Goal: Information Seeking & Learning: Learn about a topic

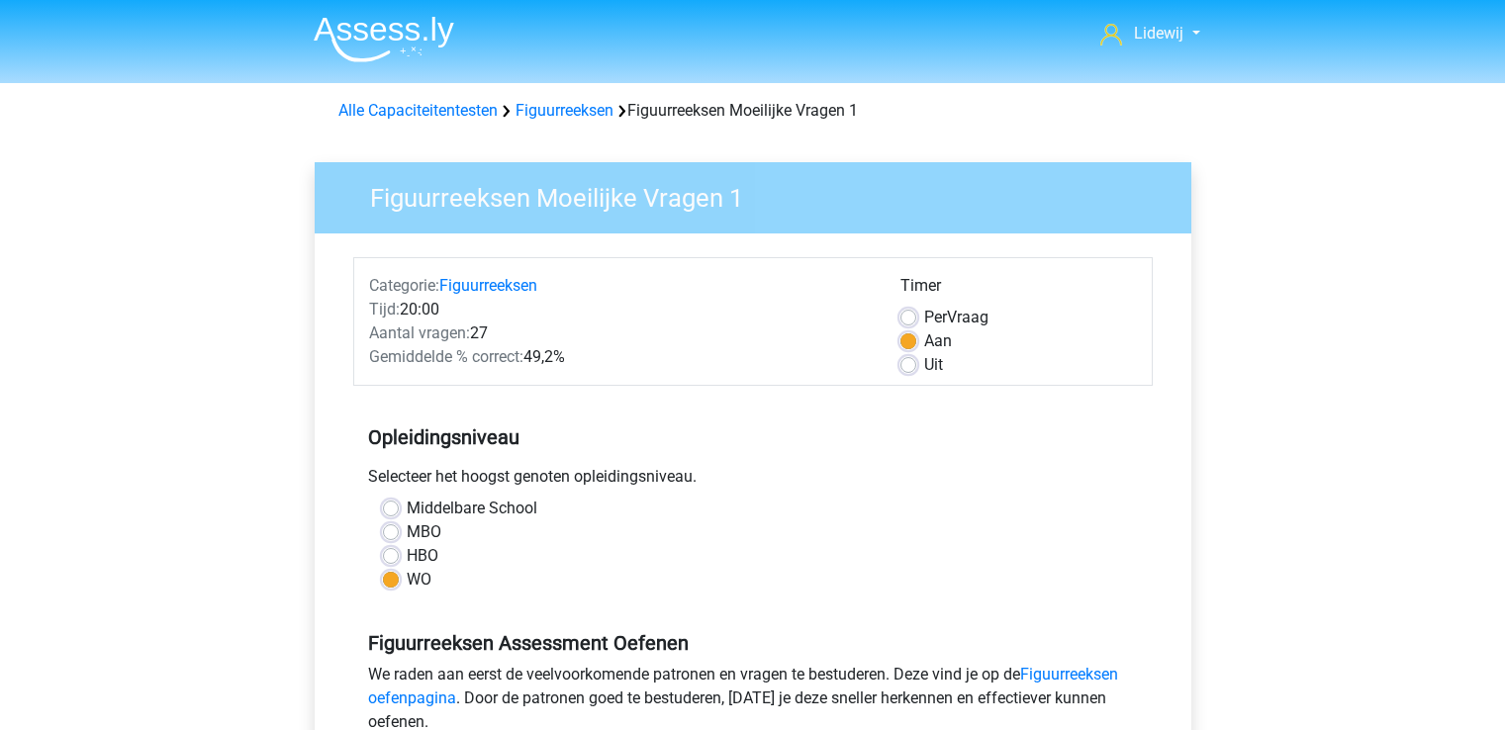
scroll to position [534, 0]
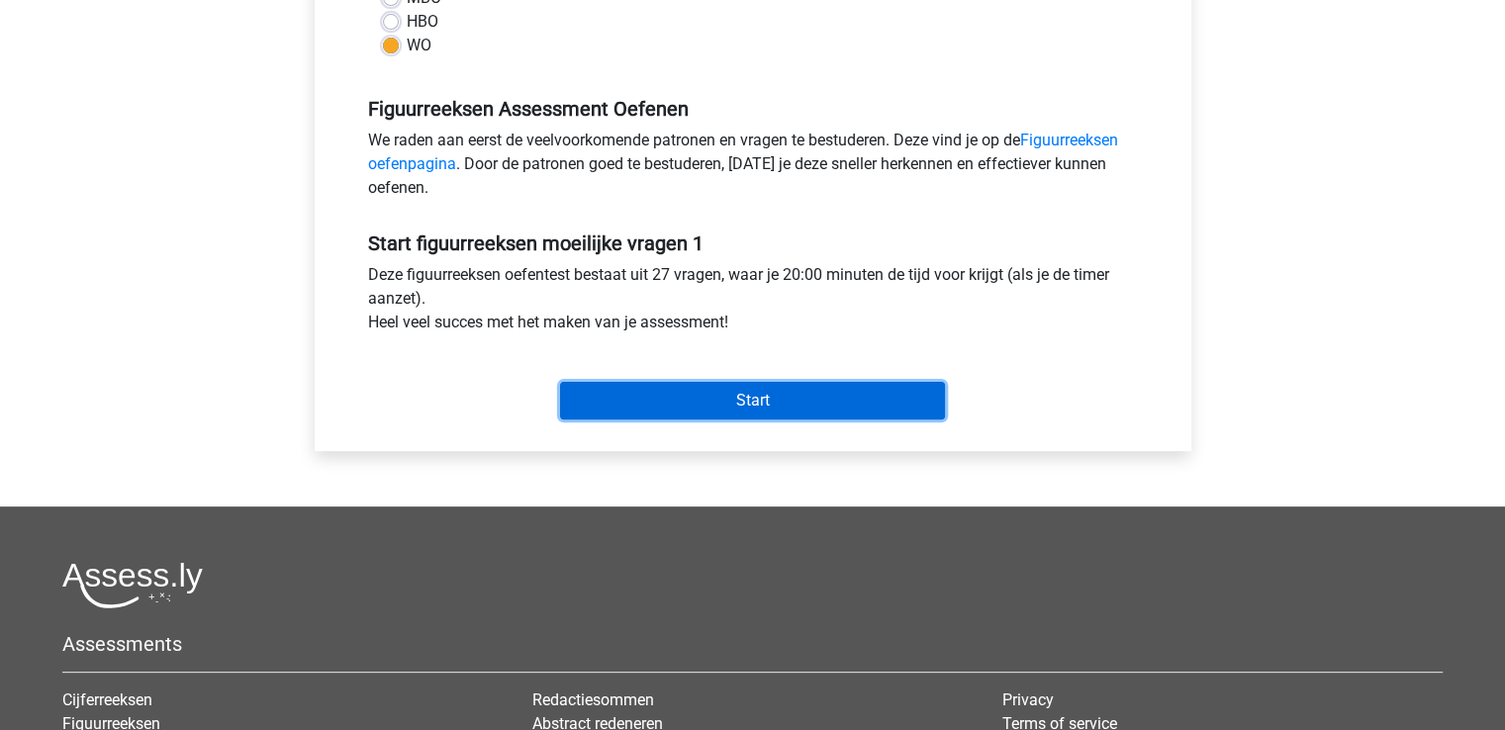
click at [759, 395] on input "Start" at bounding box center [752, 401] width 385 height 38
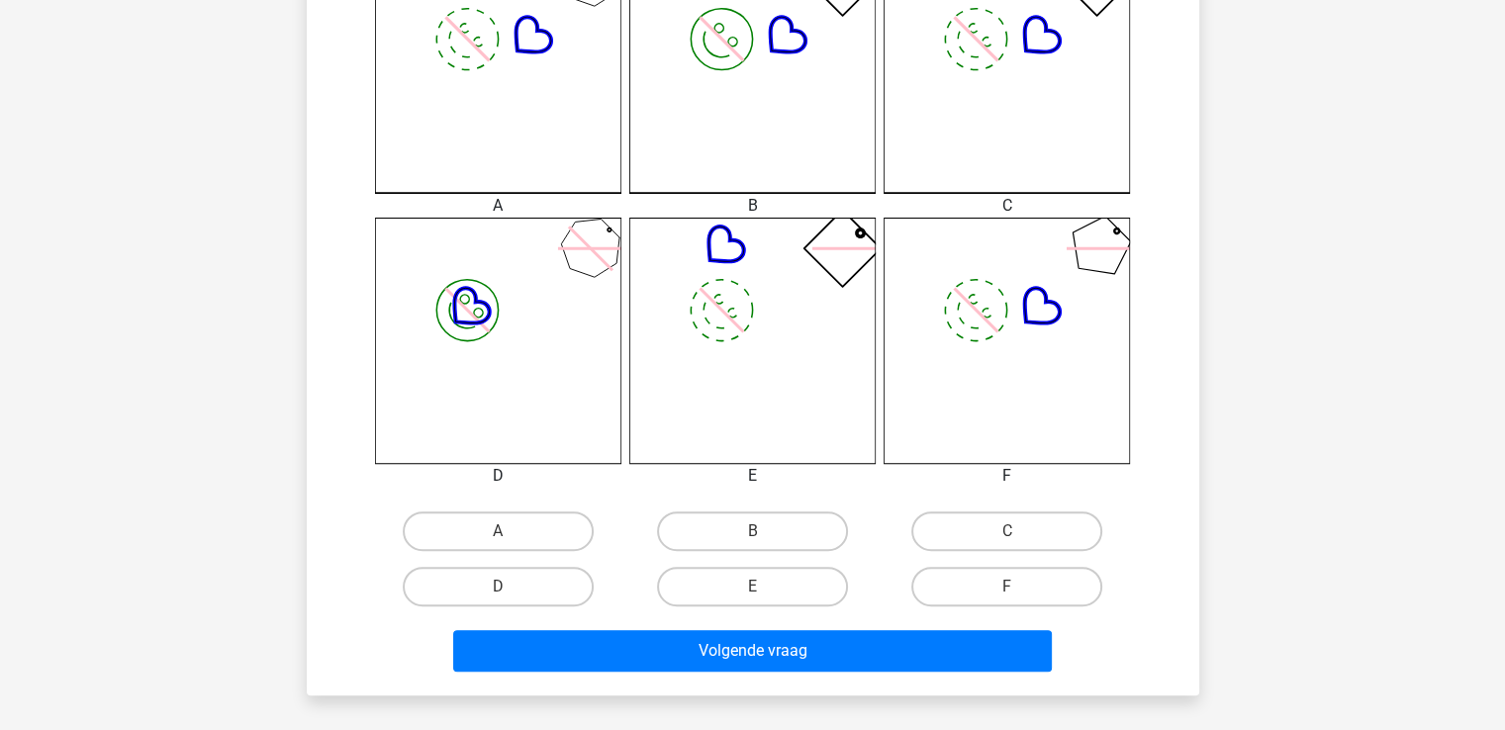
scroll to position [769, 0]
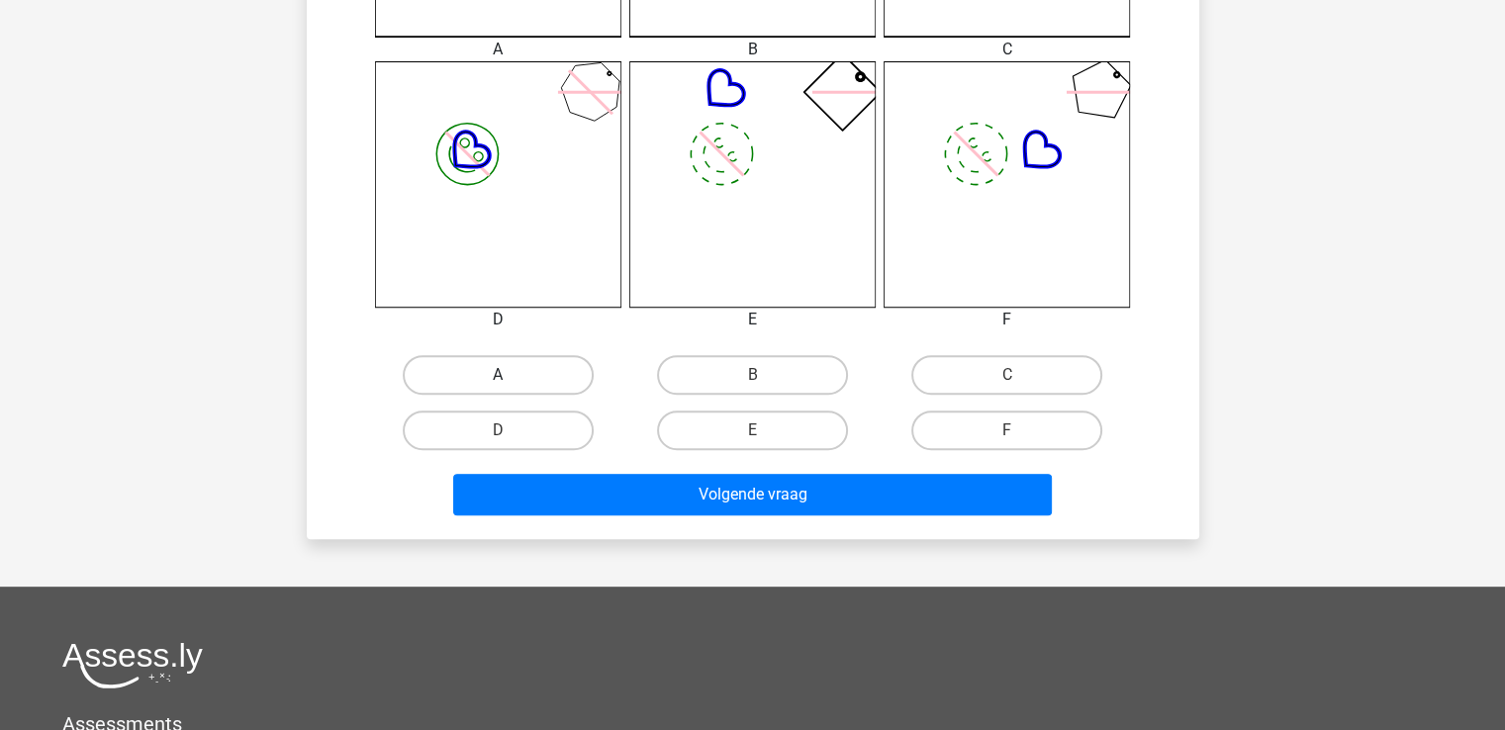
click at [509, 366] on label "A" at bounding box center [498, 375] width 191 height 40
click at [509, 375] on input "A" at bounding box center [504, 381] width 13 height 13
radio input "true"
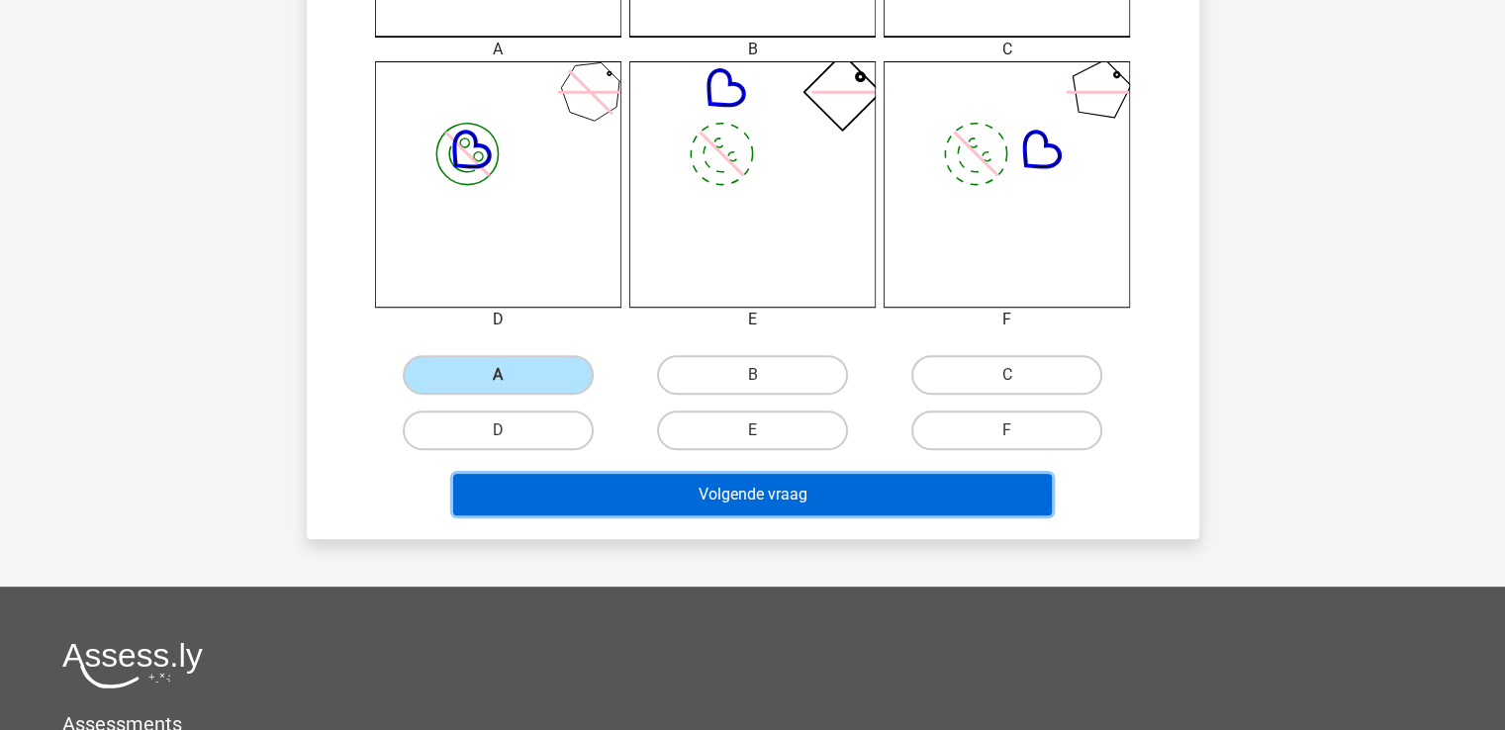
click at [773, 504] on button "Volgende vraag" at bounding box center [752, 495] width 599 height 42
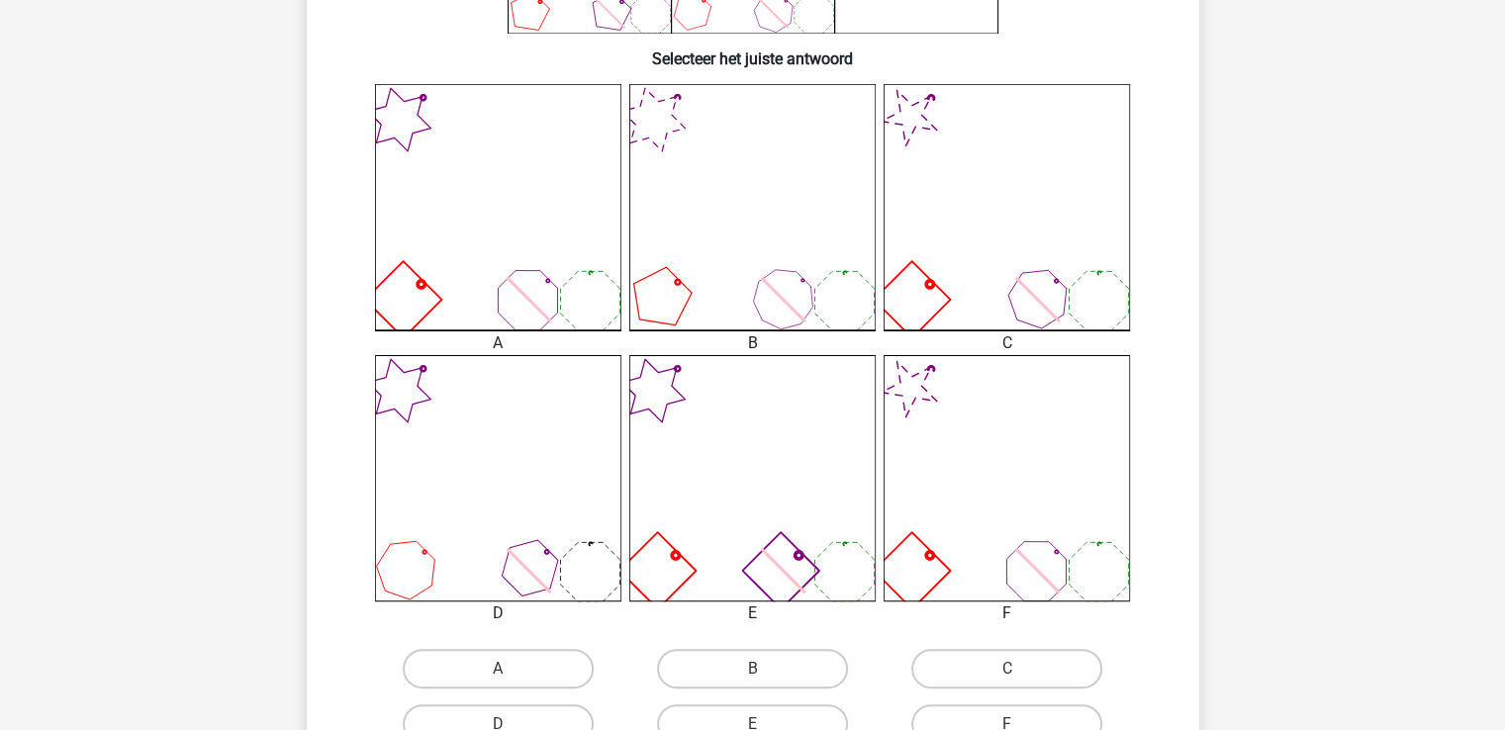
scroll to position [508, 0]
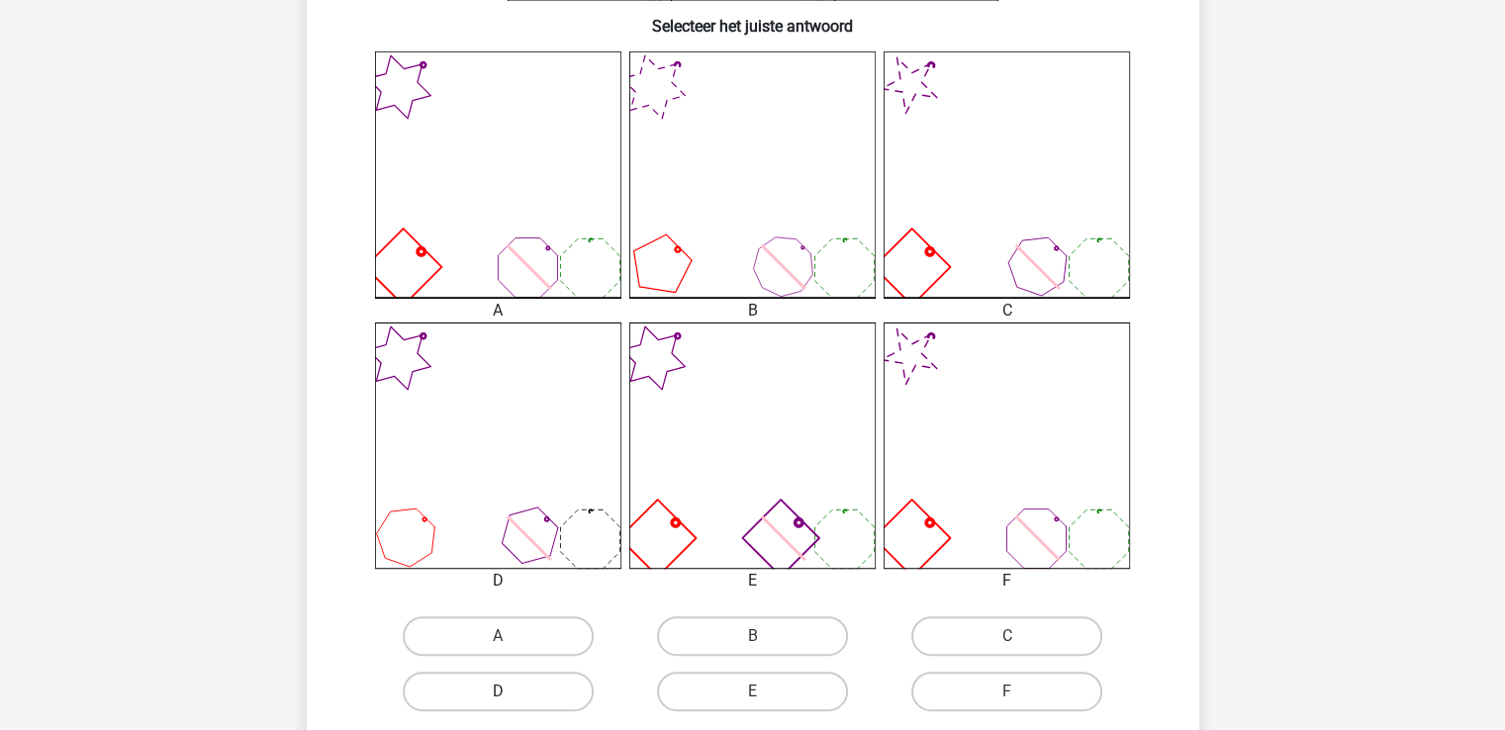
click at [514, 690] on label "D" at bounding box center [498, 692] width 191 height 40
click at [511, 692] on input "D" at bounding box center [504, 698] width 13 height 13
radio input "true"
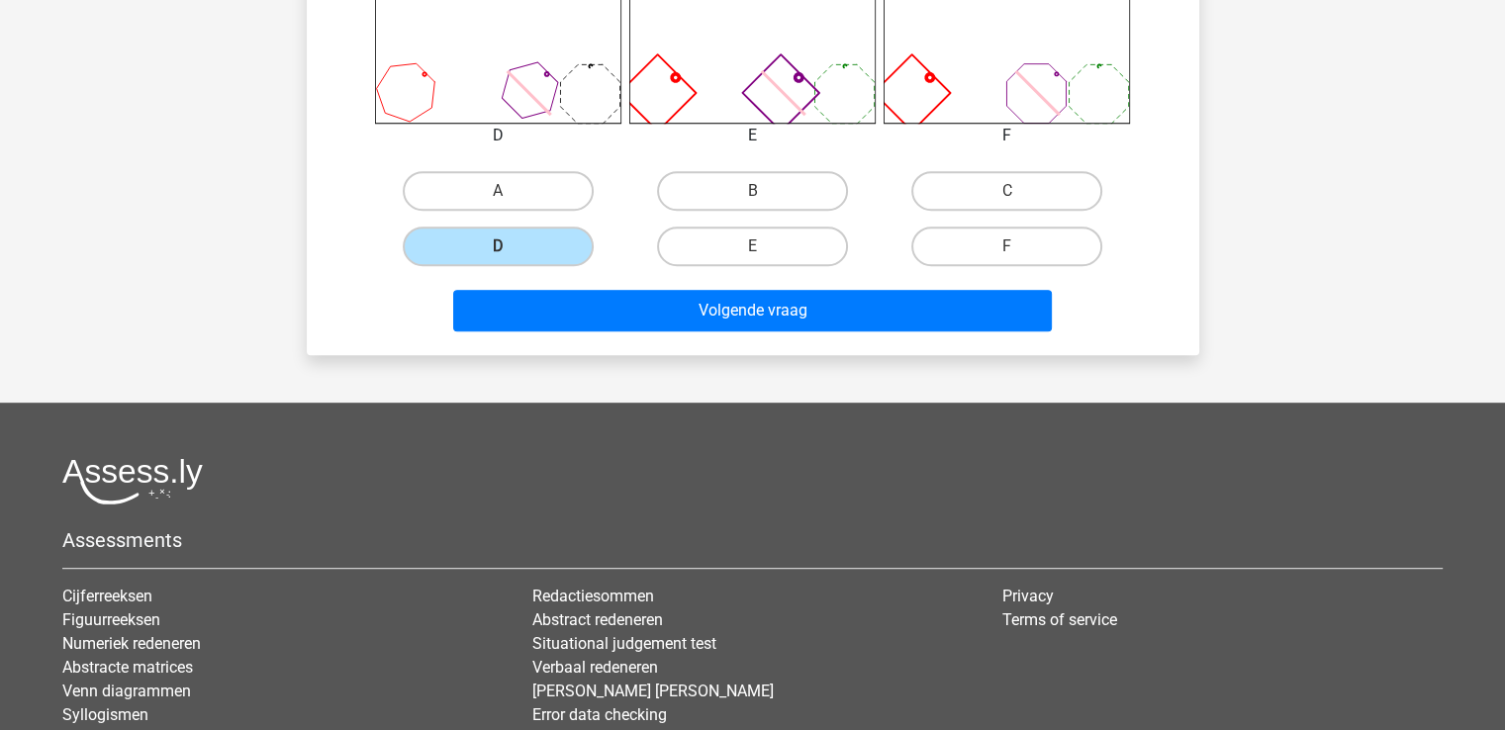
scroll to position [1056, 0]
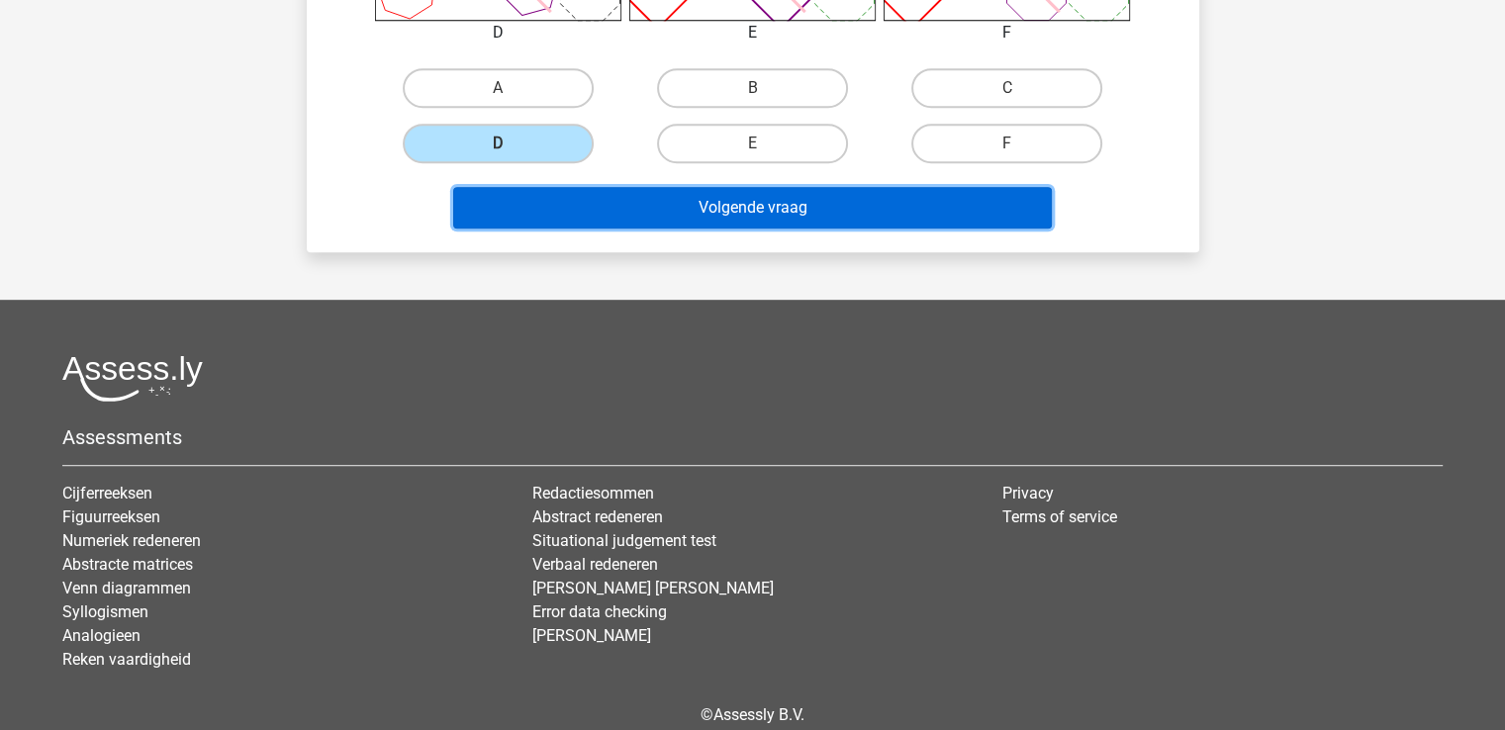
click at [756, 207] on button "Volgende vraag" at bounding box center [752, 208] width 599 height 42
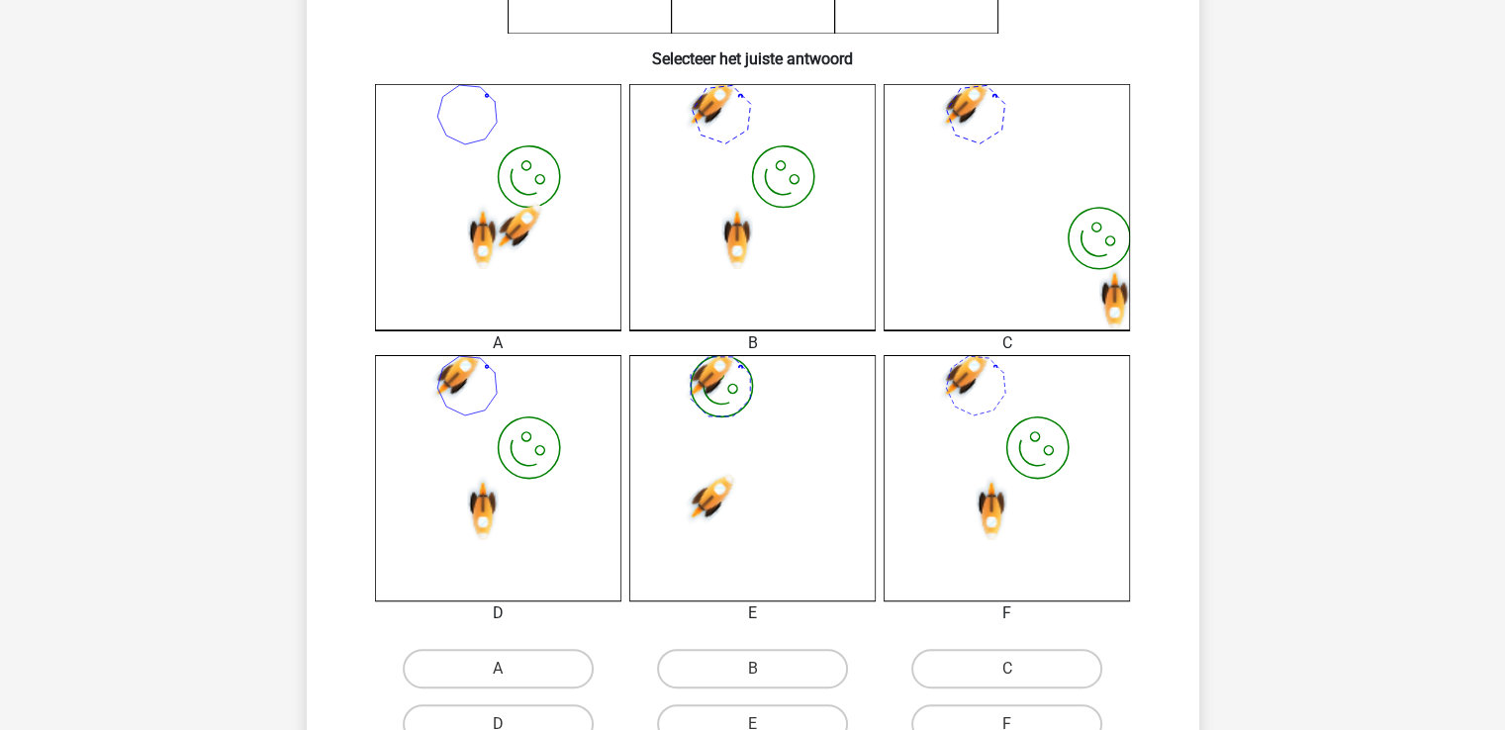
scroll to position [626, 0]
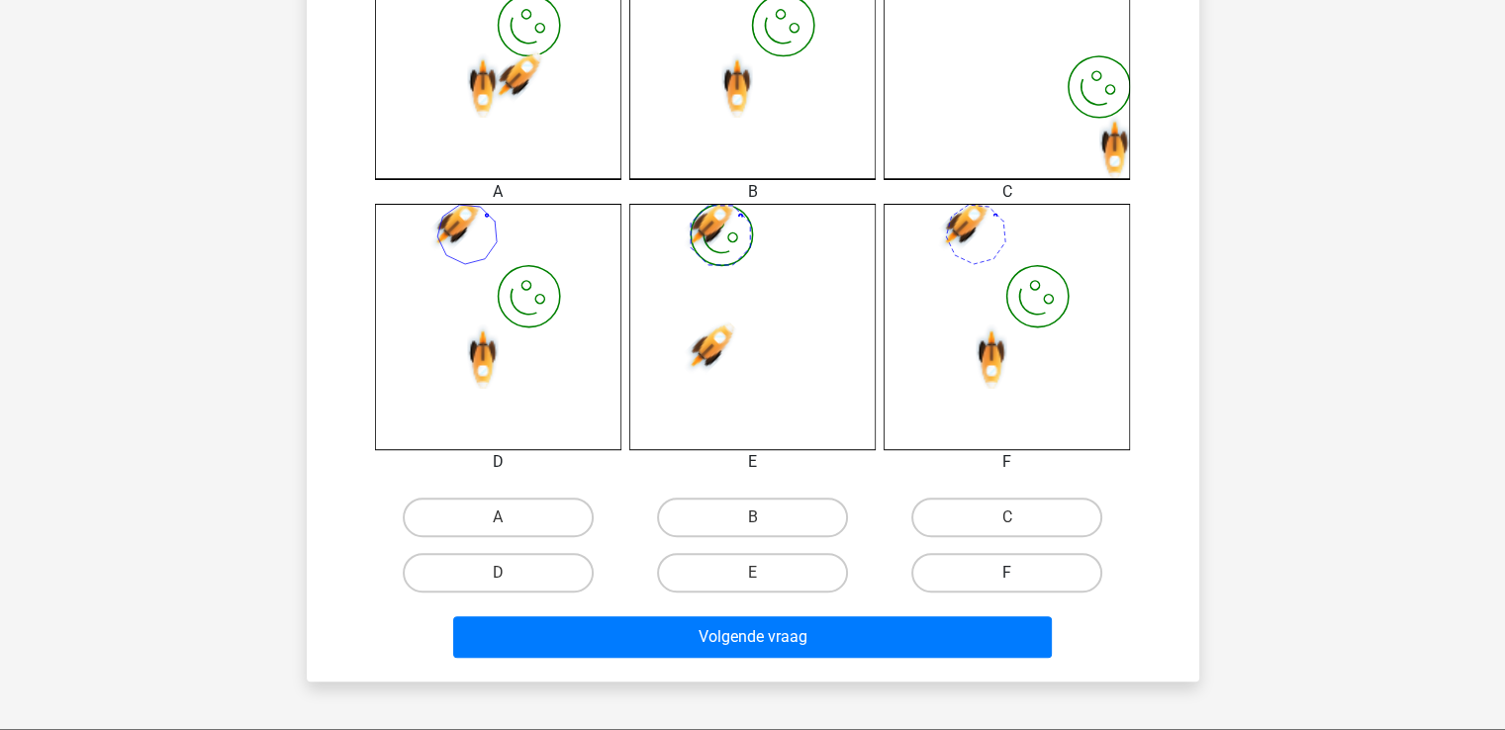
click at [1022, 571] on label "F" at bounding box center [1006, 573] width 191 height 40
click at [1020, 573] on input "F" at bounding box center [1013, 579] width 13 height 13
radio input "true"
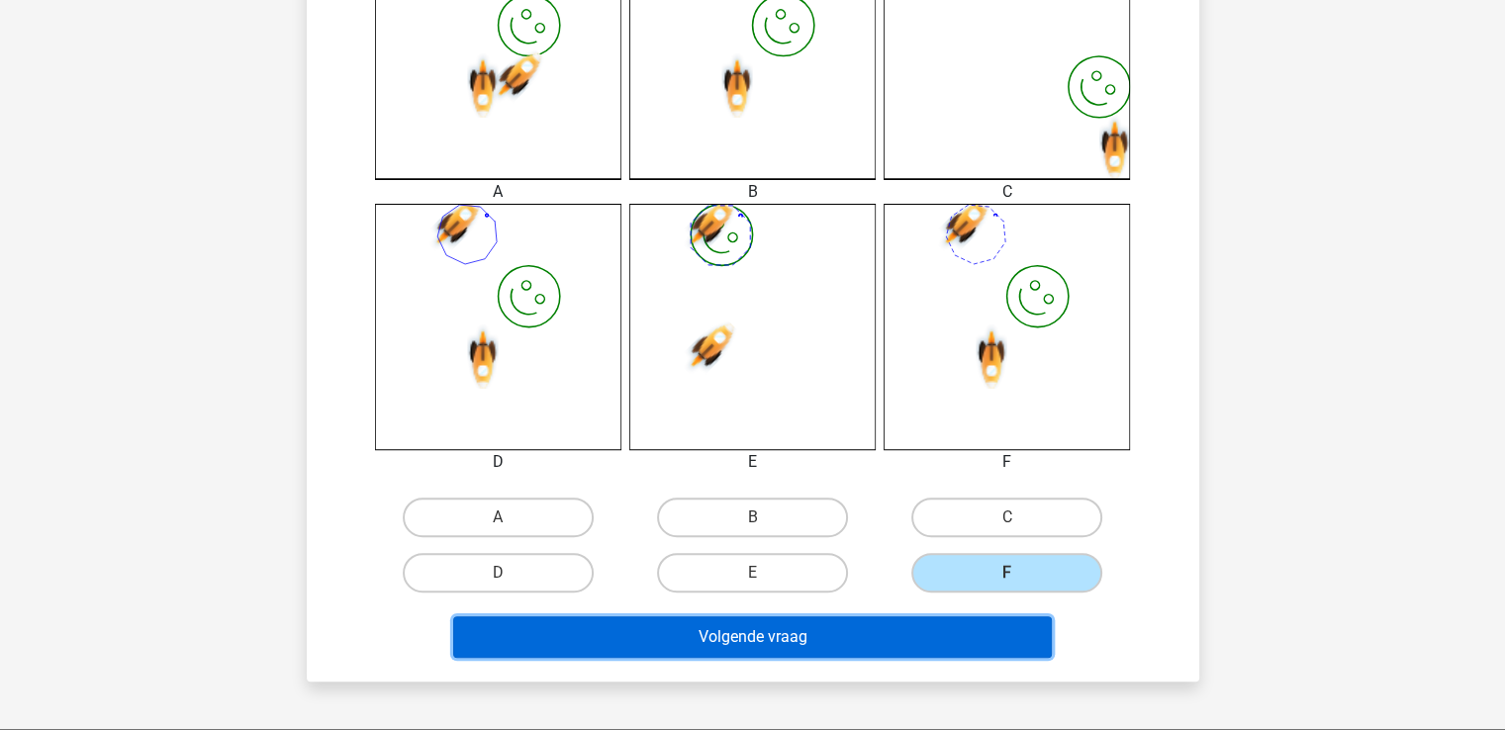
click at [855, 640] on button "Volgende vraag" at bounding box center [752, 637] width 599 height 42
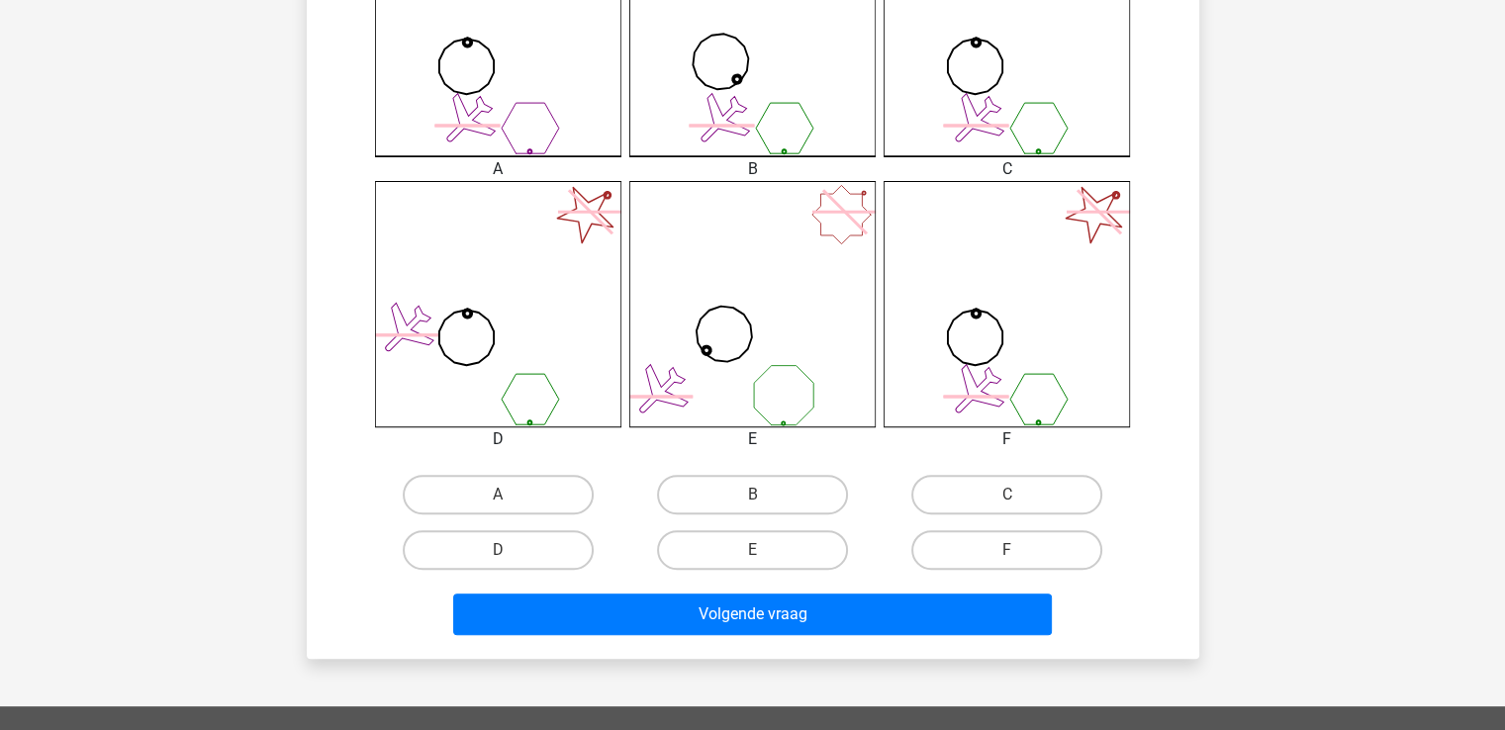
scroll to position [645, 0]
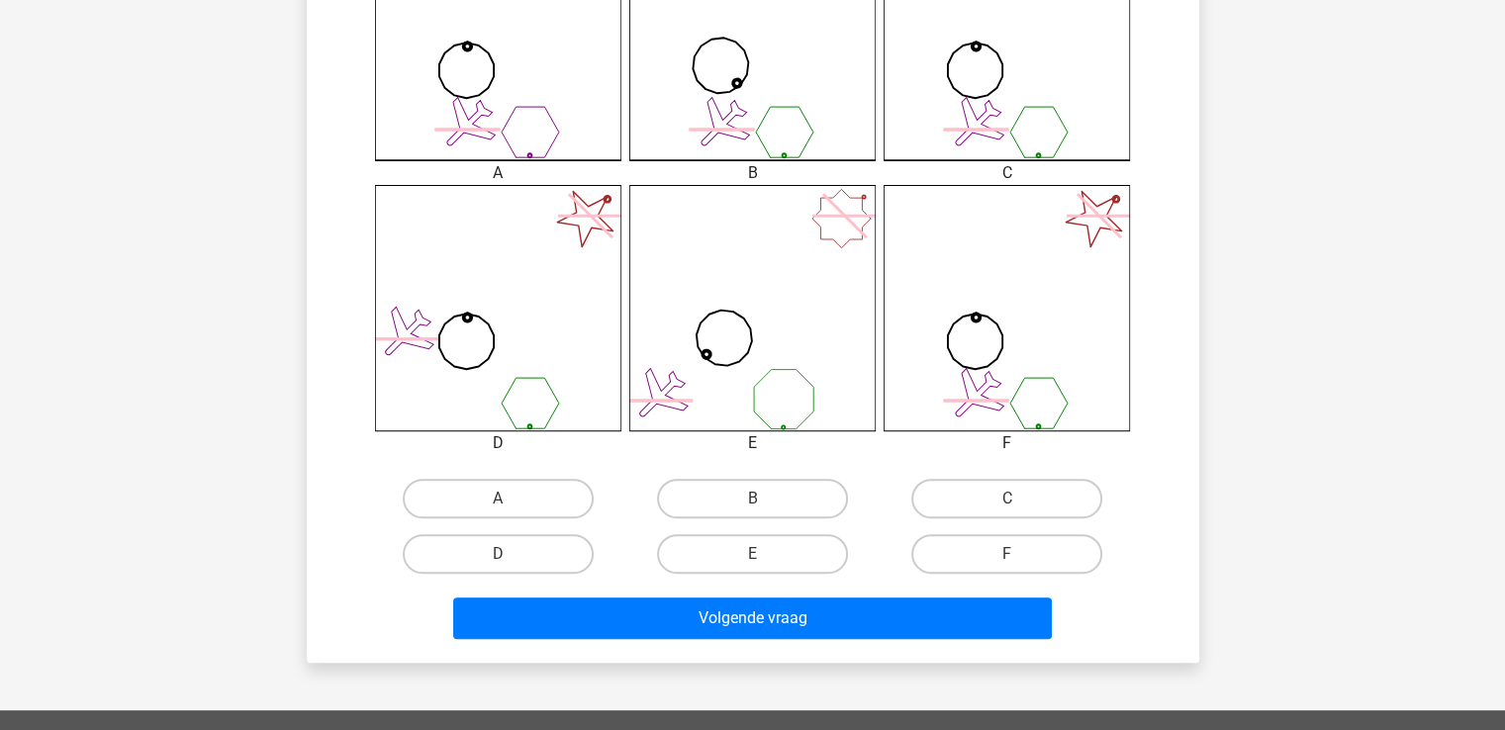
click at [499, 503] on input "A" at bounding box center [504, 505] width 13 height 13
radio input "true"
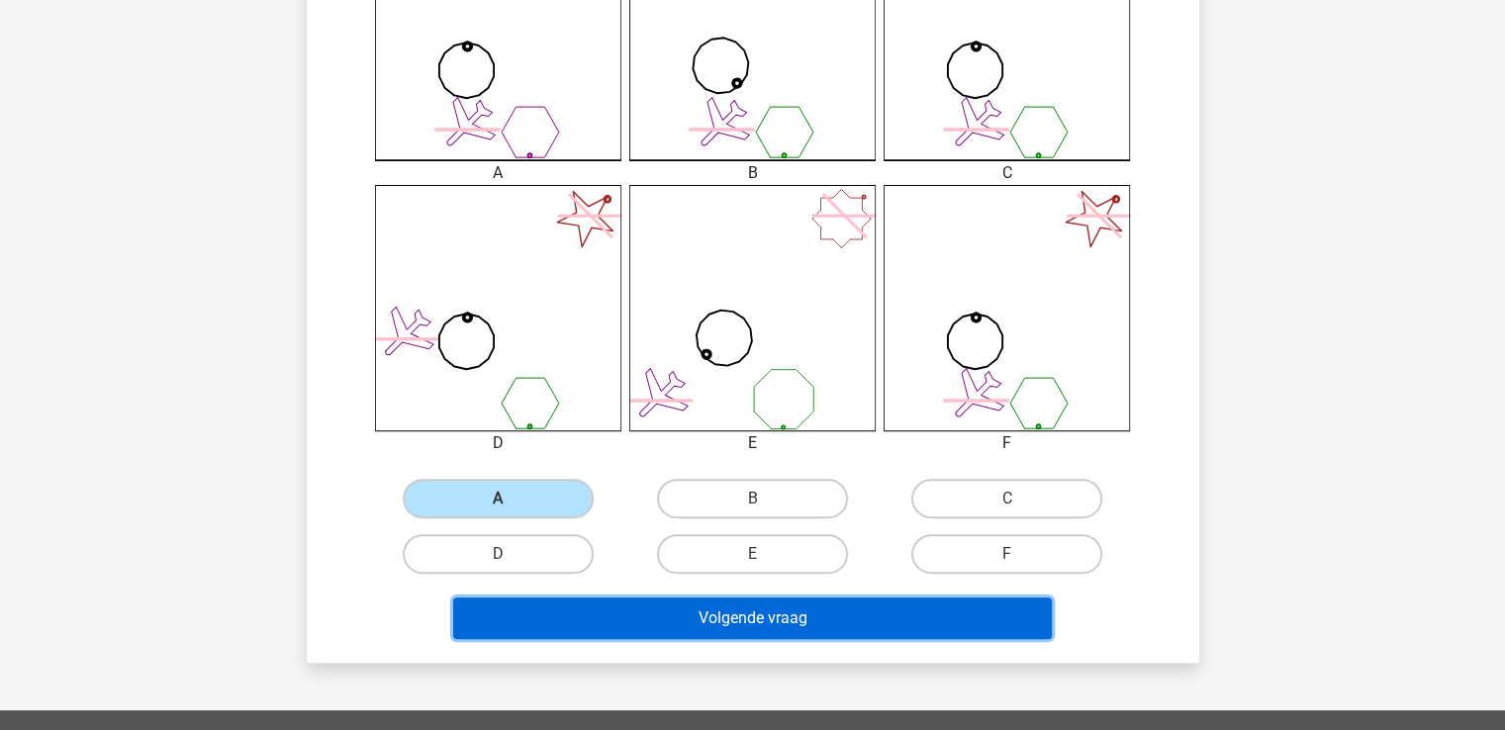
click at [805, 614] on button "Volgende vraag" at bounding box center [752, 619] width 599 height 42
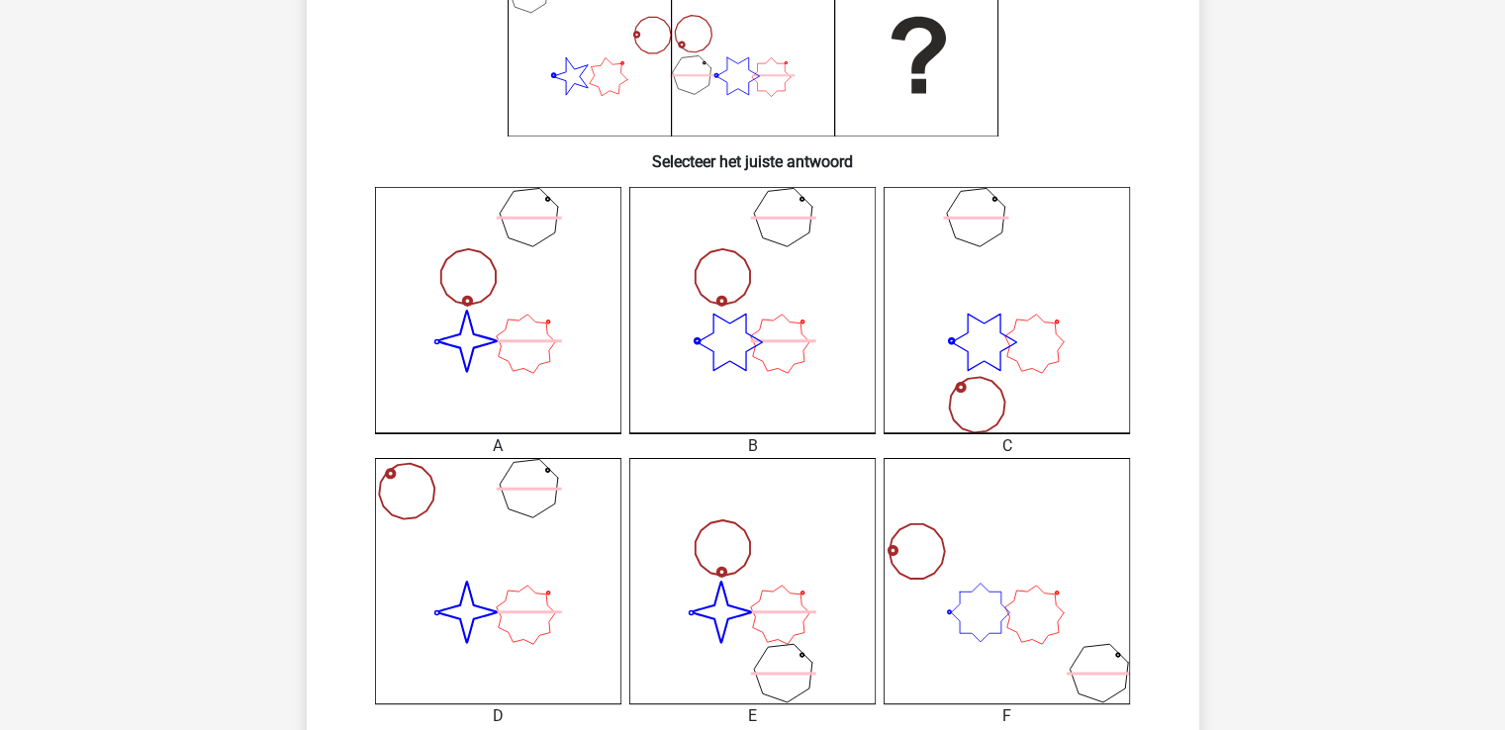
scroll to position [607, 0]
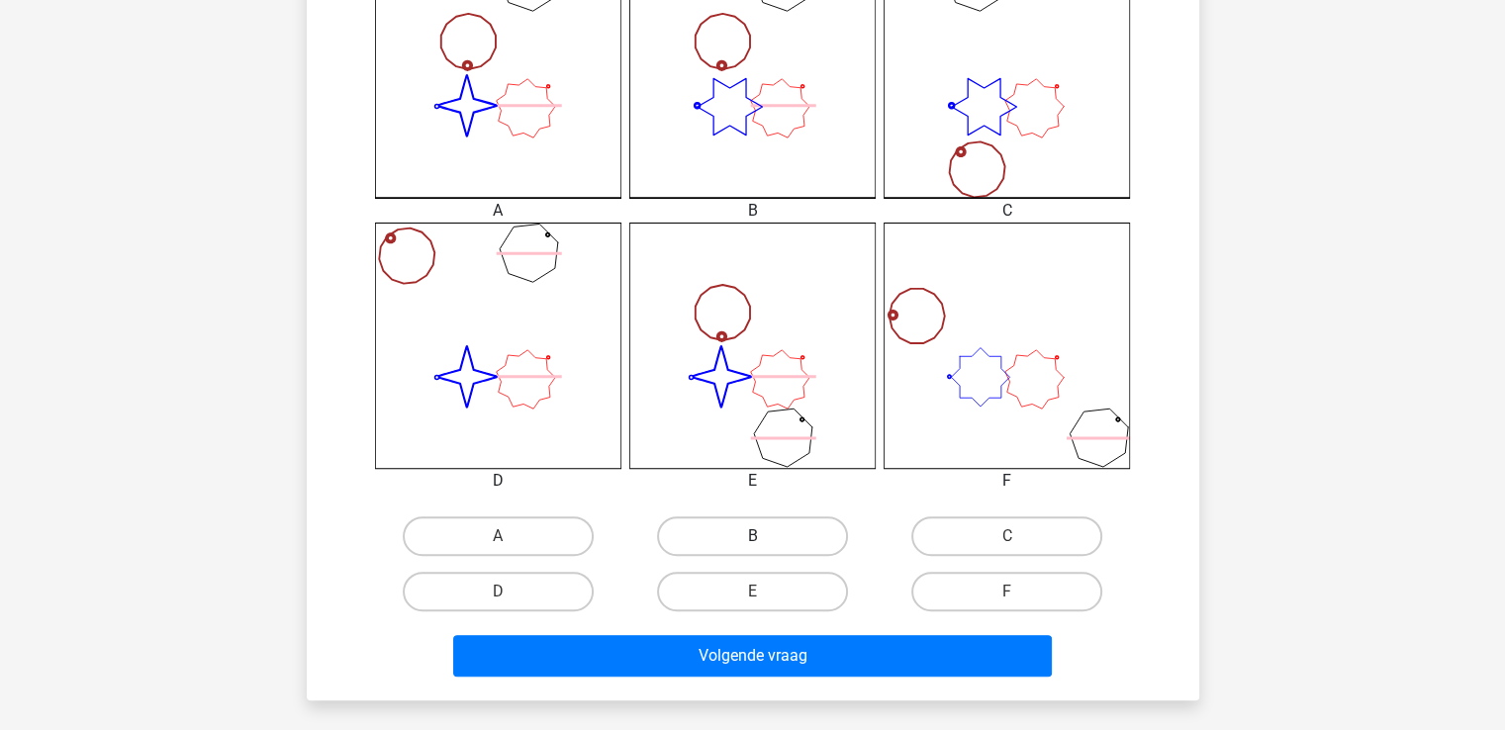
click at [779, 539] on label "B" at bounding box center [752, 536] width 191 height 40
click at [765, 539] on input "B" at bounding box center [758, 542] width 13 height 13
radio input "true"
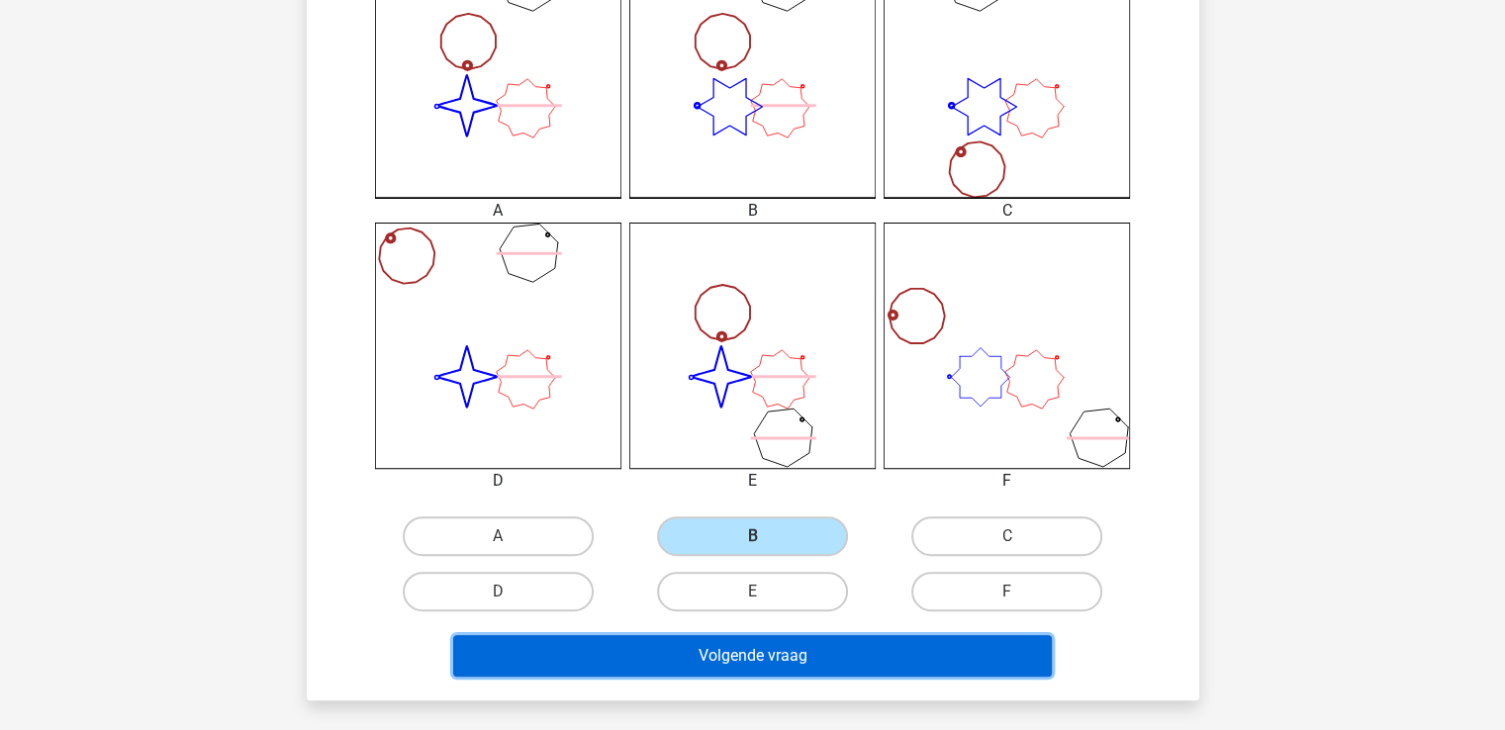
click at [758, 654] on button "Volgende vraag" at bounding box center [752, 656] width 599 height 42
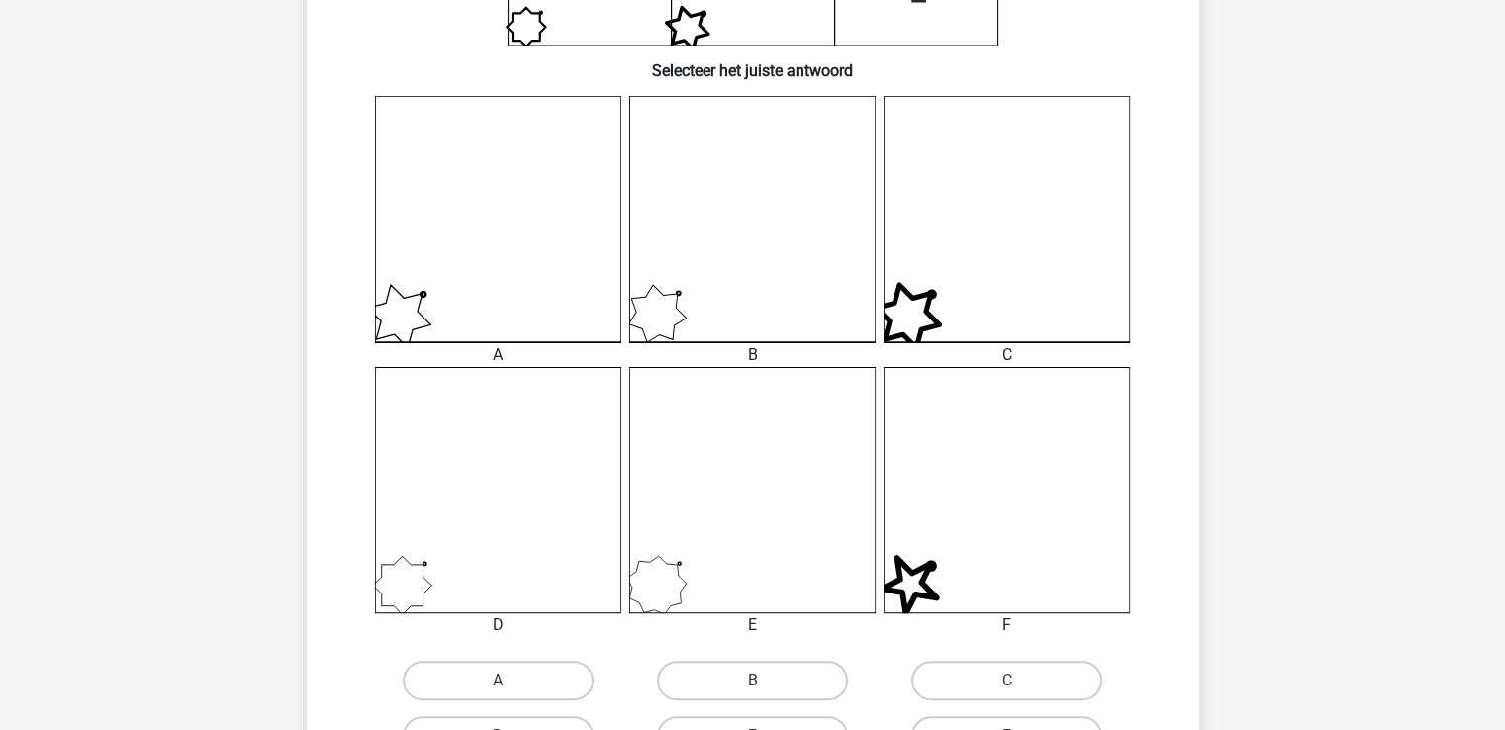
scroll to position [739, 0]
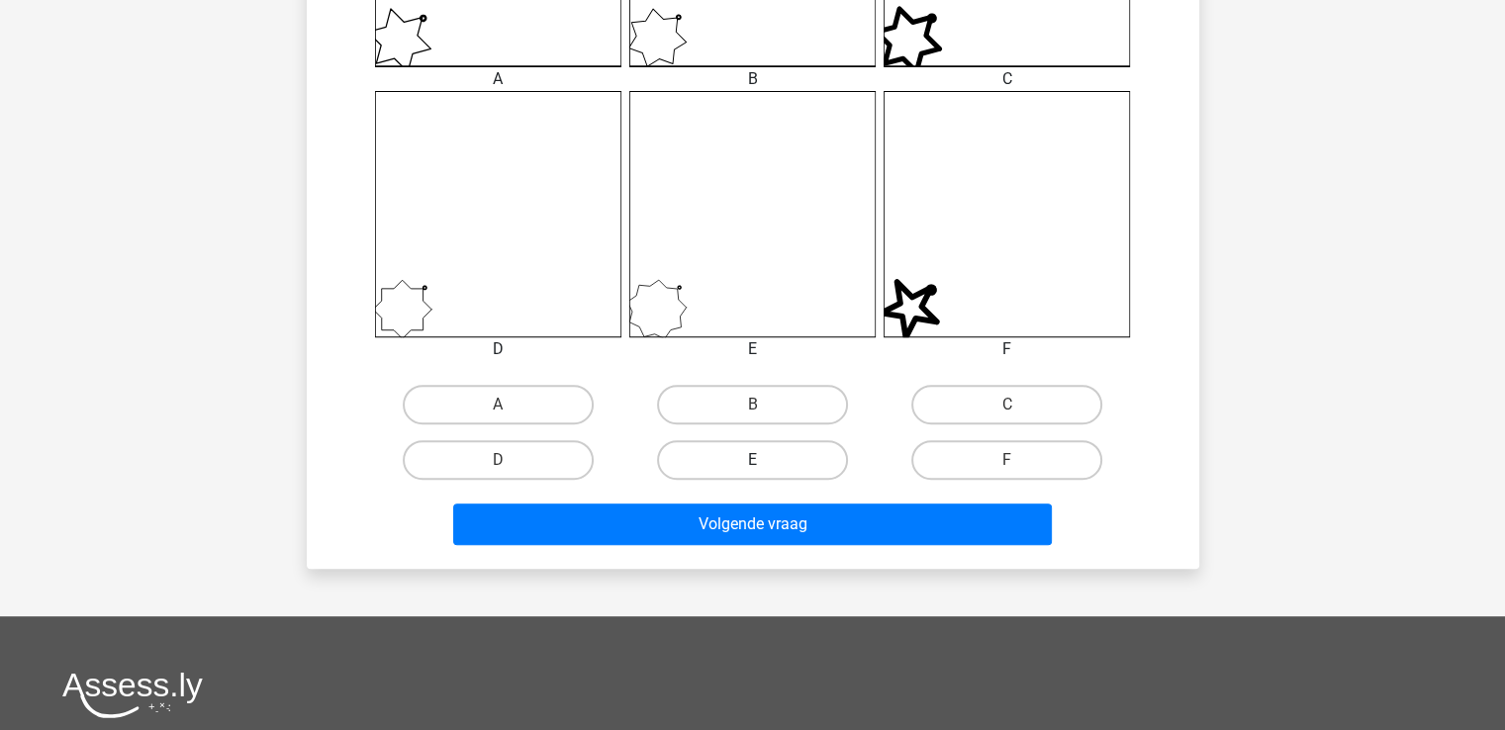
click at [750, 459] on label "E" at bounding box center [752, 460] width 191 height 40
click at [752, 460] on input "E" at bounding box center [758, 466] width 13 height 13
radio input "true"
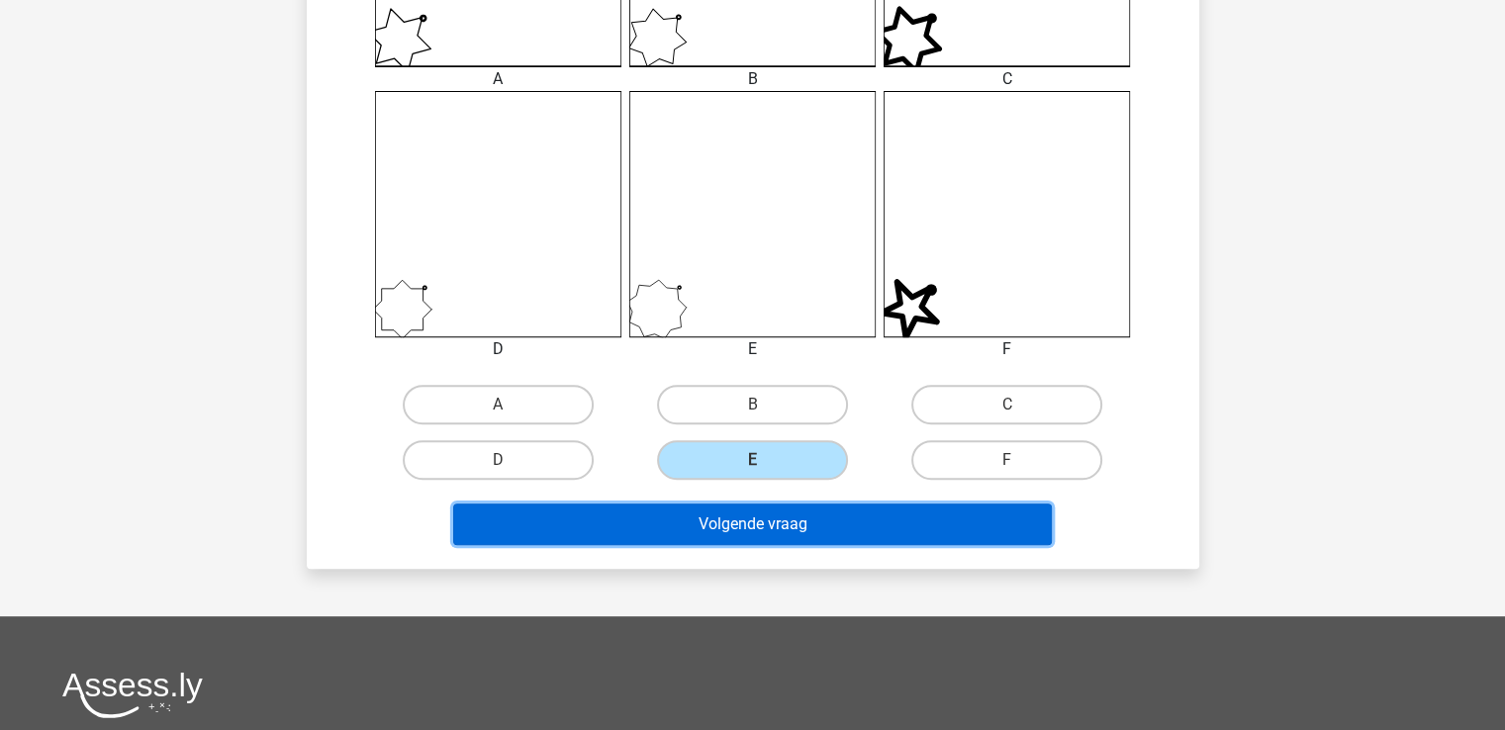
click at [755, 529] on button "Volgende vraag" at bounding box center [752, 525] width 599 height 42
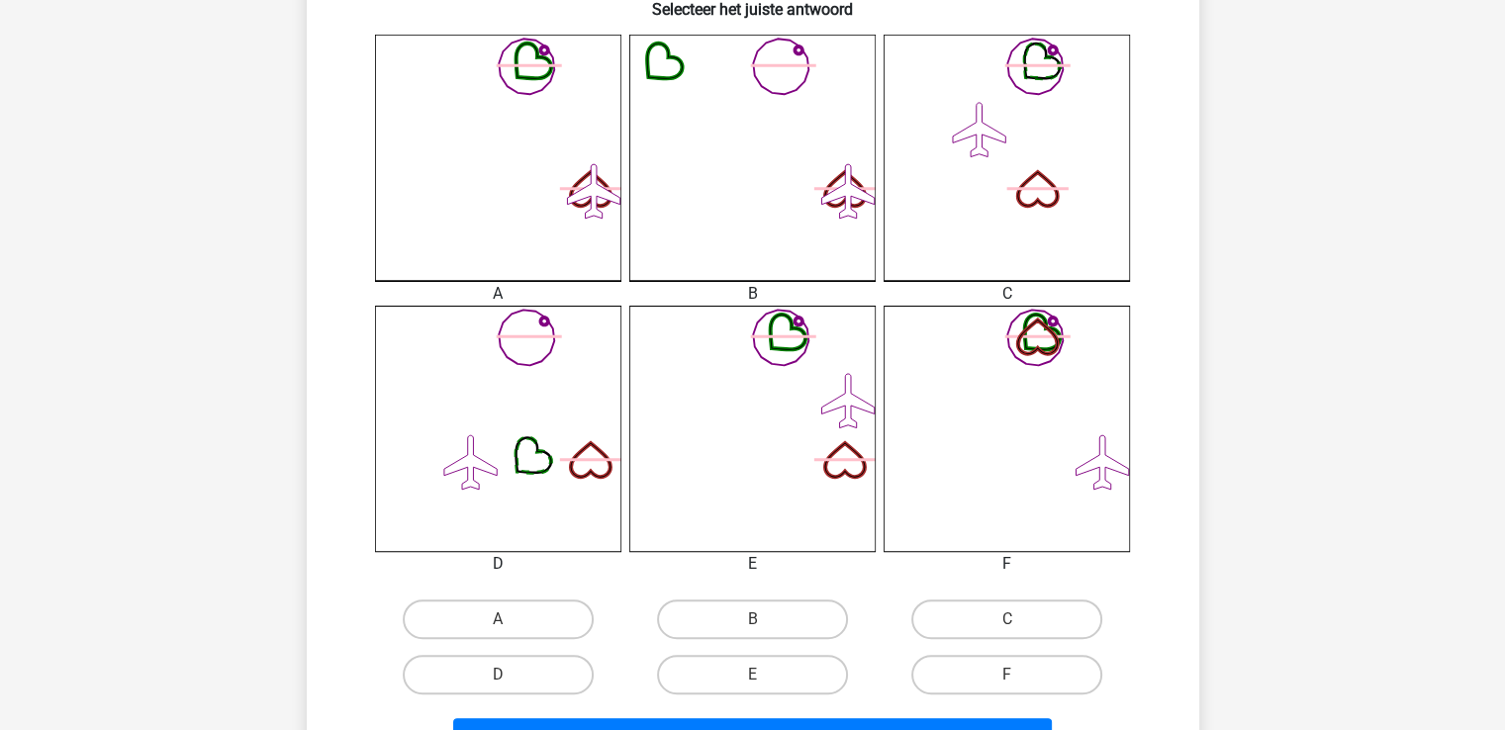
scroll to position [602, 0]
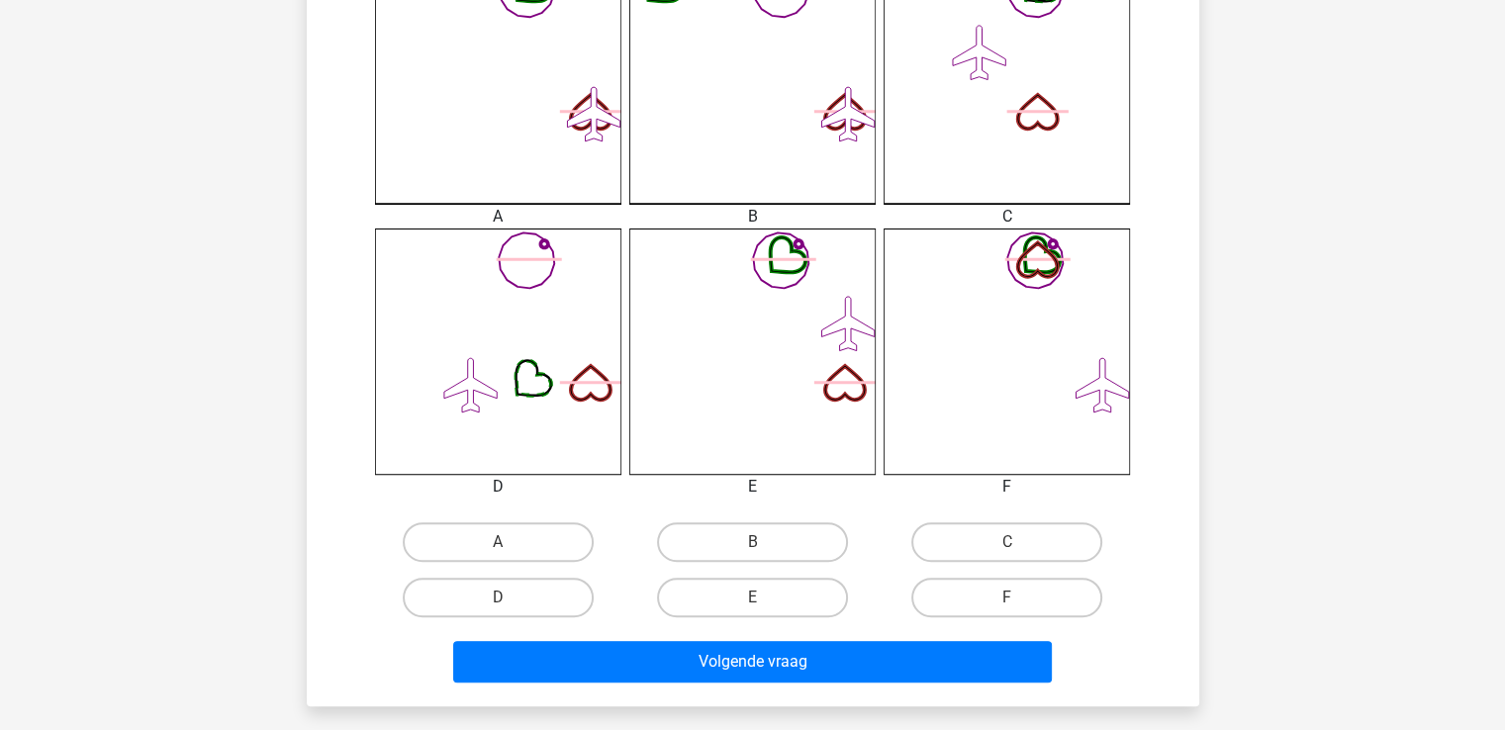
click at [784, 570] on div "E" at bounding box center [752, 597] width 254 height 55
click at [750, 610] on label "E" at bounding box center [752, 598] width 191 height 40
click at [752, 610] on input "E" at bounding box center [758, 604] width 13 height 13
radio input "true"
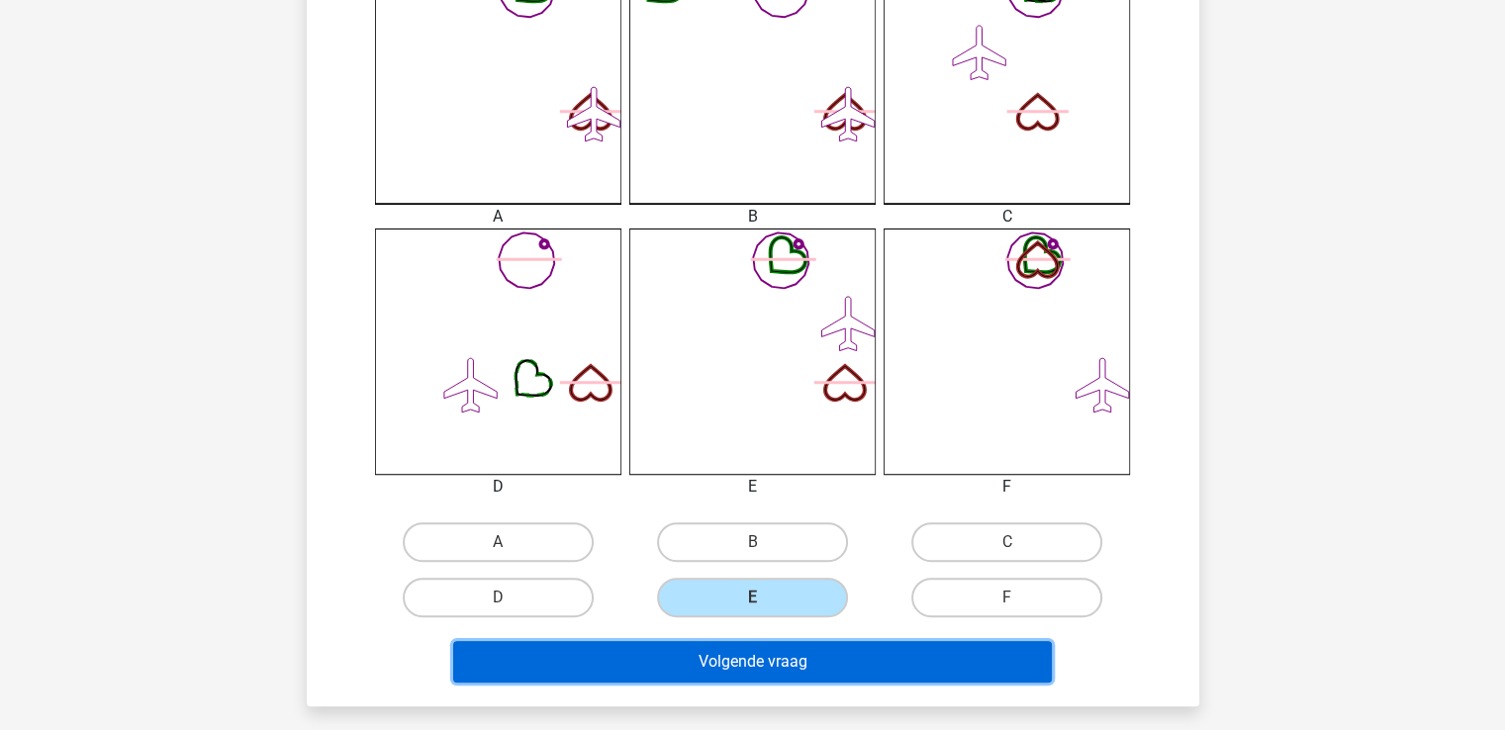
click at [752, 660] on button "Volgende vraag" at bounding box center [752, 662] width 599 height 42
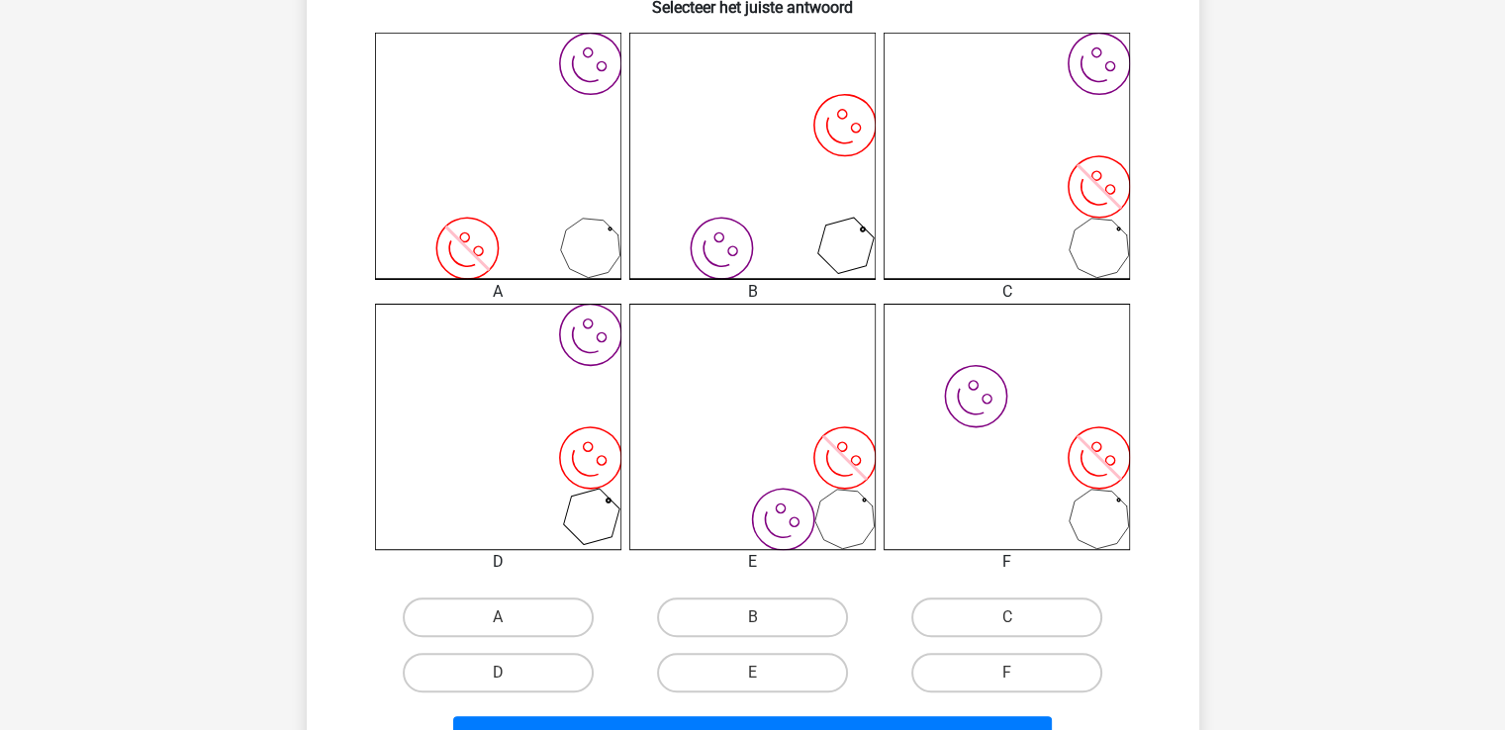
scroll to position [529, 0]
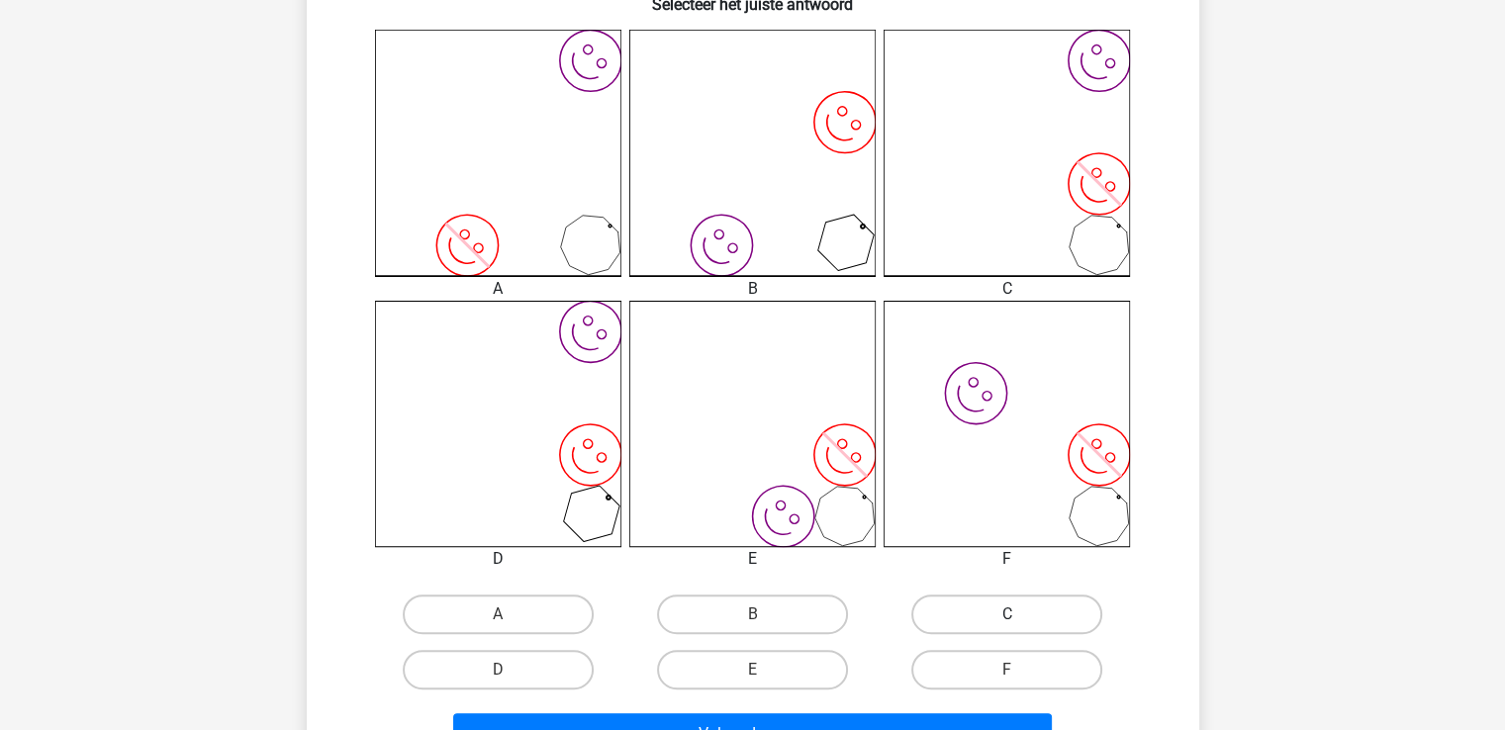
click at [1033, 614] on label "C" at bounding box center [1006, 615] width 191 height 40
click at [1020, 614] on input "C" at bounding box center [1013, 620] width 13 height 13
radio input "true"
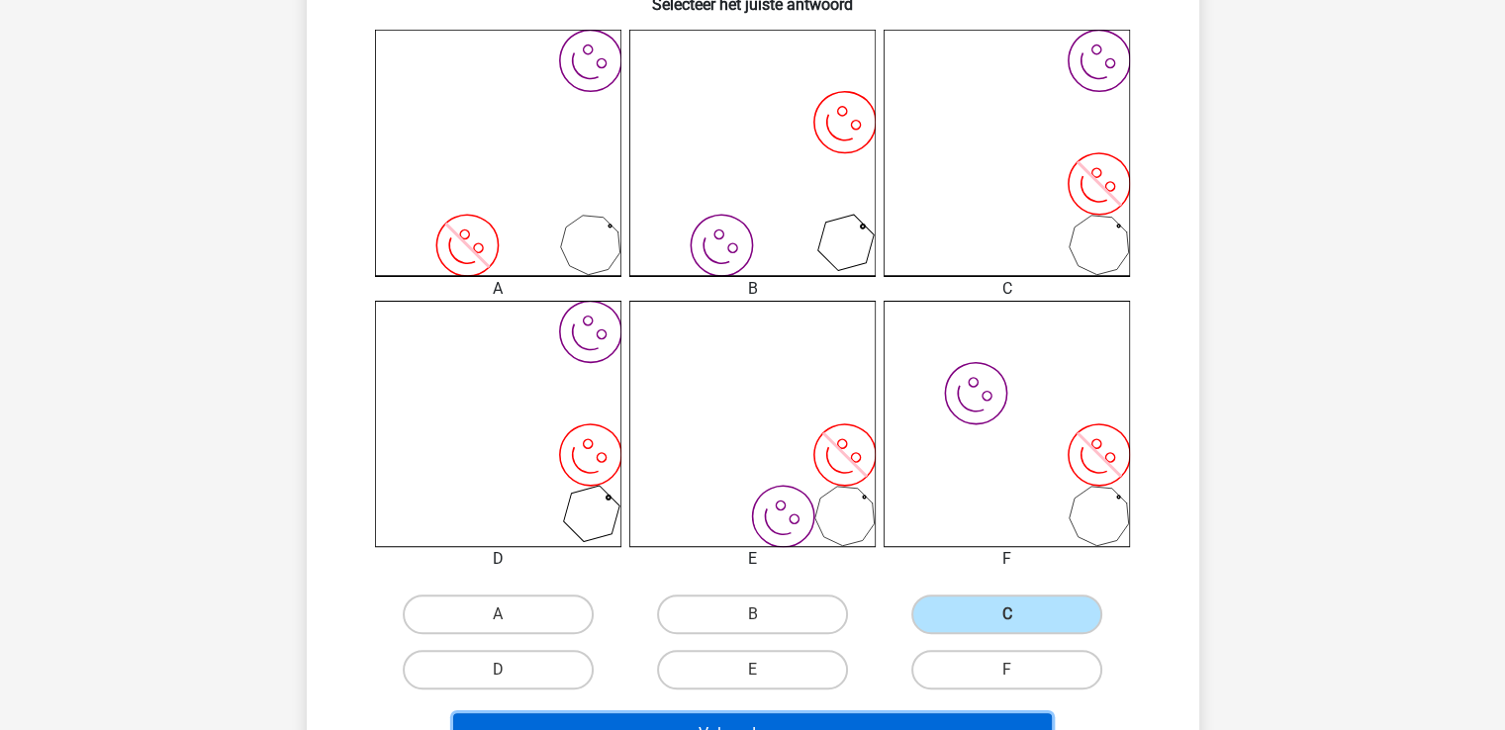
click at [815, 720] on button "Volgende vraag" at bounding box center [752, 734] width 599 height 42
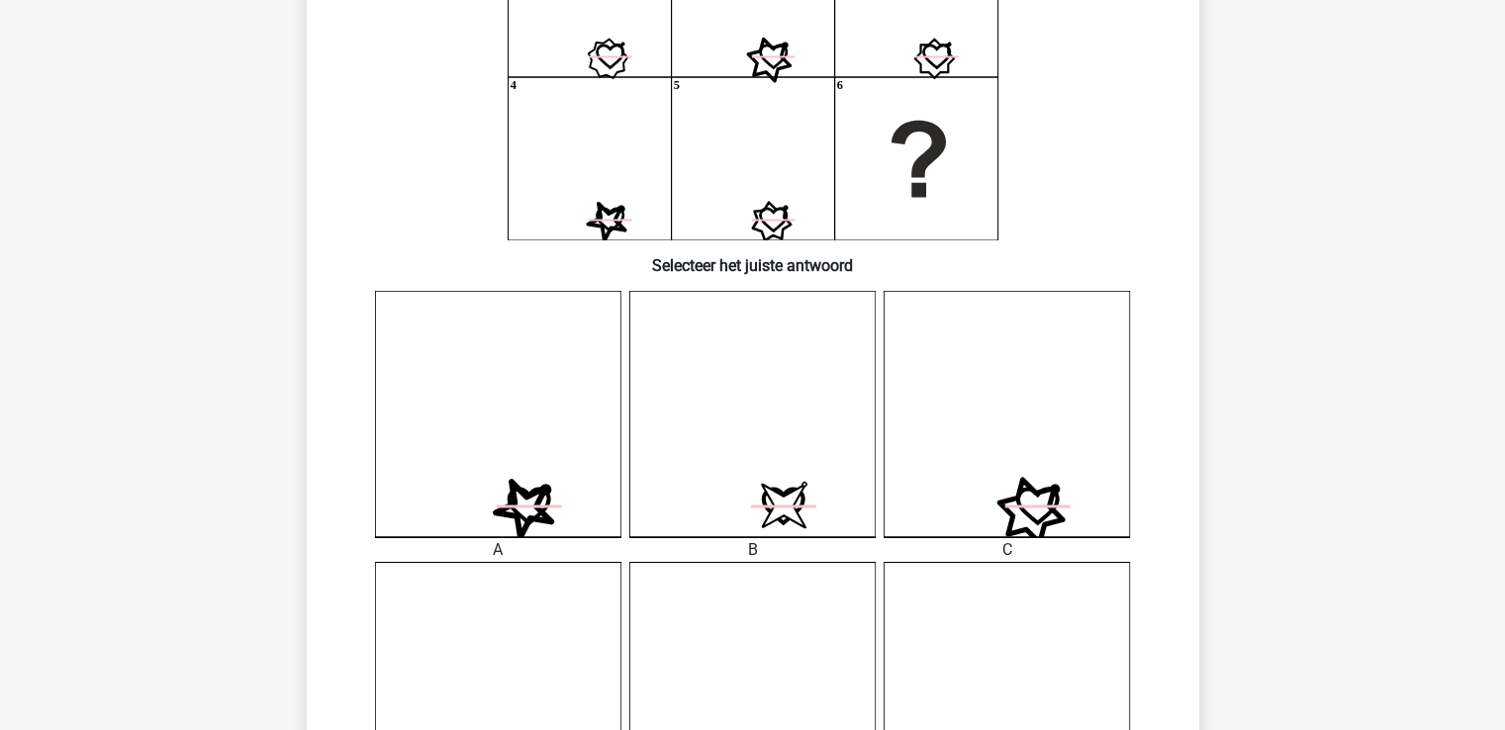
scroll to position [456, 0]
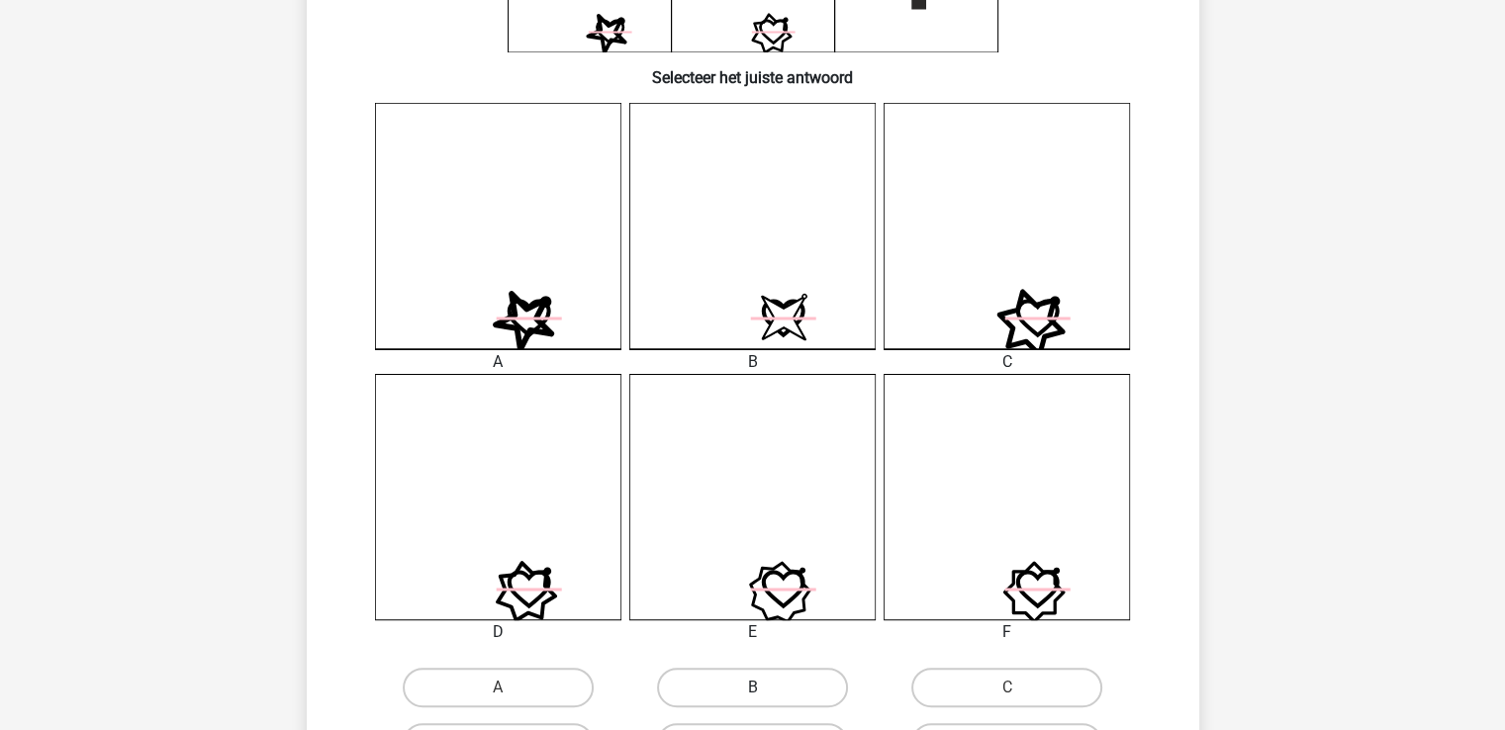
click at [776, 686] on label "B" at bounding box center [752, 688] width 191 height 40
click at [765, 688] on input "B" at bounding box center [758, 694] width 13 height 13
radio input "true"
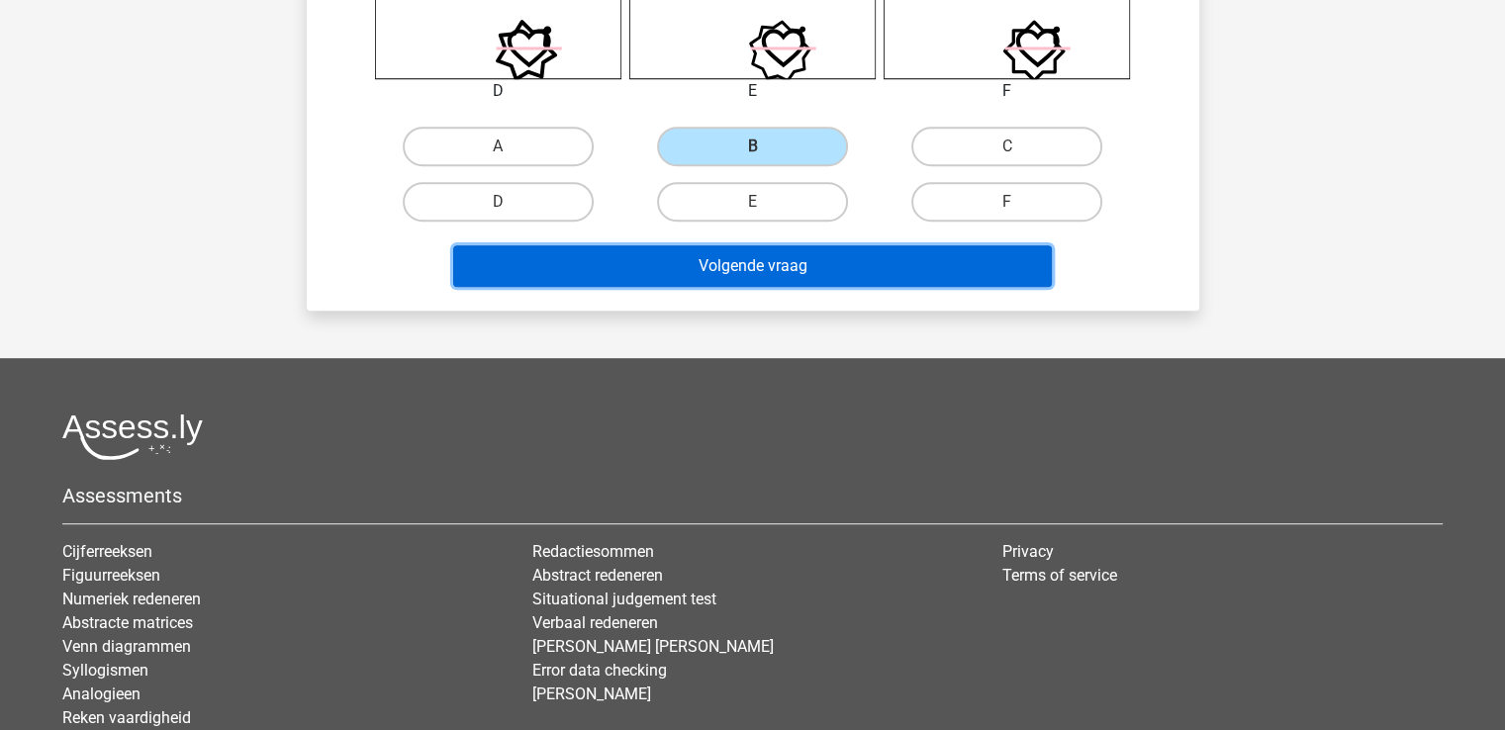
click at [747, 258] on button "Volgende vraag" at bounding box center [752, 266] width 599 height 42
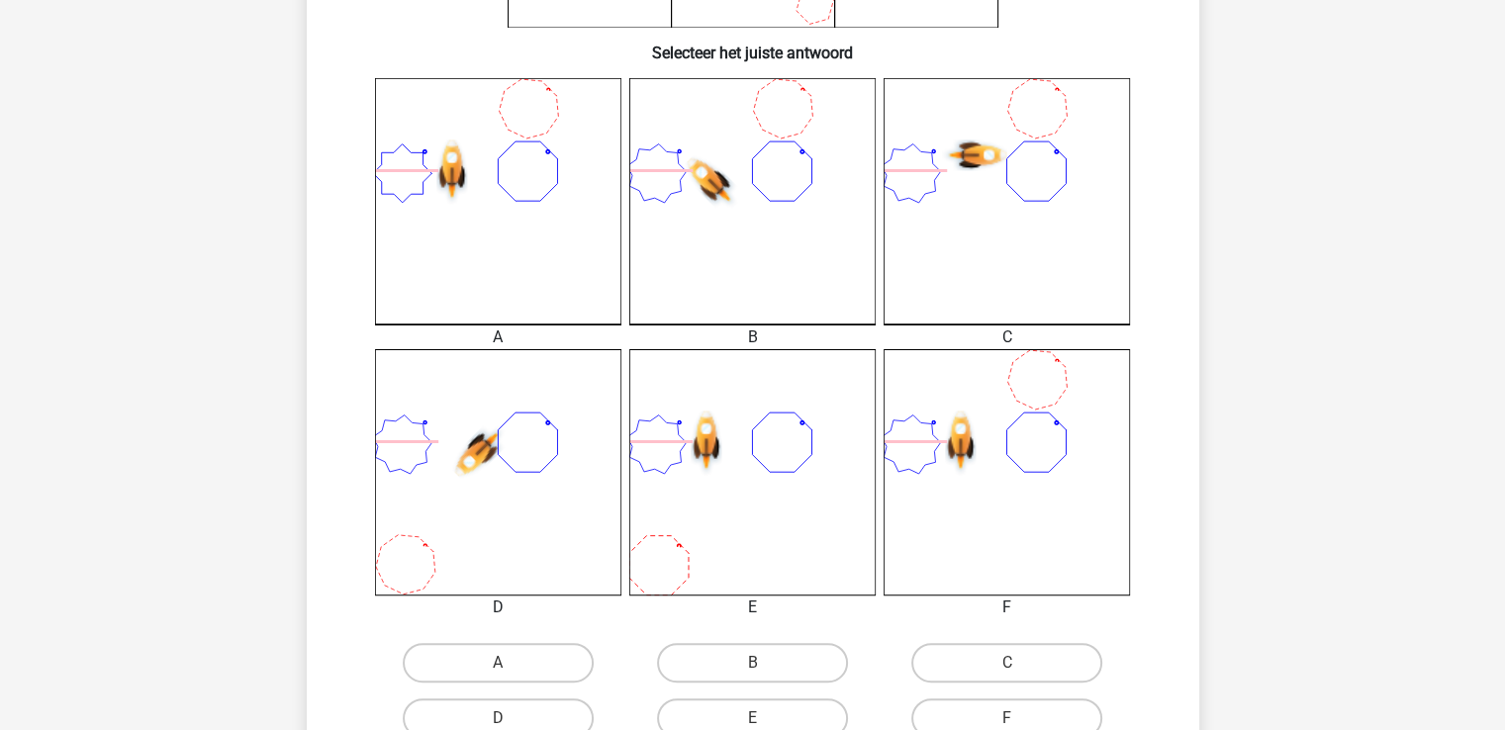
scroll to position [479, 0]
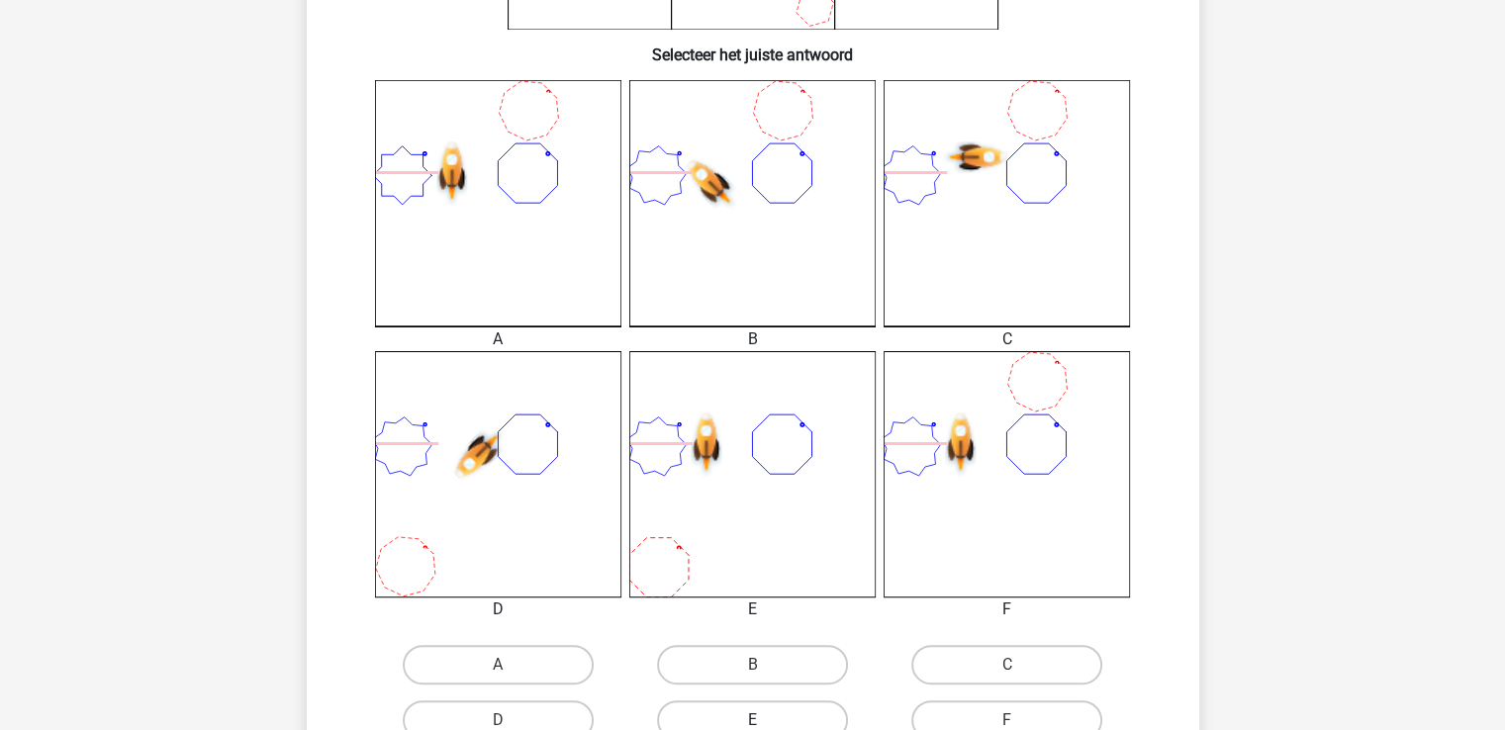
click at [768, 710] on label "E" at bounding box center [752, 720] width 191 height 40
click at [765, 720] on input "E" at bounding box center [758, 726] width 13 height 13
radio input "true"
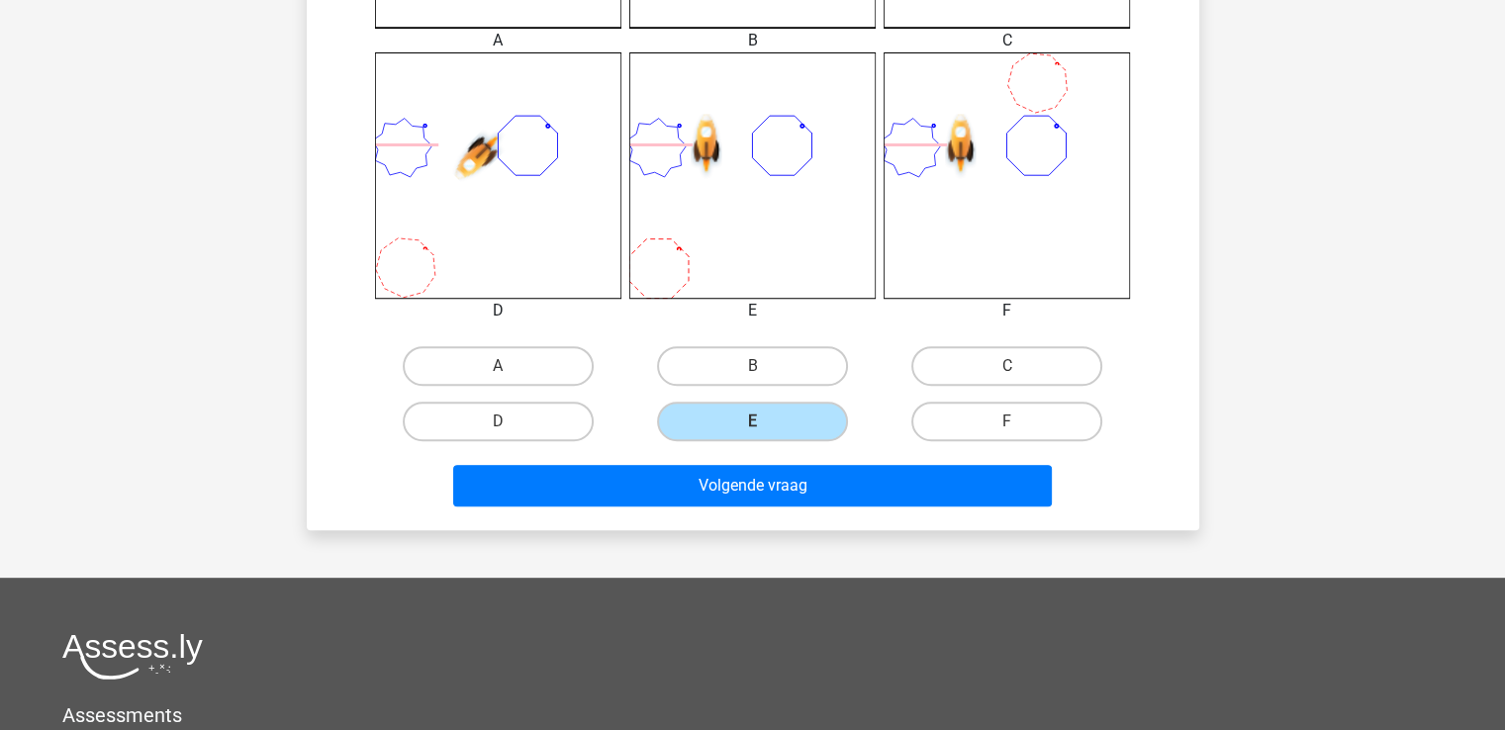
scroll to position [1024, 0]
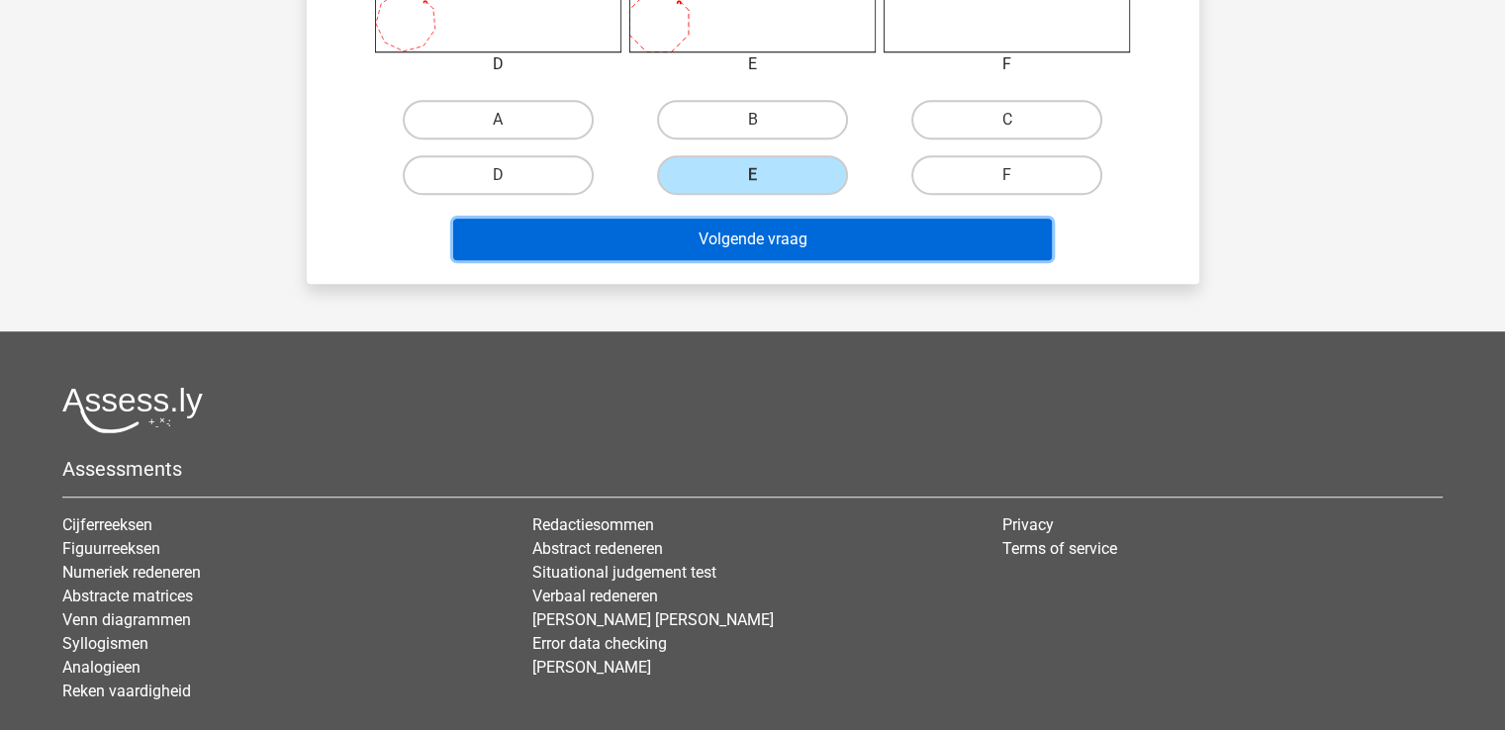
click at [760, 254] on button "Volgende vraag" at bounding box center [752, 240] width 599 height 42
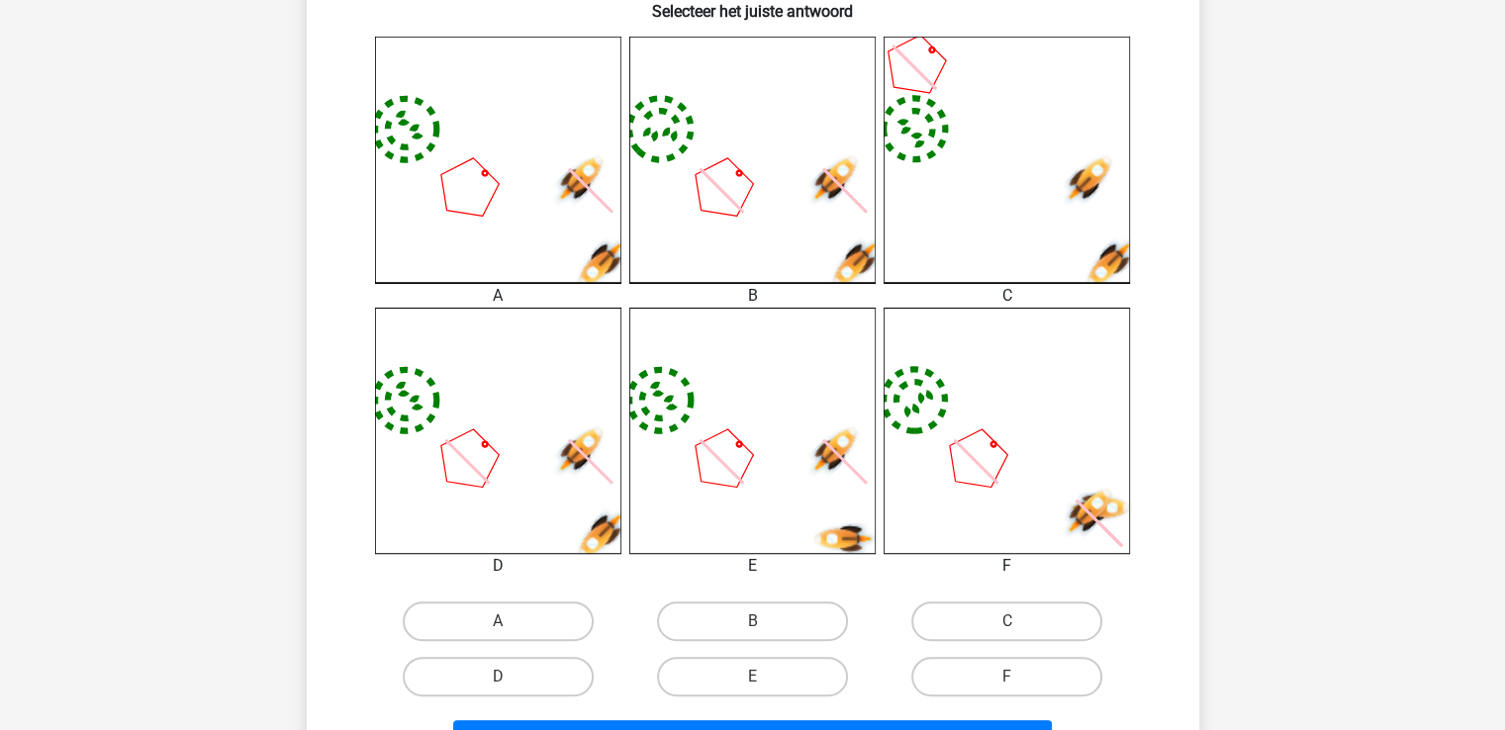
scroll to position [625, 0]
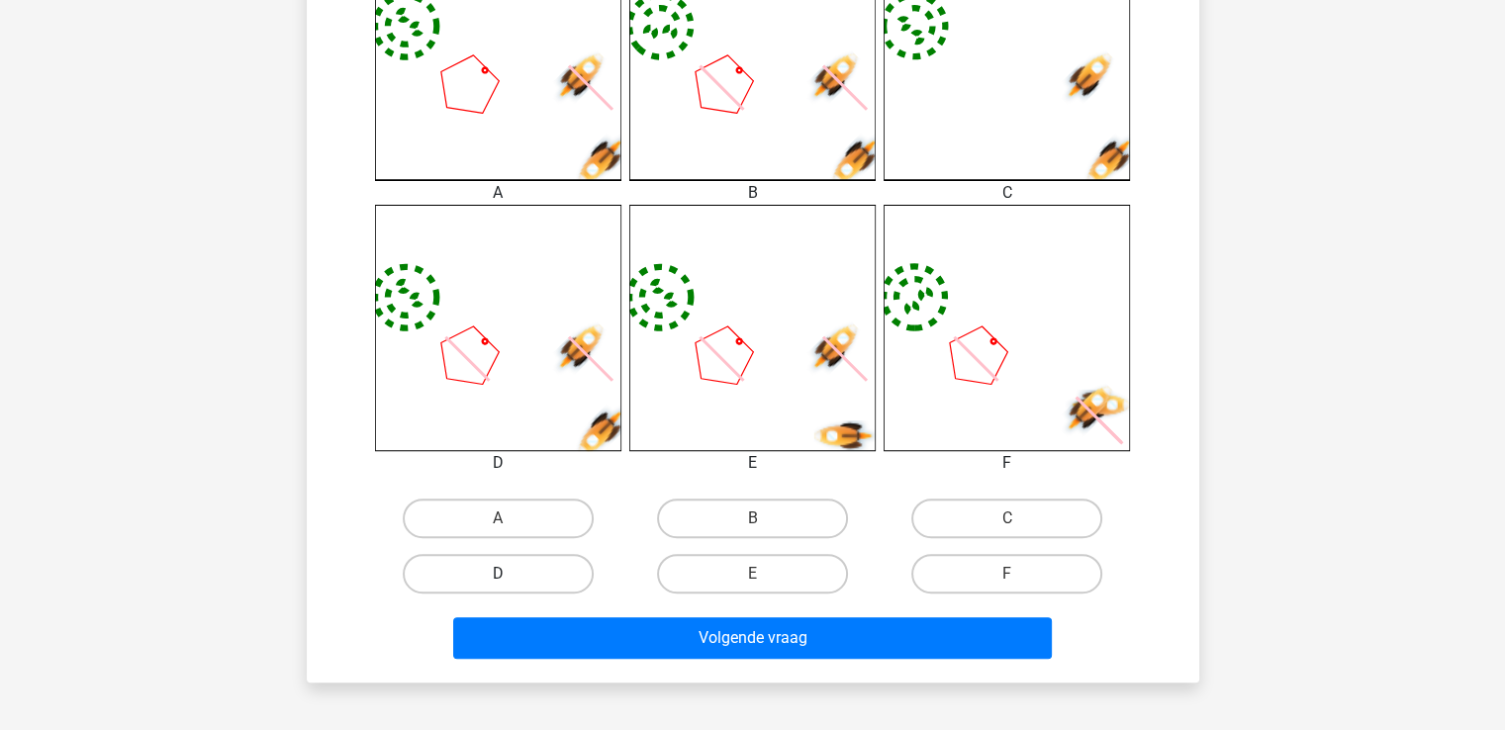
click at [513, 571] on label "D" at bounding box center [498, 574] width 191 height 40
click at [511, 574] on input "D" at bounding box center [504, 580] width 13 height 13
radio input "true"
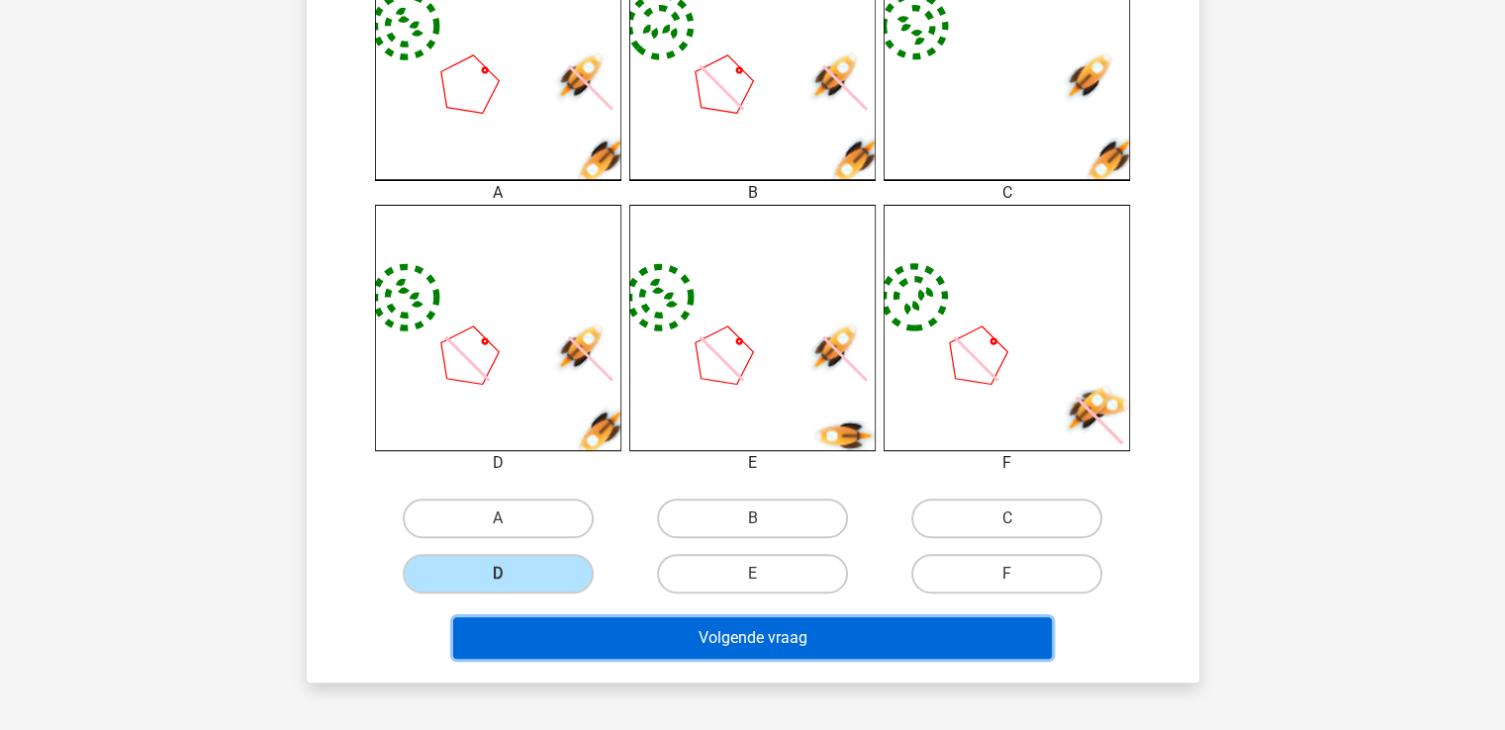
click at [788, 639] on button "Volgende vraag" at bounding box center [752, 638] width 599 height 42
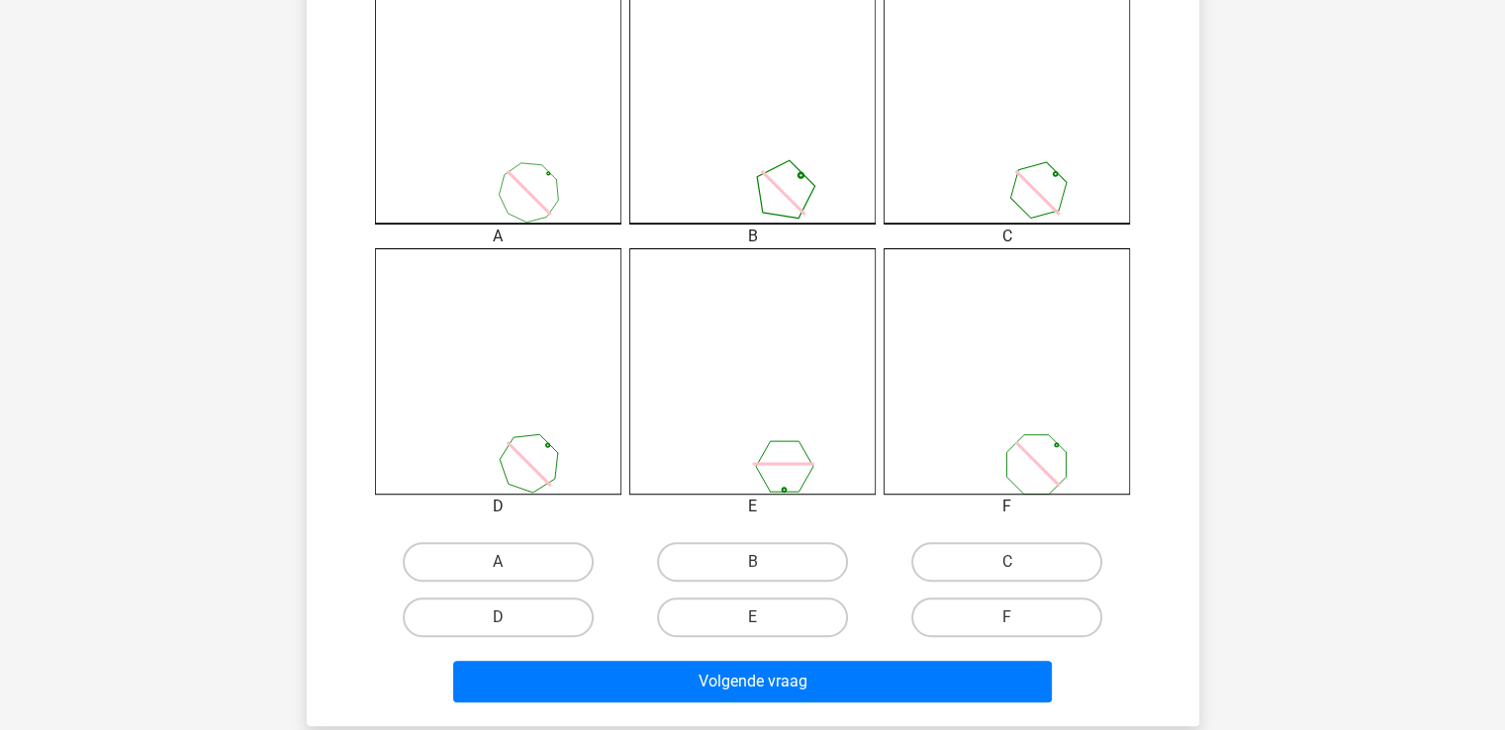
scroll to position [621, 0]
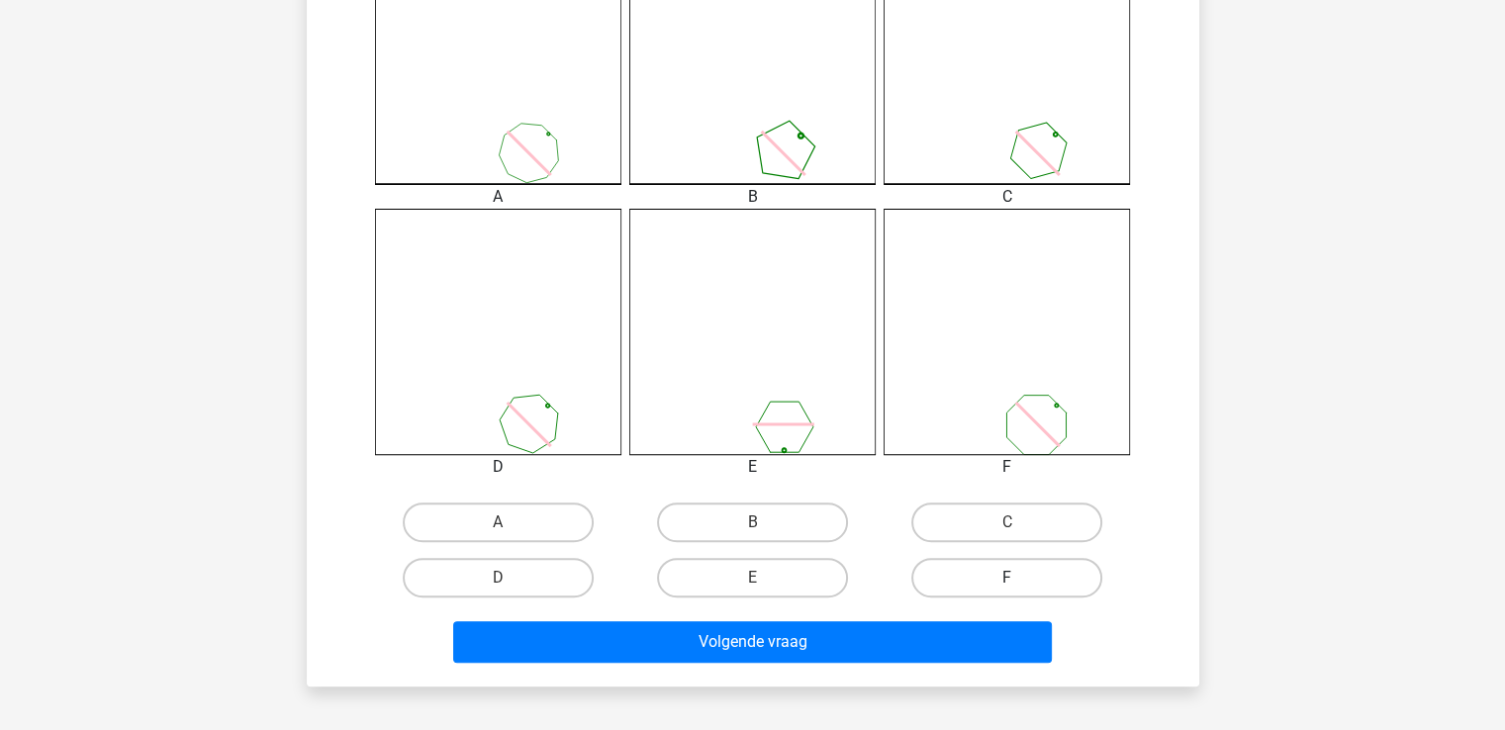
click at [1024, 581] on label "F" at bounding box center [1006, 578] width 191 height 40
click at [1020, 581] on input "F" at bounding box center [1013, 584] width 13 height 13
radio input "true"
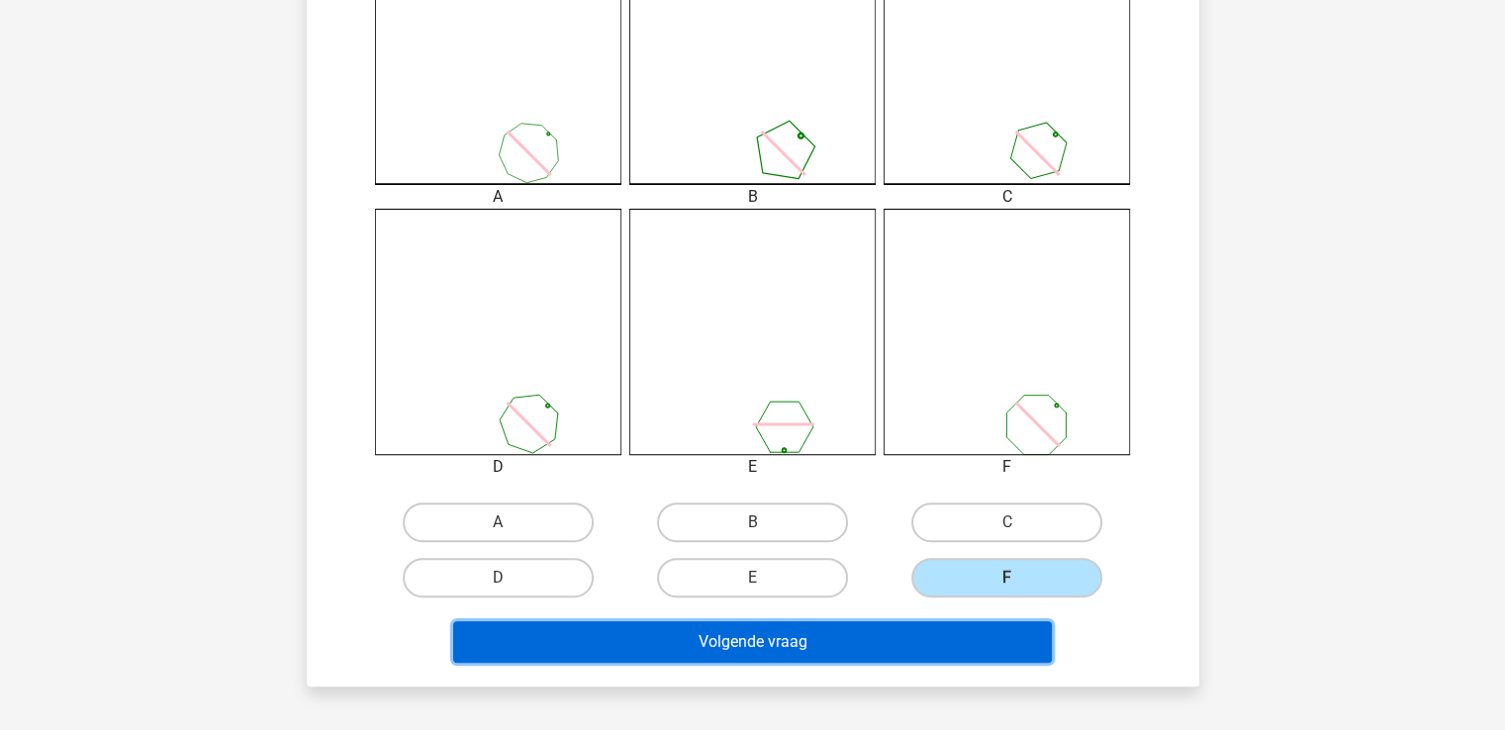
click at [857, 637] on button "Volgende vraag" at bounding box center [752, 642] width 599 height 42
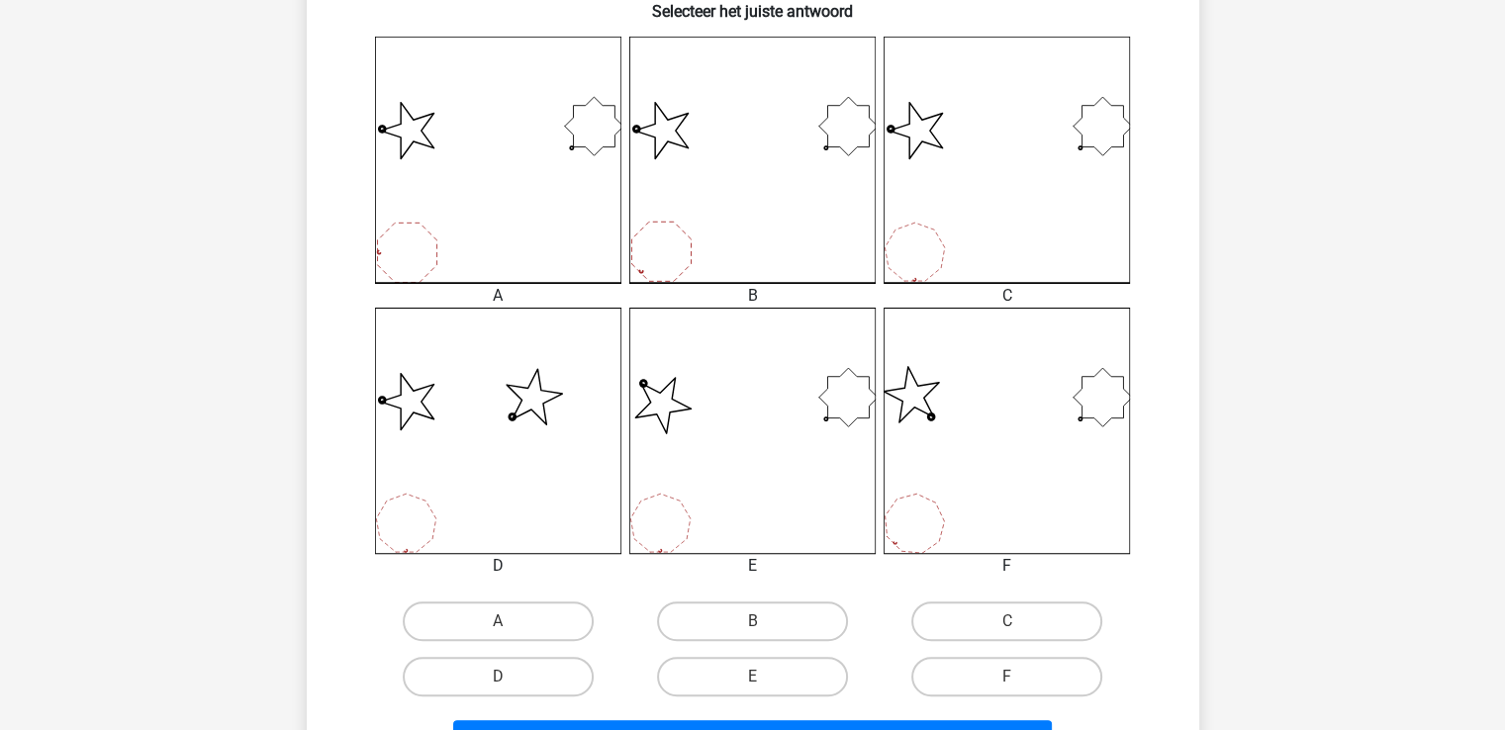
scroll to position [529, 0]
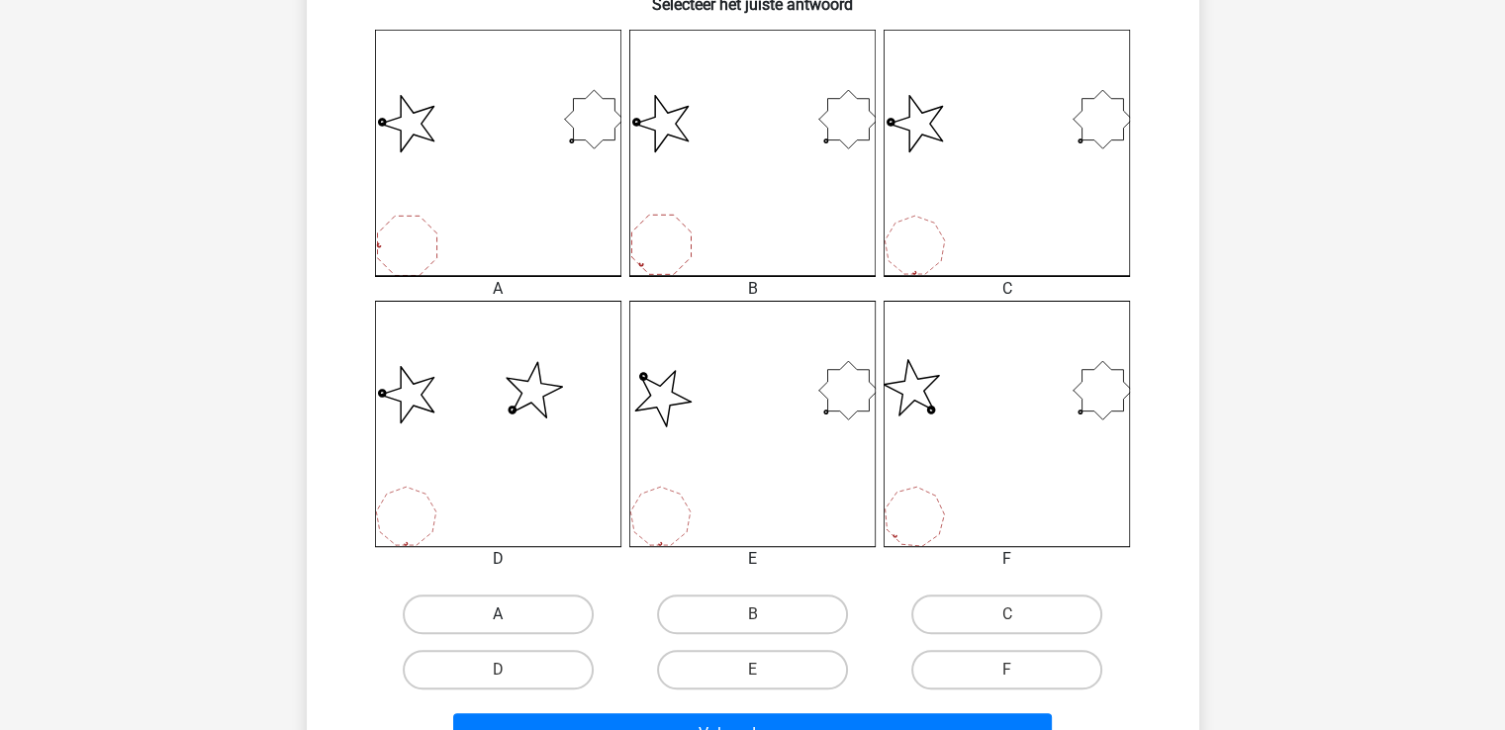
click at [511, 608] on label "A" at bounding box center [498, 615] width 191 height 40
click at [511, 614] on input "A" at bounding box center [504, 620] width 13 height 13
radio input "true"
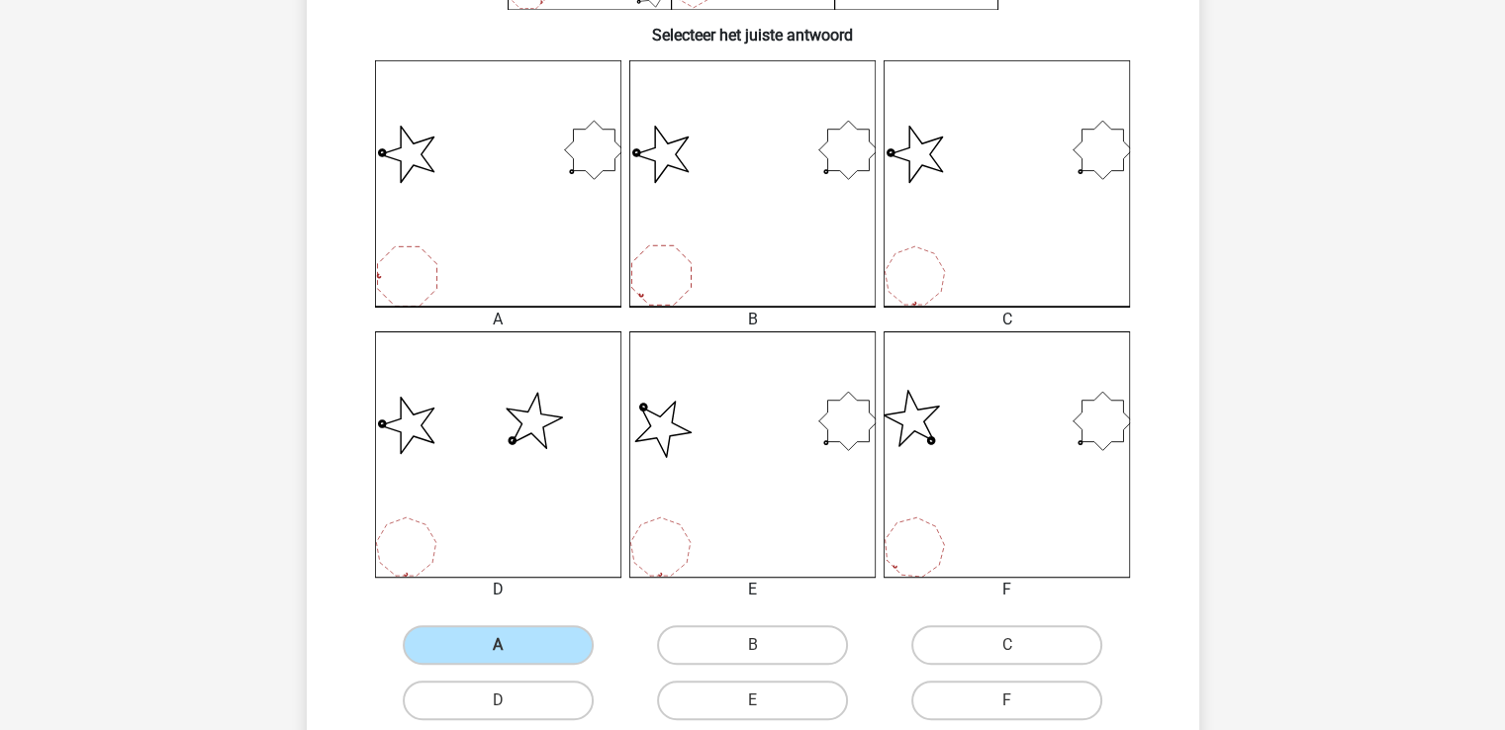
scroll to position [505, 0]
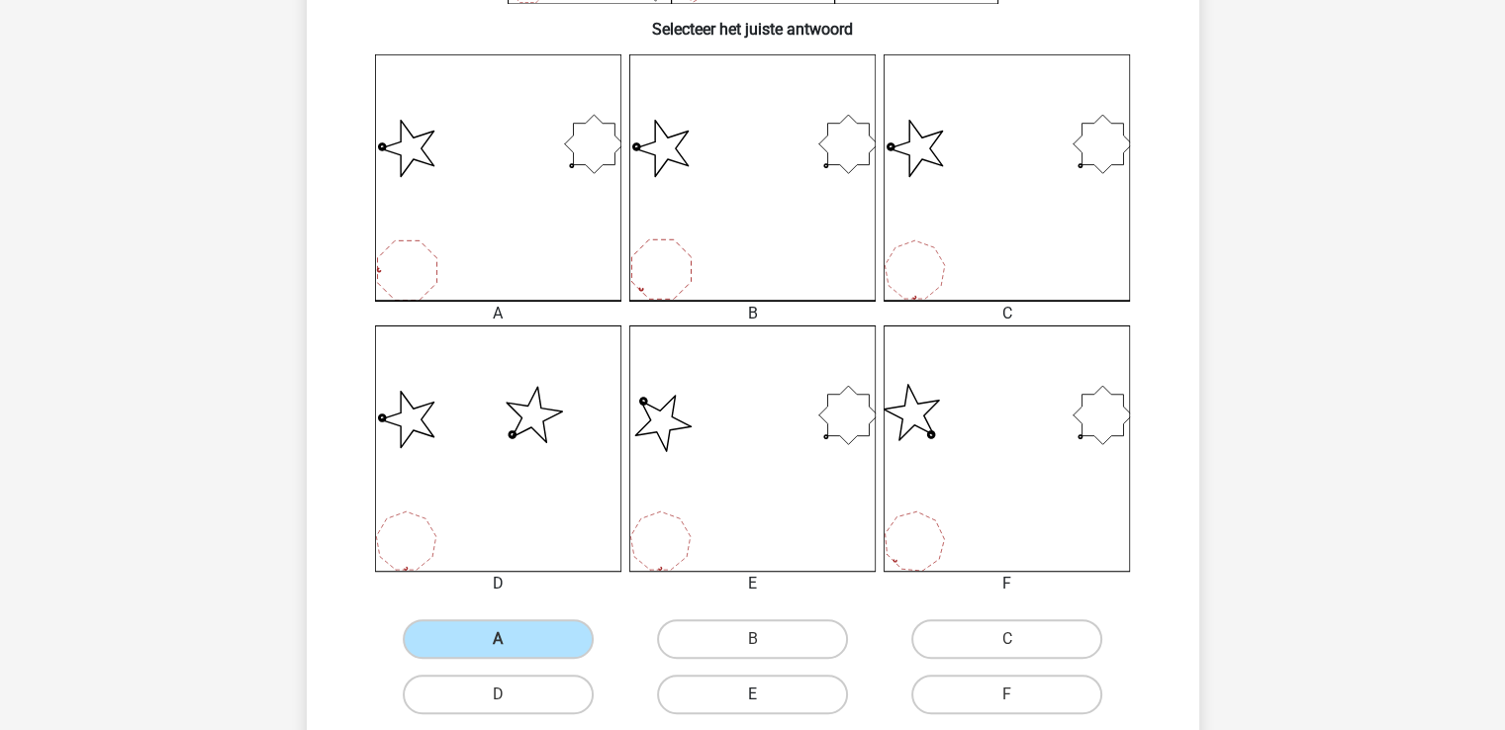
click at [740, 694] on label "E" at bounding box center [752, 695] width 191 height 40
click at [752, 695] on input "E" at bounding box center [758, 701] width 13 height 13
radio input "true"
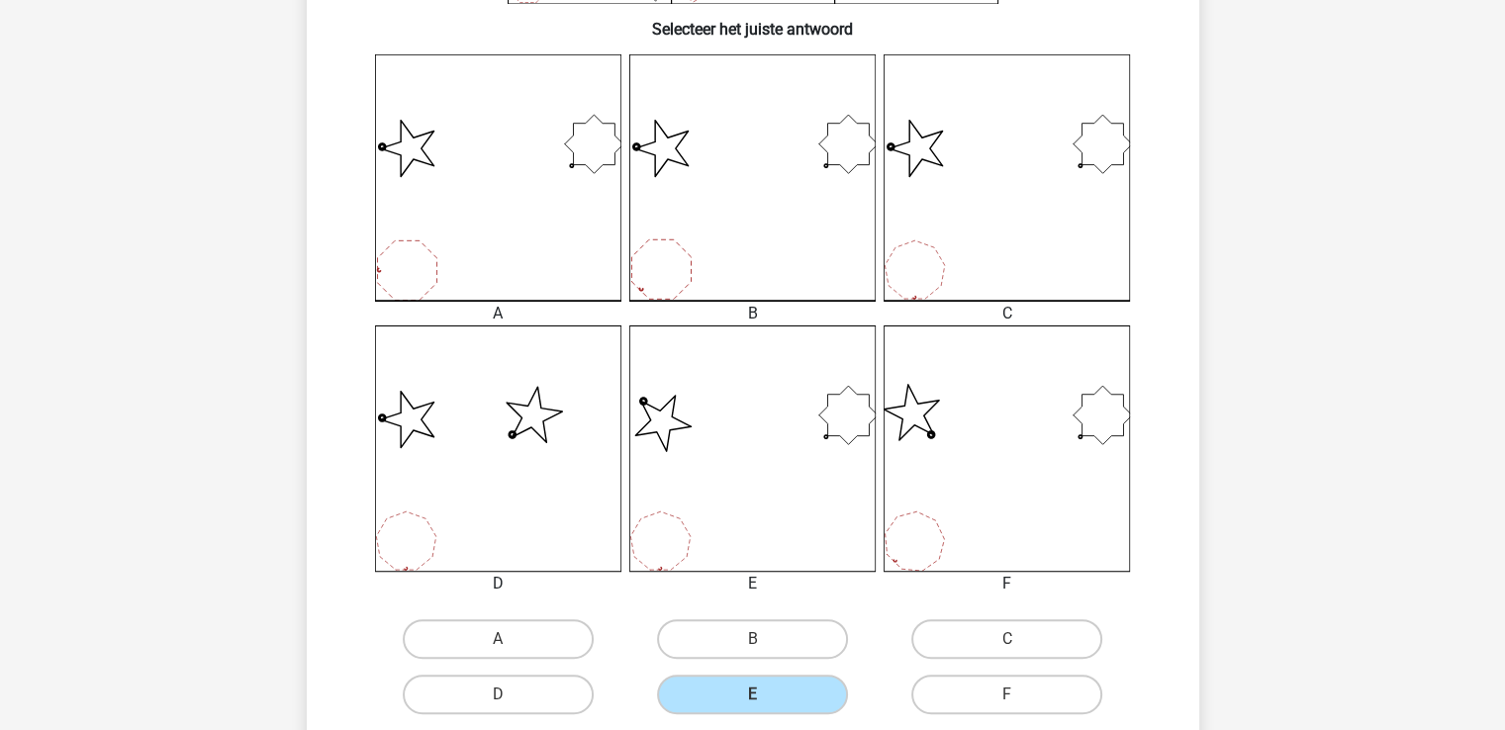
scroll to position [1146, 0]
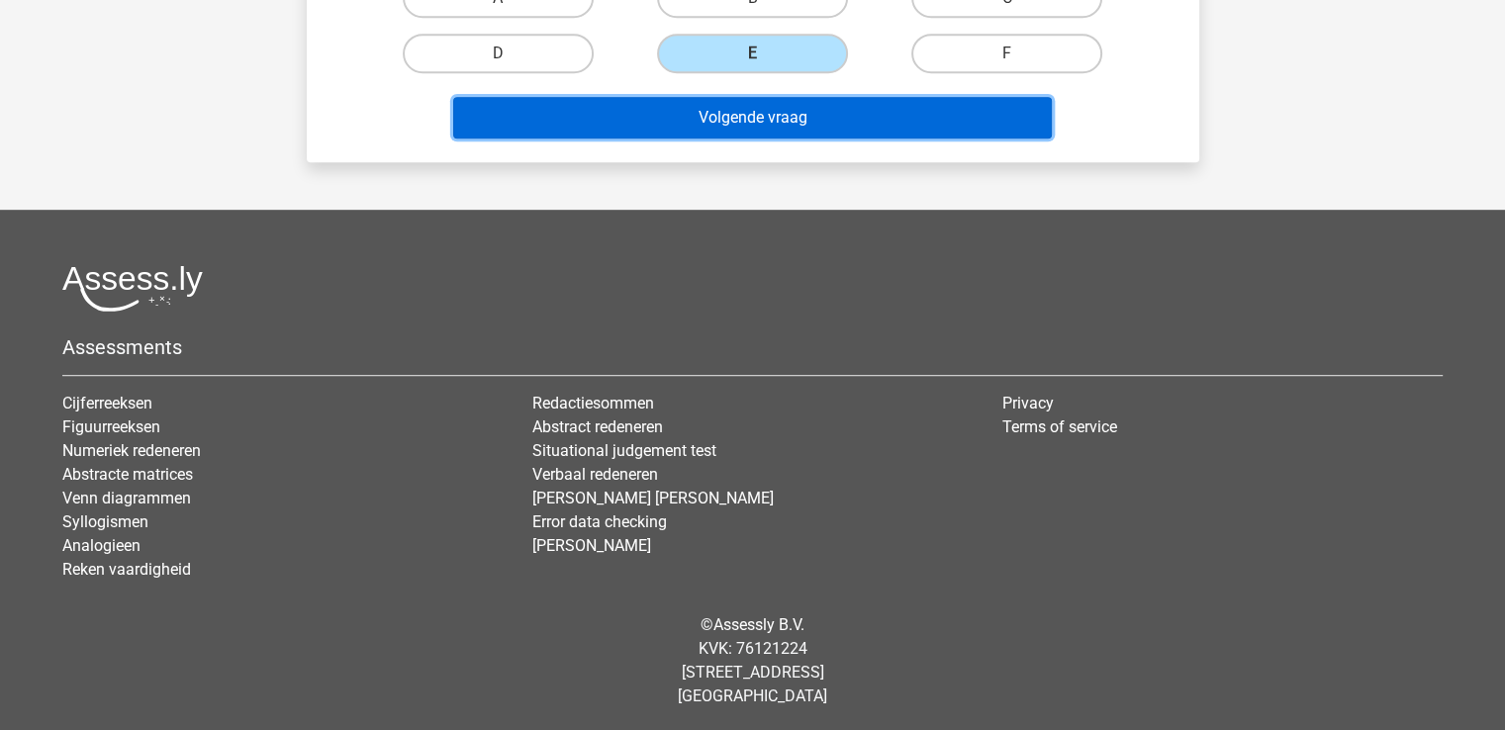
click at [772, 110] on button "Volgende vraag" at bounding box center [752, 118] width 599 height 42
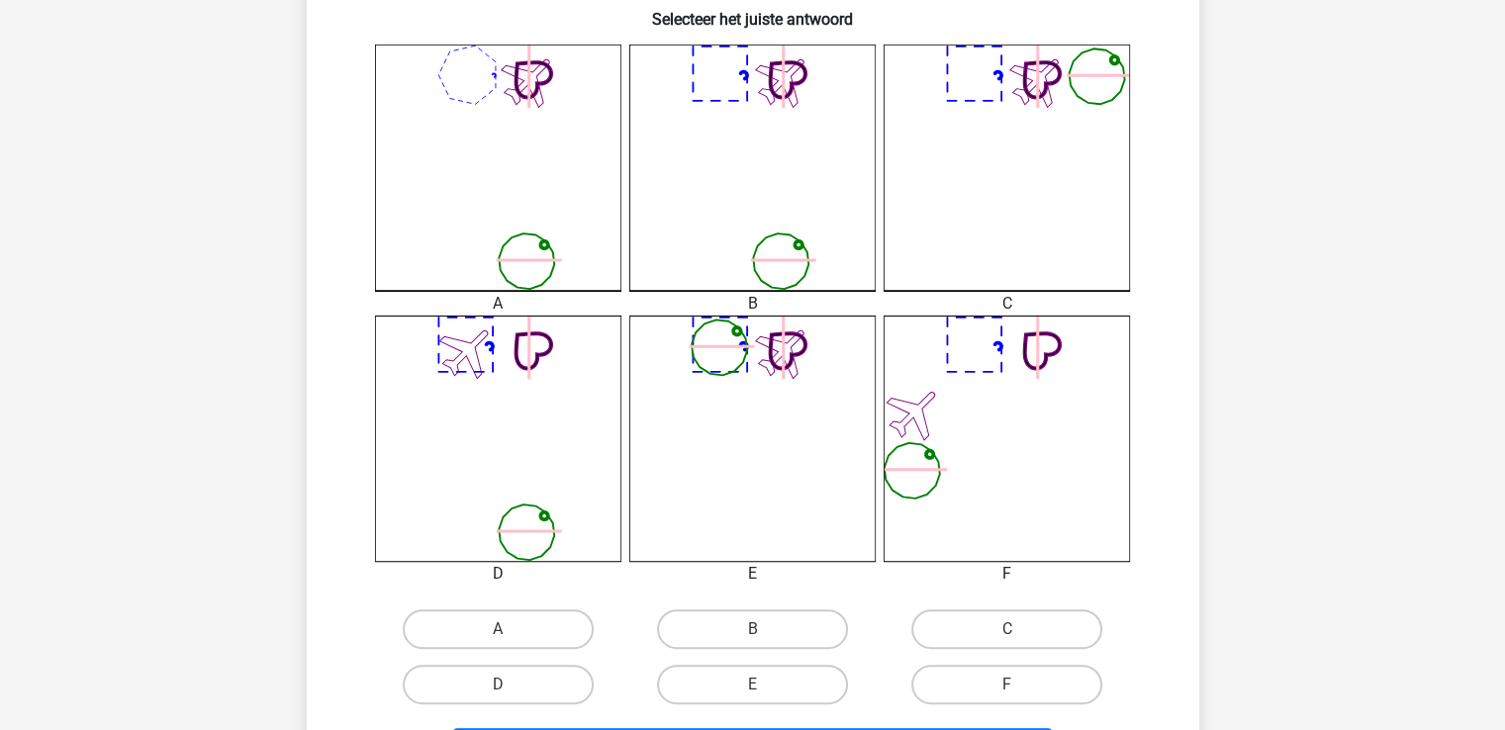
scroll to position [642, 0]
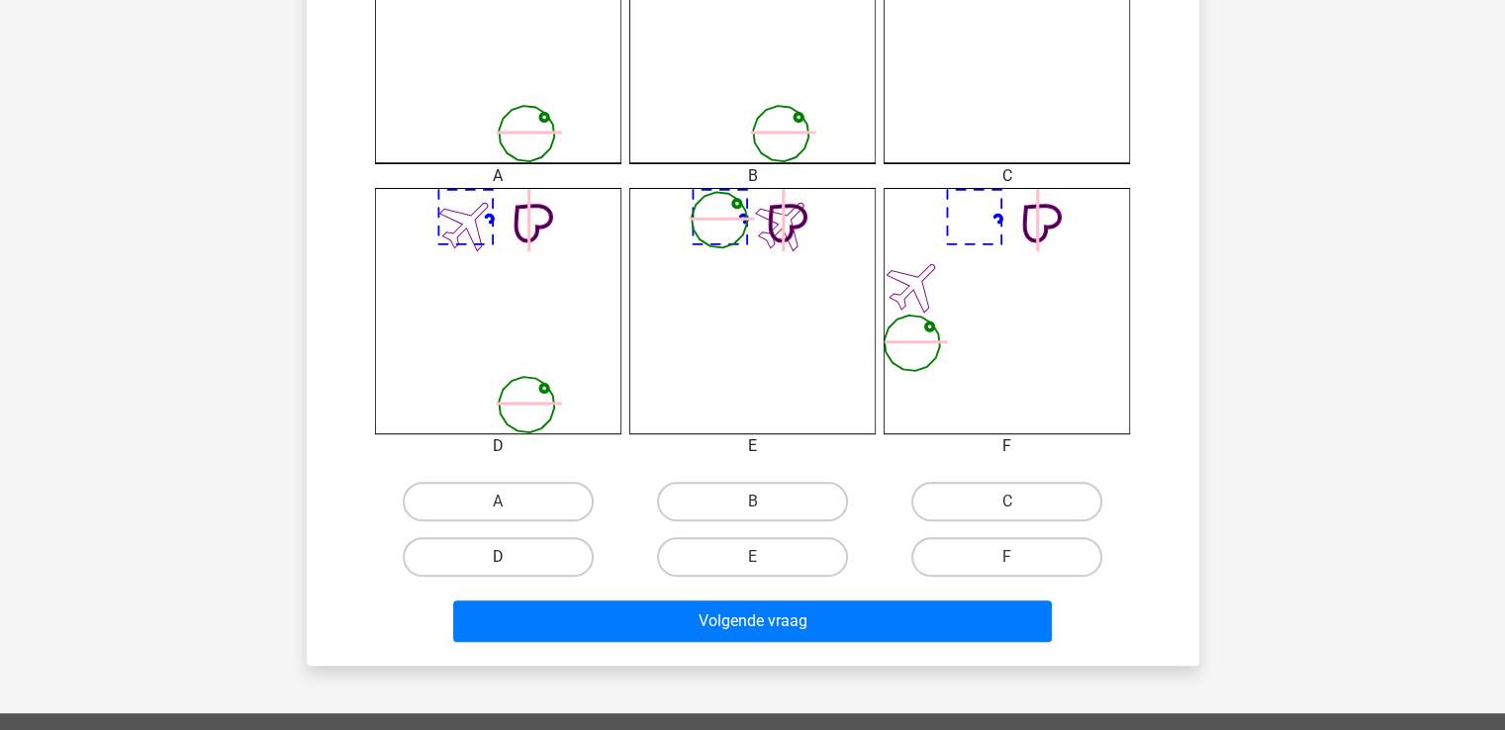
click at [507, 552] on label "D" at bounding box center [498, 557] width 191 height 40
click at [507, 557] on input "D" at bounding box center [504, 563] width 13 height 13
radio input "true"
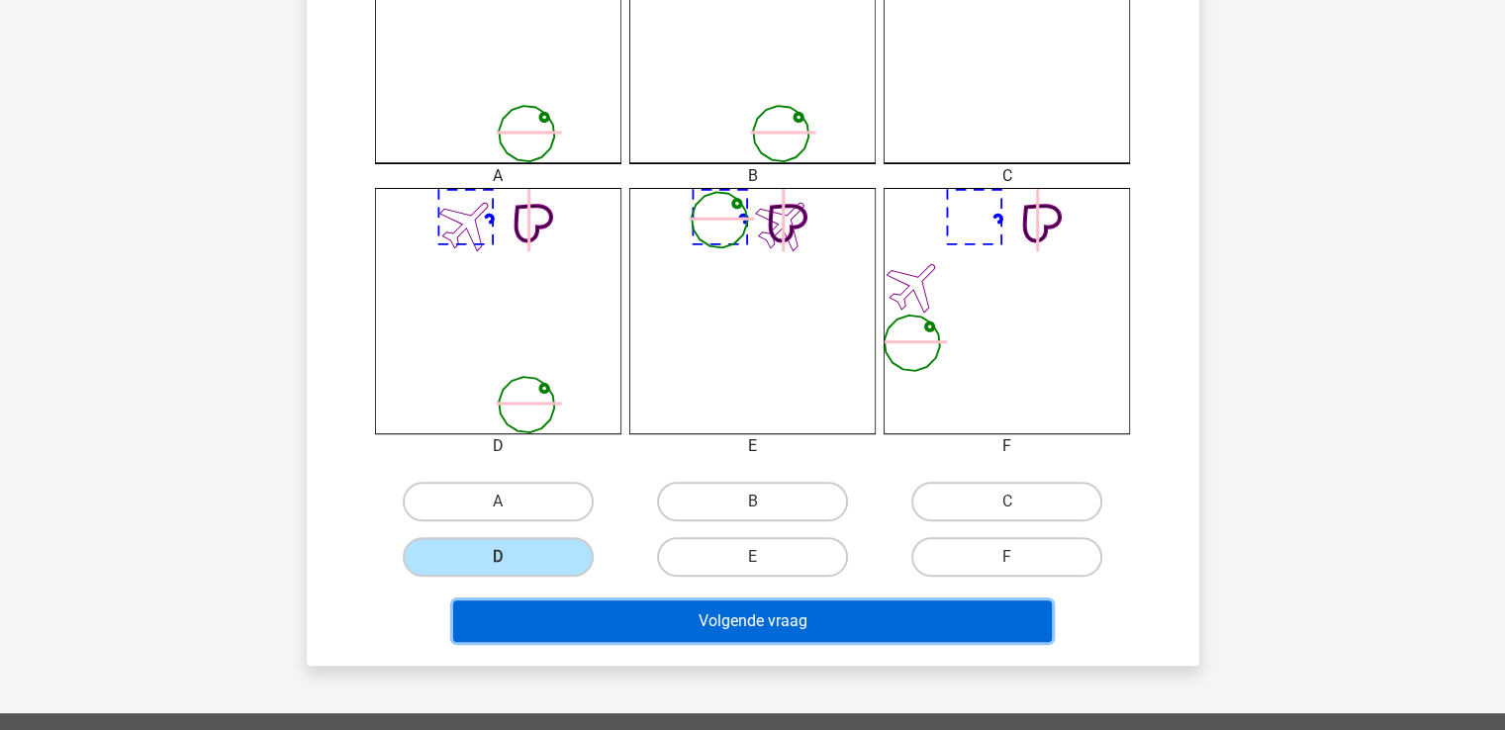
click at [746, 617] on button "Volgende vraag" at bounding box center [752, 622] width 599 height 42
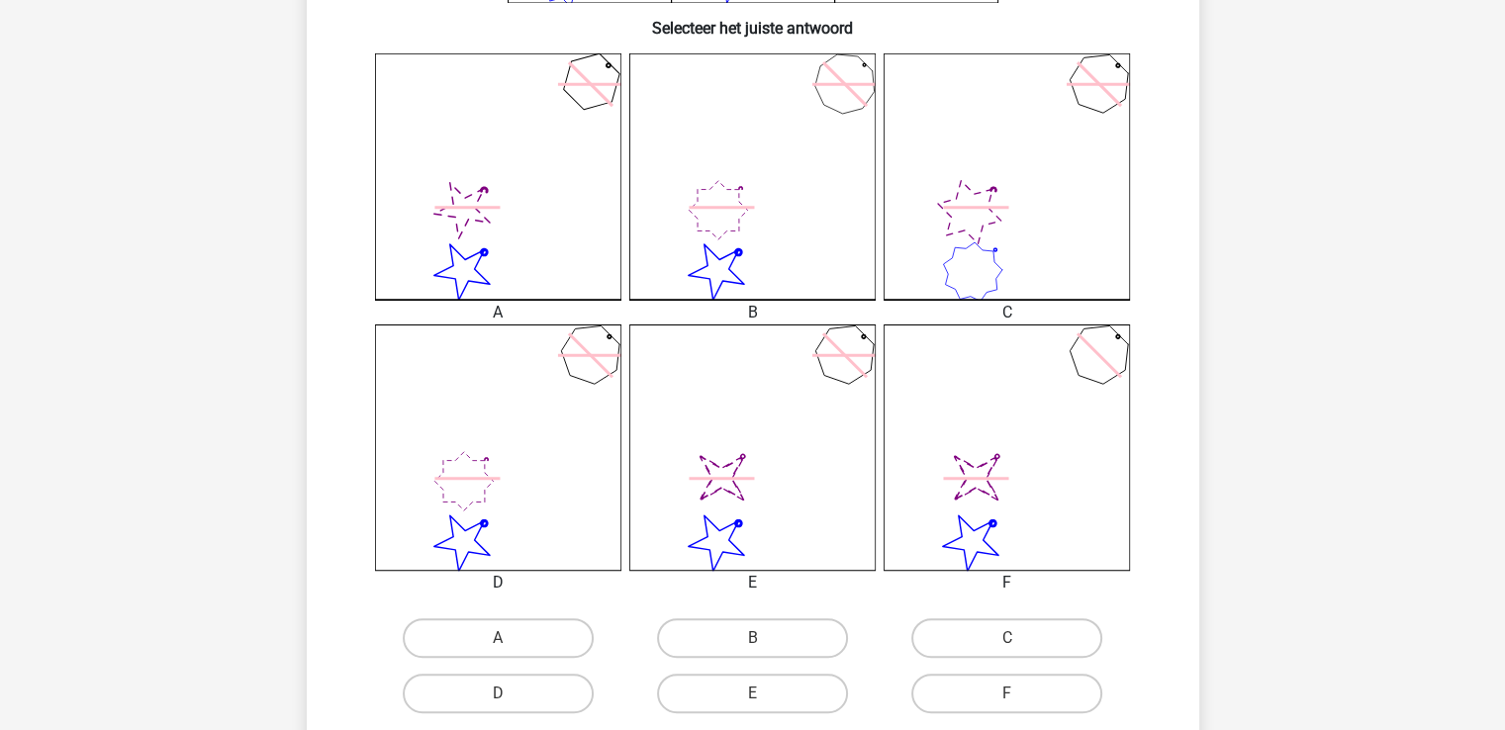
scroll to position [574, 0]
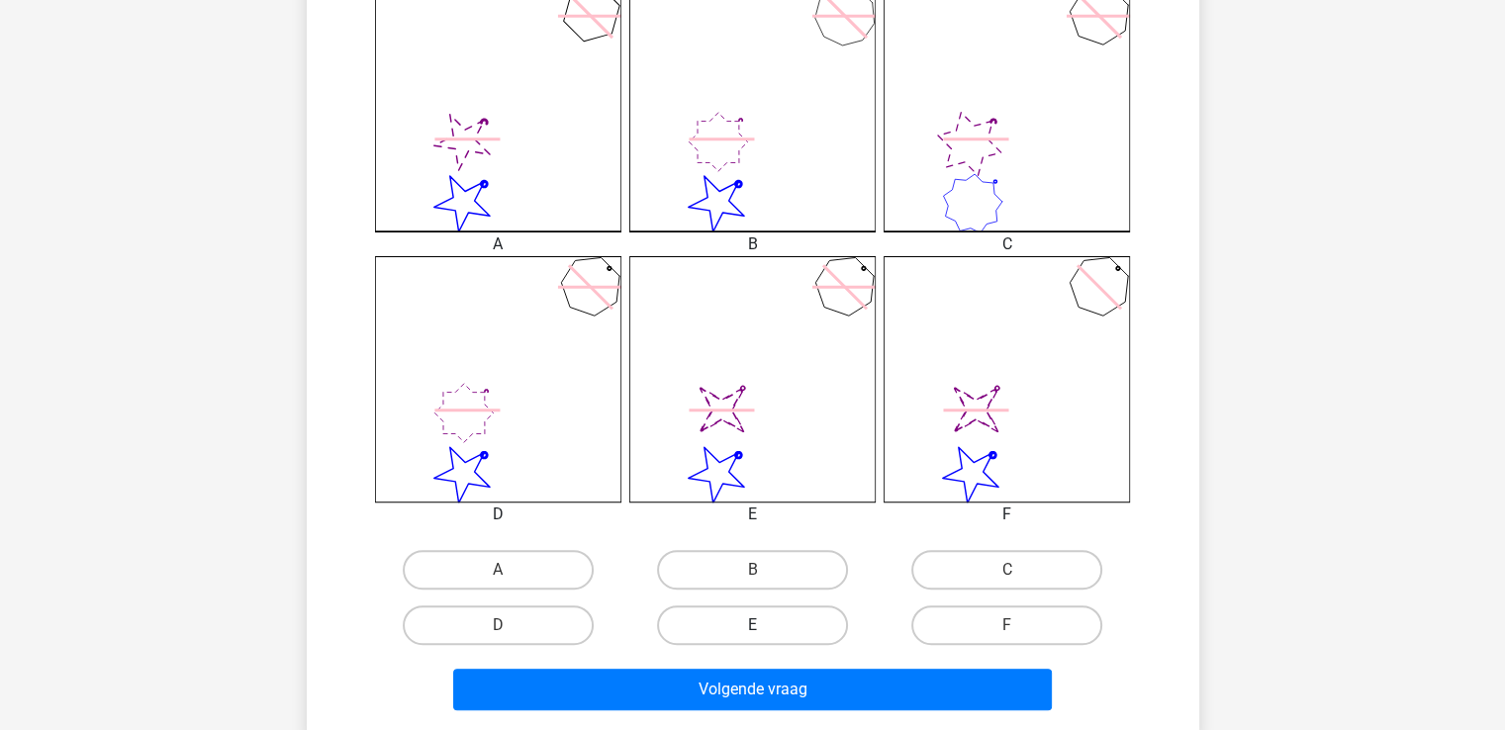
click at [748, 627] on label "E" at bounding box center [752, 626] width 191 height 40
click at [752, 627] on input "E" at bounding box center [758, 631] width 13 height 13
radio input "true"
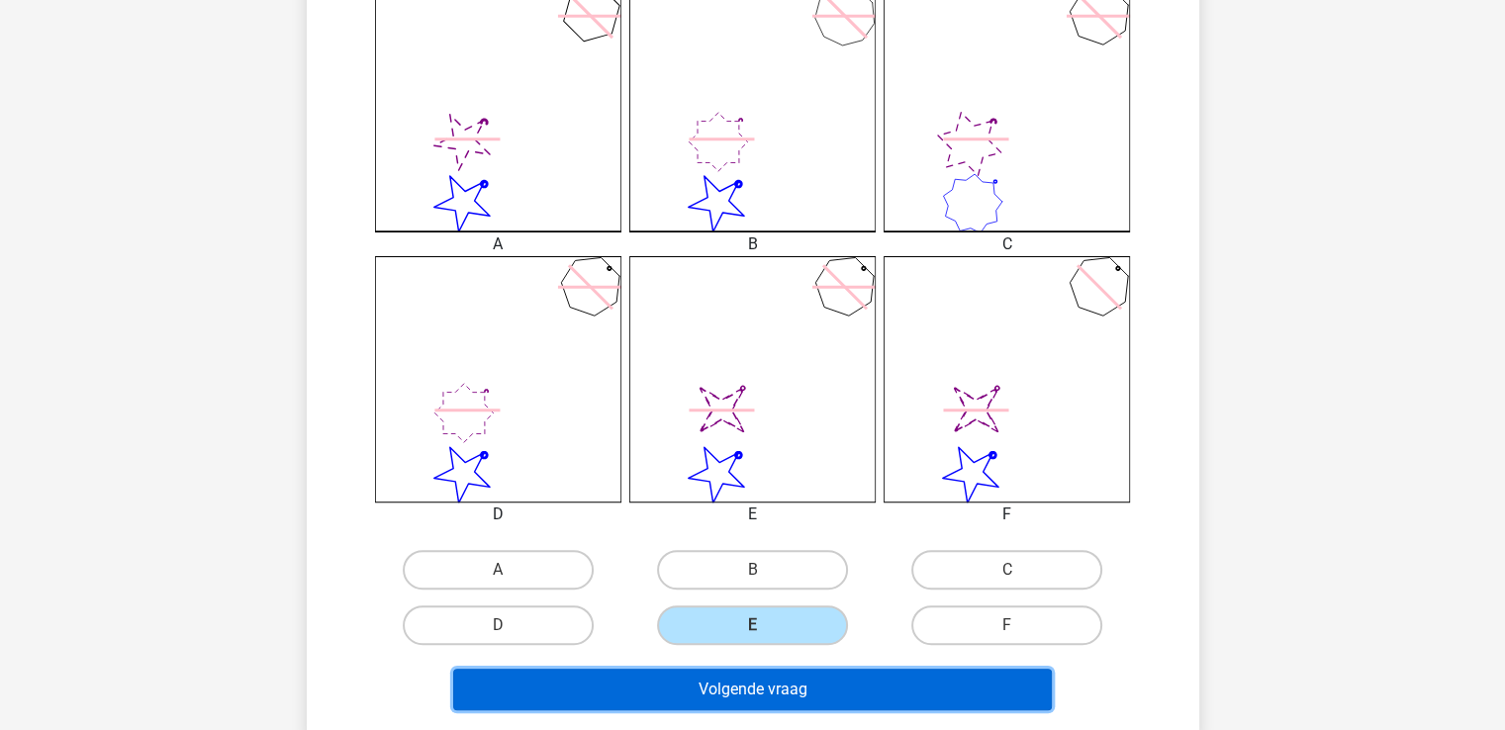
click at [770, 689] on button "Volgende vraag" at bounding box center [752, 690] width 599 height 42
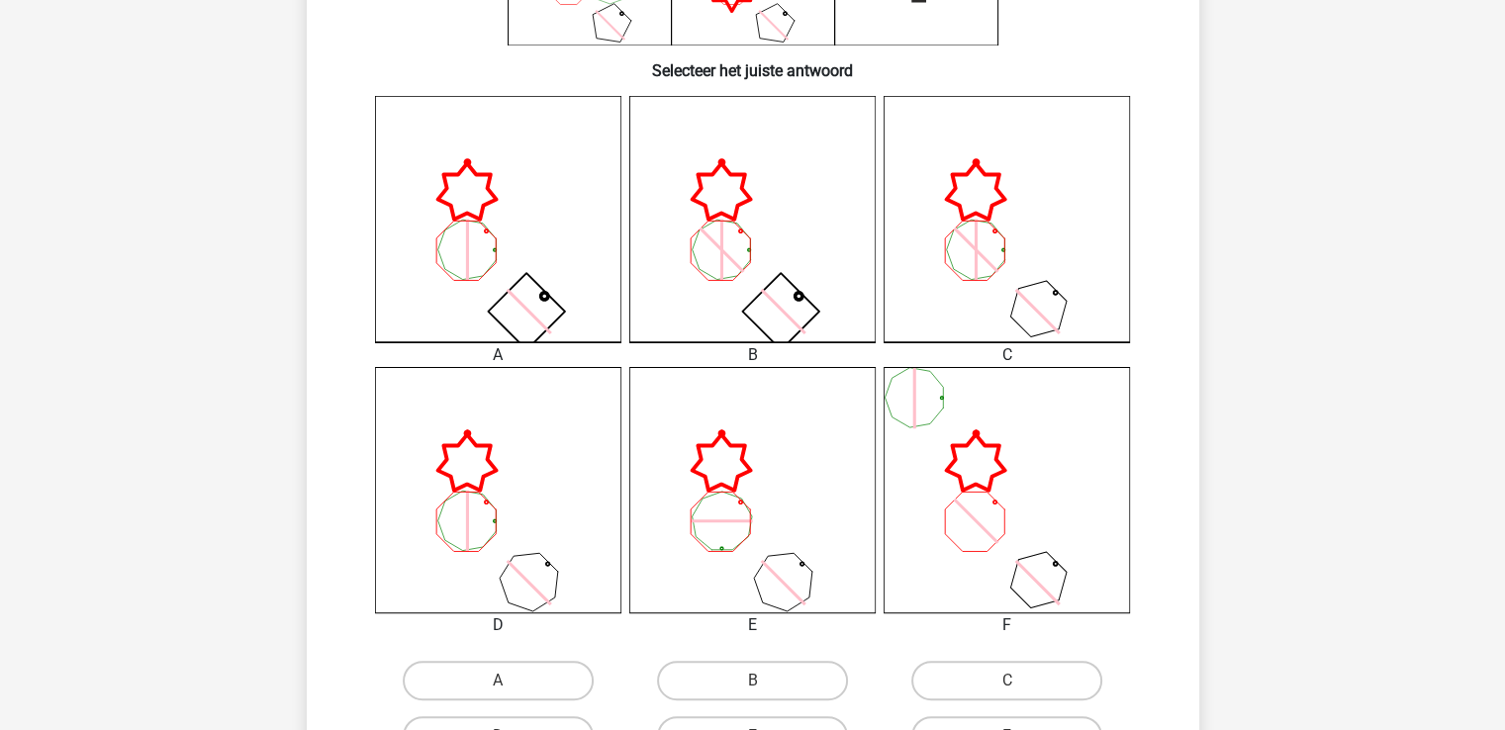
scroll to position [525, 0]
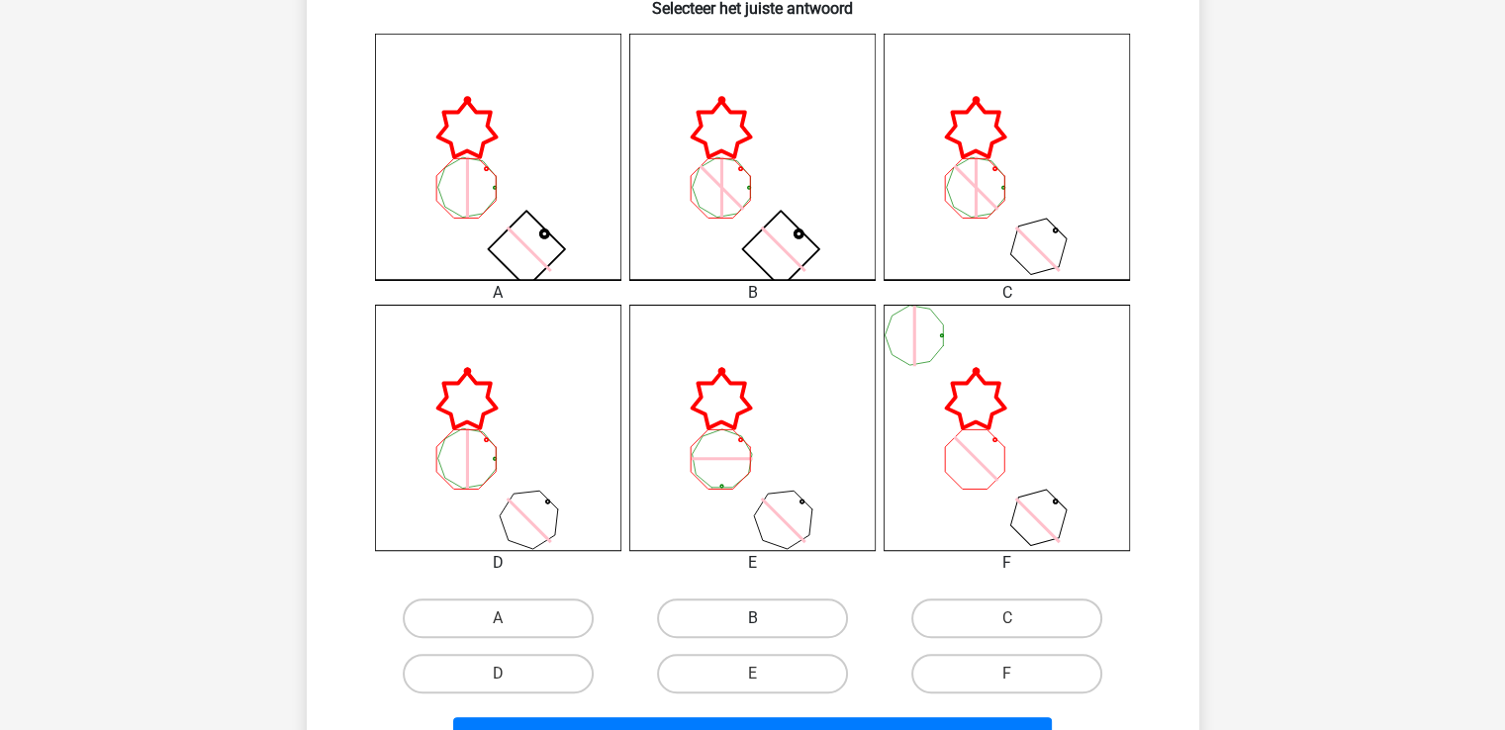
click at [801, 615] on label "B" at bounding box center [752, 619] width 191 height 40
click at [765, 618] on input "B" at bounding box center [758, 624] width 13 height 13
radio input "true"
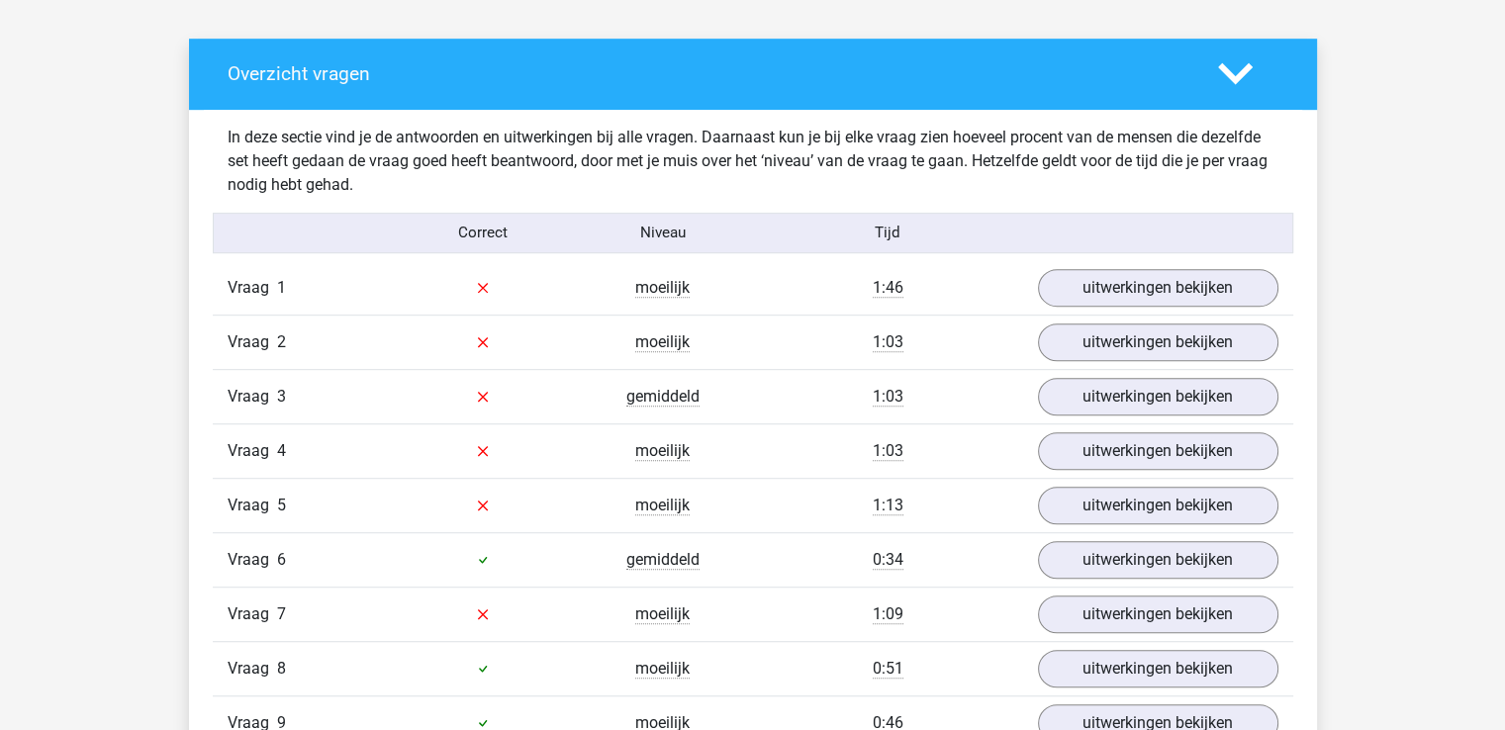
scroll to position [1223, 0]
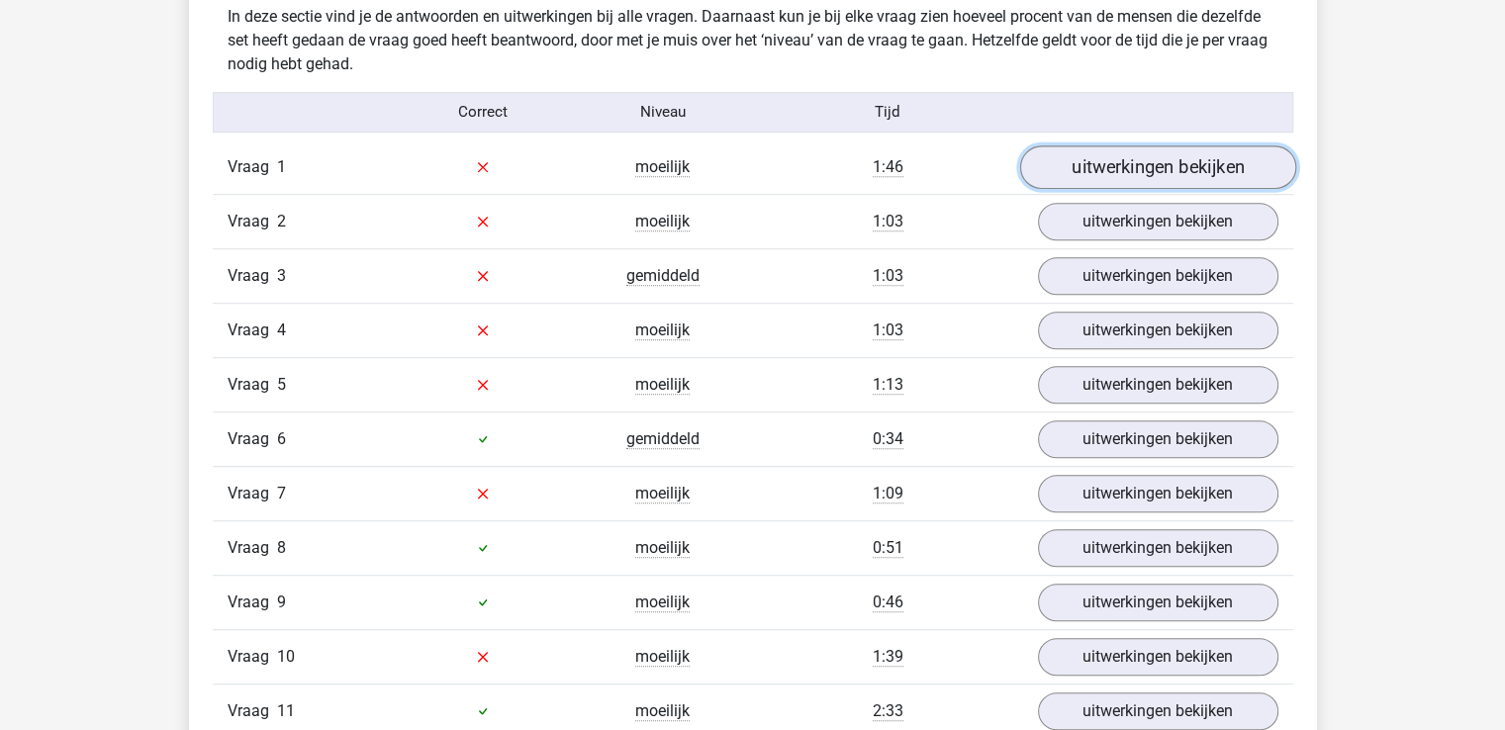
click at [1152, 175] on link "uitwerkingen bekijken" at bounding box center [1157, 167] width 276 height 44
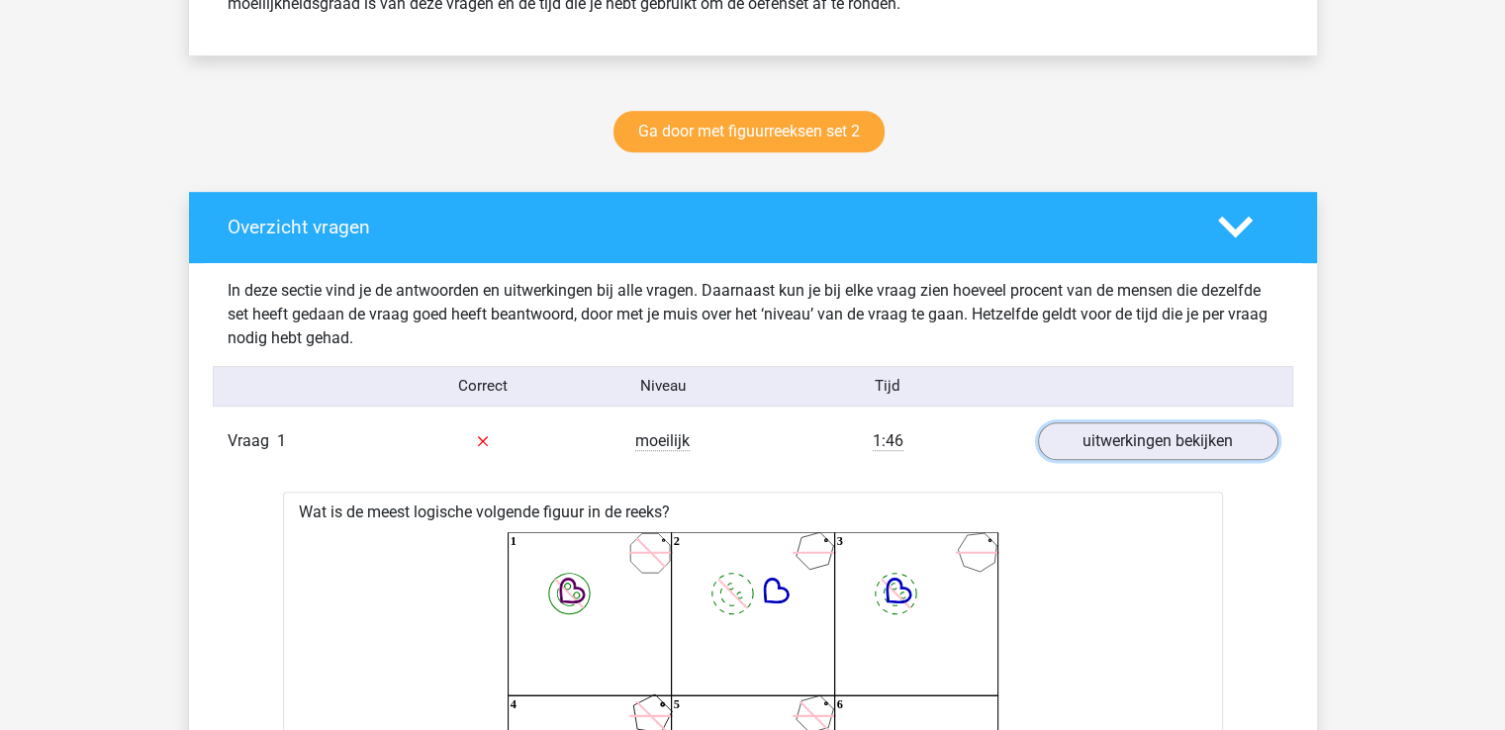
scroll to position [836, 0]
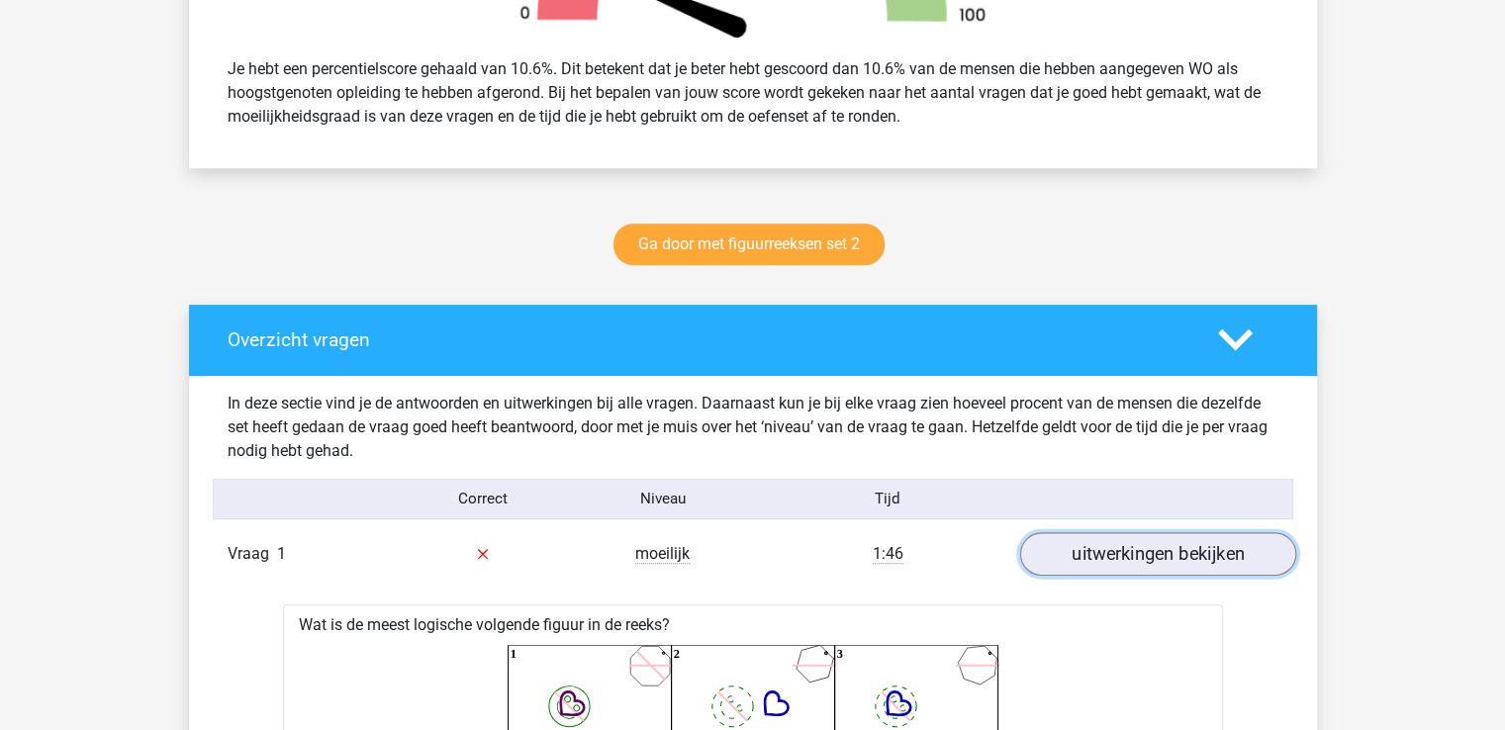
click at [1155, 548] on link "uitwerkingen bekijken" at bounding box center [1157, 554] width 276 height 44
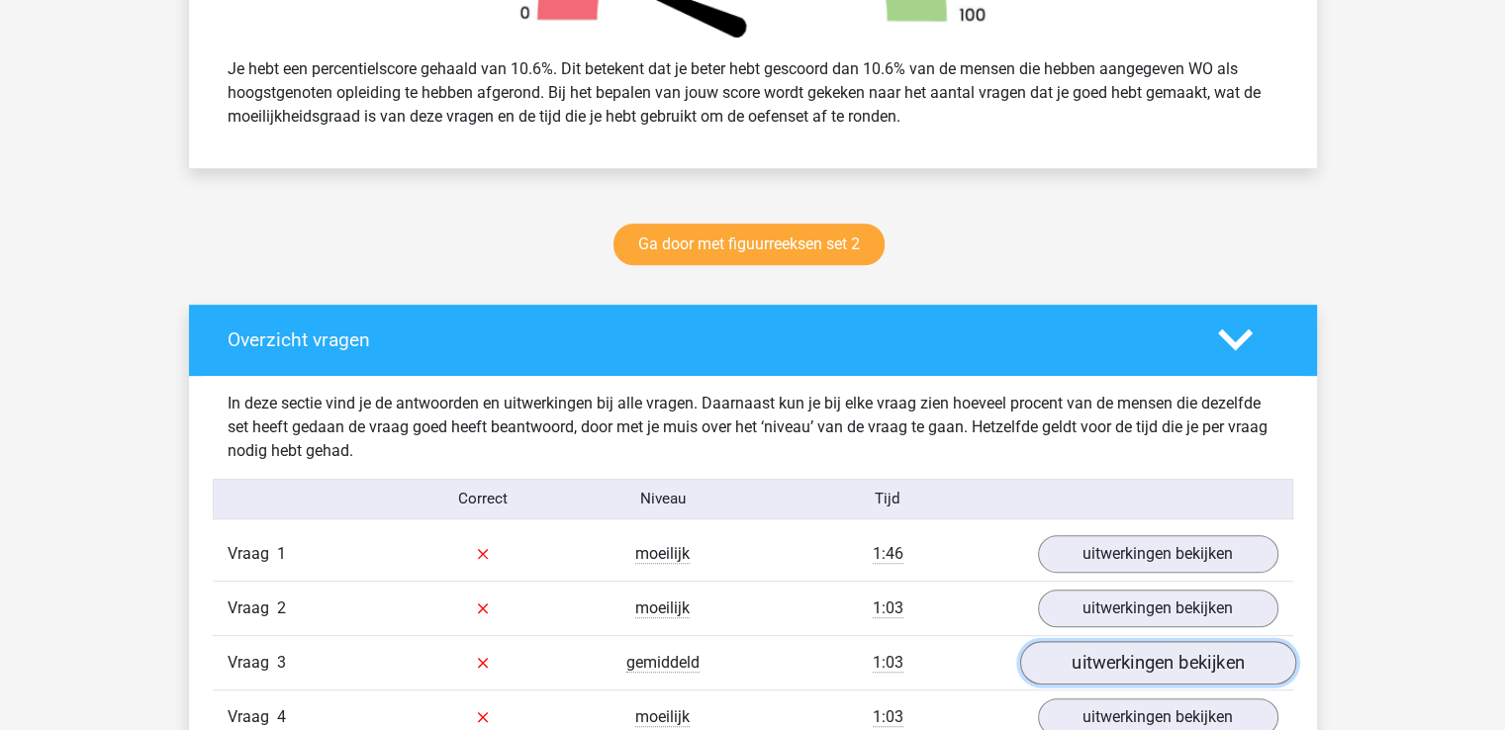
click at [1148, 657] on link "uitwerkingen bekijken" at bounding box center [1157, 663] width 276 height 44
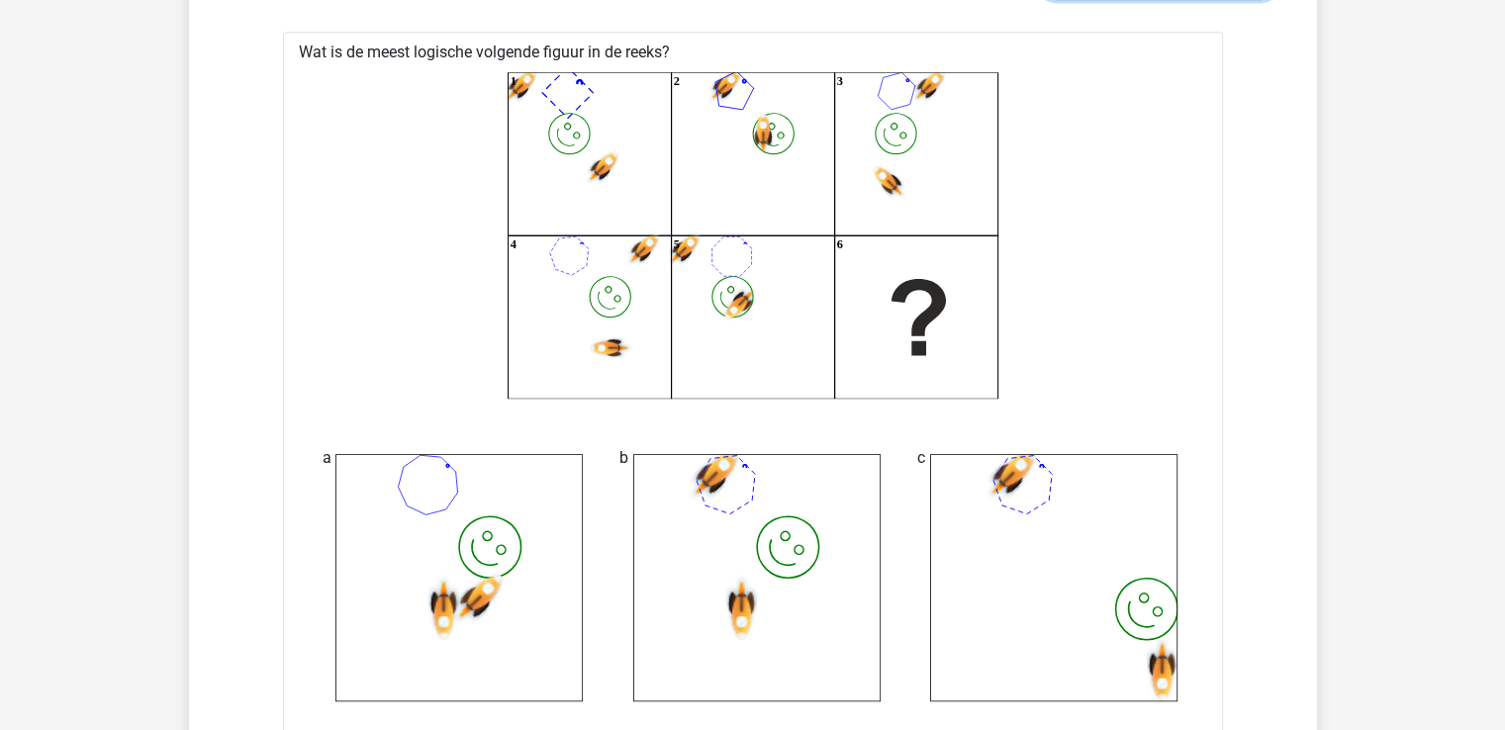
scroll to position [1478, 0]
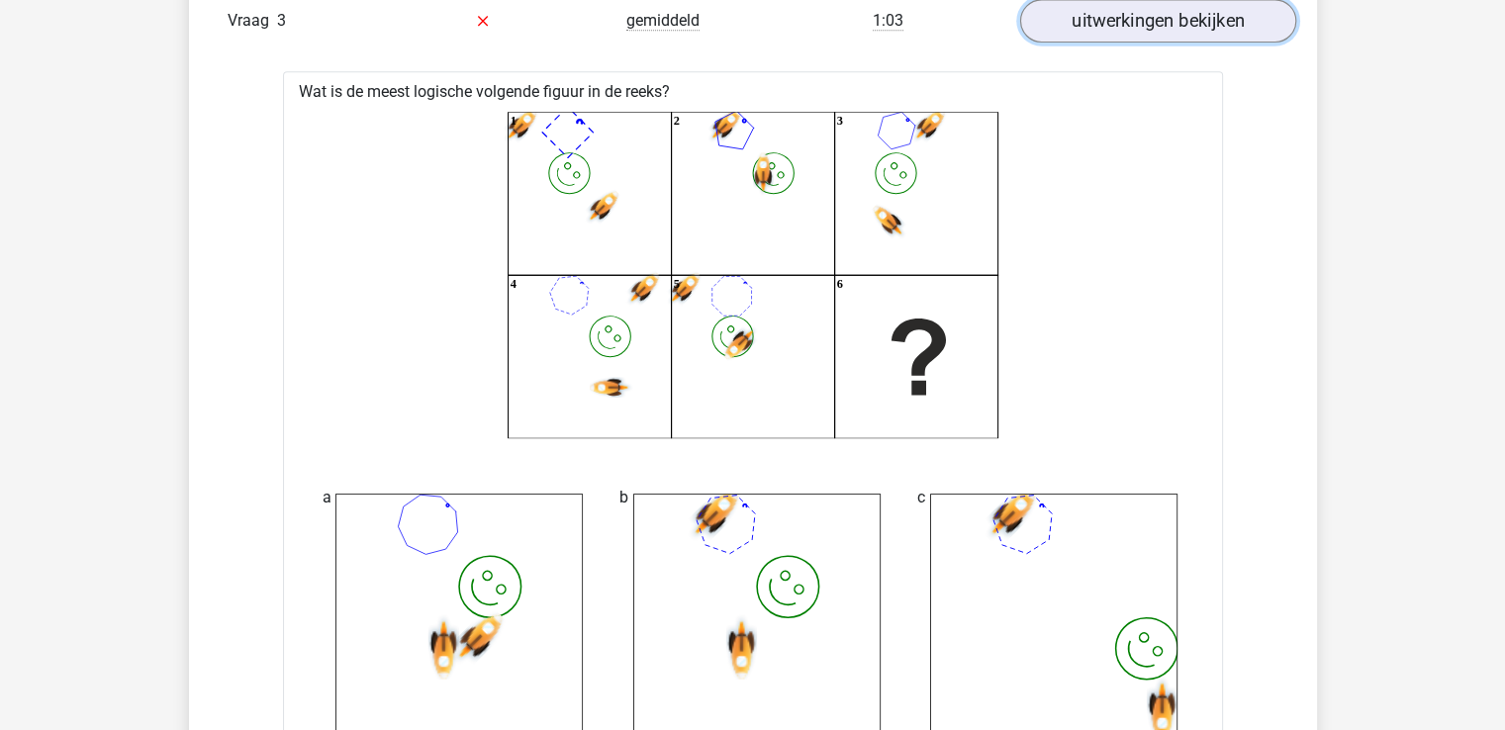
click at [1167, 19] on link "uitwerkingen bekijken" at bounding box center [1157, 21] width 276 height 44
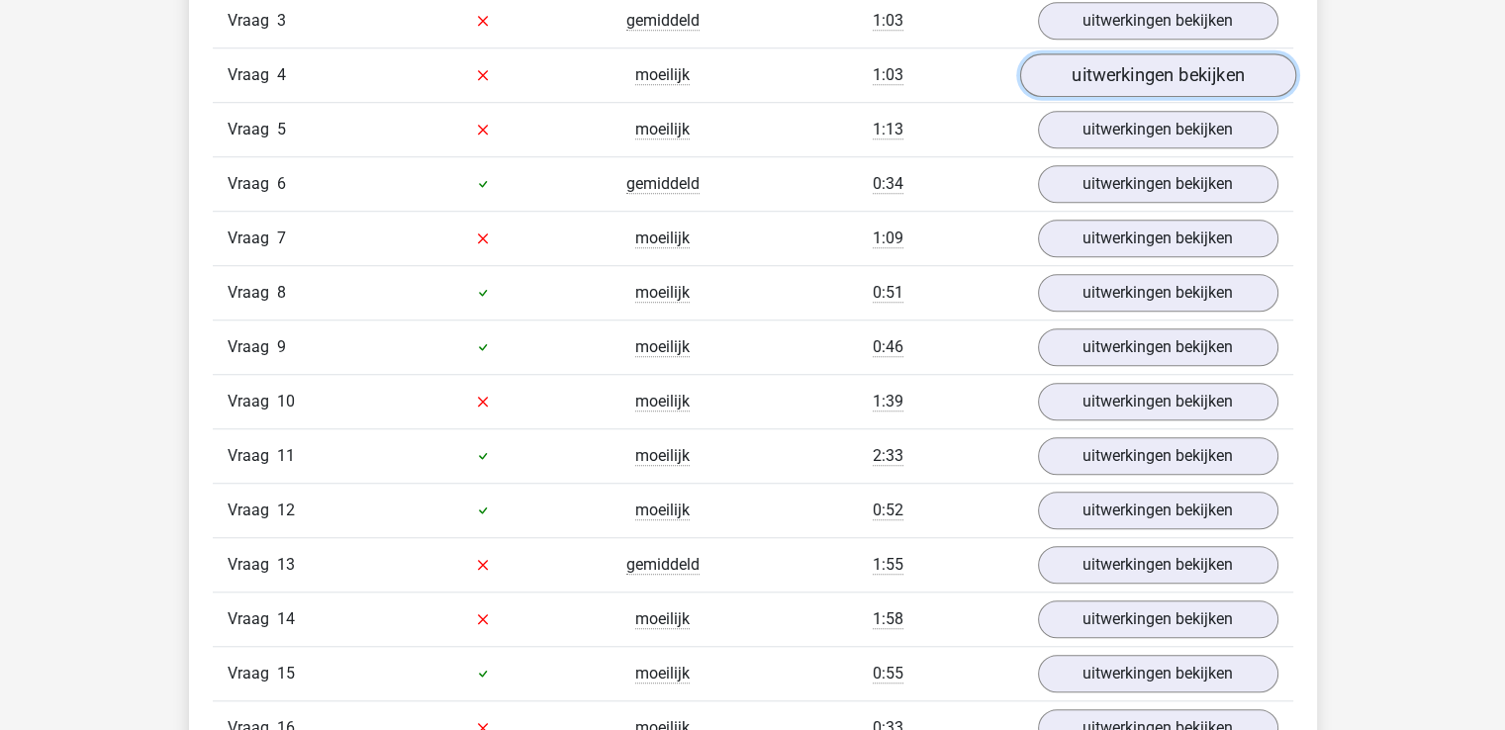
click at [1132, 71] on link "uitwerkingen bekijken" at bounding box center [1157, 75] width 276 height 44
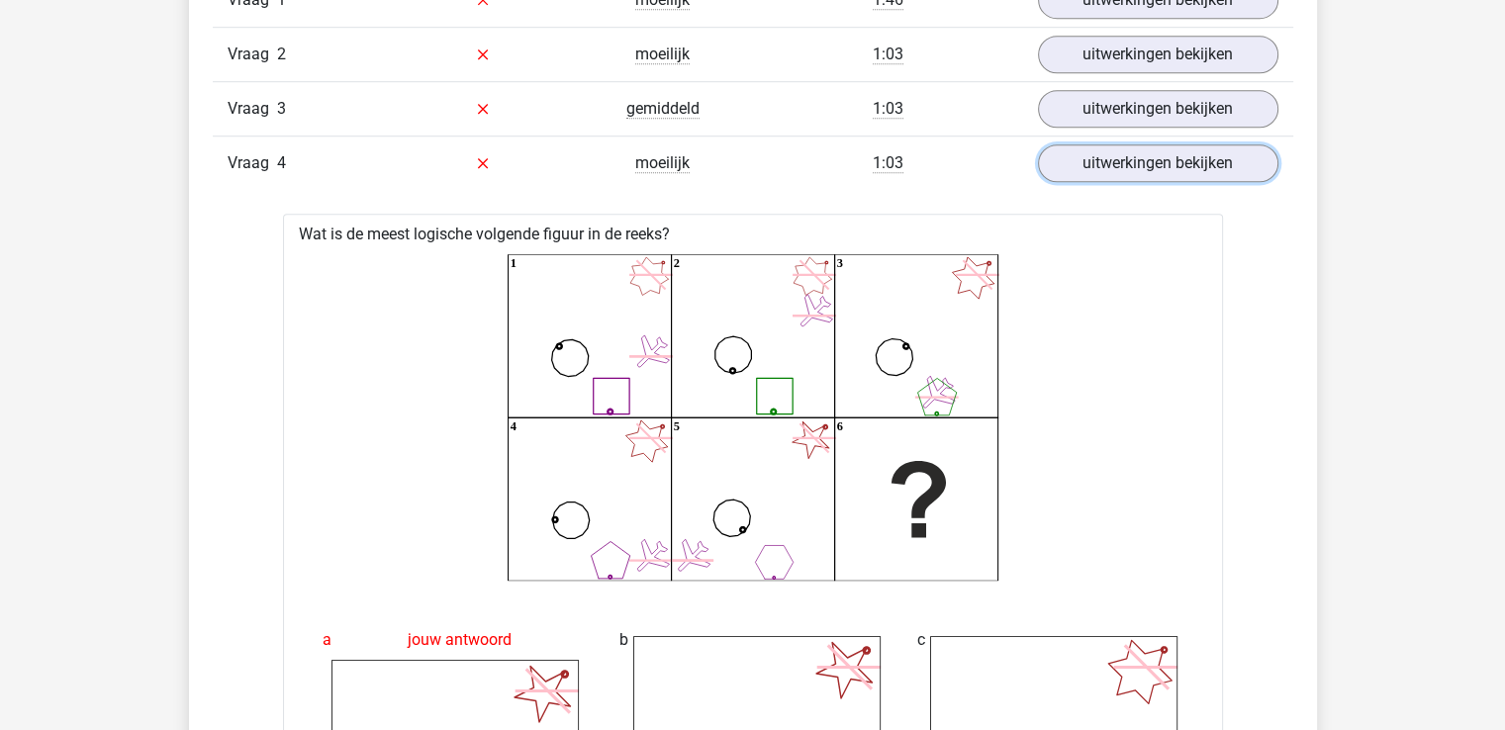
scroll to position [1361, 0]
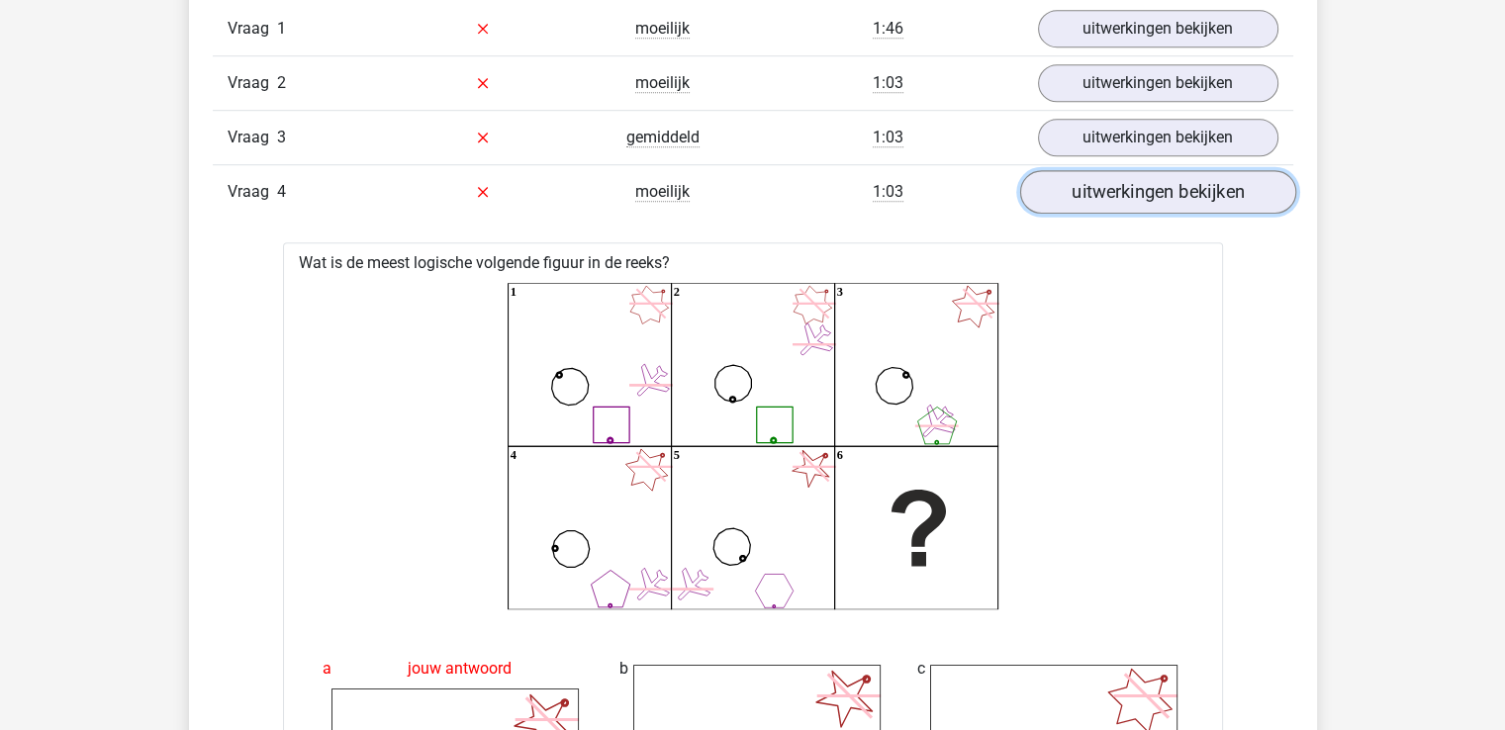
click at [1165, 183] on link "uitwerkingen bekijken" at bounding box center [1157, 192] width 276 height 44
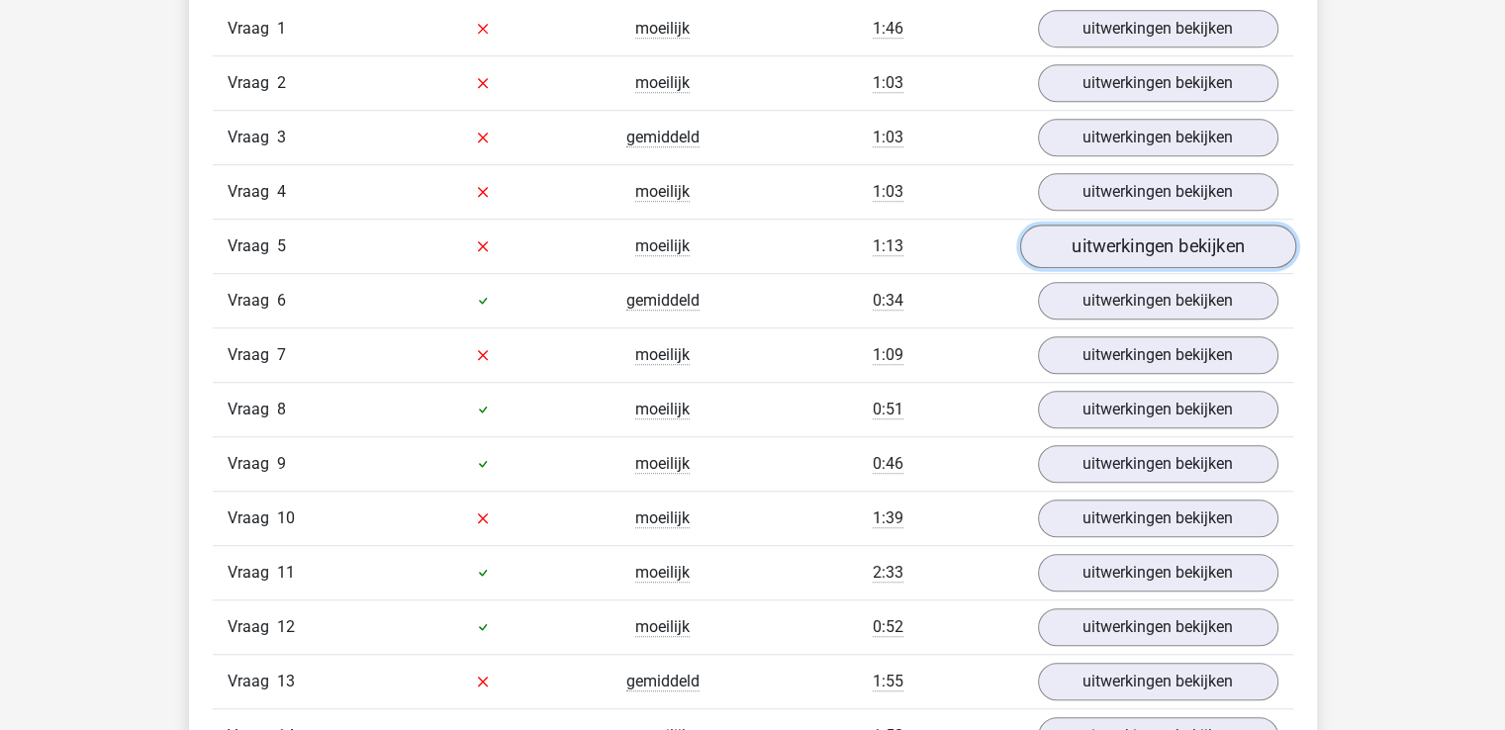
click at [1153, 236] on link "uitwerkingen bekijken" at bounding box center [1157, 247] width 276 height 44
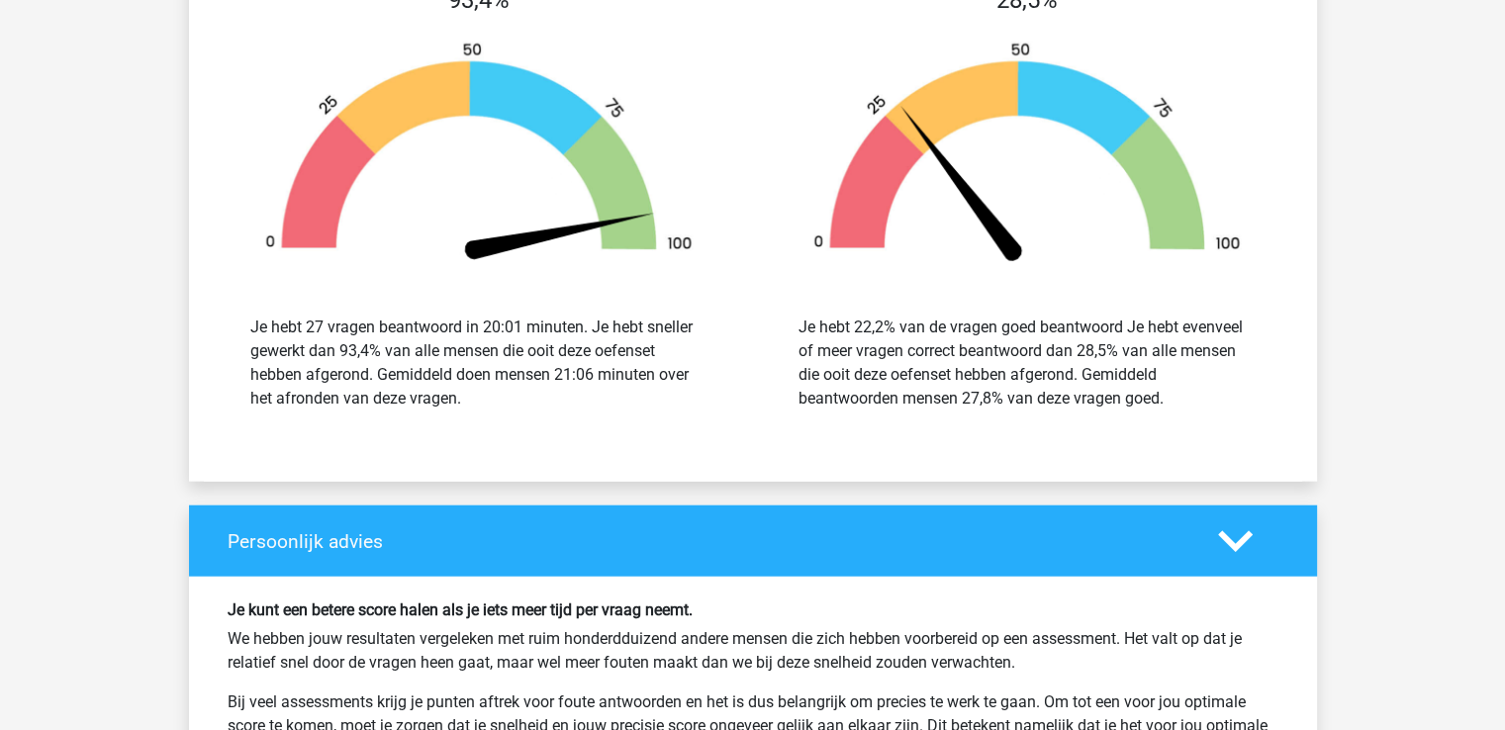
scroll to position [4958, 0]
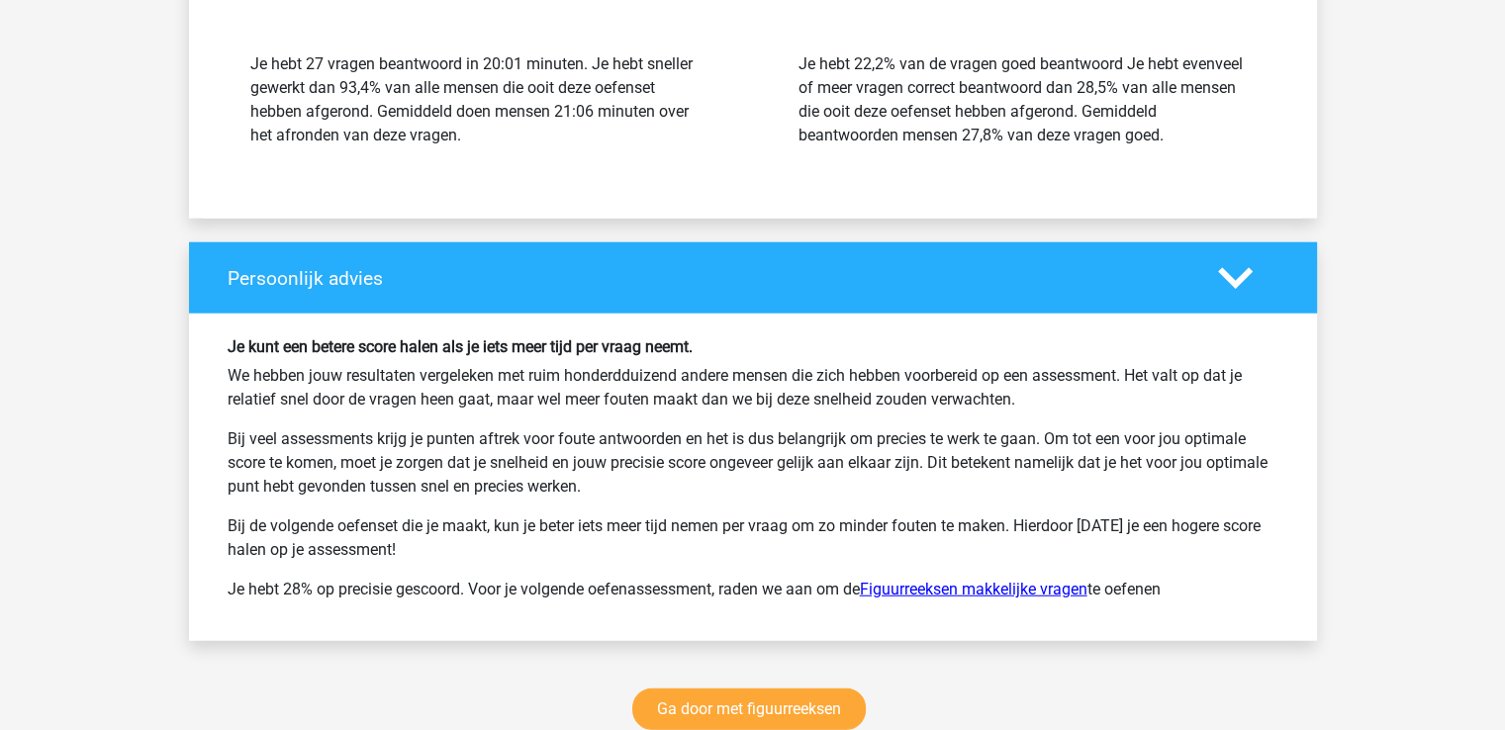
click at [921, 580] on link "Figuurreeksen makkelijke vragen" at bounding box center [974, 589] width 228 height 19
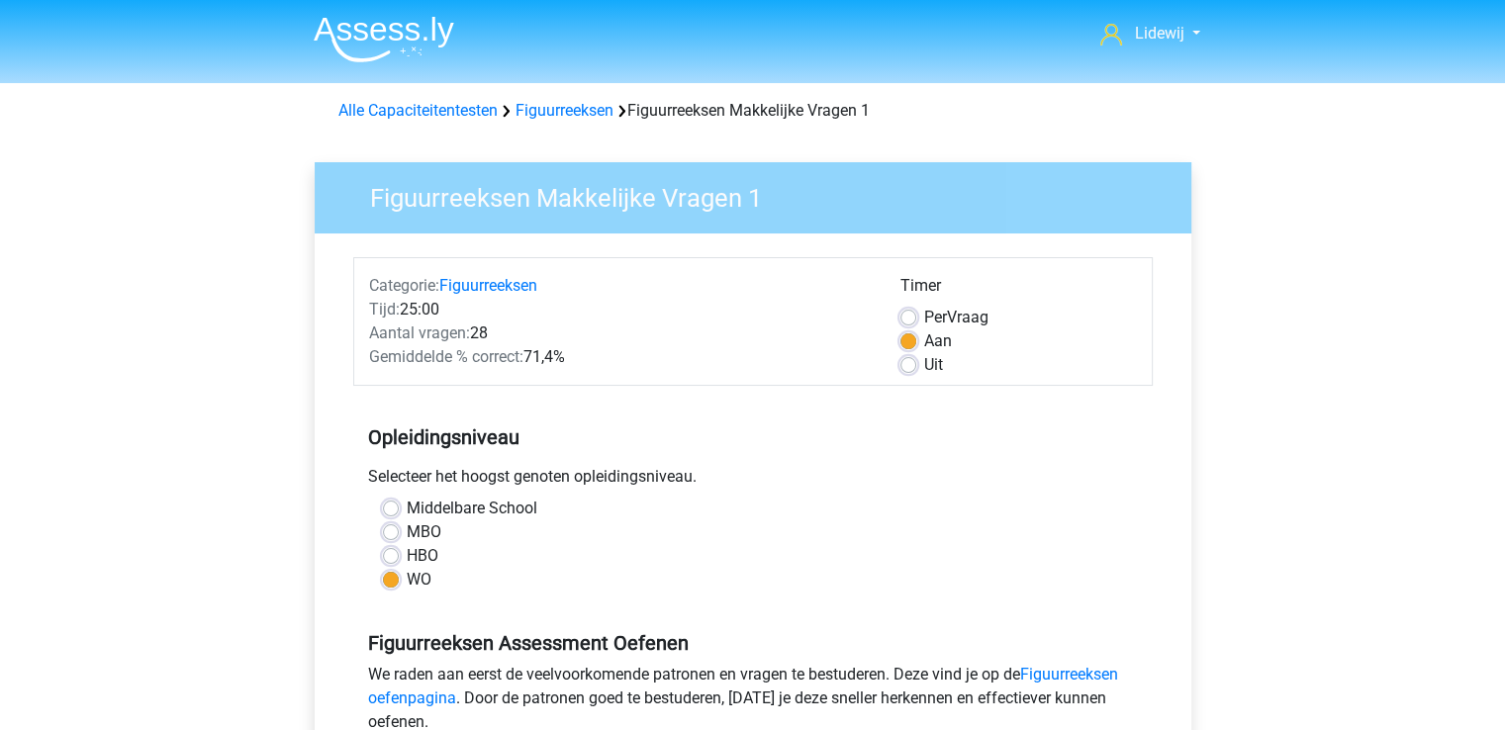
click at [924, 368] on label "Uit" at bounding box center [933, 365] width 19 height 24
click at [902, 368] on input "Uit" at bounding box center [908, 363] width 16 height 20
radio input "true"
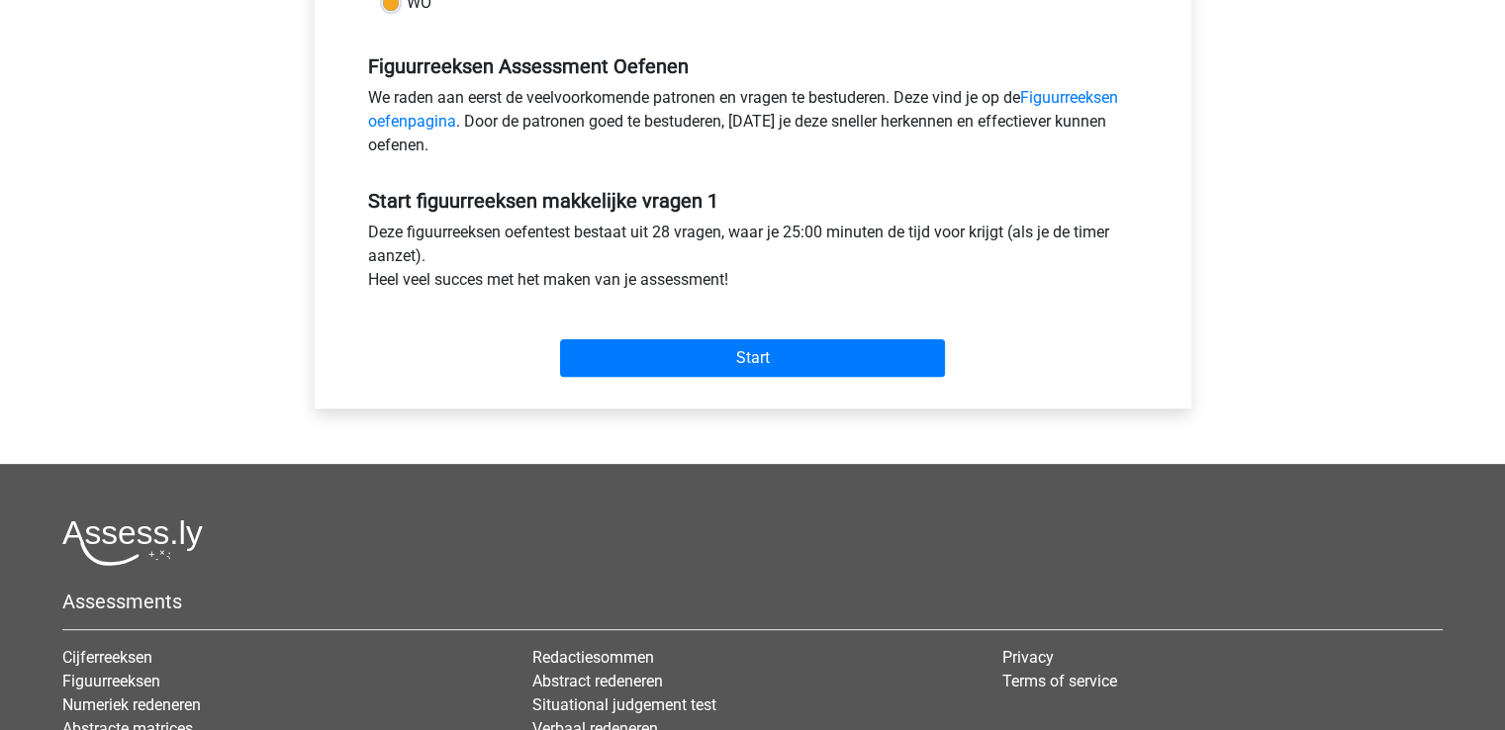
scroll to position [616, 0]
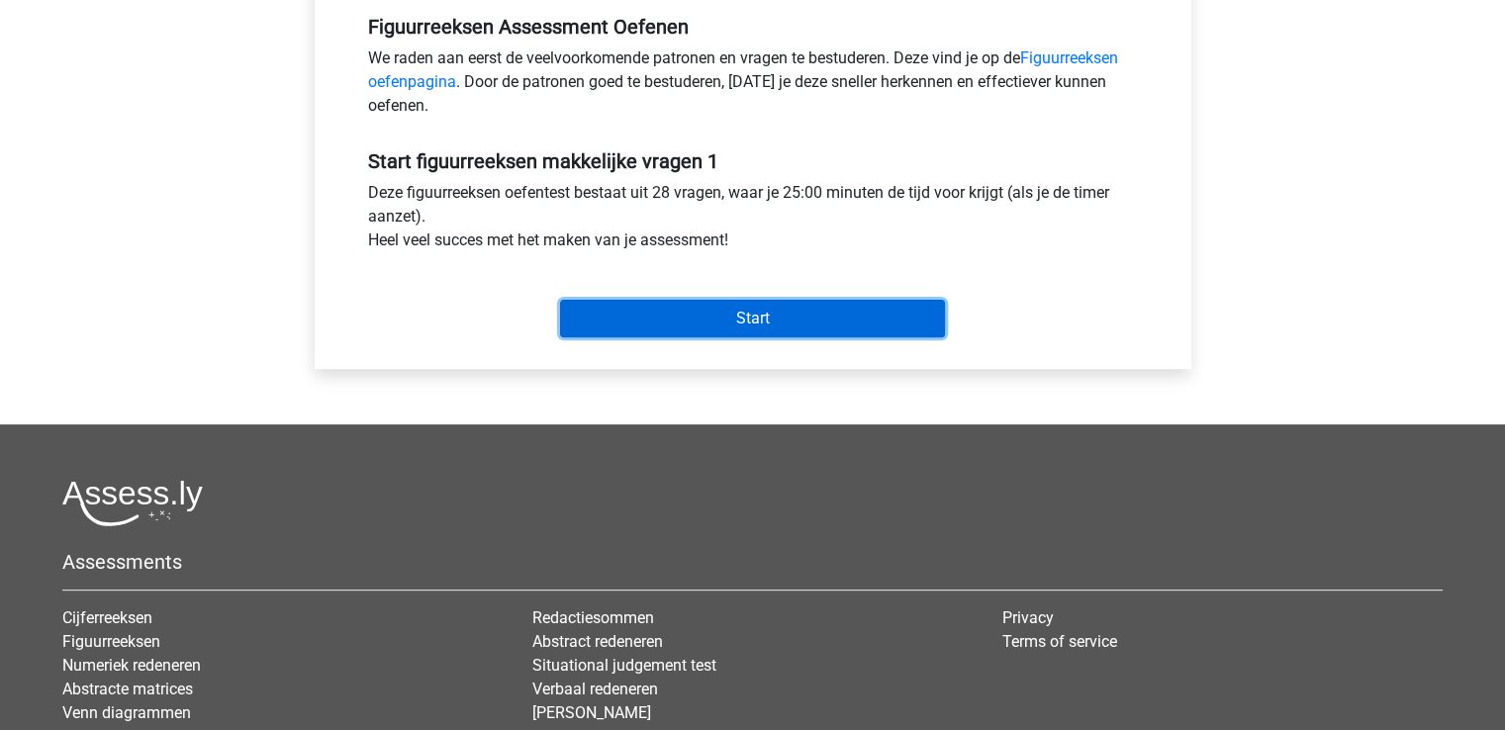
click at [768, 322] on input "Start" at bounding box center [752, 319] width 385 height 38
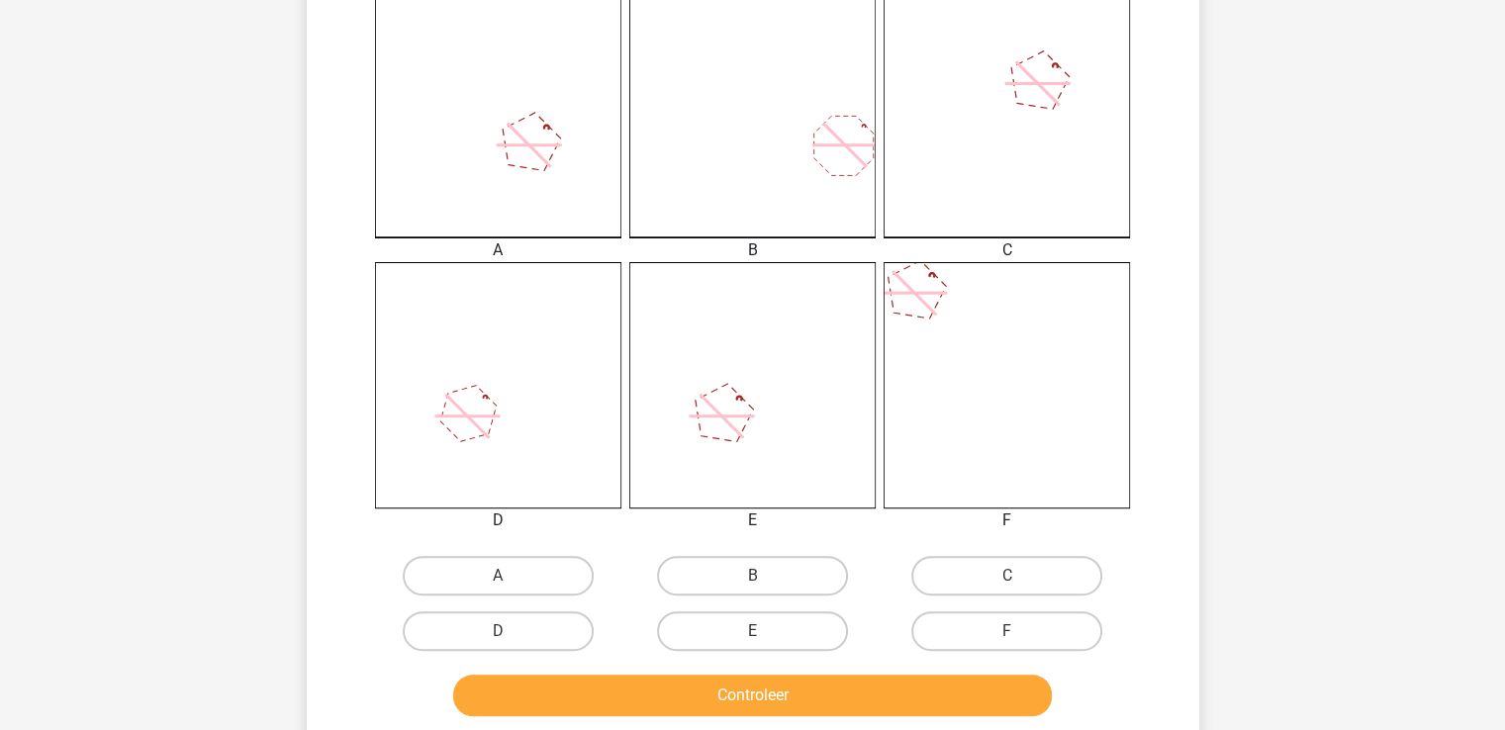
scroll to position [585, 0]
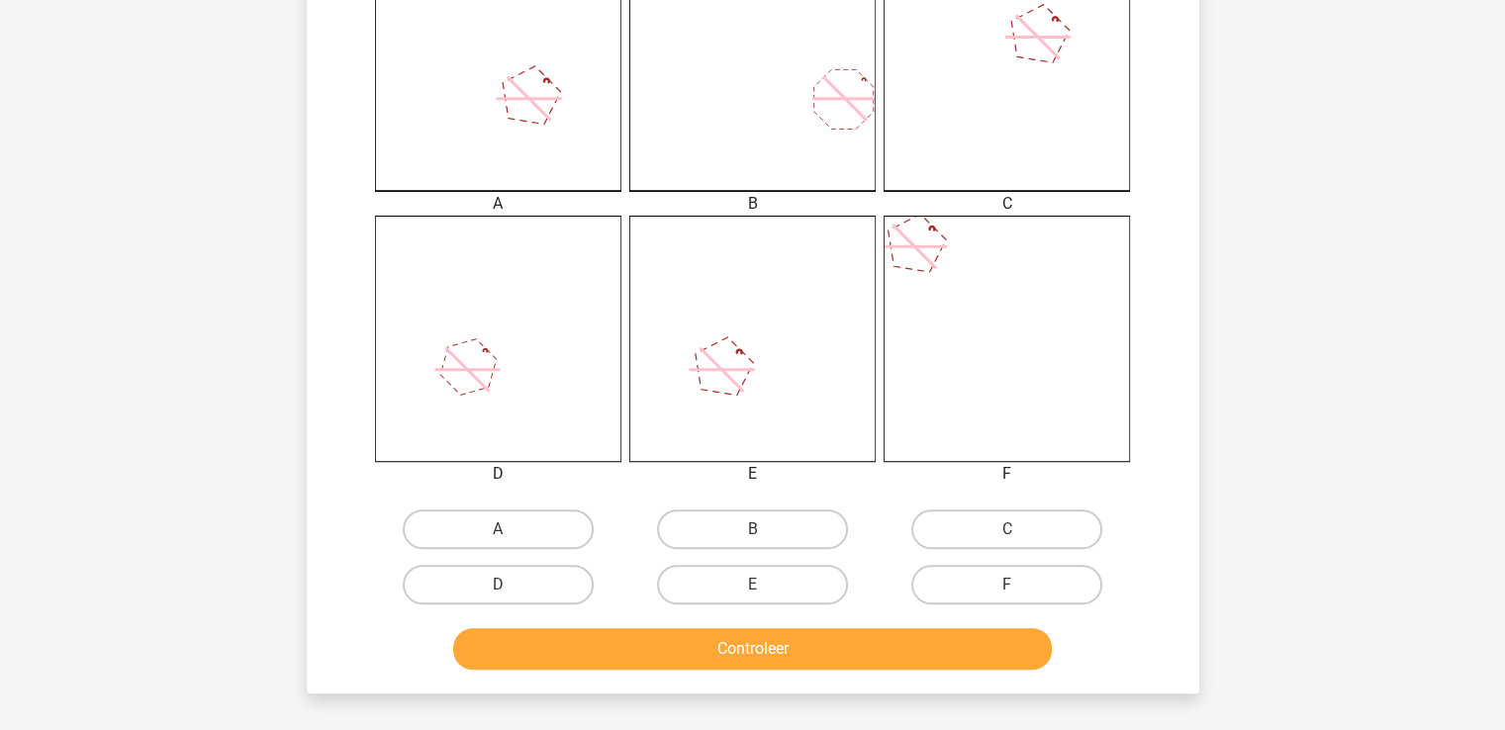
click at [502, 589] on input "D" at bounding box center [504, 591] width 13 height 13
radio input "true"
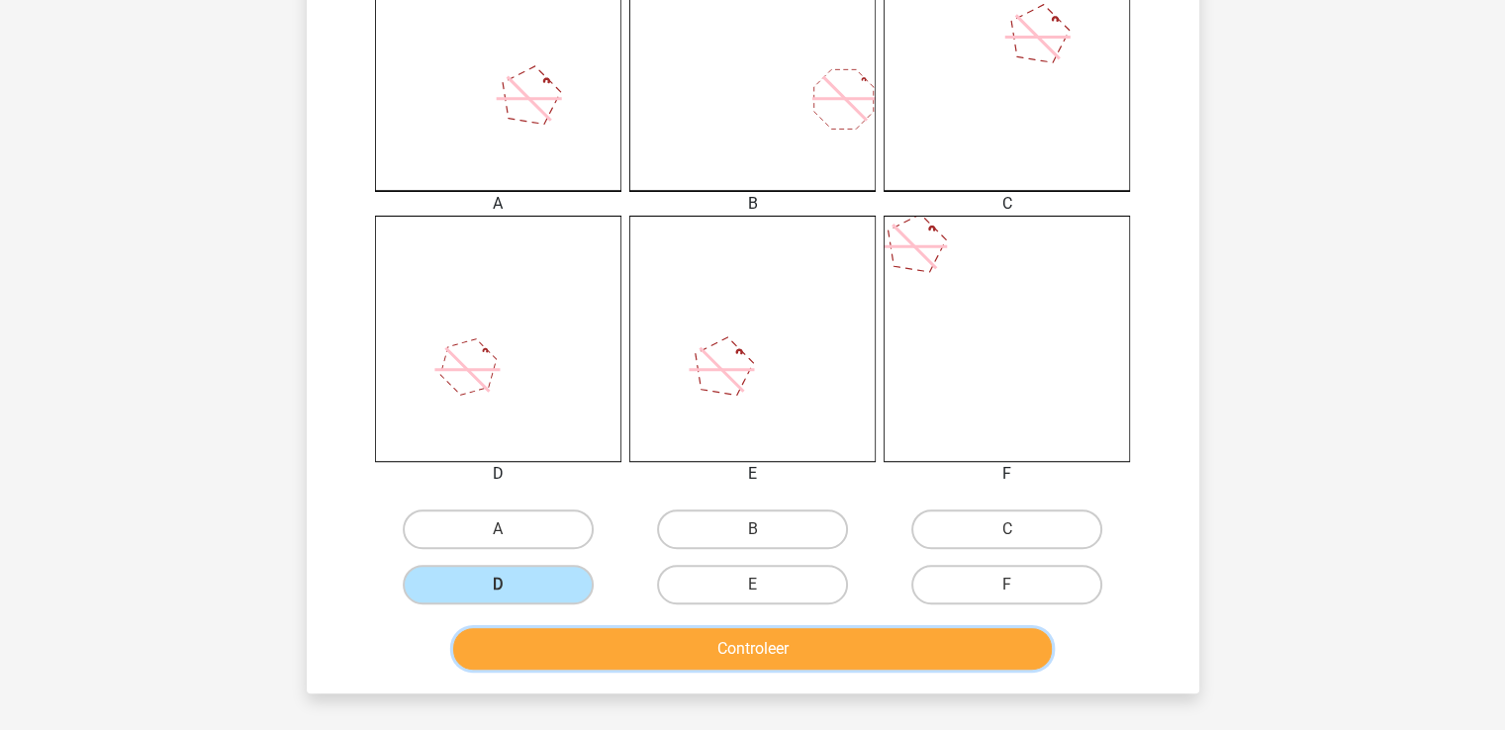
click at [695, 652] on button "Controleer" at bounding box center [752, 649] width 599 height 42
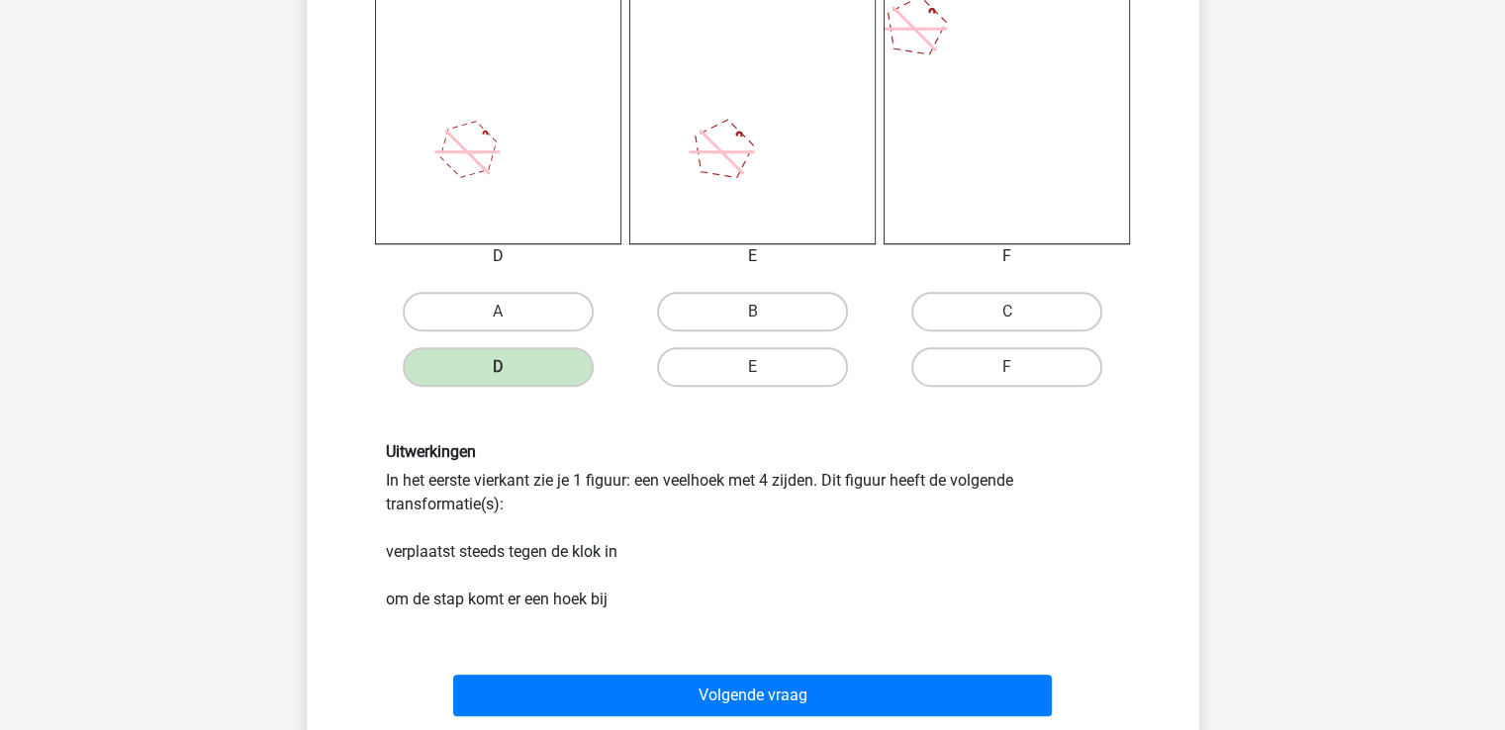
scroll to position [870, 0]
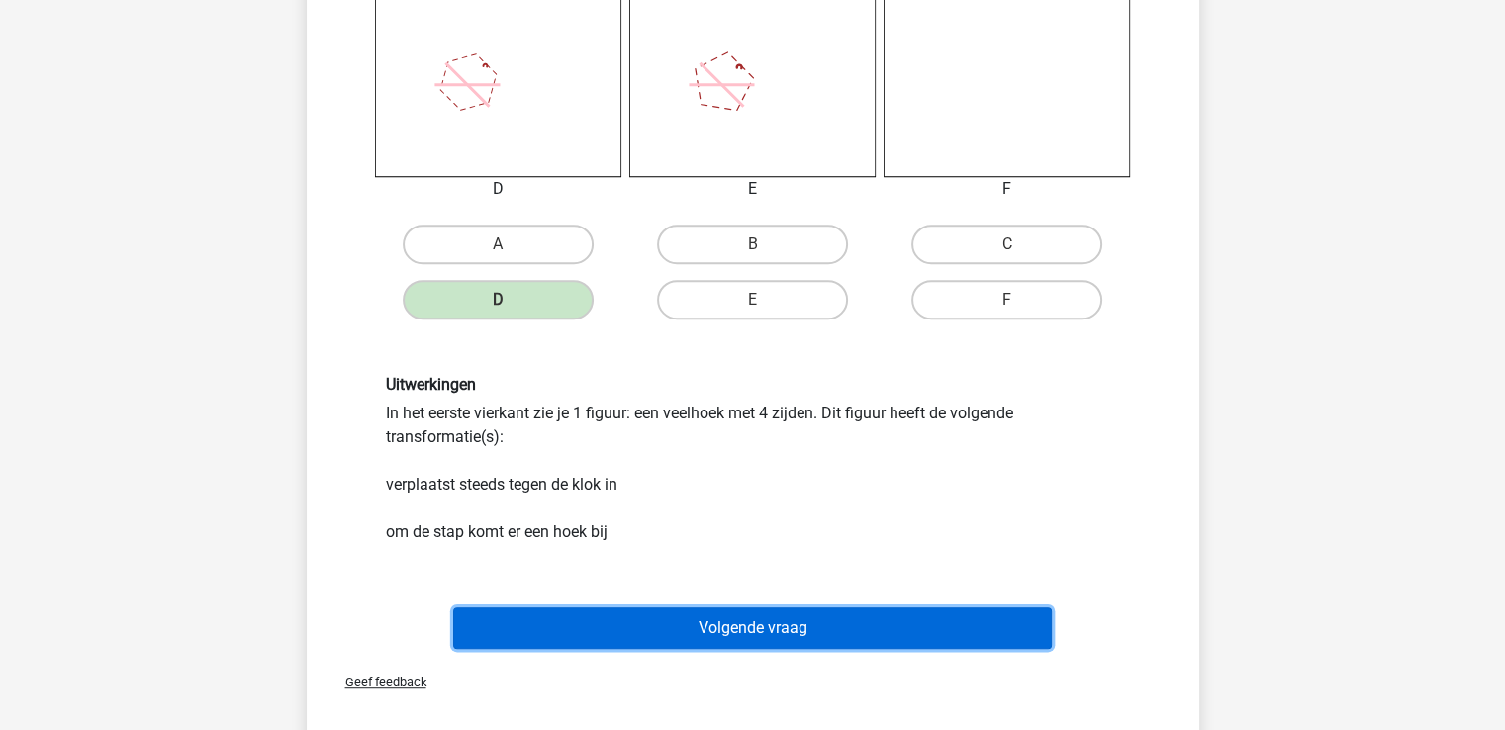
click at [756, 619] on button "Volgende vraag" at bounding box center [752, 628] width 599 height 42
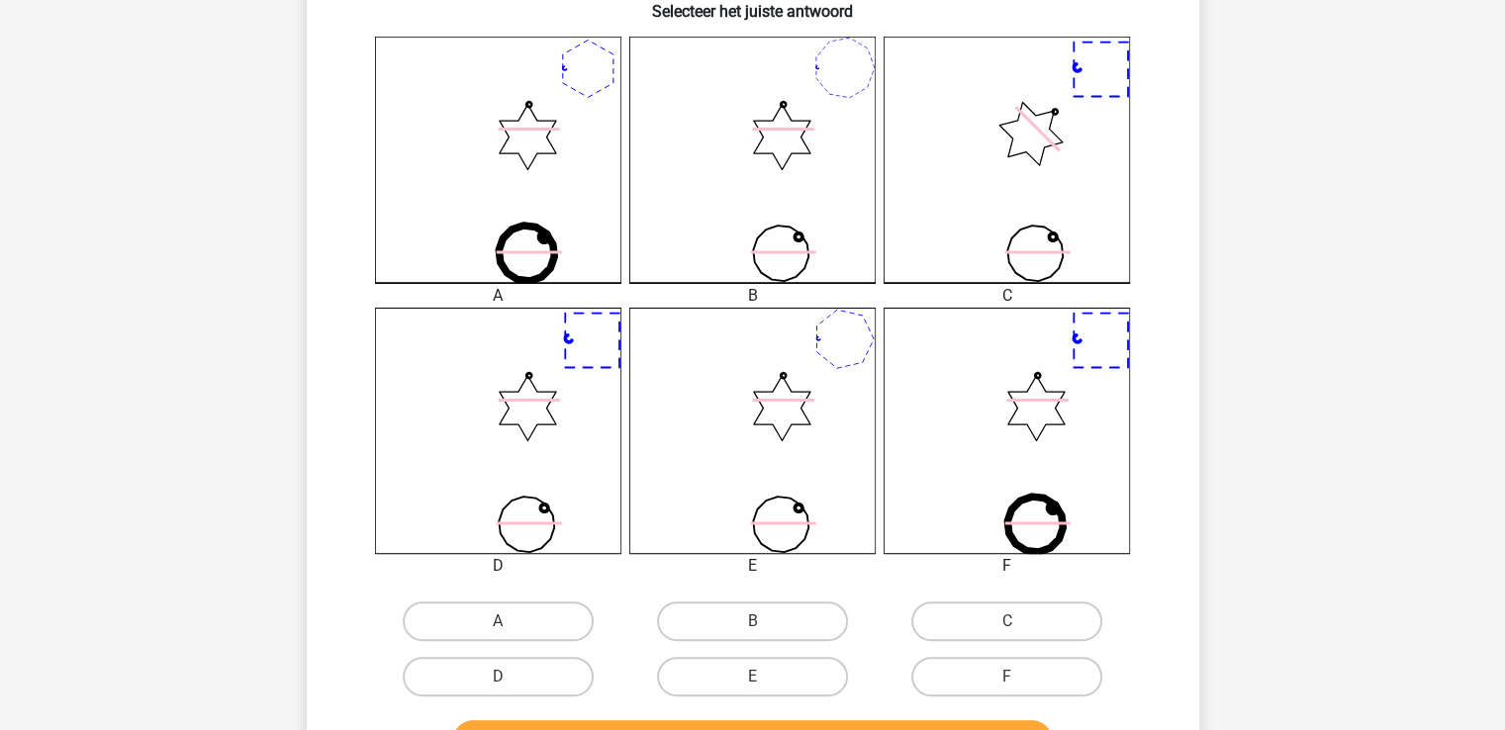
scroll to position [649, 0]
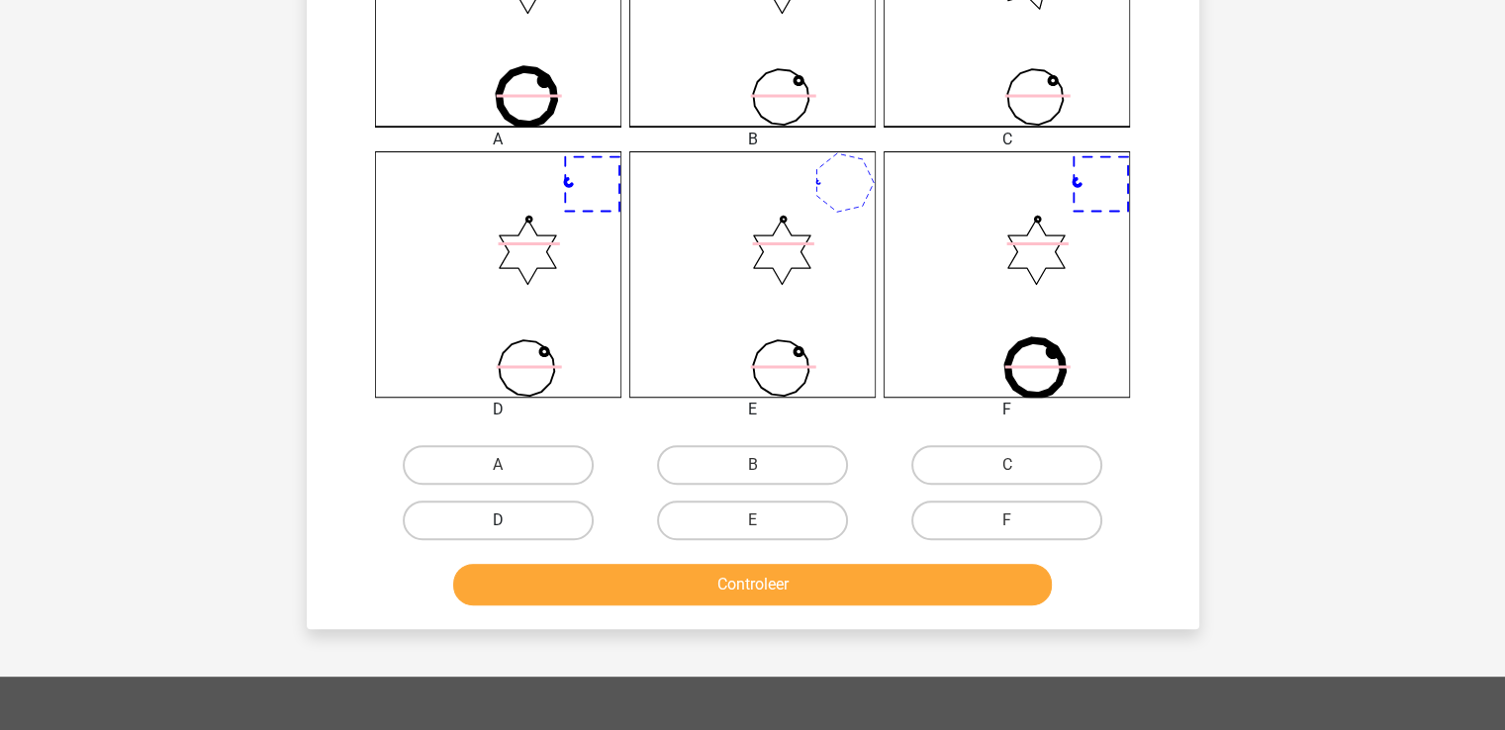
click at [530, 519] on label "D" at bounding box center [498, 521] width 191 height 40
click at [511, 520] on input "D" at bounding box center [504, 526] width 13 height 13
radio input "true"
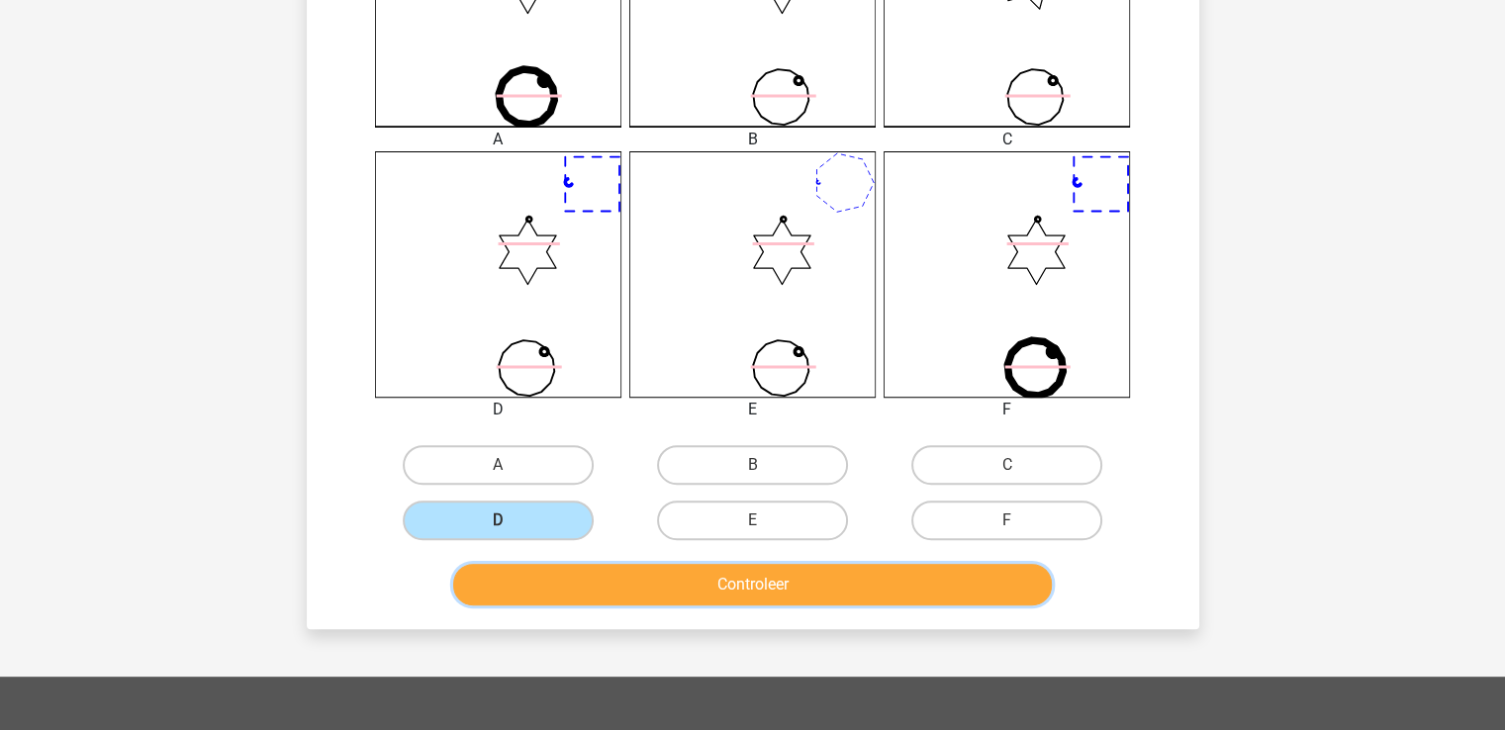
click at [682, 577] on button "Controleer" at bounding box center [752, 585] width 599 height 42
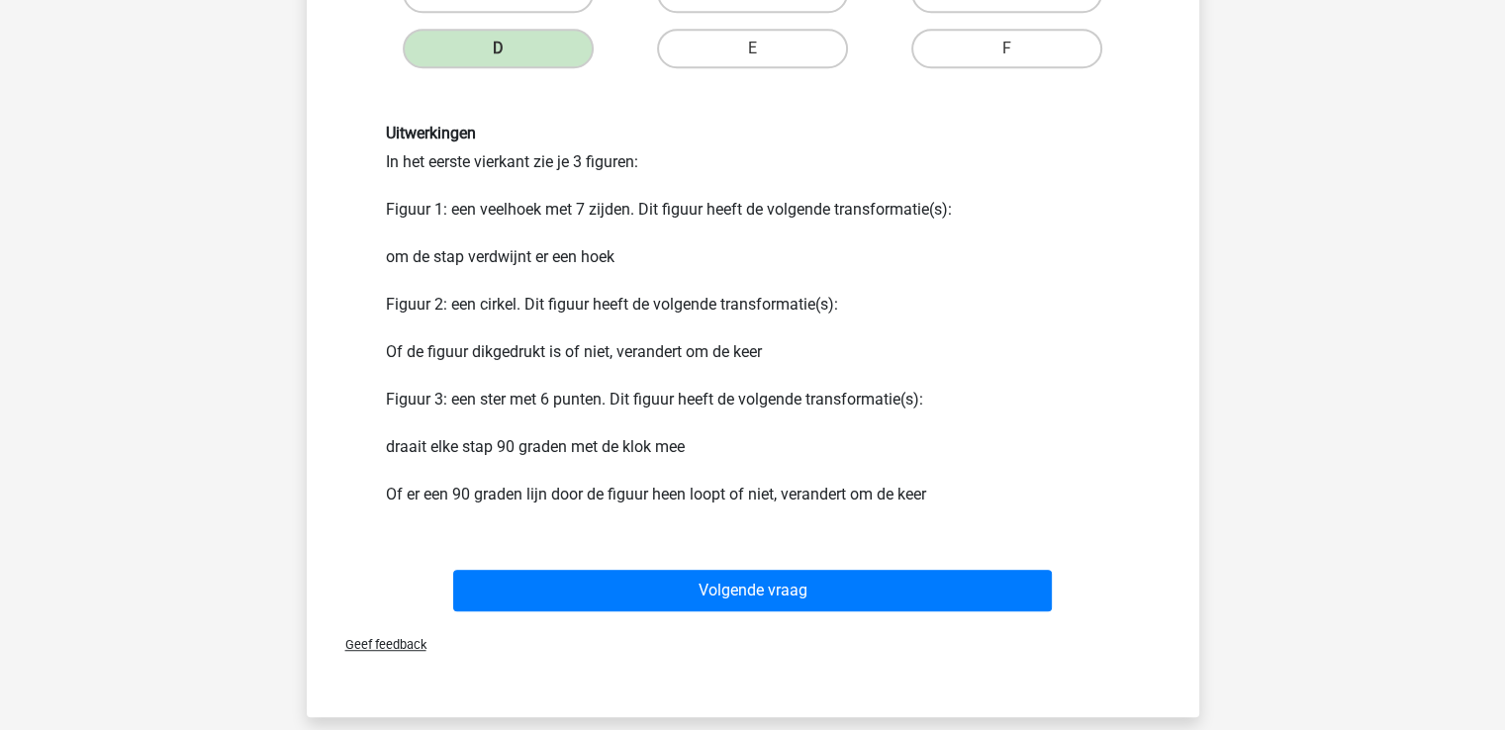
scroll to position [1184, 0]
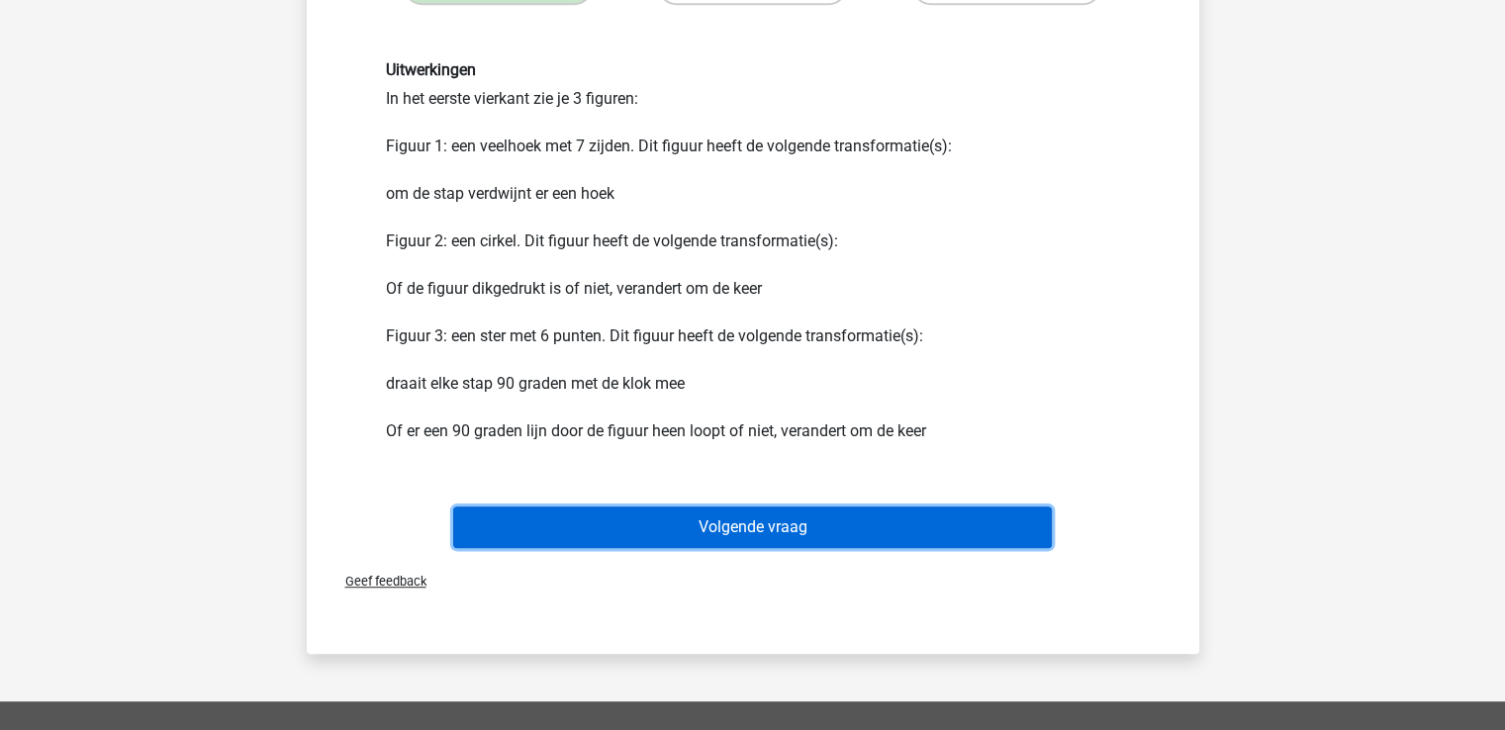
click at [756, 532] on button "Volgende vraag" at bounding box center [752, 528] width 599 height 42
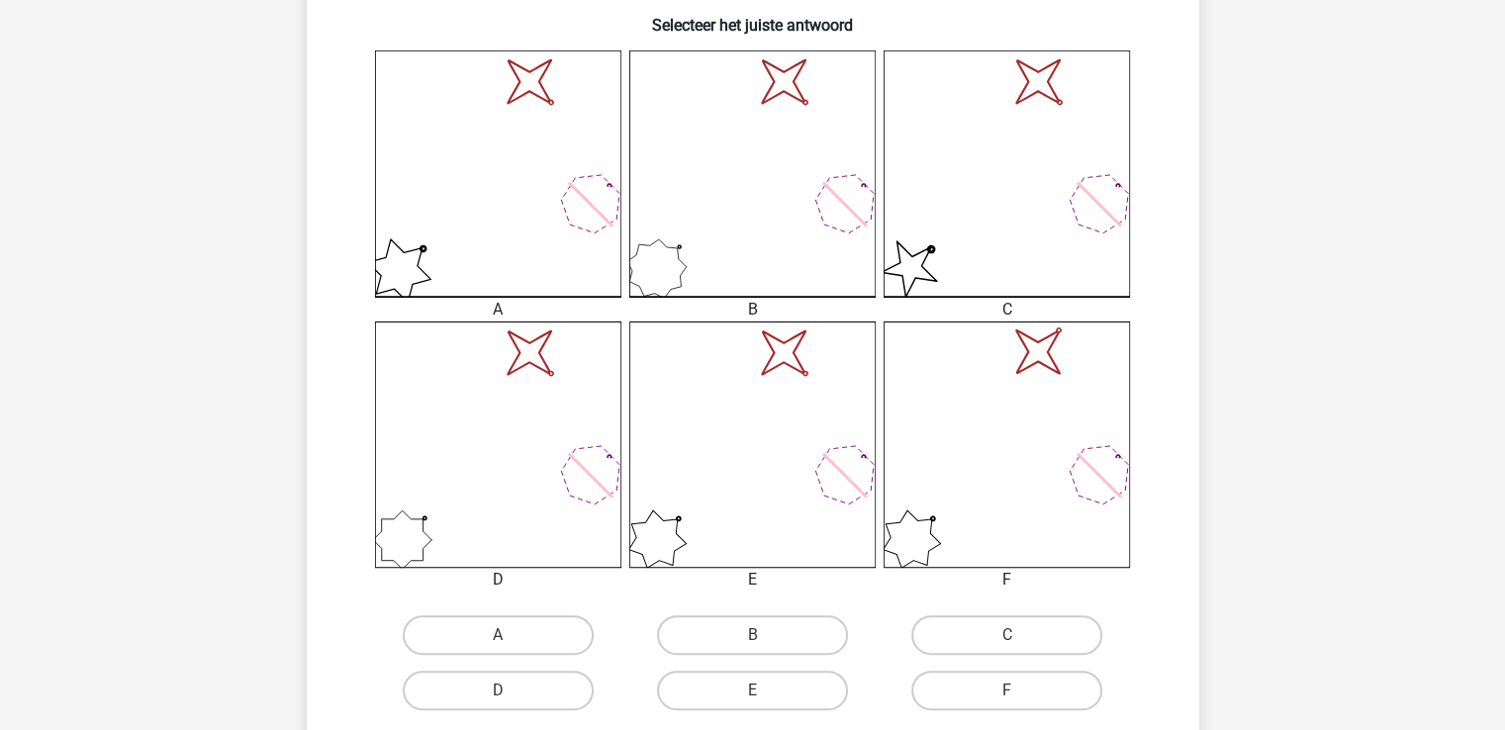
scroll to position [496, 0]
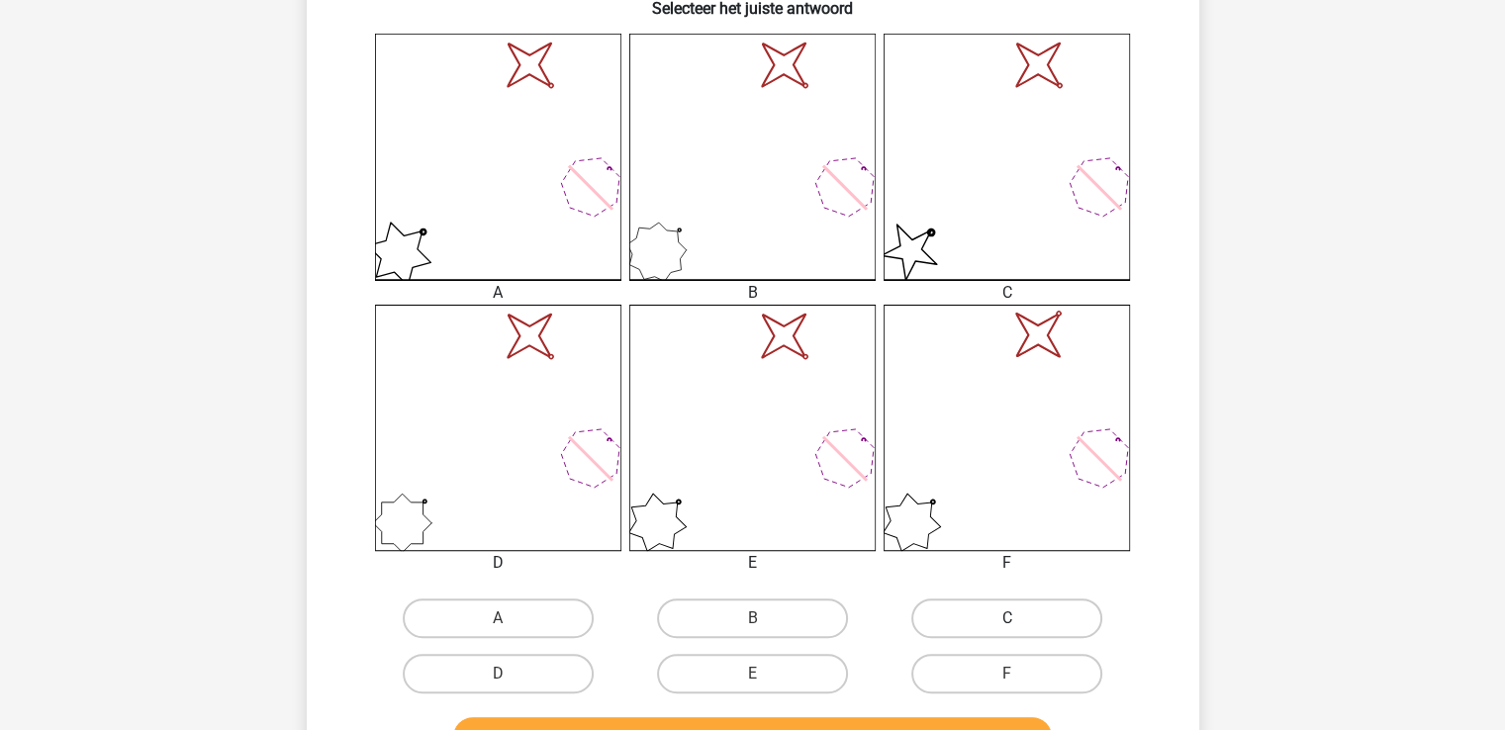
click at [1017, 612] on label "C" at bounding box center [1006, 619] width 191 height 40
click at [1017, 618] on input "C" at bounding box center [1013, 624] width 13 height 13
radio input "true"
click at [833, 720] on button "Controleer" at bounding box center [752, 738] width 599 height 42
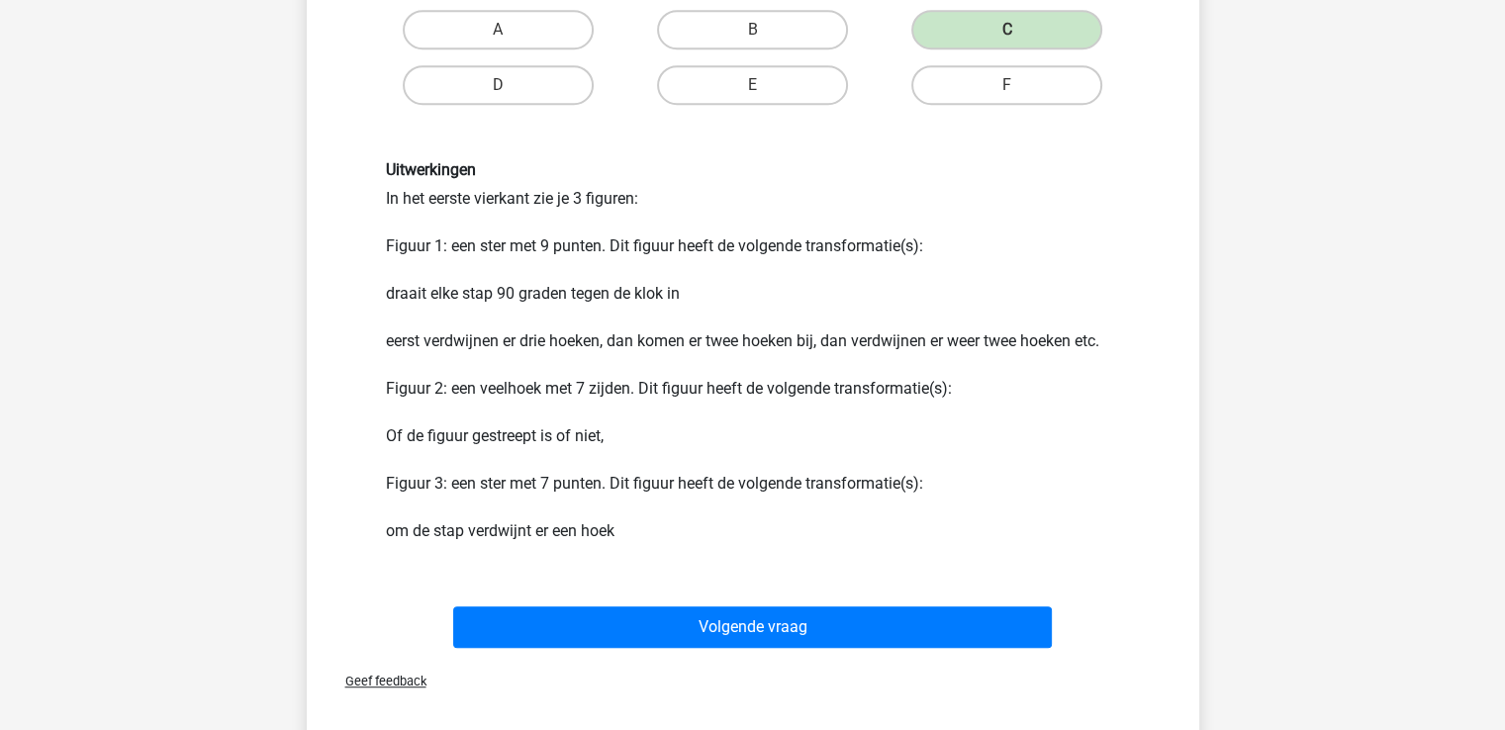
scroll to position [1106, 0]
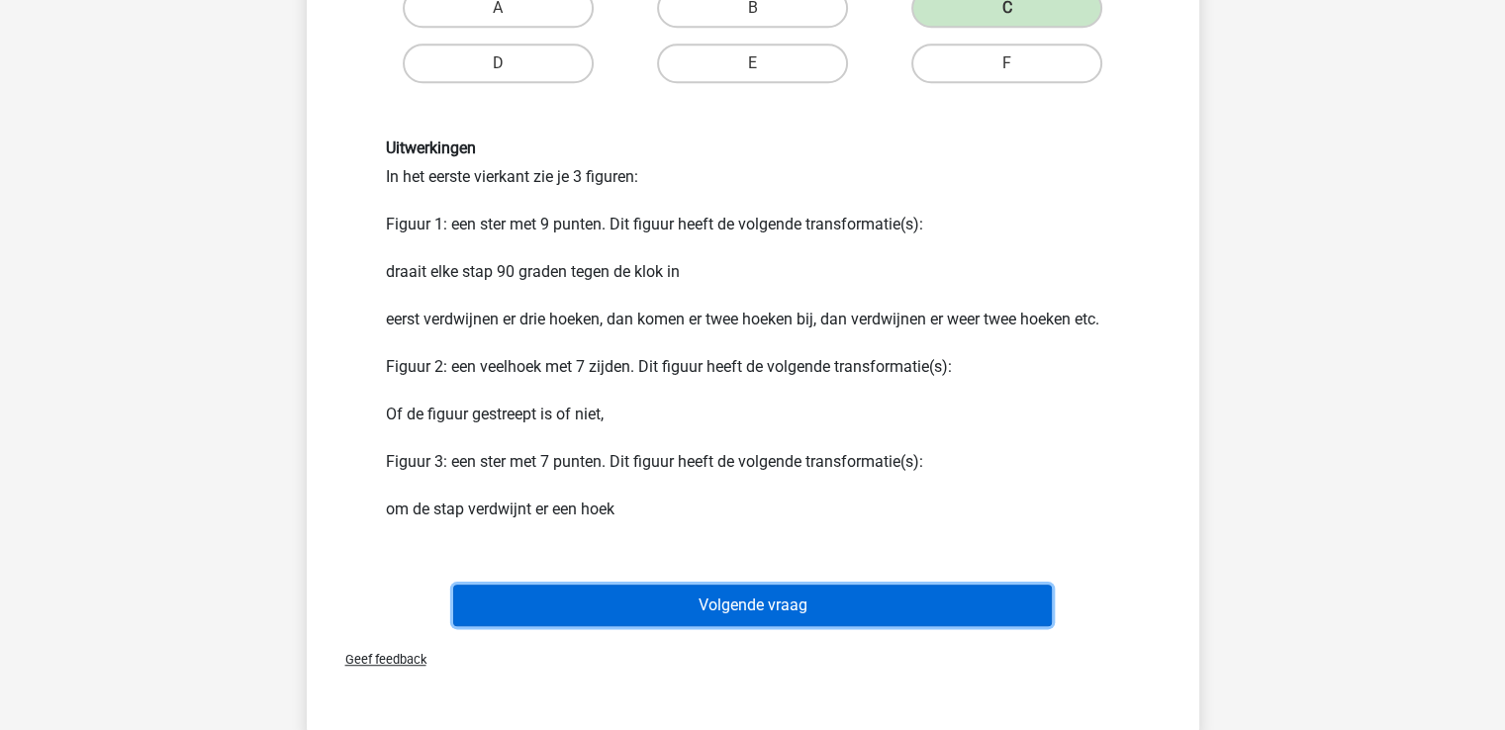
click at [743, 607] on button "Volgende vraag" at bounding box center [752, 606] width 599 height 42
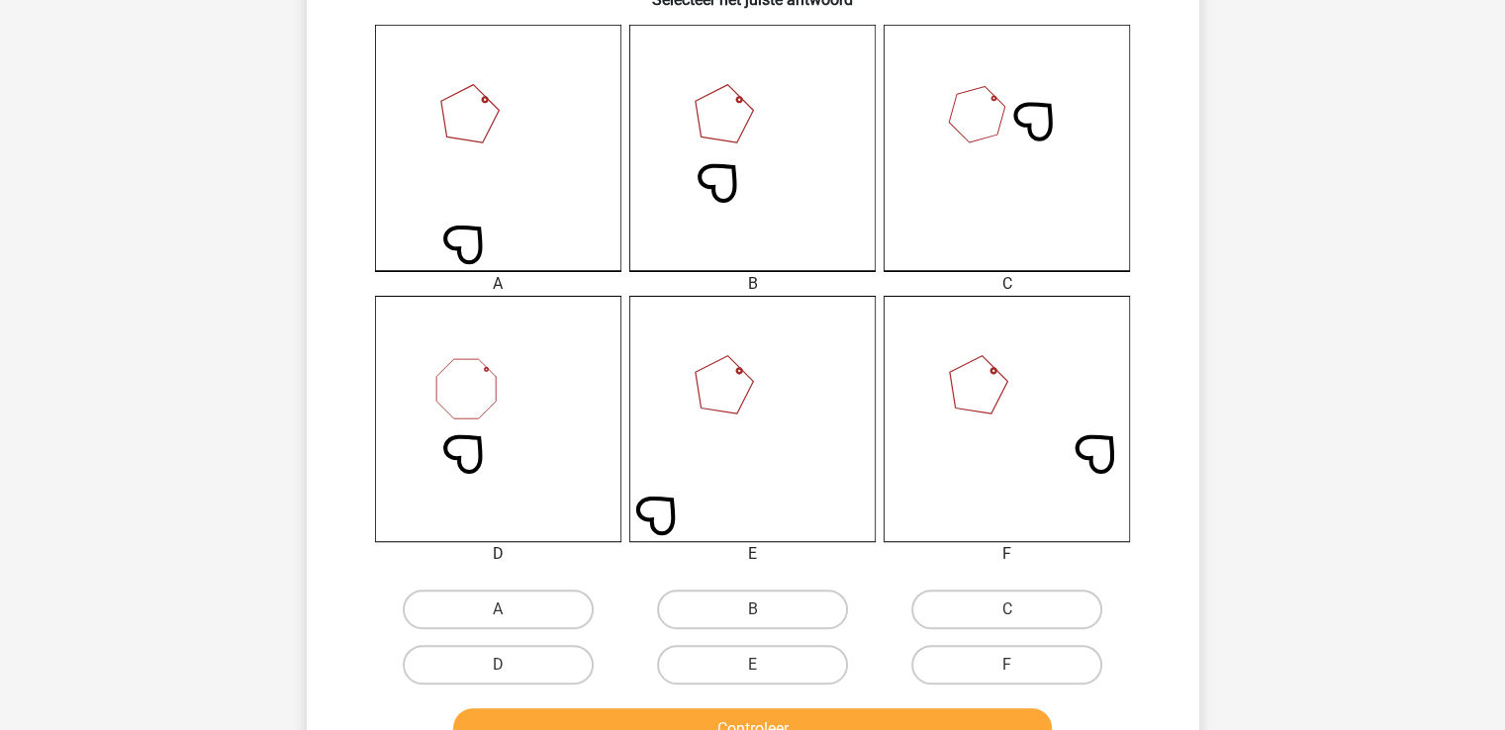
scroll to position [612, 0]
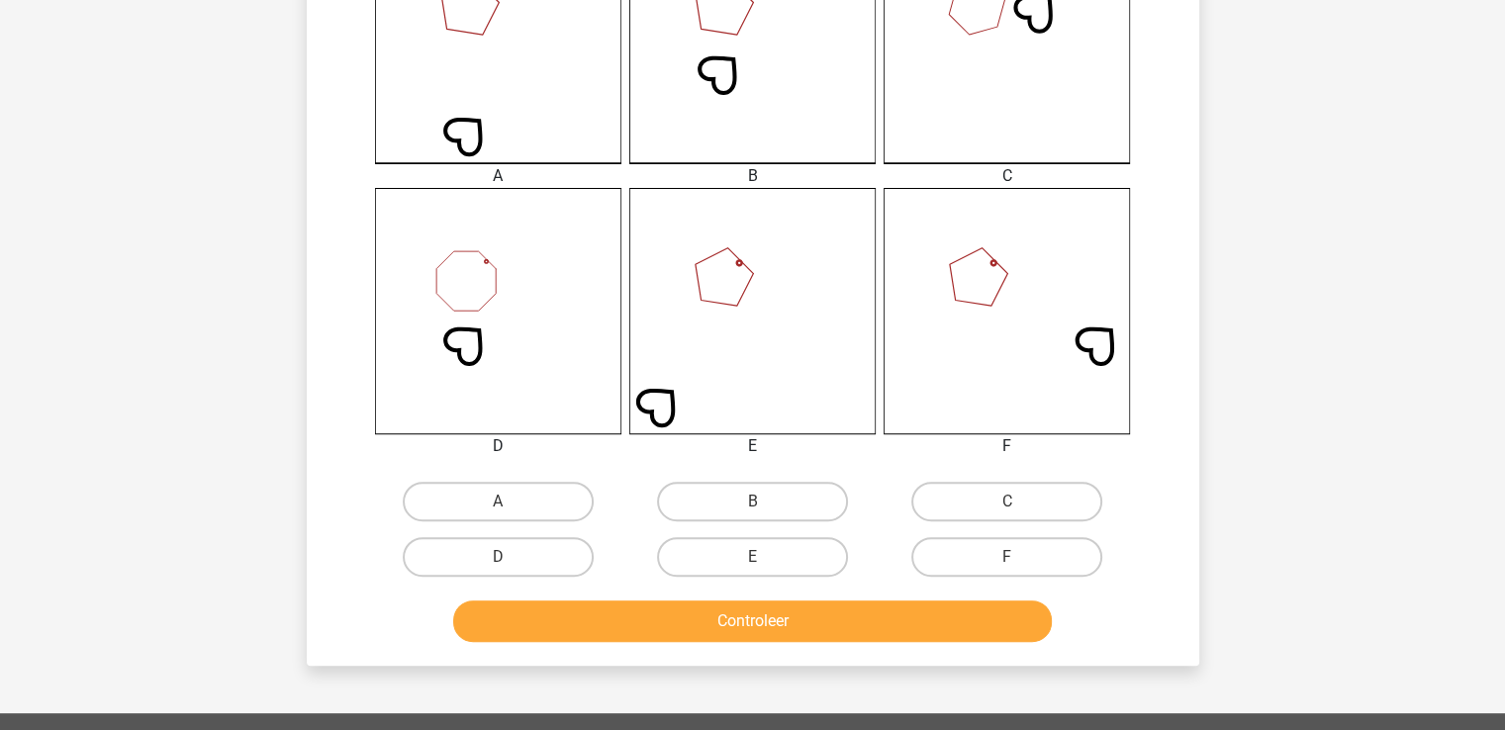
click at [764, 510] on input "B" at bounding box center [758, 508] width 13 height 13
radio input "true"
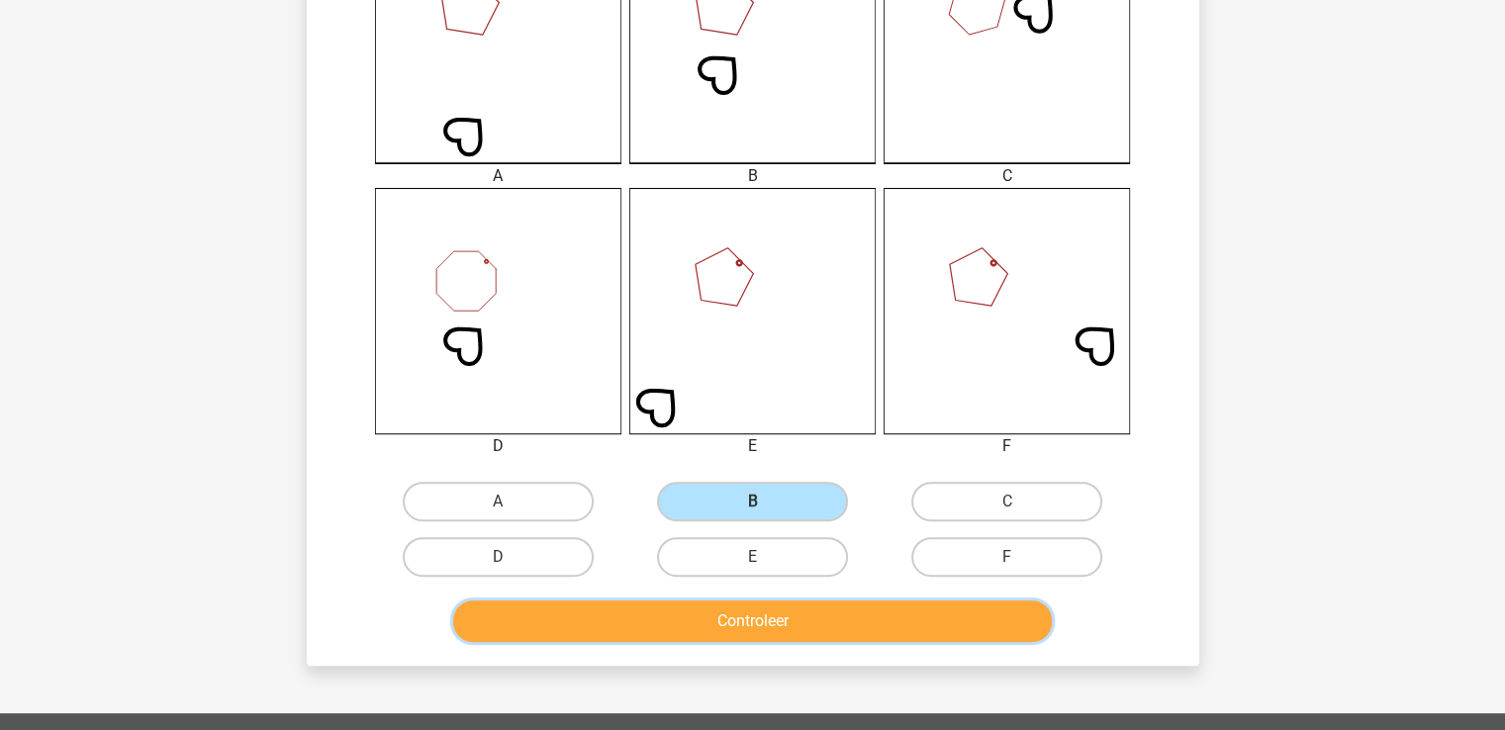
click at [768, 613] on button "Controleer" at bounding box center [752, 622] width 599 height 42
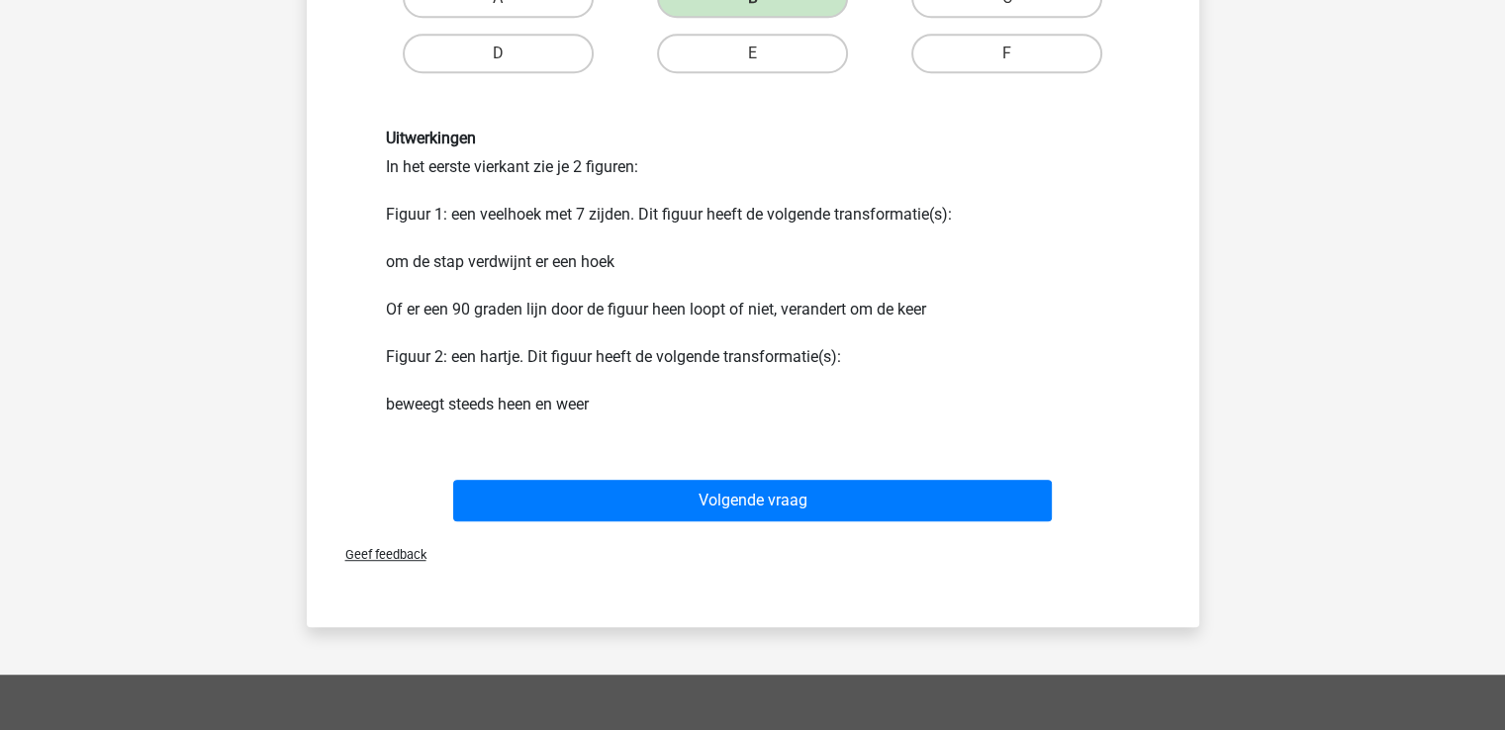
scroll to position [1182, 0]
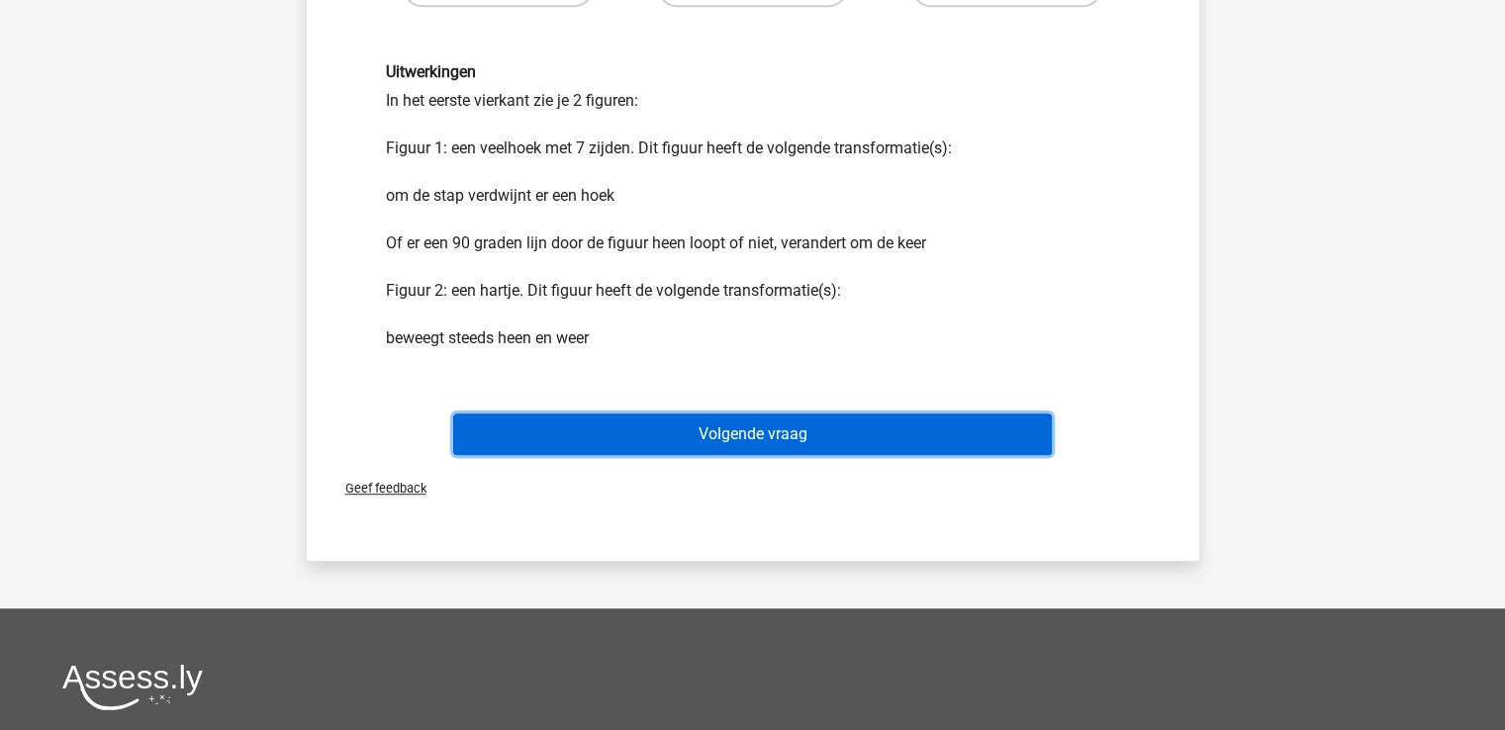
click at [769, 438] on button "Volgende vraag" at bounding box center [752, 435] width 599 height 42
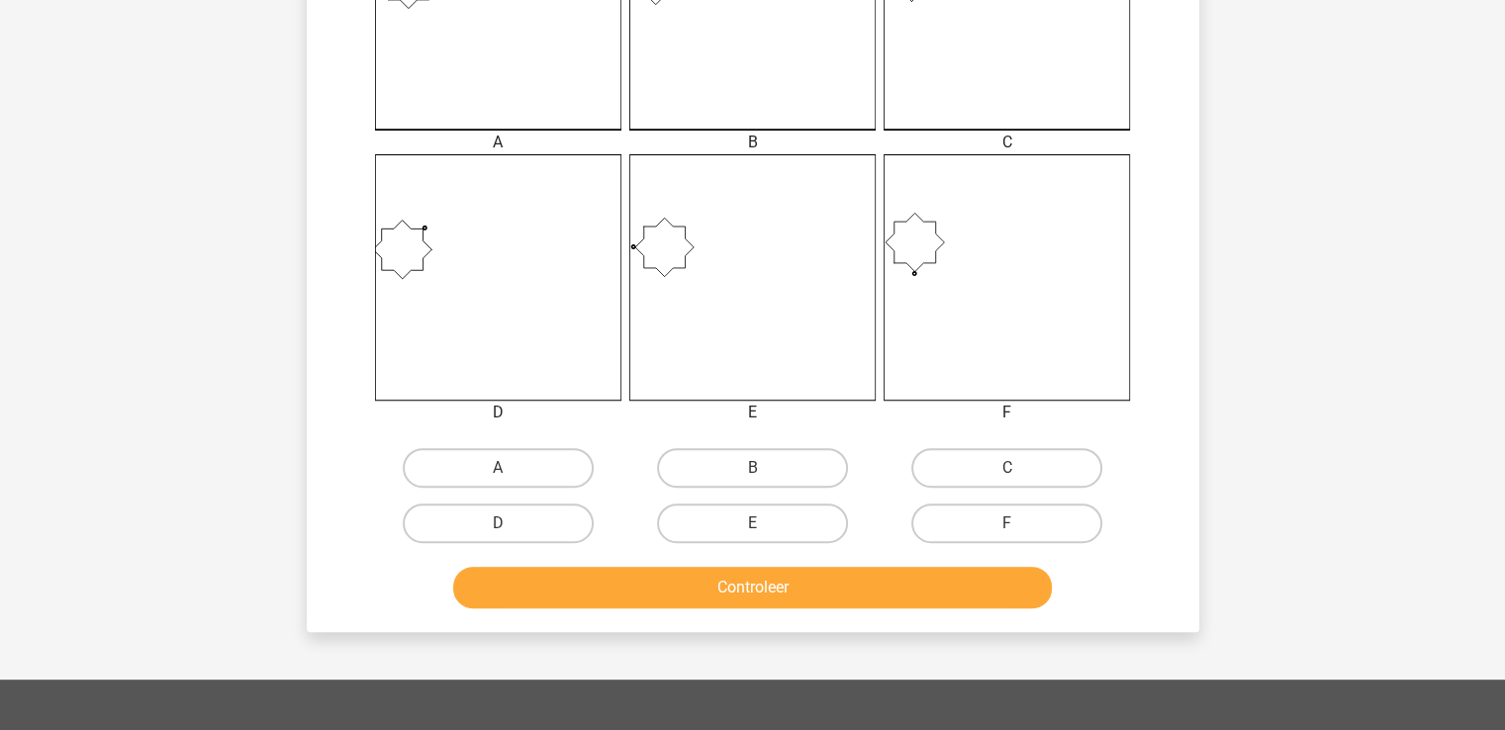
scroll to position [657, 0]
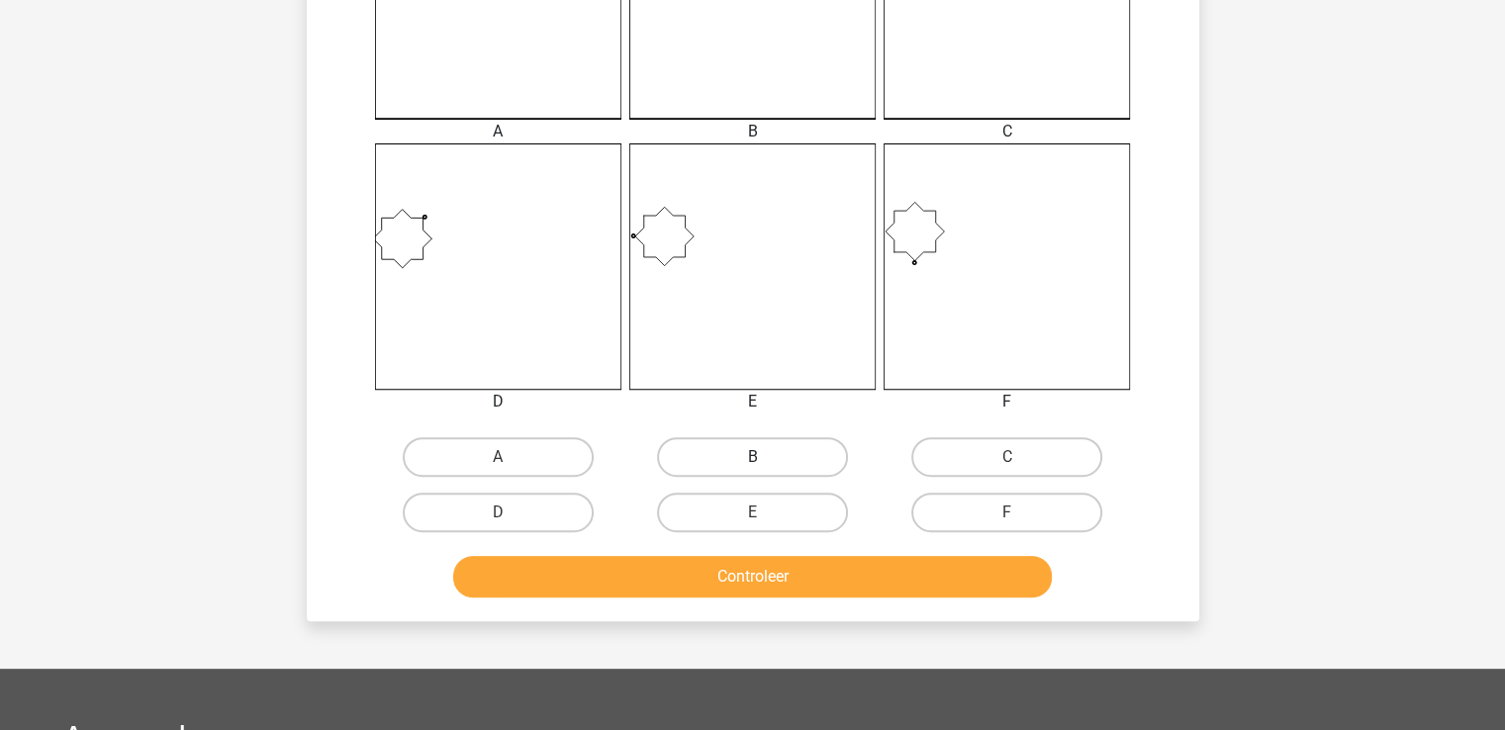
click at [771, 461] on label "B" at bounding box center [752, 457] width 191 height 40
click at [765, 461] on input "B" at bounding box center [758, 463] width 13 height 13
radio input "true"
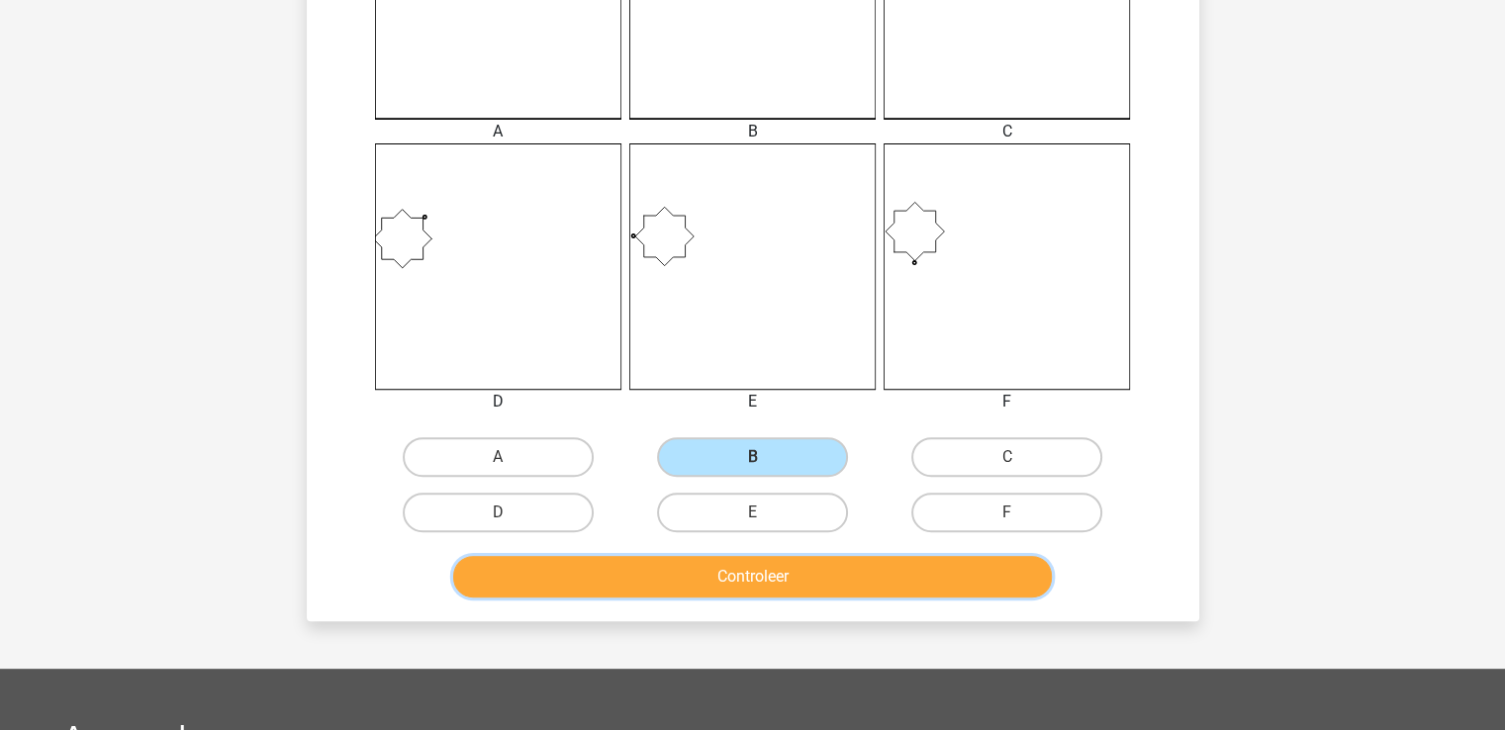
click at [763, 583] on button "Controleer" at bounding box center [752, 577] width 599 height 42
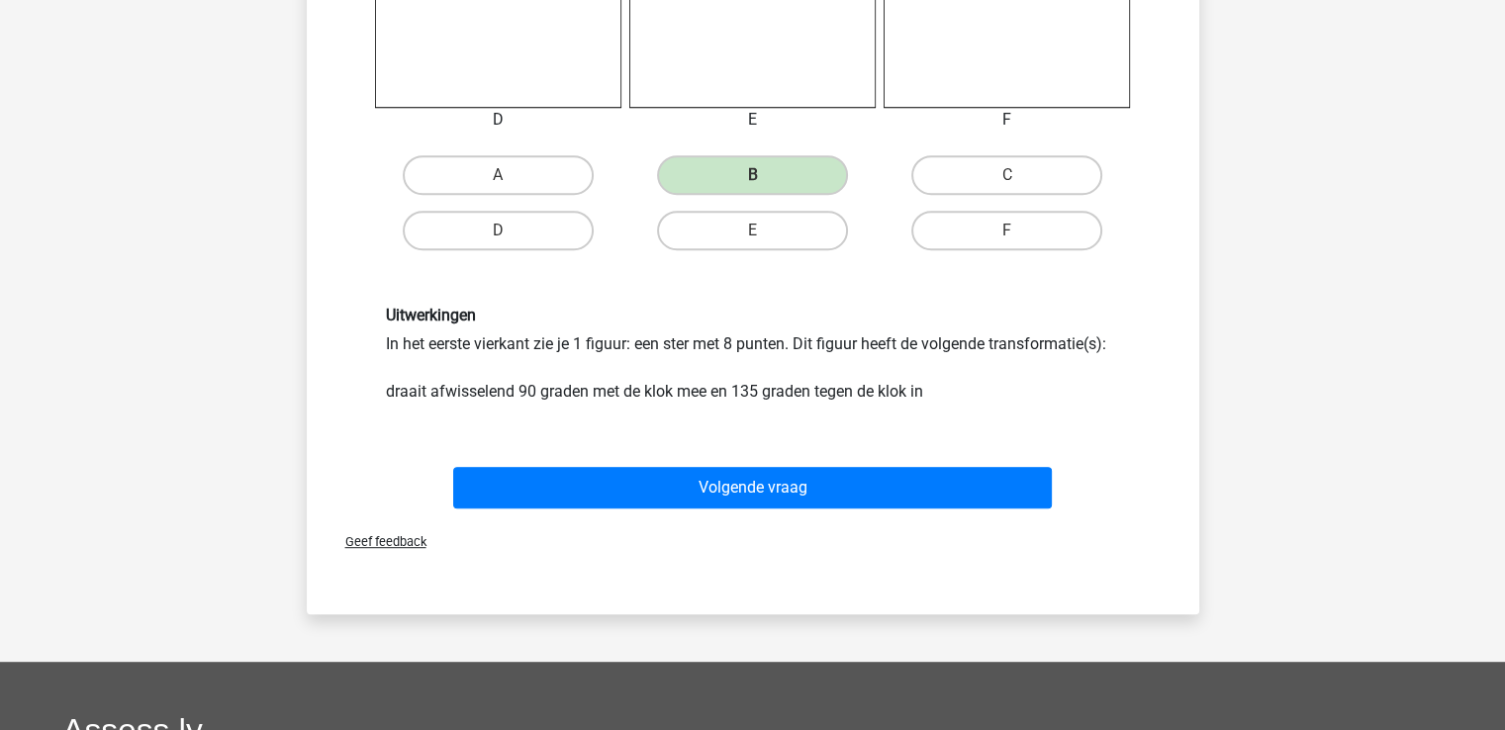
scroll to position [1024, 0]
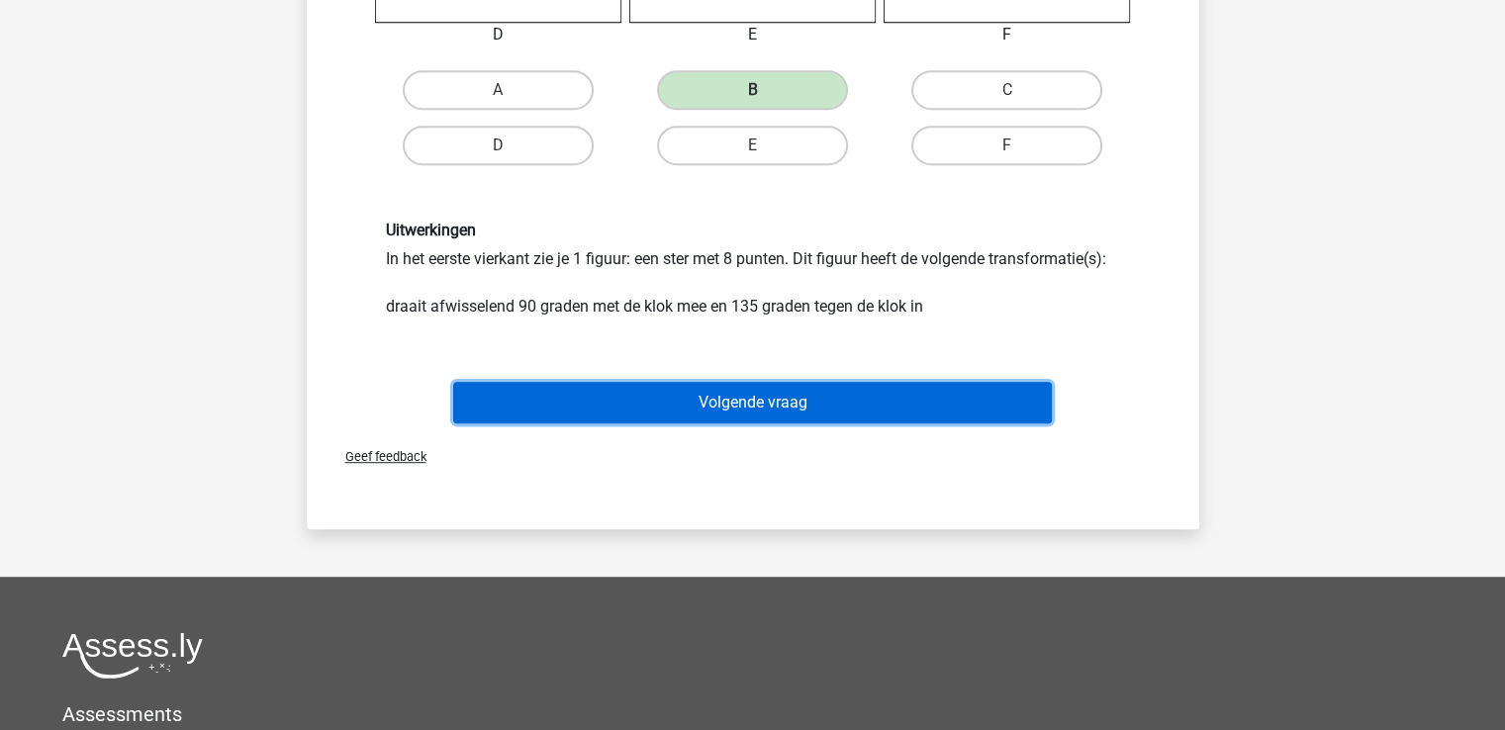
click at [747, 396] on button "Volgende vraag" at bounding box center [752, 403] width 599 height 42
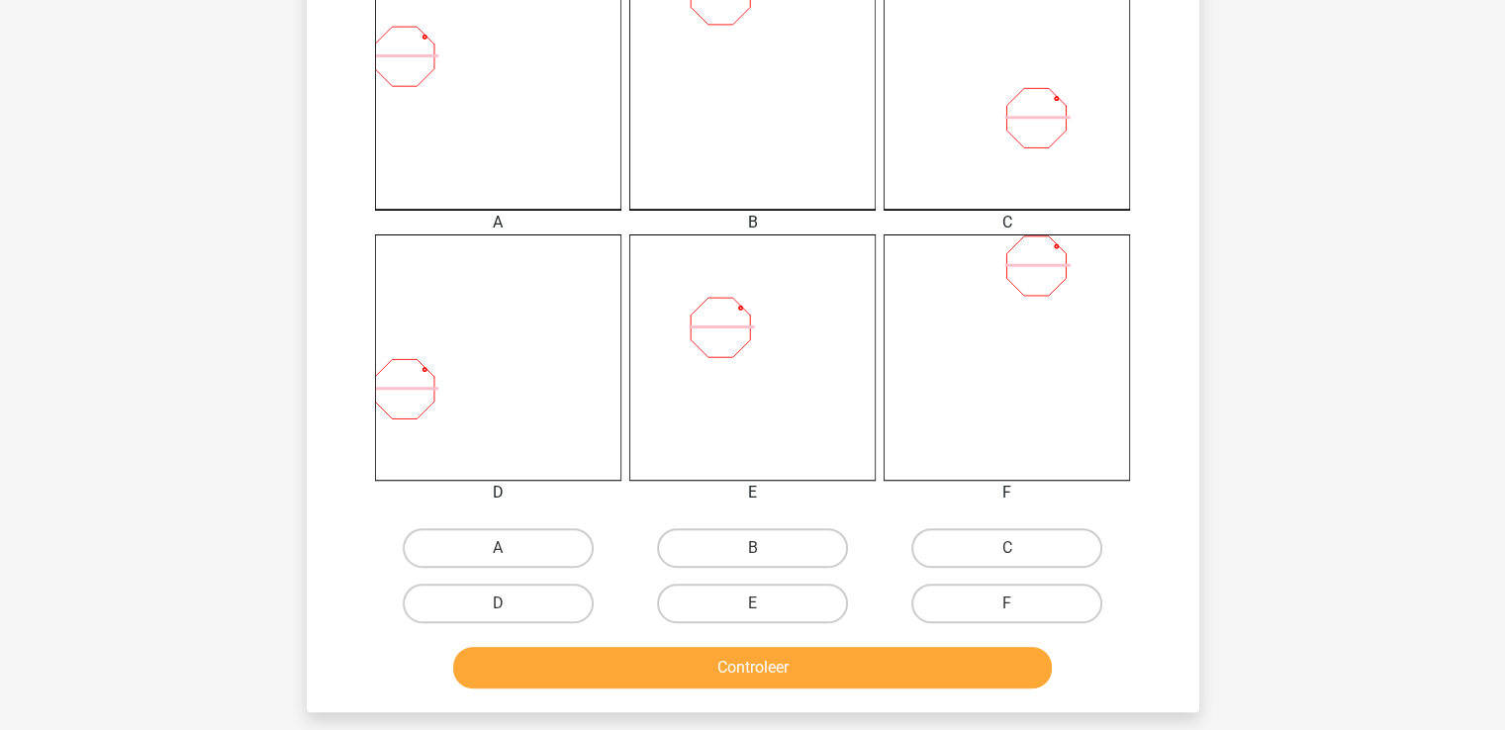
scroll to position [579, 0]
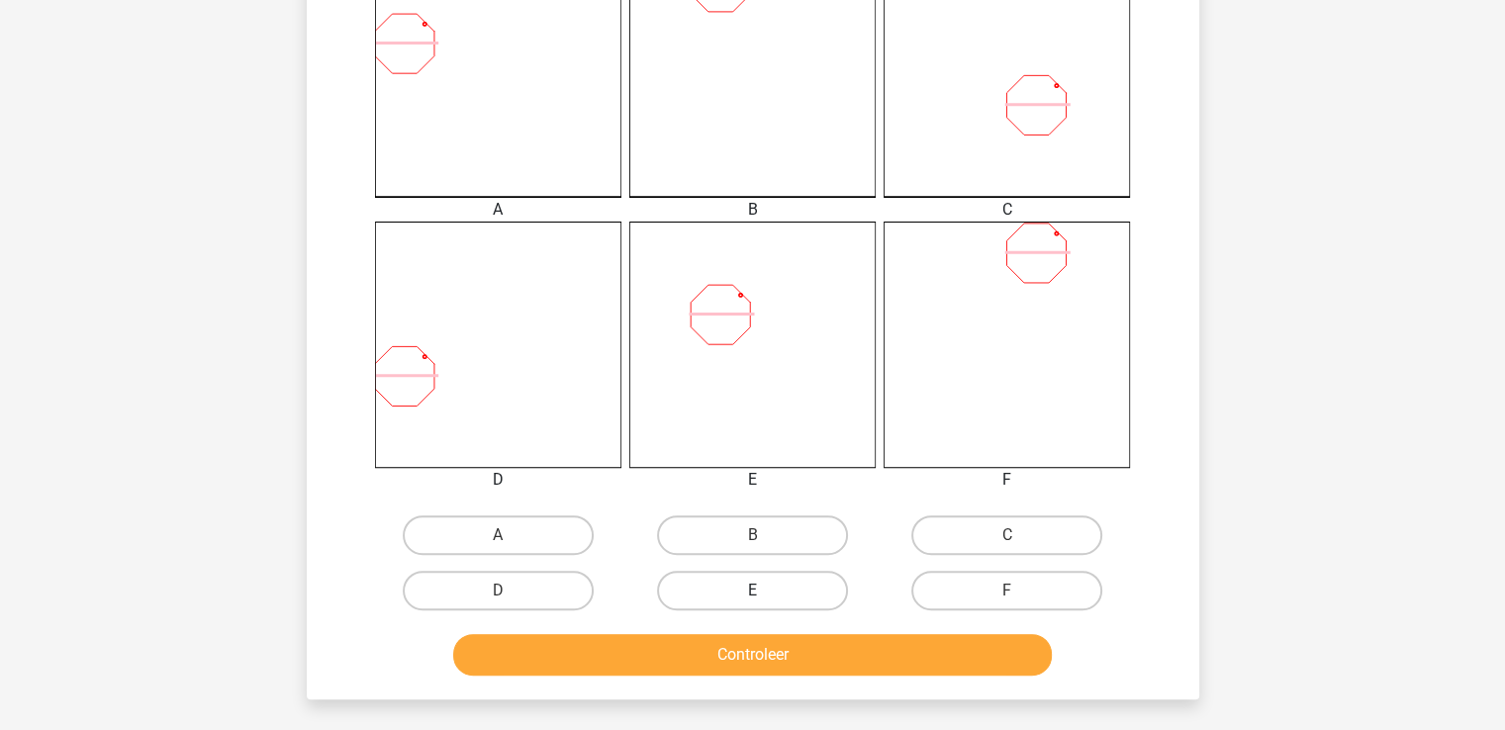
click at [765, 594] on label "E" at bounding box center [752, 591] width 191 height 40
click at [765, 594] on input "E" at bounding box center [758, 597] width 13 height 13
radio input "true"
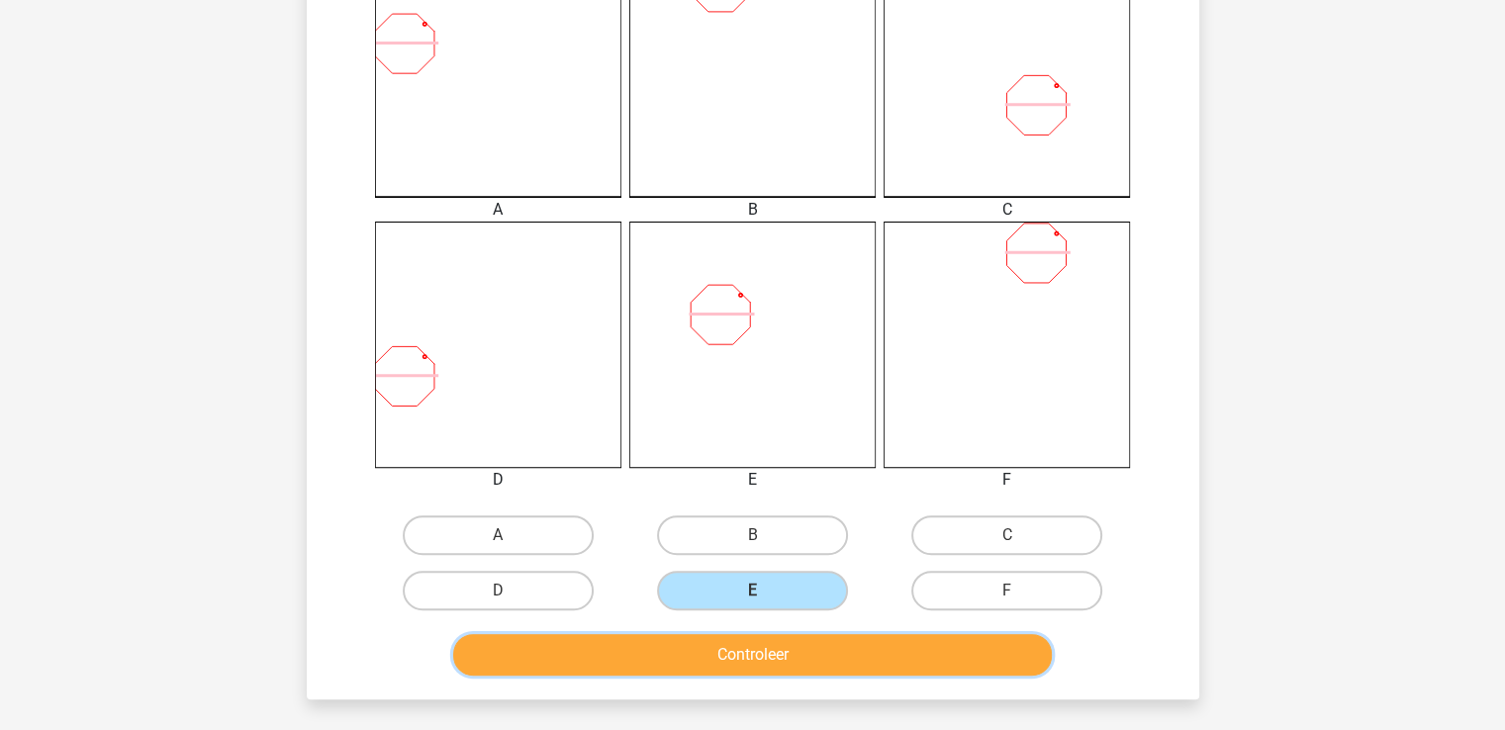
click at [754, 653] on button "Controleer" at bounding box center [752, 655] width 599 height 42
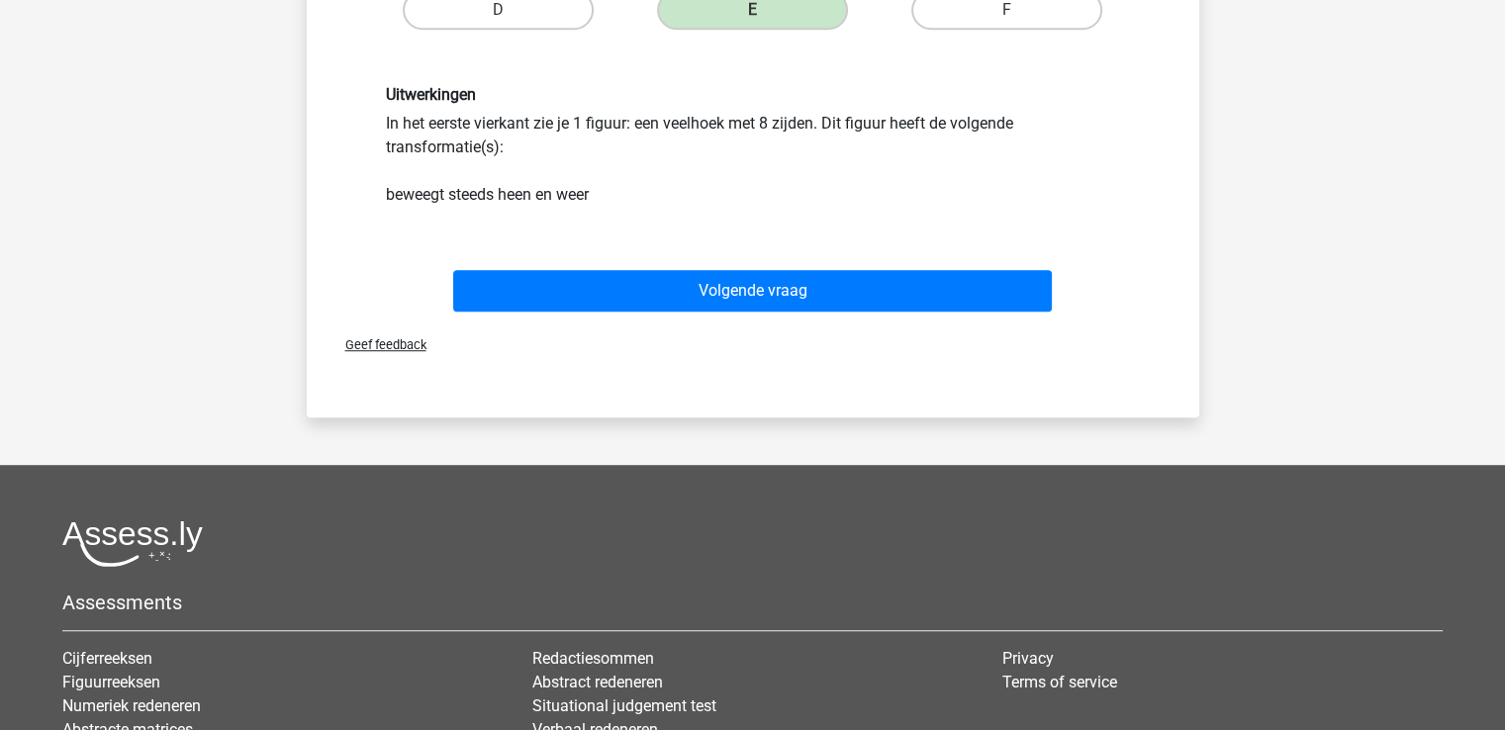
scroll to position [1260, 0]
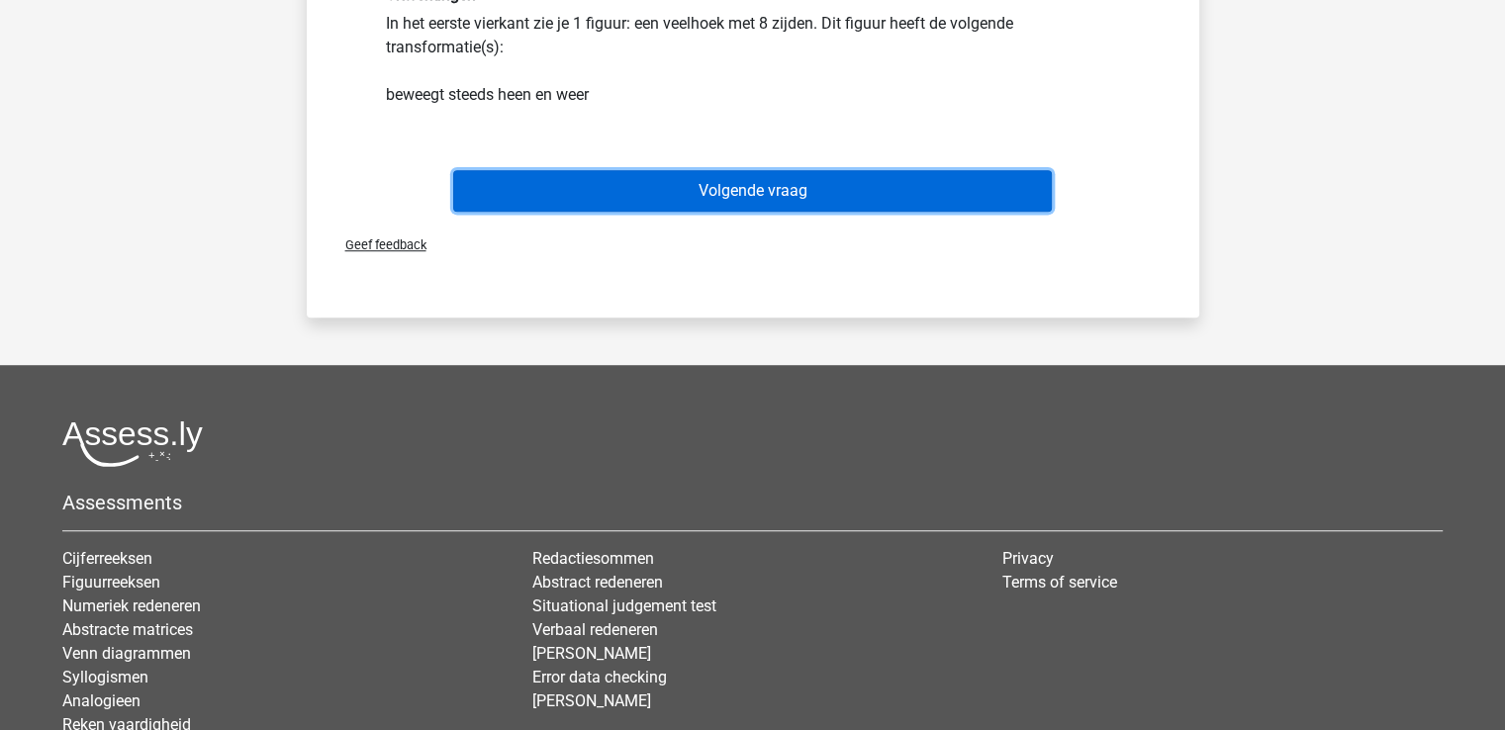
click at [750, 194] on button "Volgende vraag" at bounding box center [752, 191] width 599 height 42
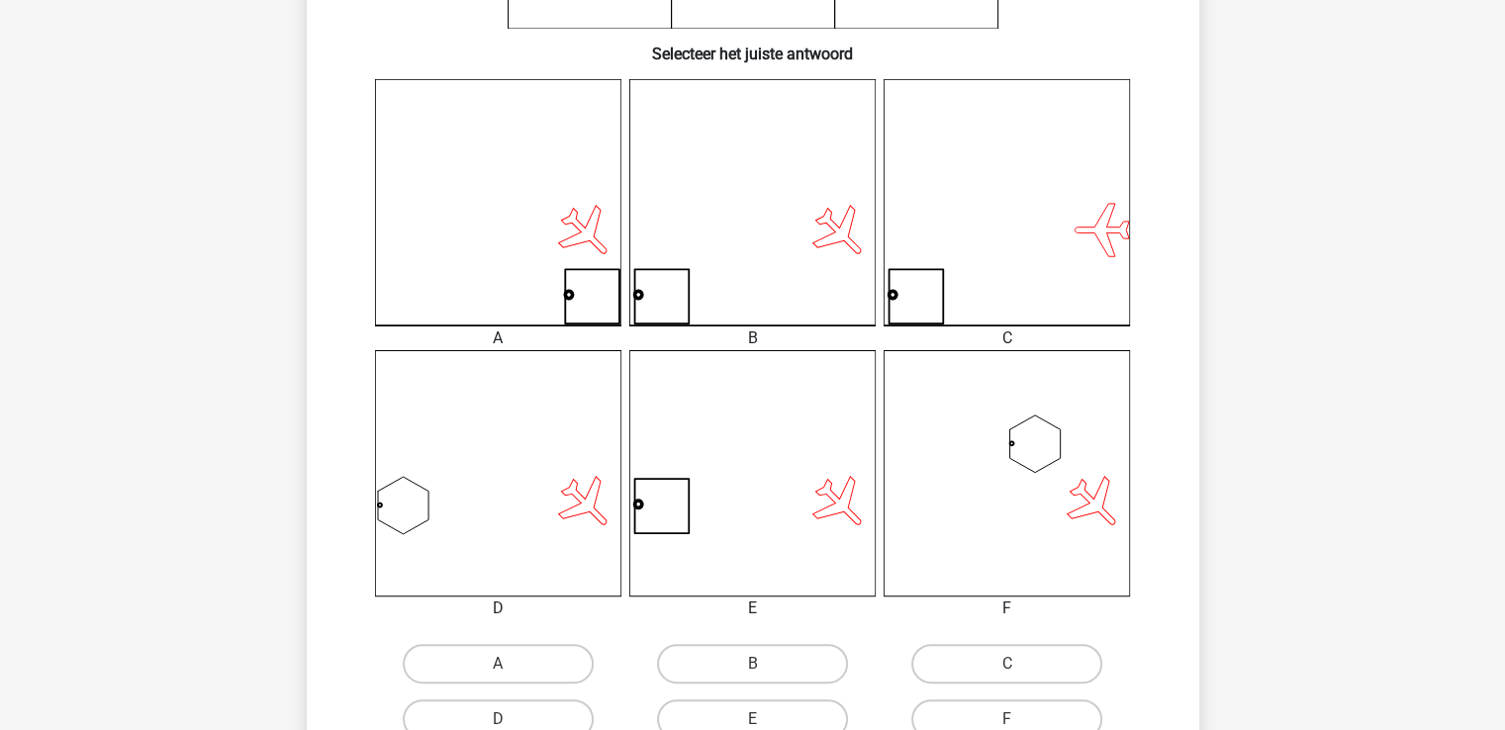
scroll to position [456, 0]
click at [768, 643] on label "B" at bounding box center [752, 658] width 191 height 40
click at [765, 658] on input "B" at bounding box center [758, 664] width 13 height 13
radio input "true"
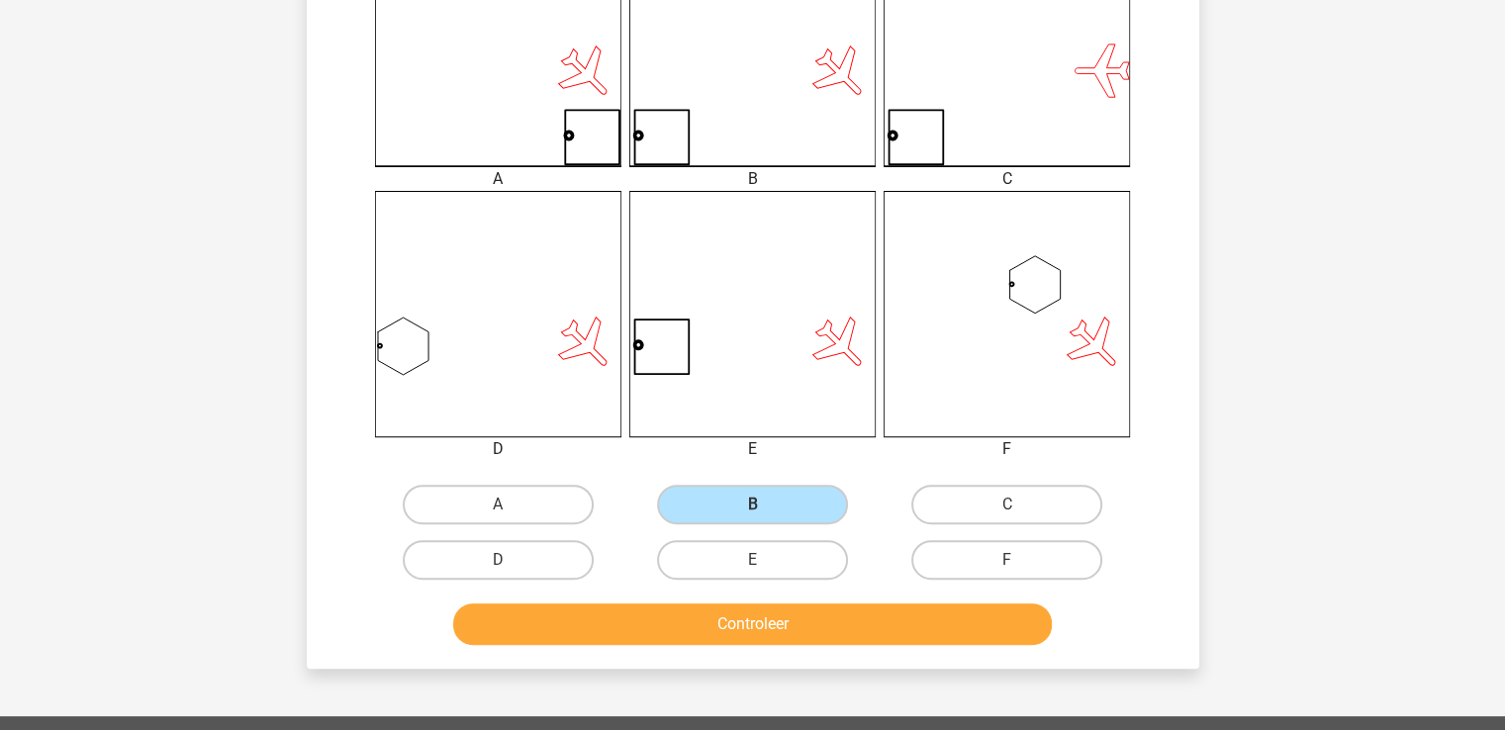
scroll to position [858, 0]
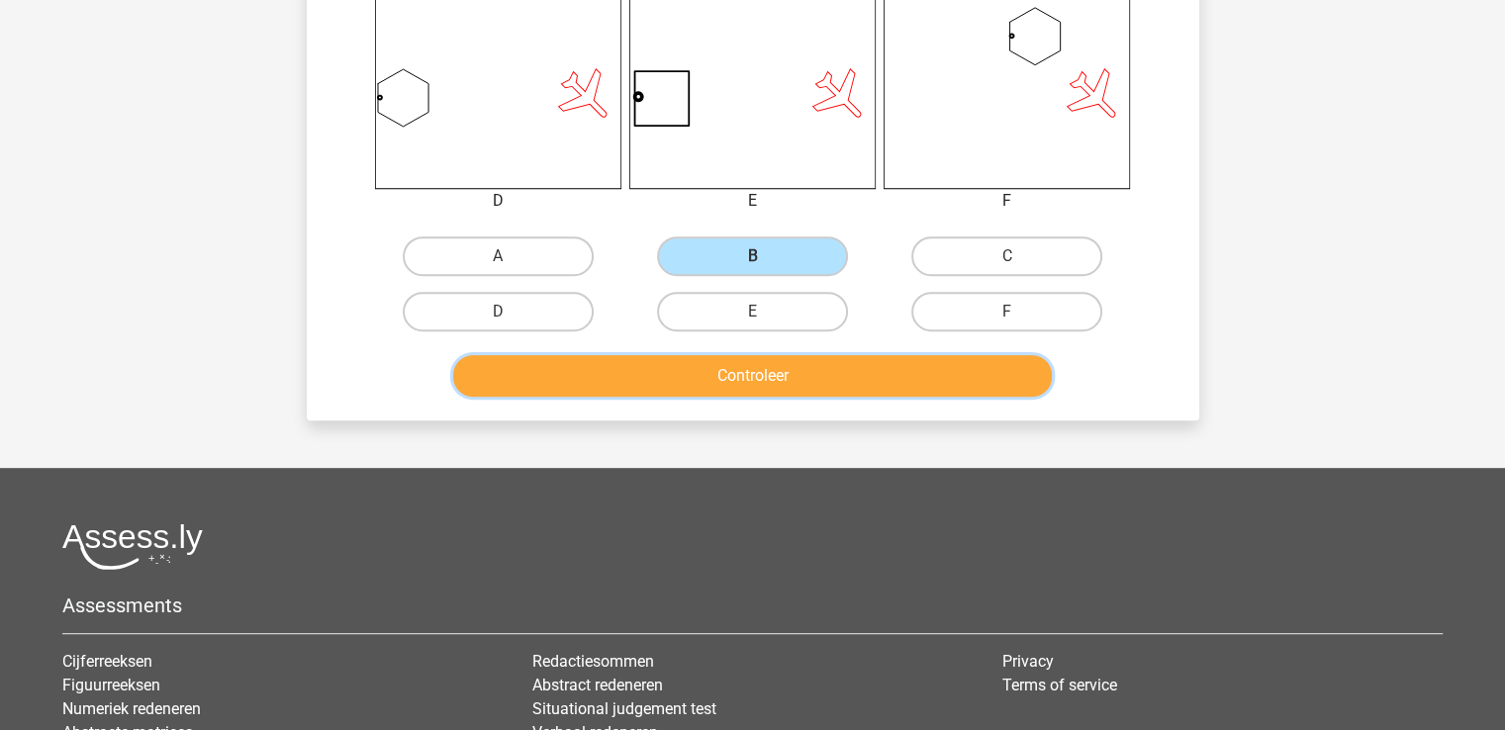
click at [799, 379] on button "Controleer" at bounding box center [752, 376] width 599 height 42
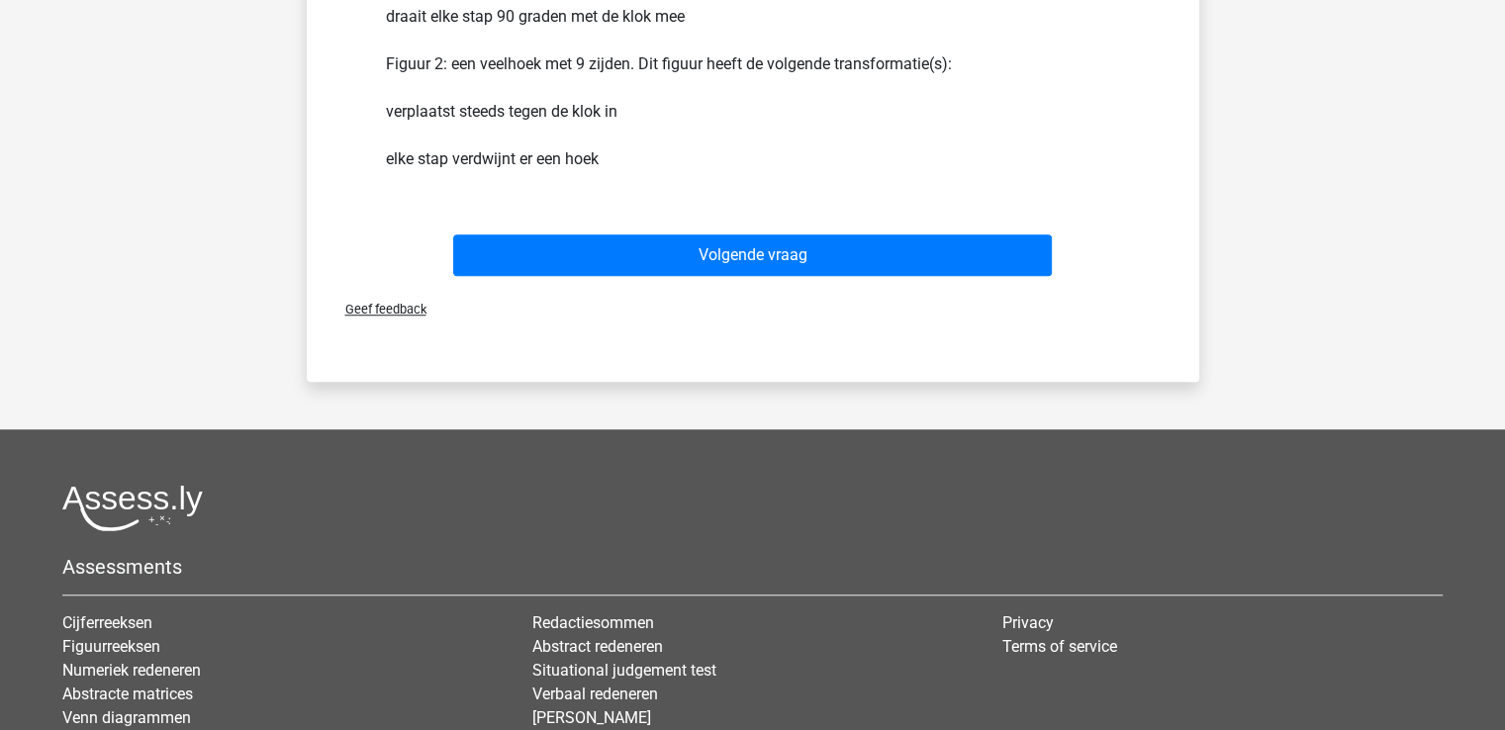
scroll to position [1573, 0]
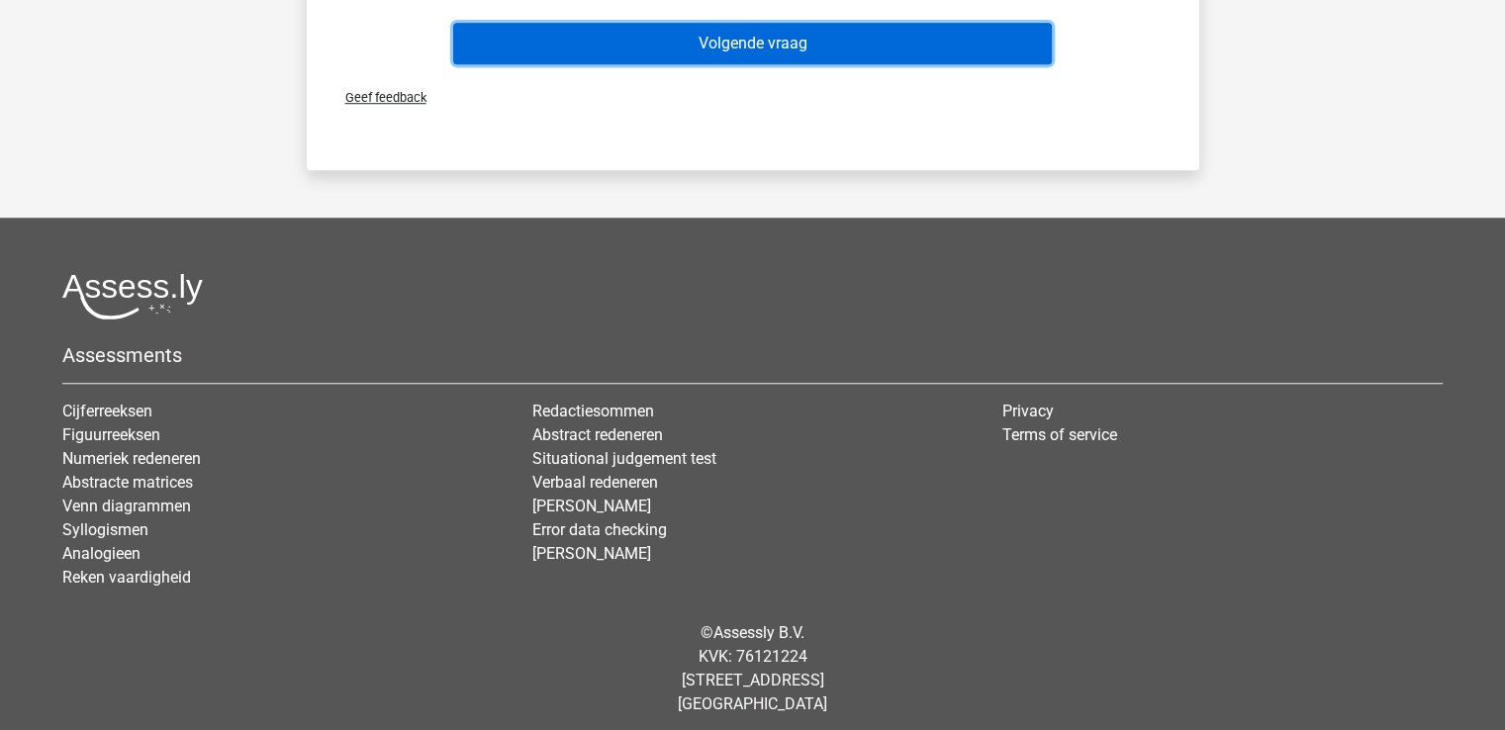
click at [748, 24] on button "Volgende vraag" at bounding box center [752, 44] width 599 height 42
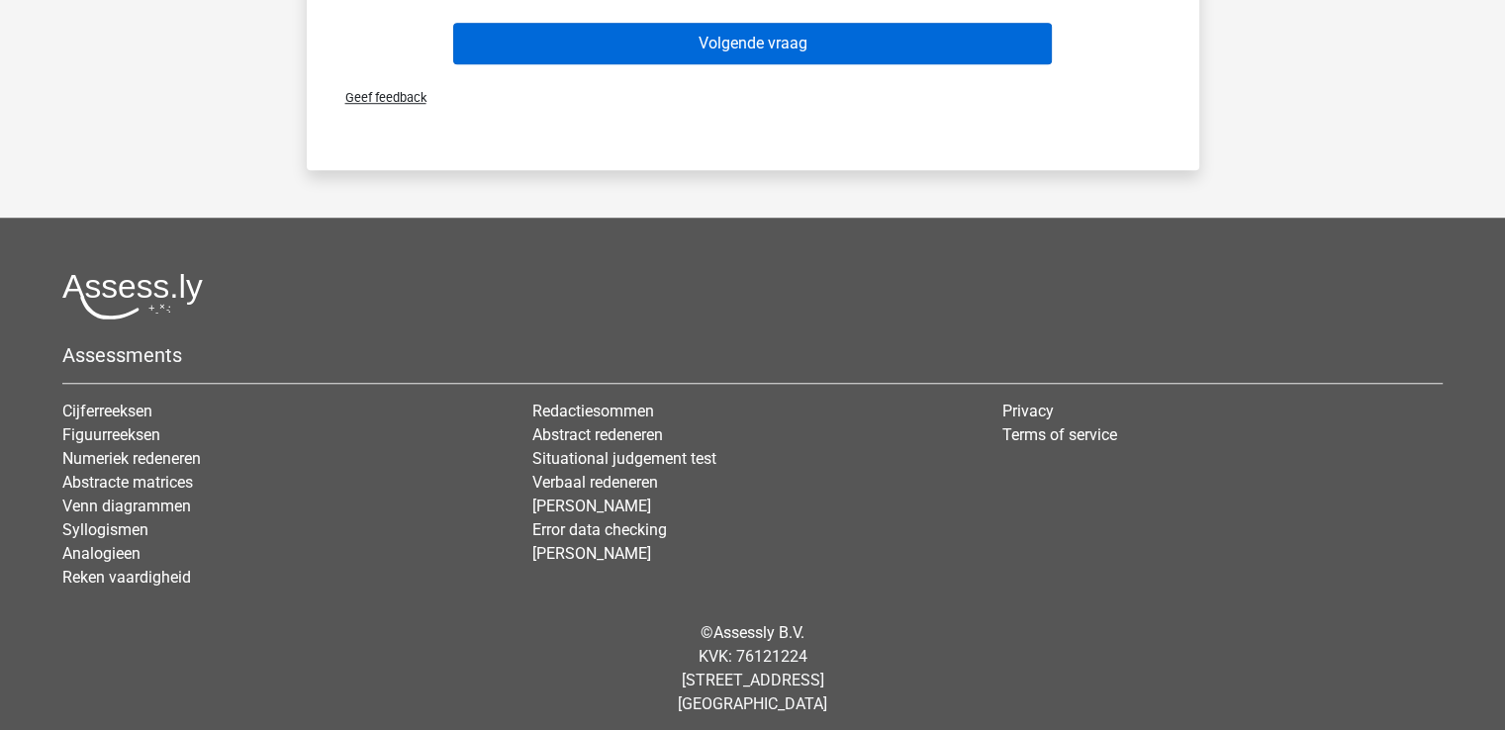
scroll to position [91, 0]
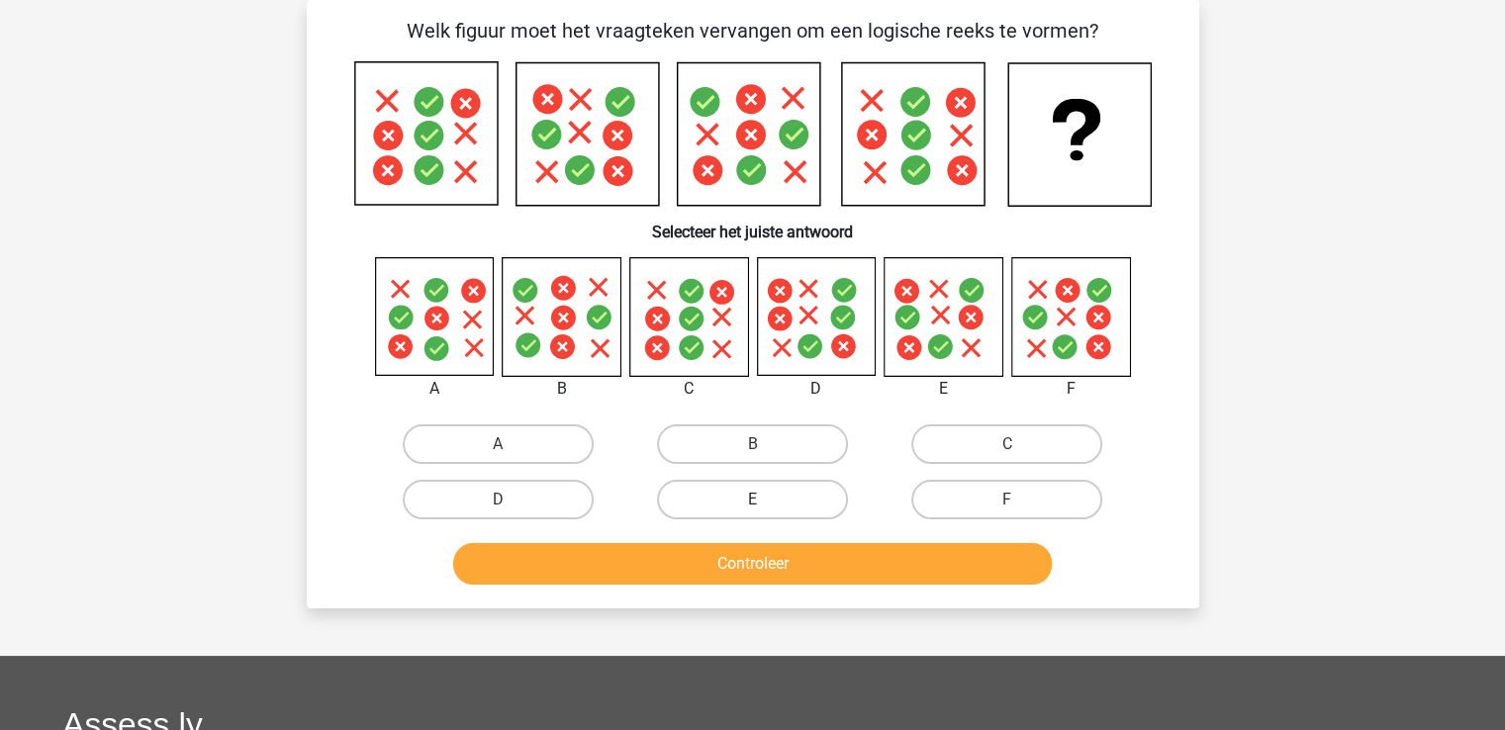
click at [795, 509] on label "E" at bounding box center [752, 500] width 191 height 40
click at [765, 509] on input "E" at bounding box center [758, 506] width 13 height 13
radio input "true"
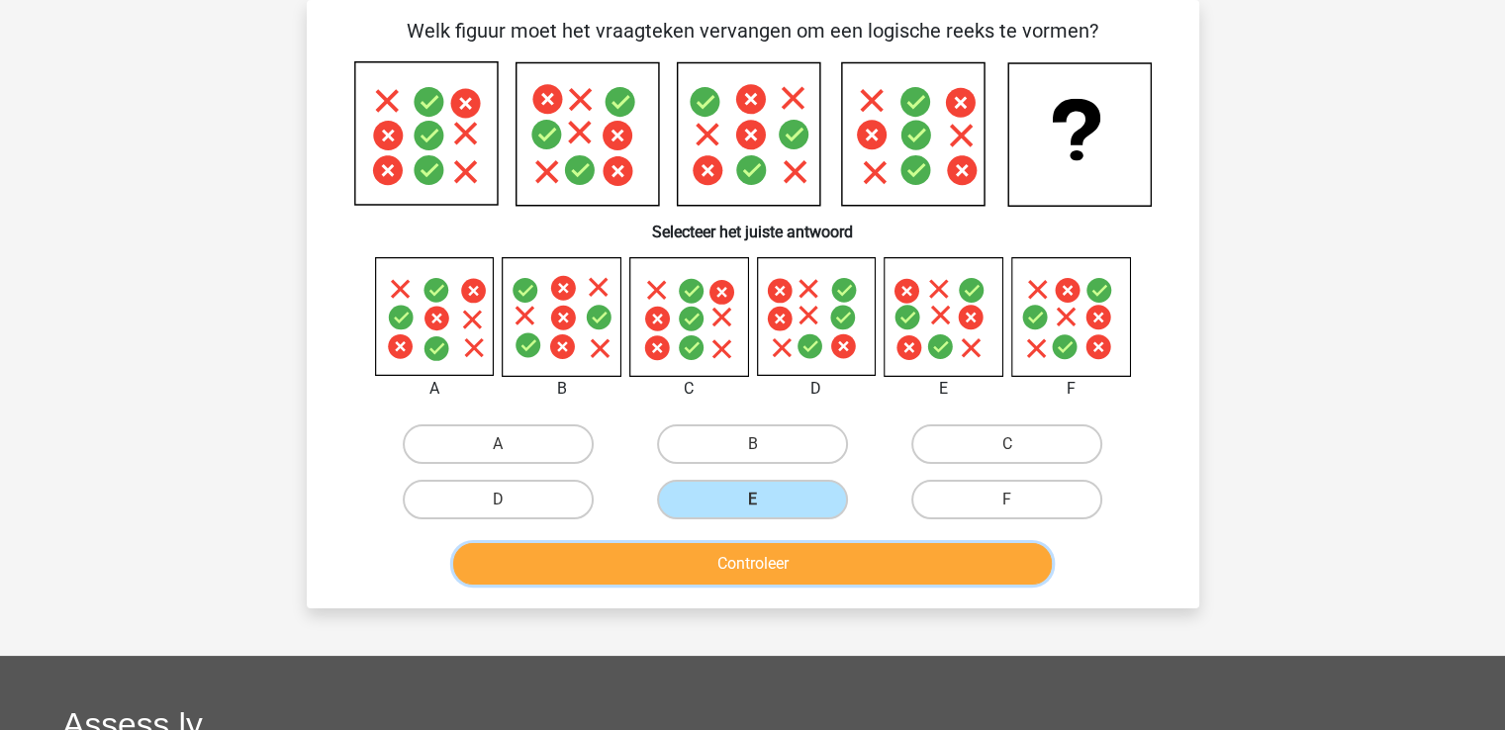
click at [798, 554] on button "Controleer" at bounding box center [752, 564] width 599 height 42
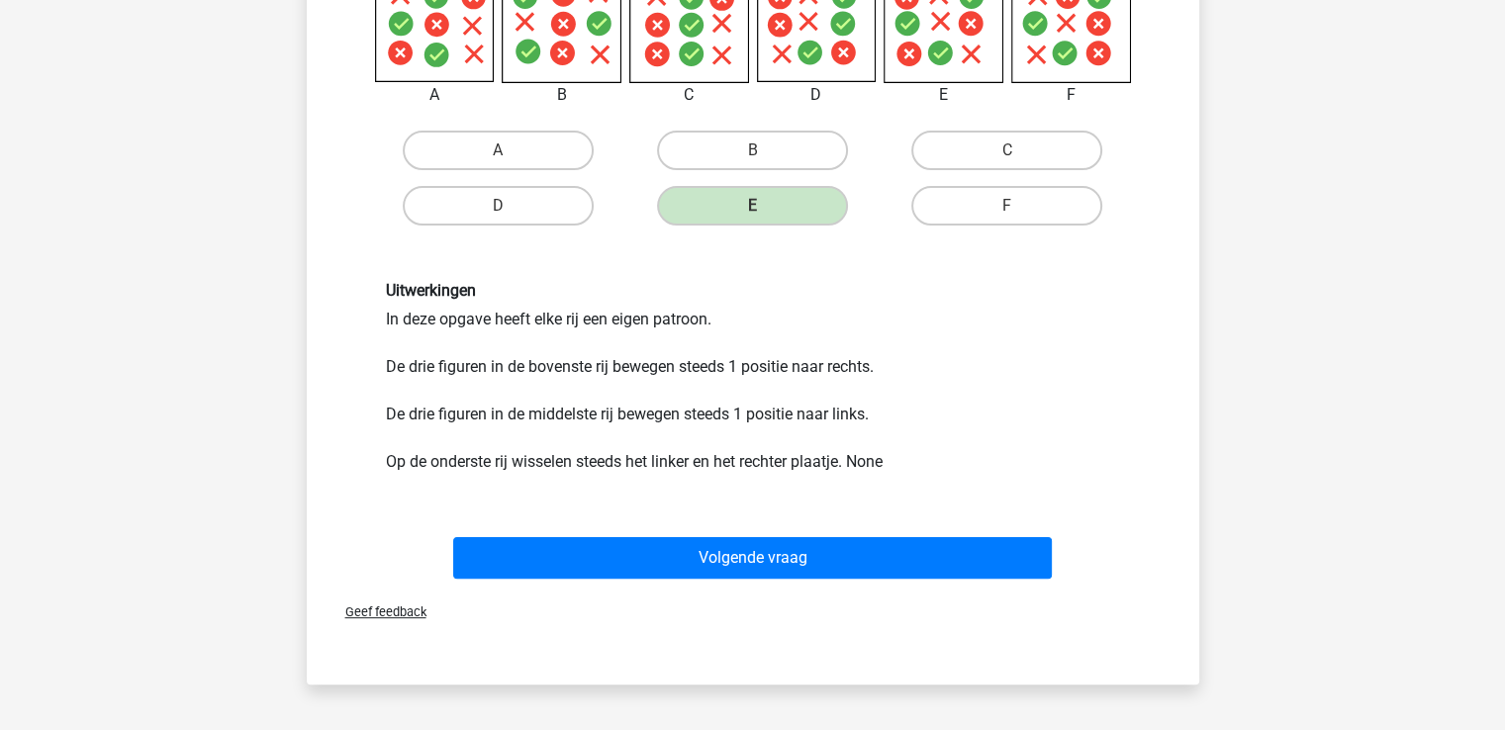
scroll to position [441, 0]
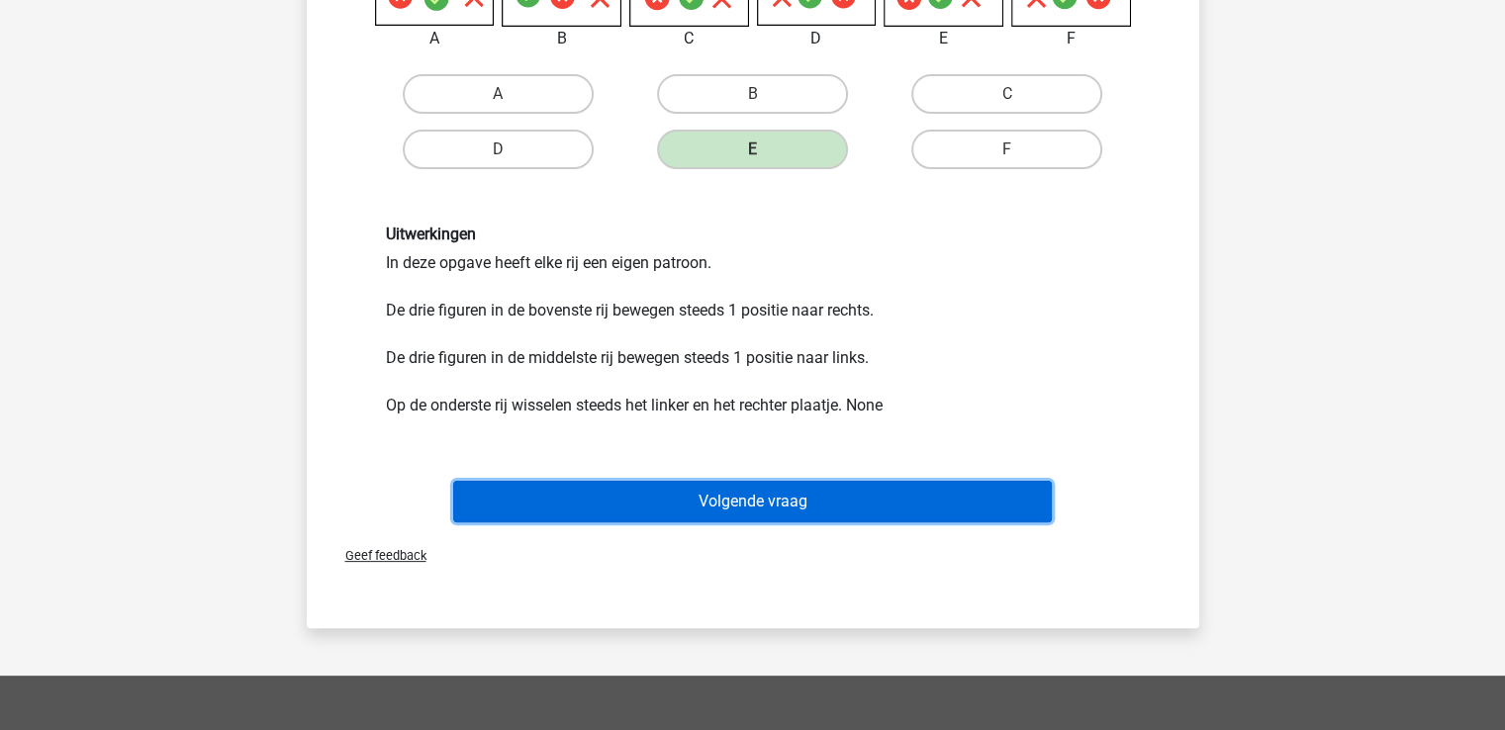
click at [753, 489] on button "Volgende vraag" at bounding box center [752, 502] width 599 height 42
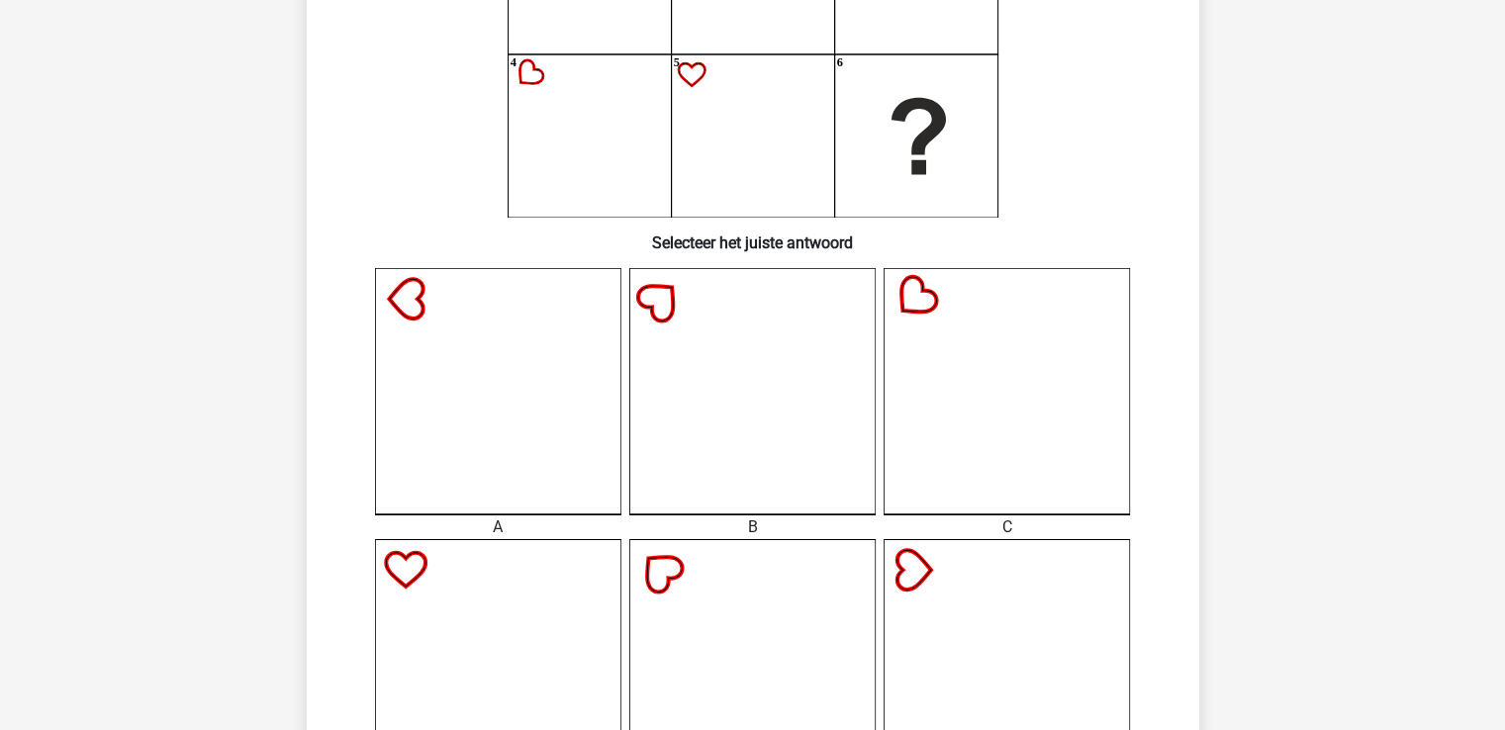
scroll to position [429, 0]
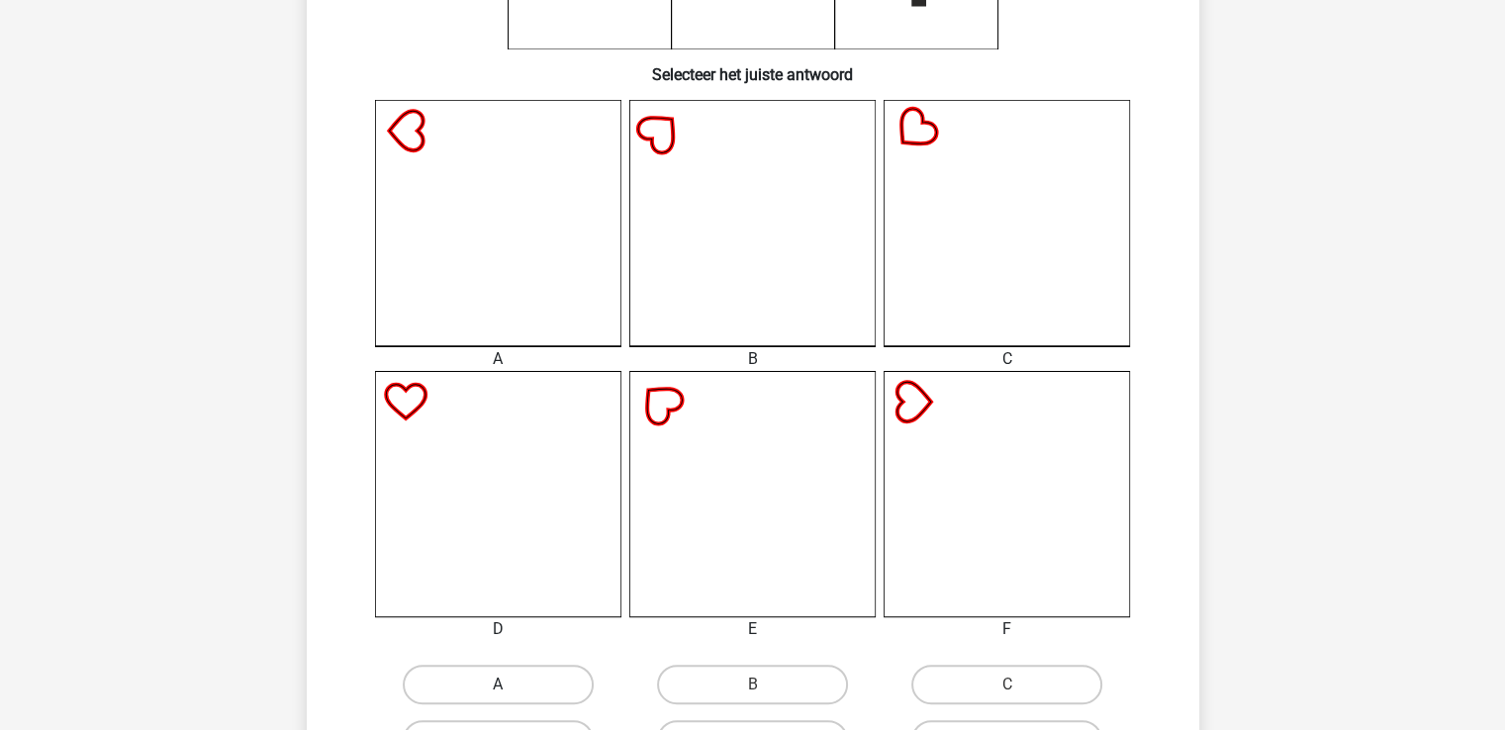
click at [514, 678] on label "A" at bounding box center [498, 685] width 191 height 40
click at [511, 685] on input "A" at bounding box center [504, 691] width 13 height 13
radio input "true"
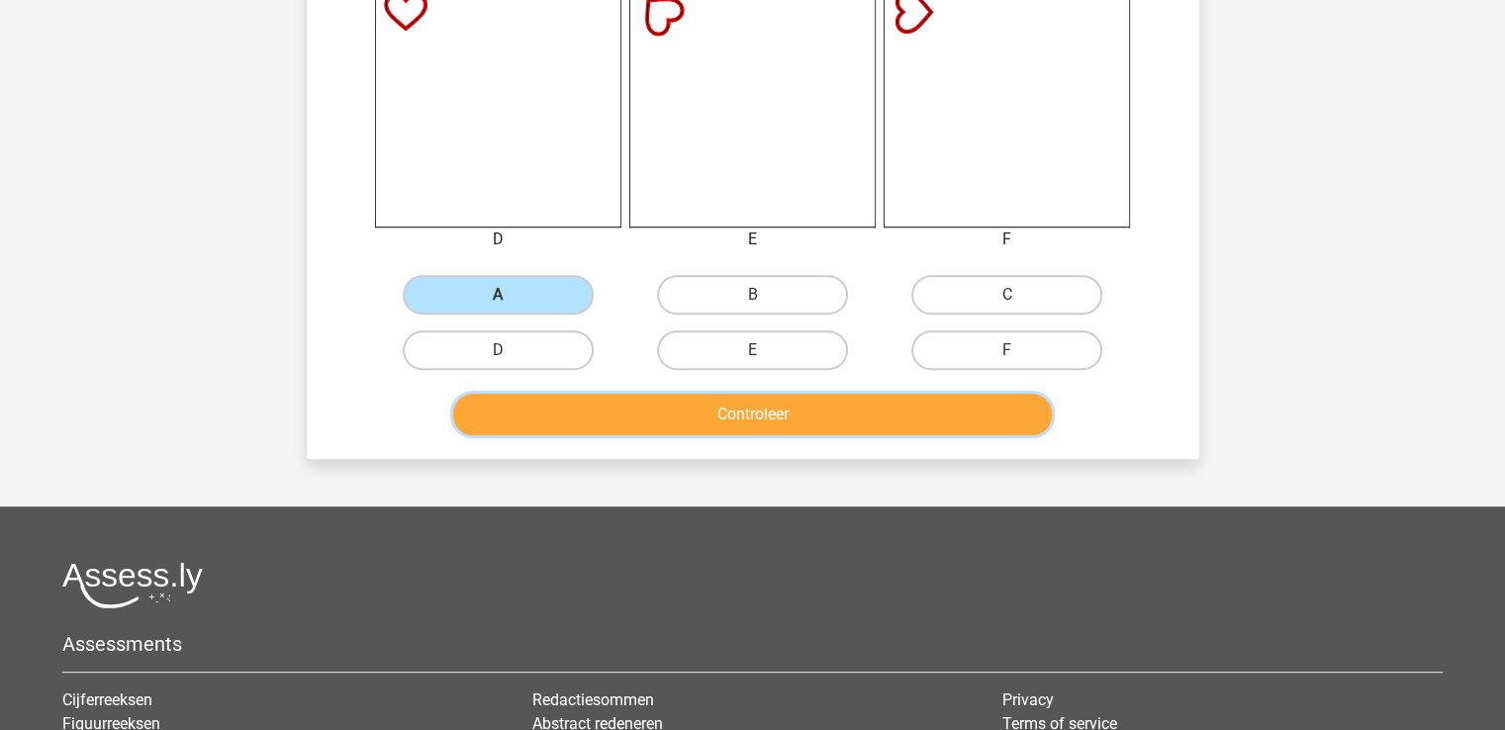
click at [726, 413] on button "Controleer" at bounding box center [752, 415] width 599 height 42
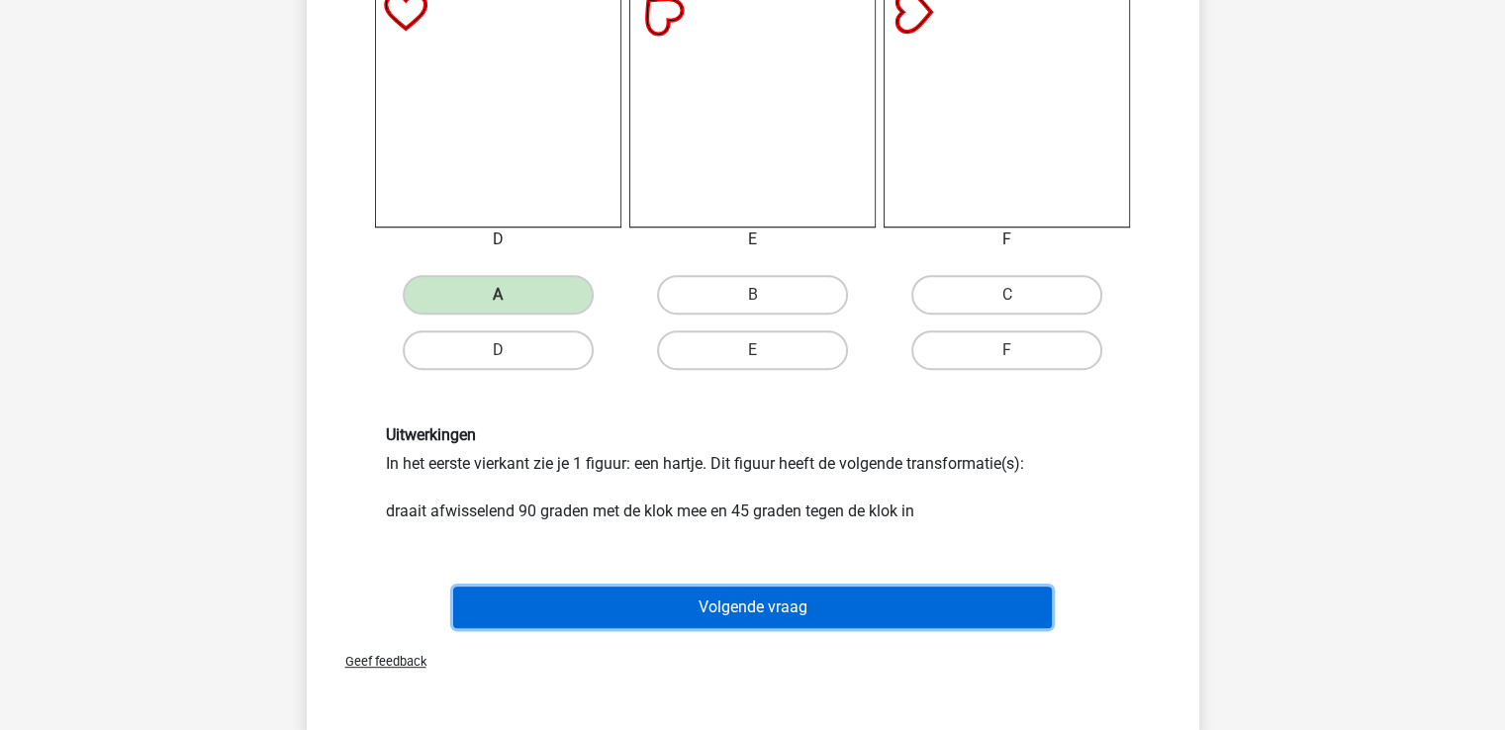
click at [742, 603] on button "Volgende vraag" at bounding box center [752, 608] width 599 height 42
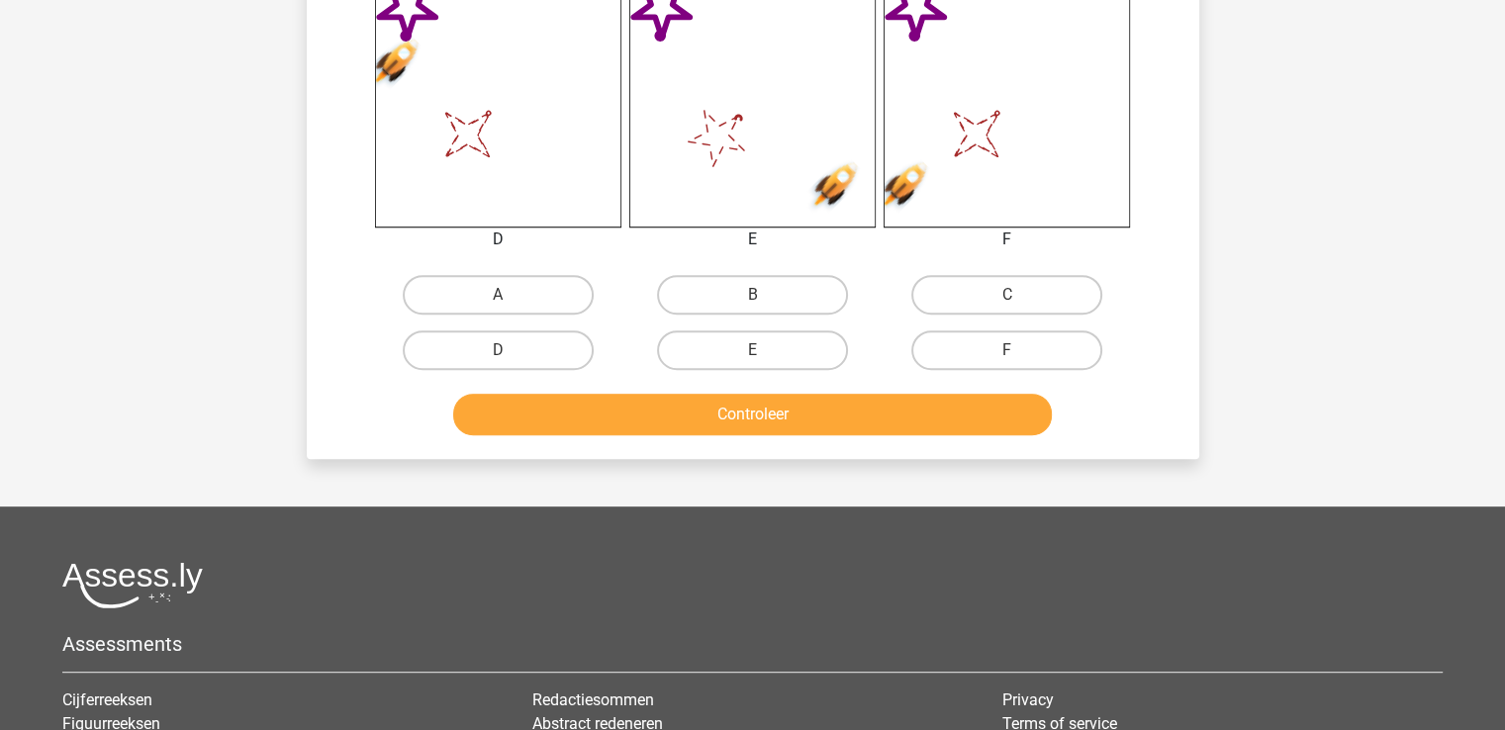
scroll to position [91, 0]
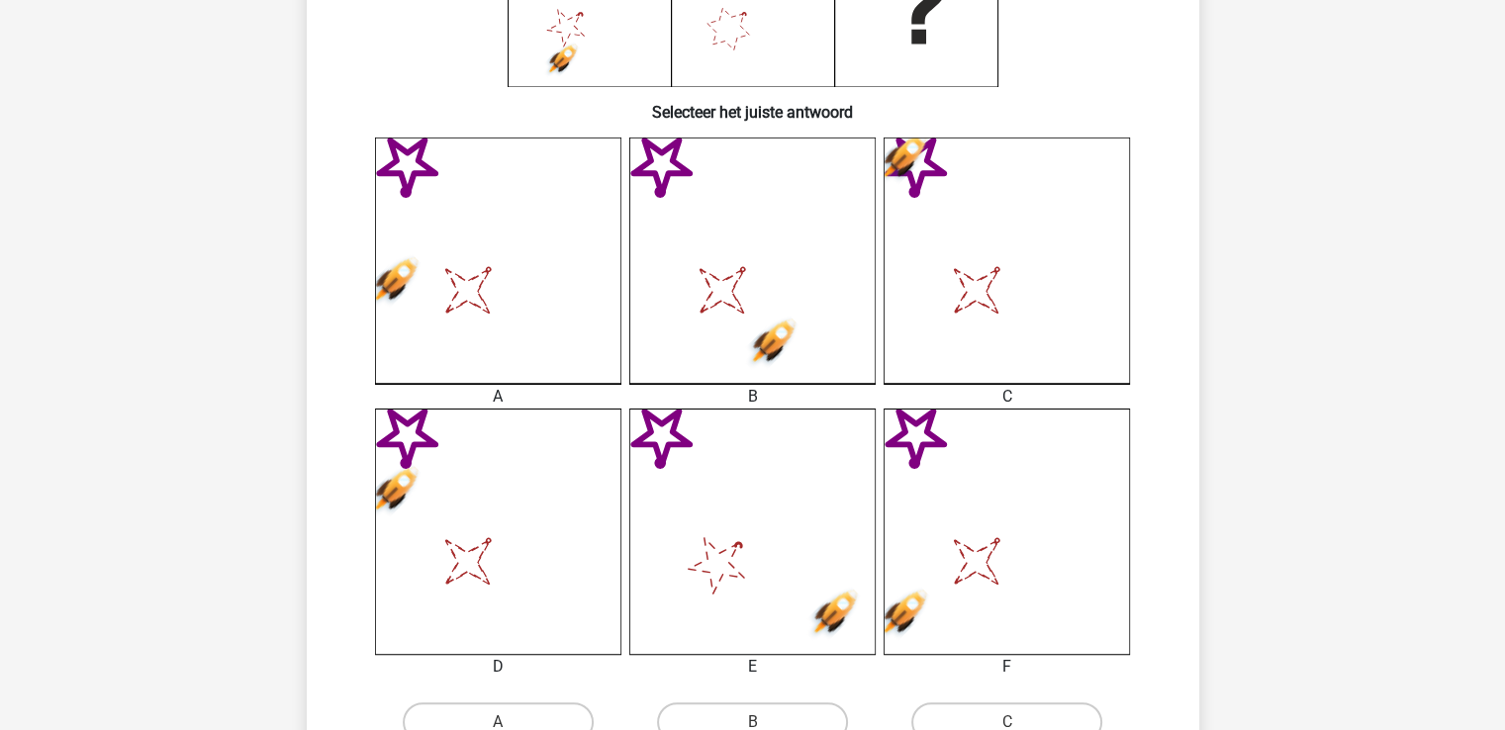
scroll to position [636, 0]
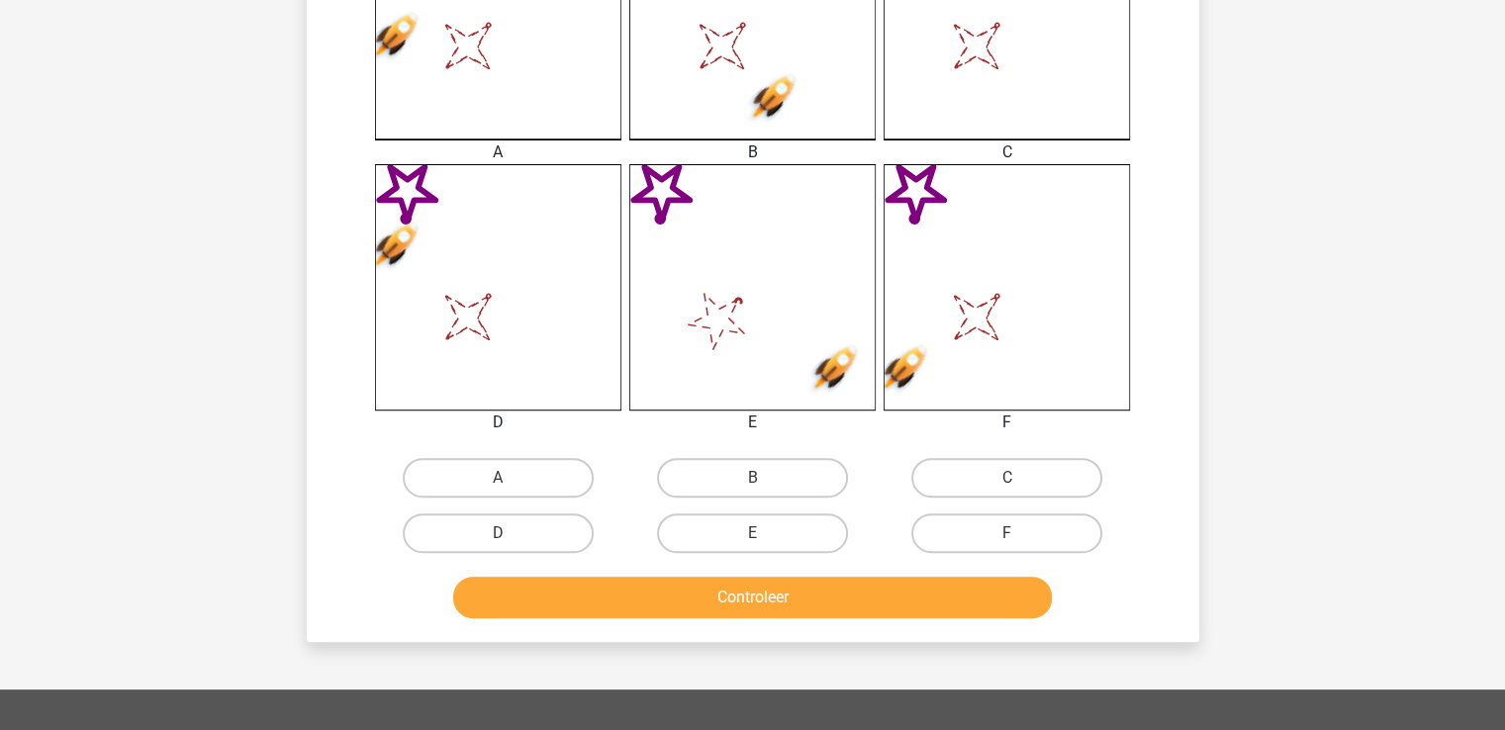
click at [1018, 480] on input "C" at bounding box center [1013, 484] width 13 height 13
radio input "true"
click at [815, 592] on button "Controleer" at bounding box center [752, 598] width 599 height 42
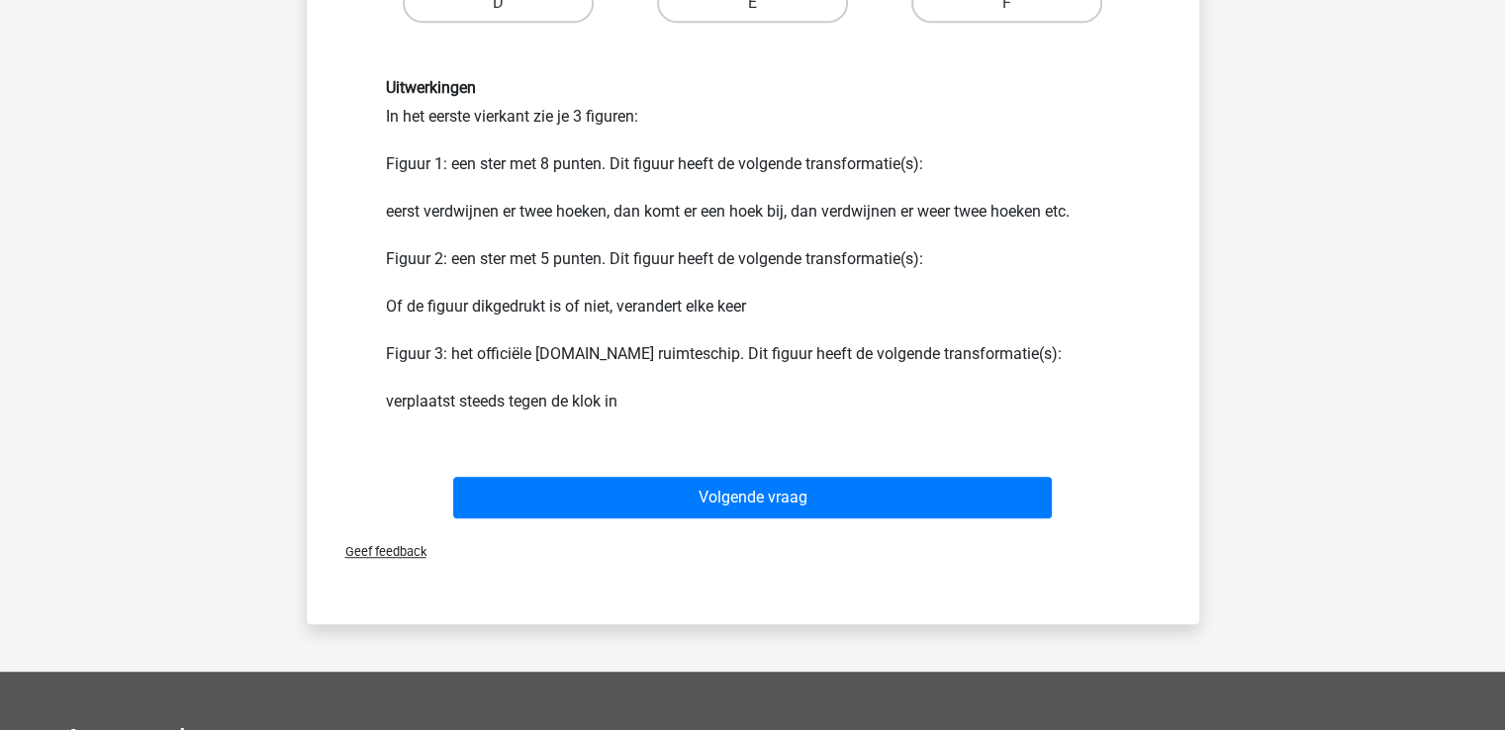
scroll to position [1306, 0]
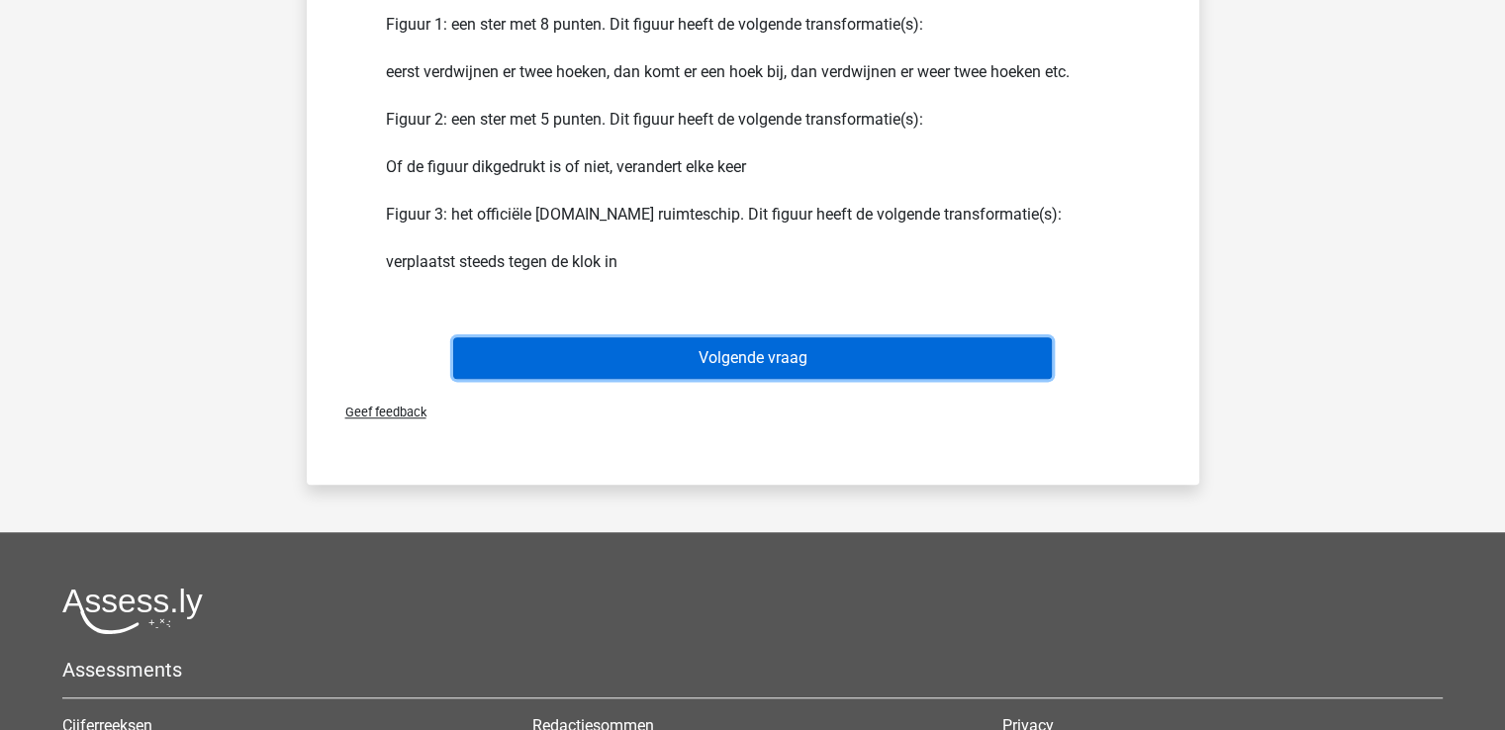
click at [767, 352] on button "Volgende vraag" at bounding box center [752, 358] width 599 height 42
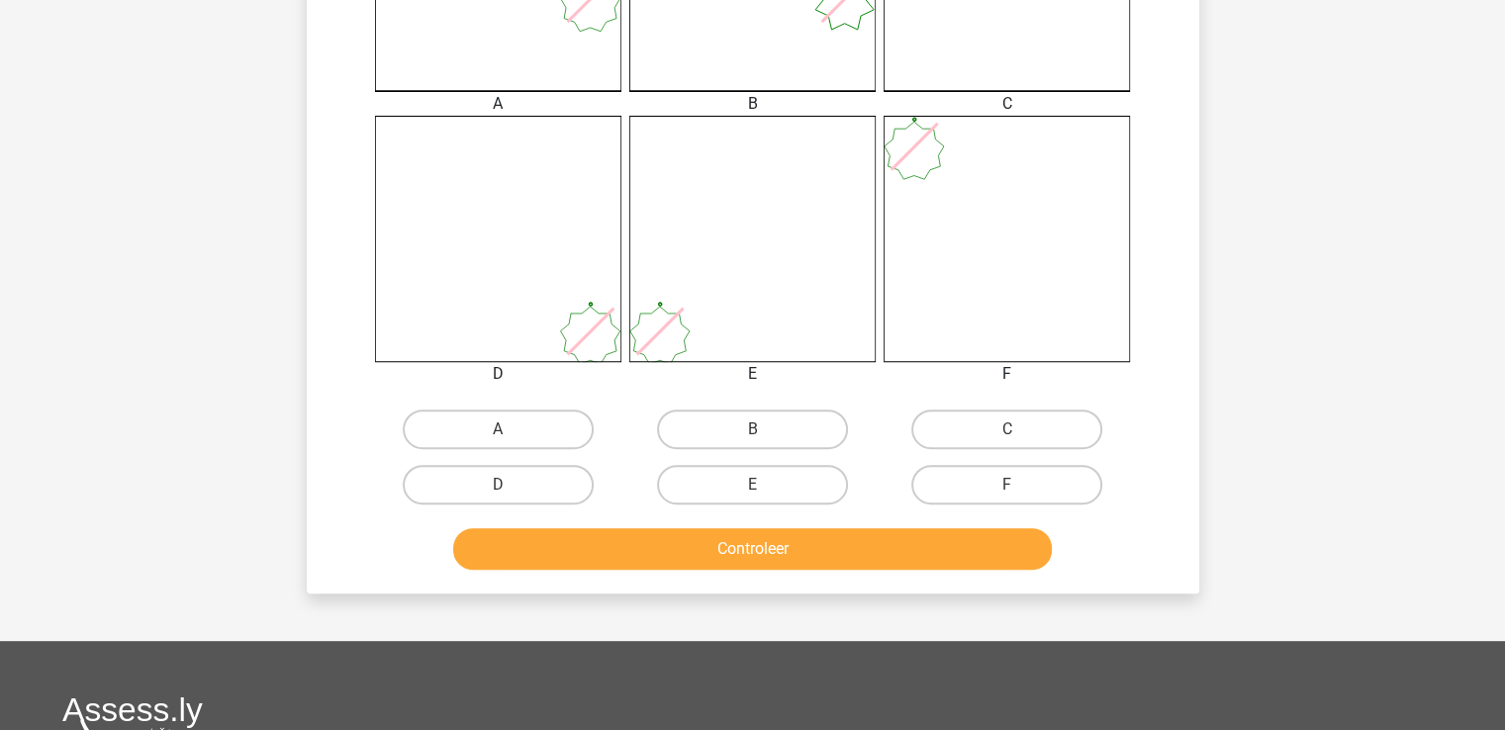
scroll to position [697, 0]
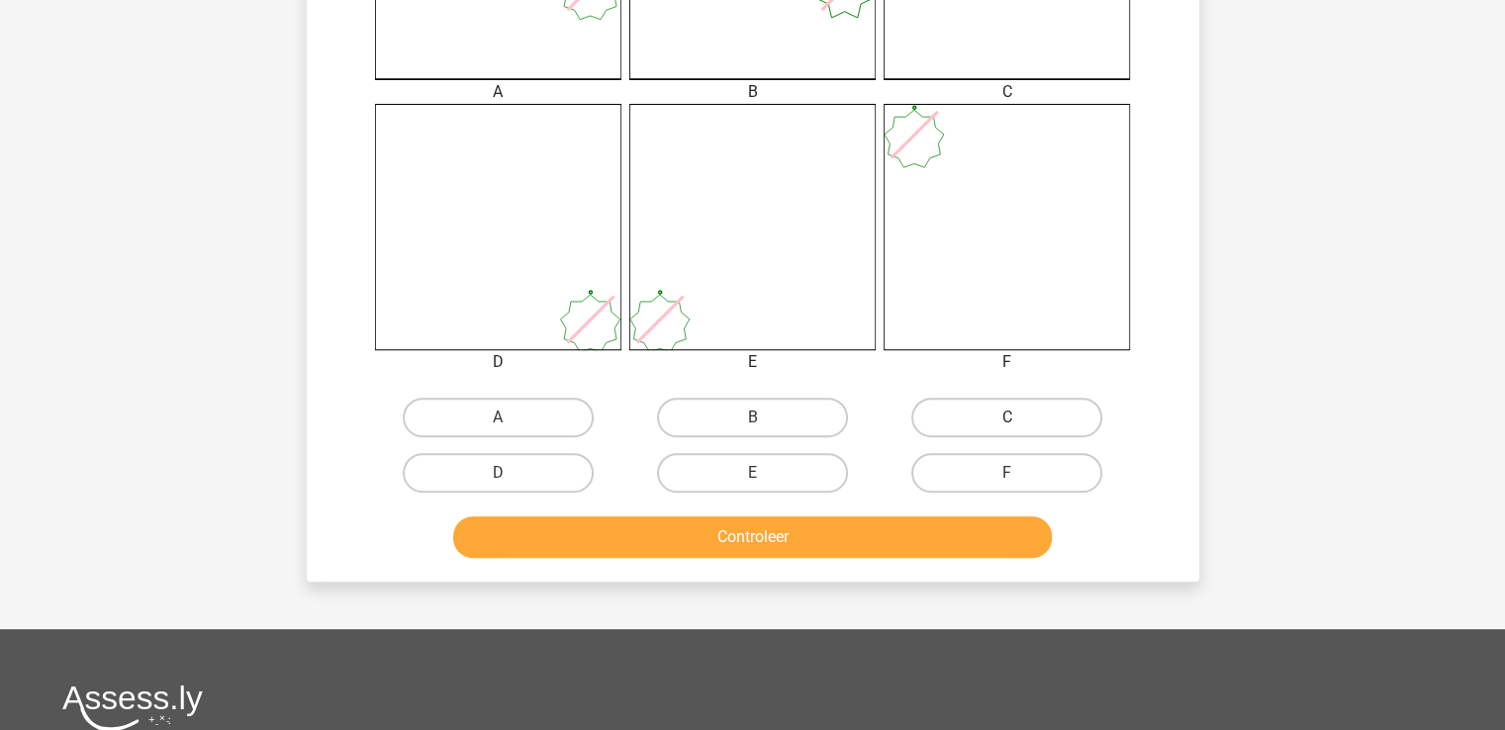
click at [1024, 416] on label "C" at bounding box center [1006, 418] width 191 height 40
click at [1020, 418] on input "C" at bounding box center [1013, 424] width 13 height 13
radio input "true"
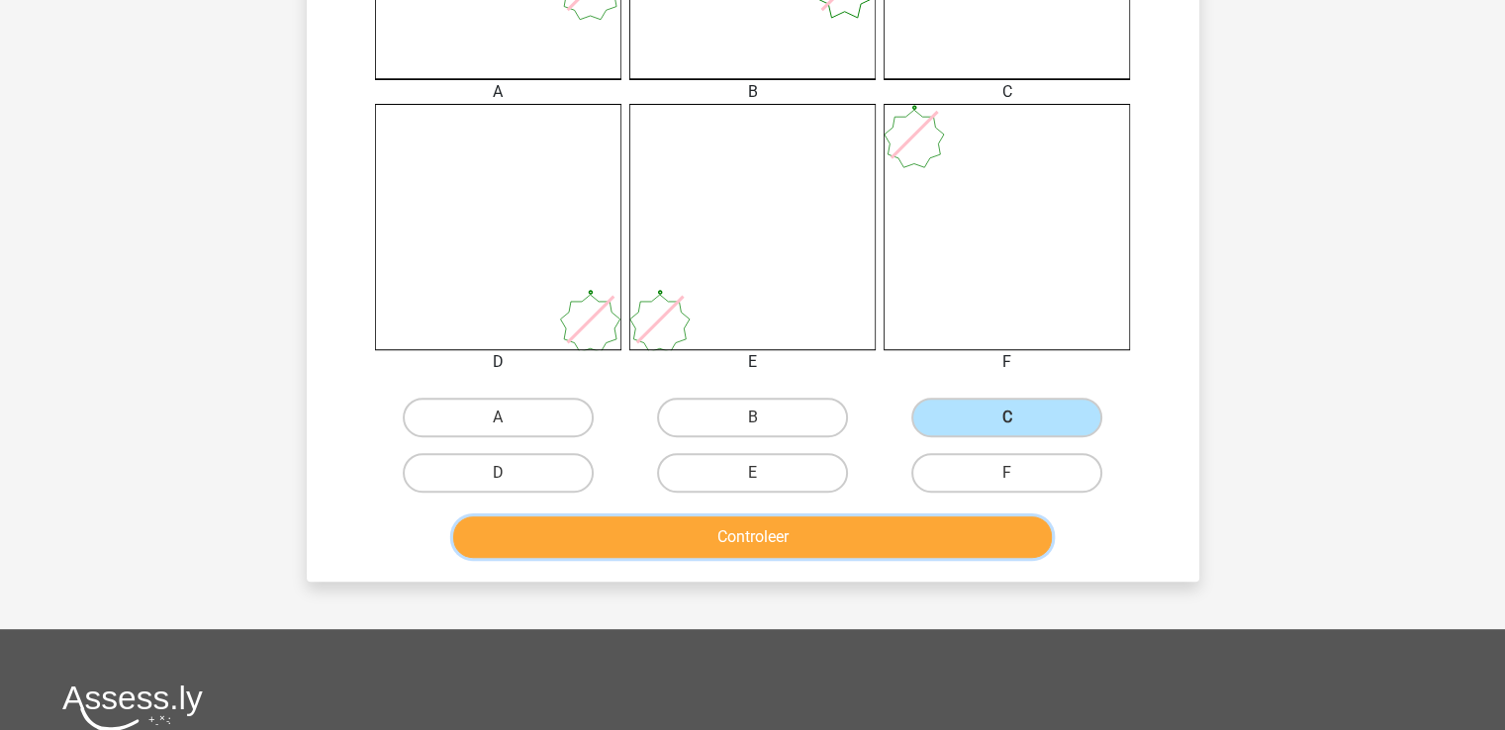
click at [765, 539] on button "Controleer" at bounding box center [752, 537] width 599 height 42
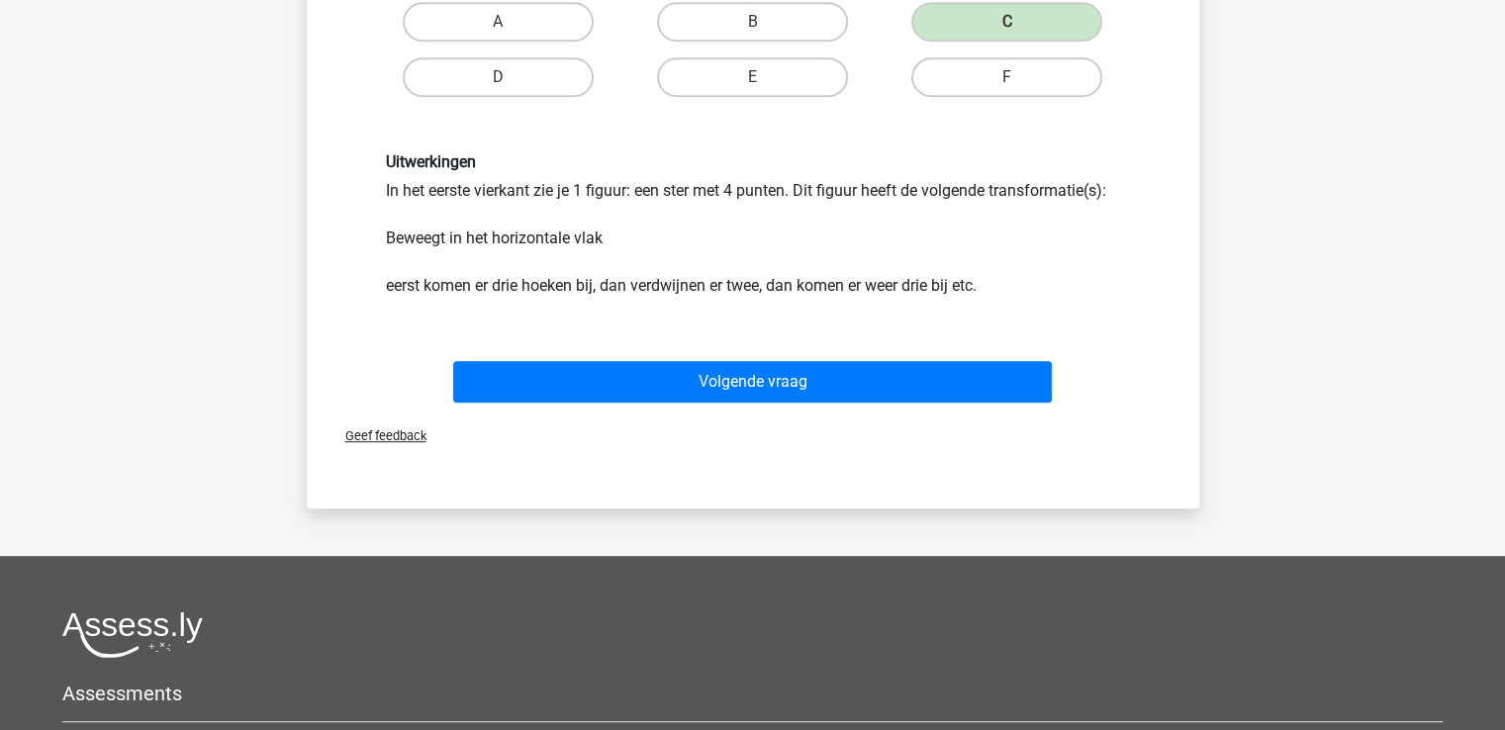
scroll to position [1112, 0]
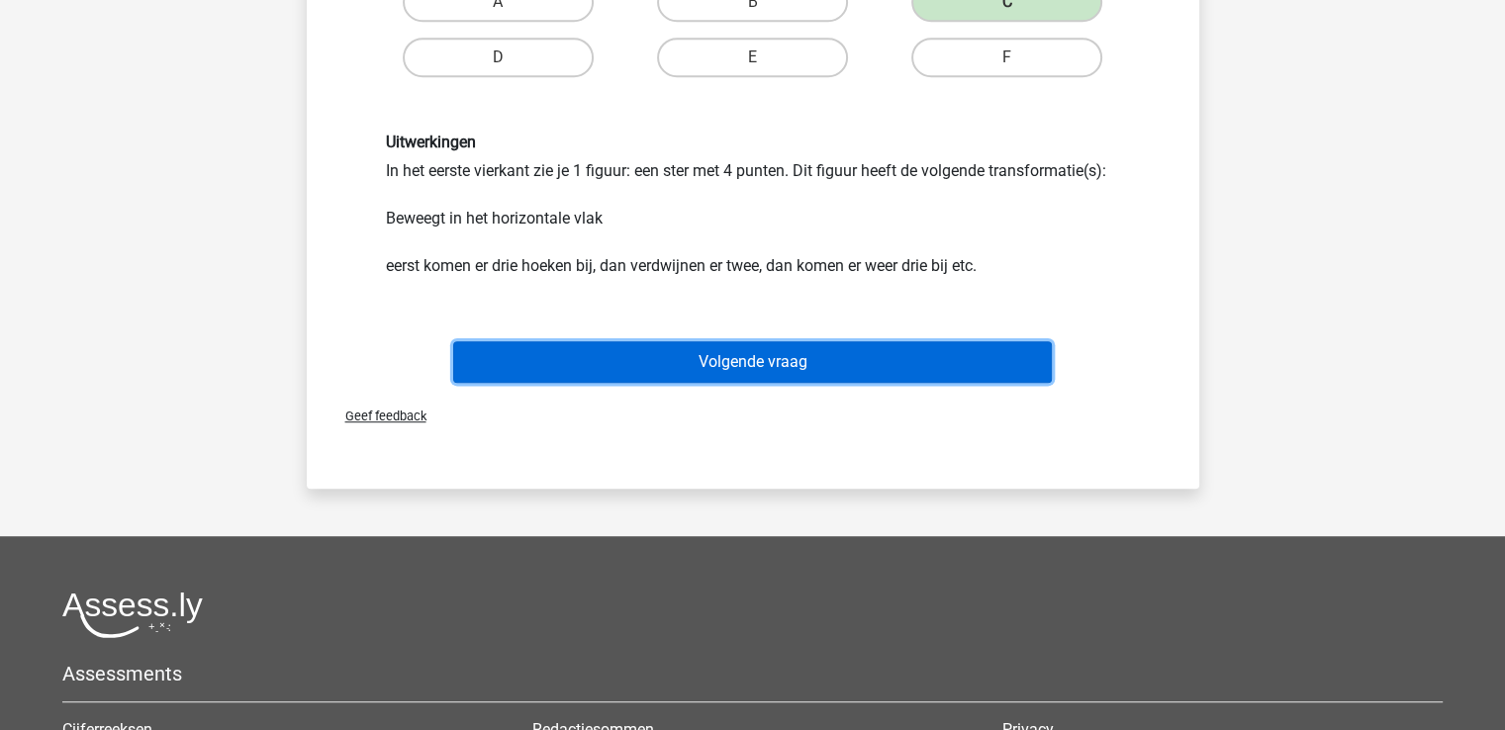
click at [724, 357] on button "Volgende vraag" at bounding box center [752, 362] width 599 height 42
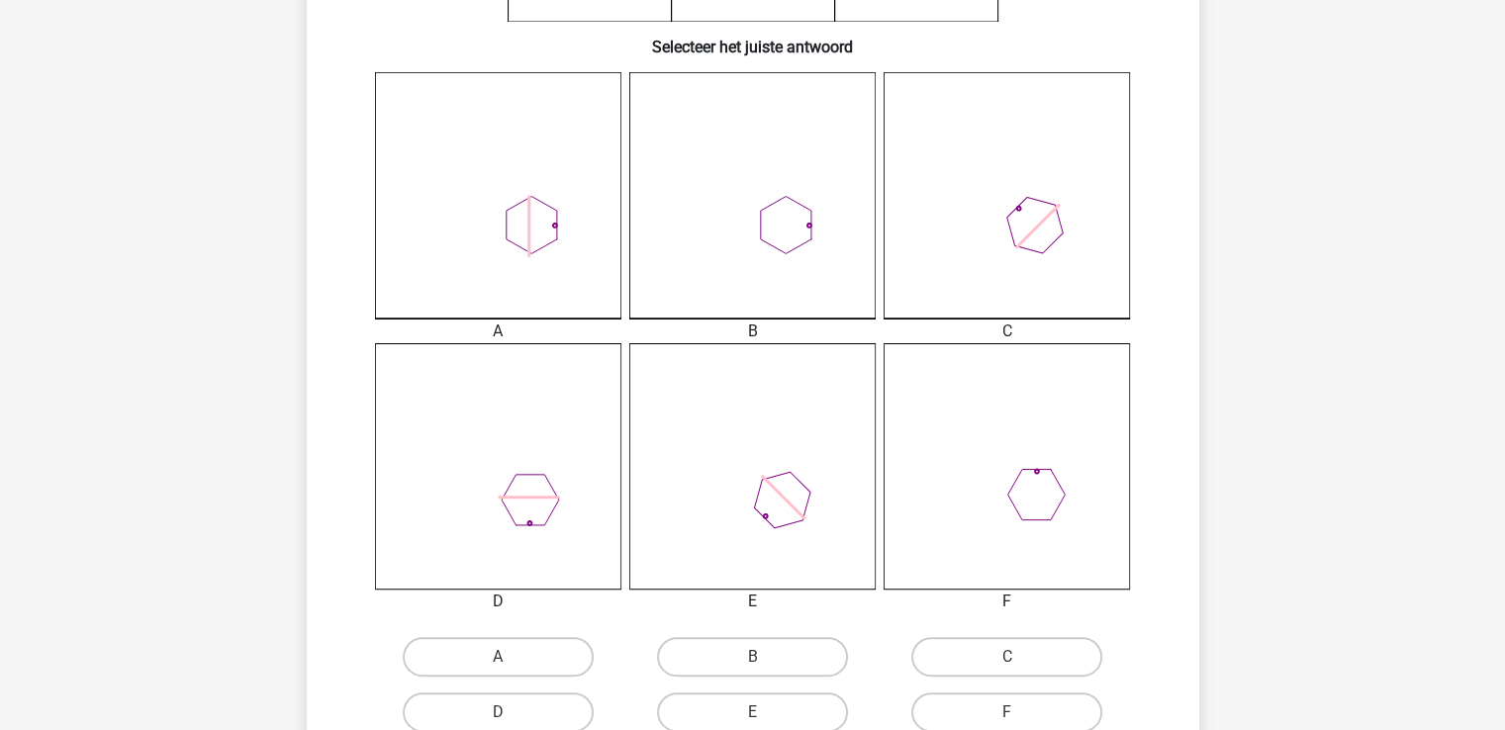
scroll to position [636, 0]
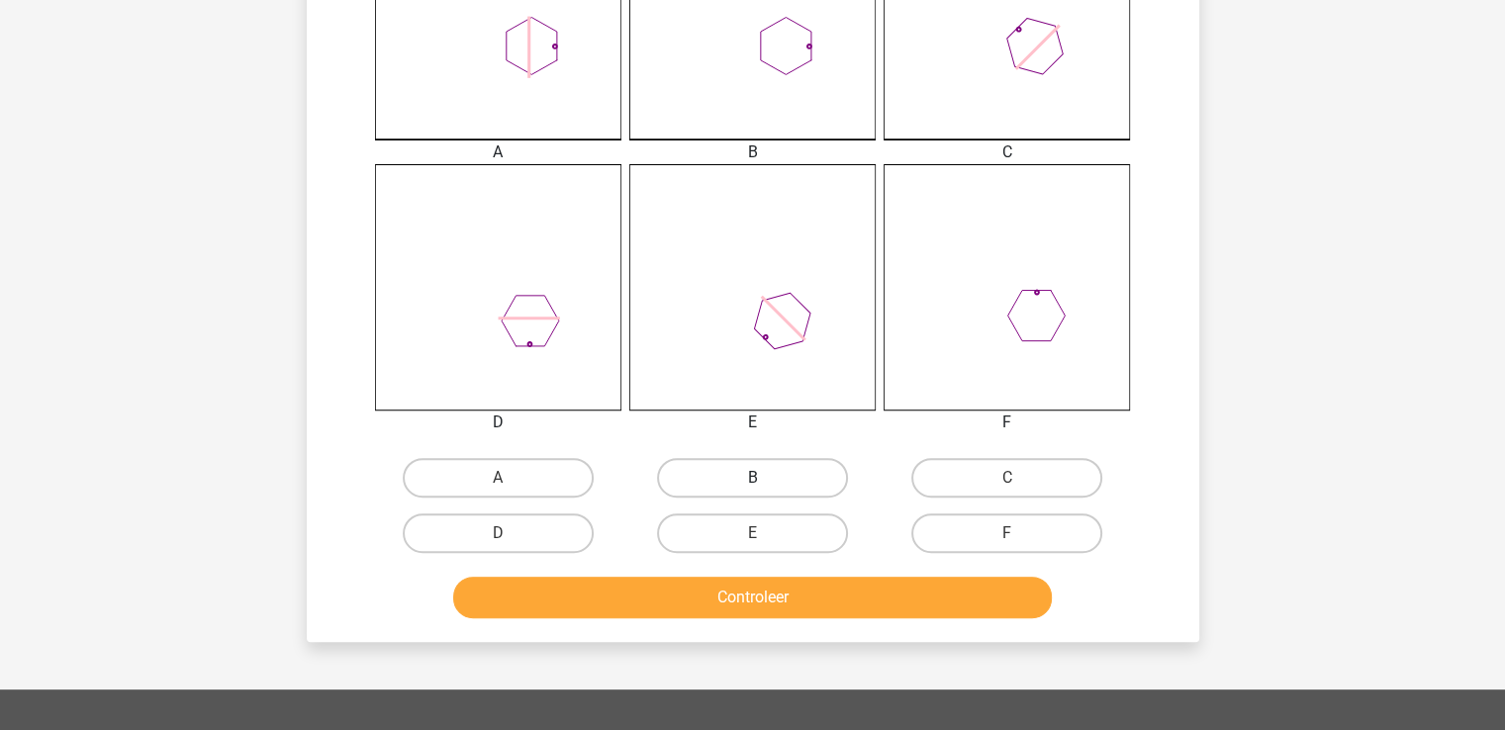
click at [781, 481] on label "B" at bounding box center [752, 478] width 191 height 40
click at [765, 481] on input "B" at bounding box center [758, 484] width 13 height 13
radio input "true"
click at [772, 596] on button "Controleer" at bounding box center [752, 598] width 599 height 42
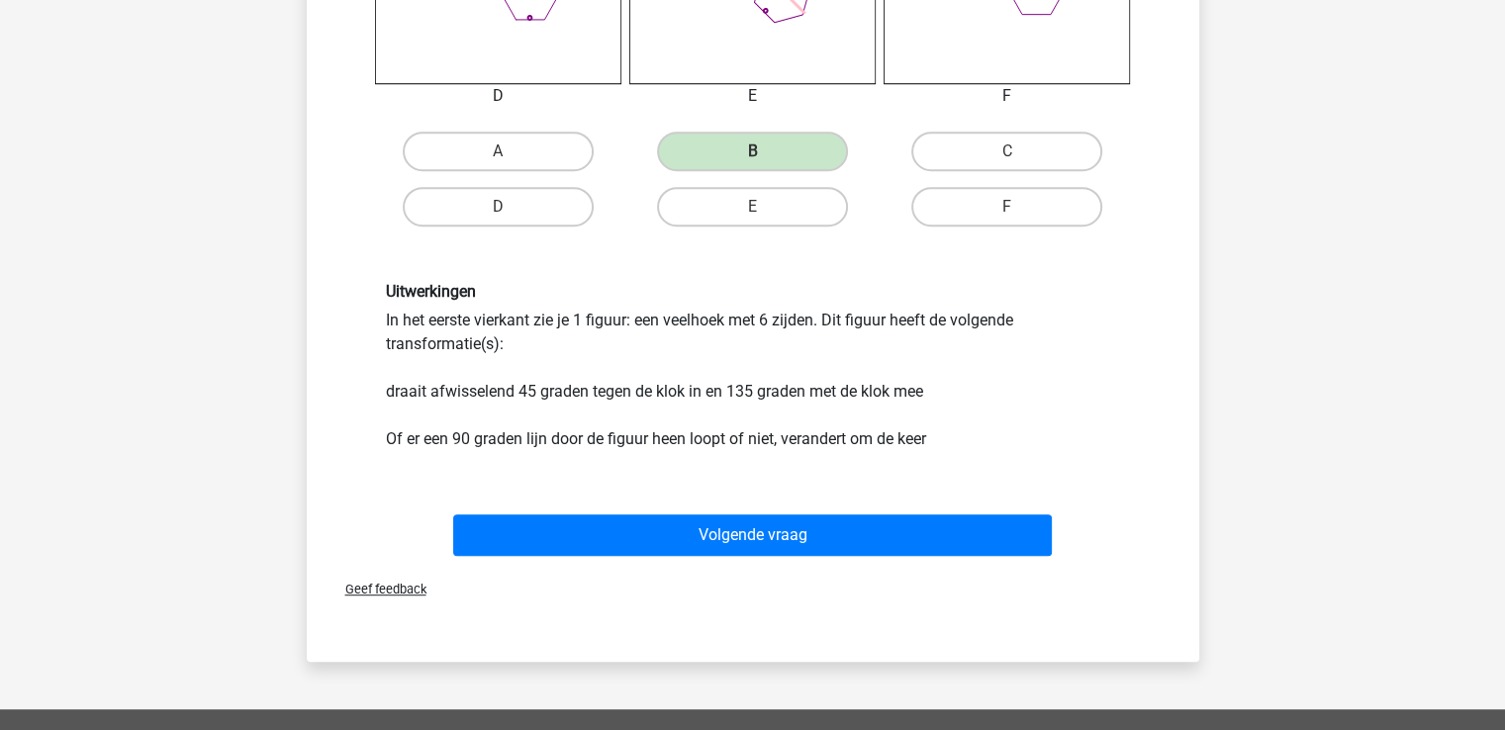
scroll to position [1234, 0]
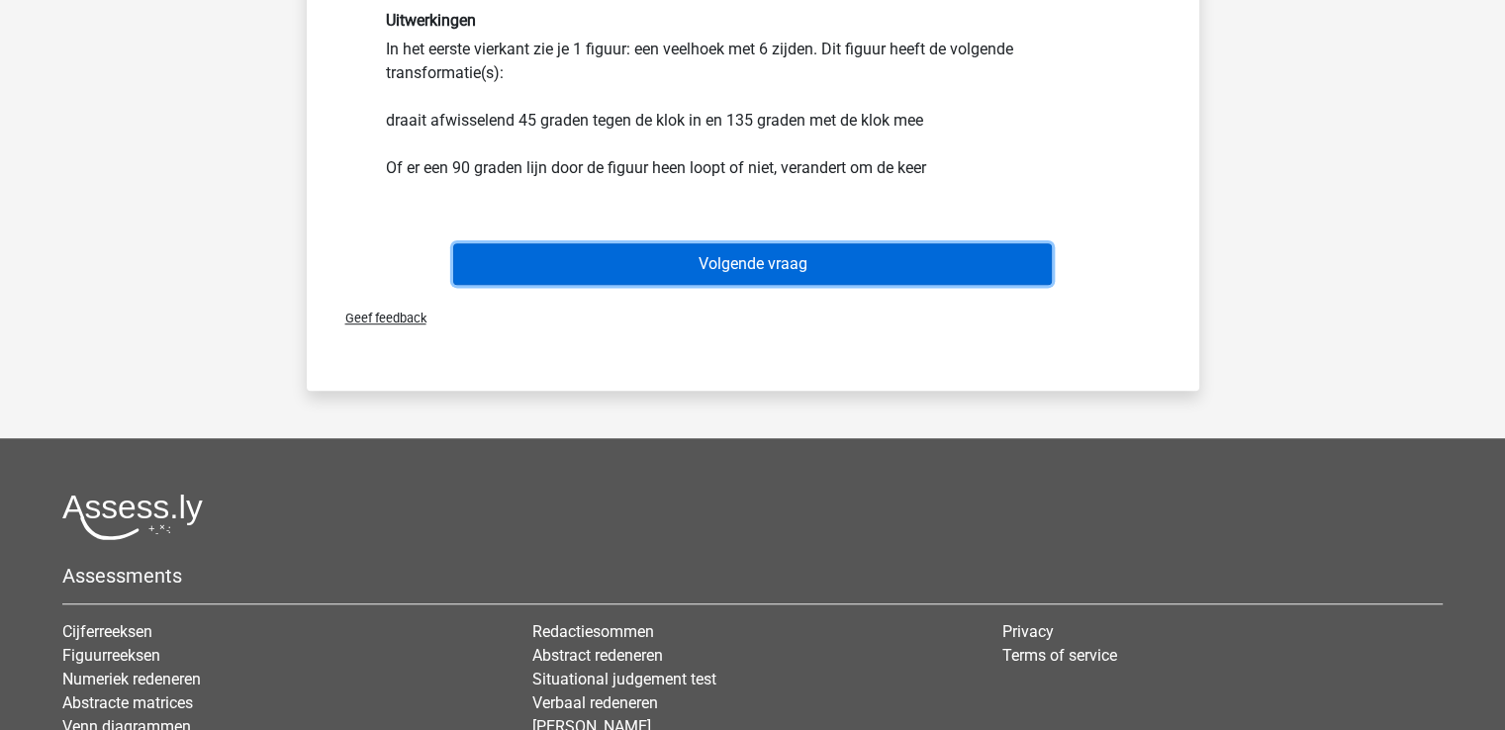
click at [772, 266] on button "Volgende vraag" at bounding box center [752, 264] width 599 height 42
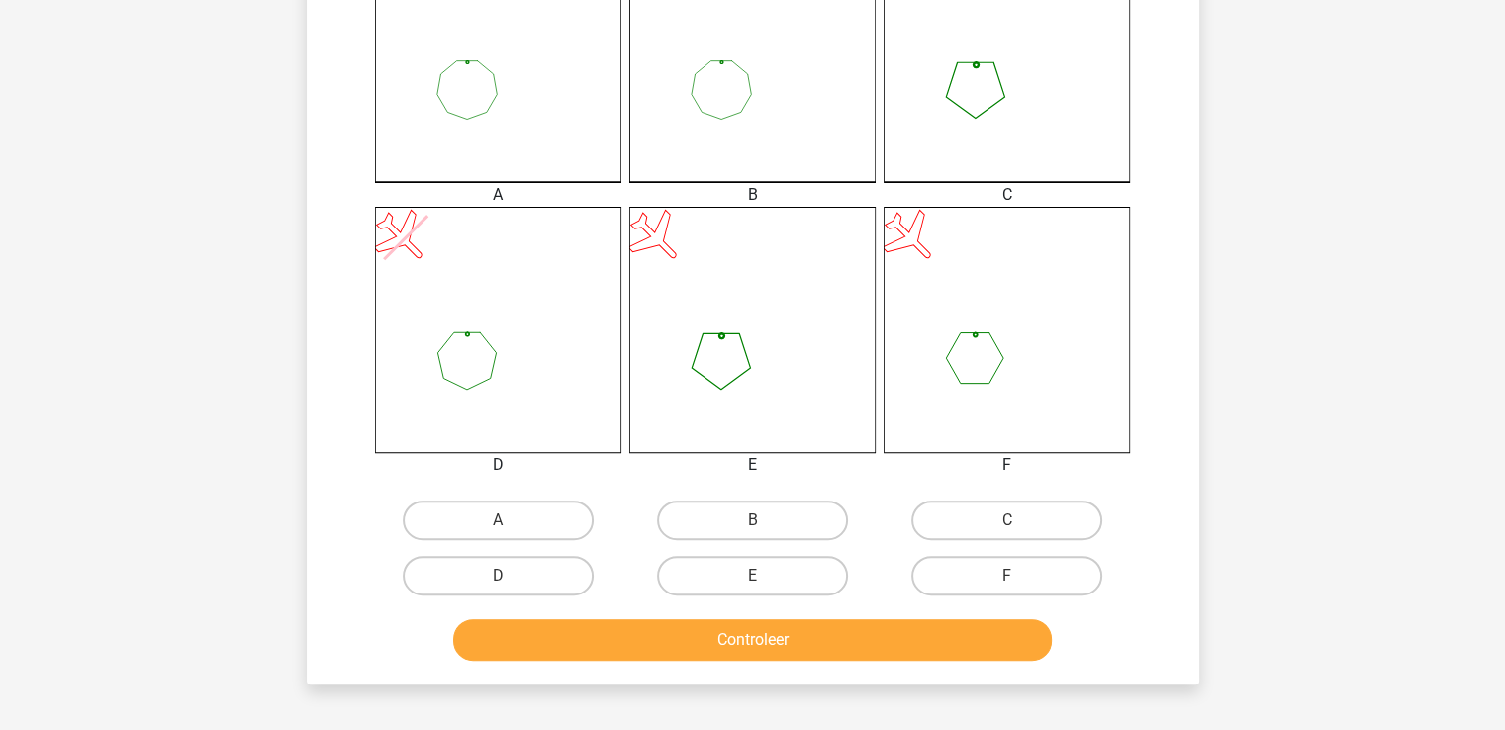
scroll to position [598, 0]
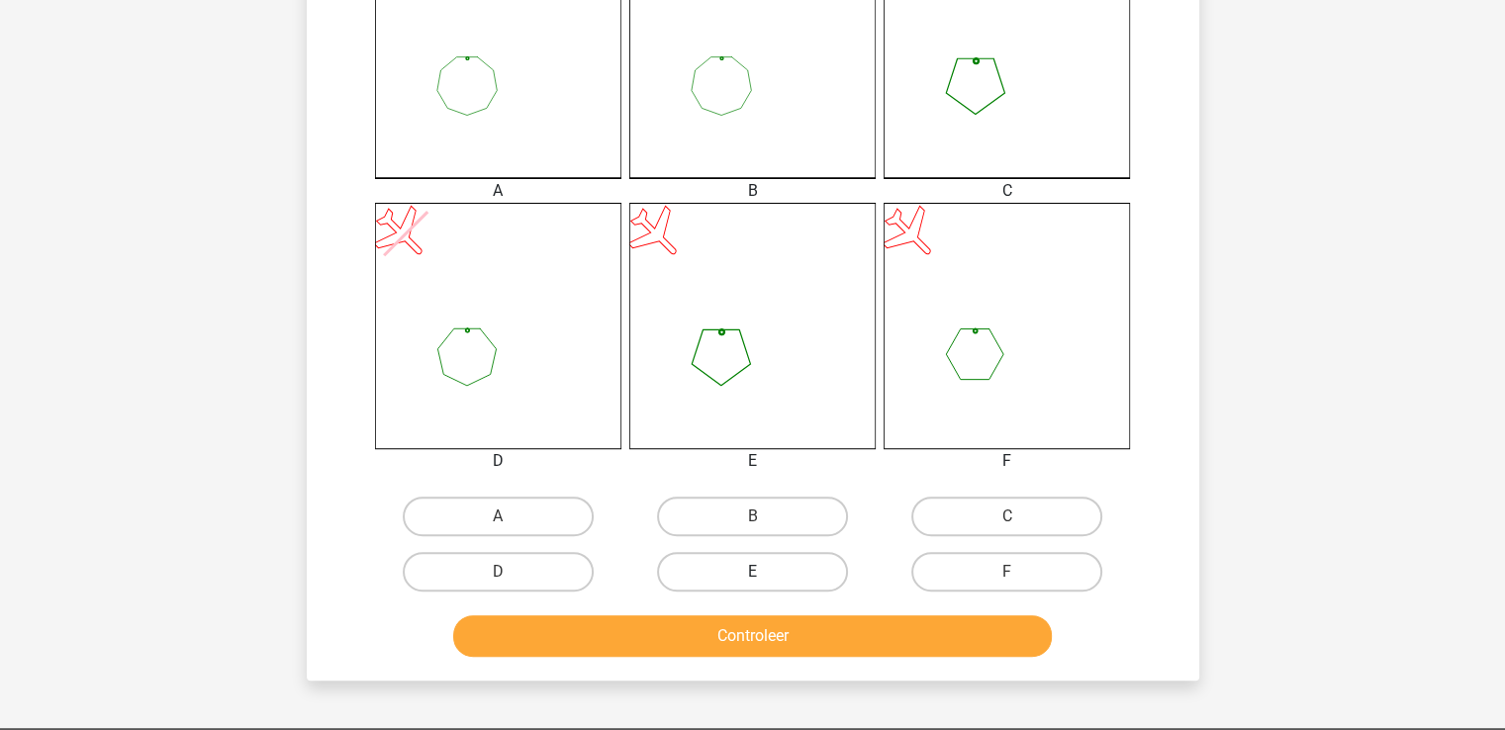
click at [749, 566] on label "E" at bounding box center [752, 572] width 191 height 40
click at [752, 572] on input "E" at bounding box center [758, 578] width 13 height 13
radio input "true"
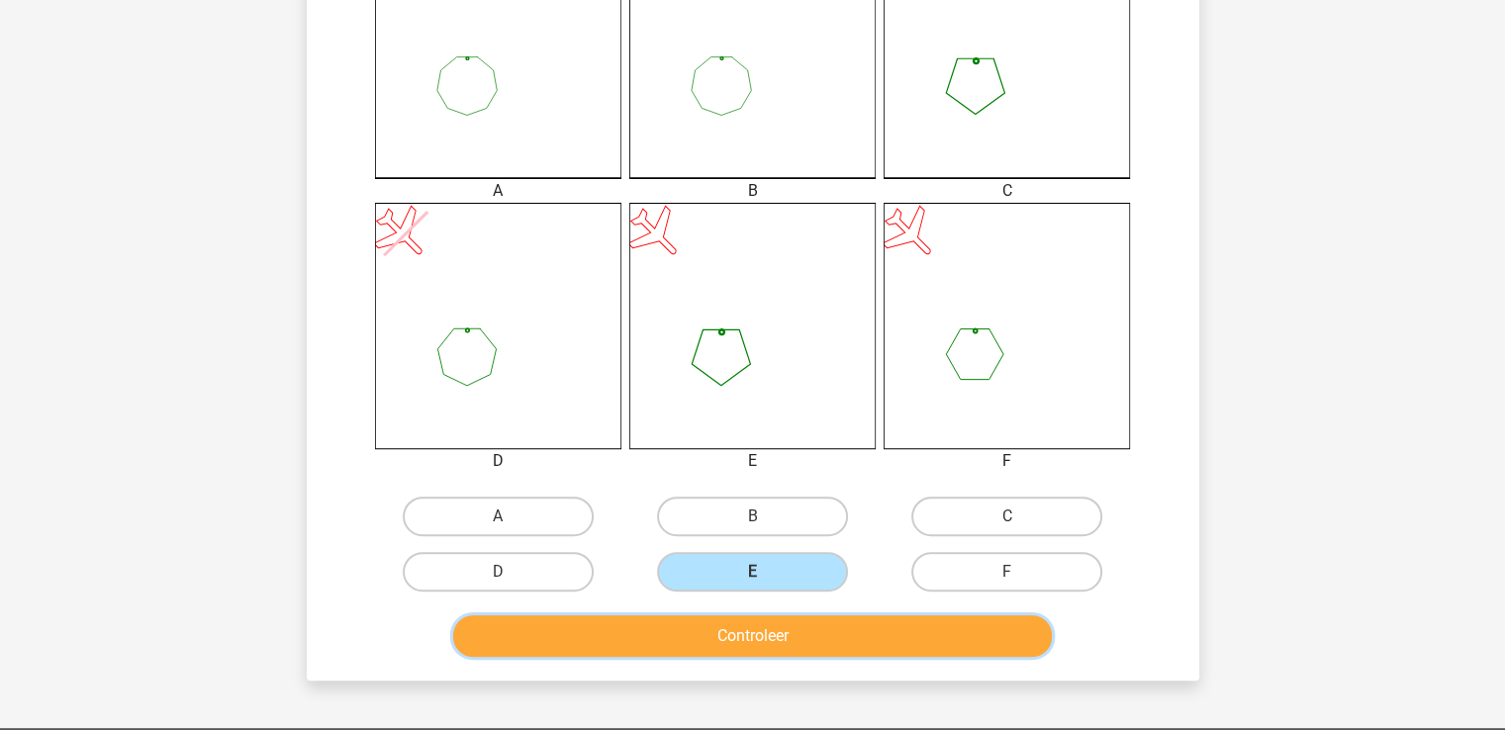
click at [756, 638] on button "Controleer" at bounding box center [752, 636] width 599 height 42
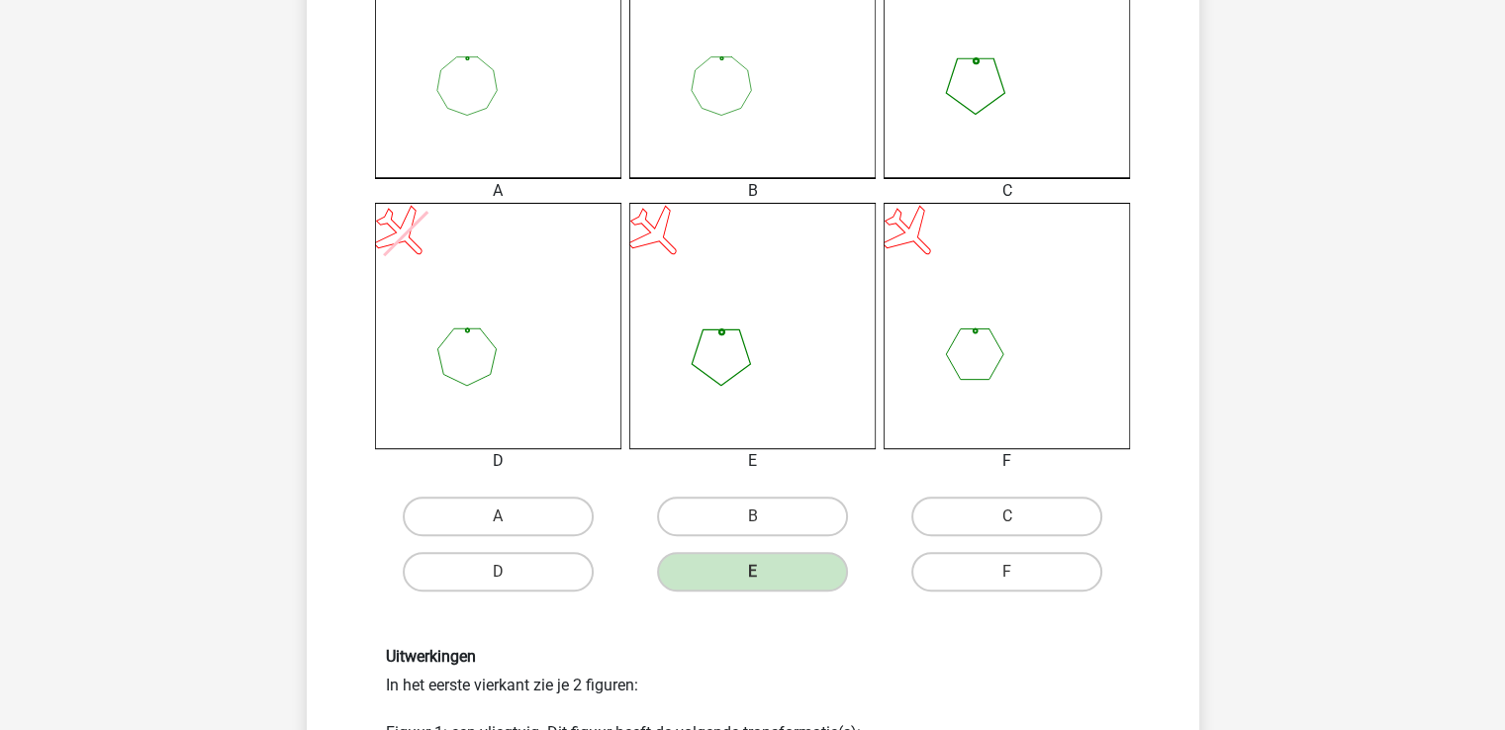
scroll to position [1535, 0]
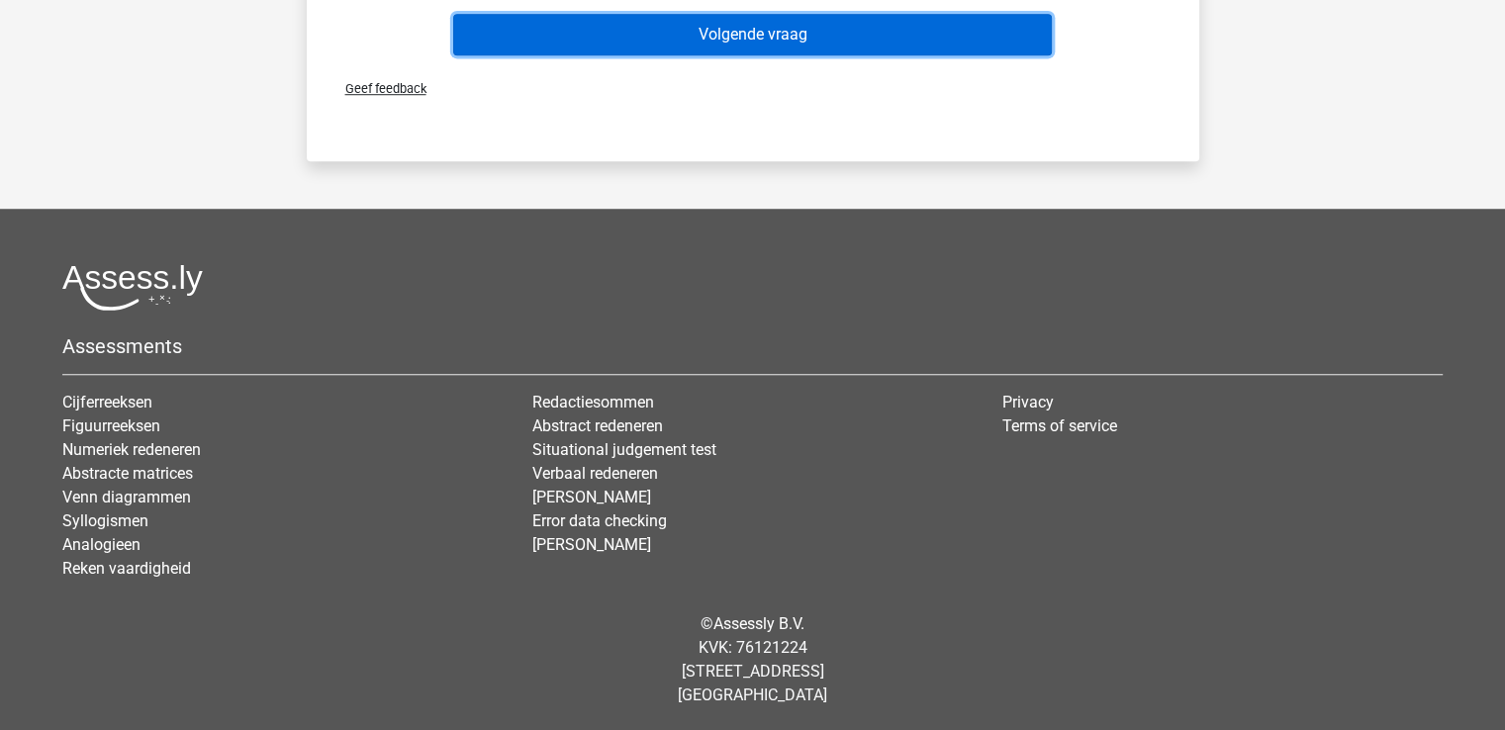
click at [728, 31] on button "Volgende vraag" at bounding box center [752, 35] width 599 height 42
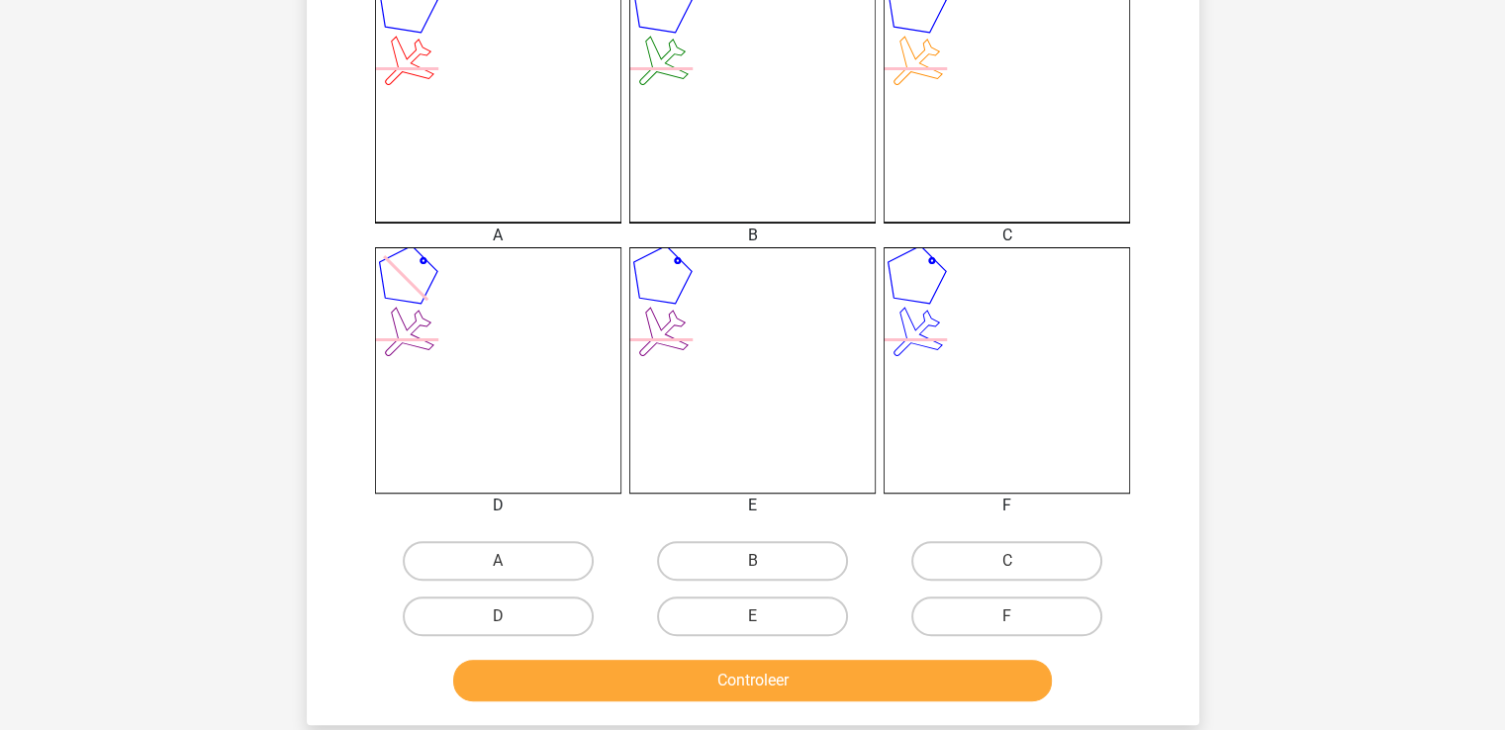
scroll to position [562, 0]
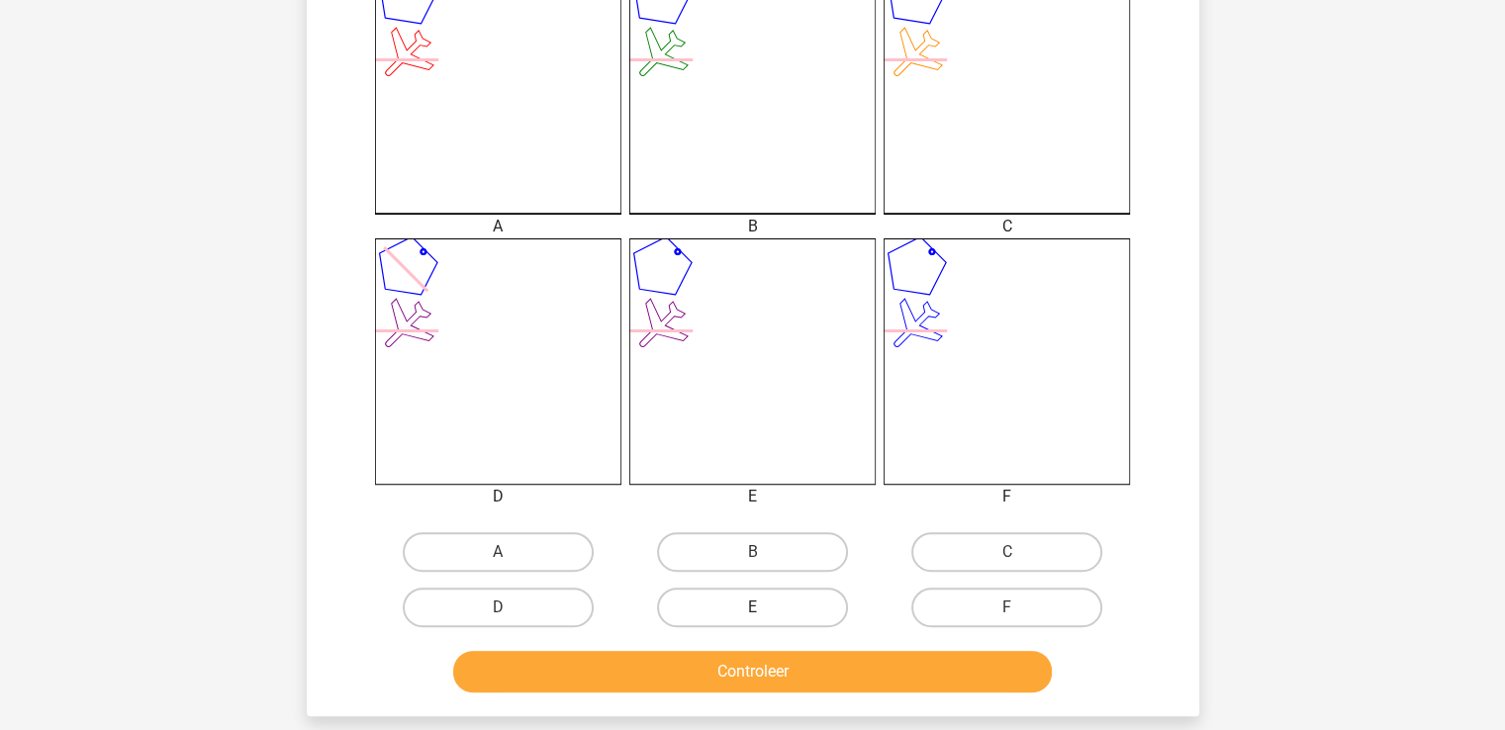
click at [765, 607] on label "E" at bounding box center [752, 608] width 191 height 40
click at [765, 607] on input "E" at bounding box center [758, 613] width 13 height 13
radio input "true"
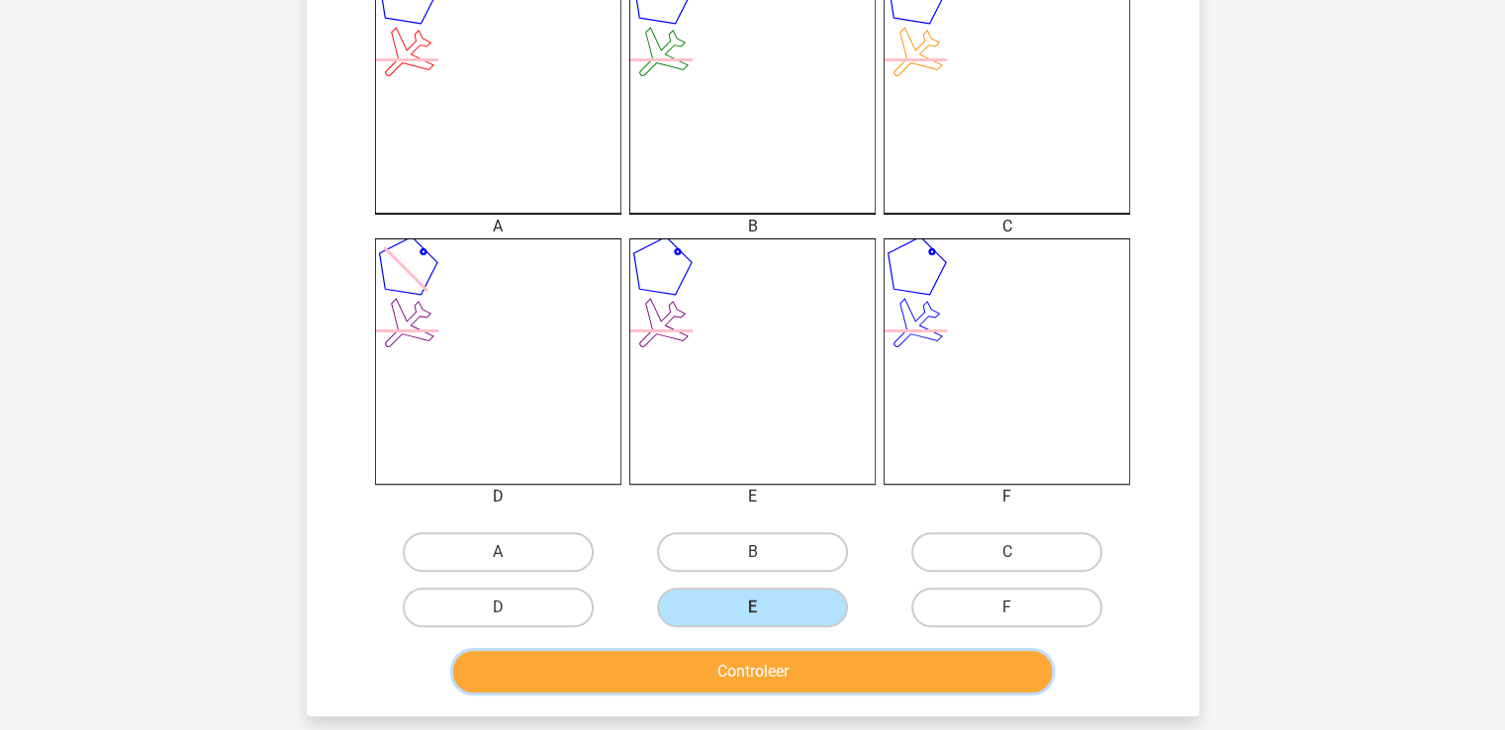
click at [750, 666] on button "Controleer" at bounding box center [752, 672] width 599 height 42
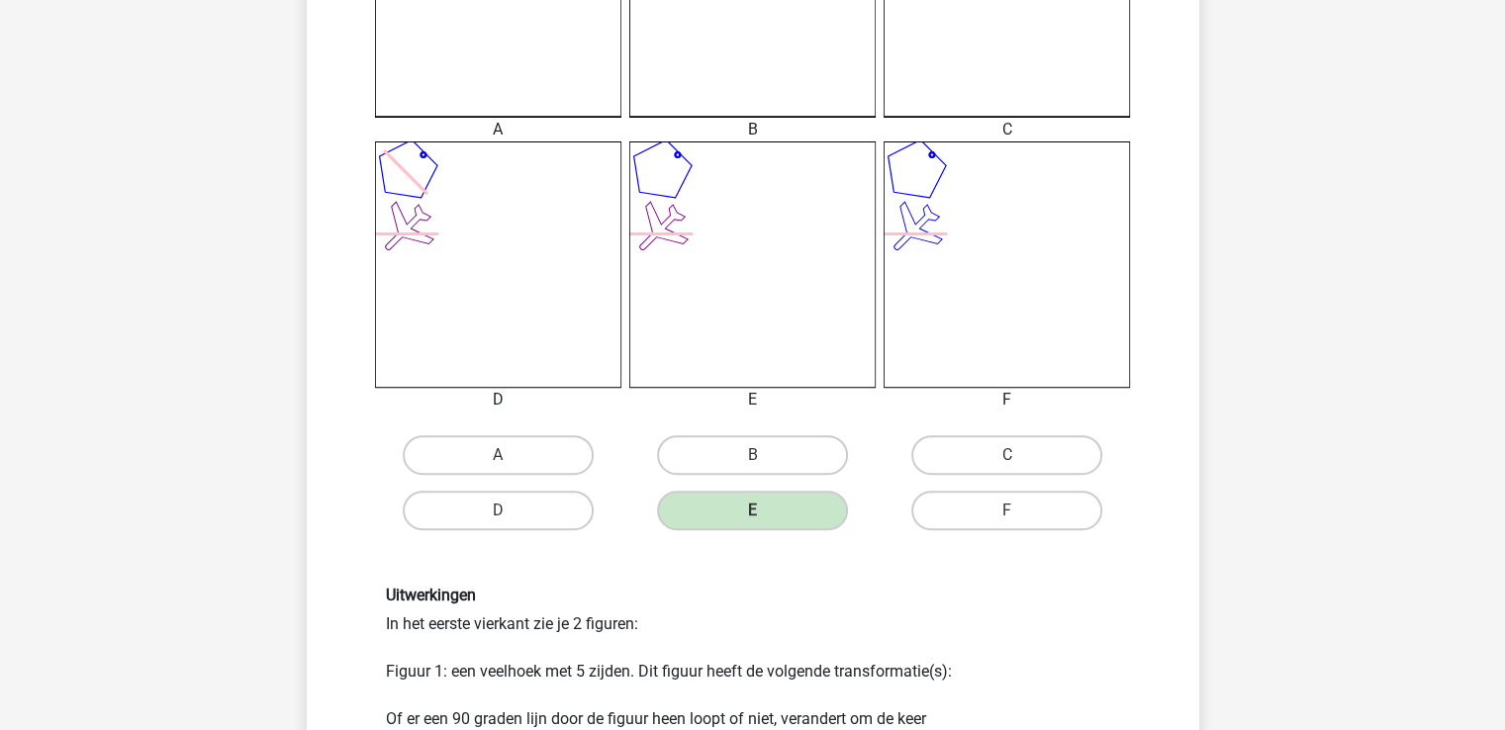
scroll to position [1535, 0]
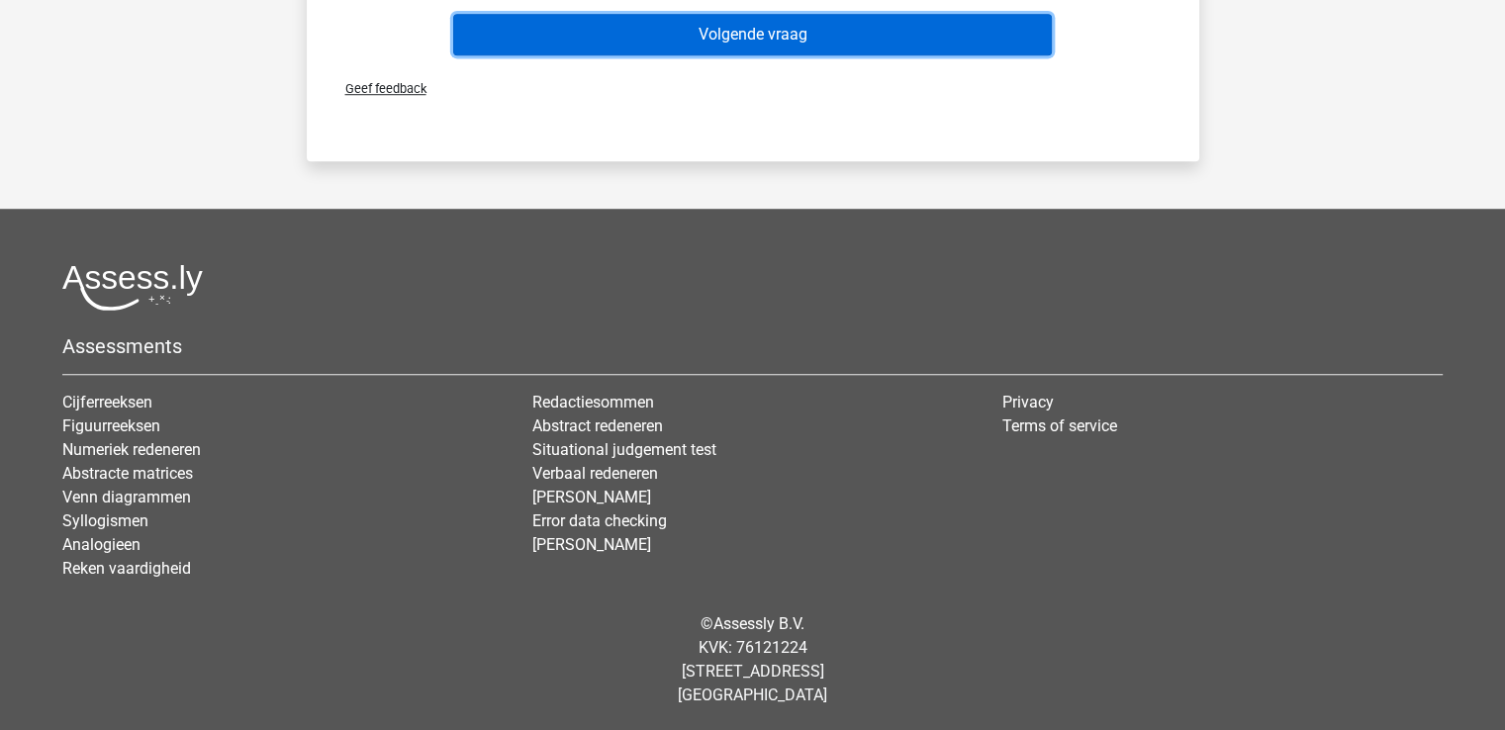
click at [736, 36] on button "Volgende vraag" at bounding box center [752, 35] width 599 height 42
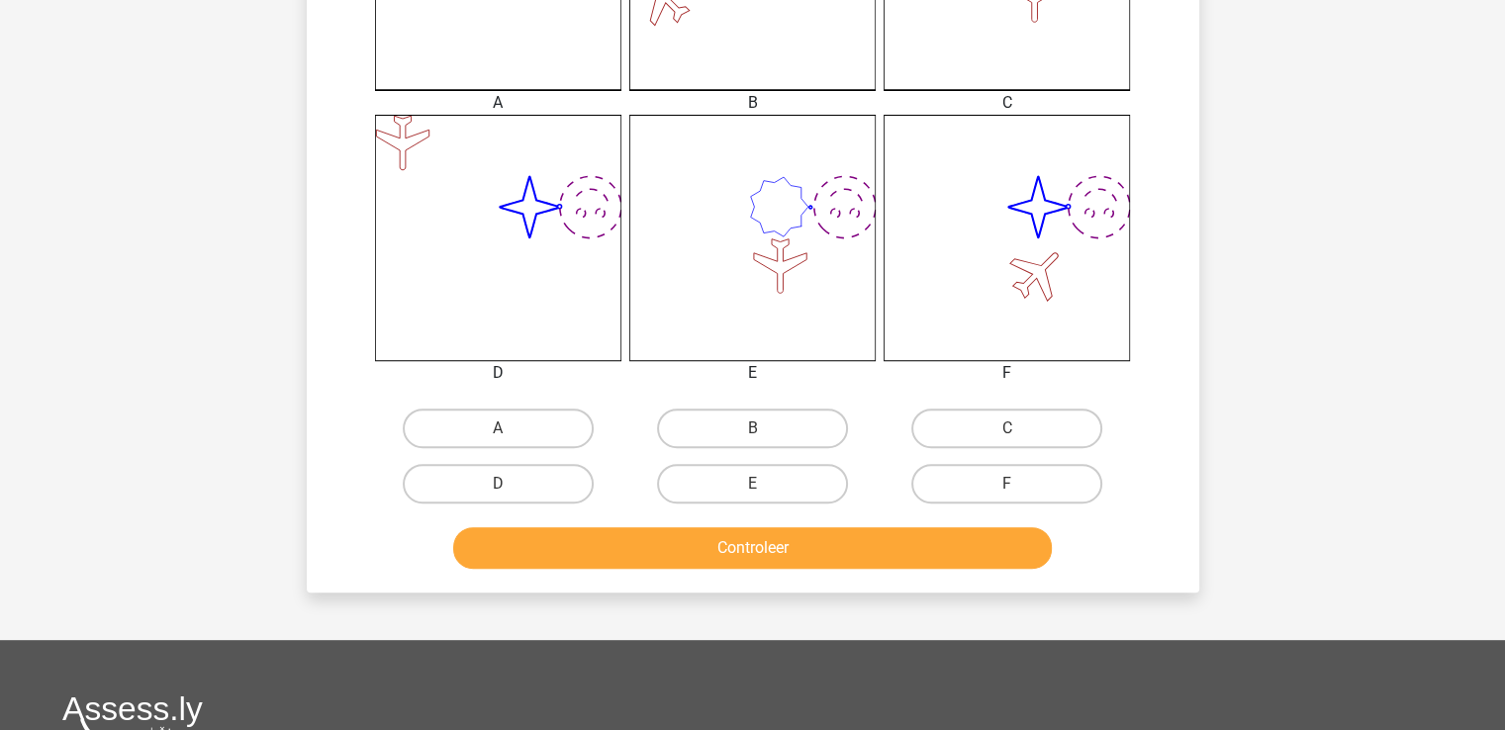
scroll to position [689, 0]
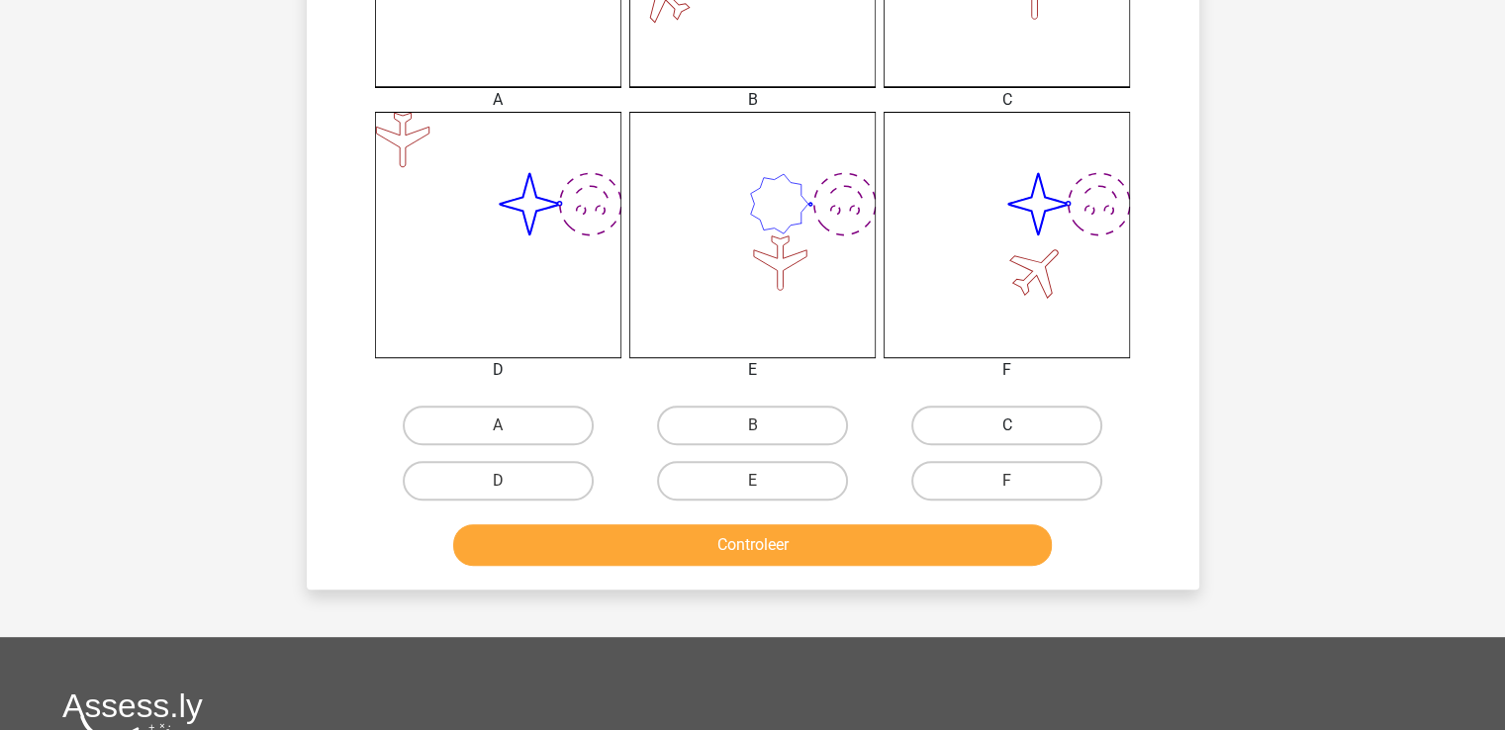
click at [1009, 420] on label "C" at bounding box center [1006, 426] width 191 height 40
click at [1009, 425] on input "C" at bounding box center [1013, 431] width 13 height 13
radio input "true"
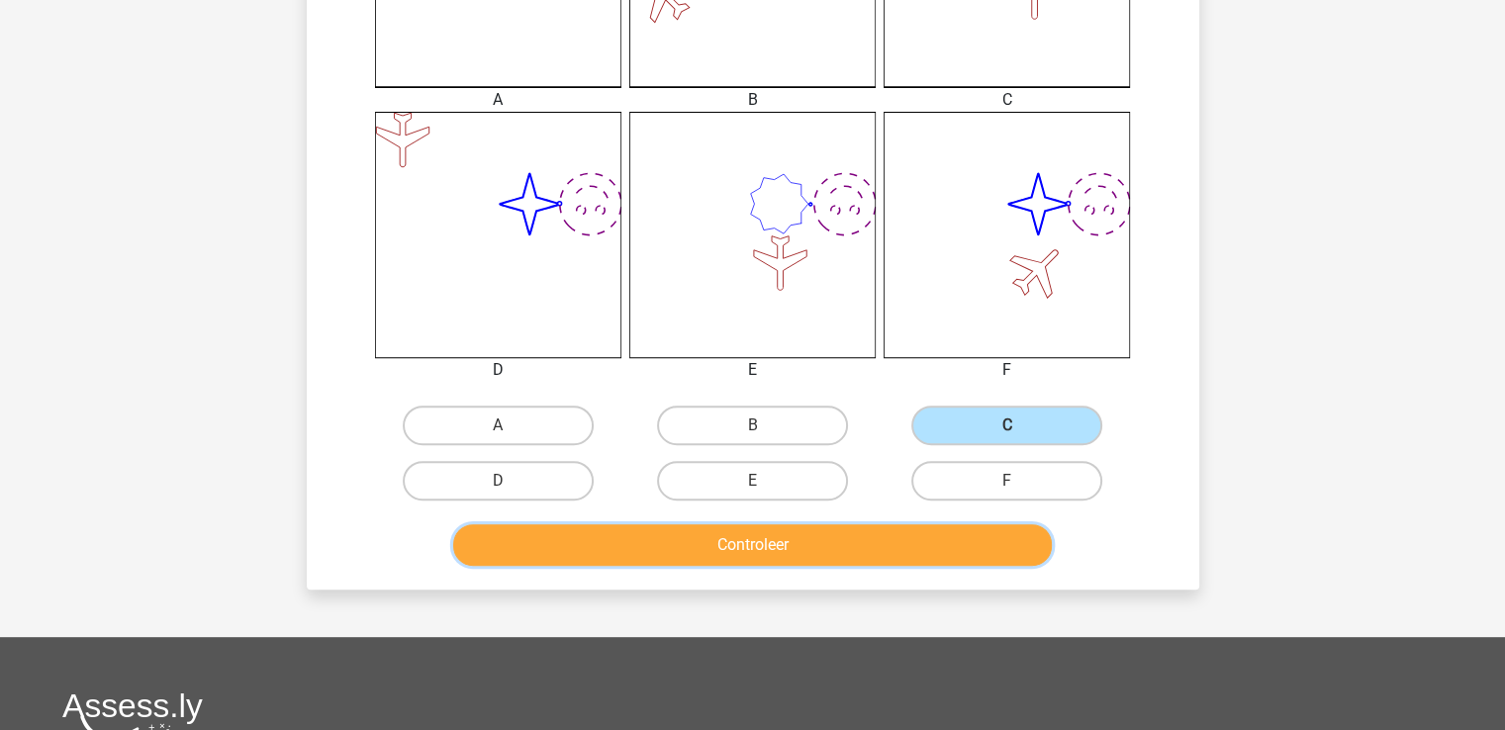
click at [799, 545] on button "Controleer" at bounding box center [752, 545] width 599 height 42
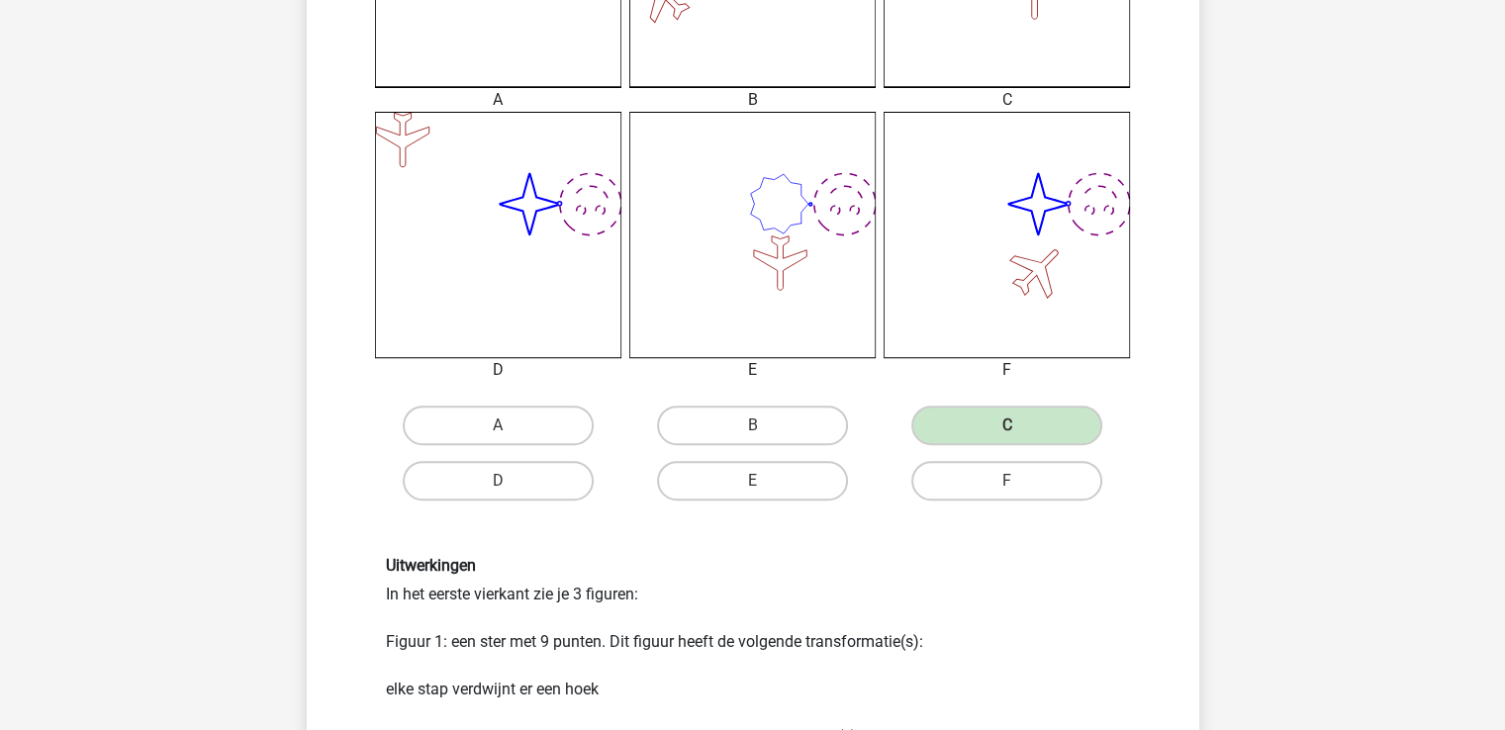
scroll to position [1677, 0]
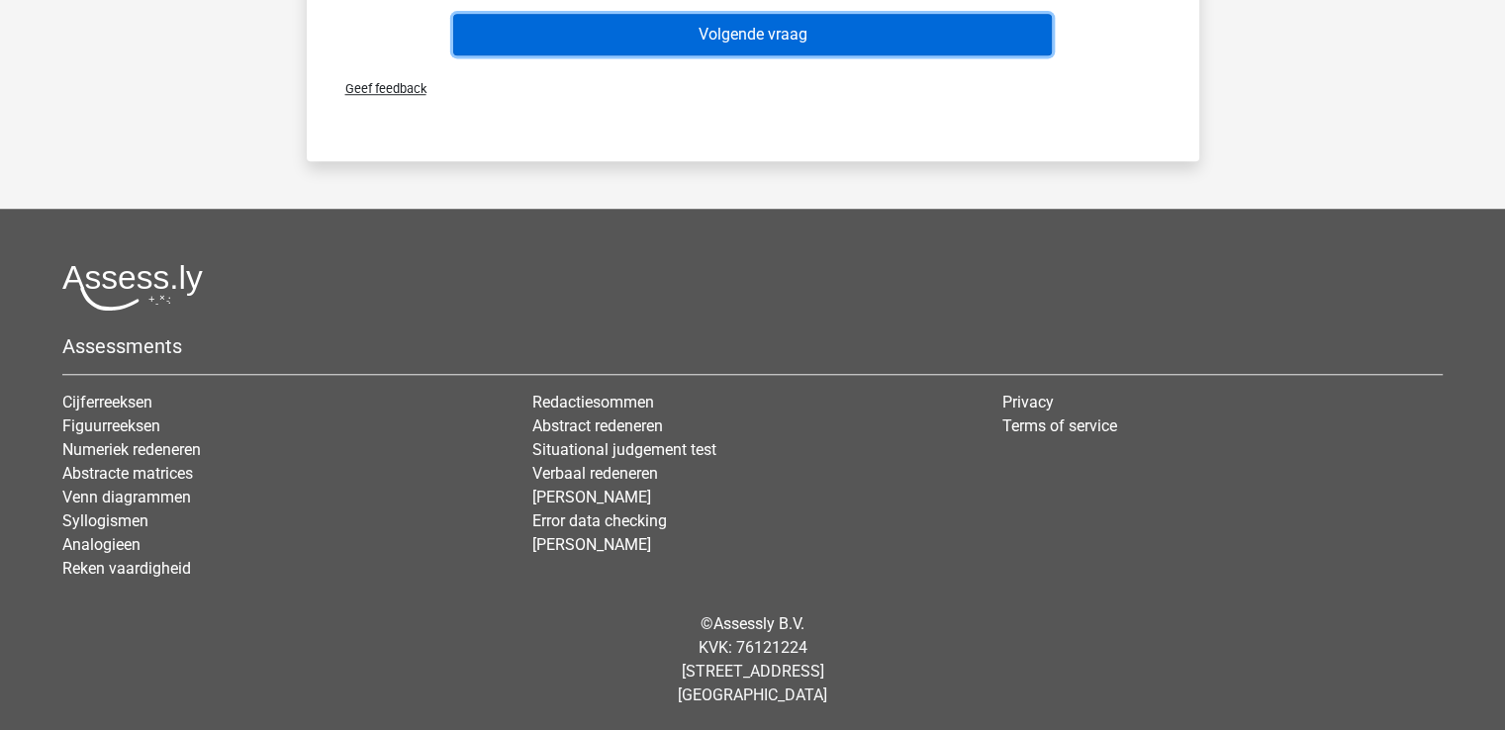
click at [763, 34] on button "Volgende vraag" at bounding box center [752, 35] width 599 height 42
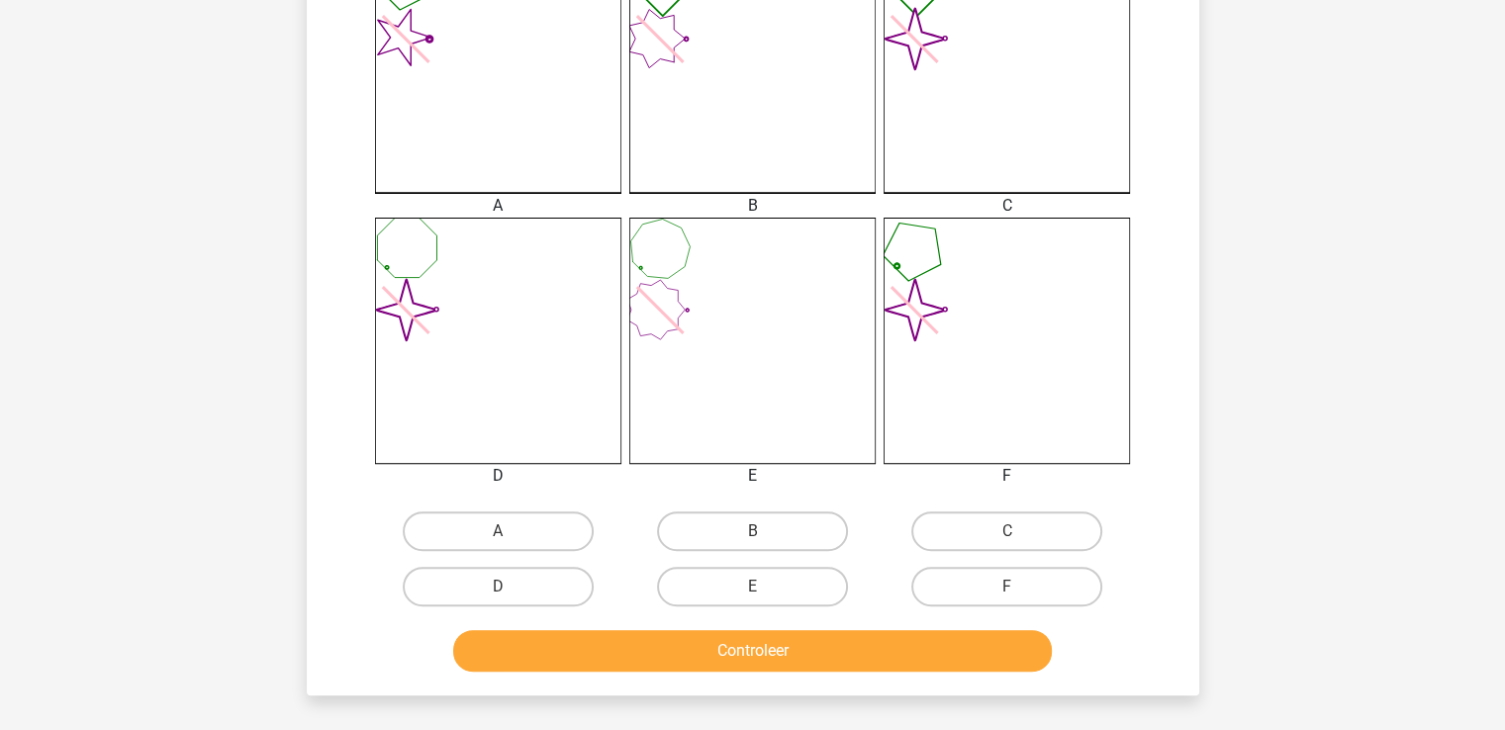
scroll to position [590, 0]
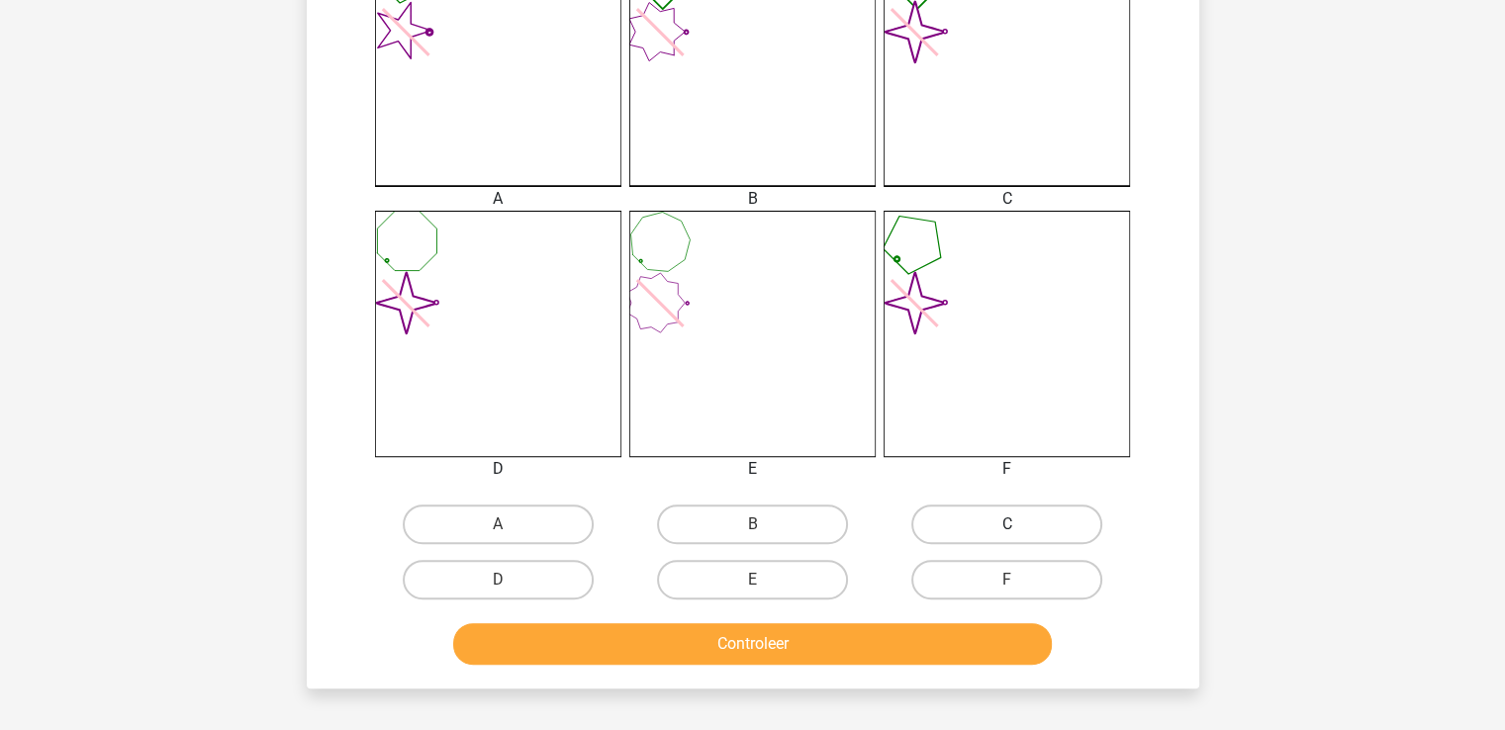
click at [1025, 512] on label "C" at bounding box center [1006, 525] width 191 height 40
click at [1020, 524] on input "C" at bounding box center [1013, 530] width 13 height 13
radio input "true"
click at [815, 638] on button "Controleer" at bounding box center [752, 644] width 599 height 42
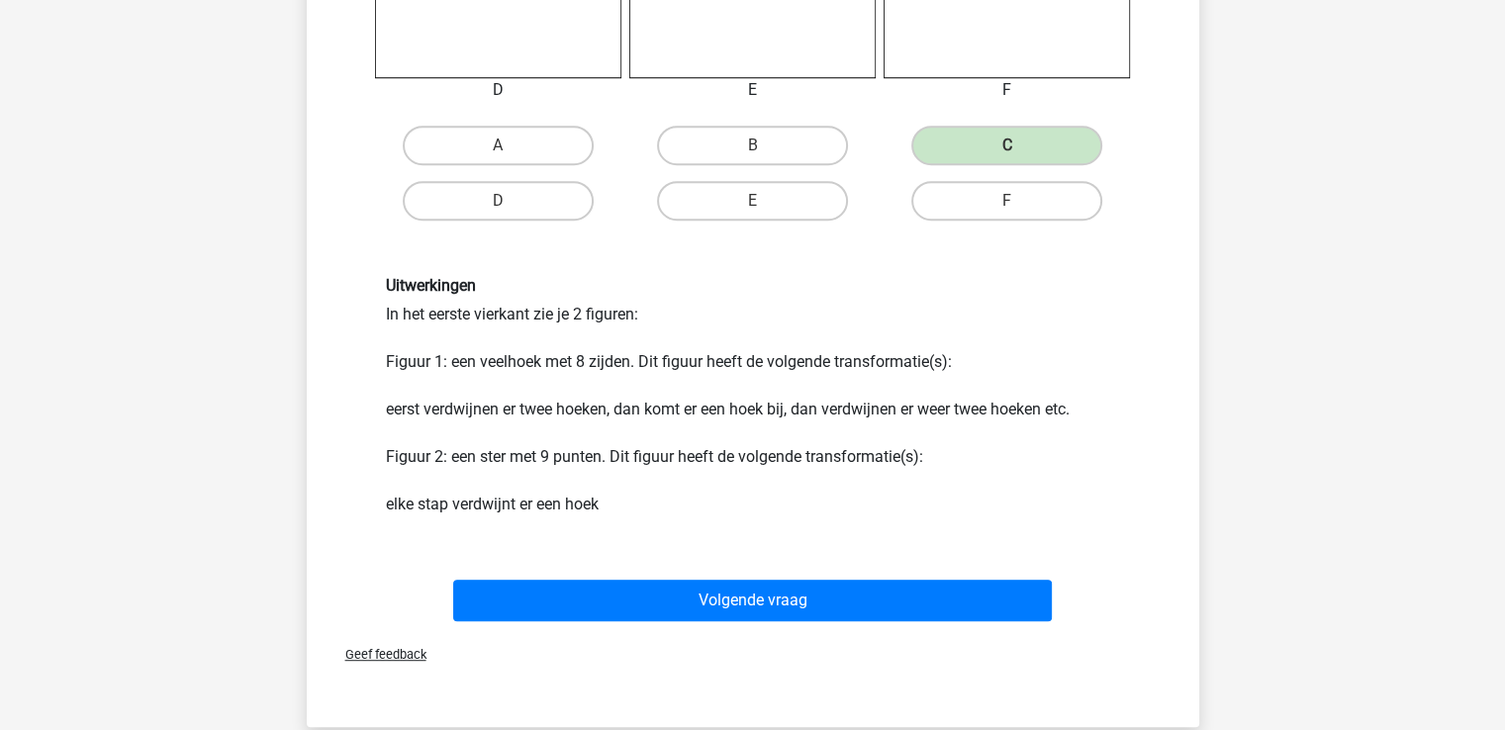
scroll to position [1025, 0]
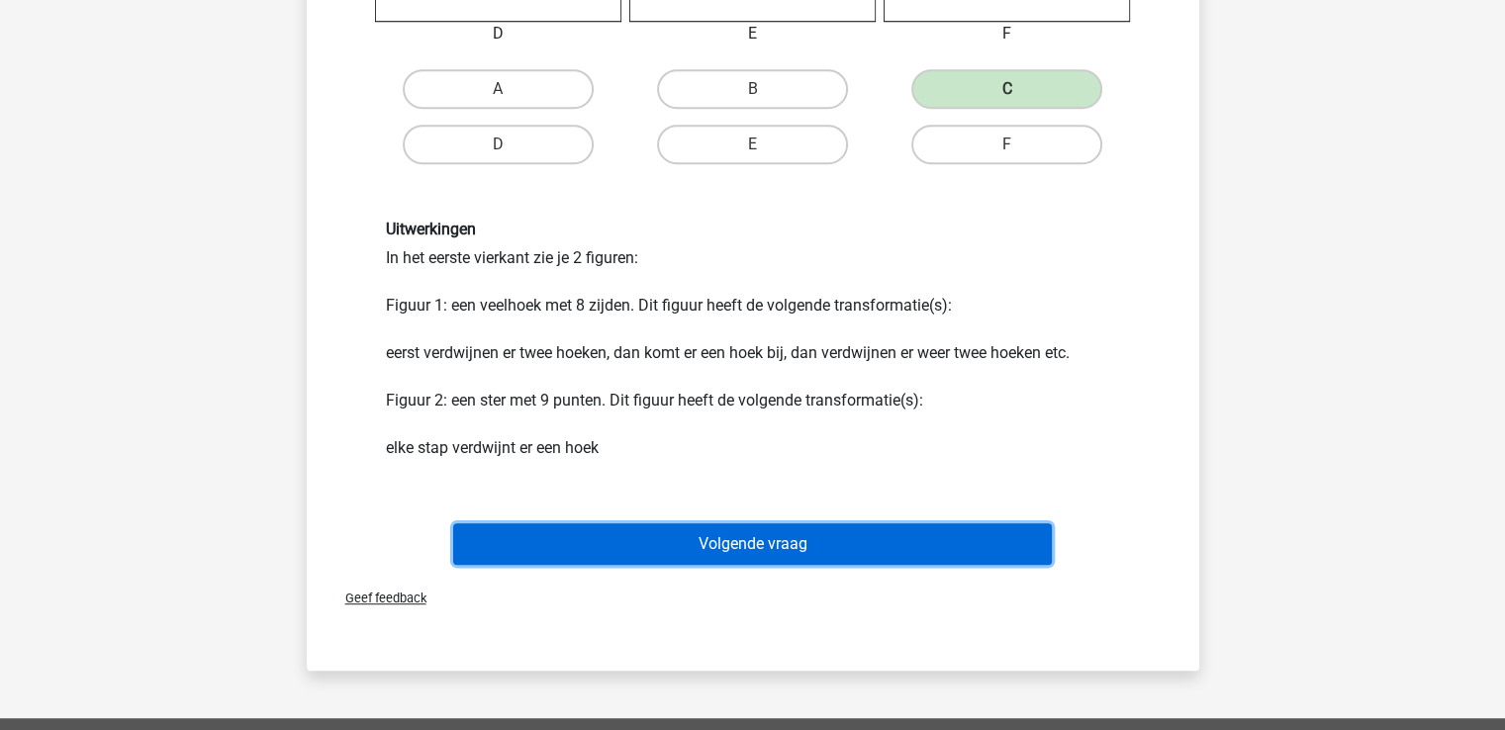
click at [756, 539] on button "Volgende vraag" at bounding box center [752, 544] width 599 height 42
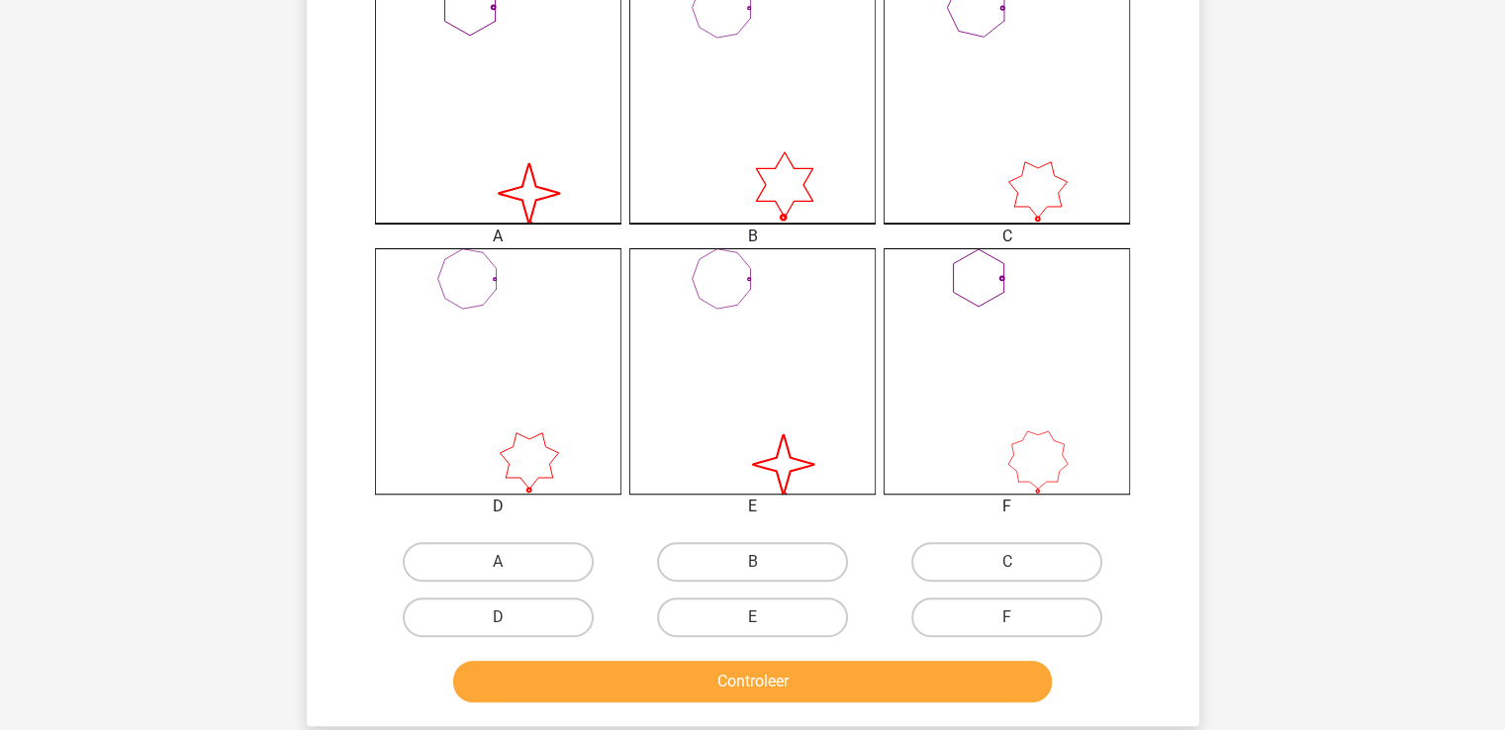
scroll to position [598, 0]
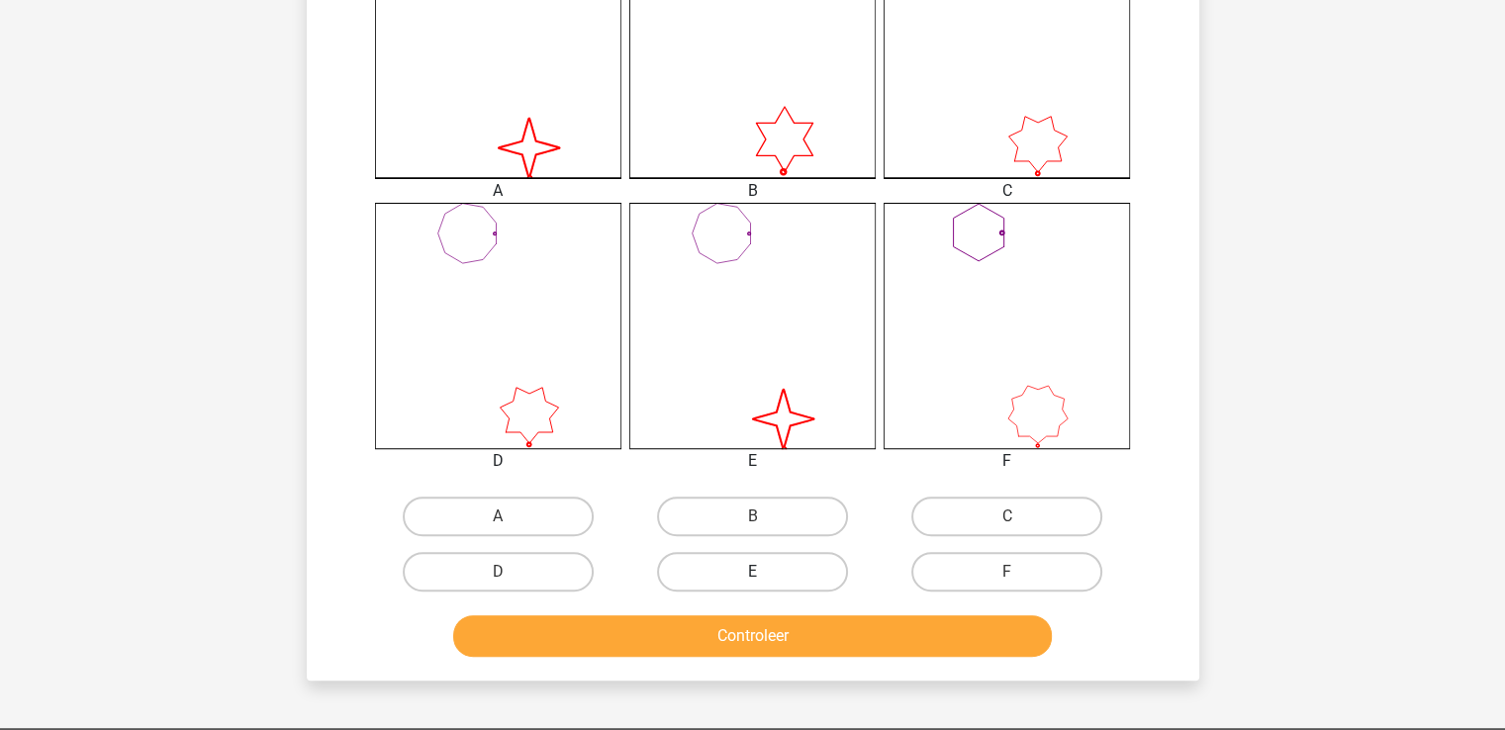
click at [769, 569] on label "E" at bounding box center [752, 572] width 191 height 40
click at [765, 572] on input "E" at bounding box center [758, 578] width 13 height 13
radio input "true"
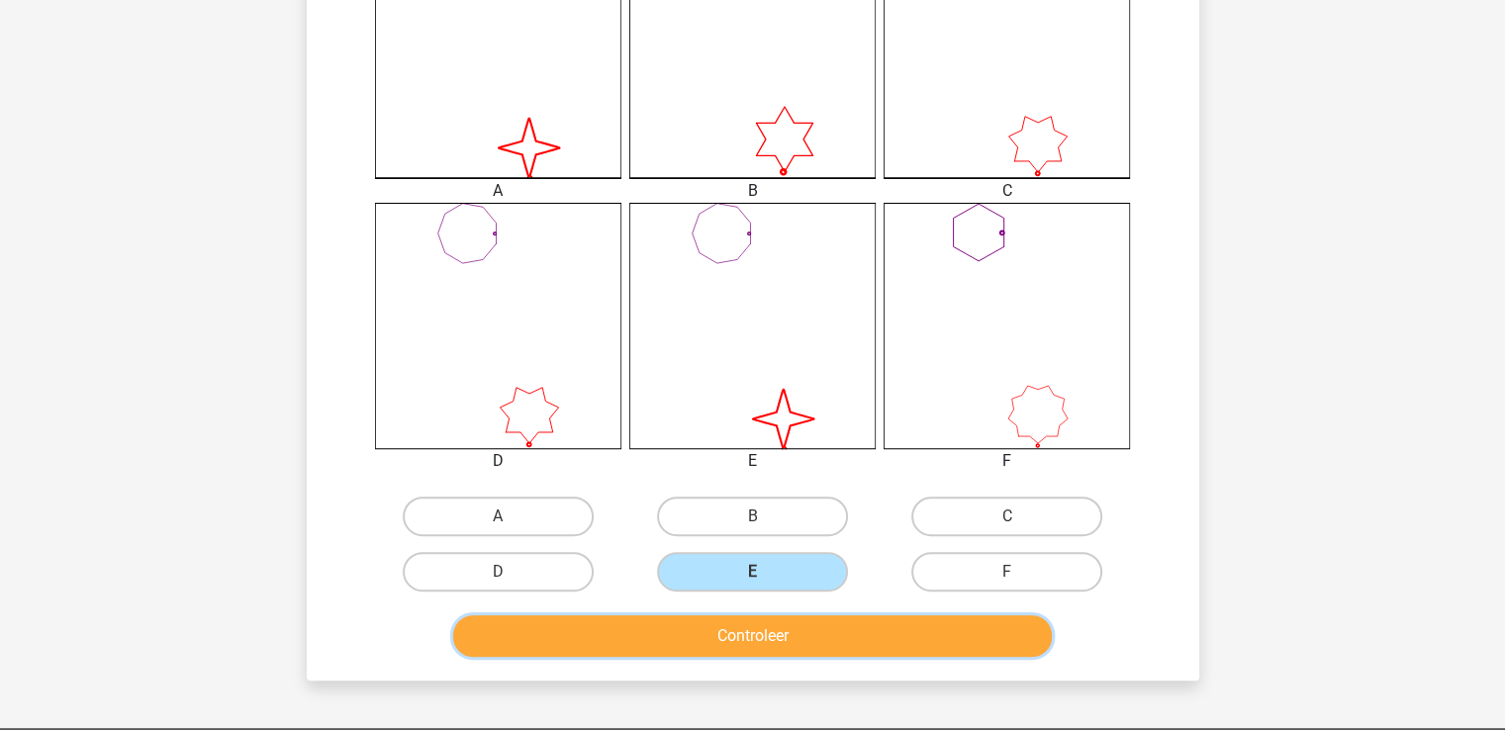
click at [792, 630] on button "Controleer" at bounding box center [752, 636] width 599 height 42
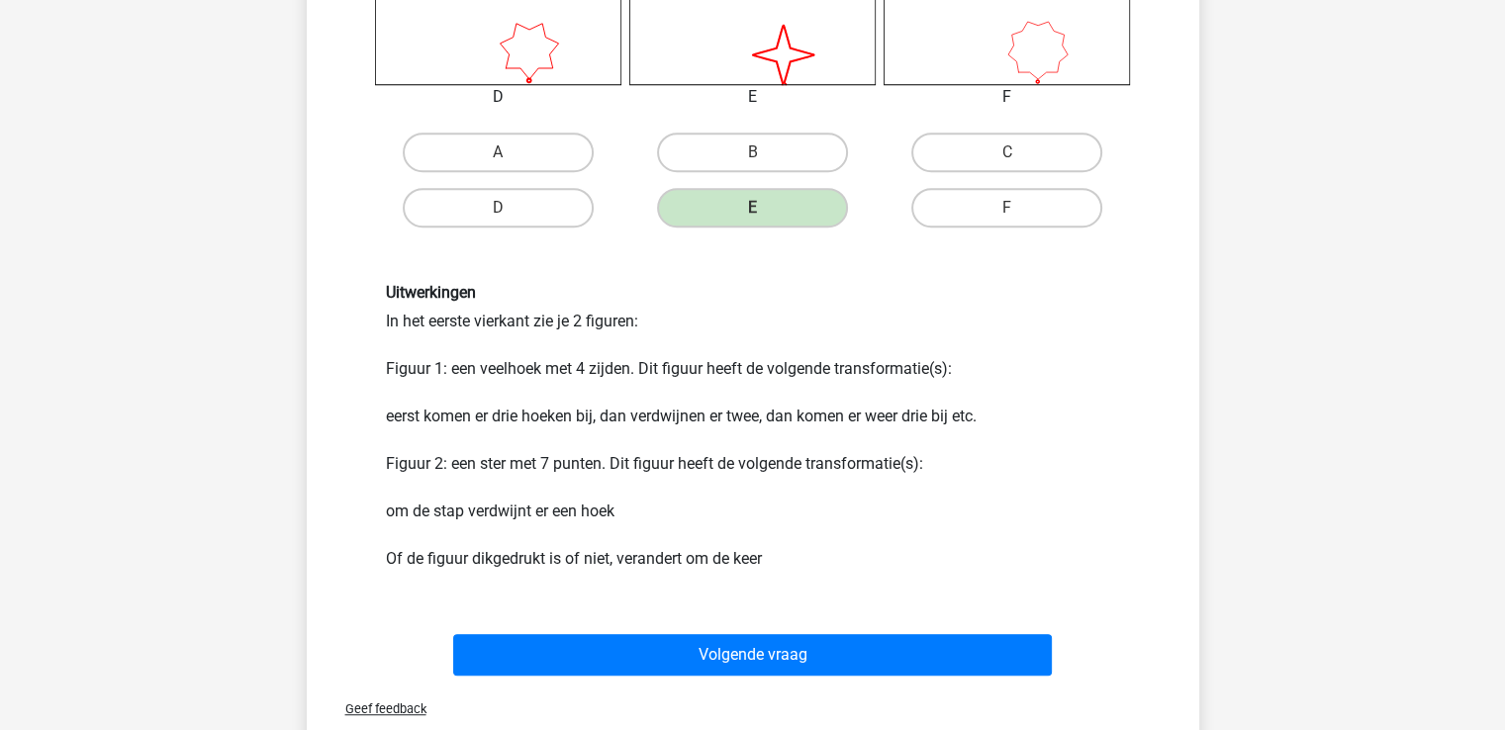
scroll to position [1112, 0]
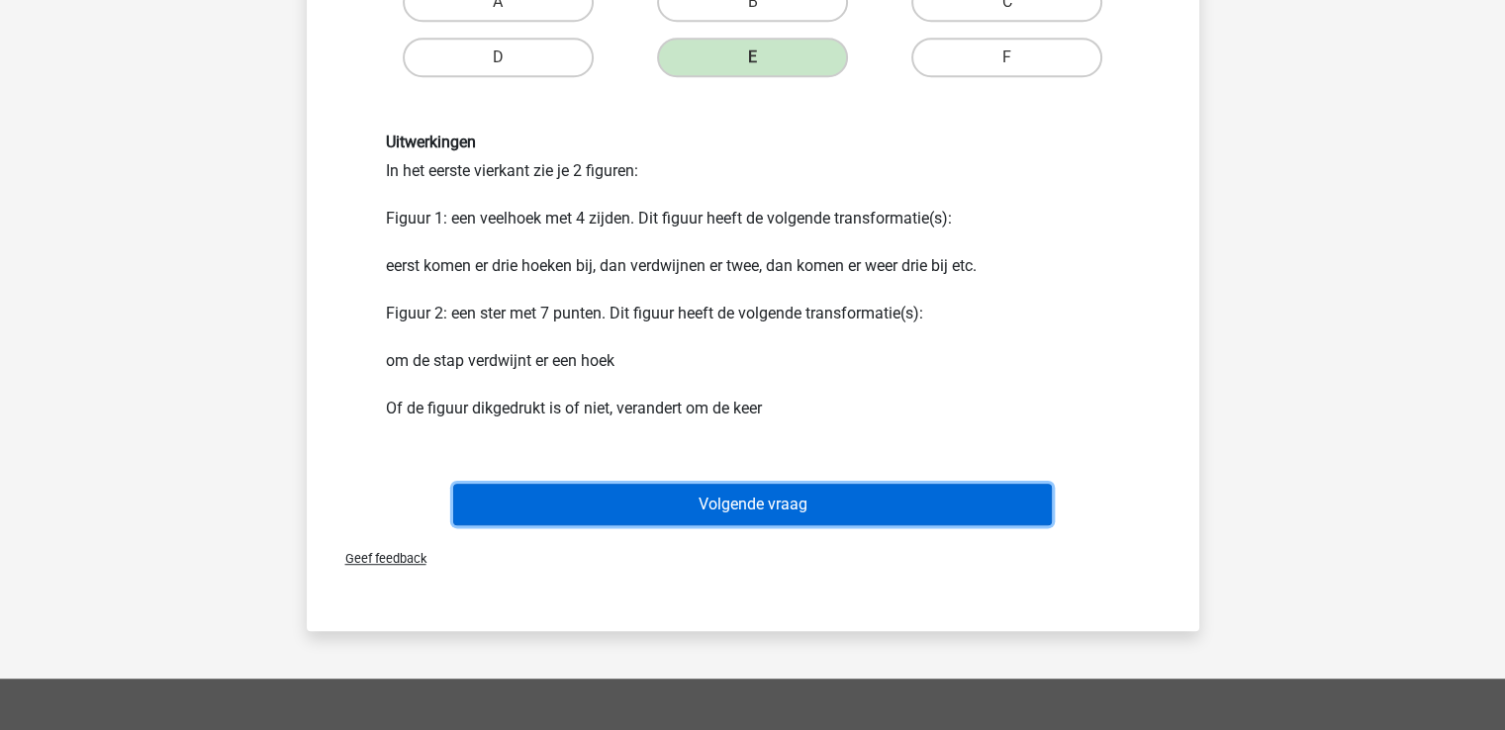
click at [761, 508] on button "Volgende vraag" at bounding box center [752, 505] width 599 height 42
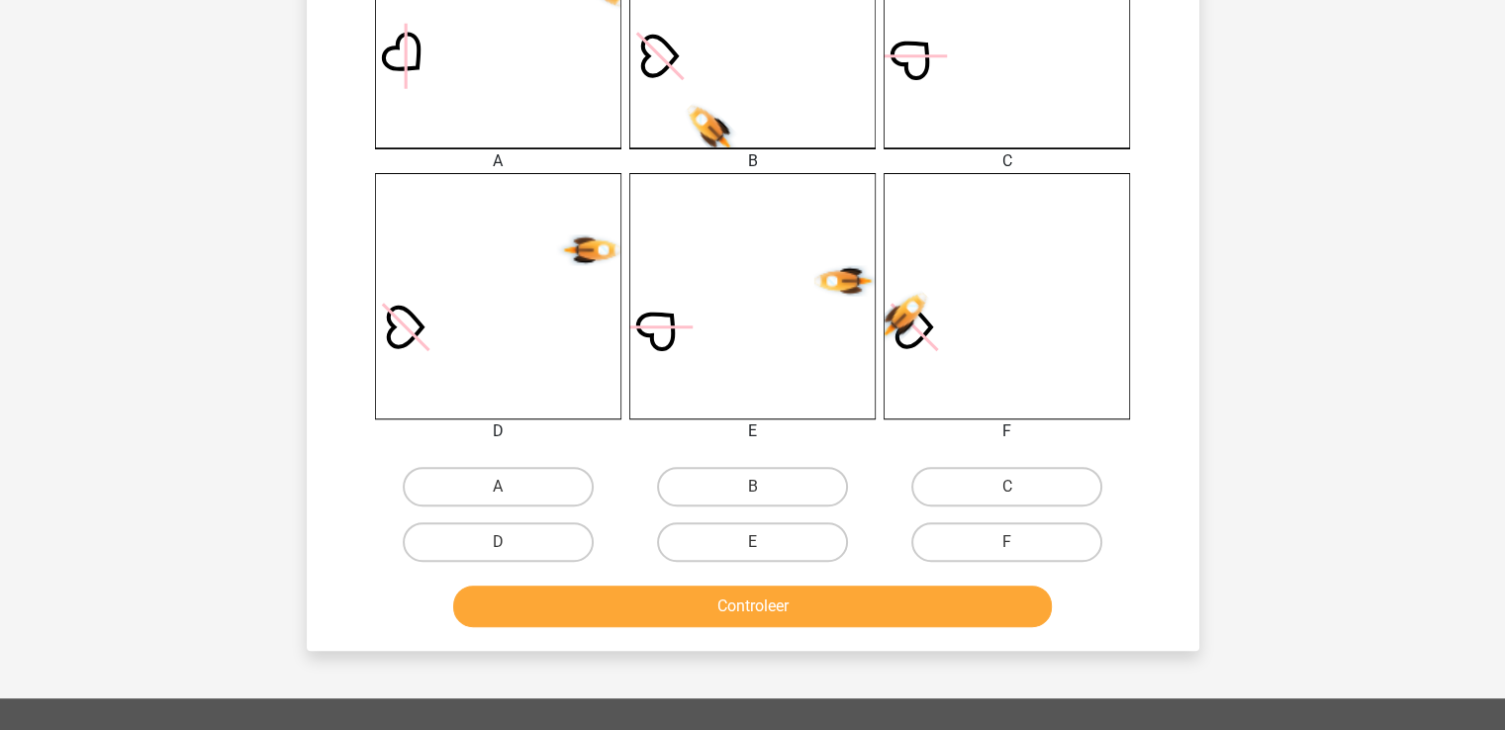
scroll to position [653, 0]
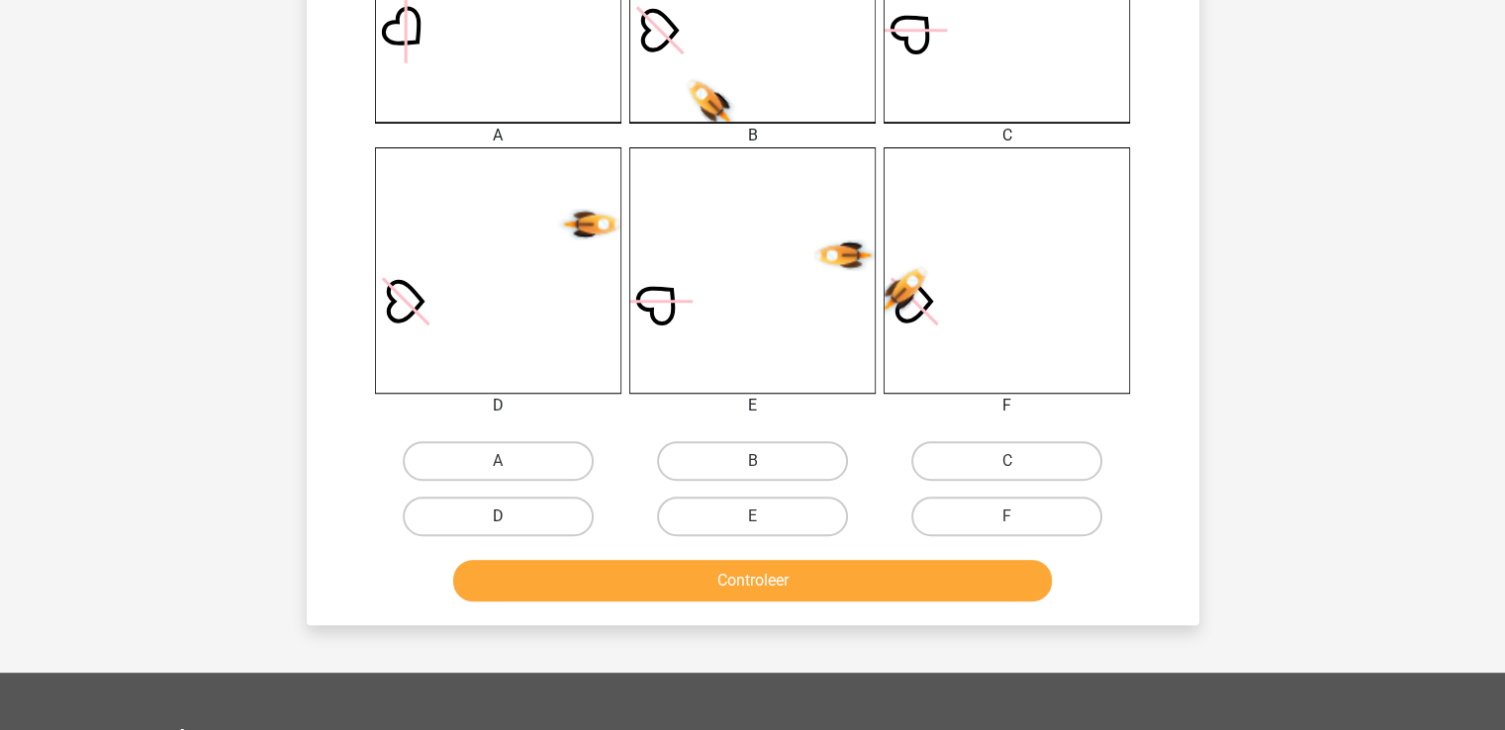
click at [511, 512] on label "D" at bounding box center [498, 517] width 191 height 40
click at [511, 516] on input "D" at bounding box center [504, 522] width 13 height 13
radio input "true"
click at [758, 571] on button "Controleer" at bounding box center [752, 581] width 599 height 42
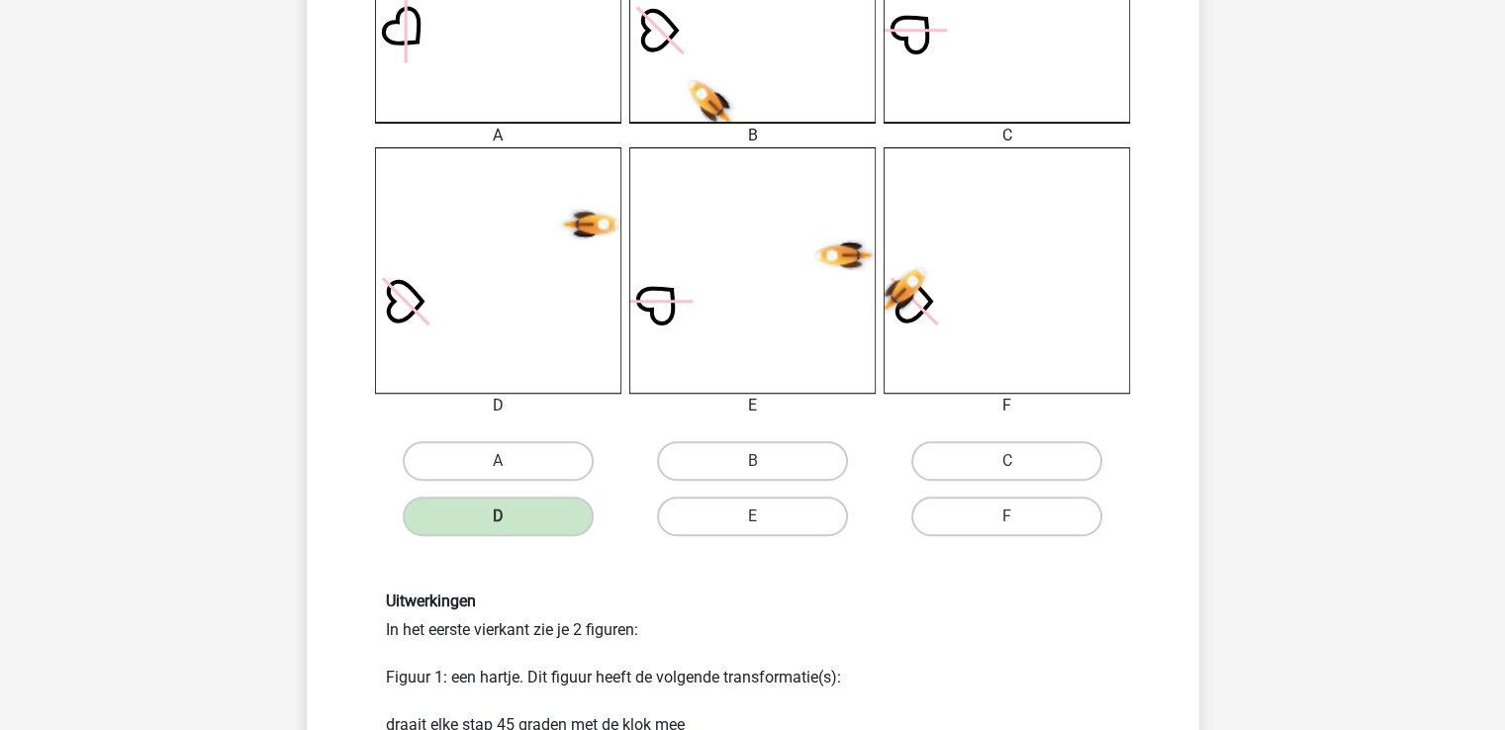
scroll to position [1069, 0]
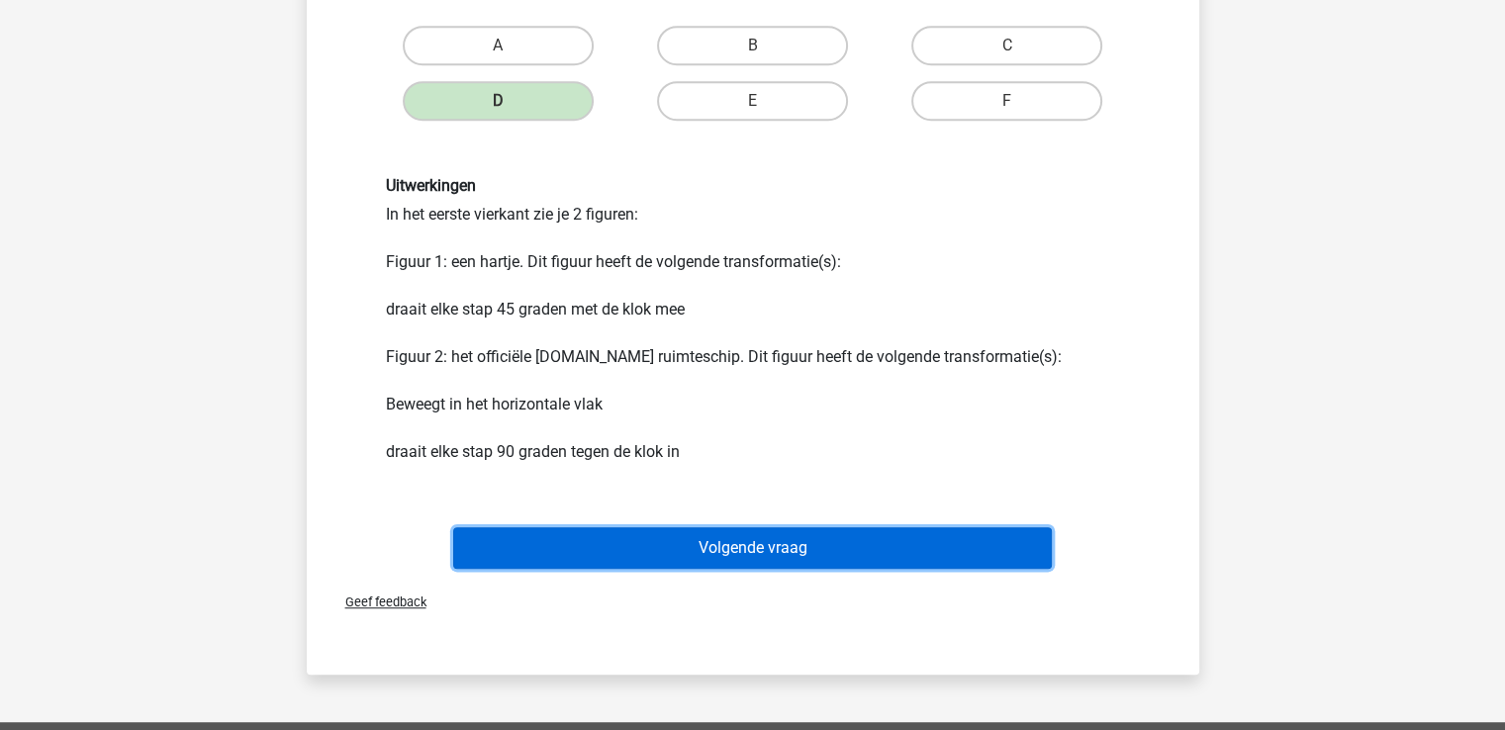
click at [772, 547] on button "Volgende vraag" at bounding box center [752, 548] width 599 height 42
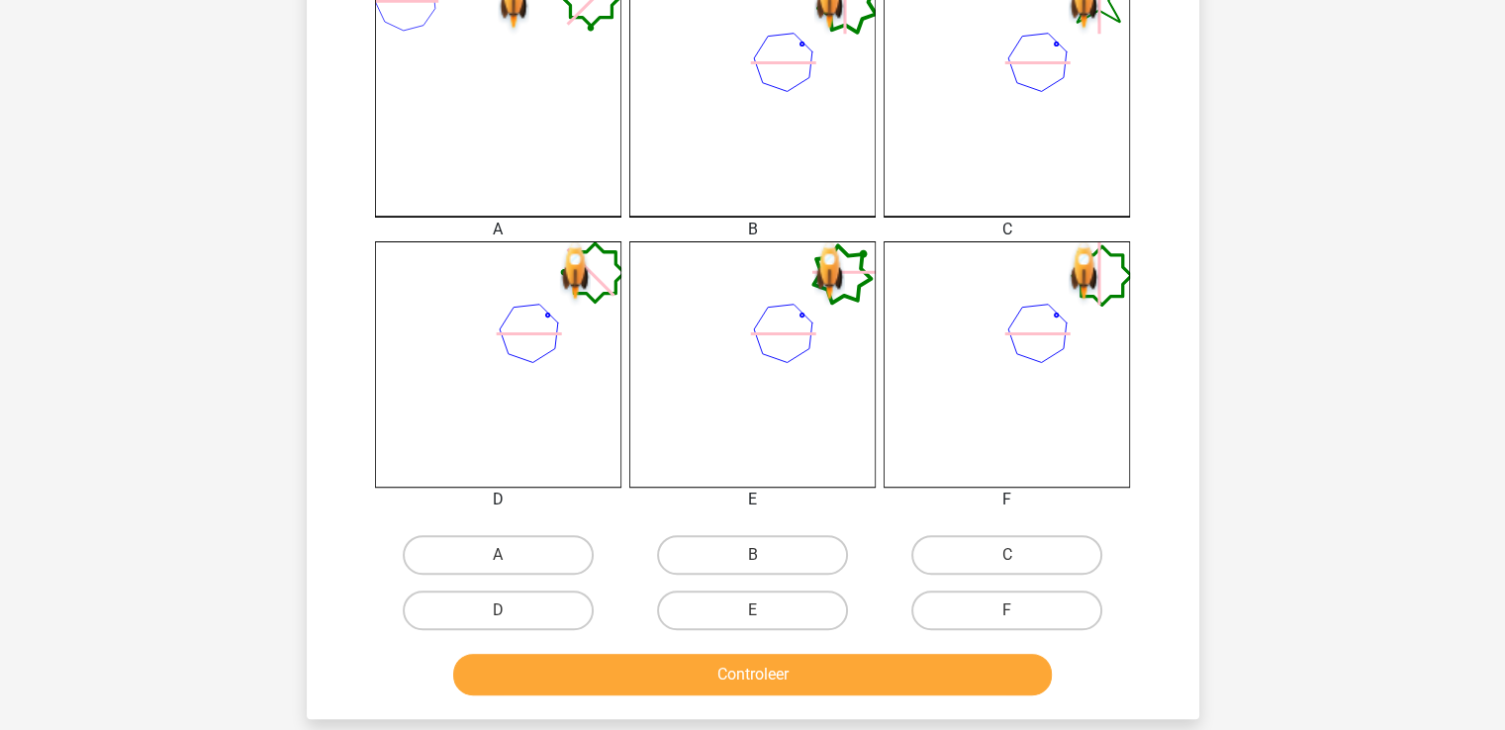
scroll to position [590, 0]
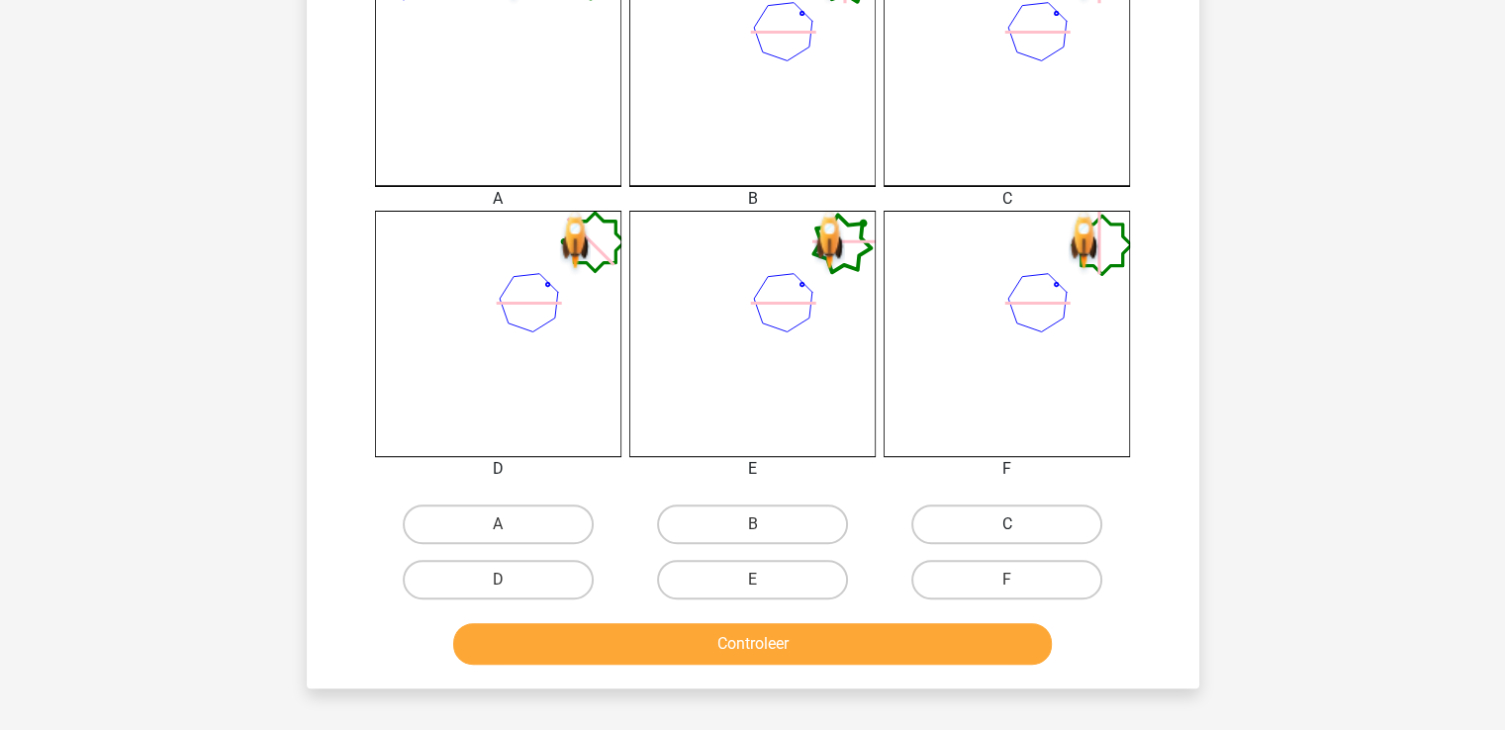
click at [1013, 522] on label "C" at bounding box center [1006, 525] width 191 height 40
click at [1013, 524] on input "C" at bounding box center [1013, 530] width 13 height 13
radio input "true"
click at [764, 647] on button "Controleer" at bounding box center [752, 644] width 599 height 42
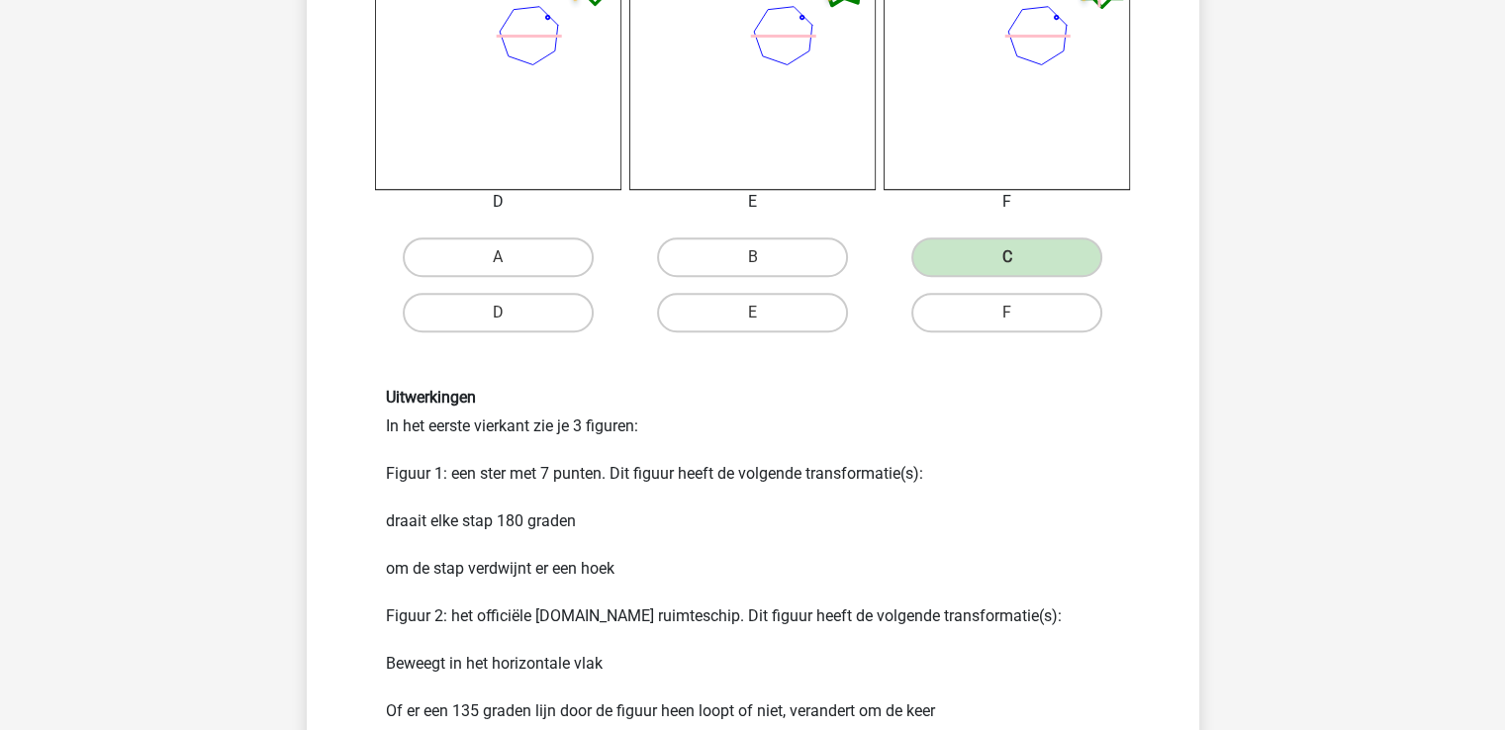
scroll to position [1103, 0]
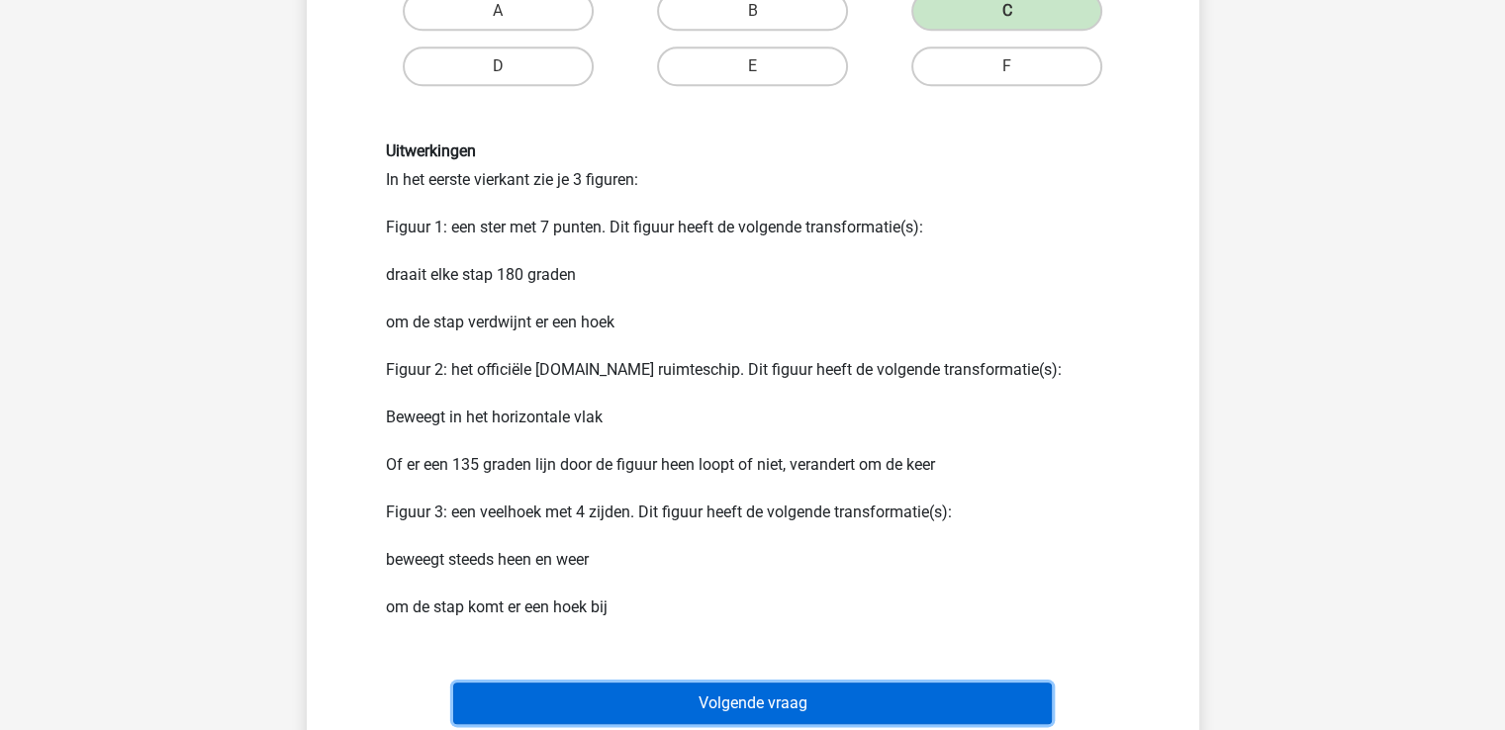
click at [729, 698] on button "Volgende vraag" at bounding box center [752, 704] width 599 height 42
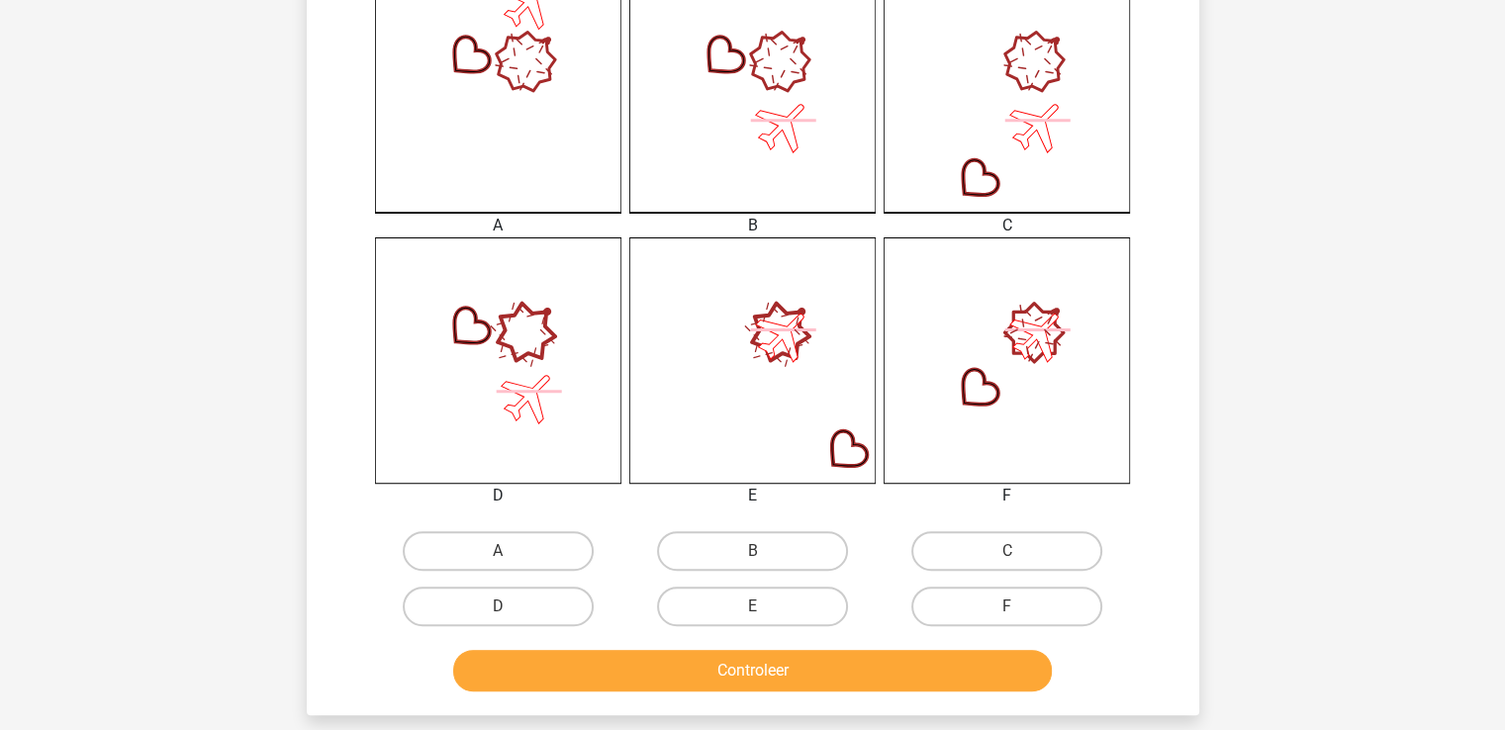
scroll to position [618, 0]
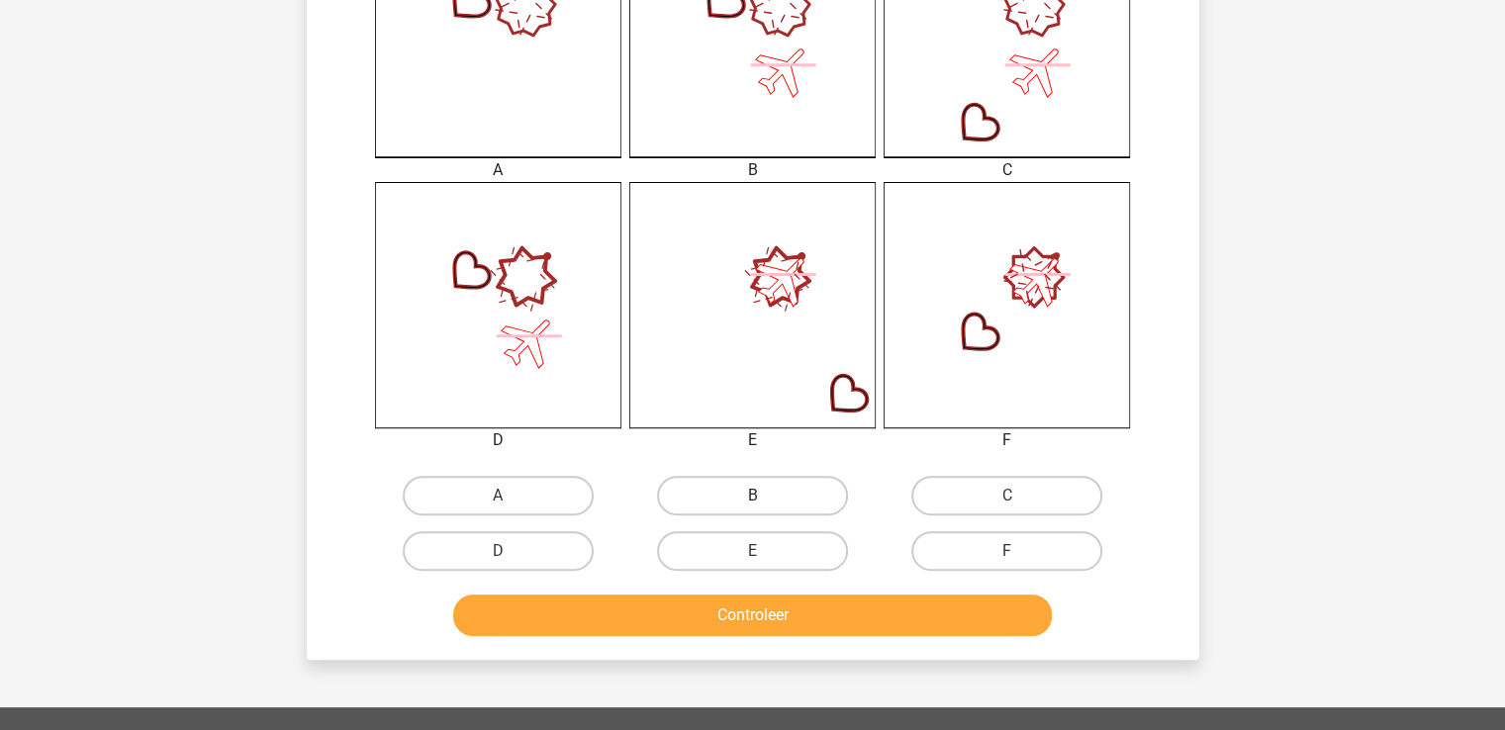
click at [772, 488] on label "B" at bounding box center [752, 496] width 191 height 40
click at [765, 496] on input "B" at bounding box center [758, 502] width 13 height 13
radio input "true"
click at [772, 618] on button "Controleer" at bounding box center [752, 616] width 599 height 42
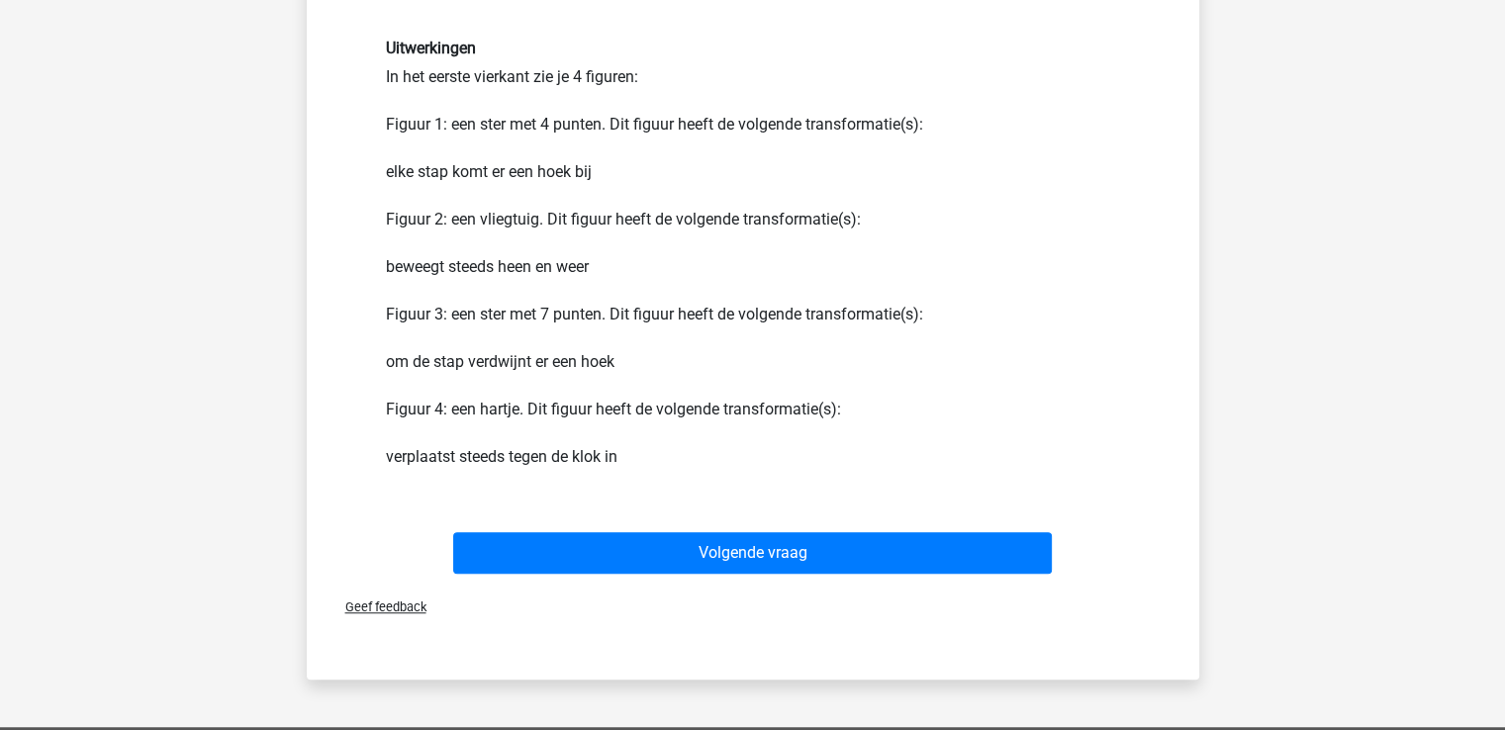
scroll to position [1211, 0]
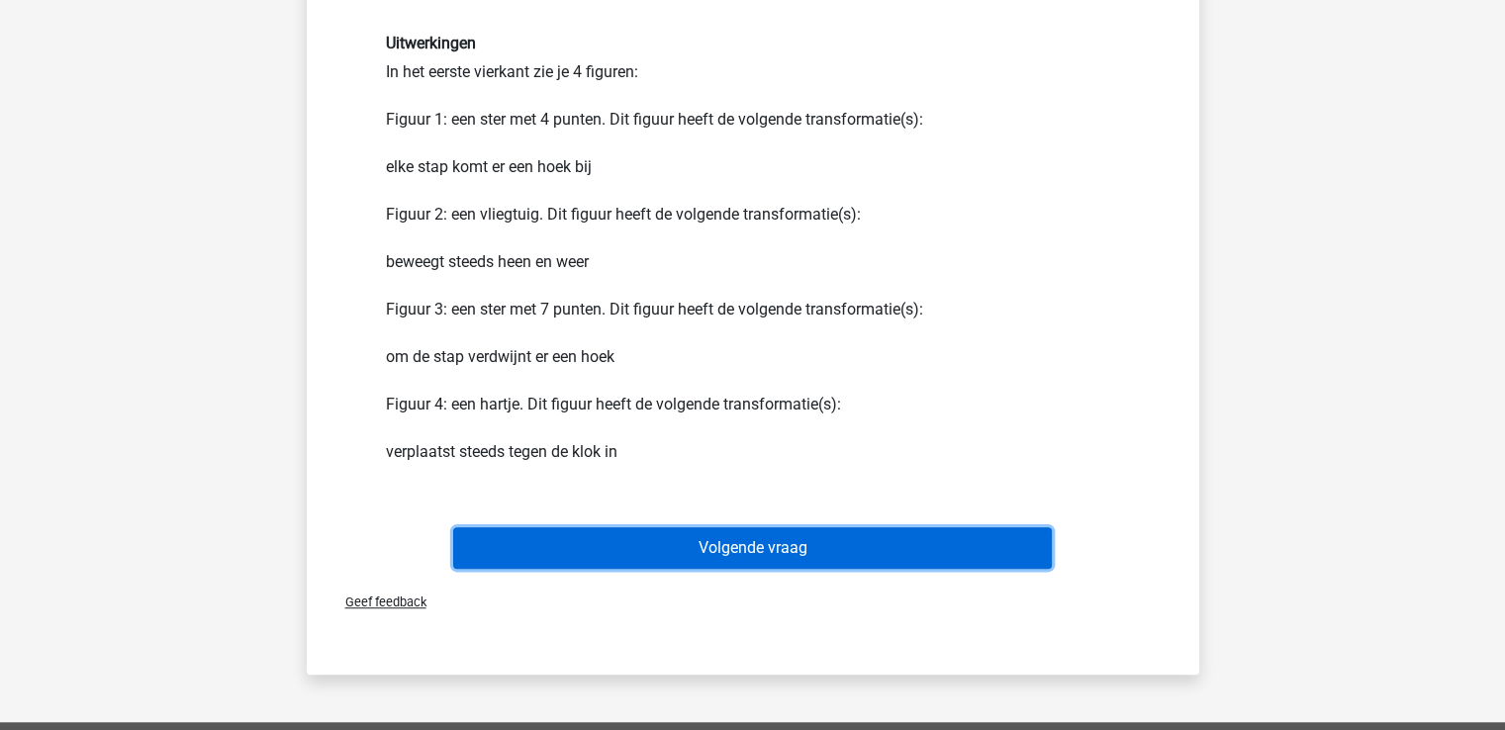
click at [777, 547] on button "Volgende vraag" at bounding box center [752, 548] width 599 height 42
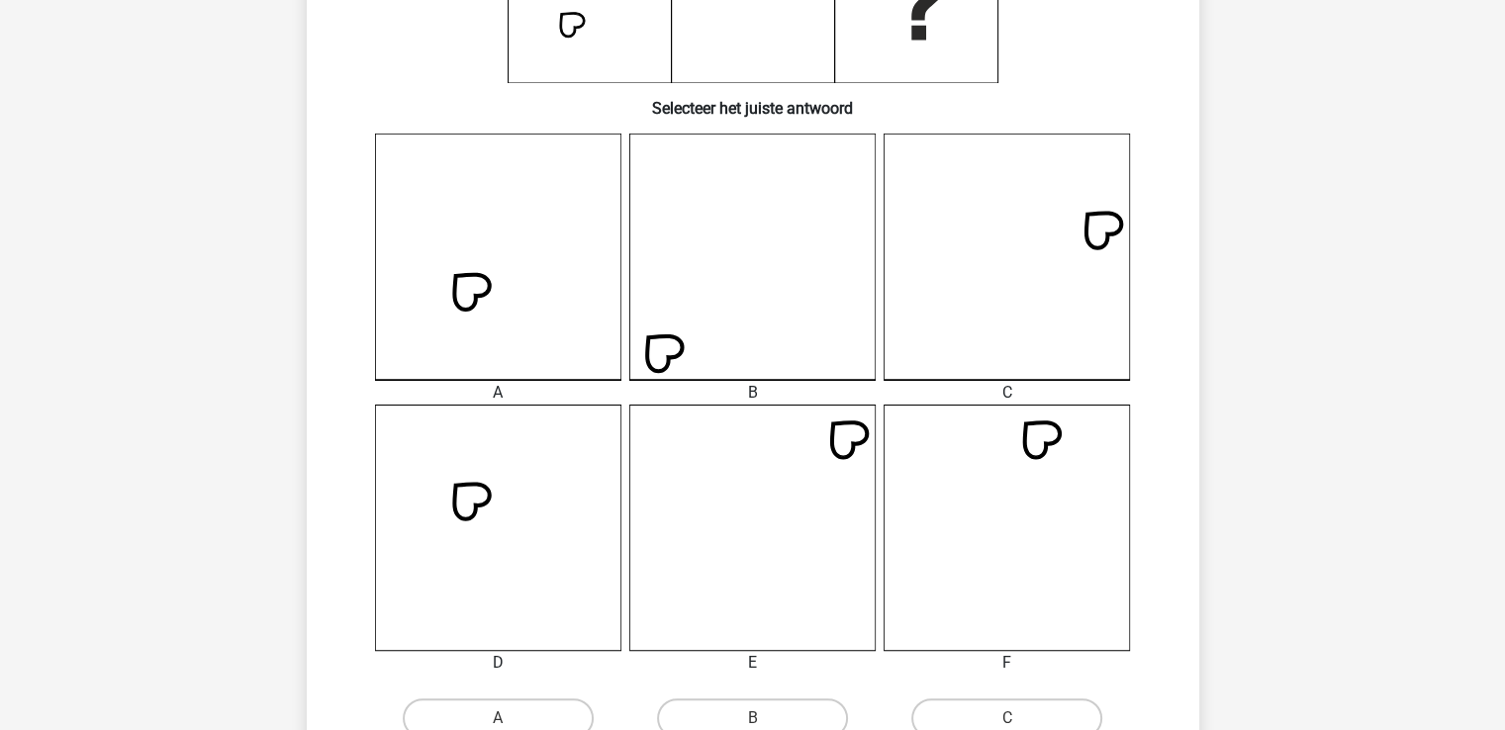
scroll to position [408, 0]
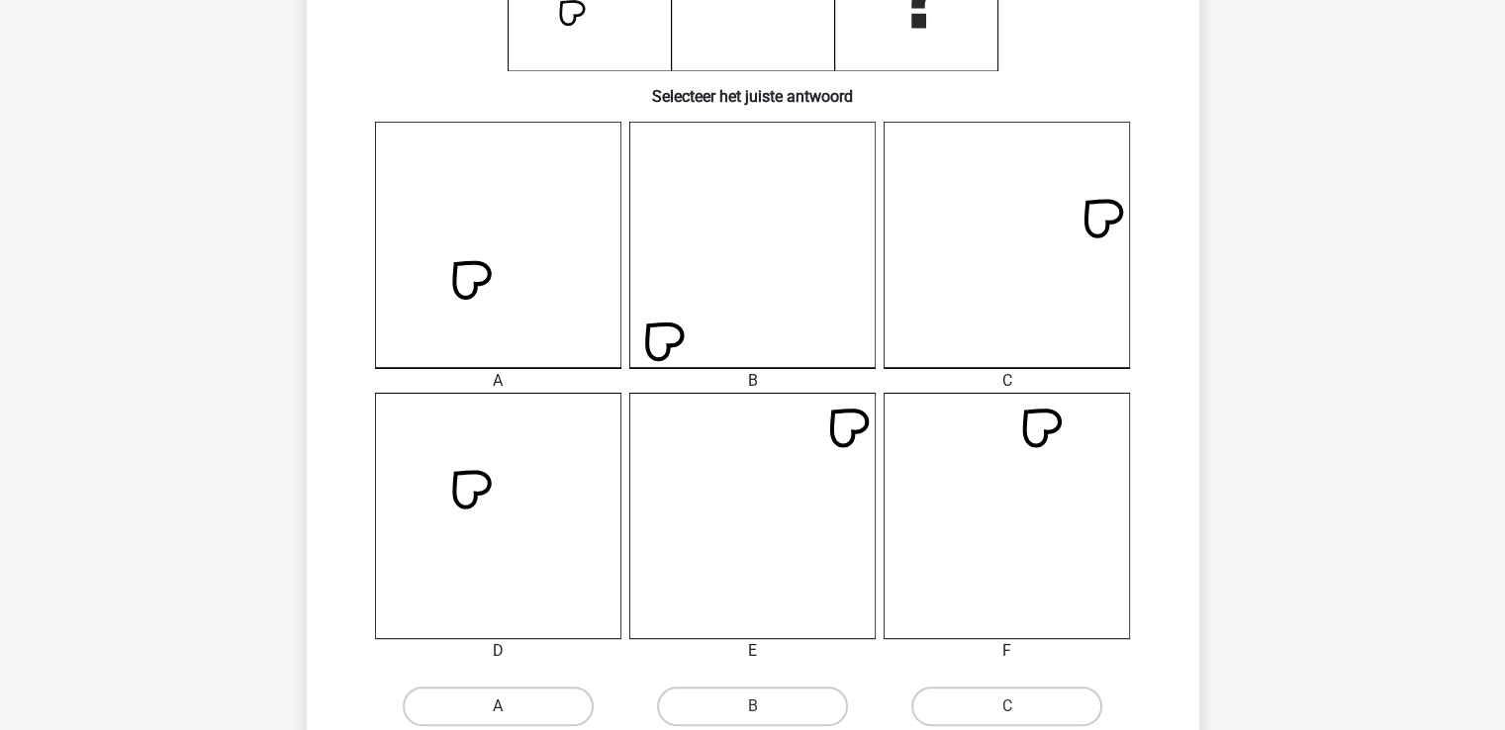
click at [513, 700] on label "A" at bounding box center [498, 707] width 191 height 40
click at [511, 706] on input "A" at bounding box center [504, 712] width 13 height 13
radio input "true"
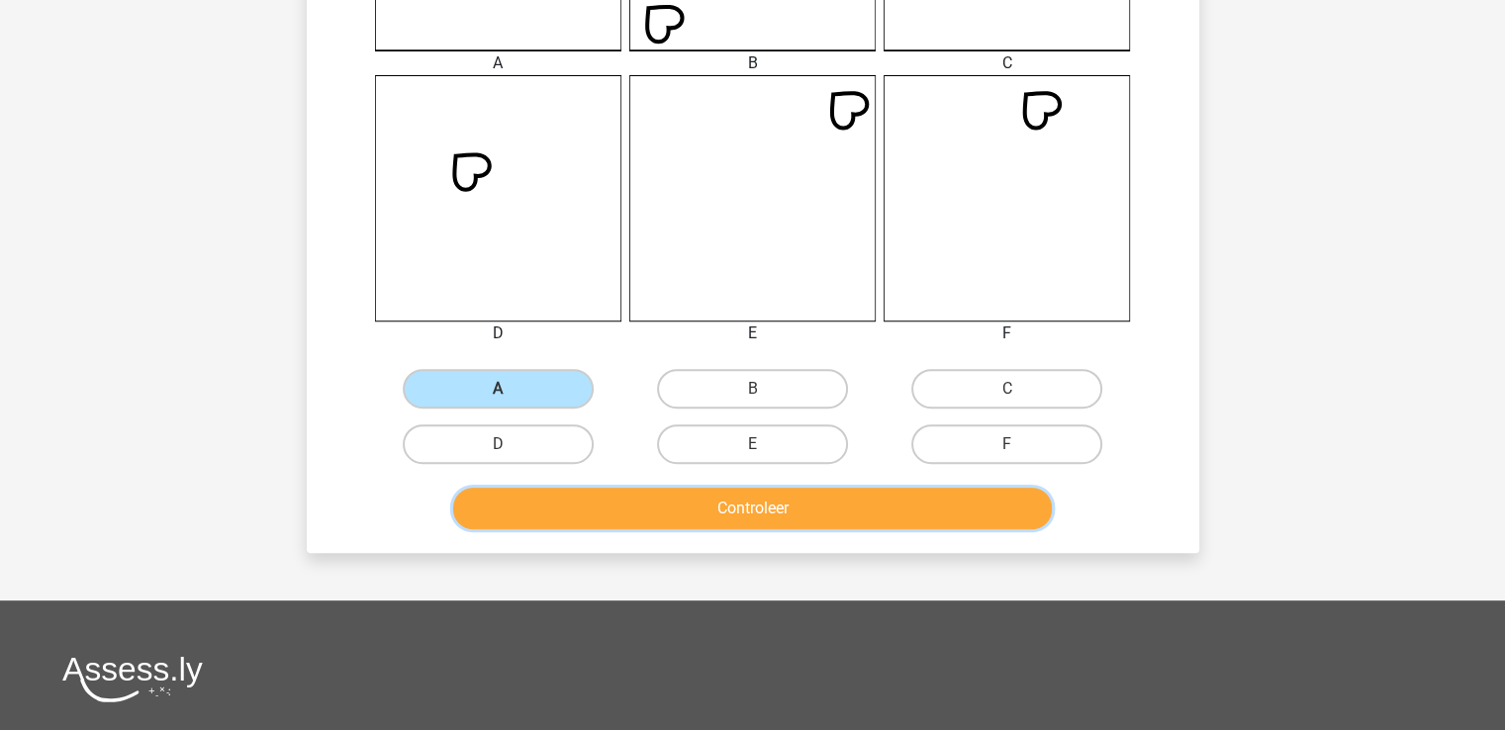
click at [737, 508] on button "Controleer" at bounding box center [752, 509] width 599 height 42
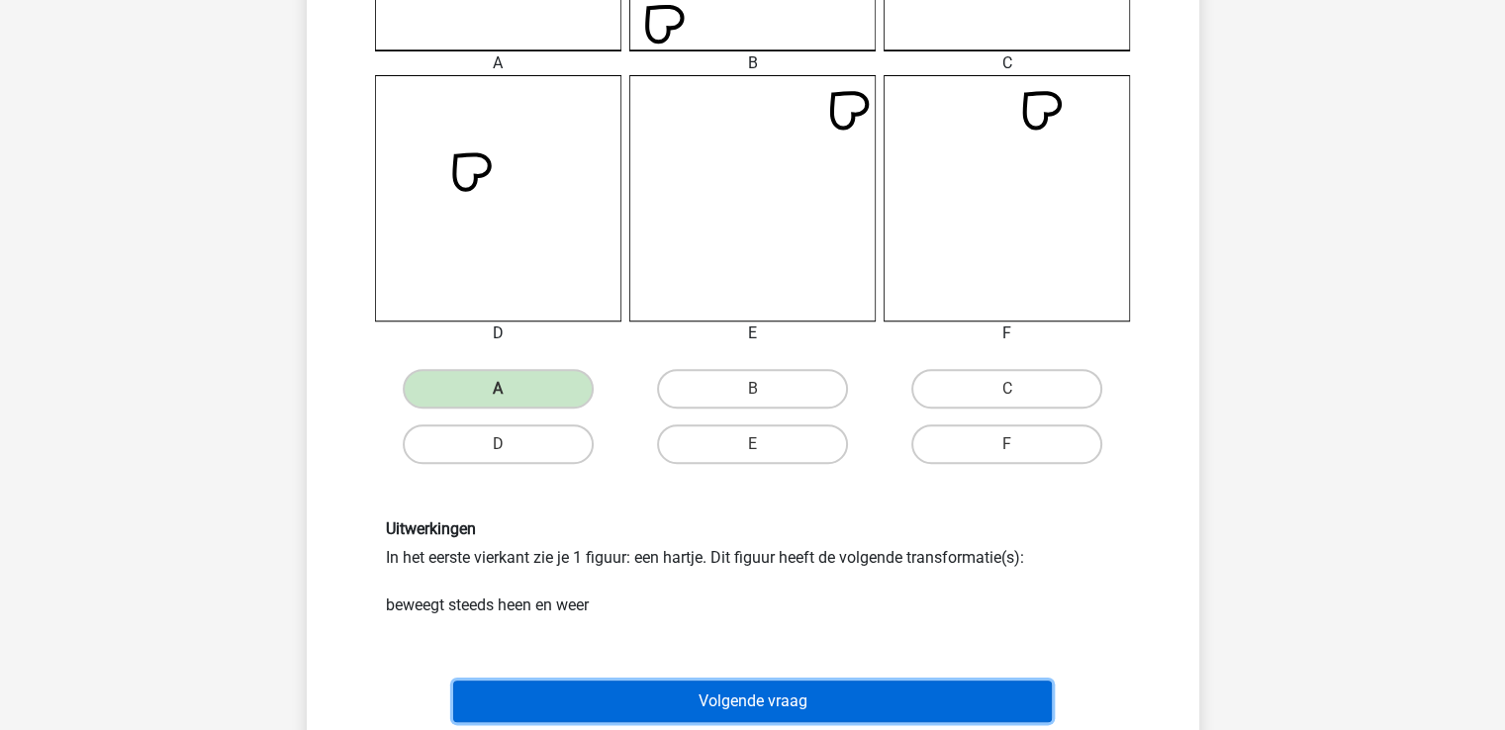
click at [794, 690] on button "Volgende vraag" at bounding box center [752, 702] width 599 height 42
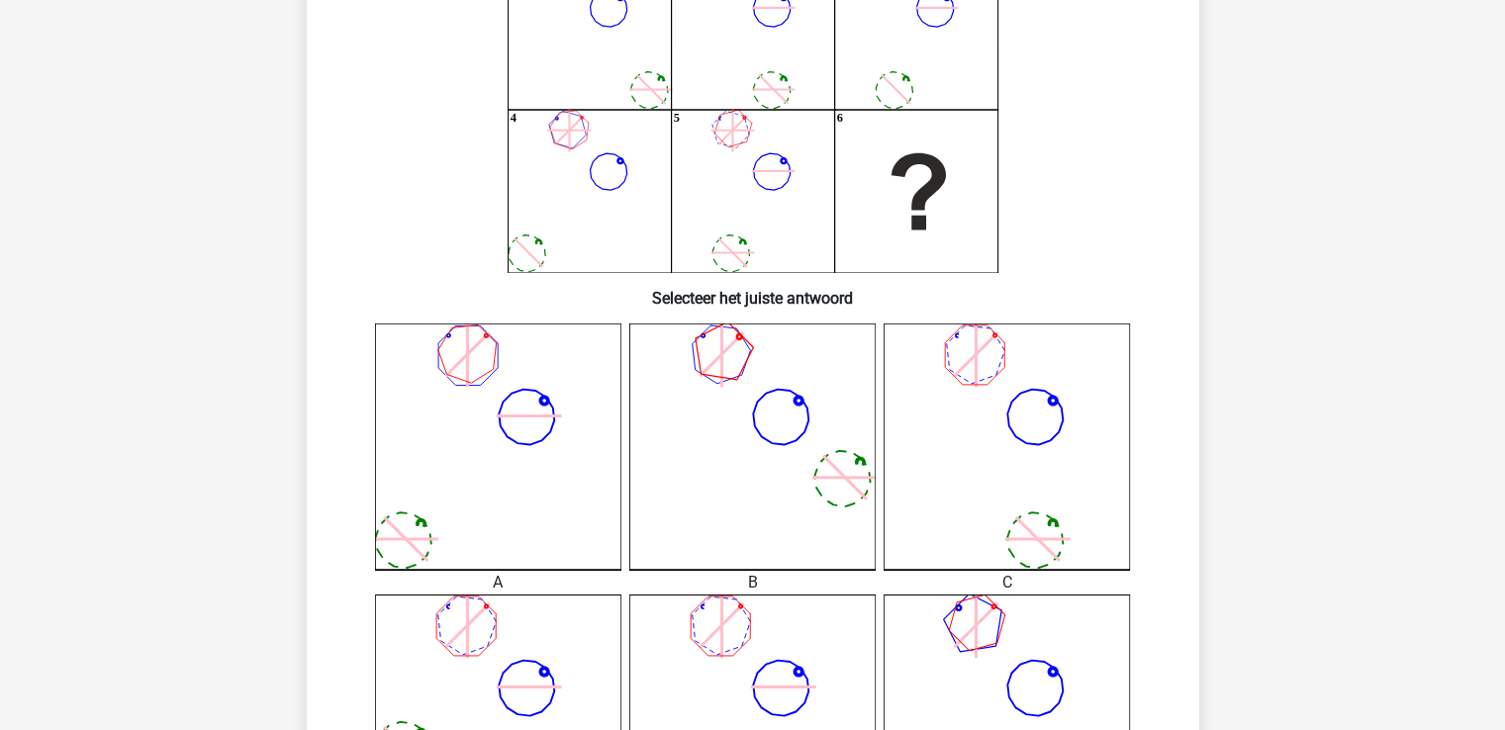
scroll to position [501, 0]
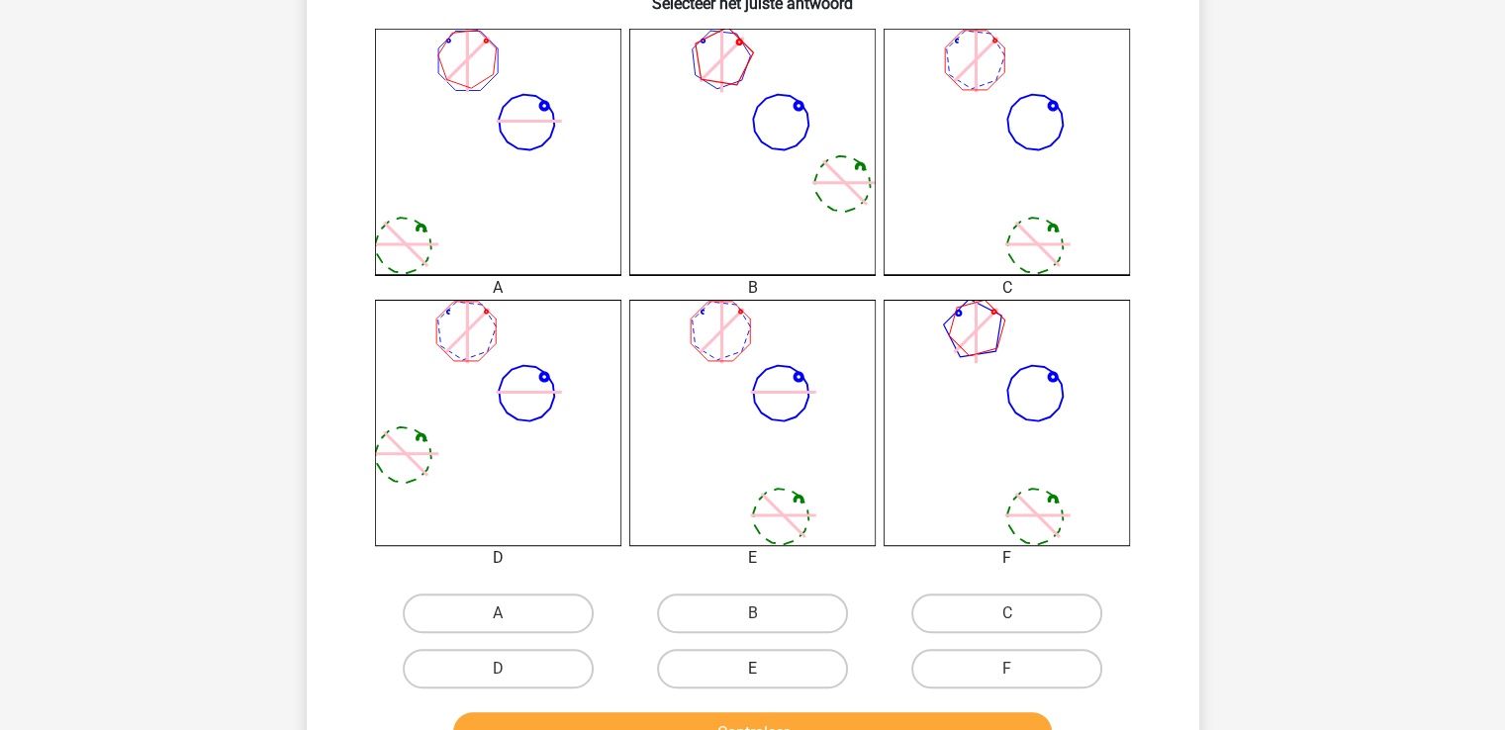
click at [756, 661] on label "E" at bounding box center [752, 669] width 191 height 40
click at [756, 669] on input "E" at bounding box center [758, 675] width 13 height 13
radio input "true"
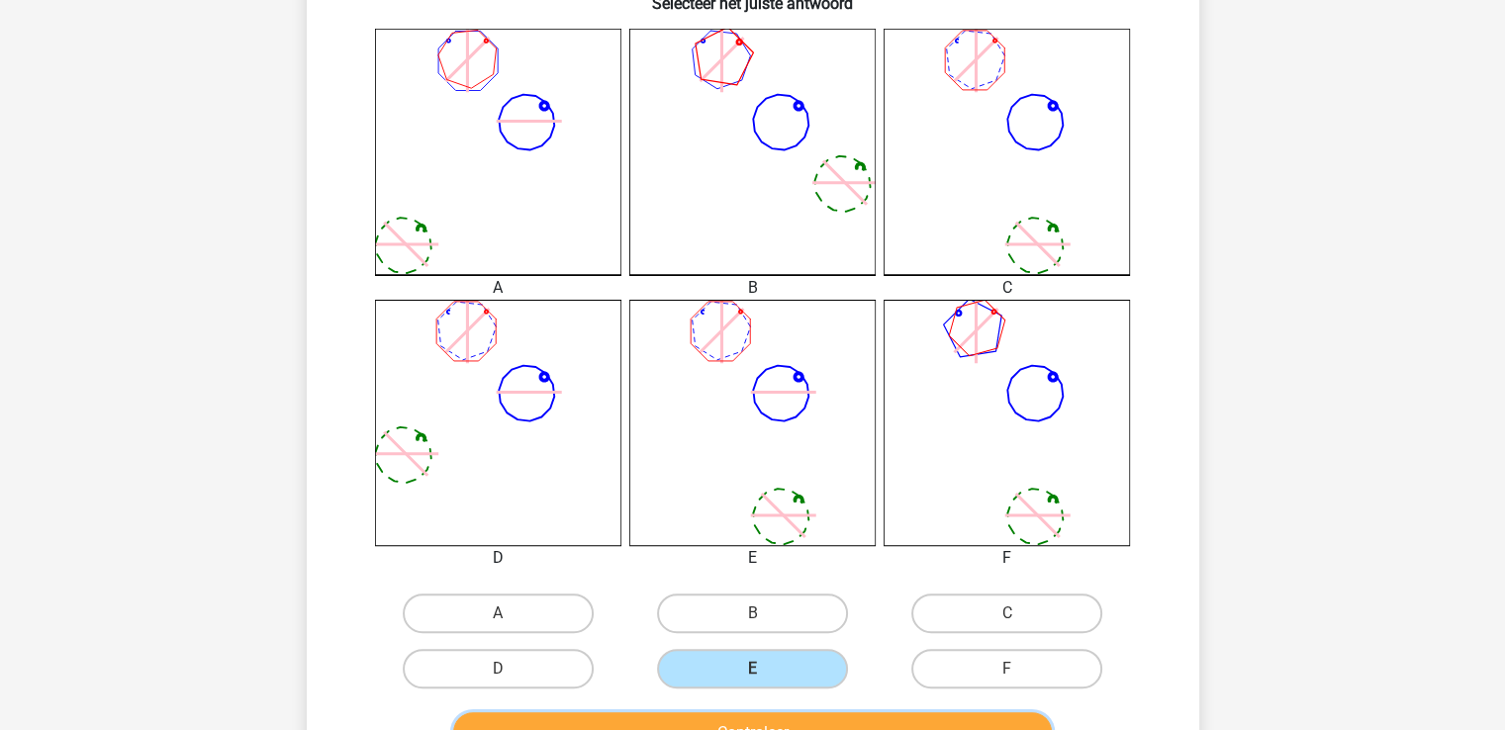
click at [766, 717] on button "Controleer" at bounding box center [752, 733] width 599 height 42
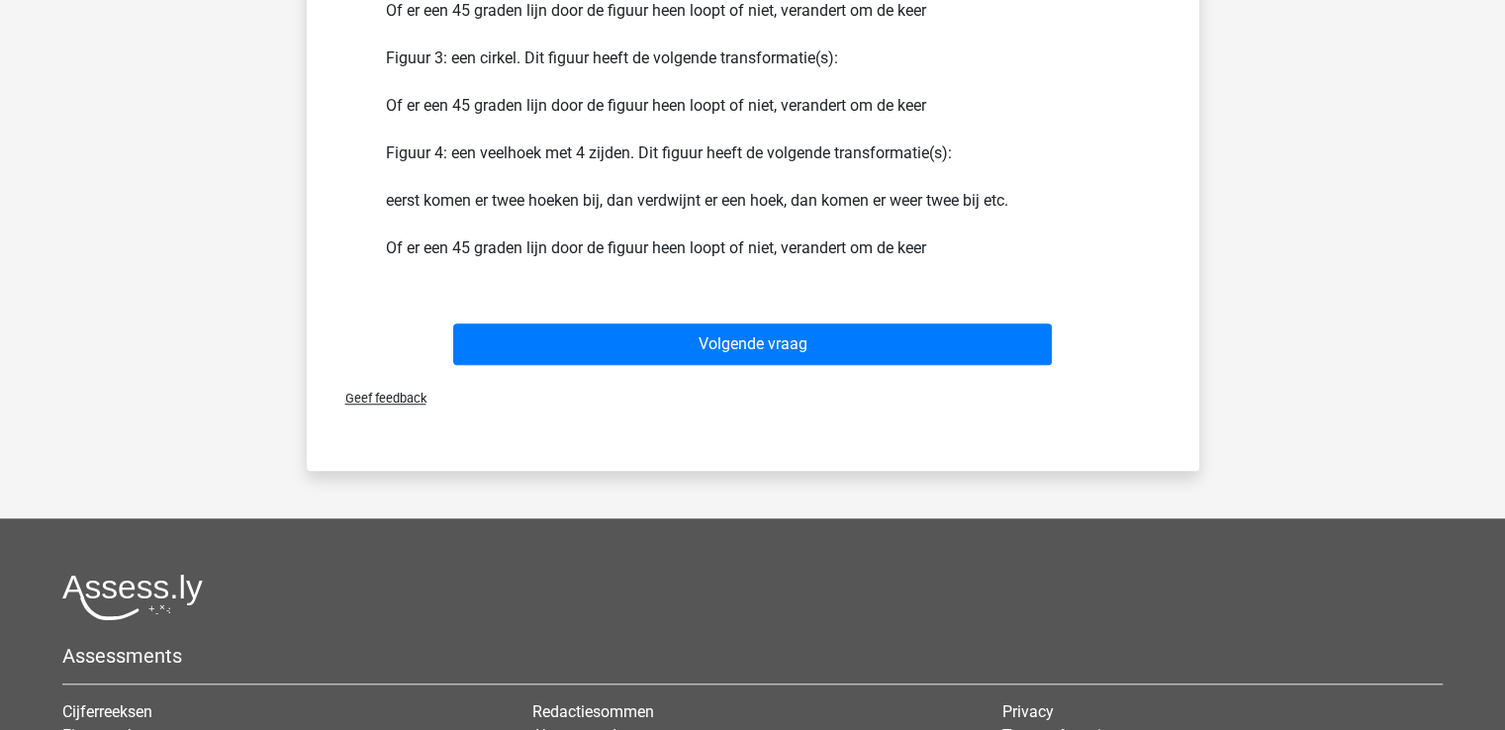
scroll to position [1537, 0]
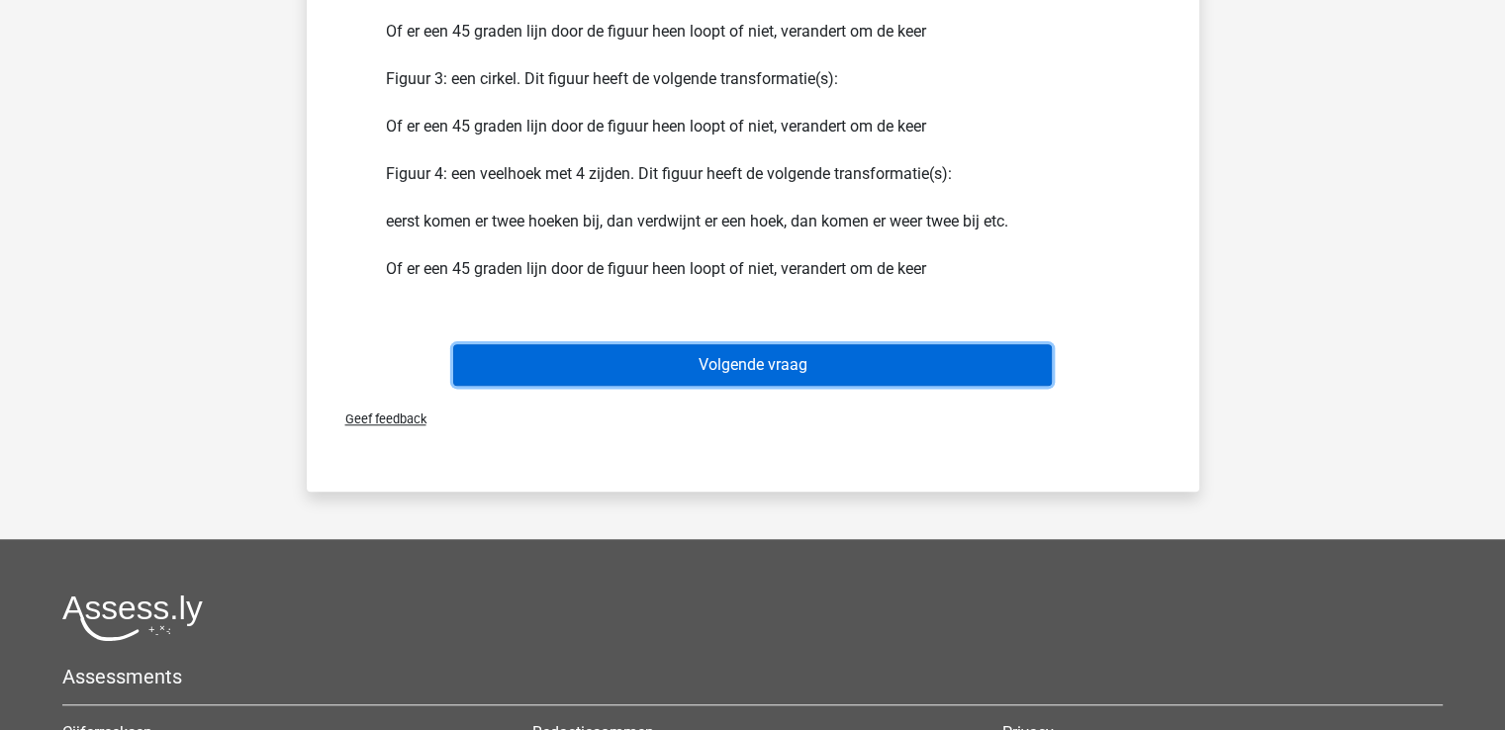
click at [756, 363] on button "Volgende vraag" at bounding box center [752, 365] width 599 height 42
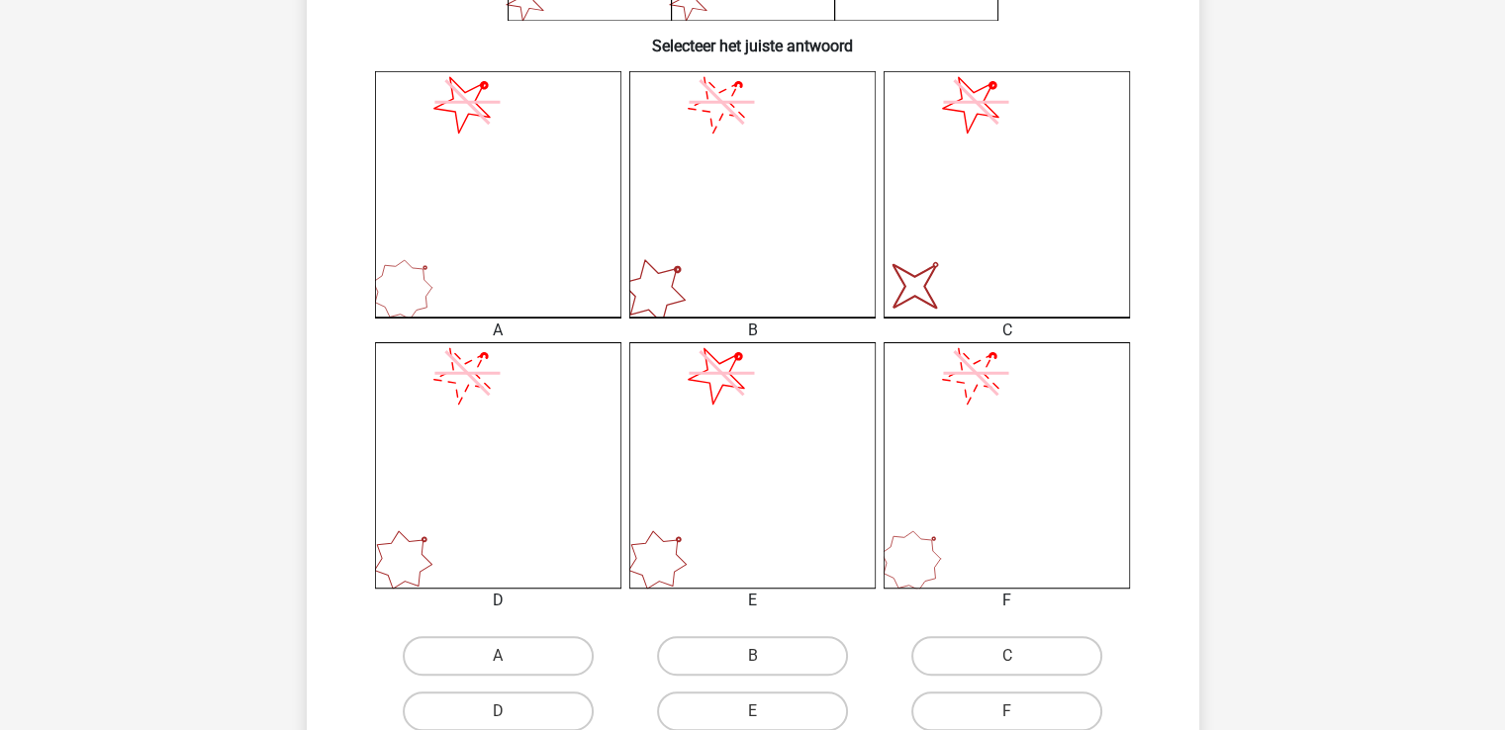
scroll to position [477, 0]
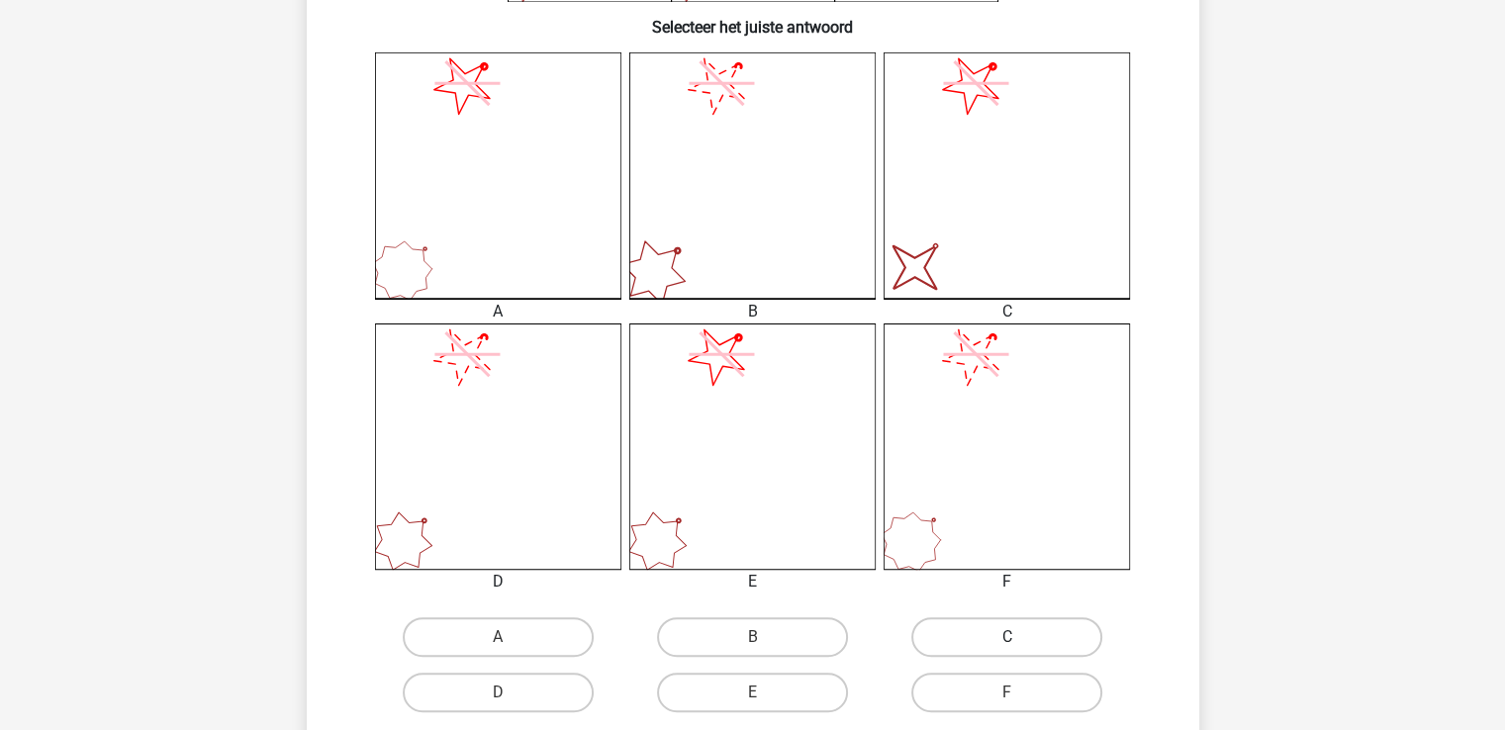
click at [1029, 631] on label "C" at bounding box center [1006, 637] width 191 height 40
click at [1020, 637] on input "C" at bounding box center [1013, 643] width 13 height 13
radio input "true"
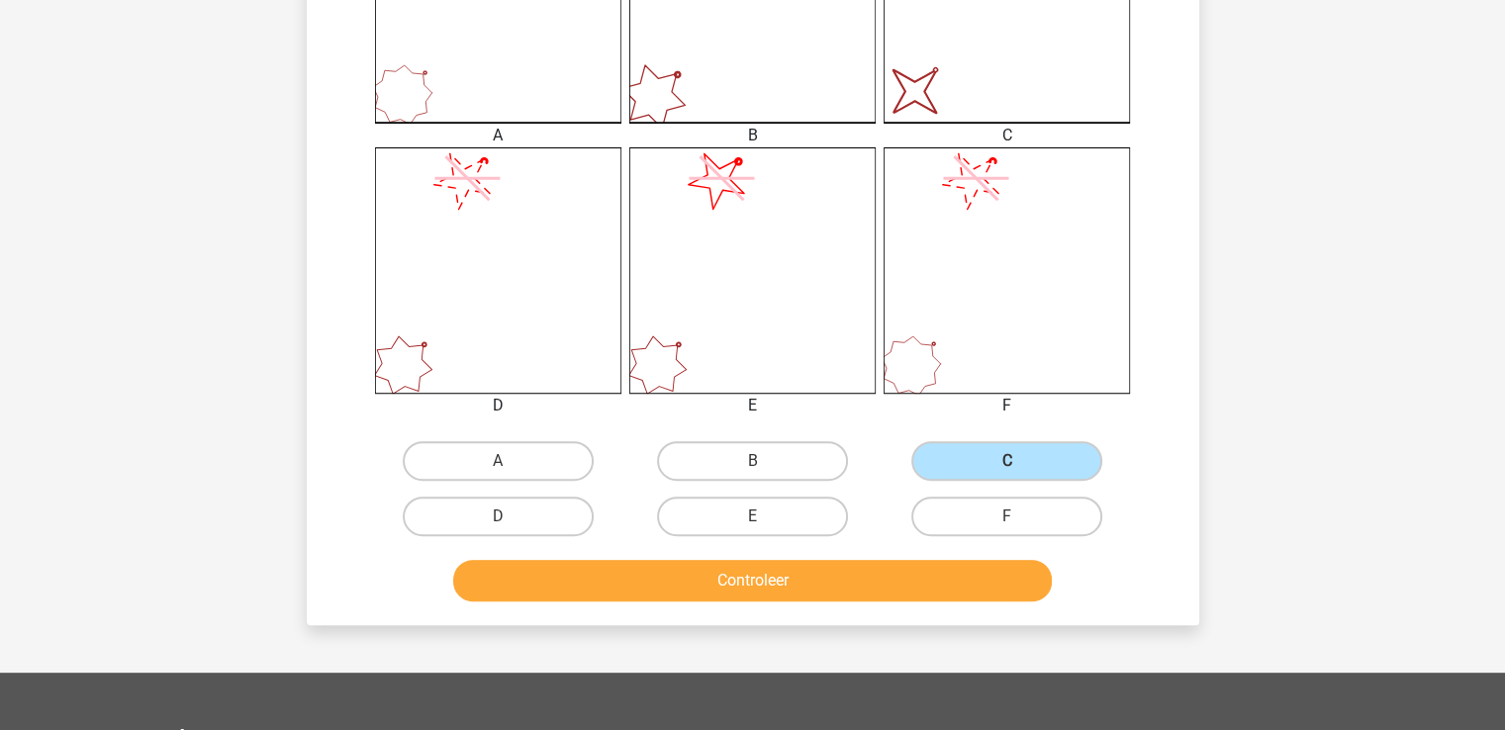
scroll to position [746, 0]
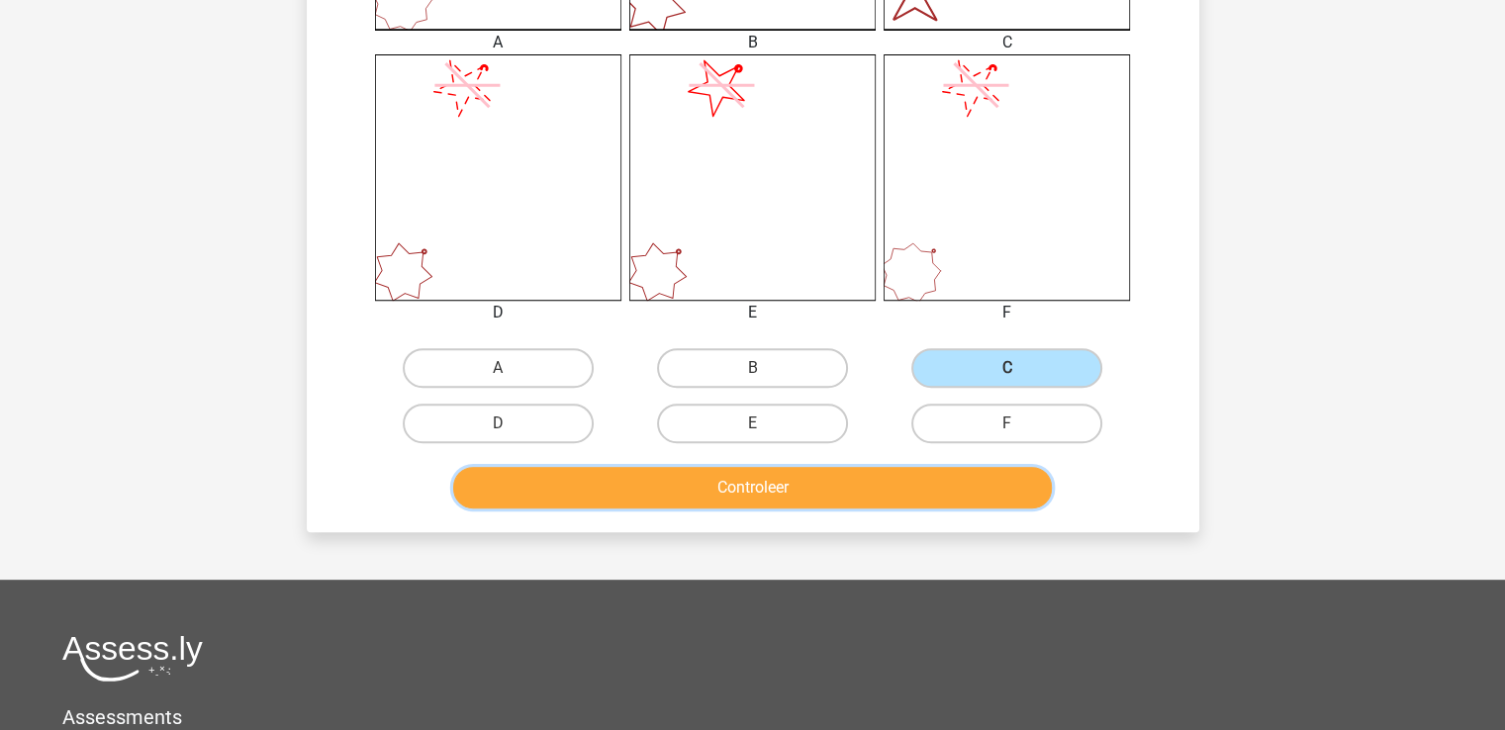
click at [836, 484] on button "Controleer" at bounding box center [752, 488] width 599 height 42
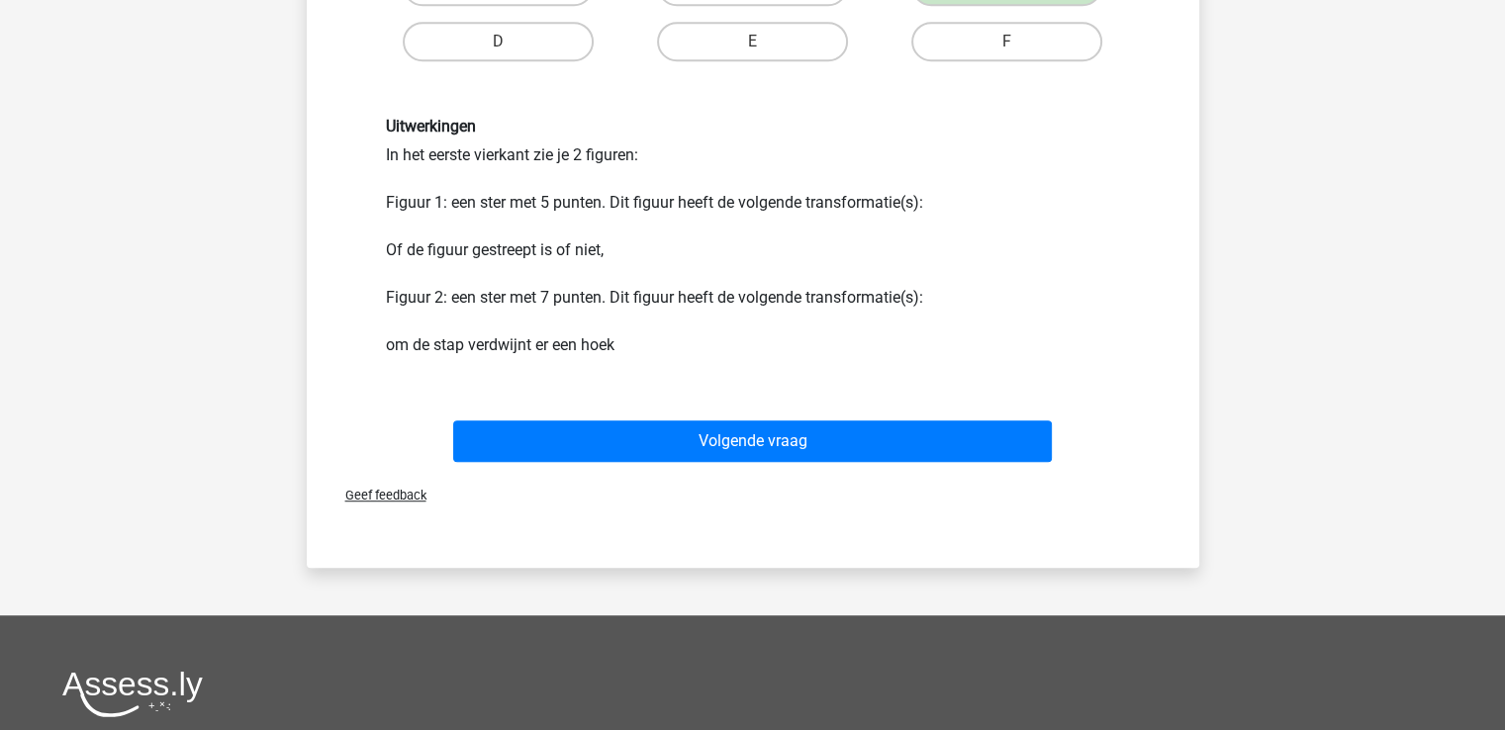
scroll to position [1330, 0]
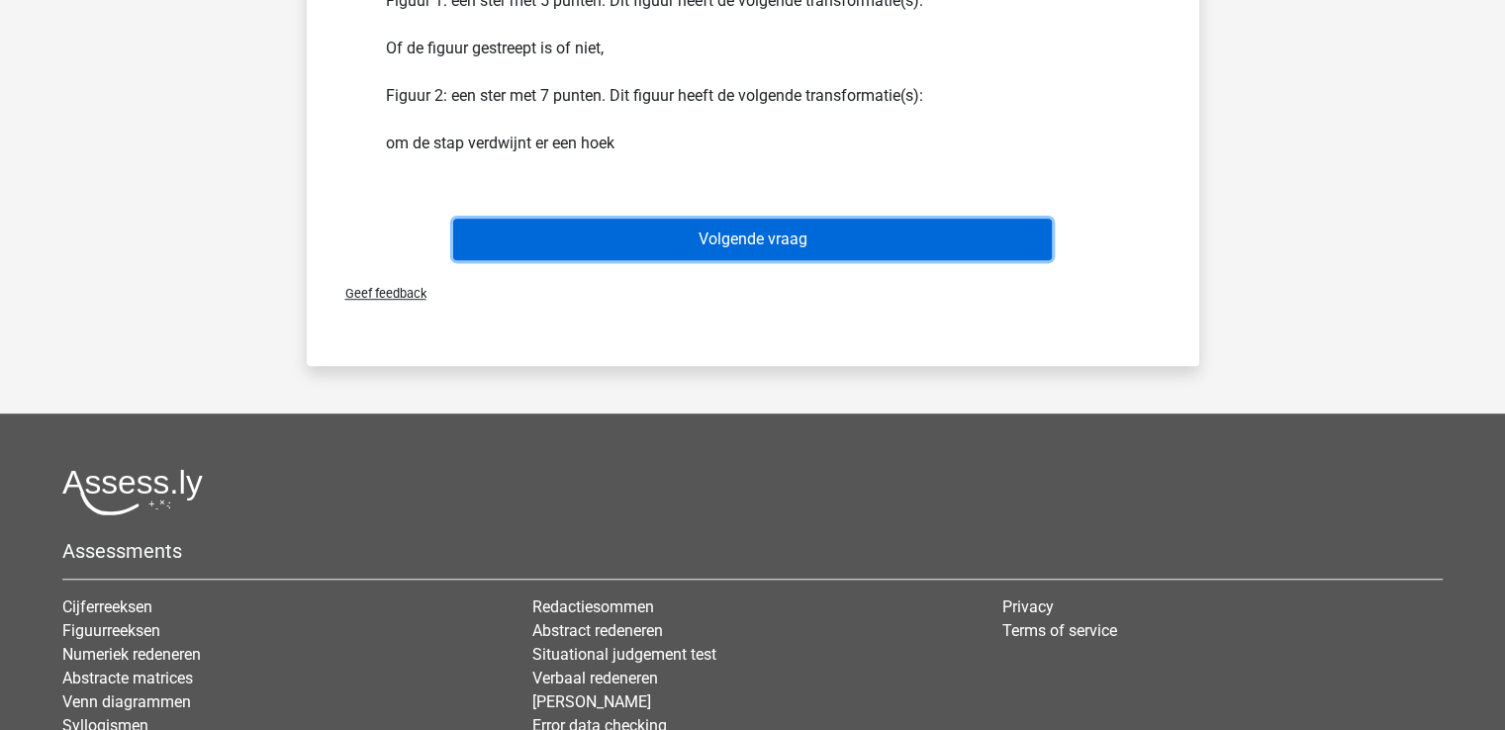
click at [785, 253] on button "Volgende vraag" at bounding box center [752, 240] width 599 height 42
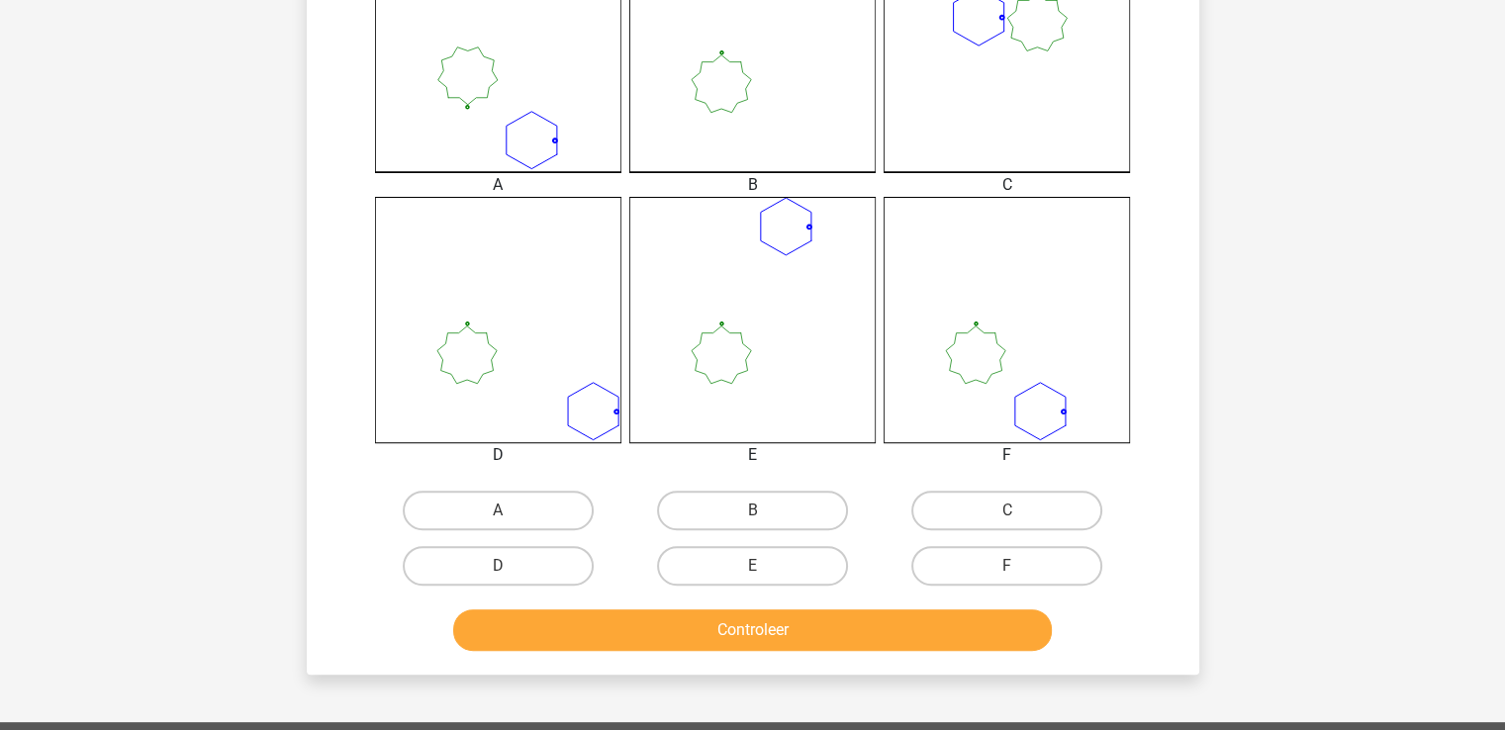
scroll to position [645, 0]
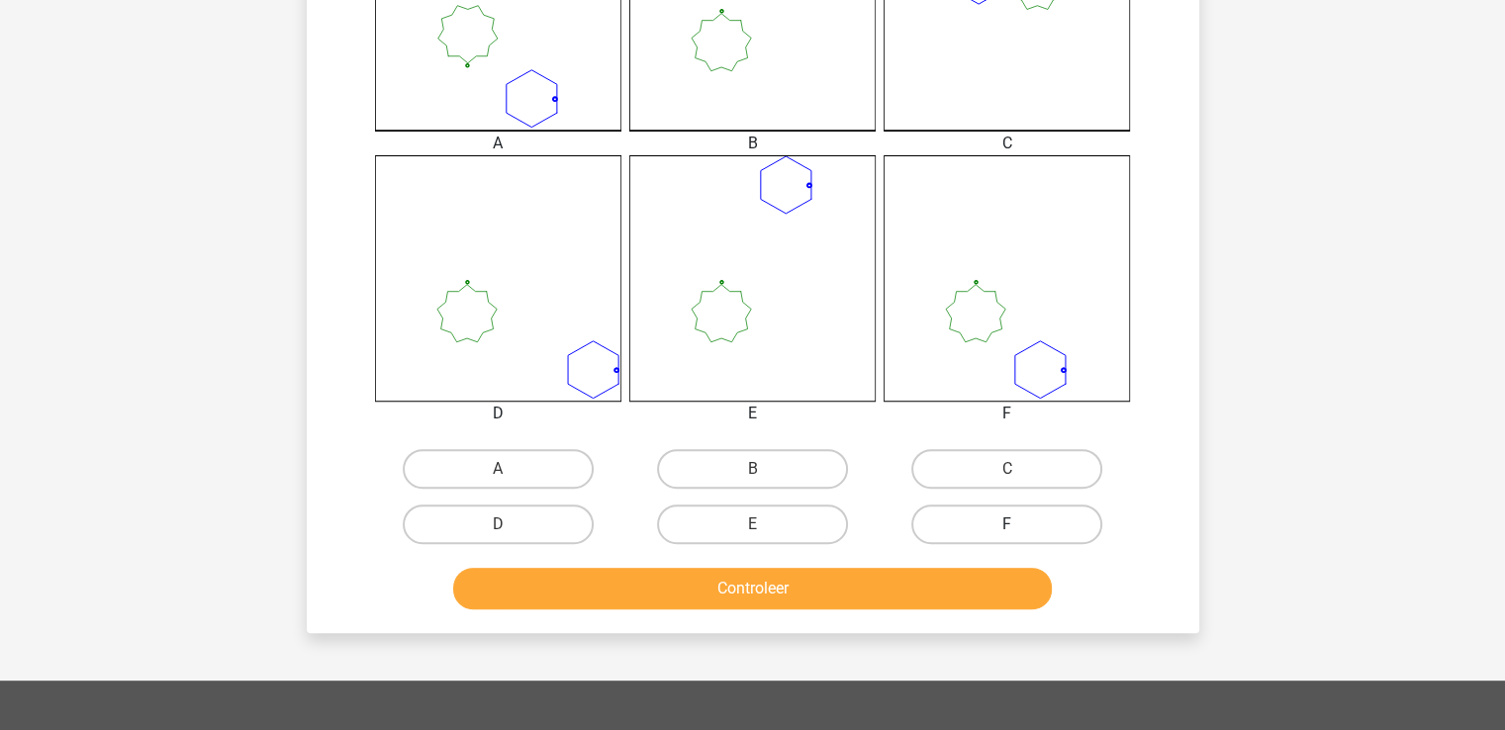
click at [997, 535] on label "F" at bounding box center [1006, 525] width 191 height 40
click at [1007, 535] on input "F" at bounding box center [1013, 530] width 13 height 13
radio input "true"
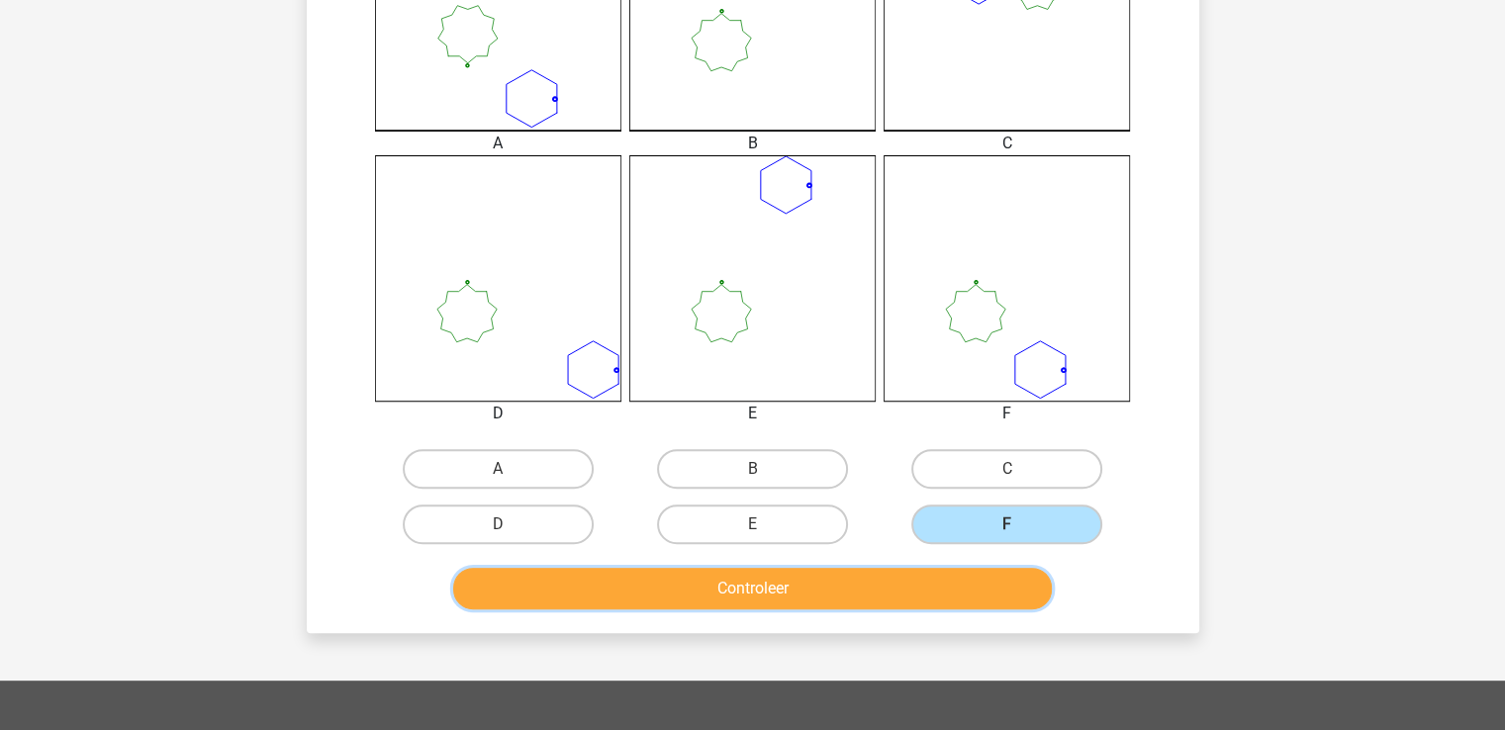
click at [748, 591] on button "Controleer" at bounding box center [752, 589] width 599 height 42
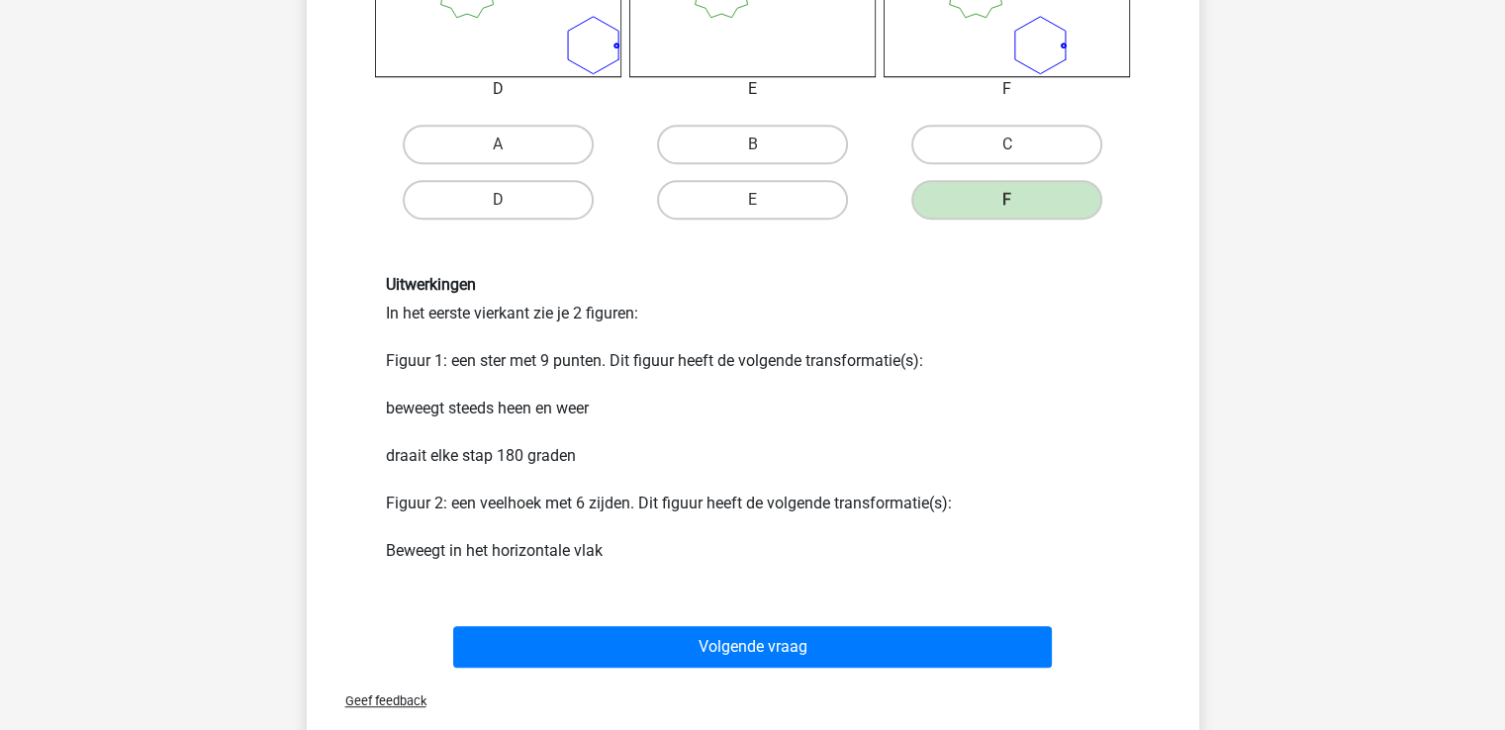
scroll to position [1582, 0]
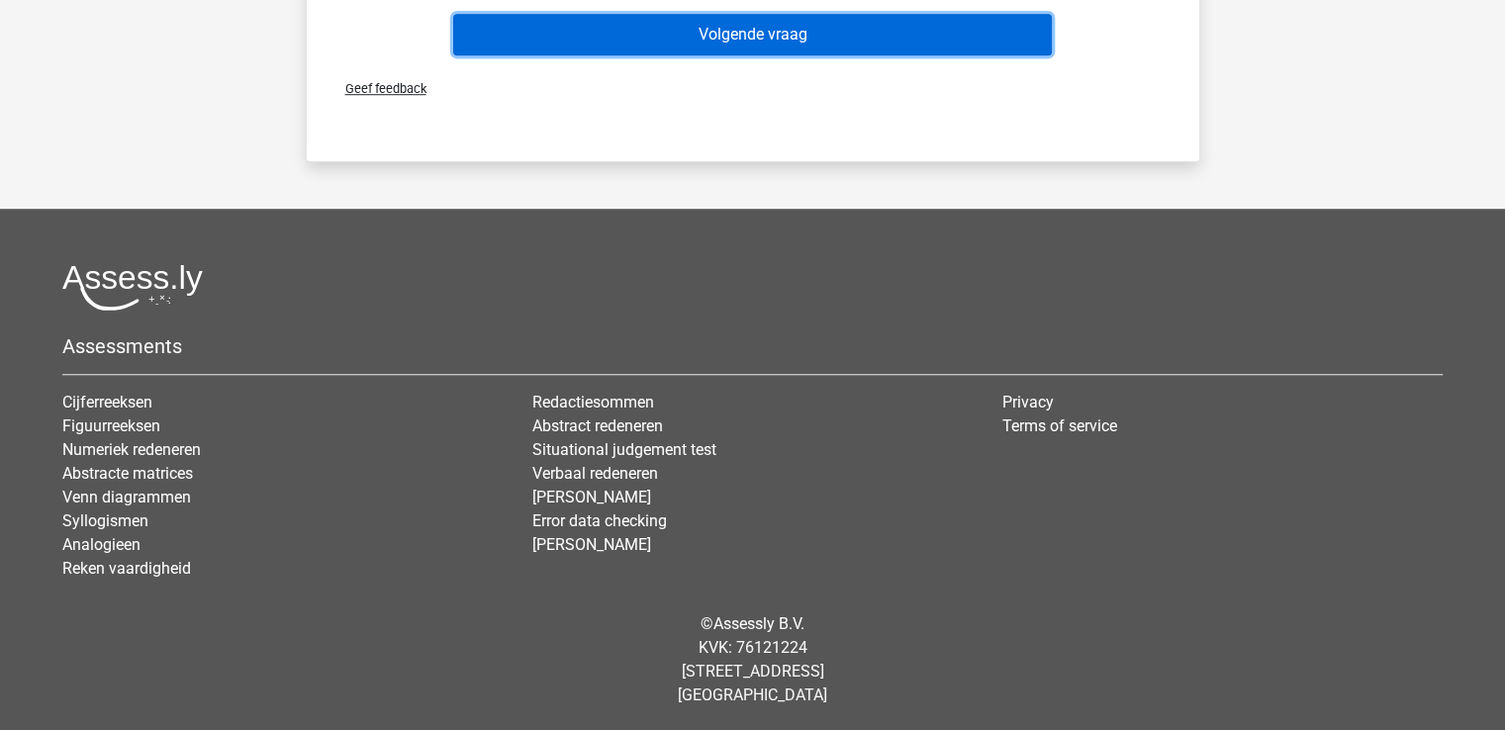
click at [773, 33] on button "Volgende vraag" at bounding box center [752, 35] width 599 height 42
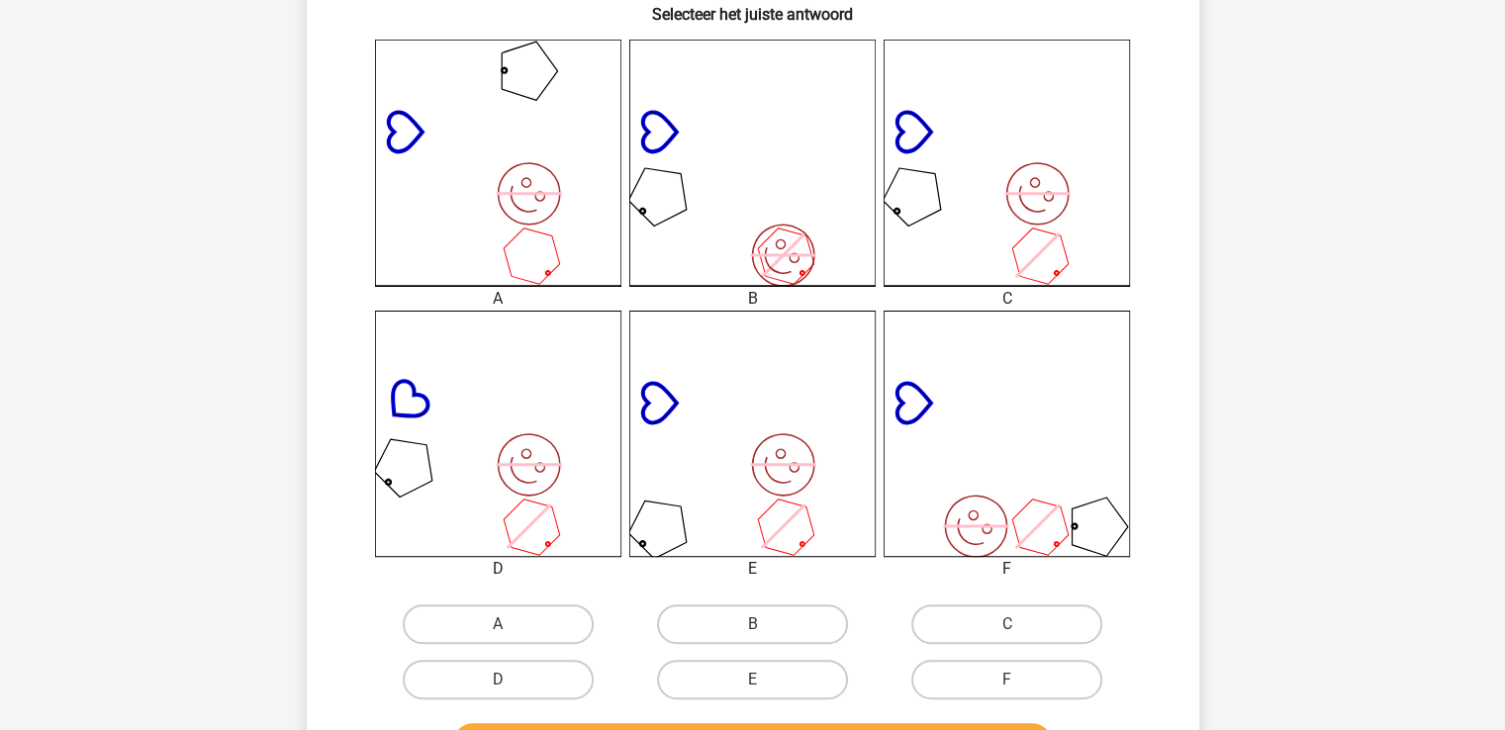
scroll to position [527, 0]
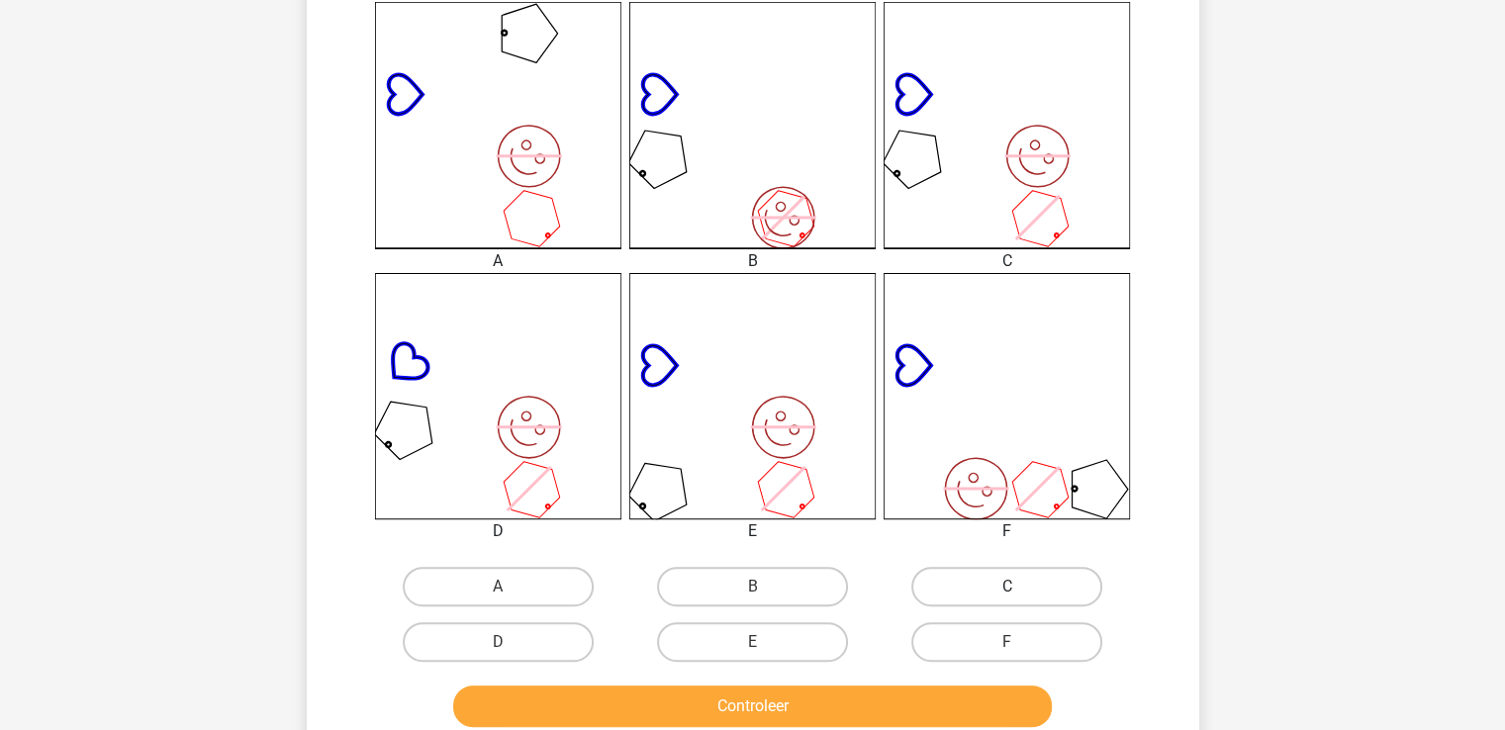
click at [1006, 583] on label "C" at bounding box center [1006, 587] width 191 height 40
click at [1007, 587] on input "C" at bounding box center [1013, 593] width 13 height 13
radio input "true"
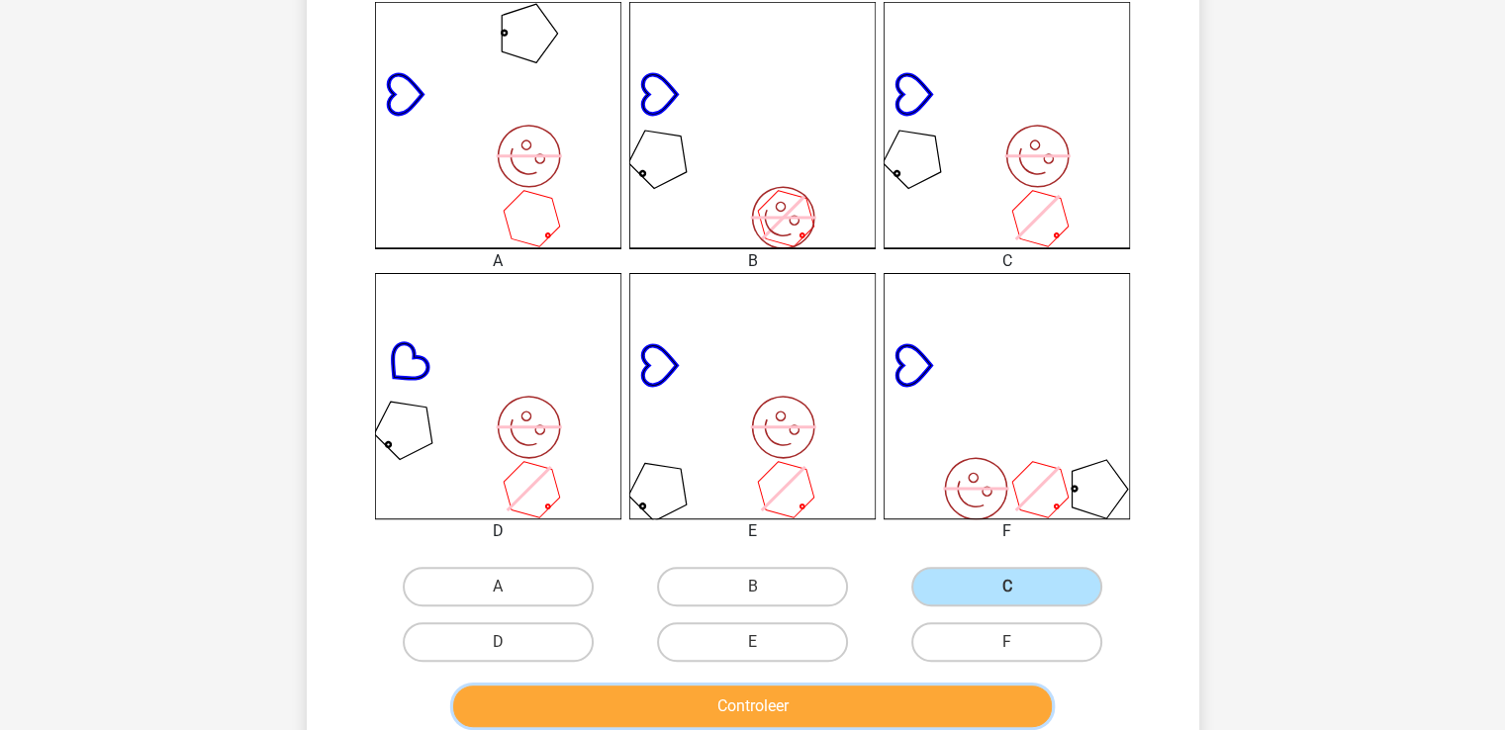
click at [747, 703] on button "Controleer" at bounding box center [752, 707] width 599 height 42
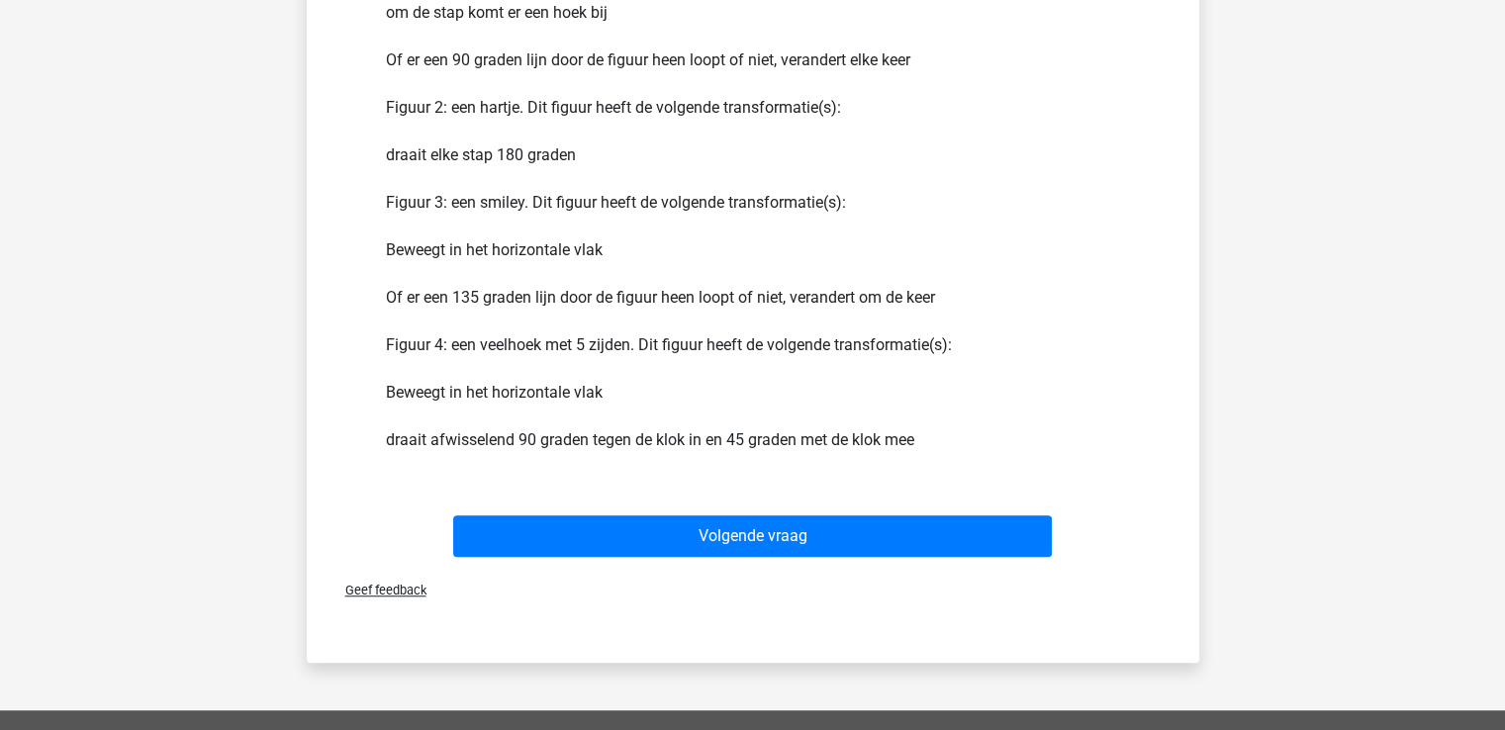
scroll to position [1700, 0]
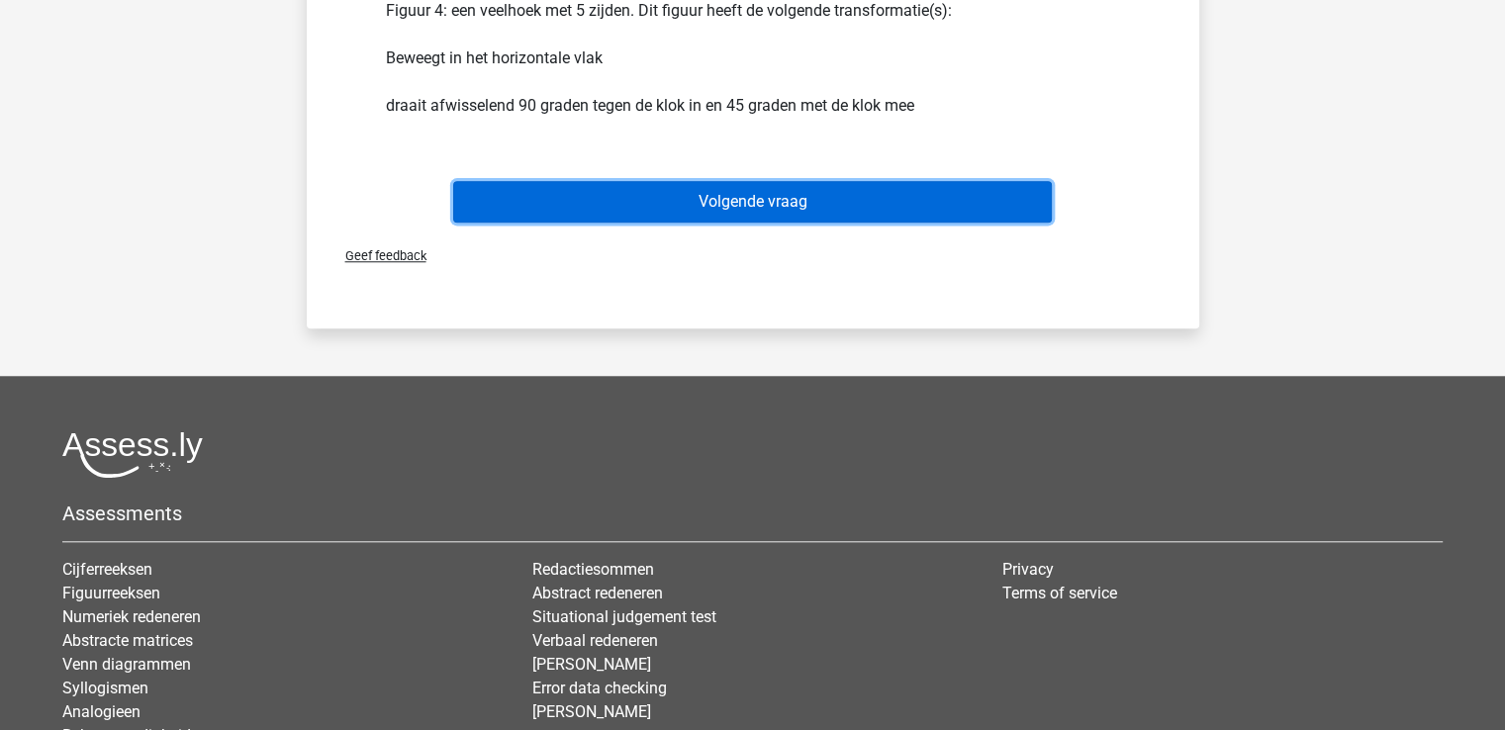
click at [733, 211] on button "Volgende vraag" at bounding box center [752, 202] width 599 height 42
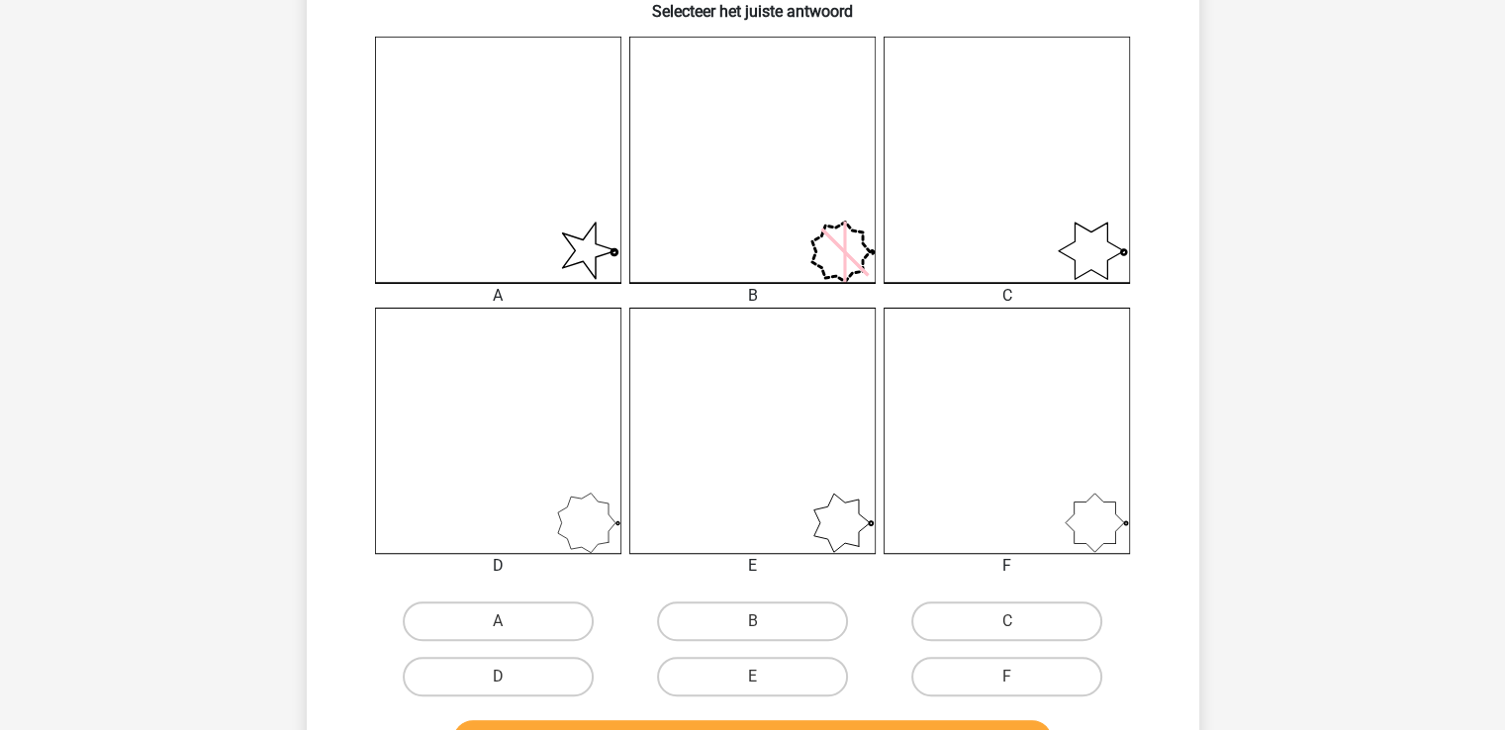
scroll to position [617, 0]
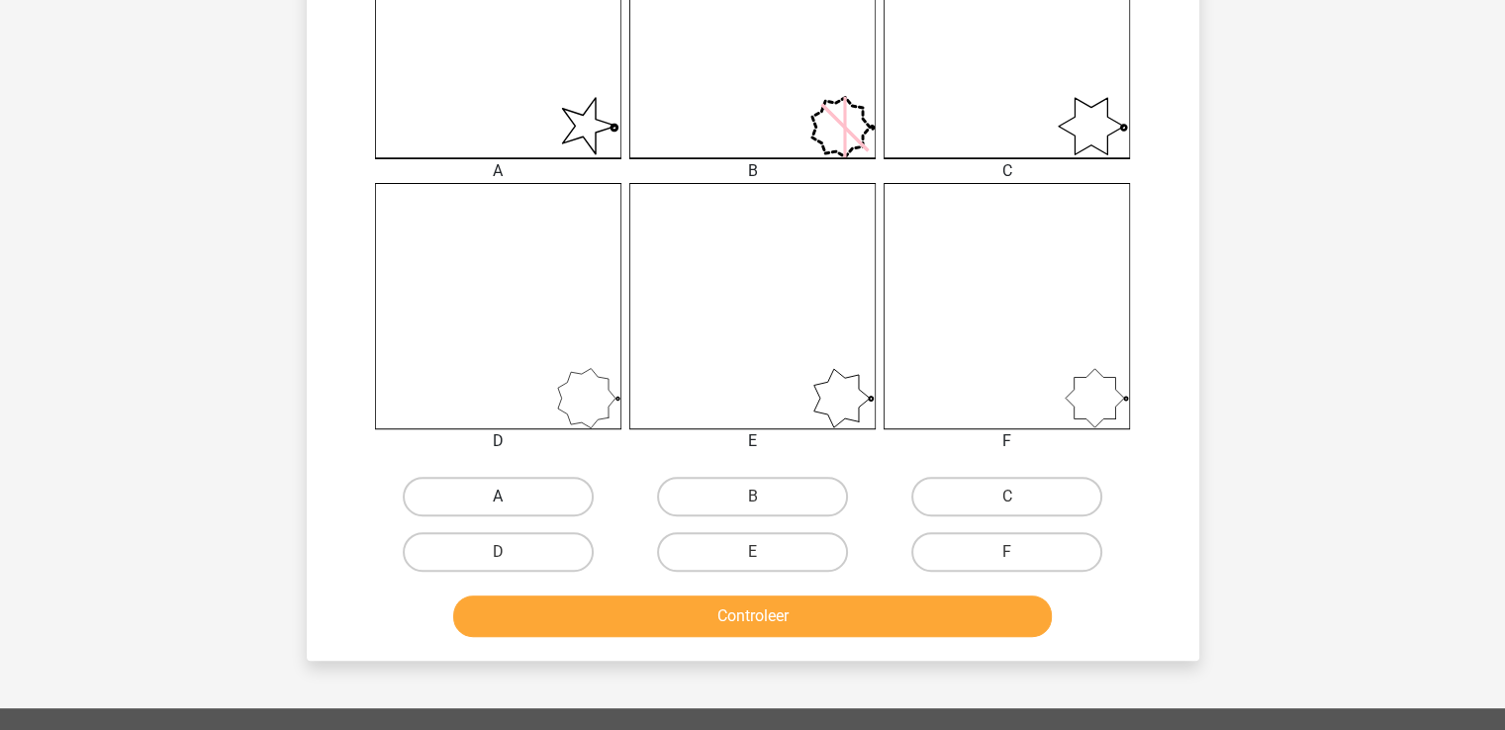
click at [521, 492] on label "A" at bounding box center [498, 497] width 191 height 40
click at [511, 497] on input "A" at bounding box center [504, 503] width 13 height 13
radio input "true"
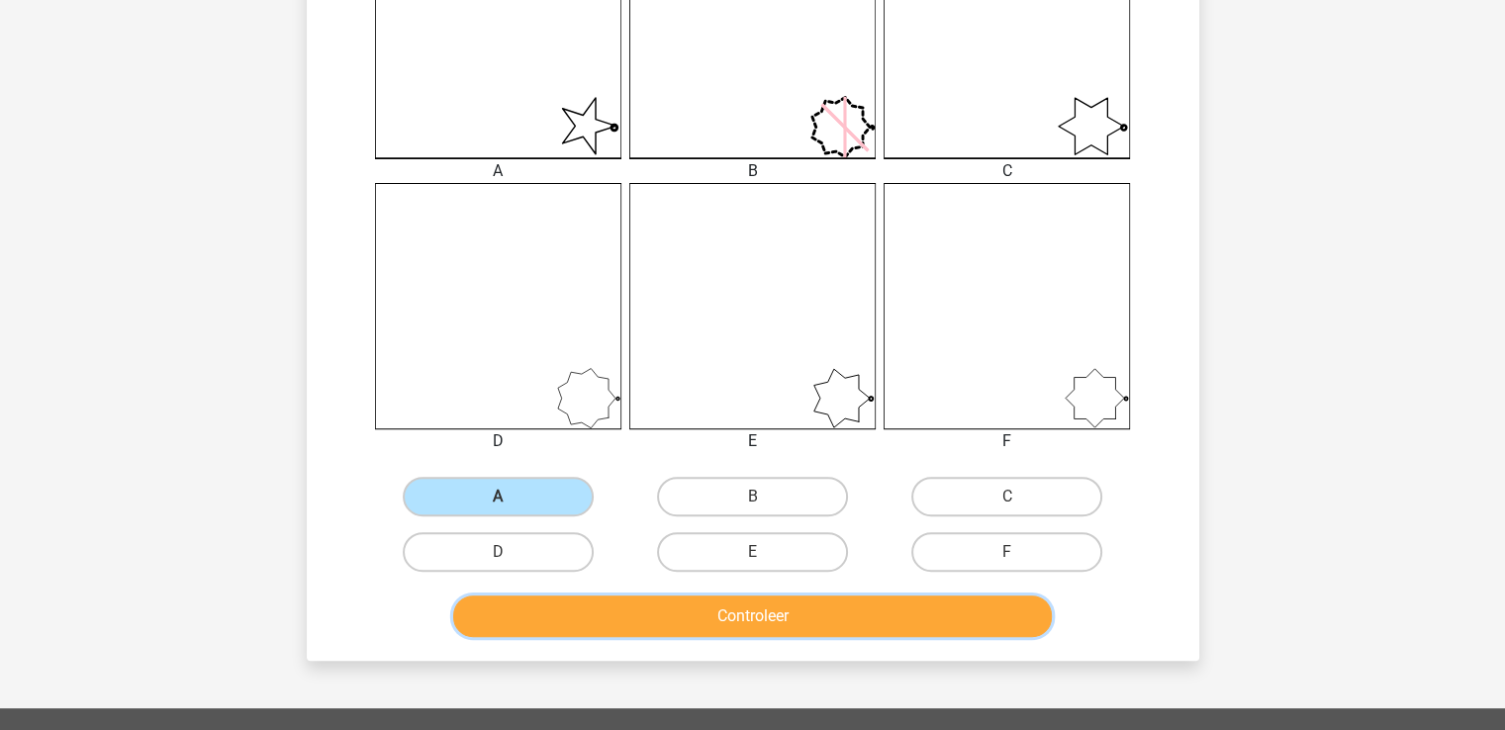
click at [804, 604] on button "Controleer" at bounding box center [752, 617] width 599 height 42
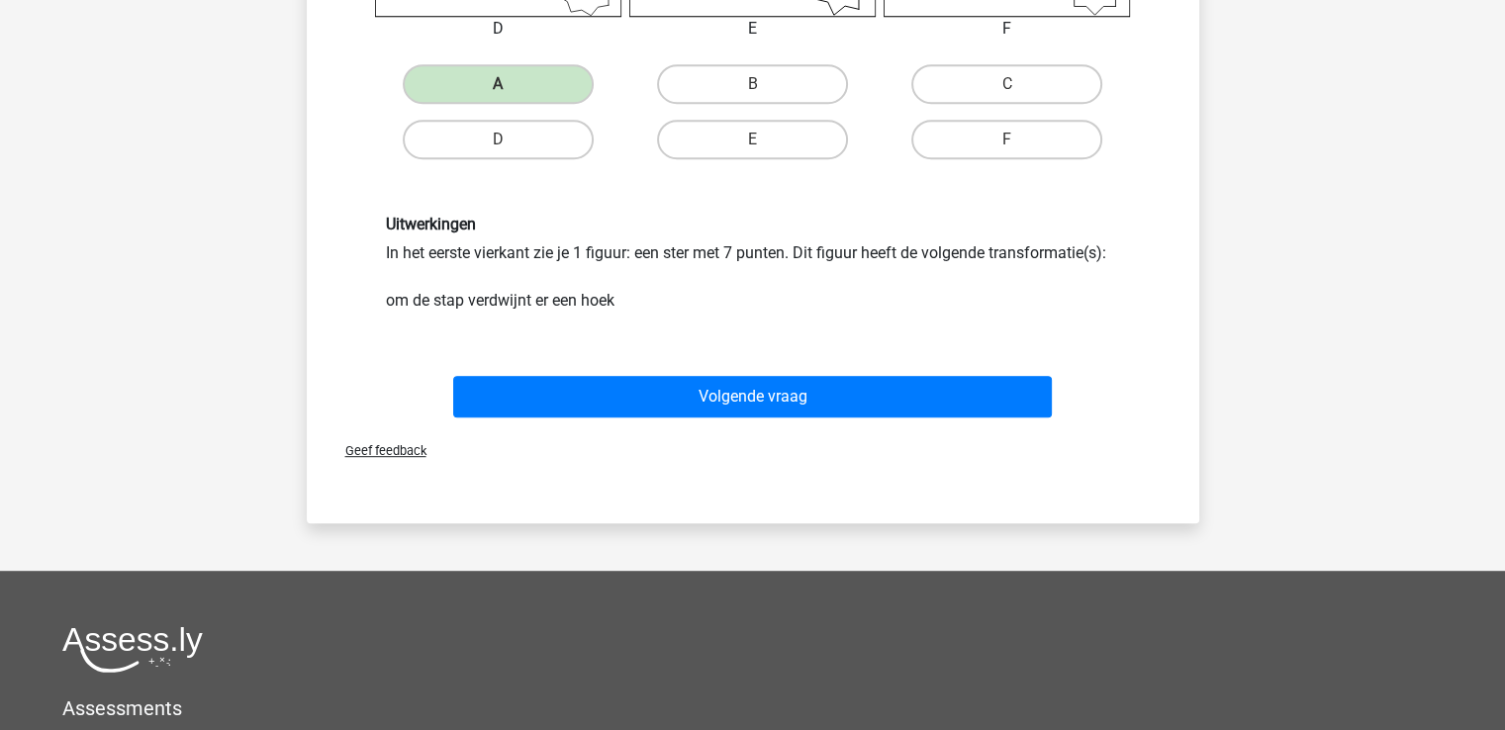
scroll to position [1260, 0]
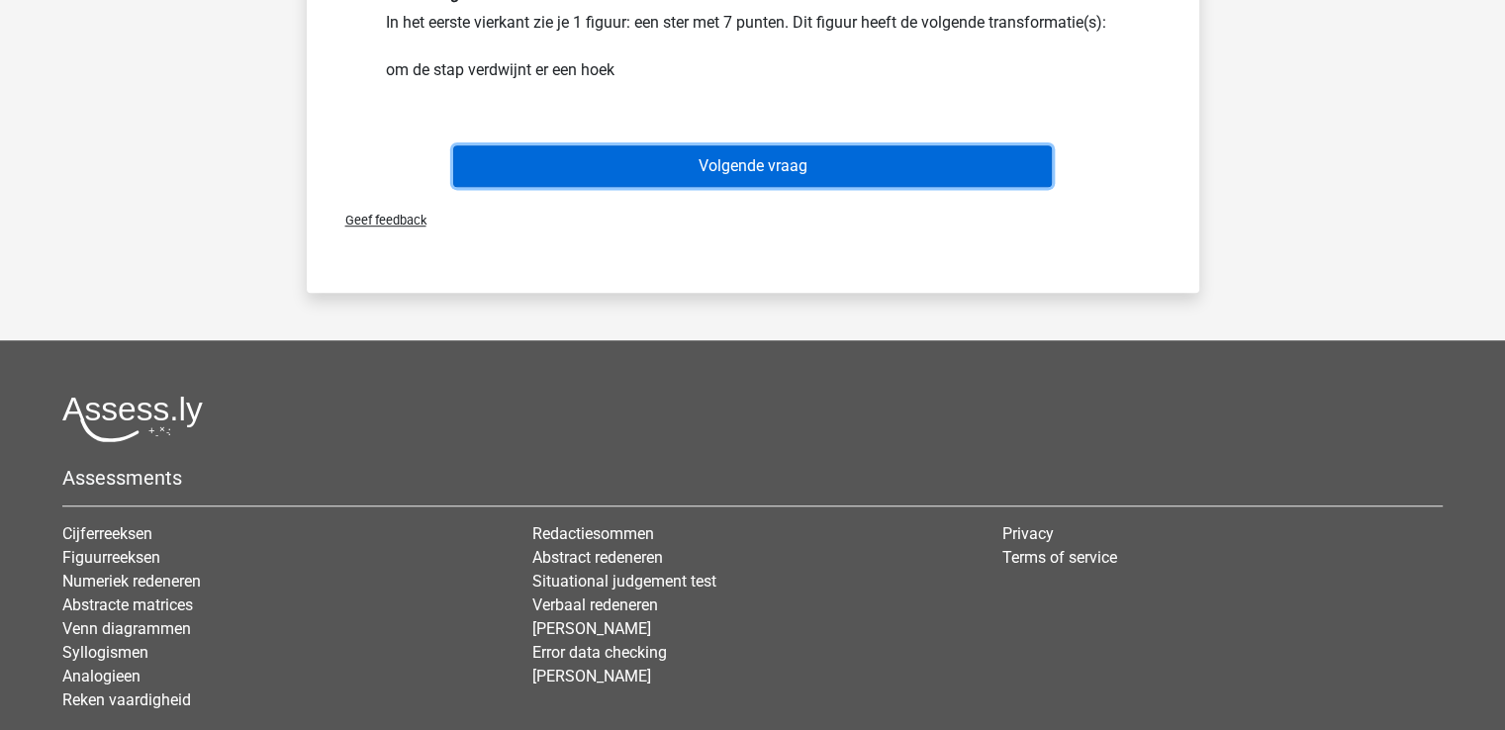
click at [789, 170] on button "Volgende vraag" at bounding box center [752, 166] width 599 height 42
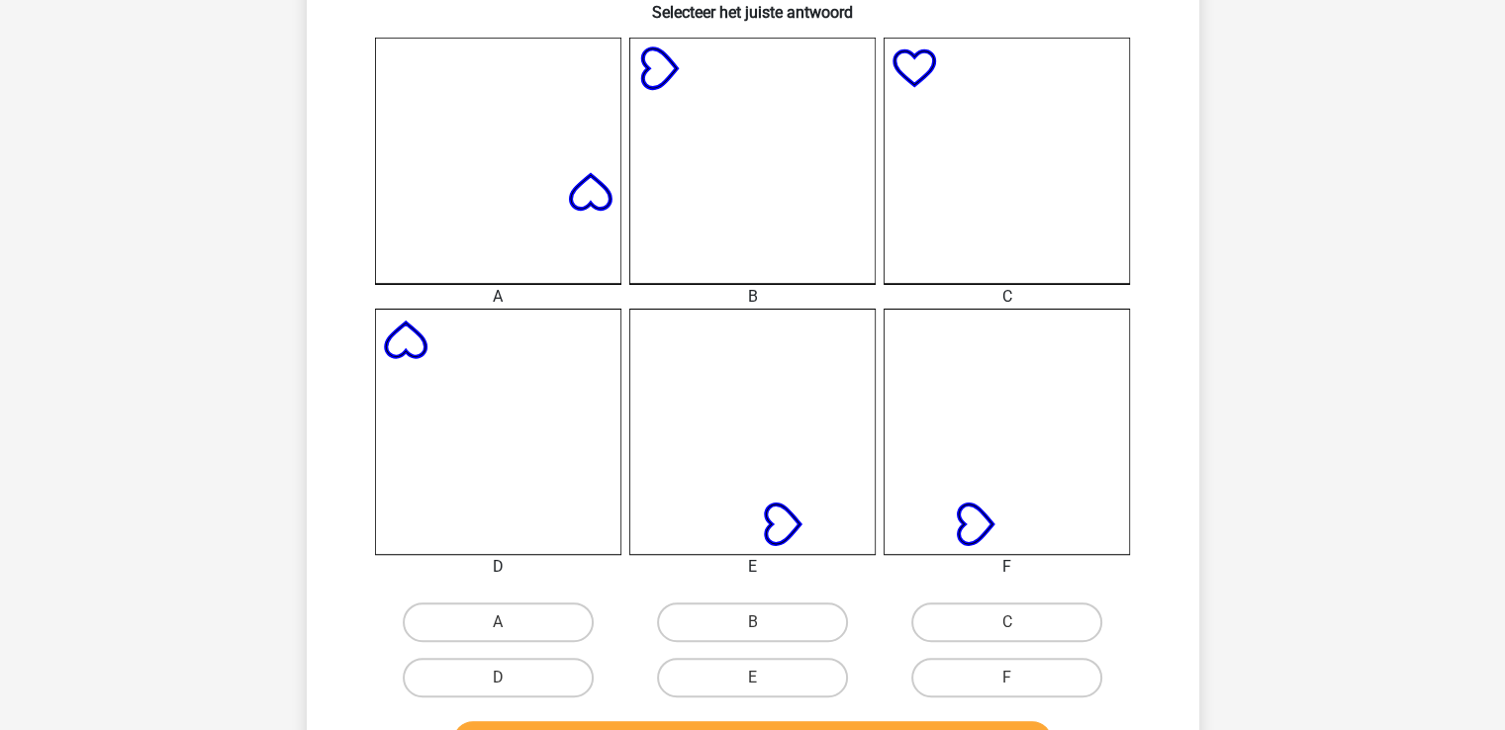
scroll to position [513, 0]
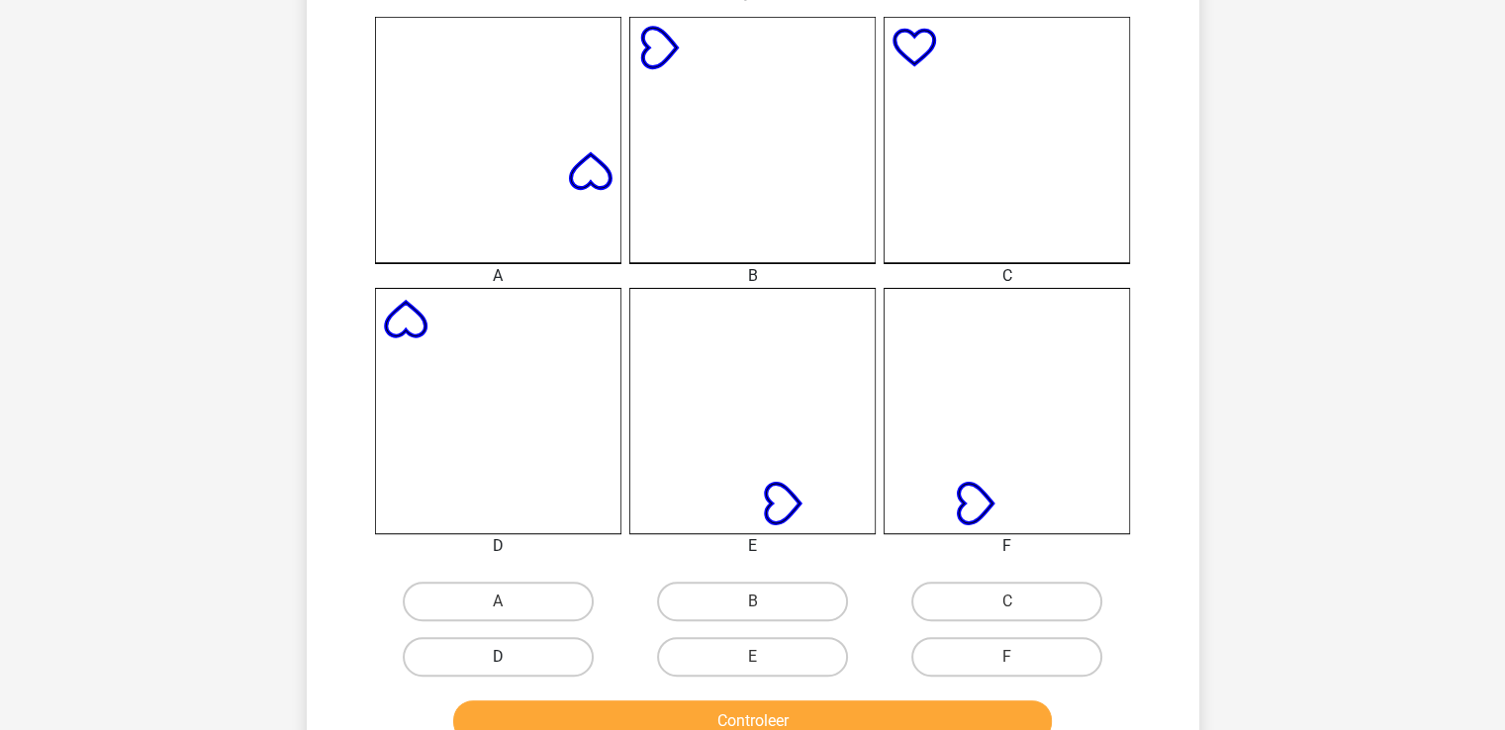
click at [507, 650] on label "D" at bounding box center [498, 657] width 191 height 40
click at [507, 657] on input "D" at bounding box center [504, 663] width 13 height 13
radio input "true"
click at [746, 711] on button "Controleer" at bounding box center [752, 721] width 599 height 42
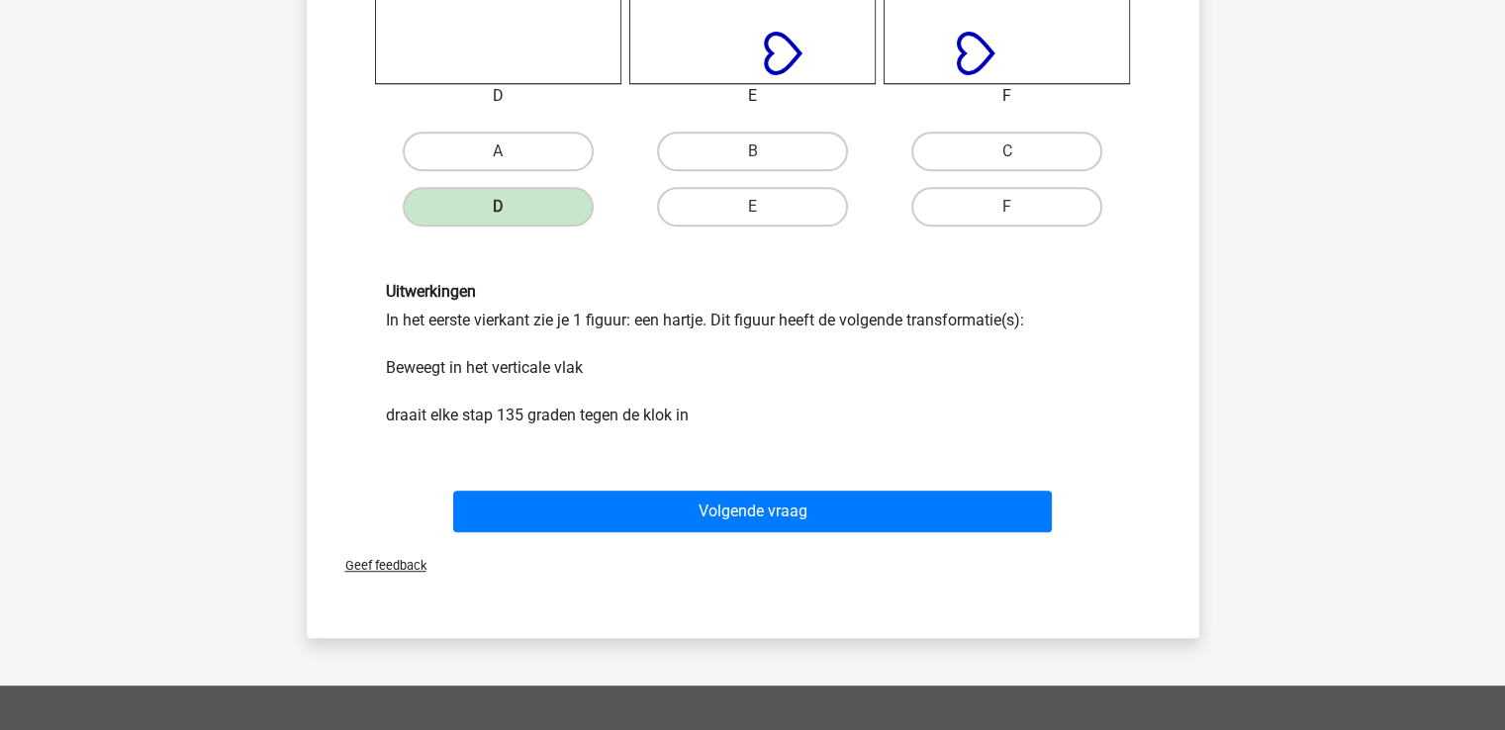
scroll to position [971, 0]
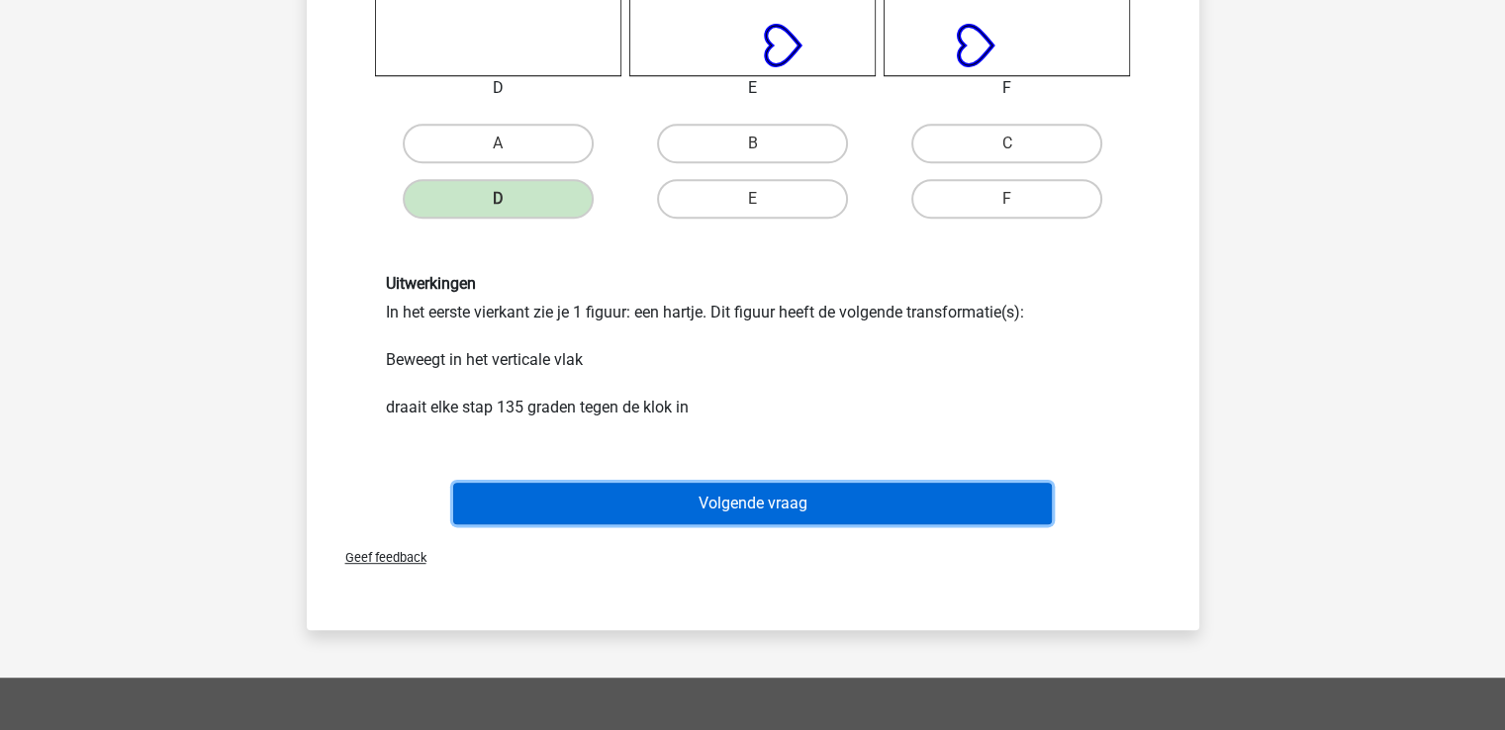
click at [747, 504] on button "Volgende vraag" at bounding box center [752, 504] width 599 height 42
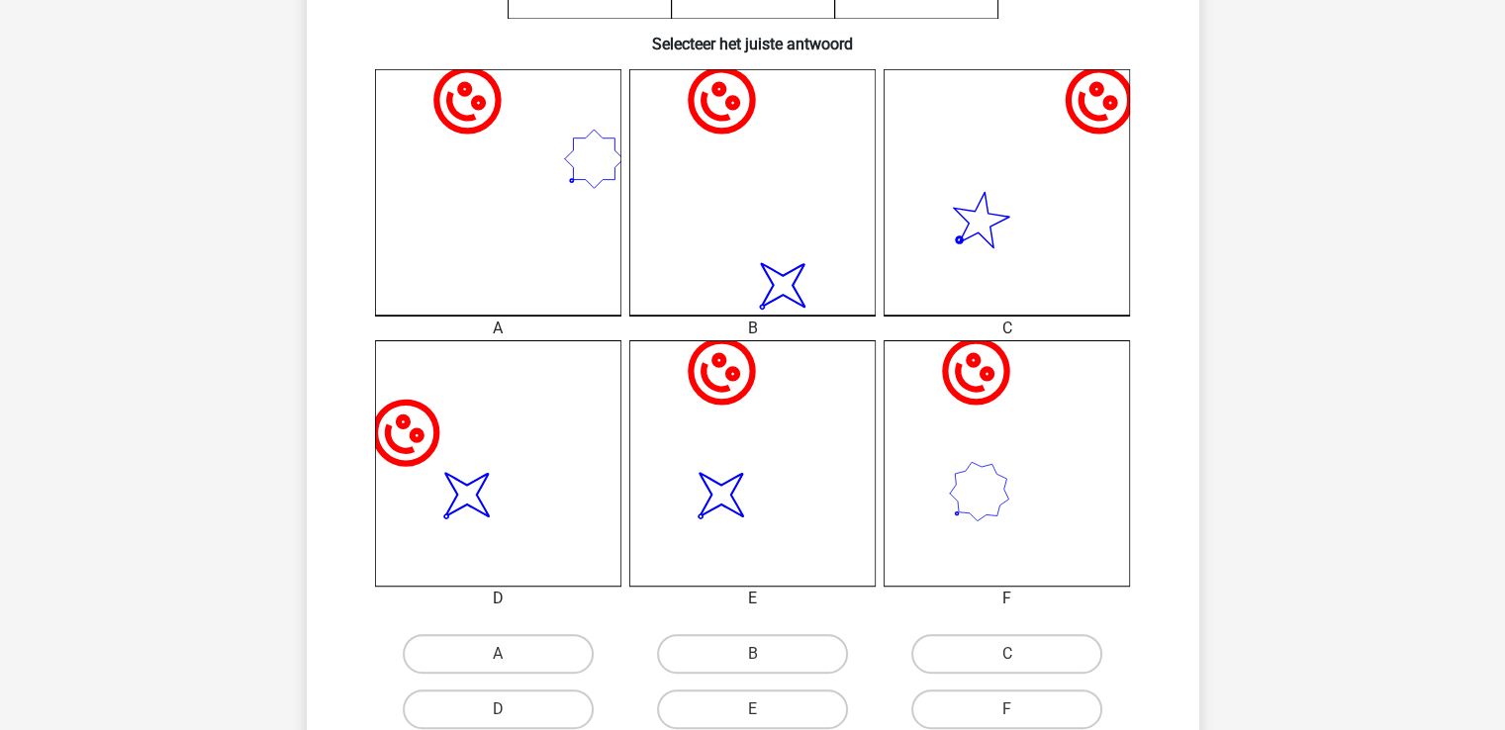
scroll to position [471, 0]
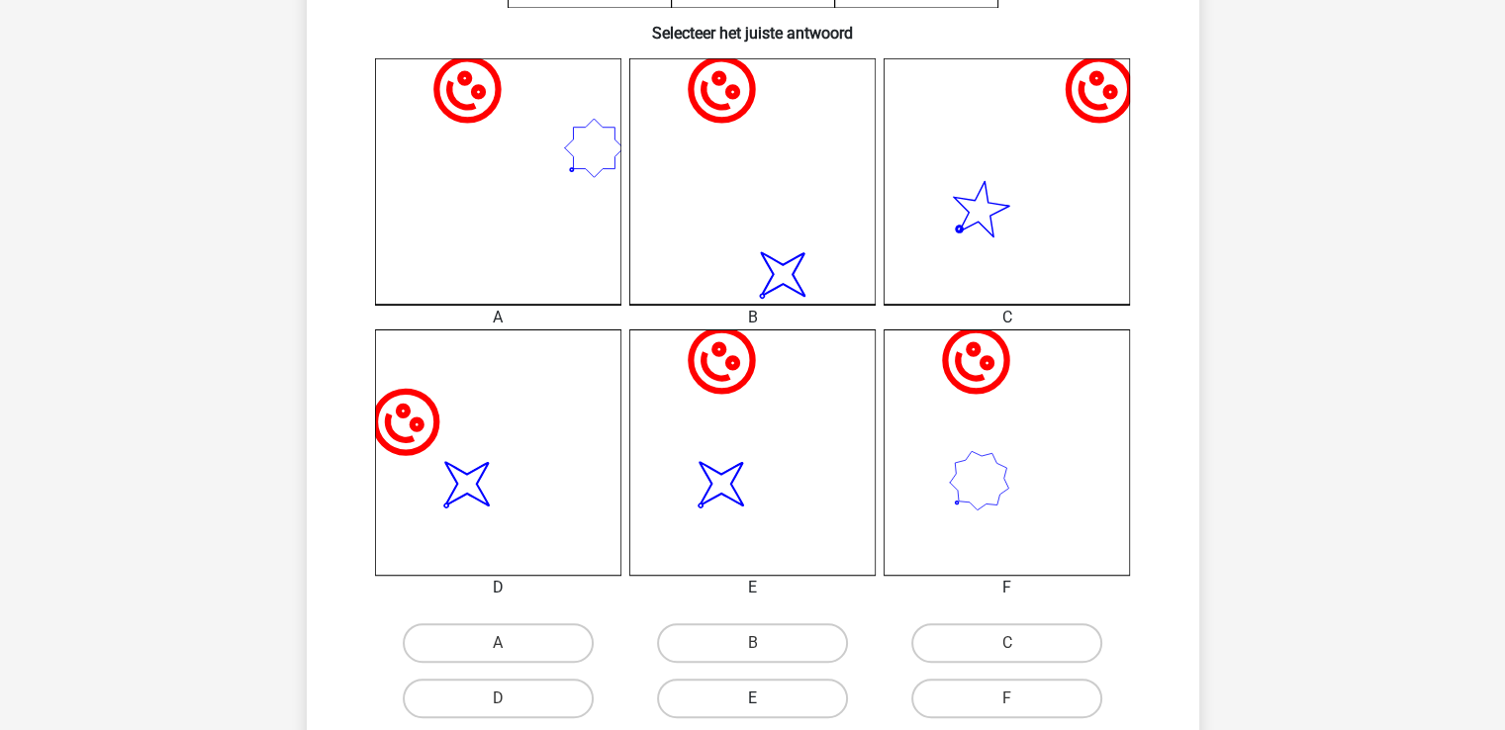
click at [774, 705] on label "E" at bounding box center [752, 699] width 191 height 40
click at [765, 705] on input "E" at bounding box center [758, 705] width 13 height 13
radio input "true"
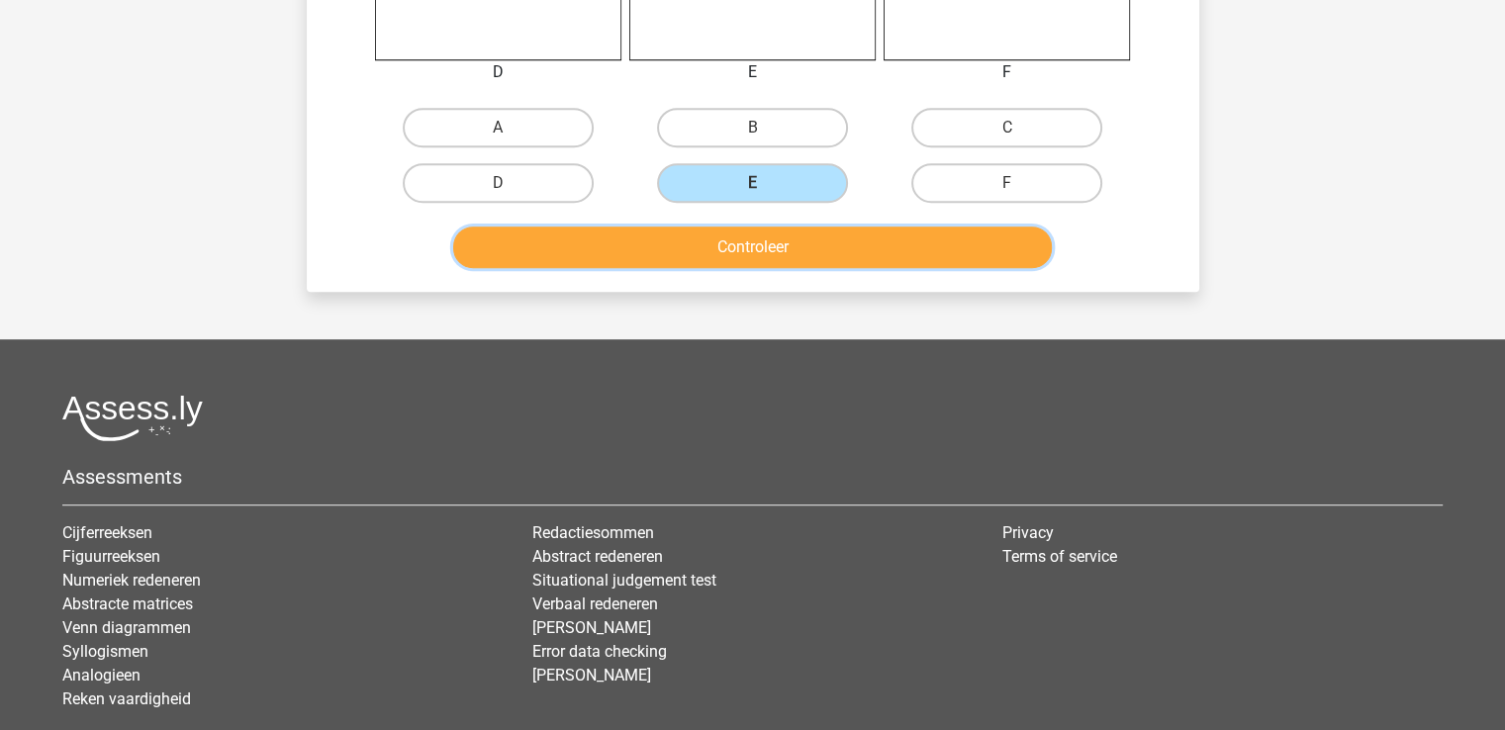
click at [743, 254] on button "Controleer" at bounding box center [752, 248] width 599 height 42
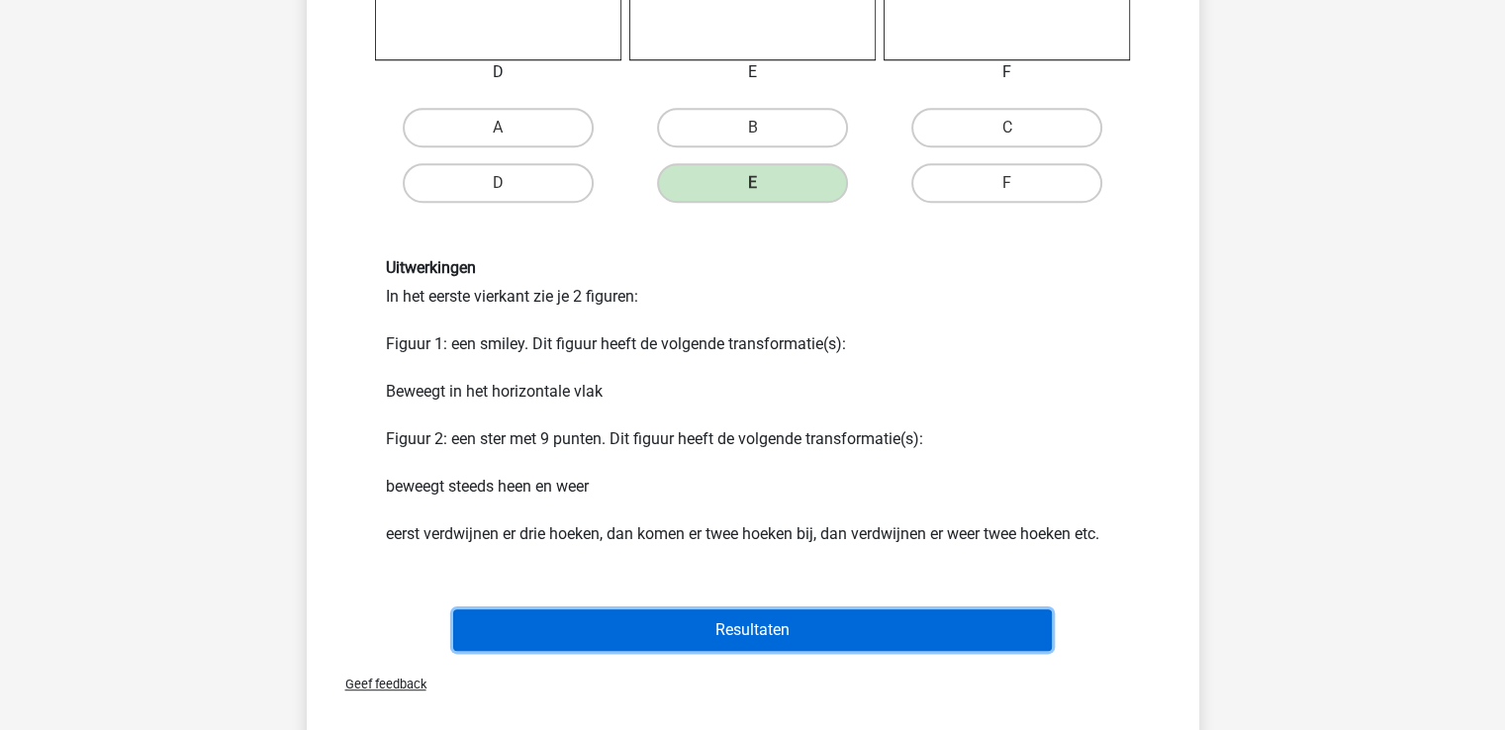
click at [784, 627] on button "Resultaten" at bounding box center [752, 630] width 599 height 42
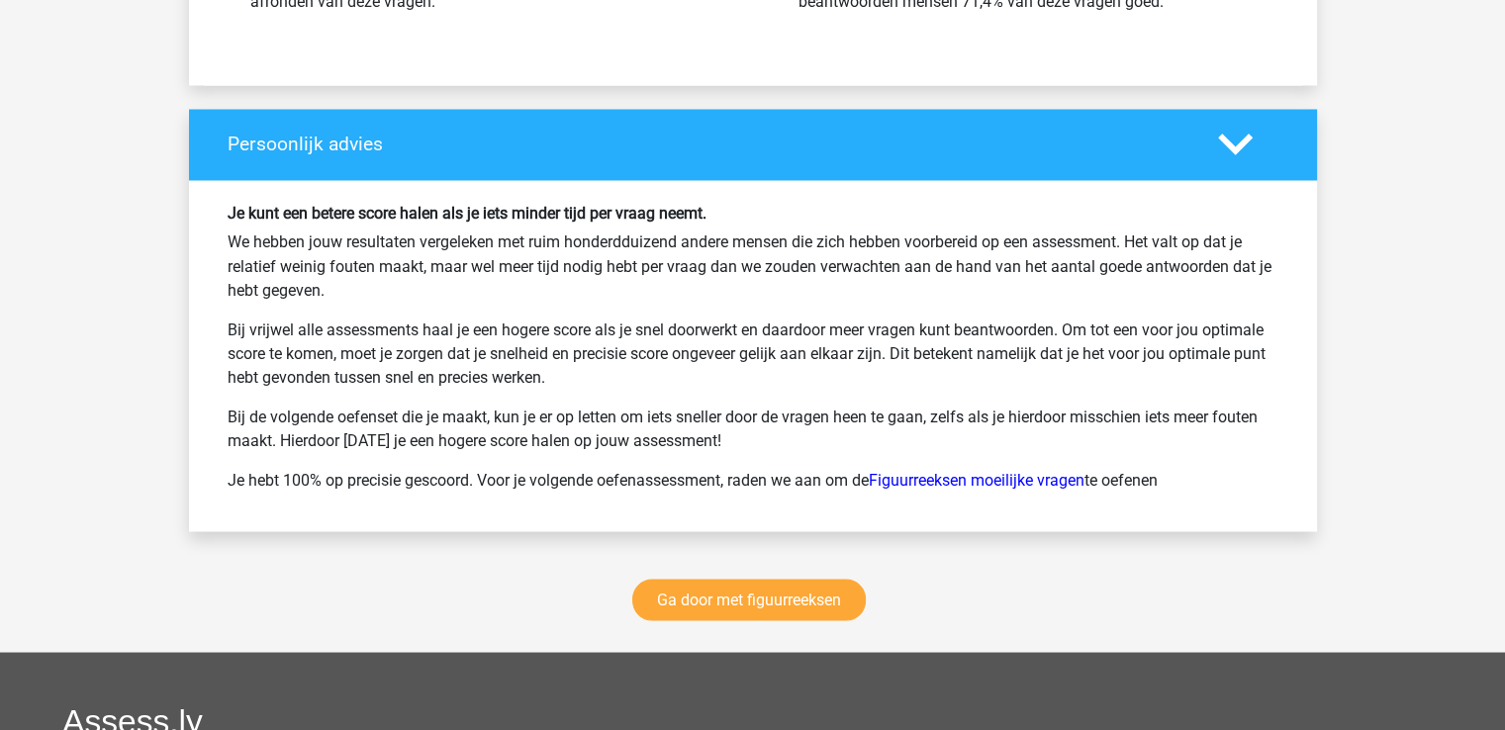
scroll to position [3537, 0]
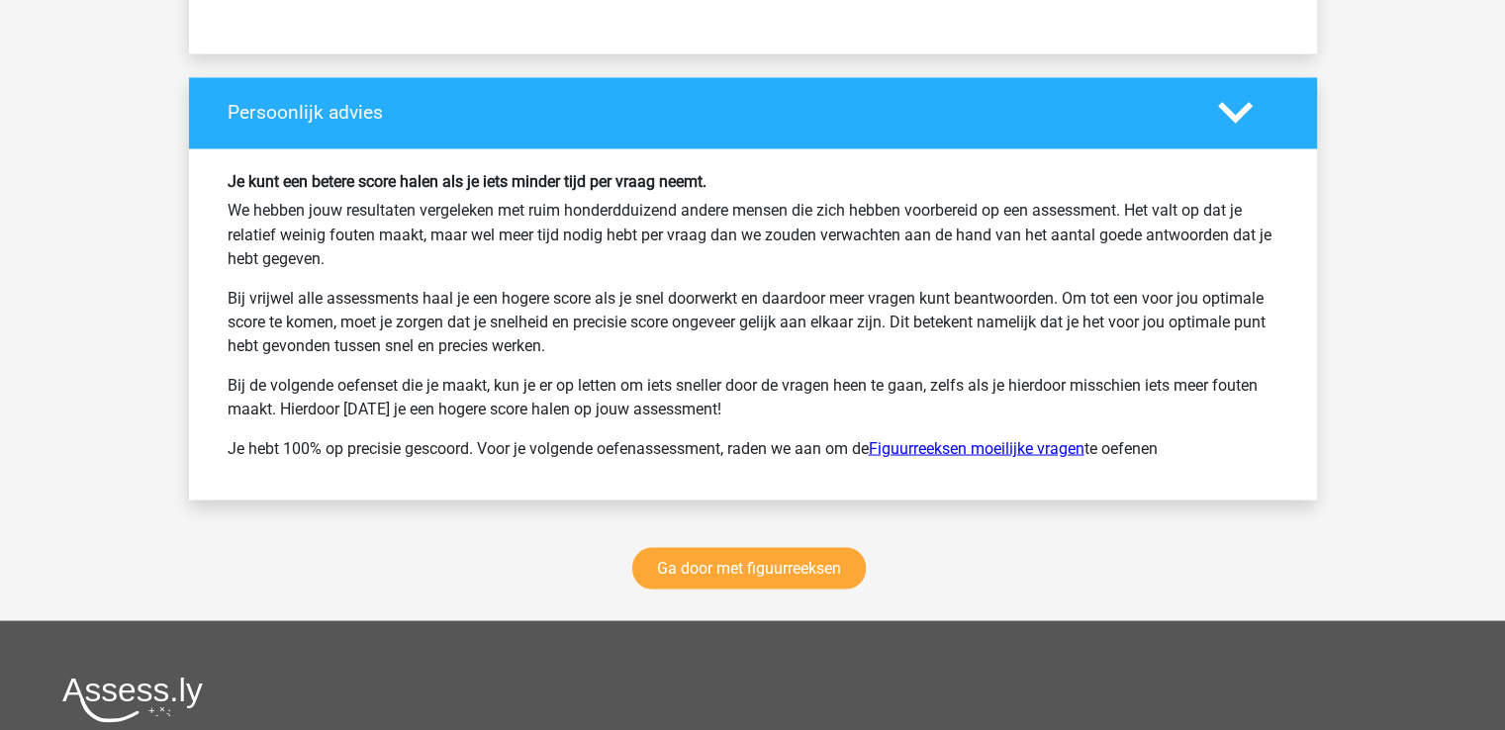
click at [1021, 438] on link "Figuurreeksen moeilijke vragen" at bounding box center [977, 447] width 216 height 19
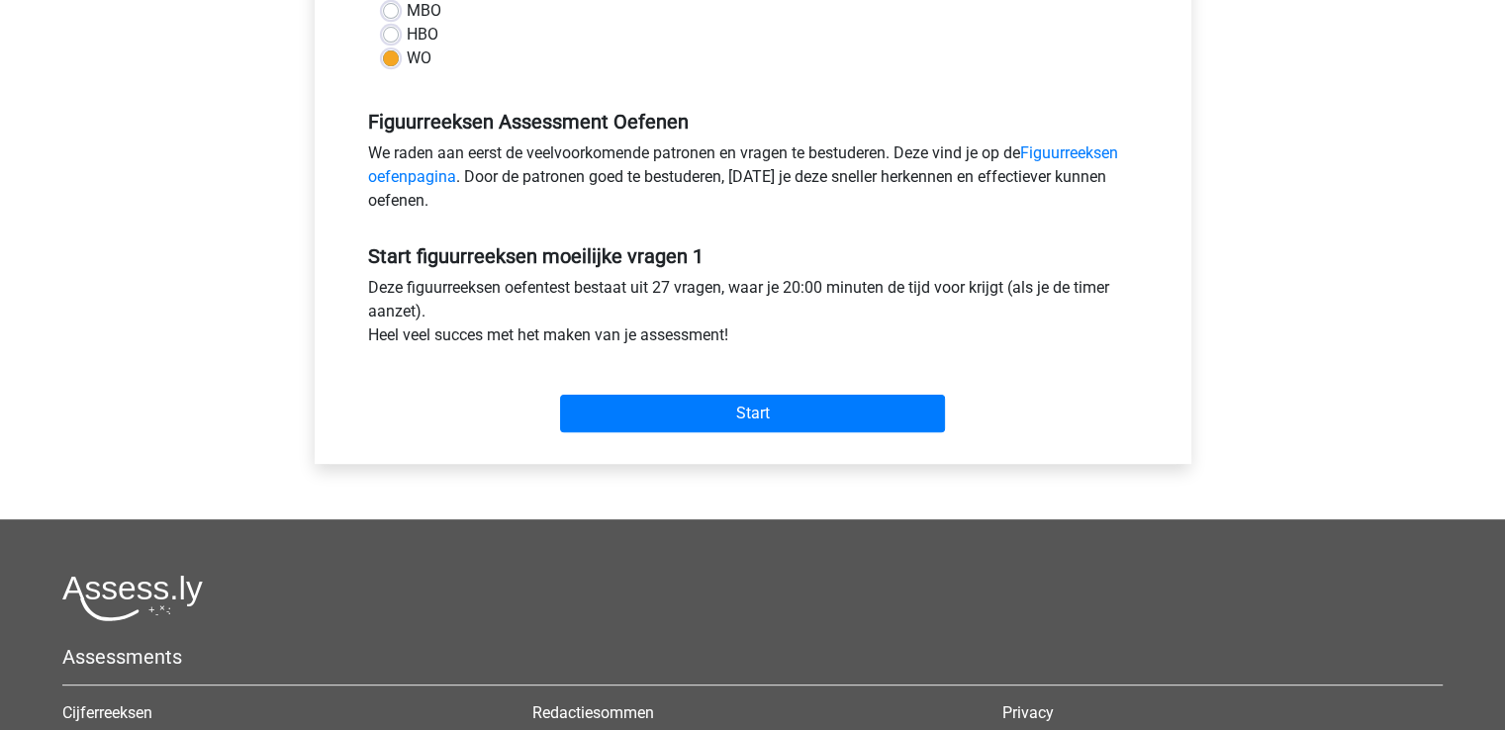
scroll to position [558, 0]
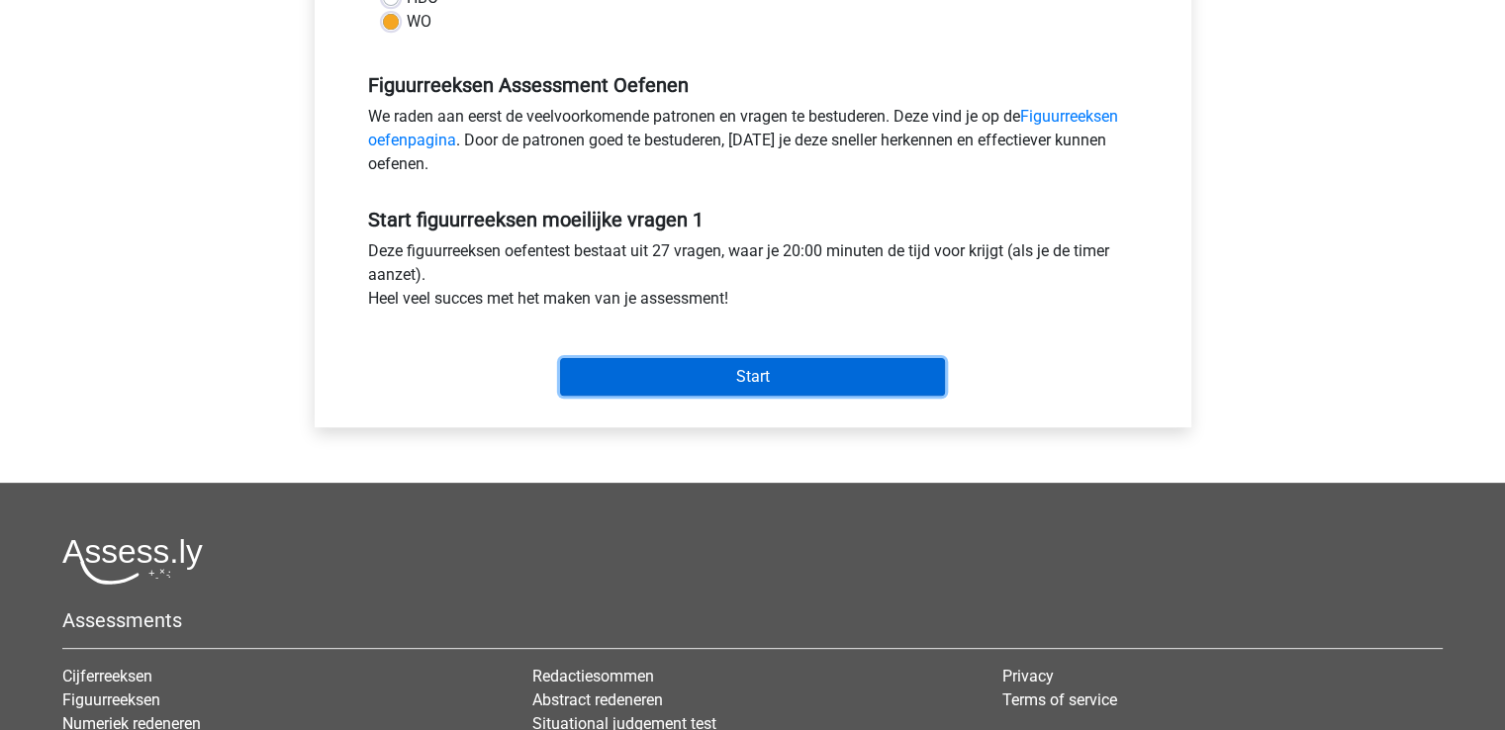
click at [750, 377] on input "Start" at bounding box center [752, 377] width 385 height 38
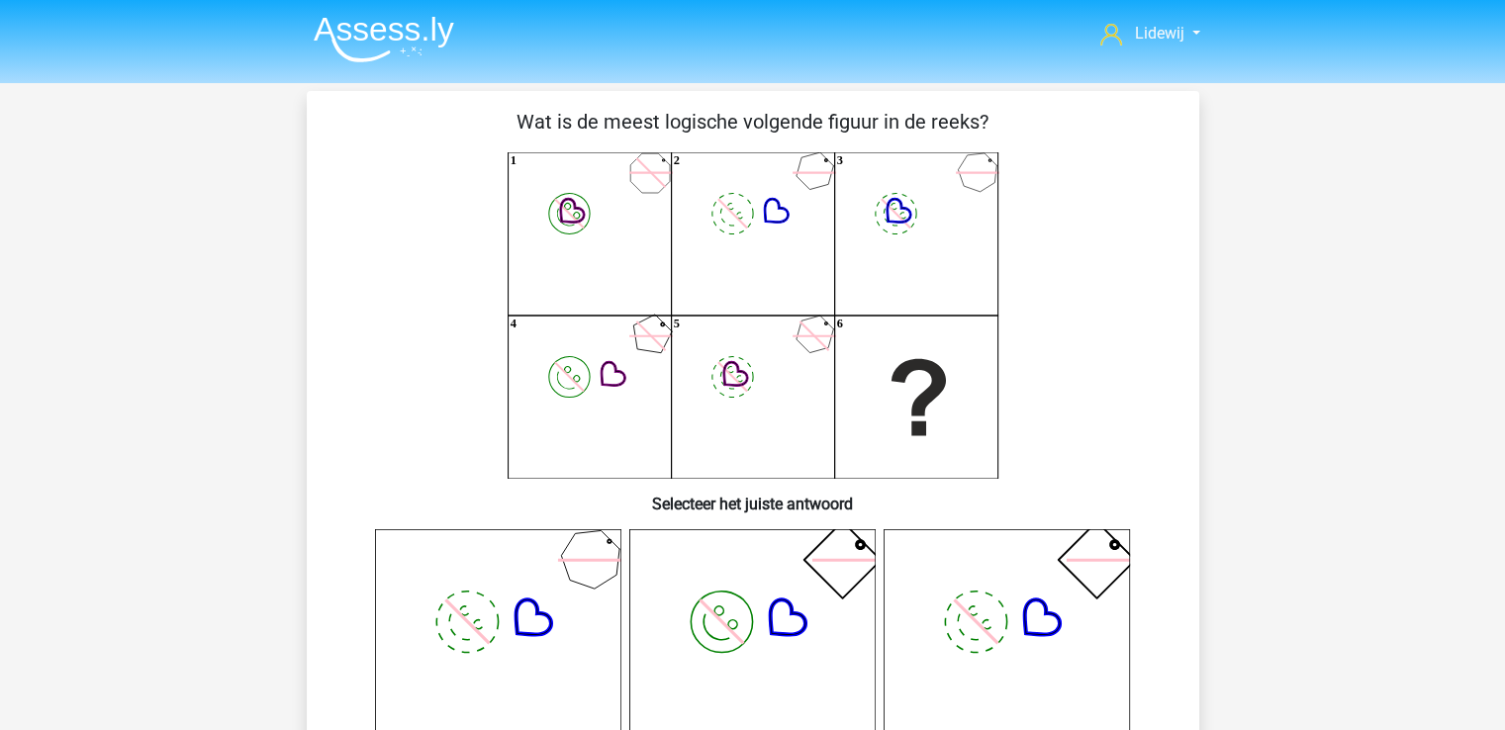
click at [589, 177] on icon "image/svg+xml 1 image/svg+xml 2 image/svg+xml 3 image/svg+xml 4 image/svg+xml" at bounding box center [752, 315] width 797 height 327
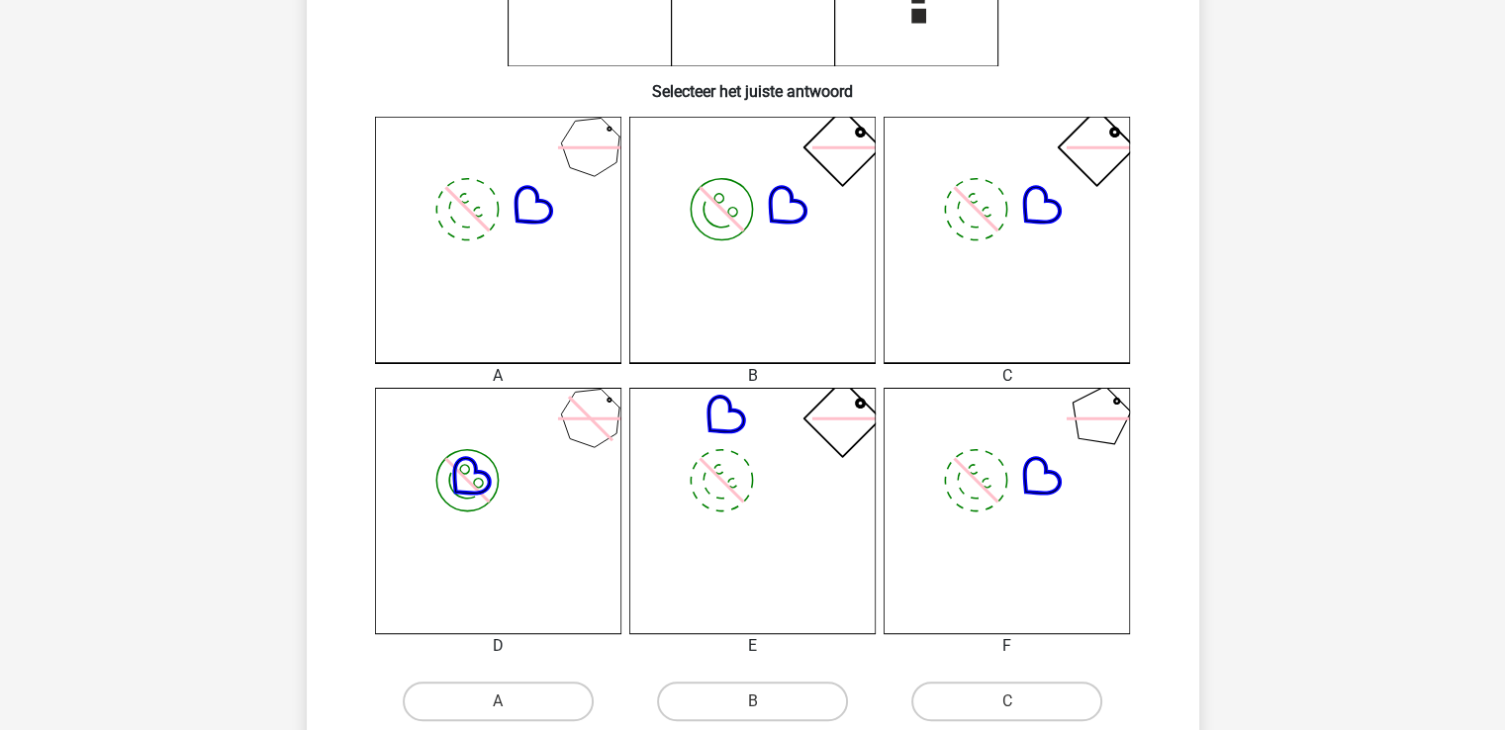
scroll to position [462, 0]
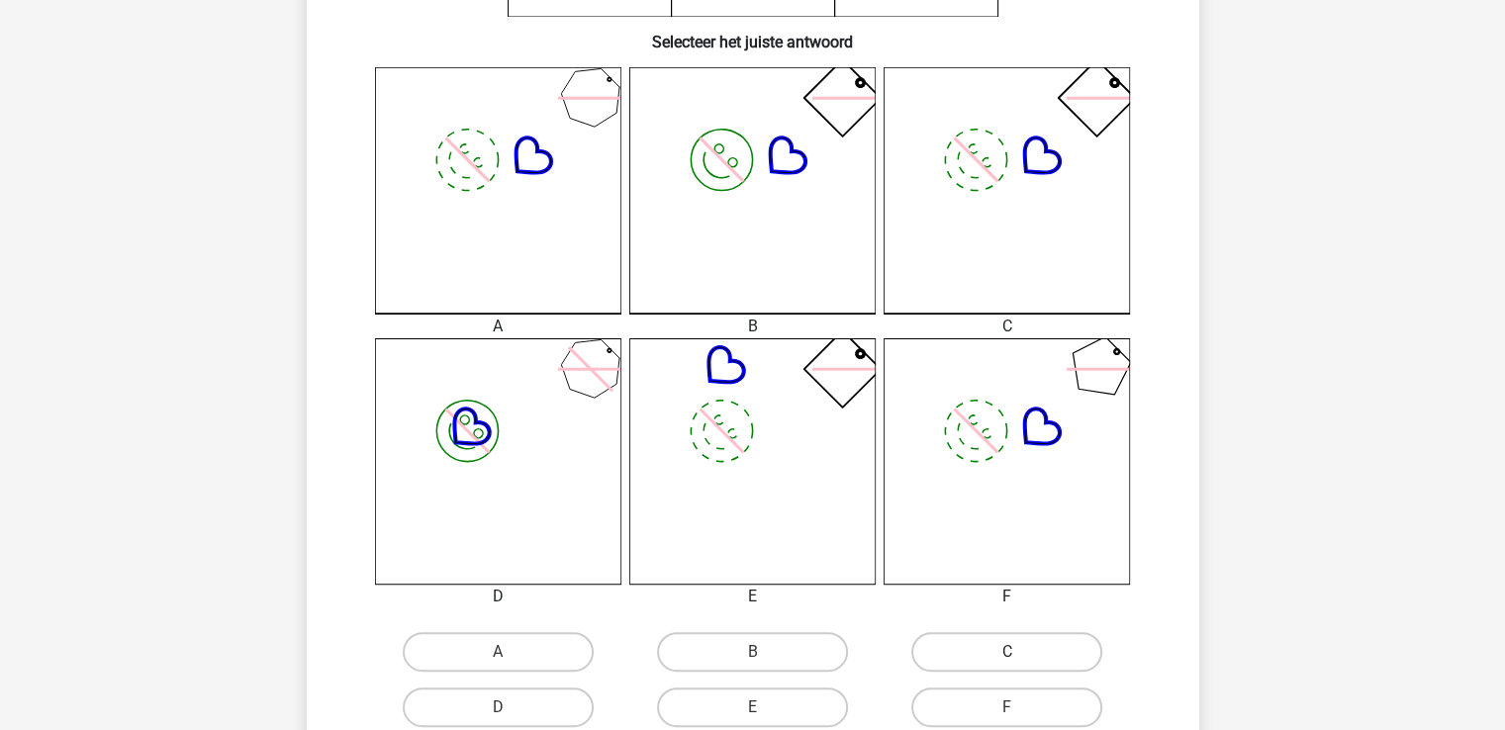
click at [1029, 650] on label "C" at bounding box center [1006, 652] width 191 height 40
click at [1020, 652] on input "C" at bounding box center [1013, 658] width 13 height 13
radio input "true"
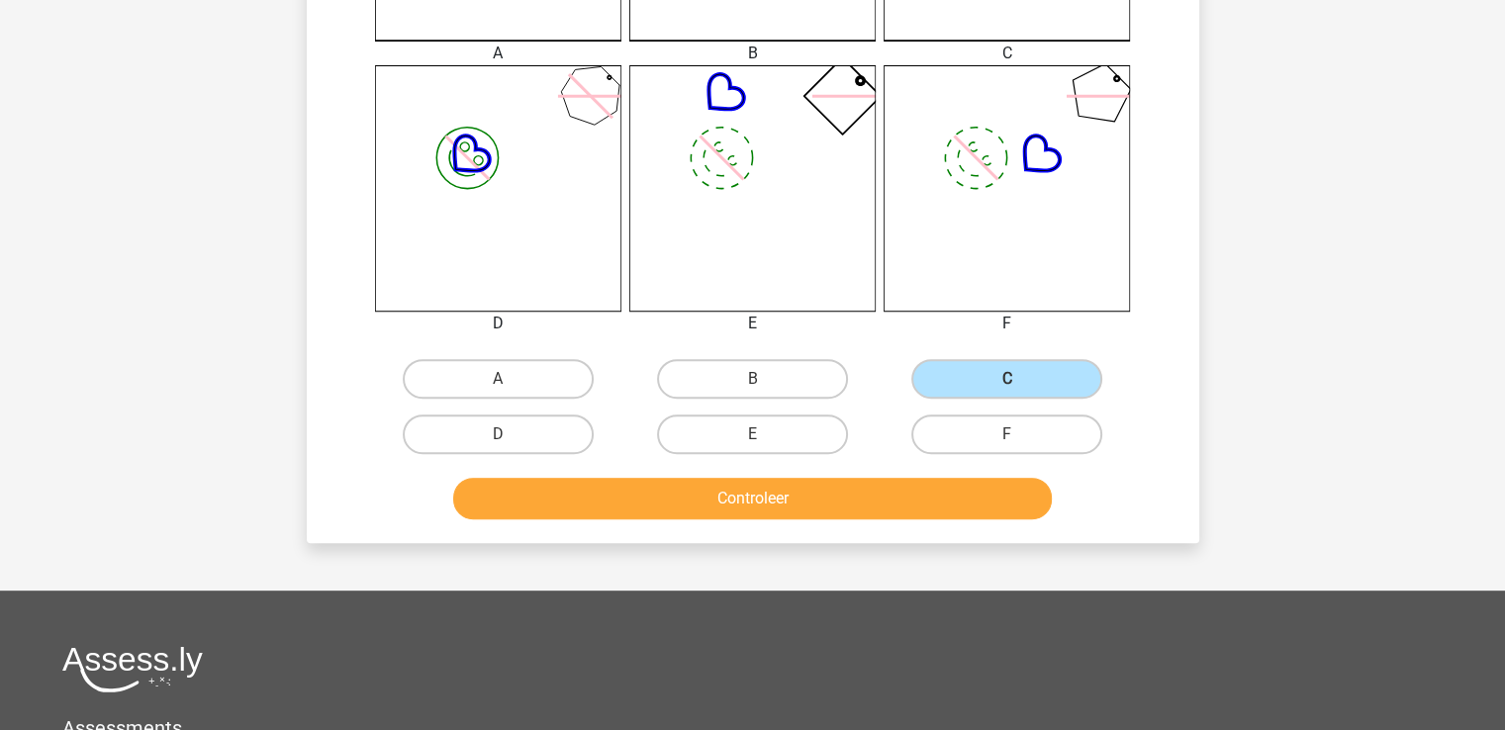
scroll to position [763, 0]
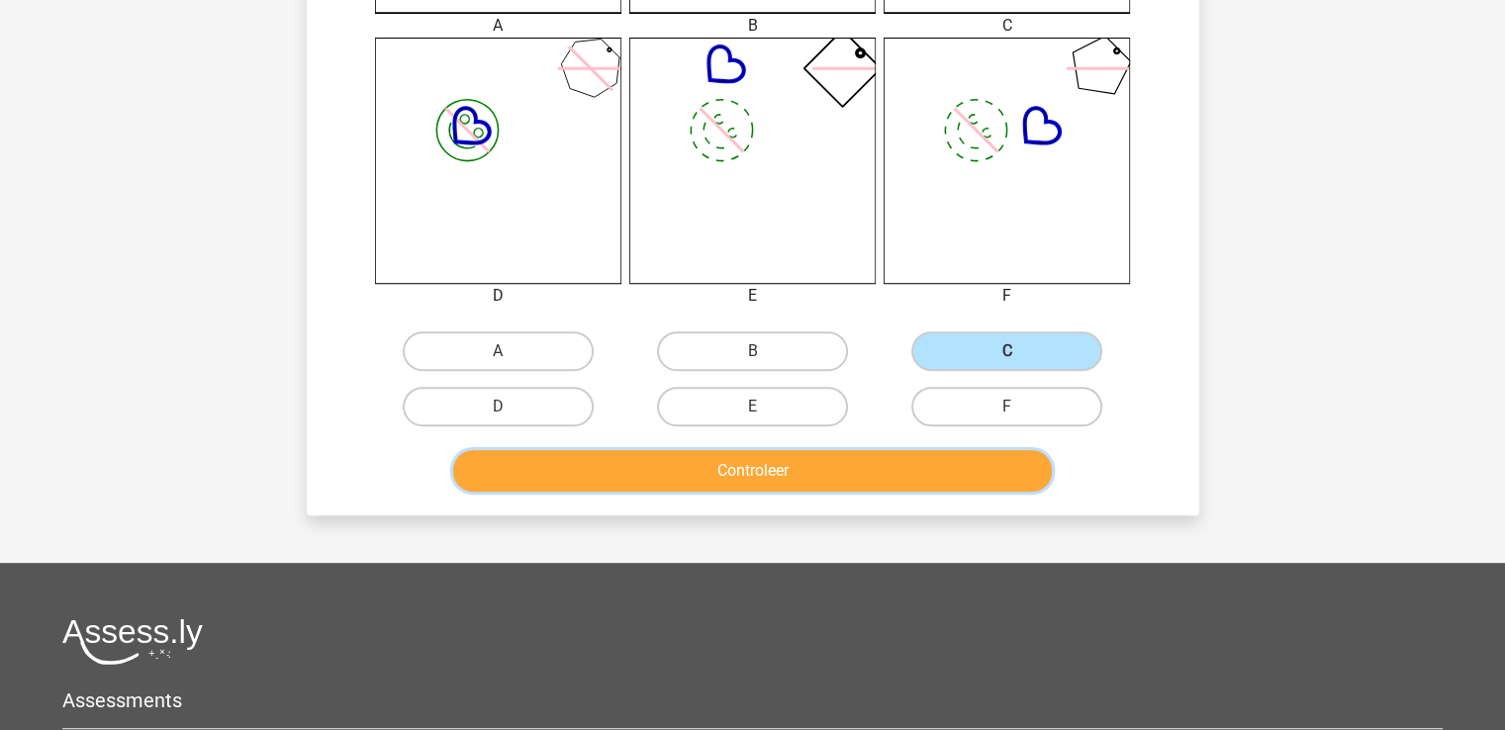
click at [756, 469] on button "Controleer" at bounding box center [752, 471] width 599 height 42
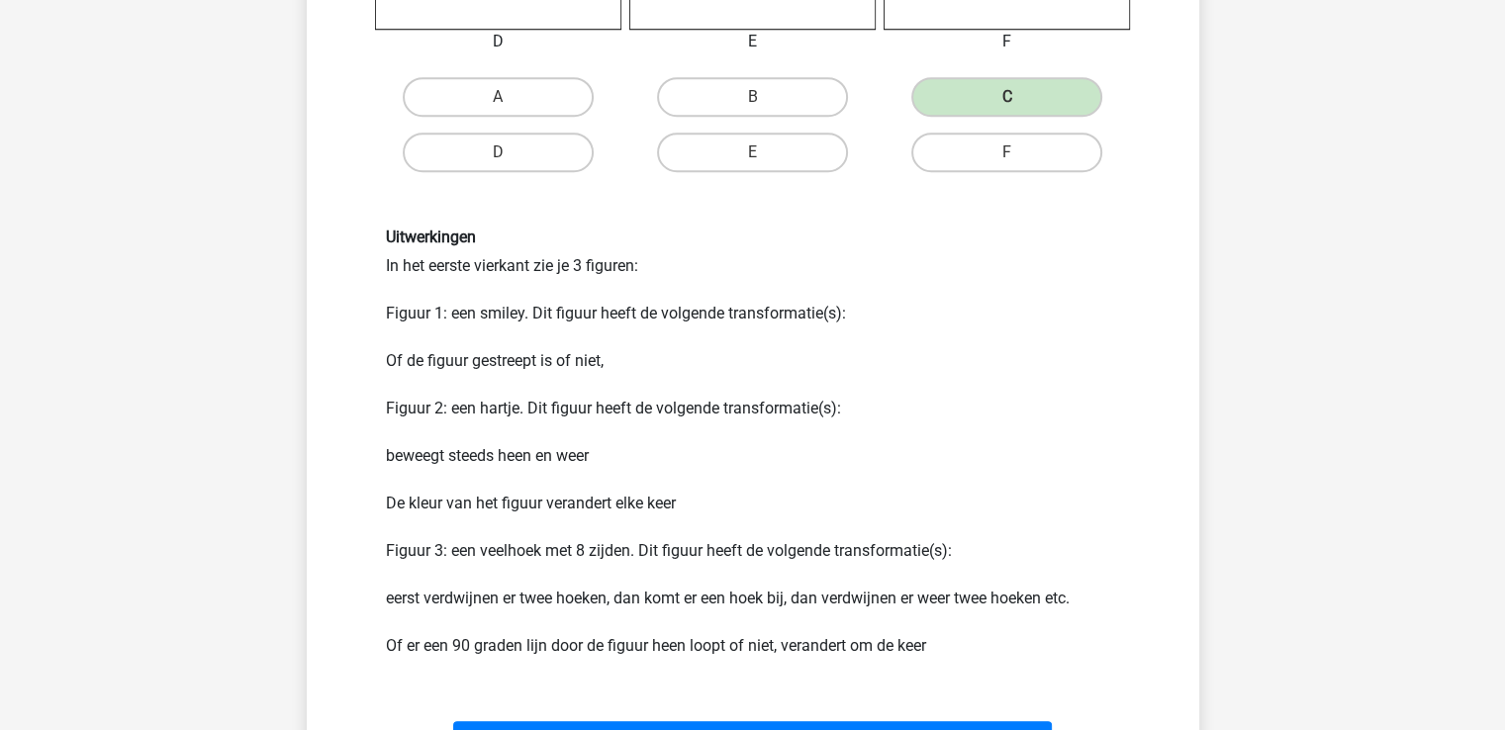
scroll to position [1073, 0]
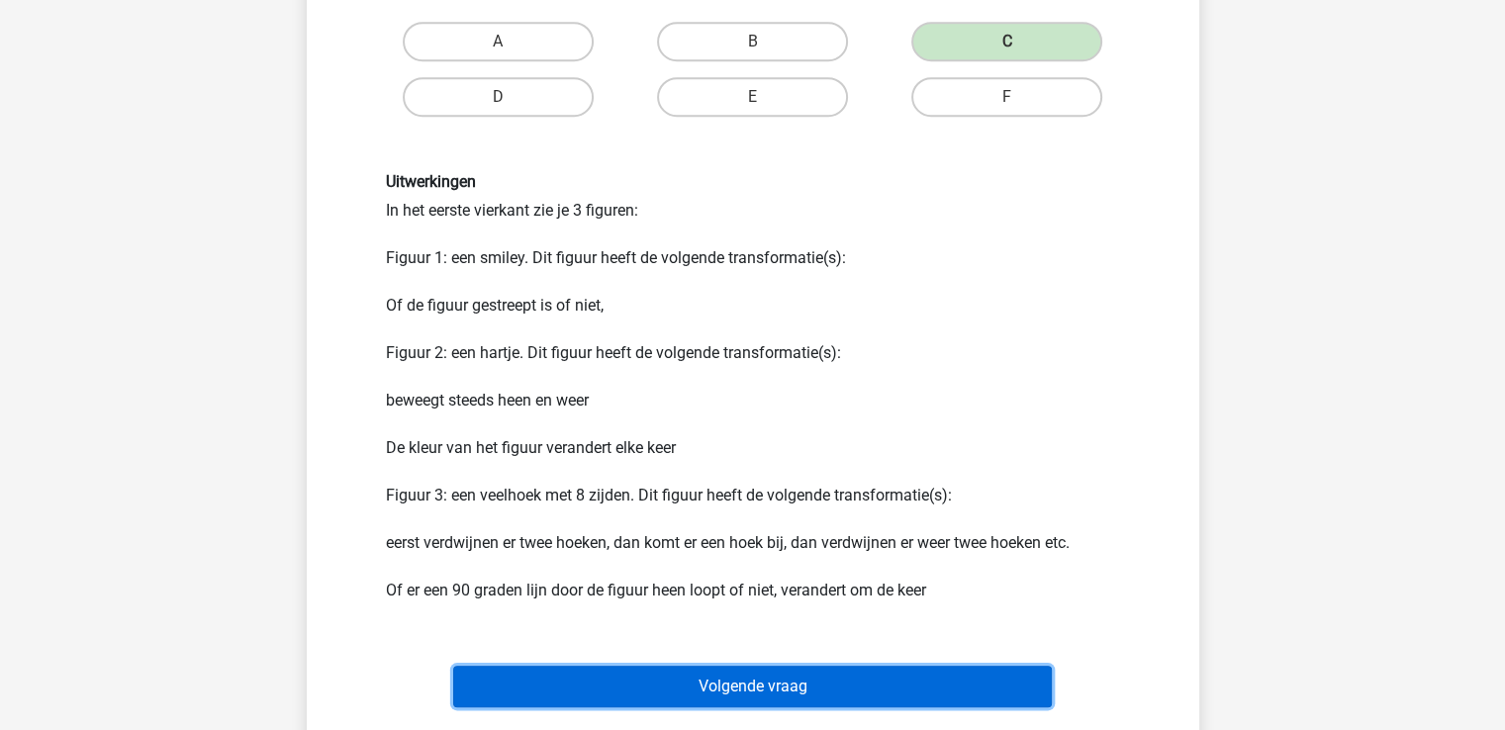
click at [629, 683] on button "Volgende vraag" at bounding box center [752, 687] width 599 height 42
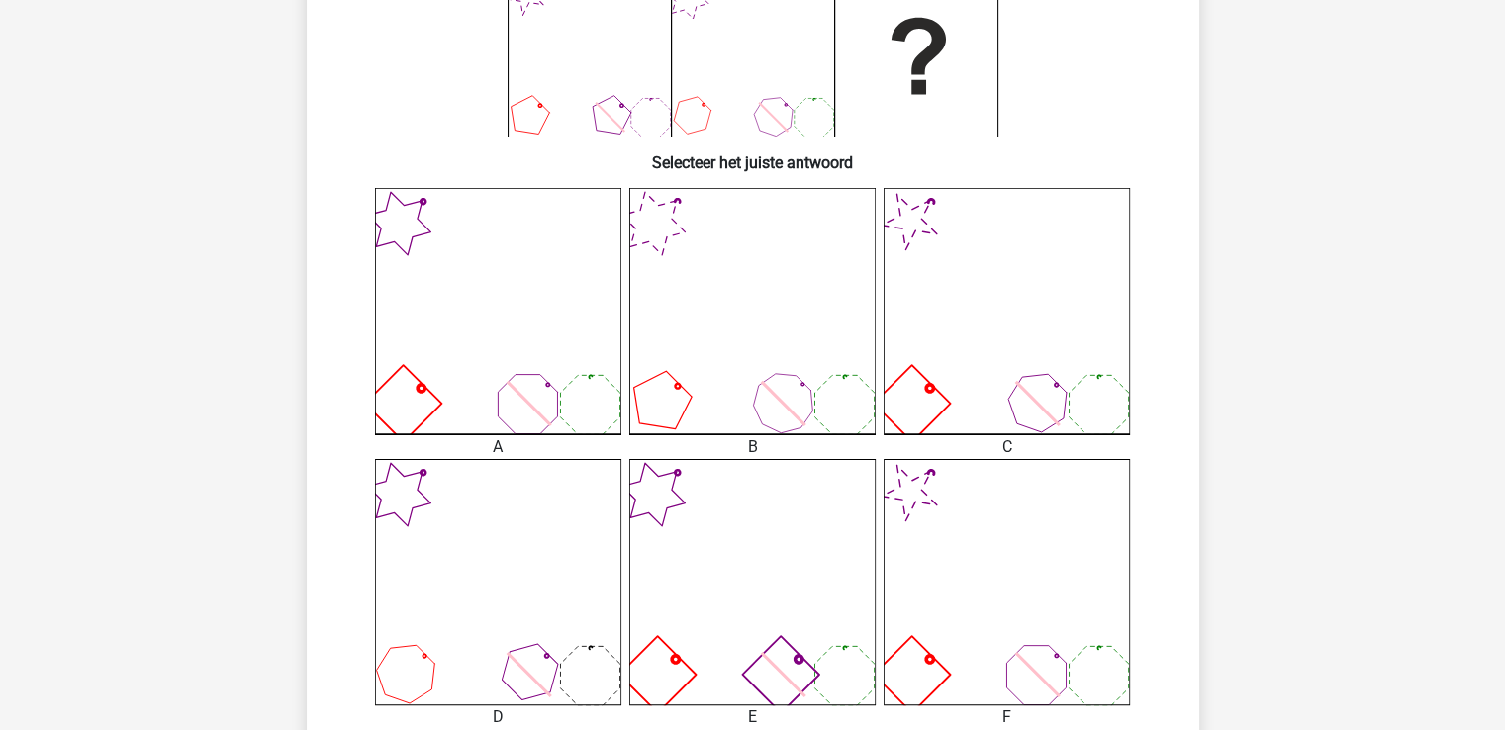
scroll to position [444, 0]
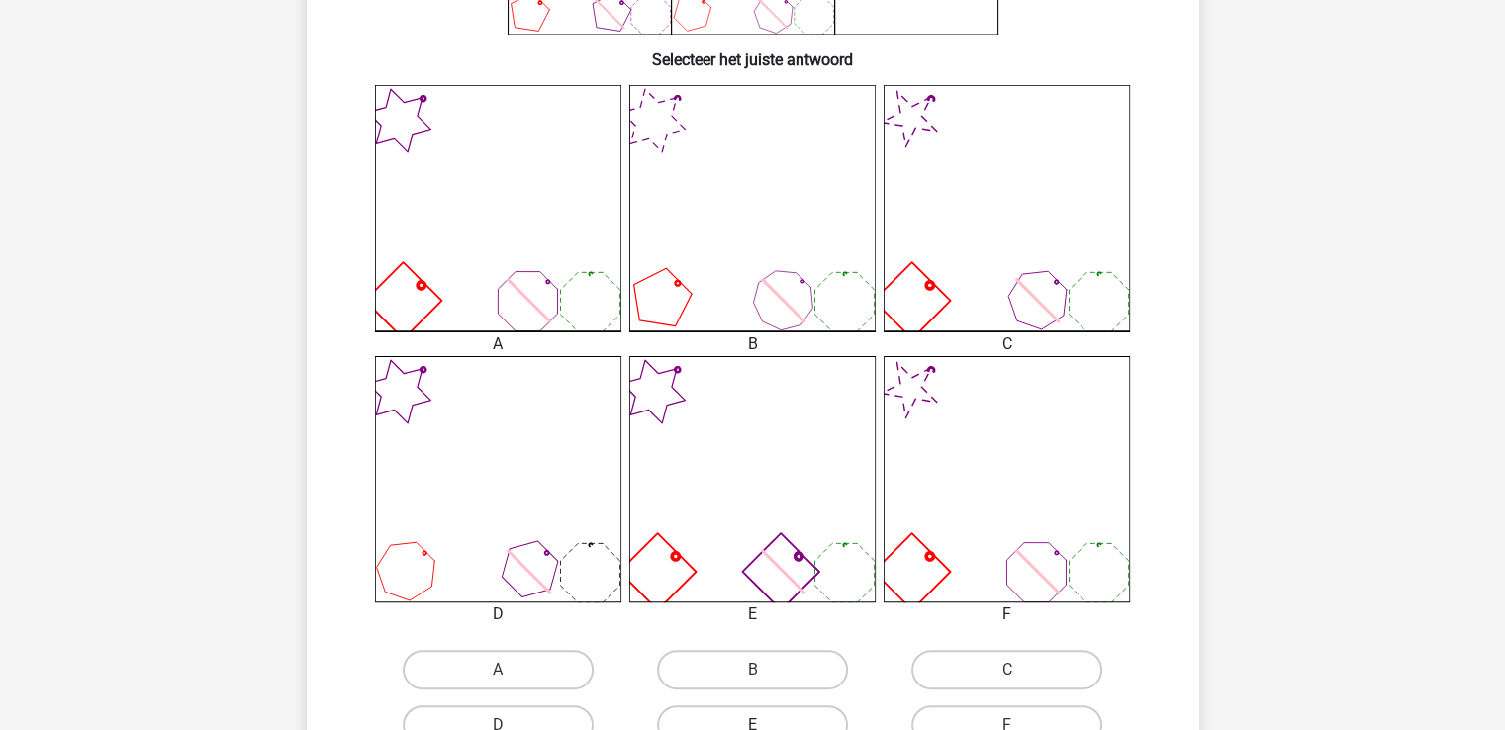
click at [782, 709] on label "E" at bounding box center [752, 725] width 191 height 40
click at [765, 725] on input "E" at bounding box center [758, 731] width 13 height 13
radio input "true"
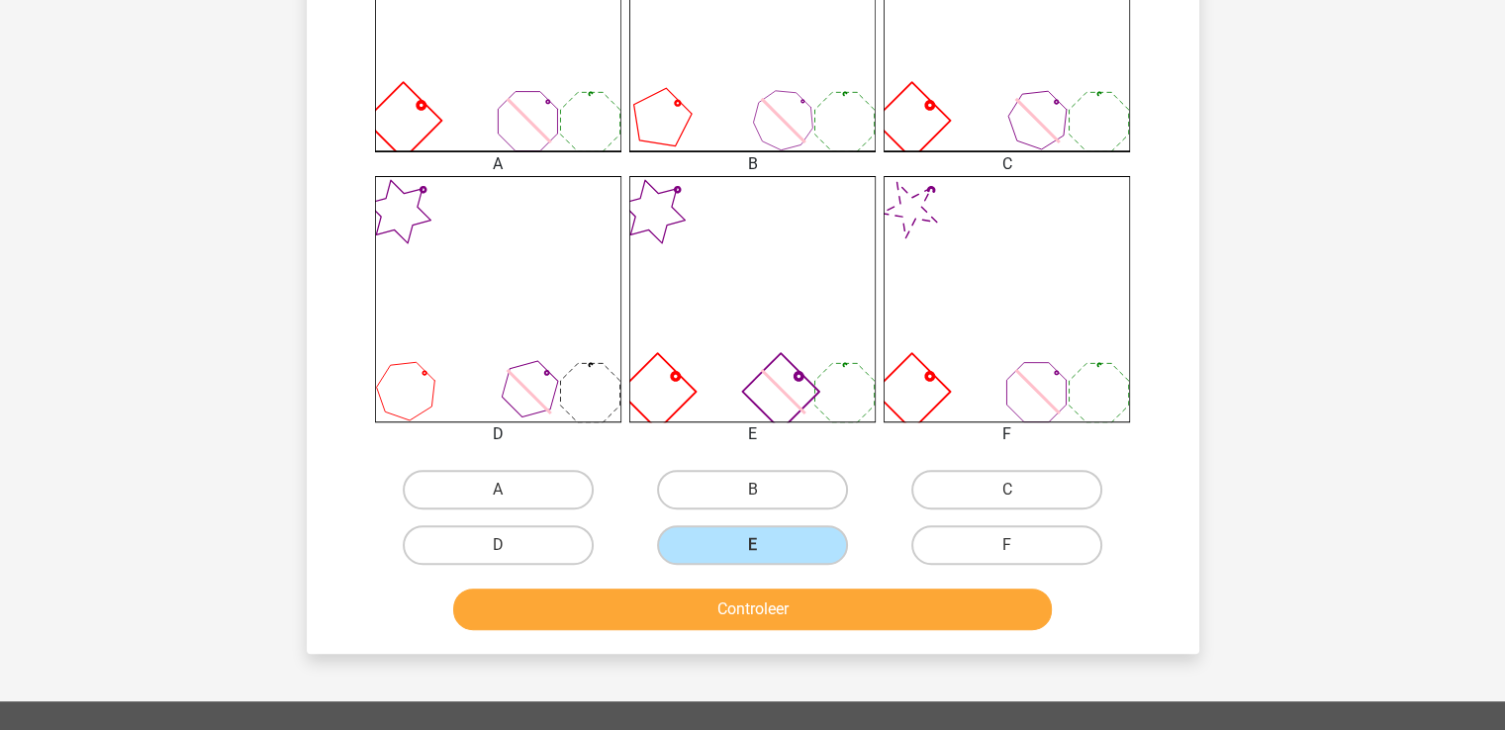
scroll to position [688, 0]
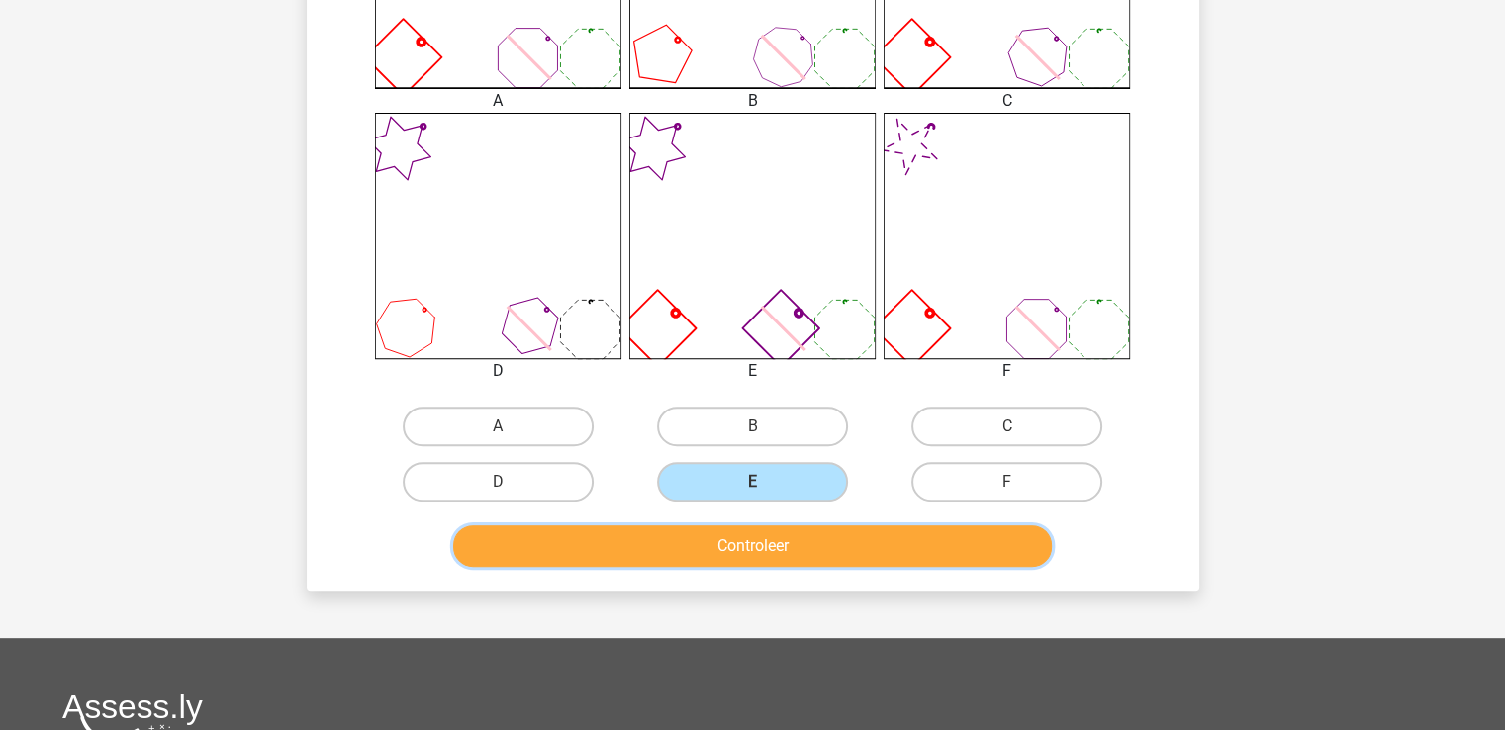
click at [752, 540] on button "Controleer" at bounding box center [752, 546] width 599 height 42
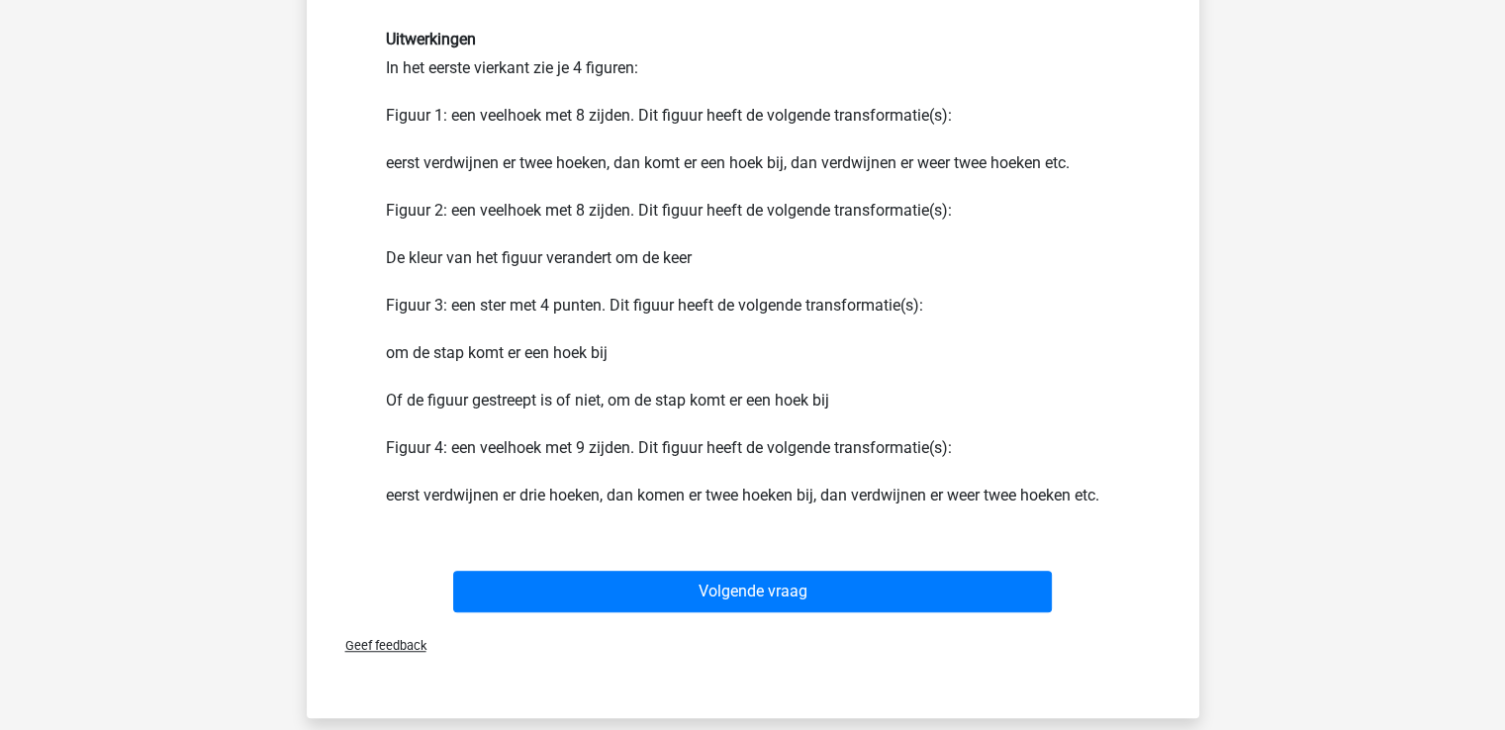
scroll to position [1358, 0]
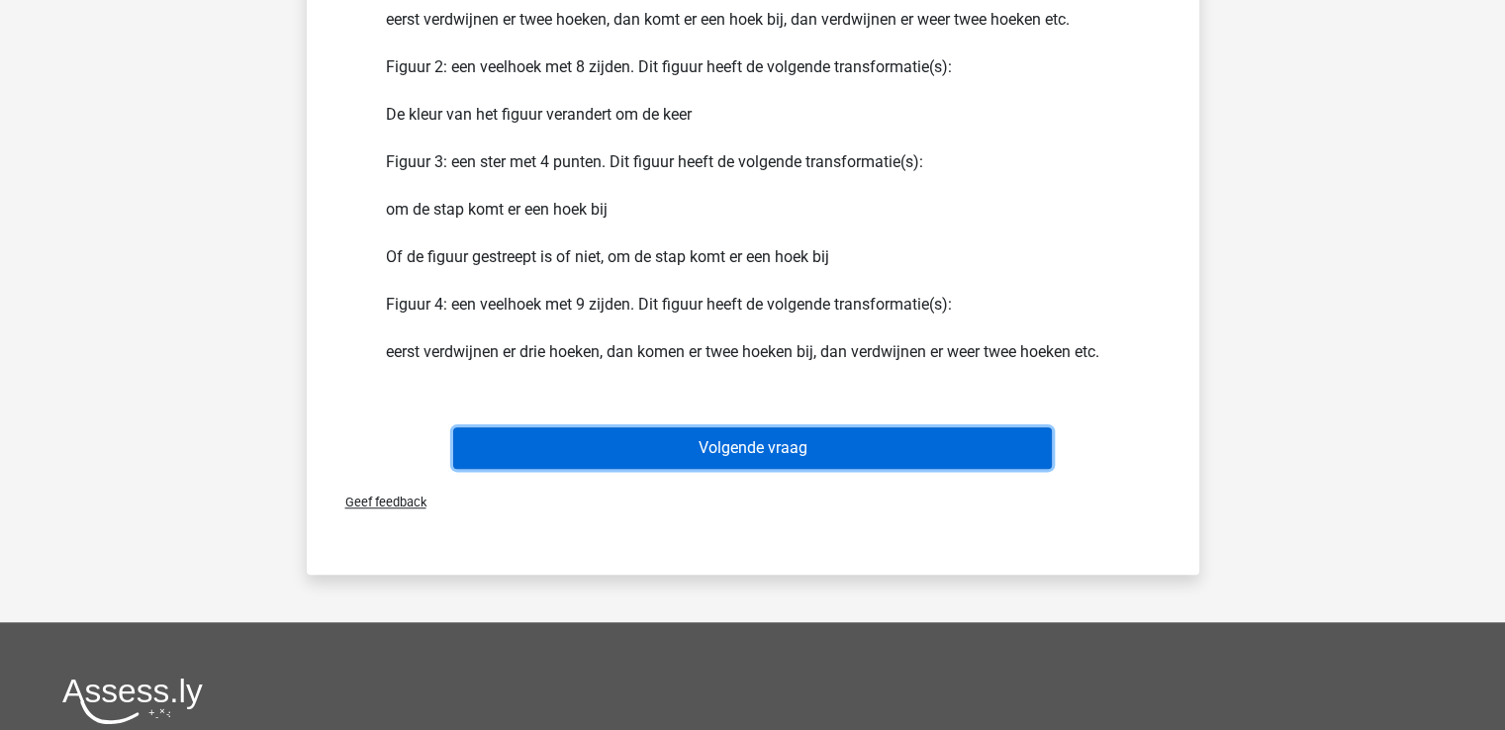
click at [723, 453] on button "Volgende vraag" at bounding box center [752, 448] width 599 height 42
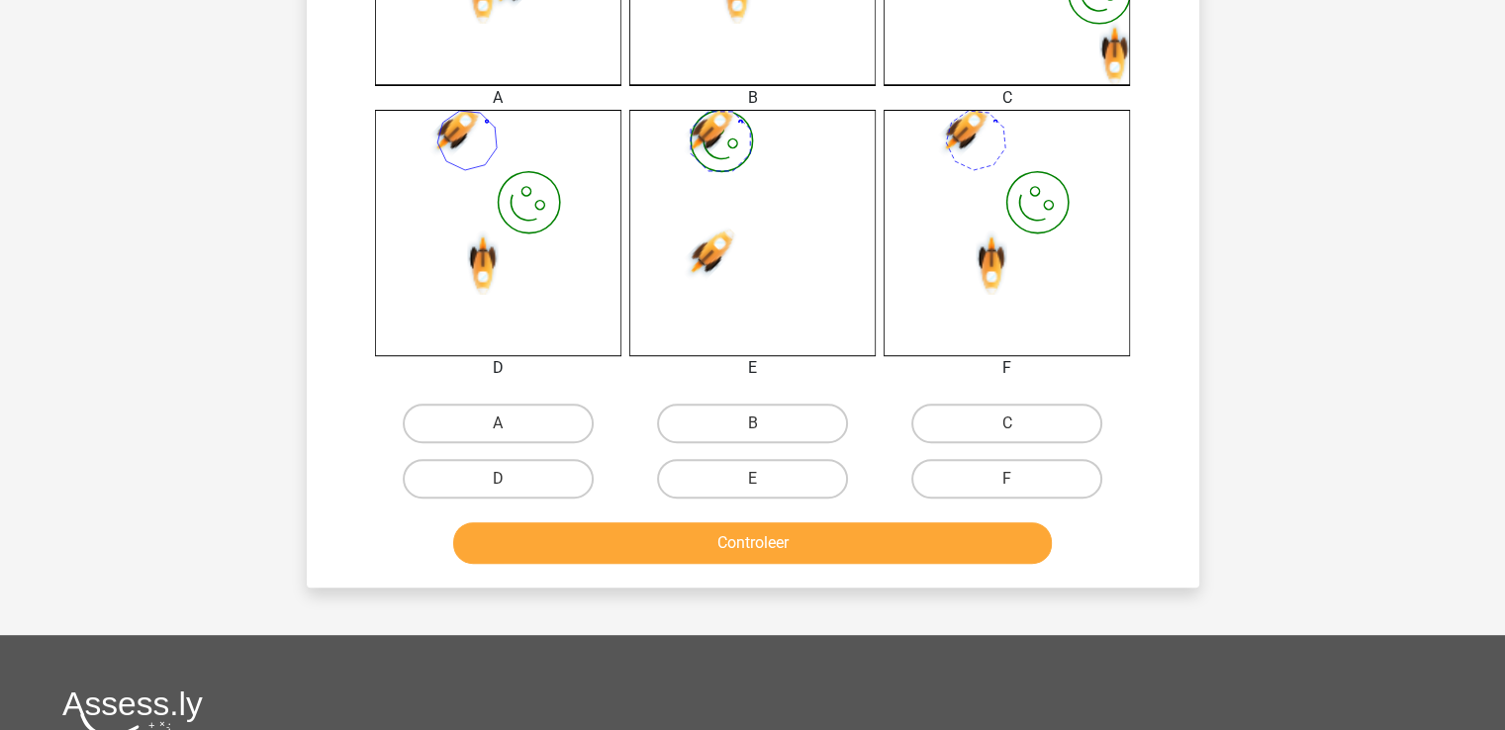
scroll to position [707, 0]
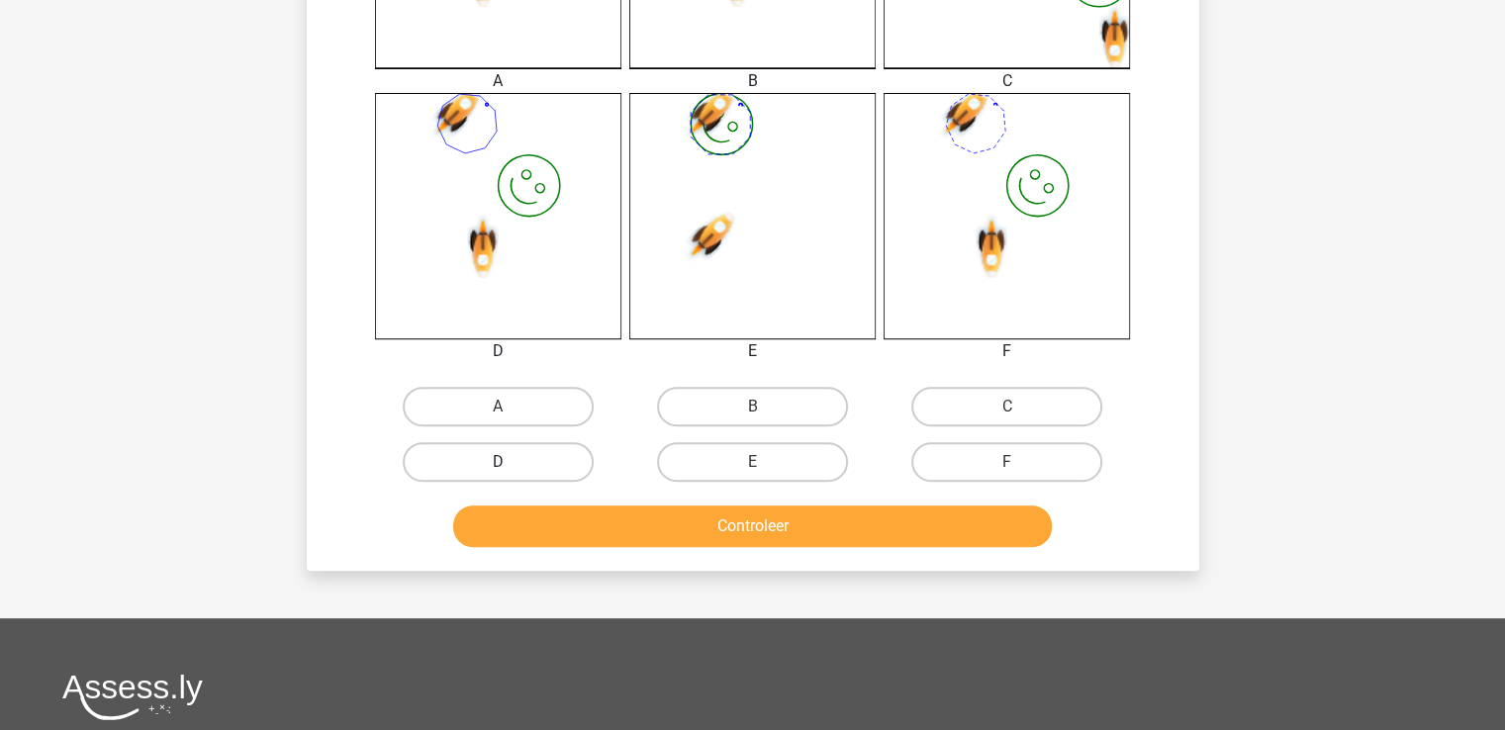
click at [500, 456] on label "D" at bounding box center [498, 462] width 191 height 40
click at [500, 462] on input "D" at bounding box center [504, 468] width 13 height 13
radio input "true"
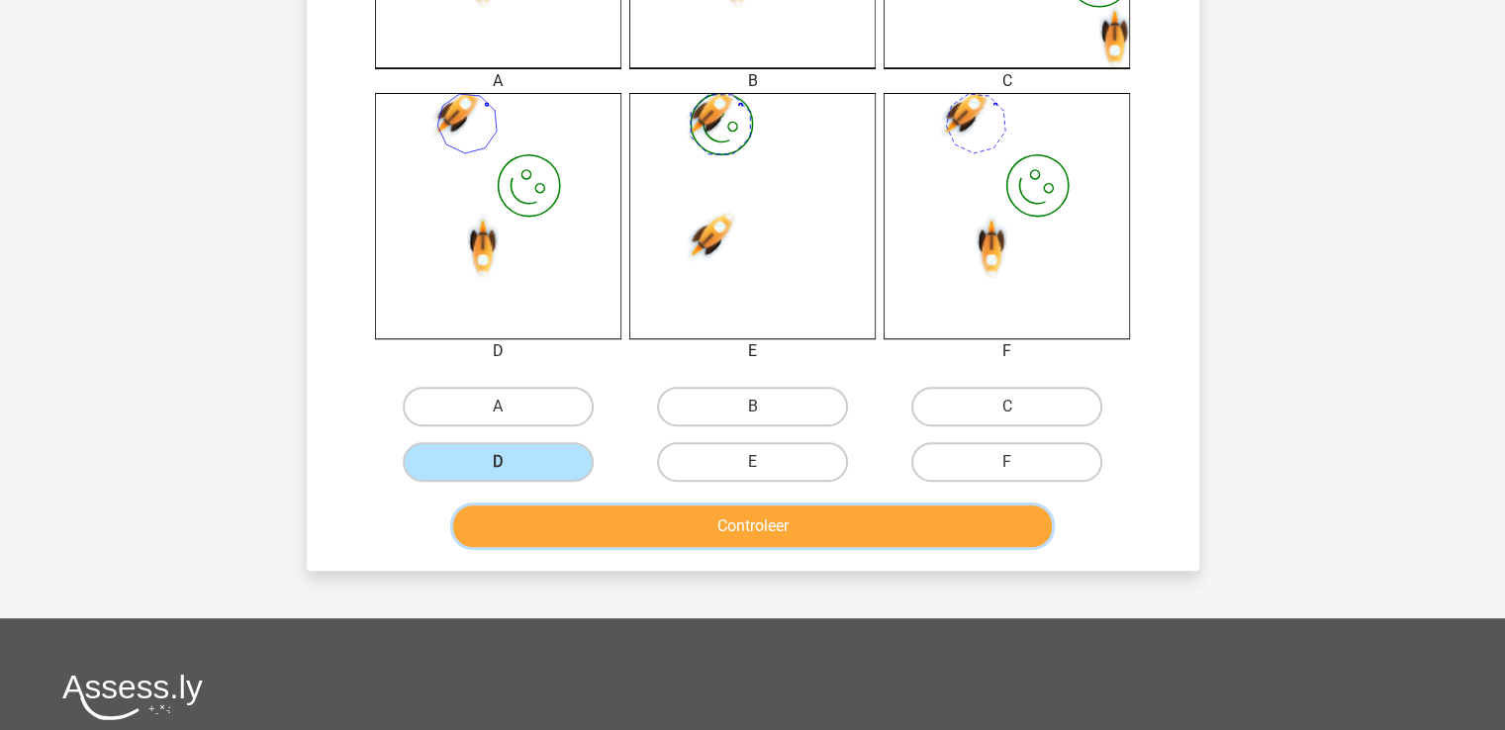
click at [790, 523] on button "Controleer" at bounding box center [752, 527] width 599 height 42
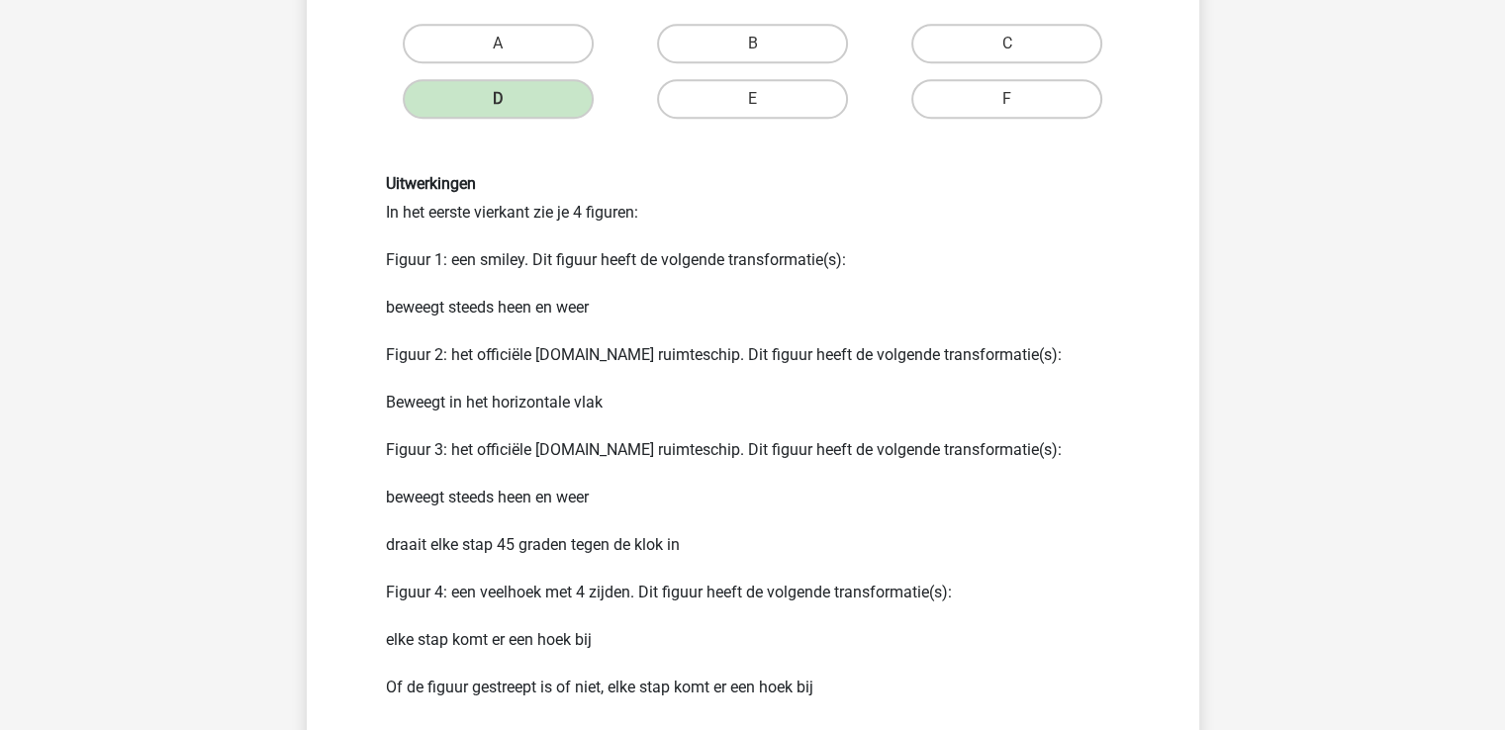
scroll to position [1183, 0]
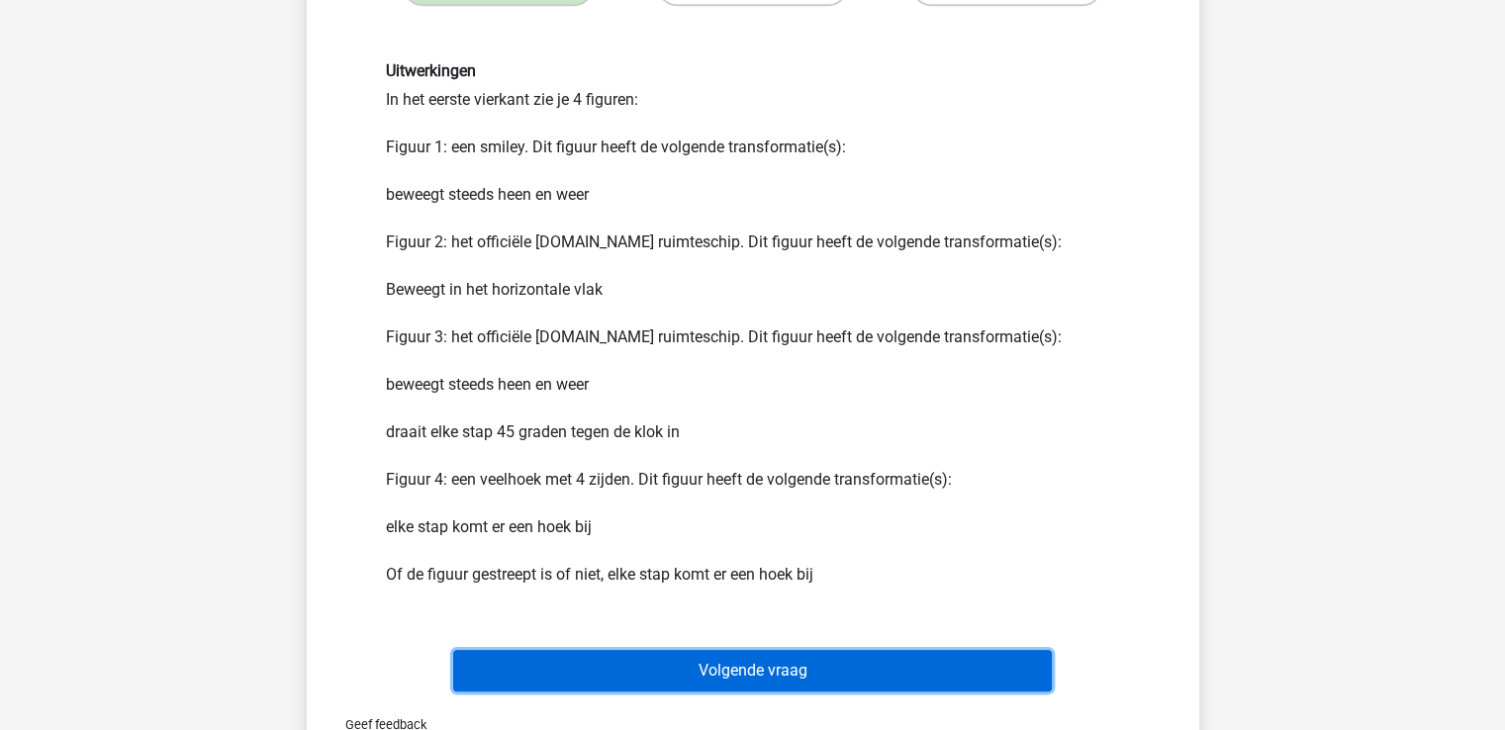
click at [745, 670] on button "Volgende vraag" at bounding box center [752, 671] width 599 height 42
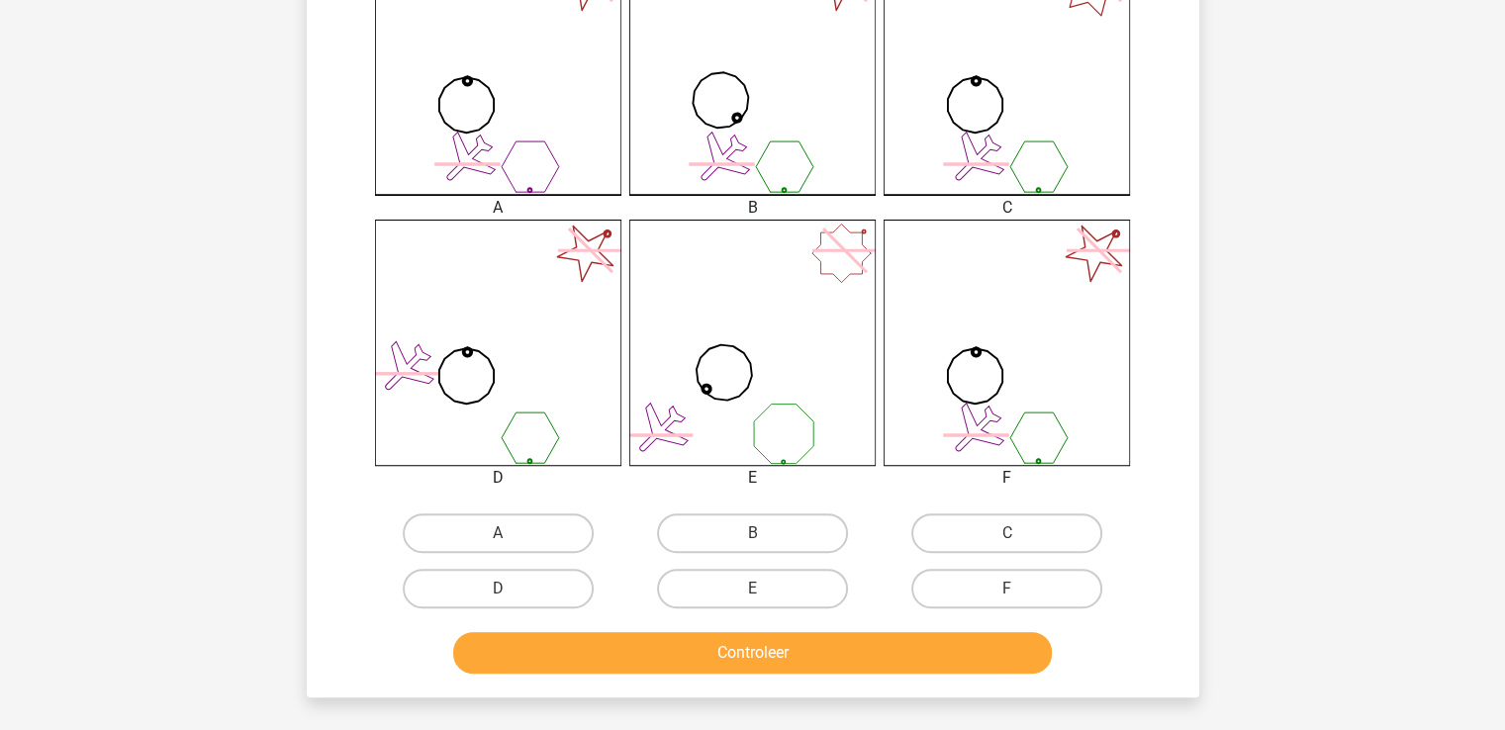
scroll to position [707, 0]
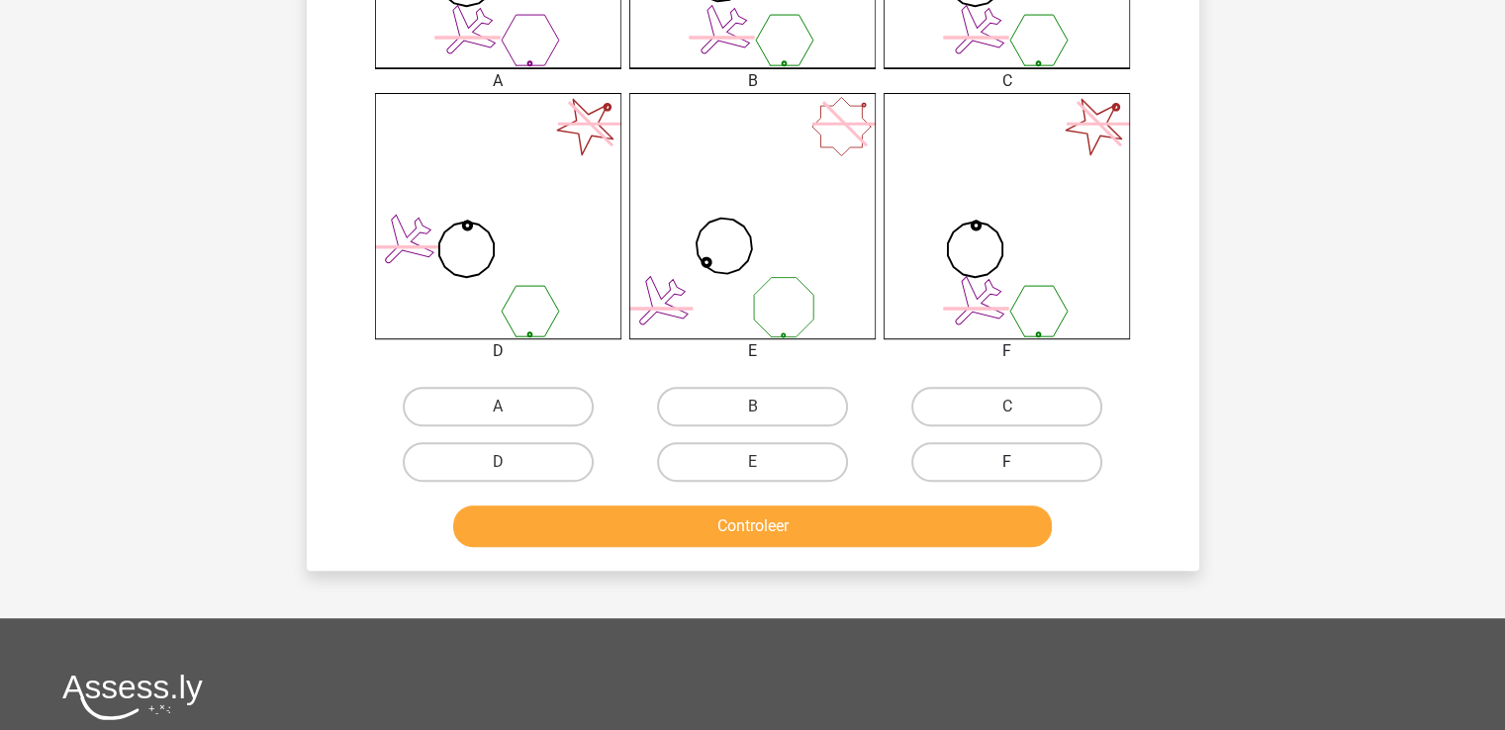
click at [1020, 459] on label "F" at bounding box center [1006, 462] width 191 height 40
click at [1020, 462] on input "F" at bounding box center [1013, 468] width 13 height 13
radio input "true"
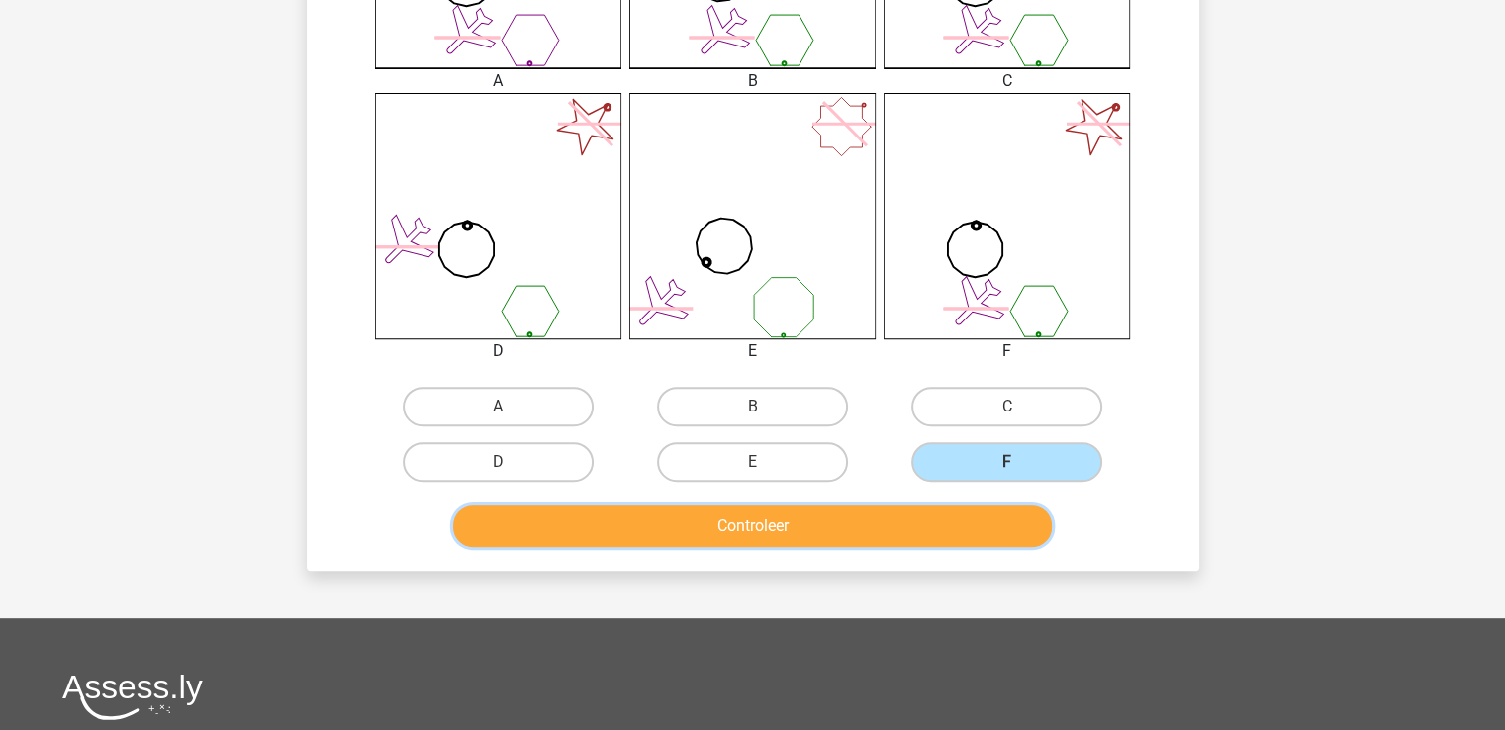
click at [819, 531] on button "Controleer" at bounding box center [752, 527] width 599 height 42
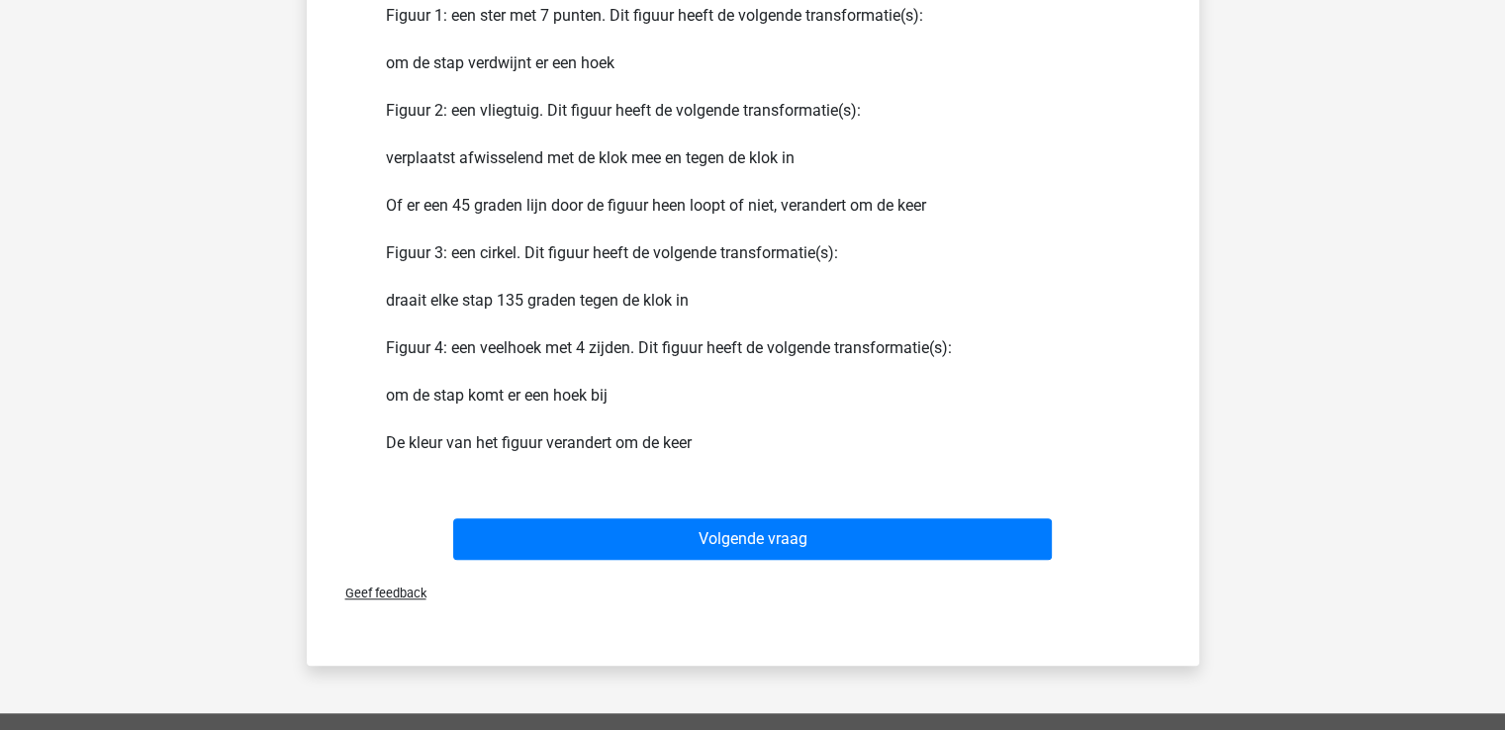
scroll to position [1330, 0]
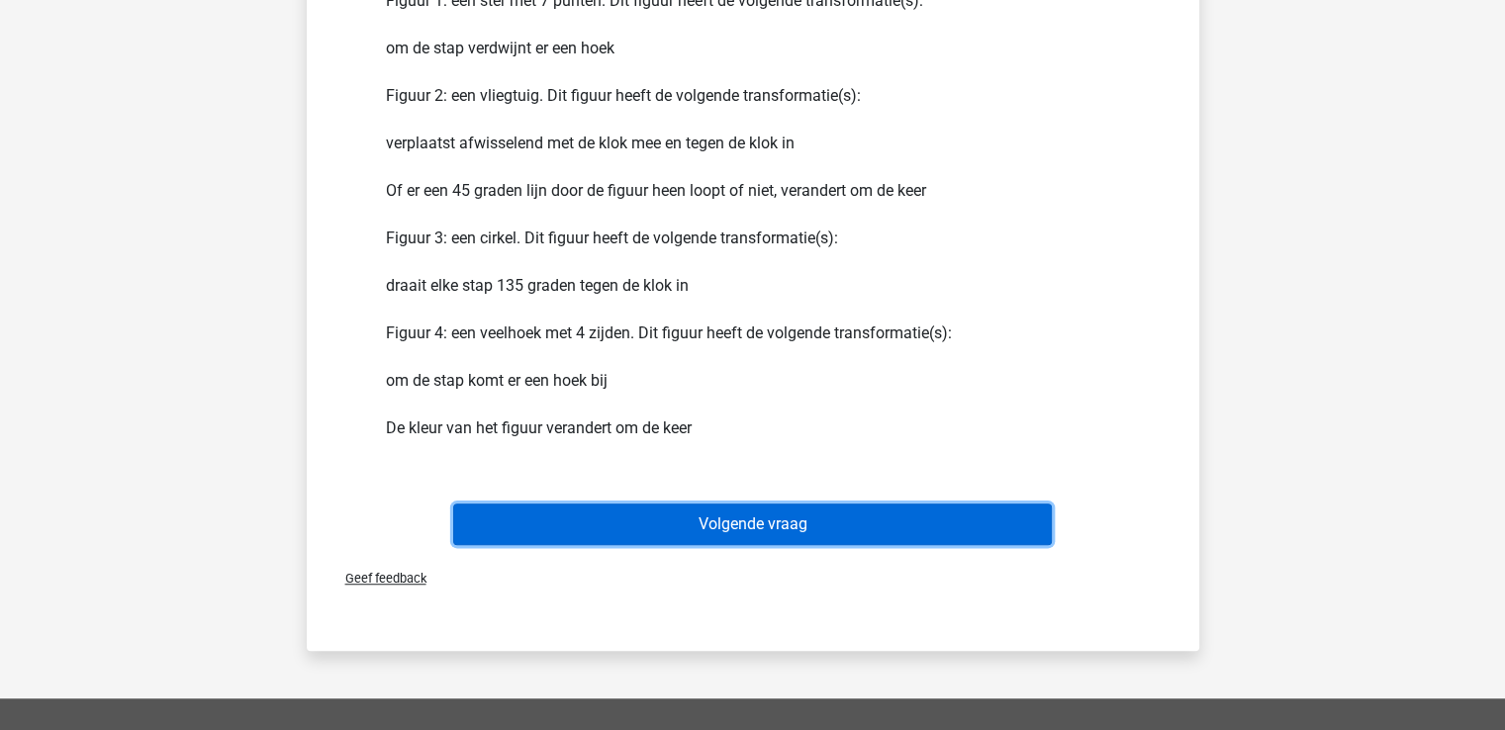
click at [792, 518] on button "Volgende vraag" at bounding box center [752, 525] width 599 height 42
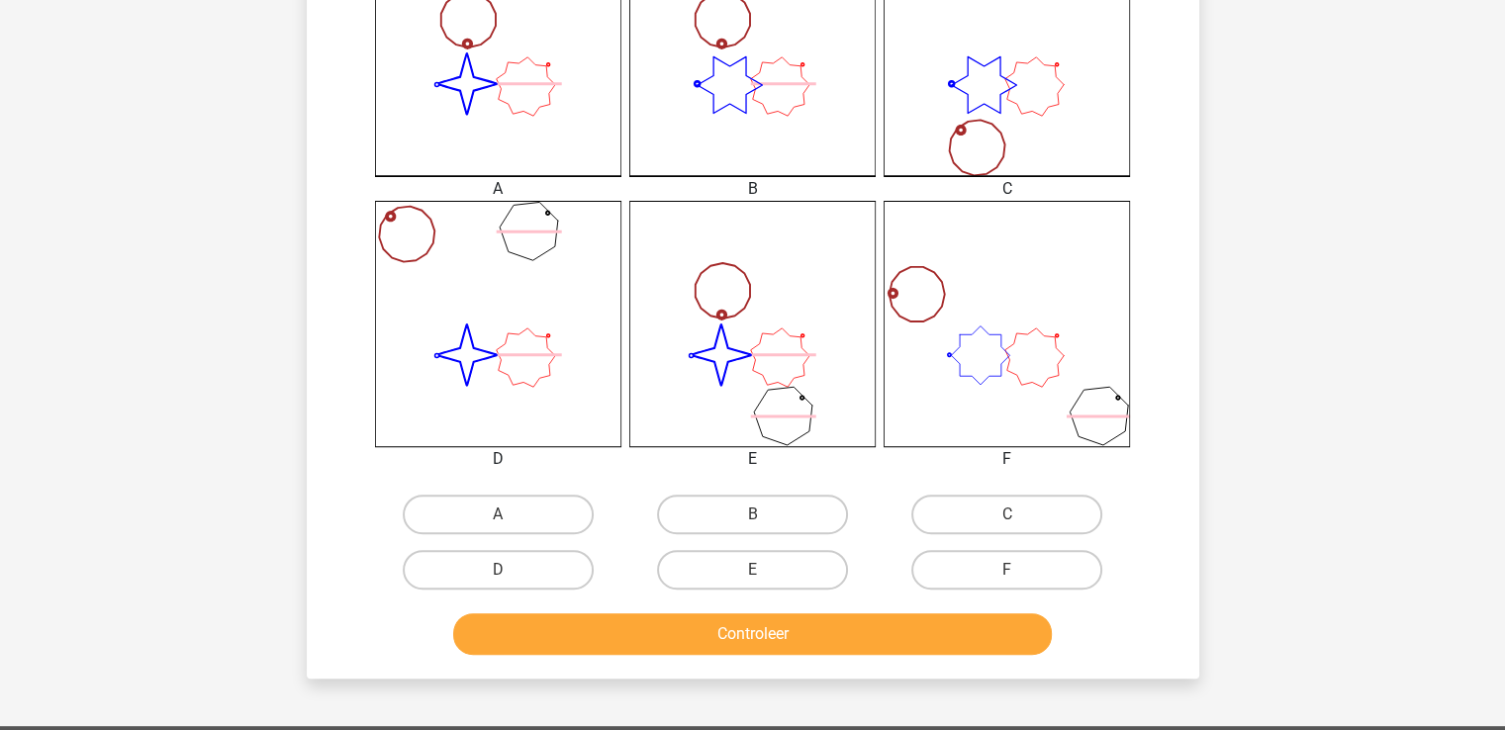
scroll to position [724, 0]
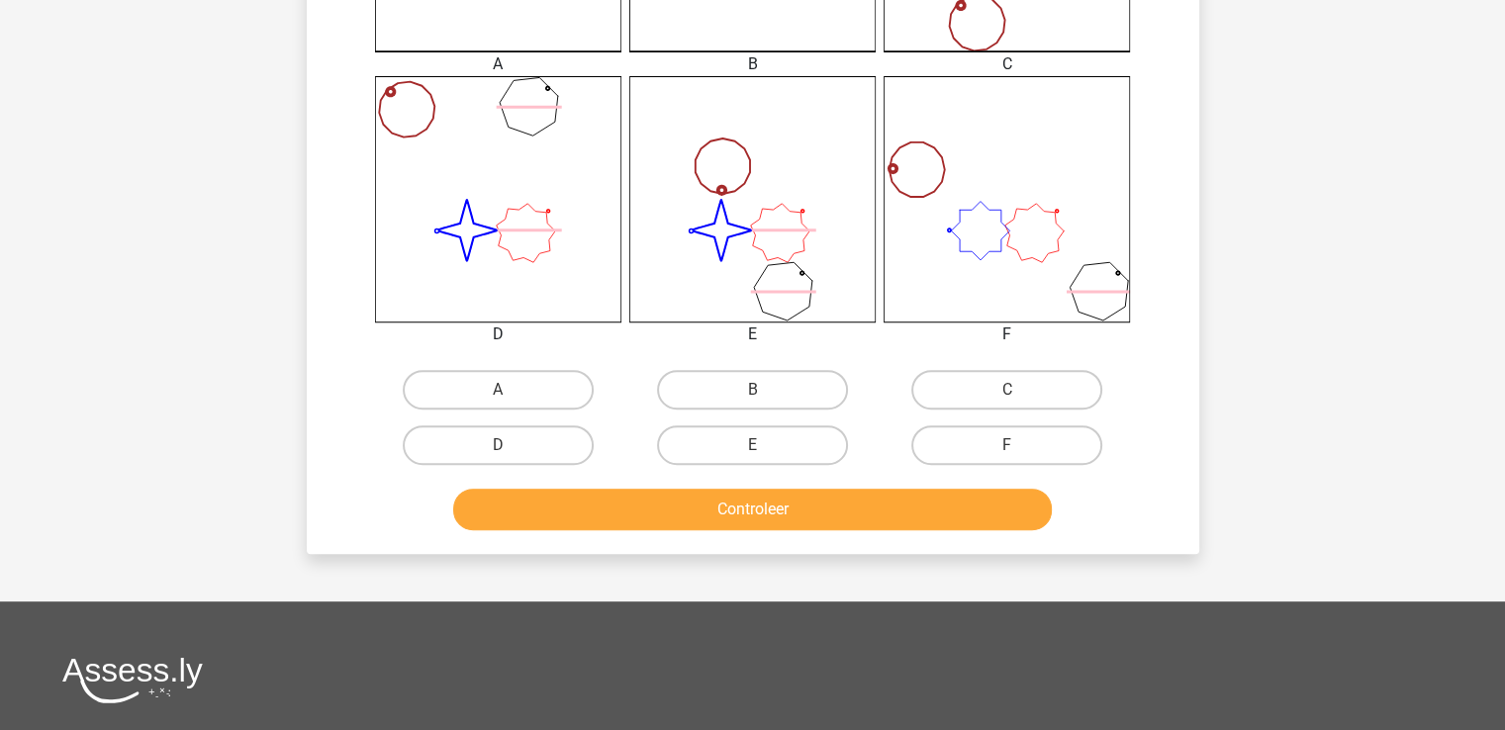
click at [738, 505] on button "Controleer" at bounding box center [752, 510] width 599 height 42
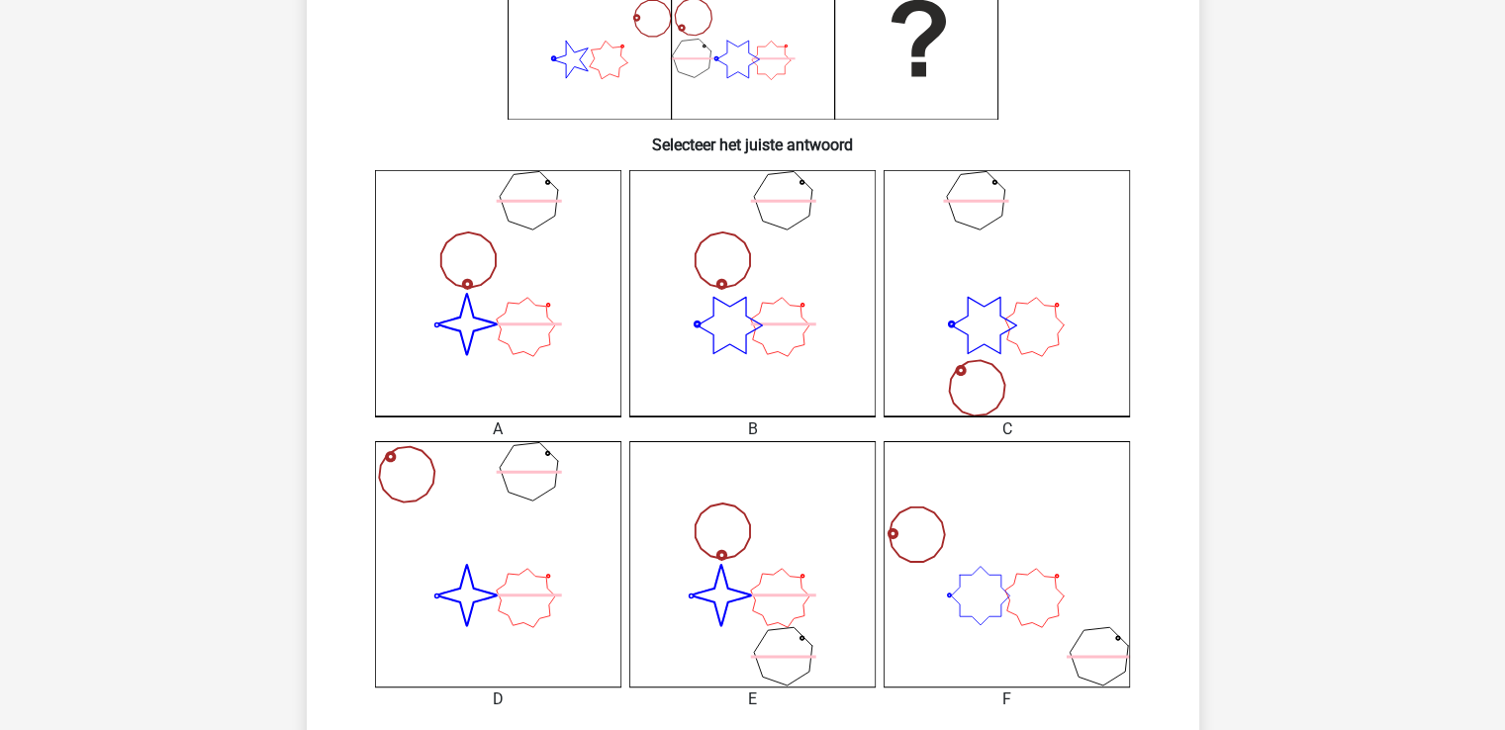
scroll to position [455, 0]
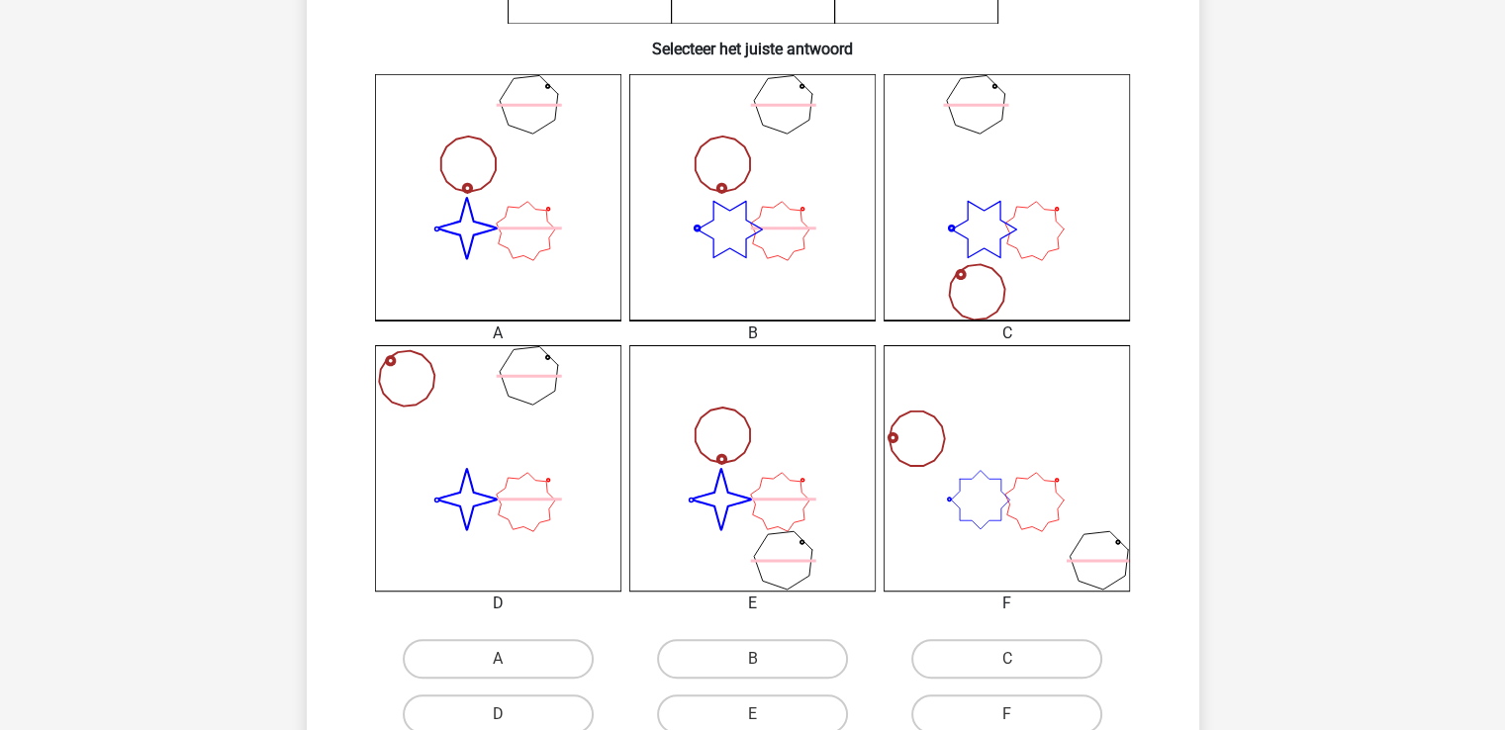
click at [752, 429] on icon "image/svg+xml" at bounding box center [752, 468] width 246 height 246
click at [754, 709] on label "E" at bounding box center [752, 715] width 191 height 40
click at [754, 714] on input "E" at bounding box center [758, 720] width 13 height 13
radio input "true"
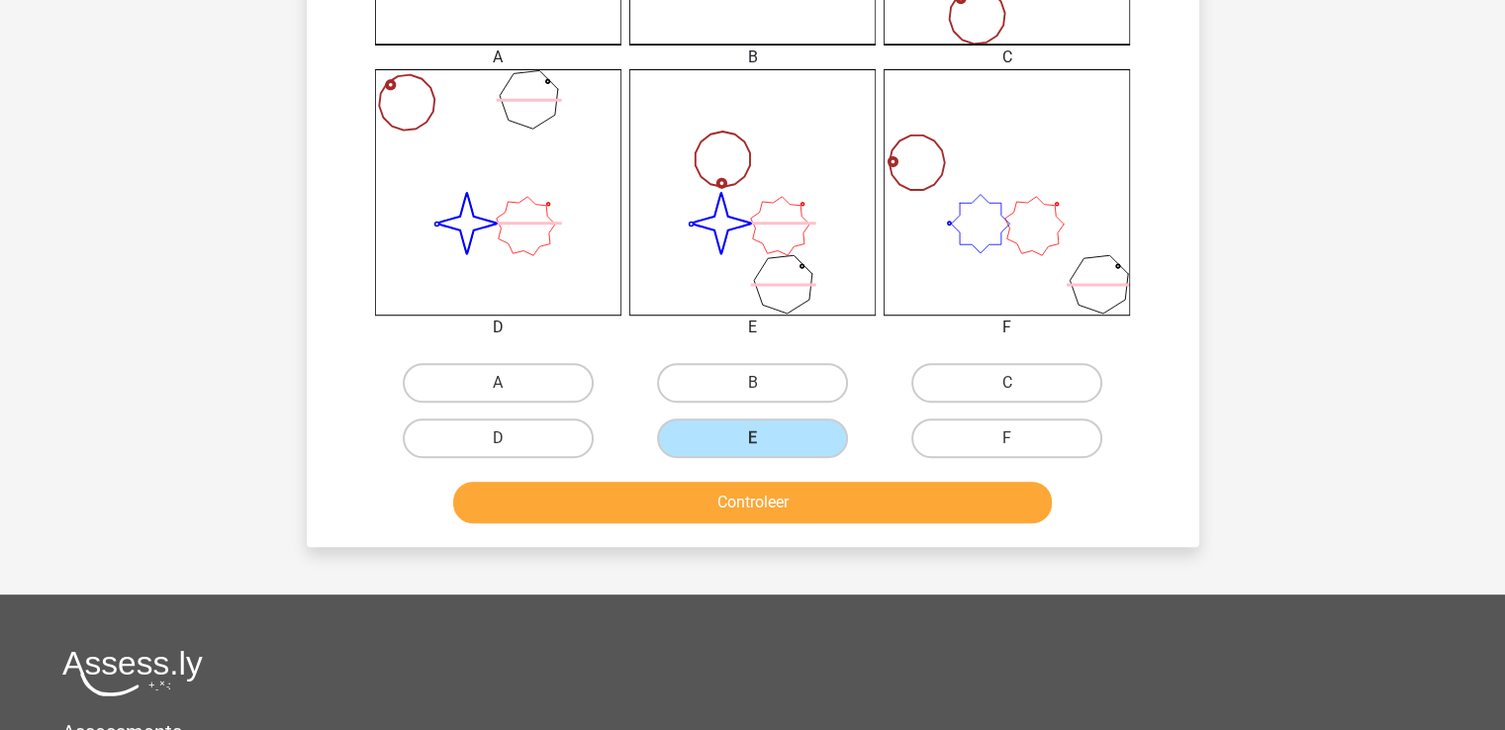
scroll to position [737, 0]
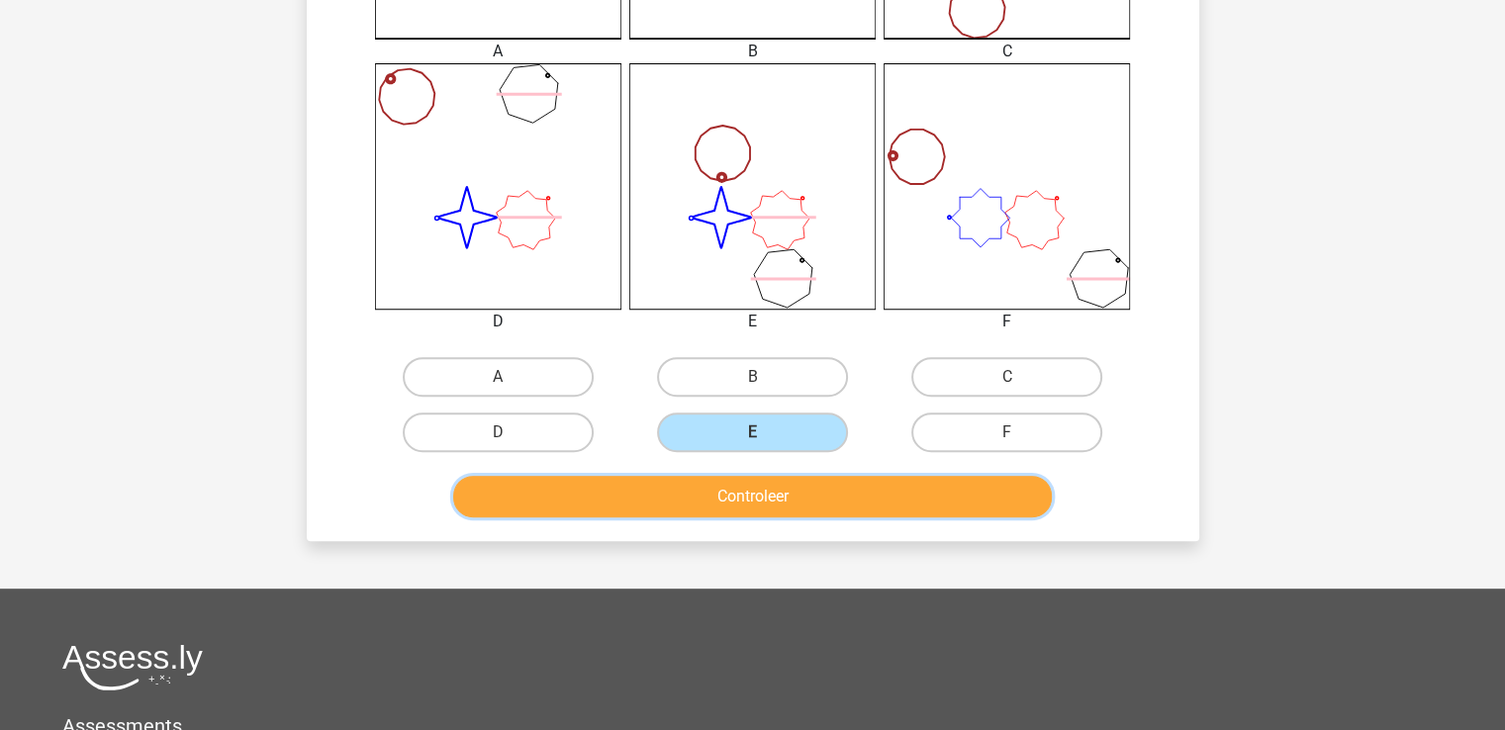
click at [756, 496] on button "Controleer" at bounding box center [752, 497] width 599 height 42
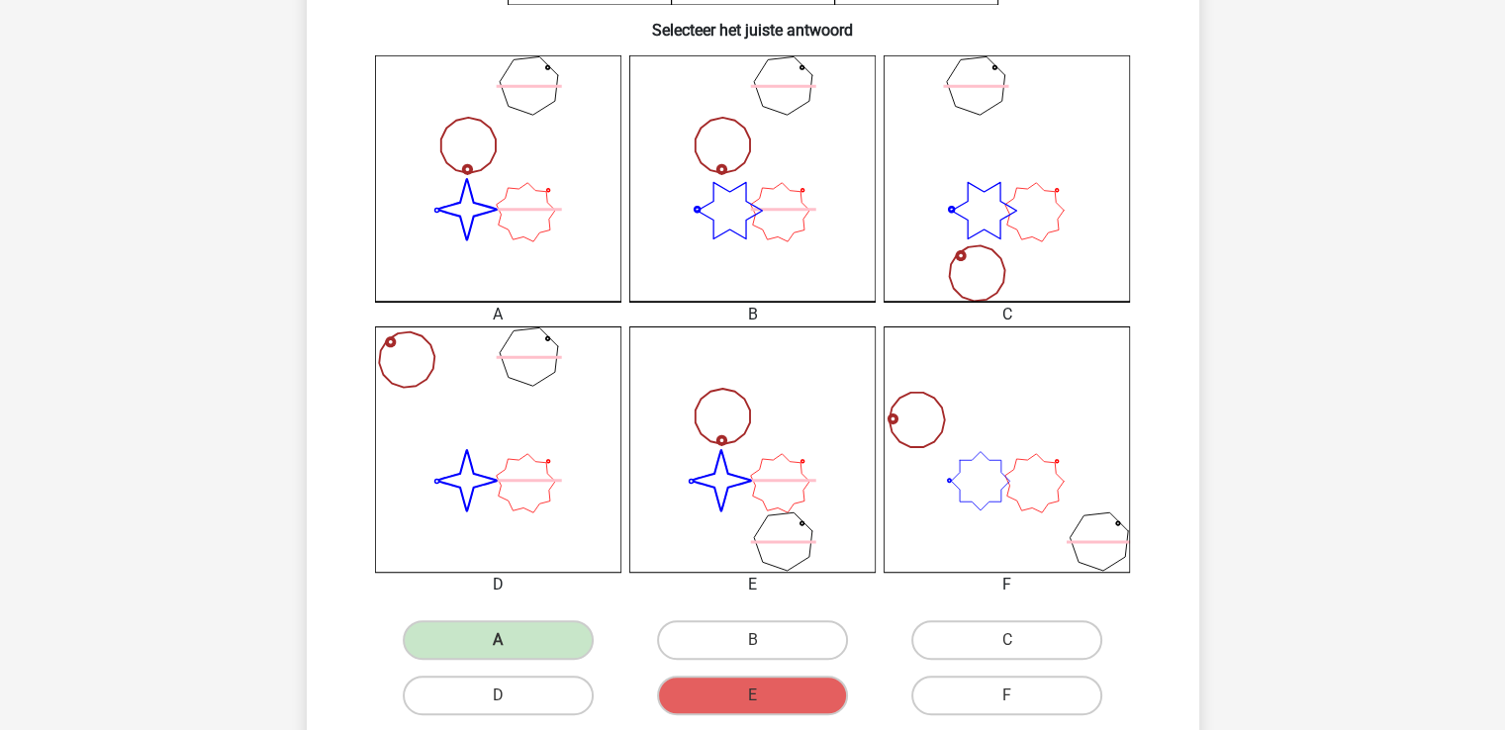
scroll to position [777, 0]
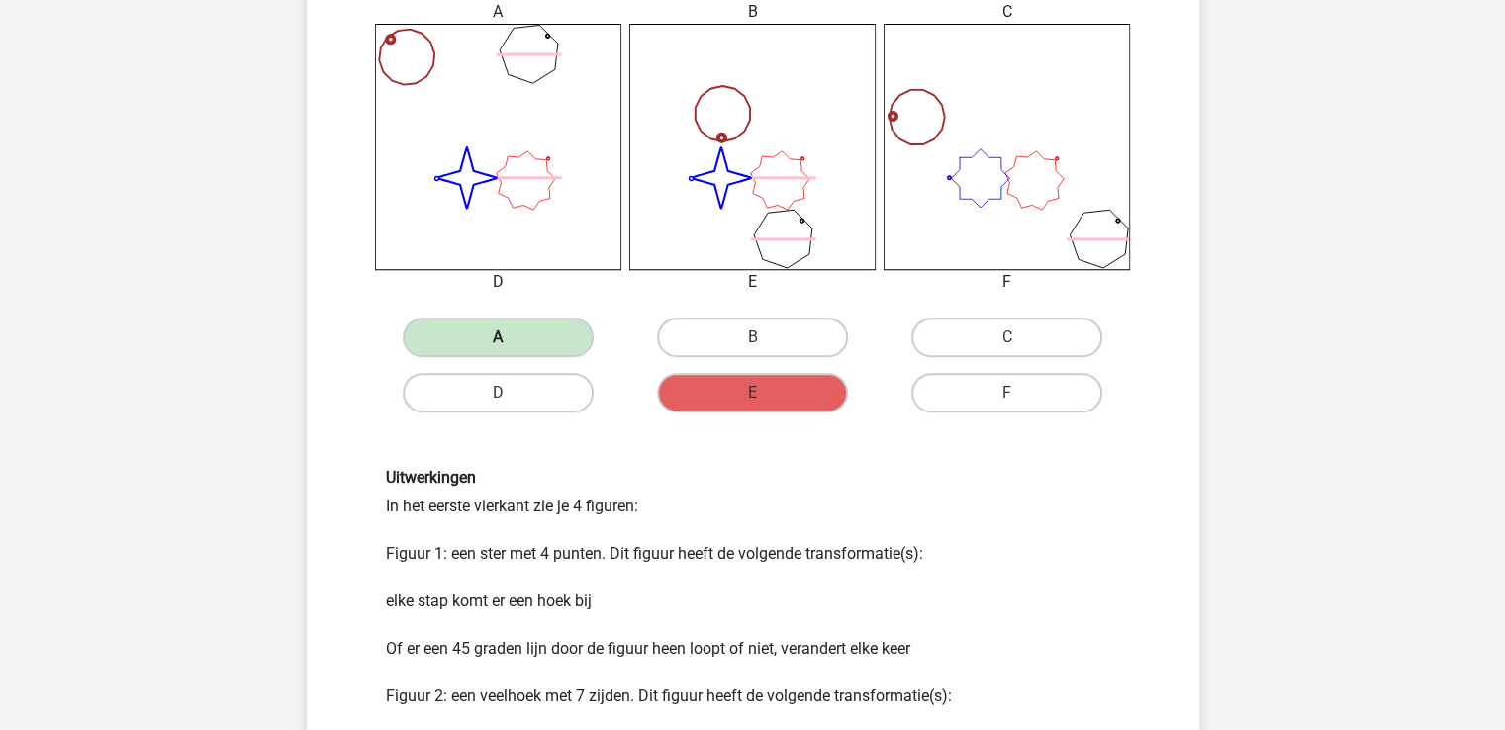
click at [520, 337] on label "A" at bounding box center [498, 338] width 191 height 40
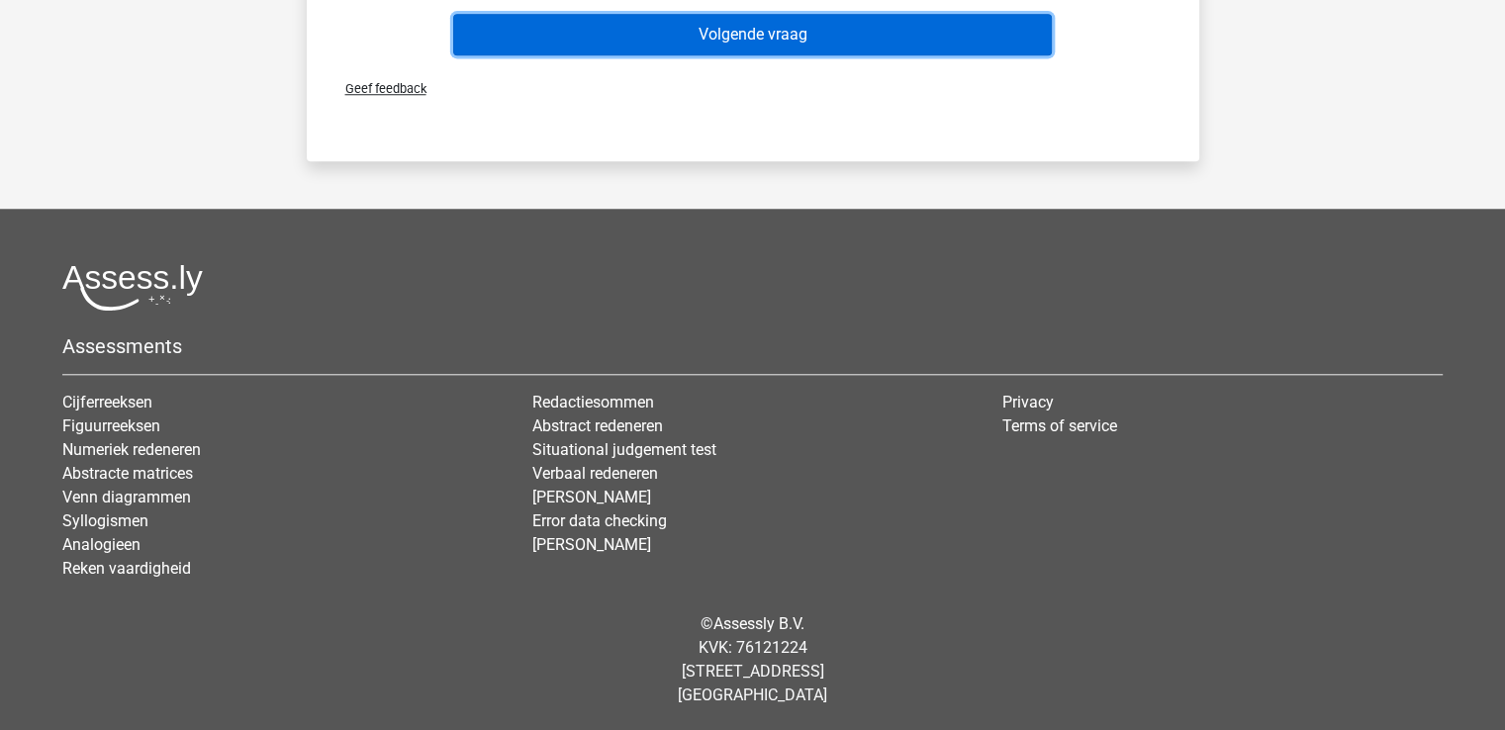
click at [730, 44] on button "Volgende vraag" at bounding box center [752, 35] width 599 height 42
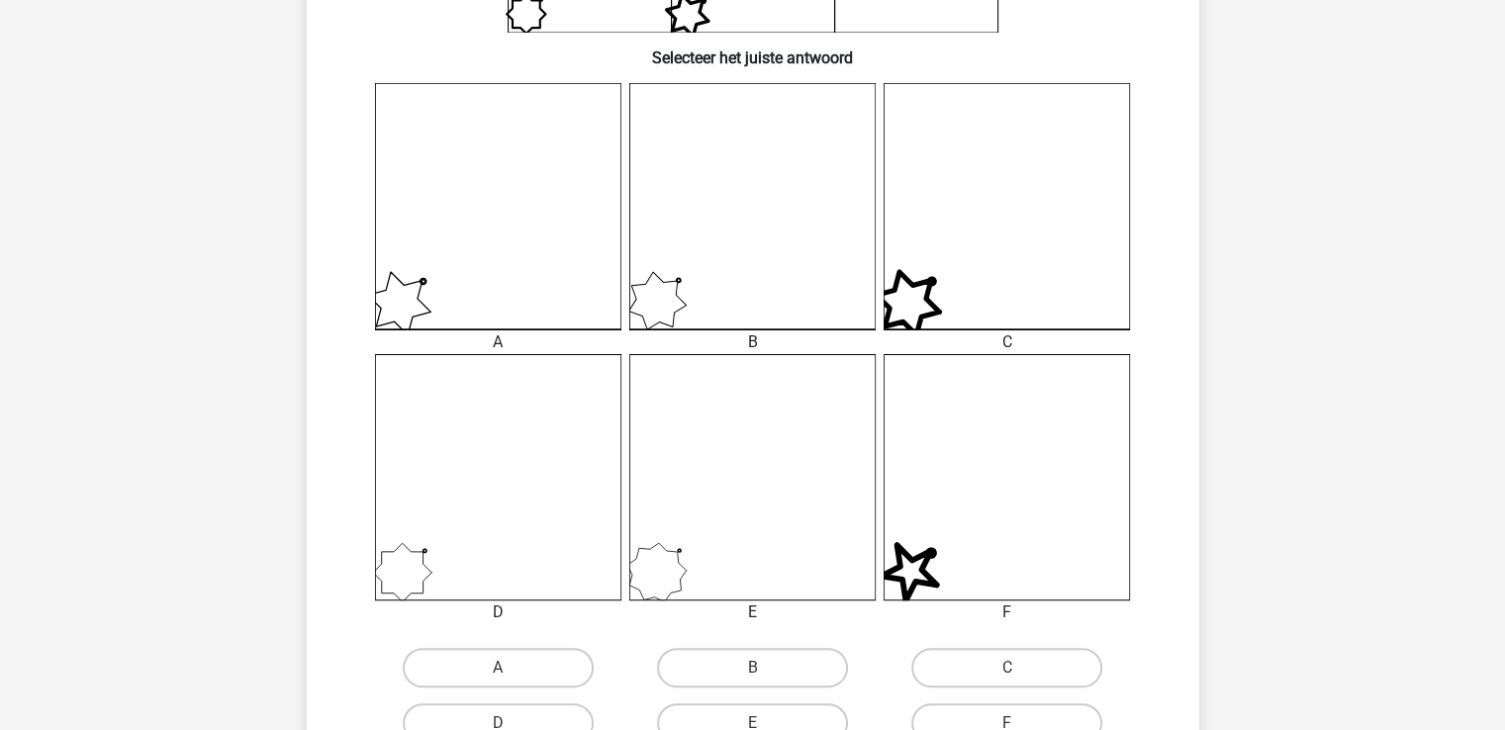
scroll to position [480, 0]
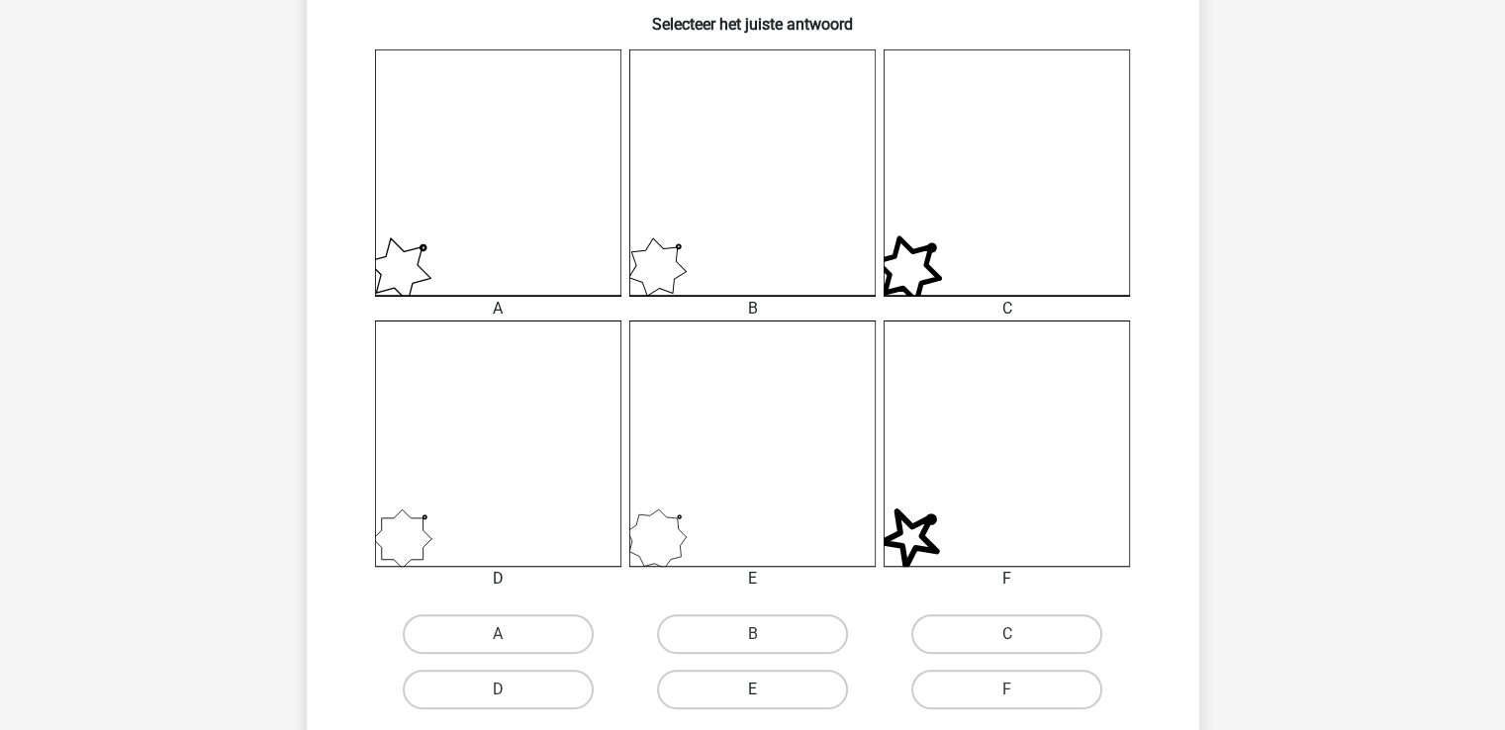
click at [776, 695] on label "E" at bounding box center [752, 690] width 191 height 40
click at [765, 695] on input "E" at bounding box center [758, 696] width 13 height 13
radio input "true"
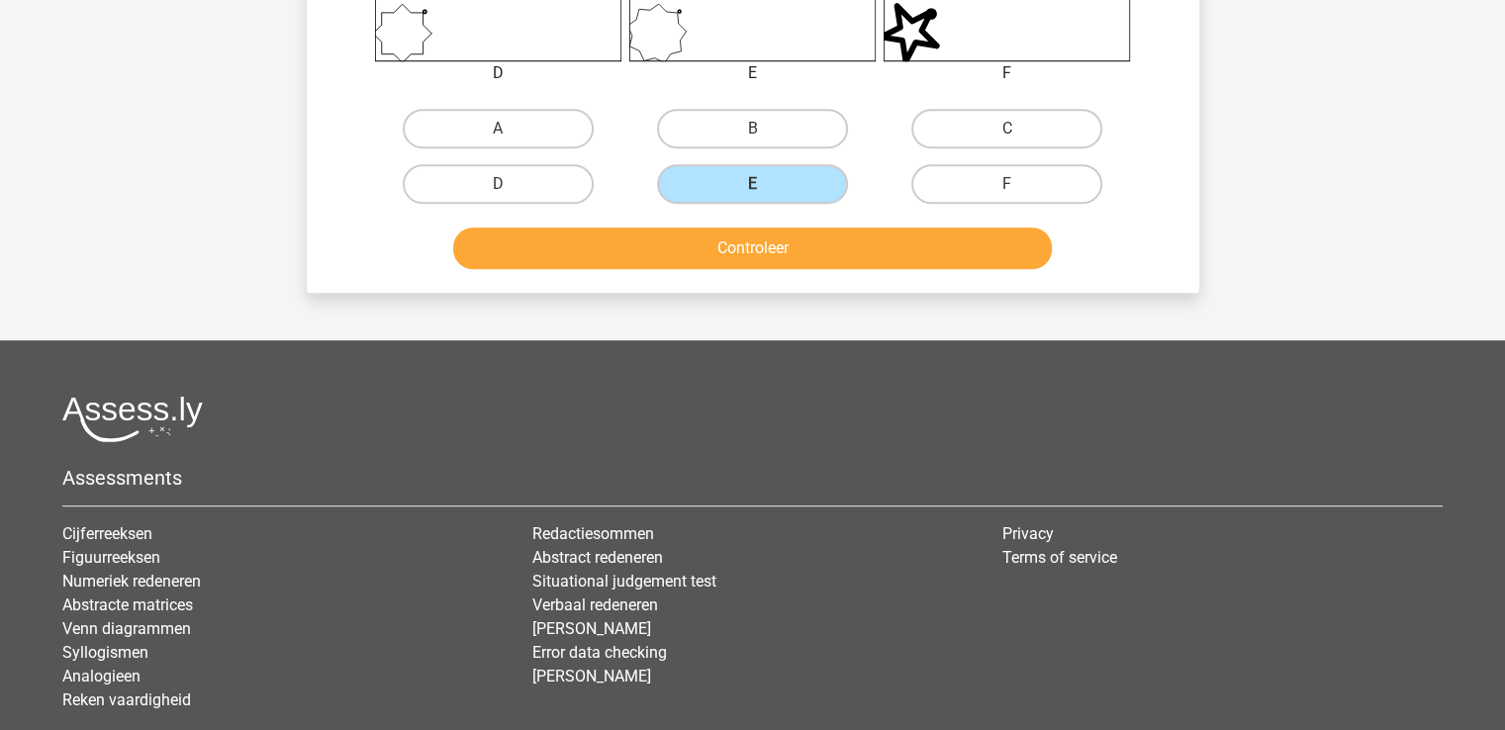
scroll to position [1001, 0]
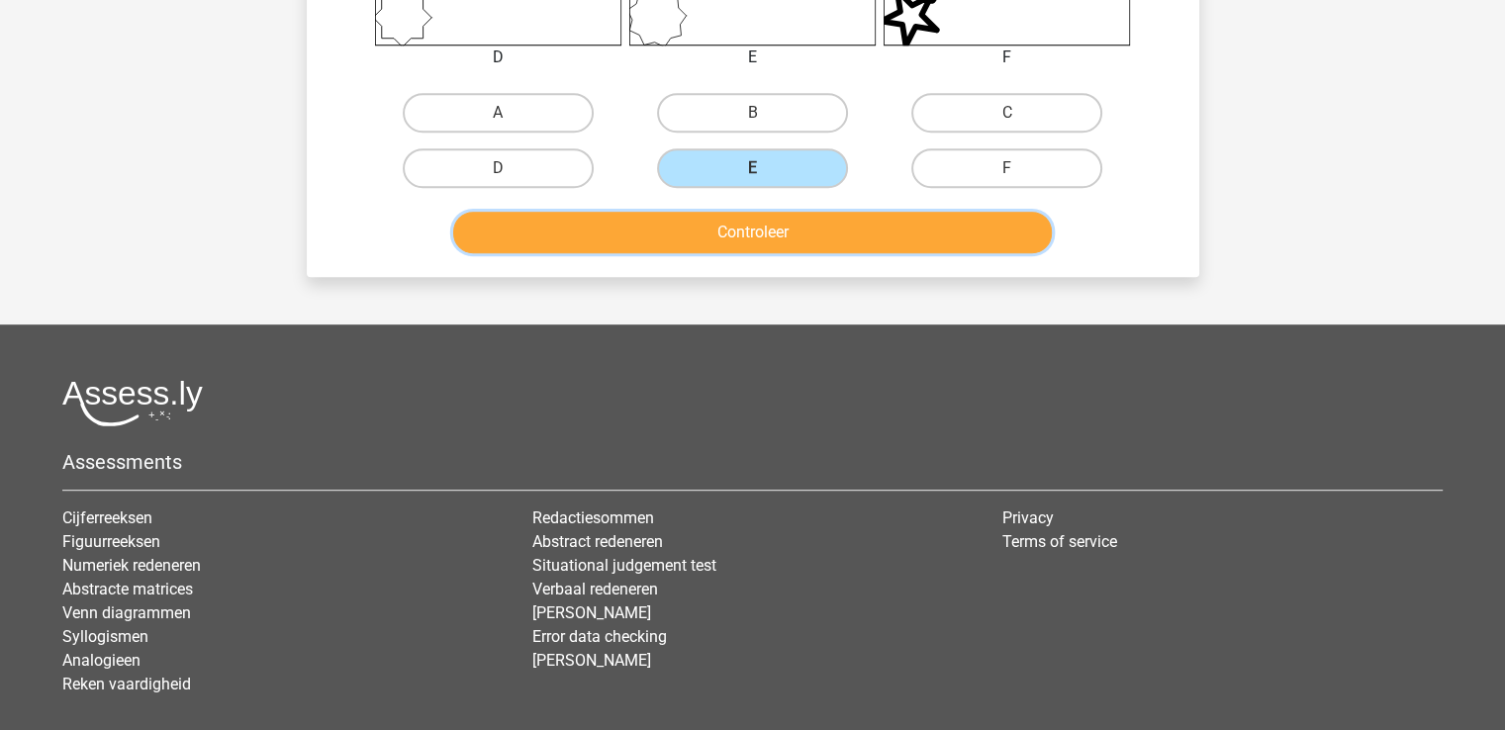
click at [768, 238] on button "Controleer" at bounding box center [752, 233] width 599 height 42
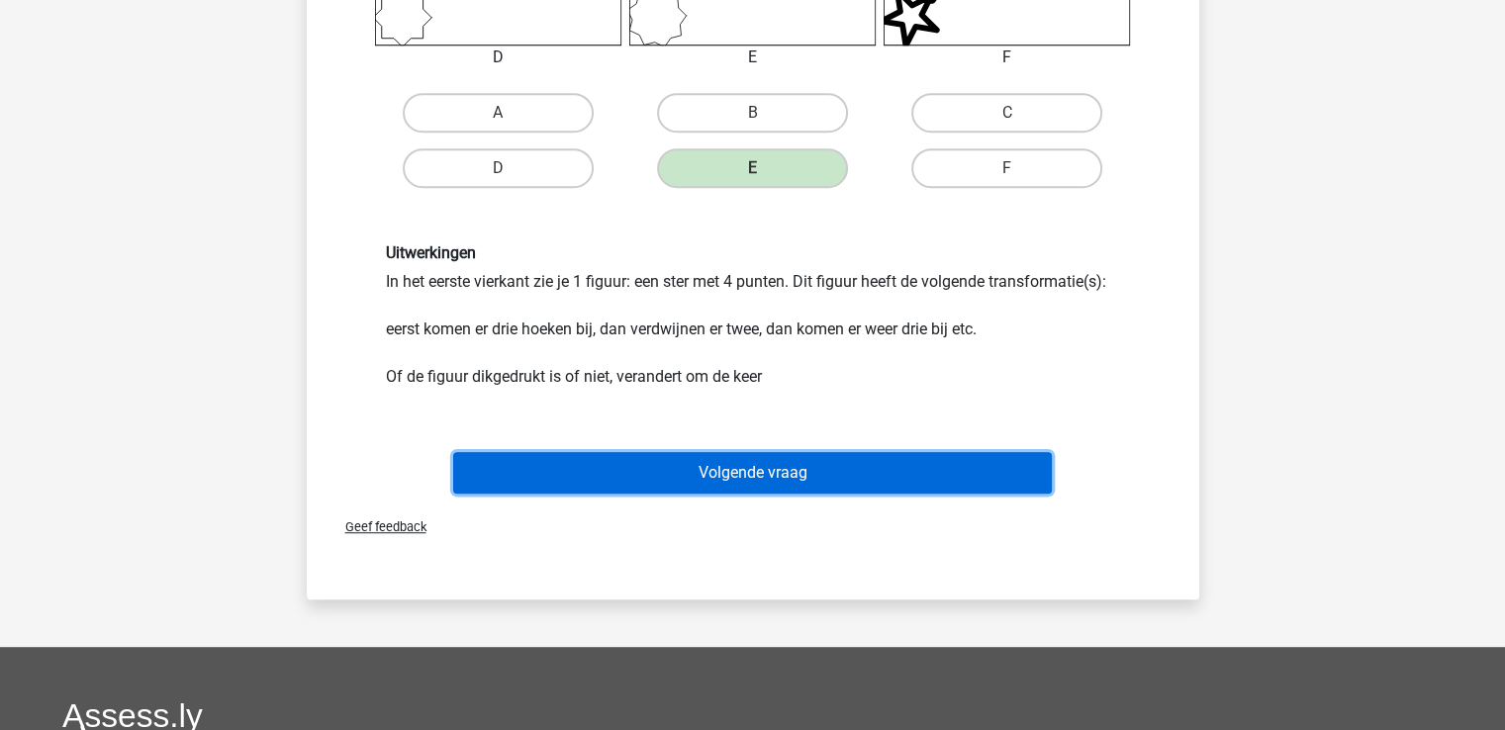
click at [763, 459] on button "Volgende vraag" at bounding box center [752, 473] width 599 height 42
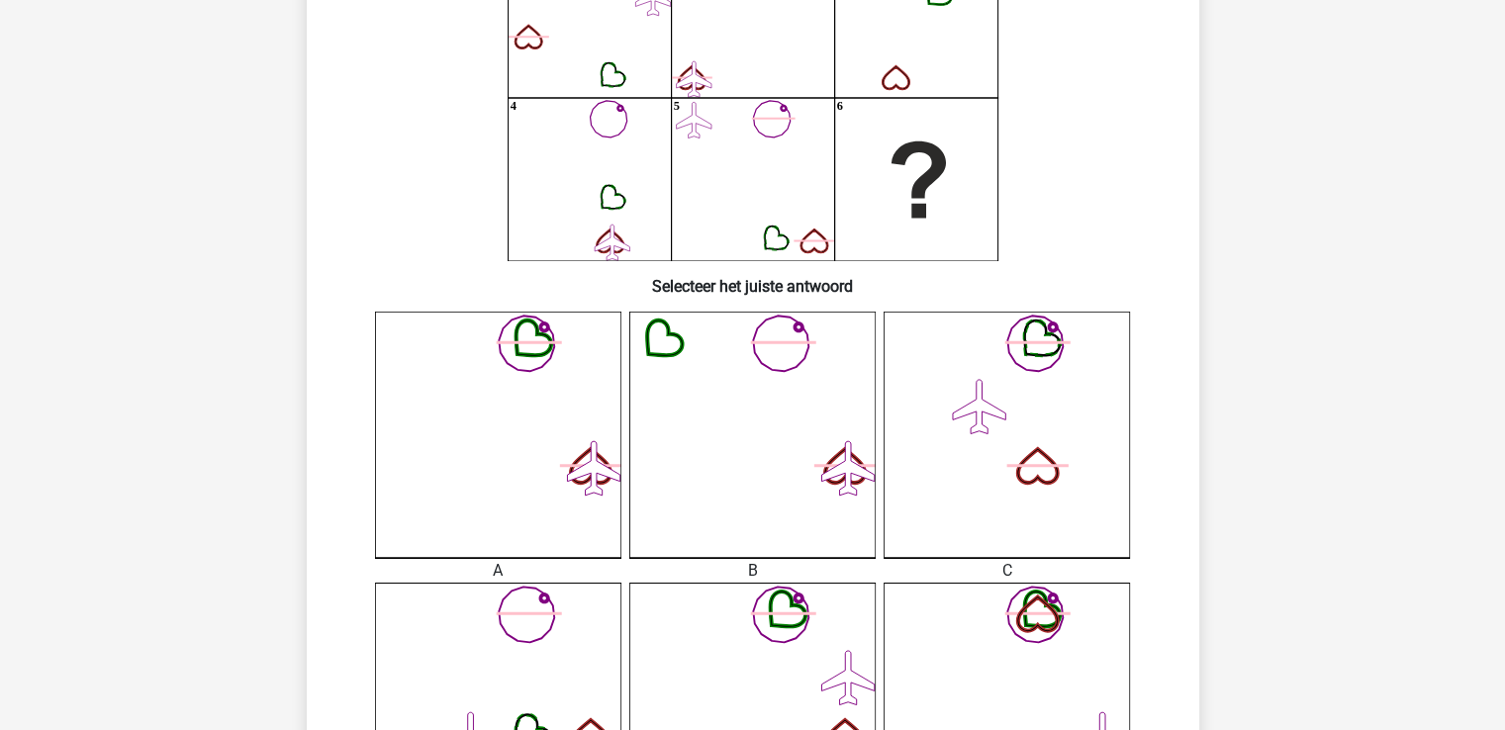
scroll to position [418, 0]
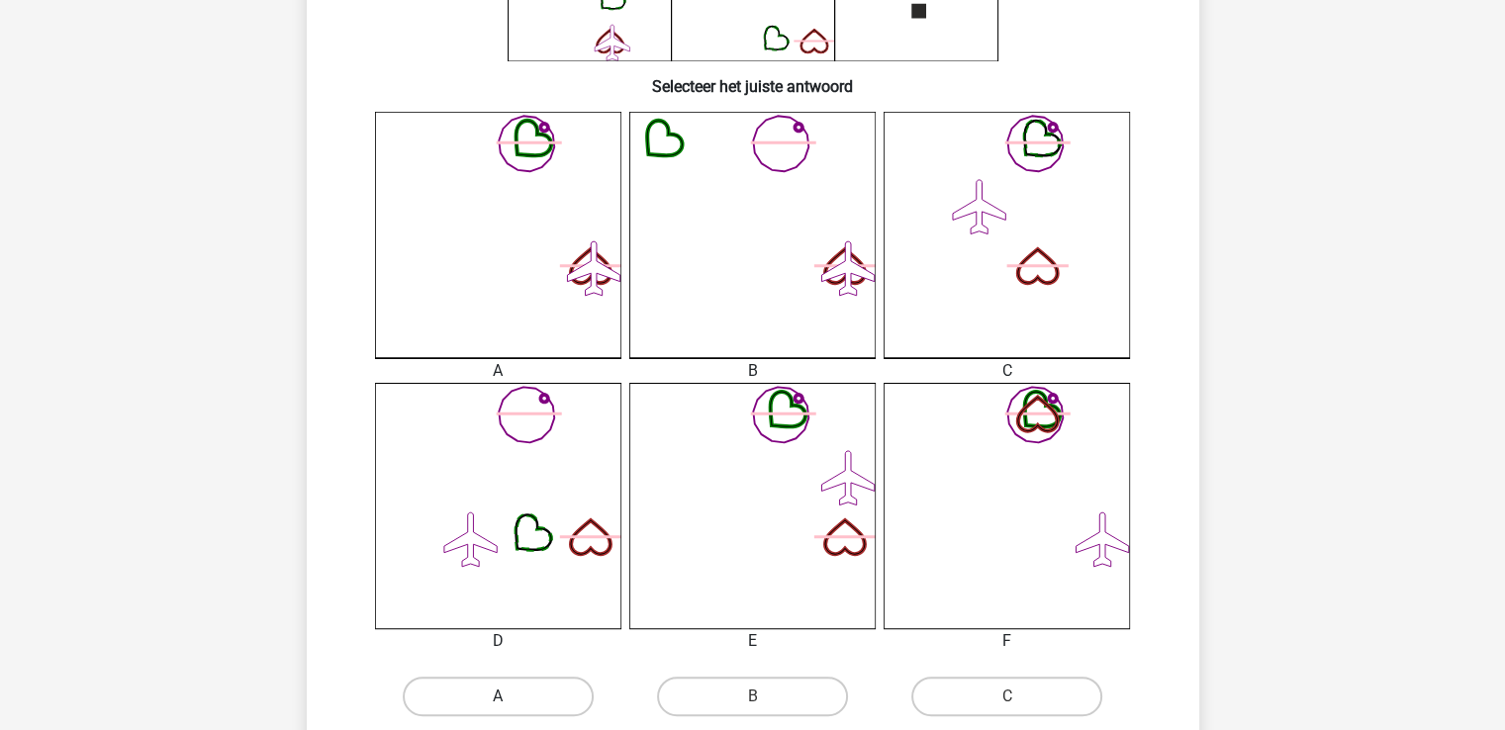
click at [516, 686] on label "A" at bounding box center [498, 697] width 191 height 40
click at [511, 697] on input "A" at bounding box center [504, 703] width 13 height 13
radio input "true"
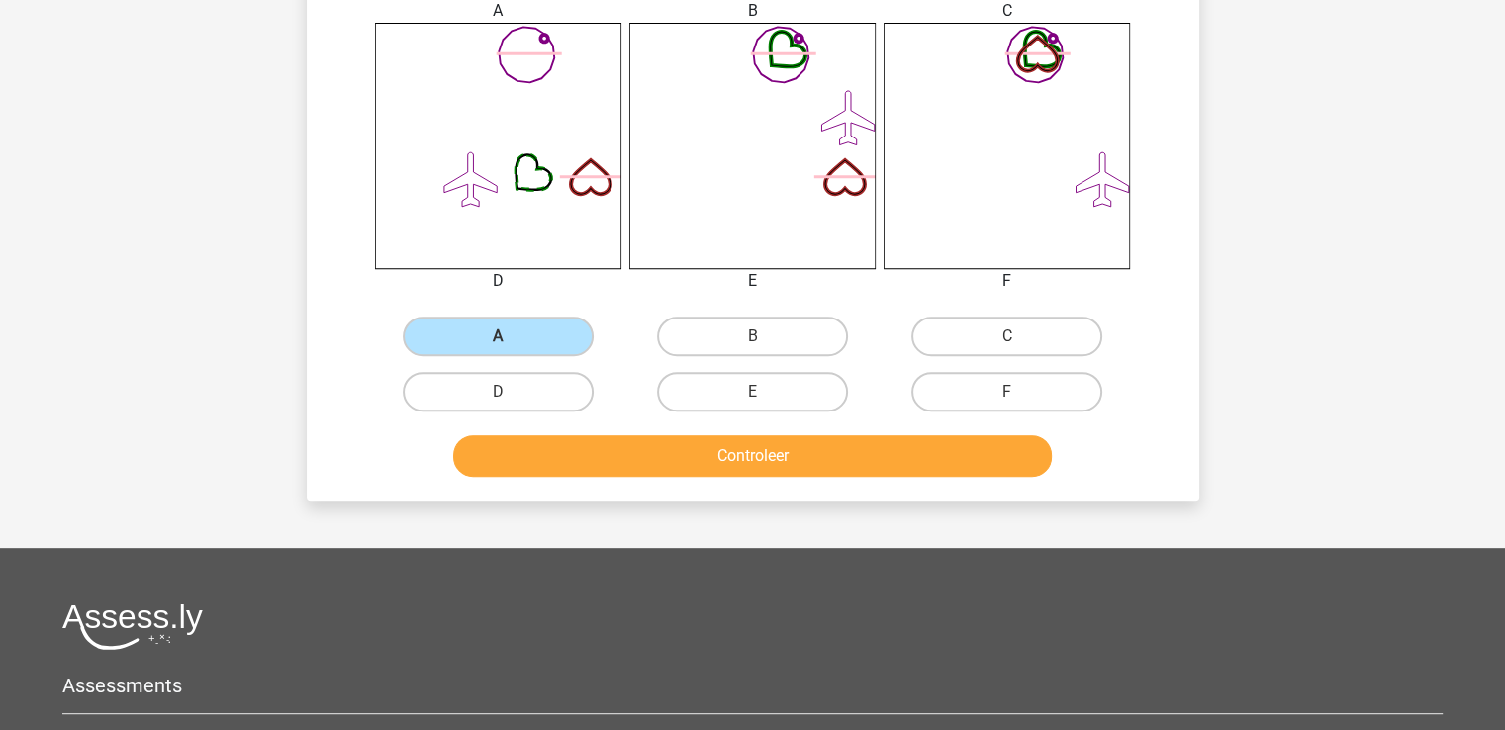
scroll to position [893, 0]
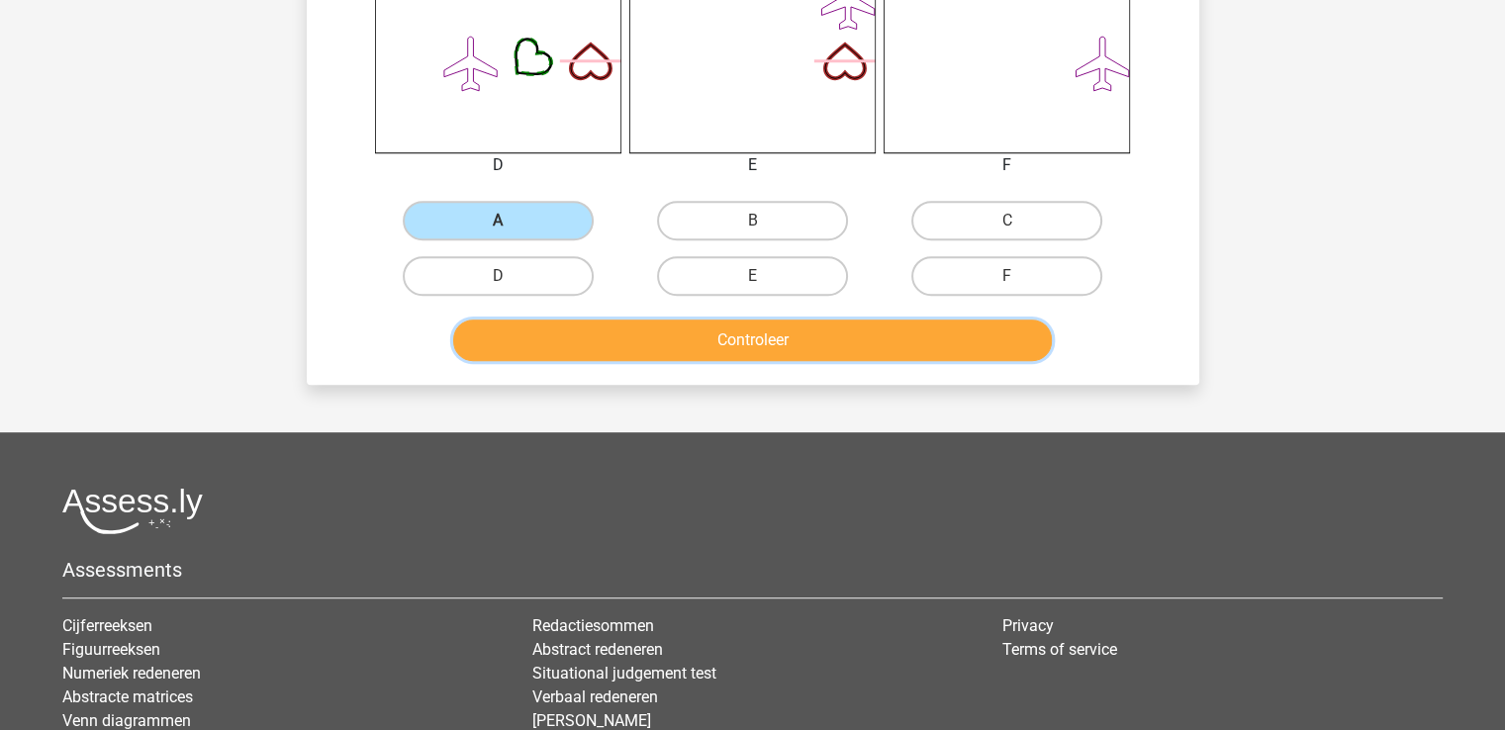
click at [782, 337] on button "Controleer" at bounding box center [752, 341] width 599 height 42
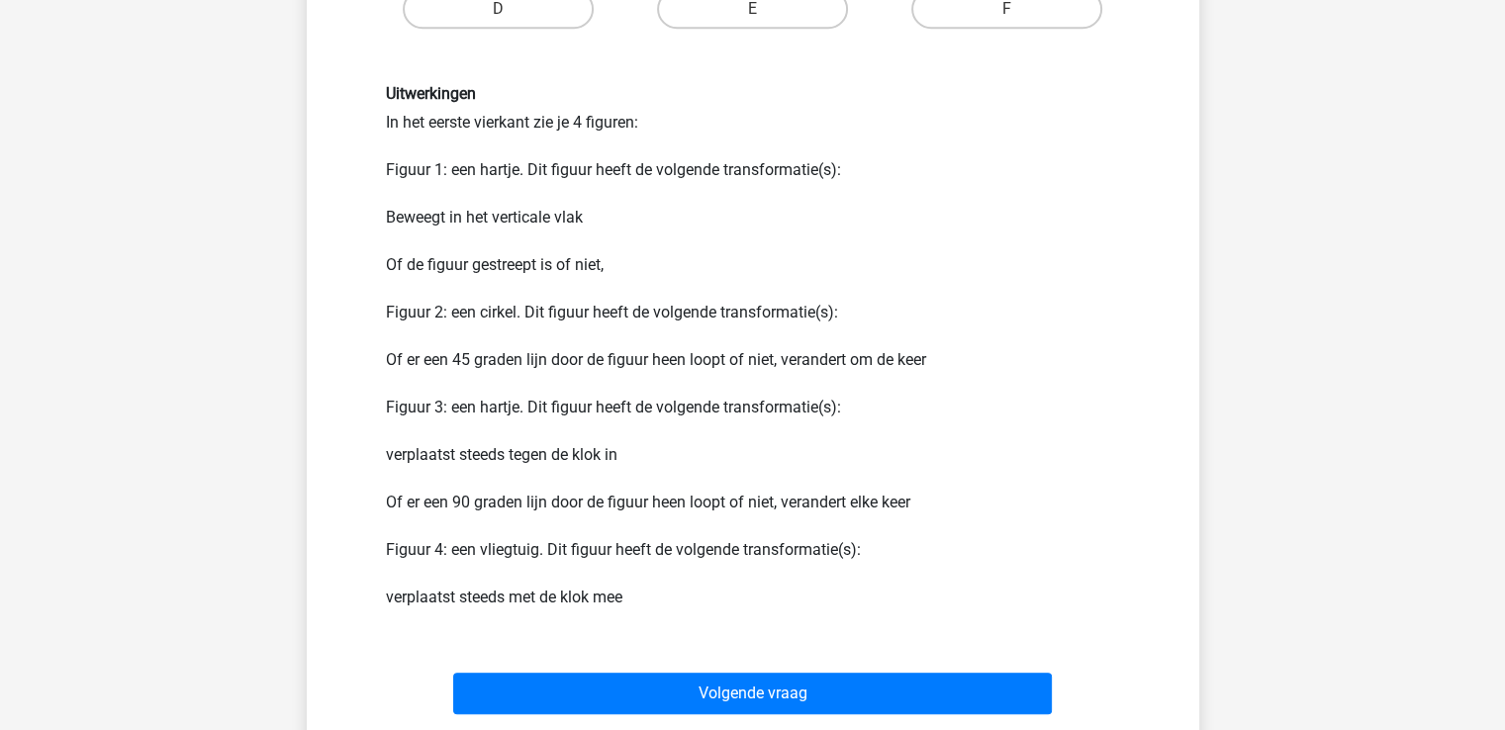
scroll to position [1335, 0]
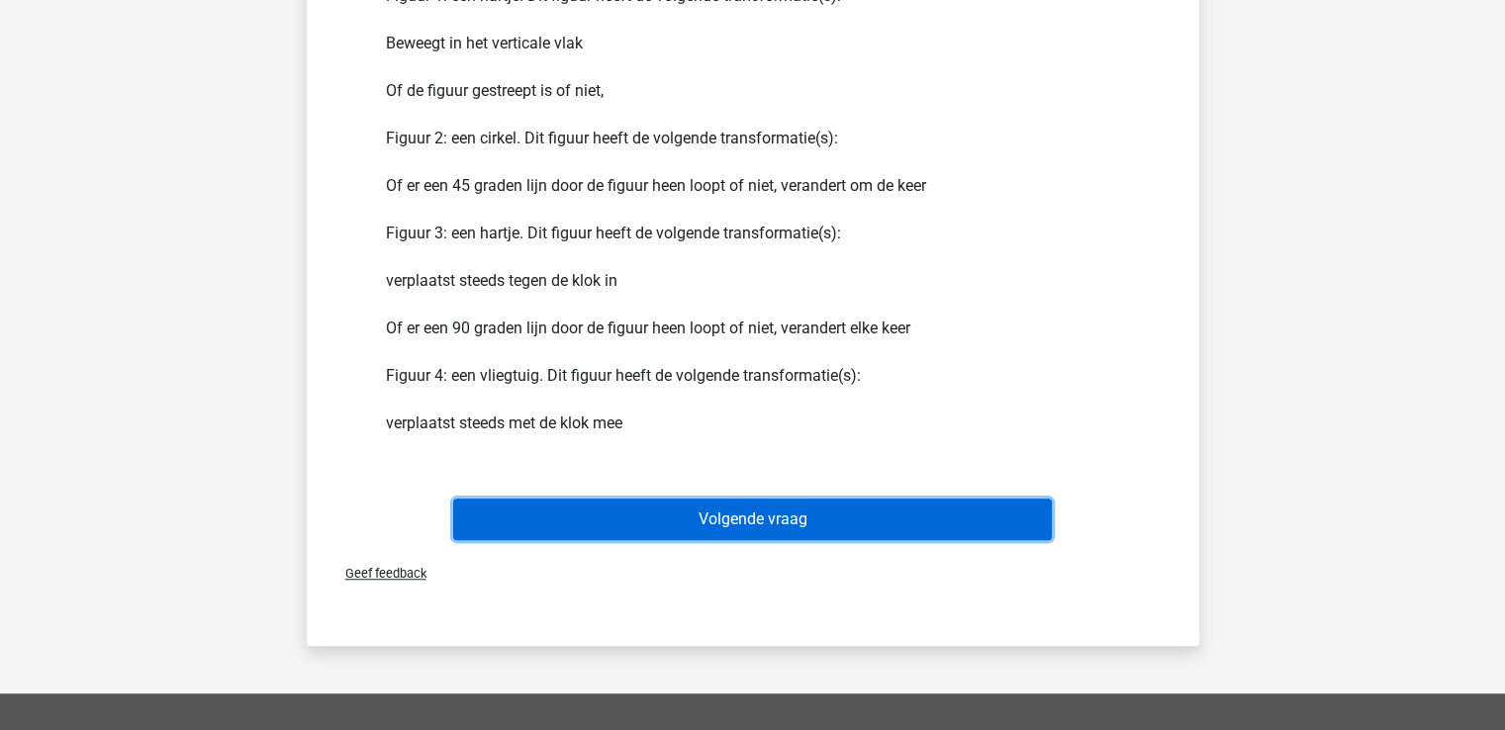
click at [768, 520] on button "Volgende vraag" at bounding box center [752, 520] width 599 height 42
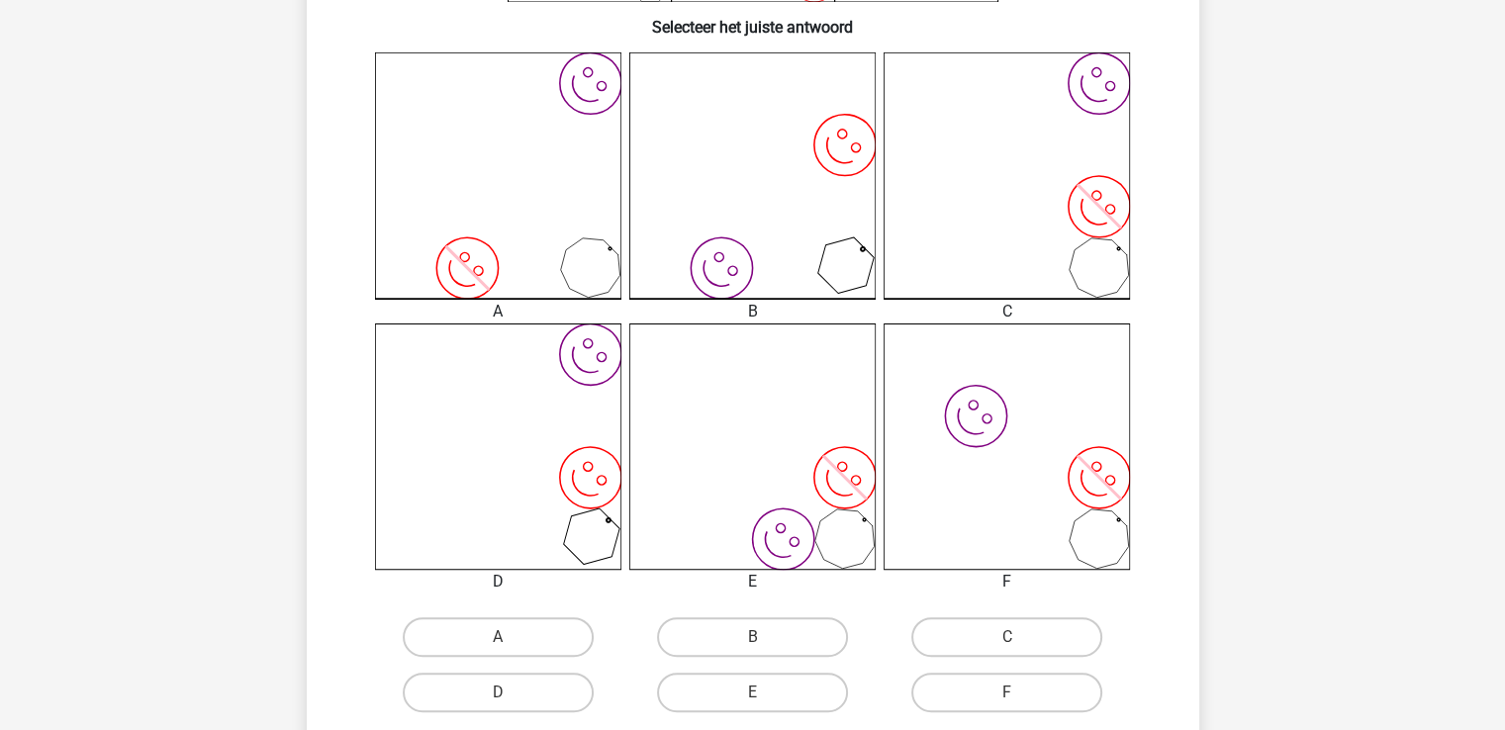
scroll to position [639, 0]
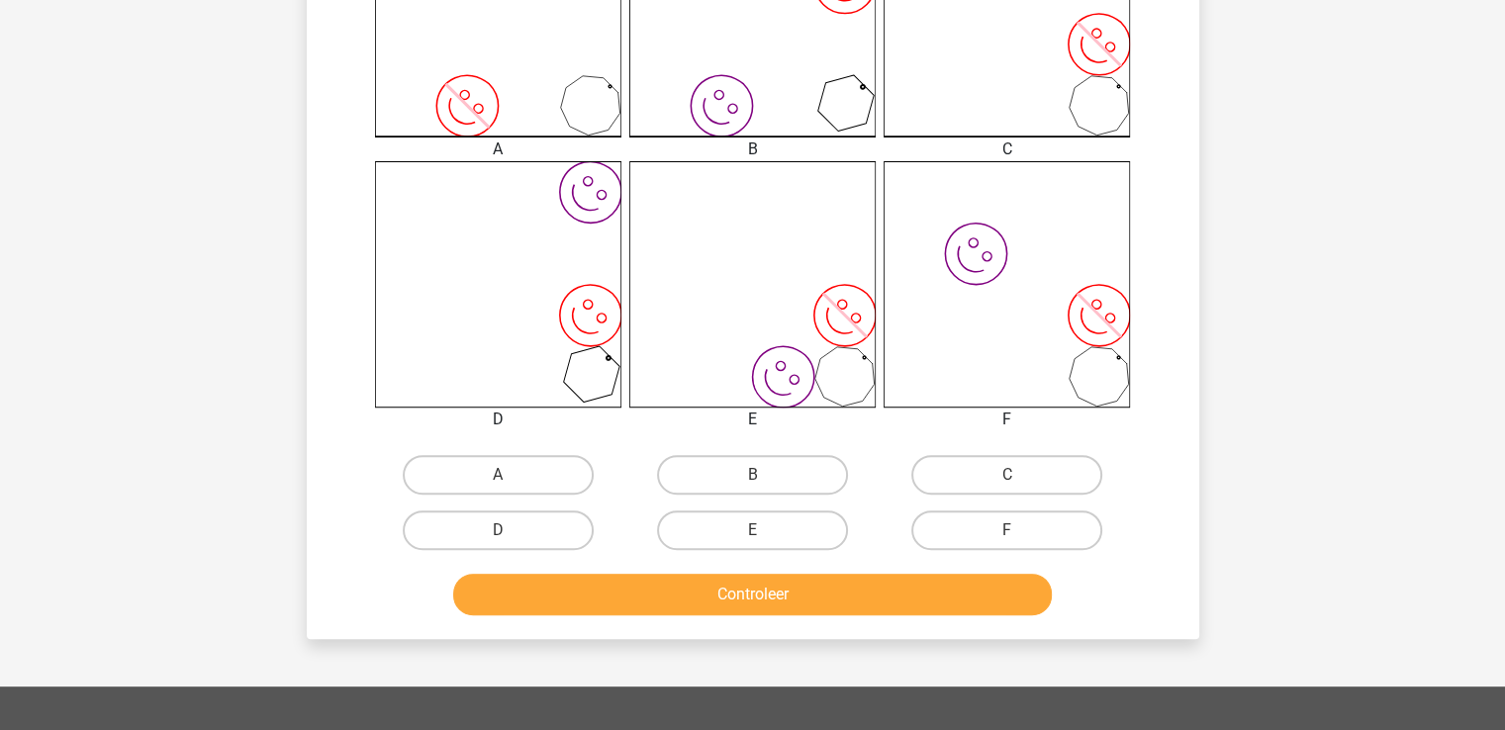
click at [1019, 476] on input "C" at bounding box center [1013, 481] width 13 height 13
radio input "true"
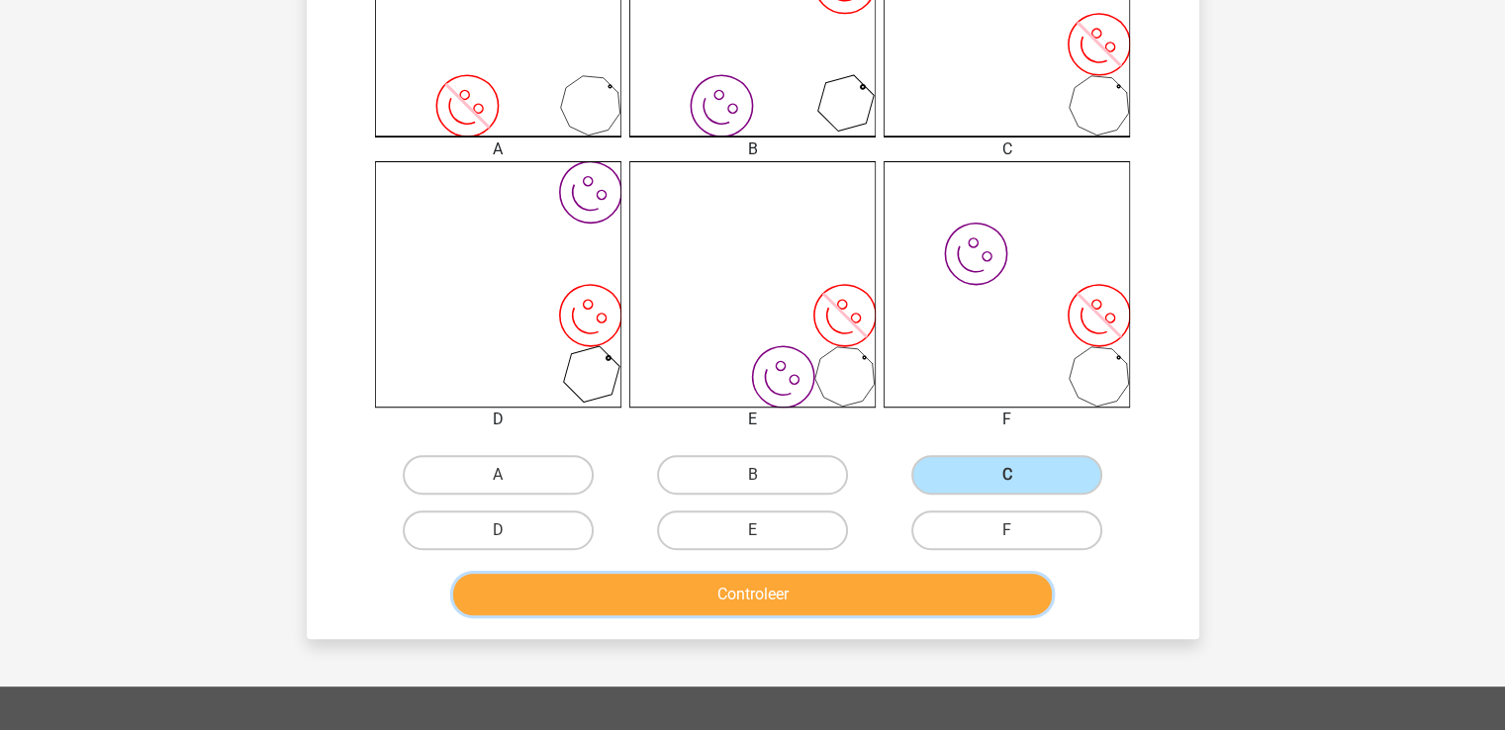
click at [832, 591] on button "Controleer" at bounding box center [752, 595] width 599 height 42
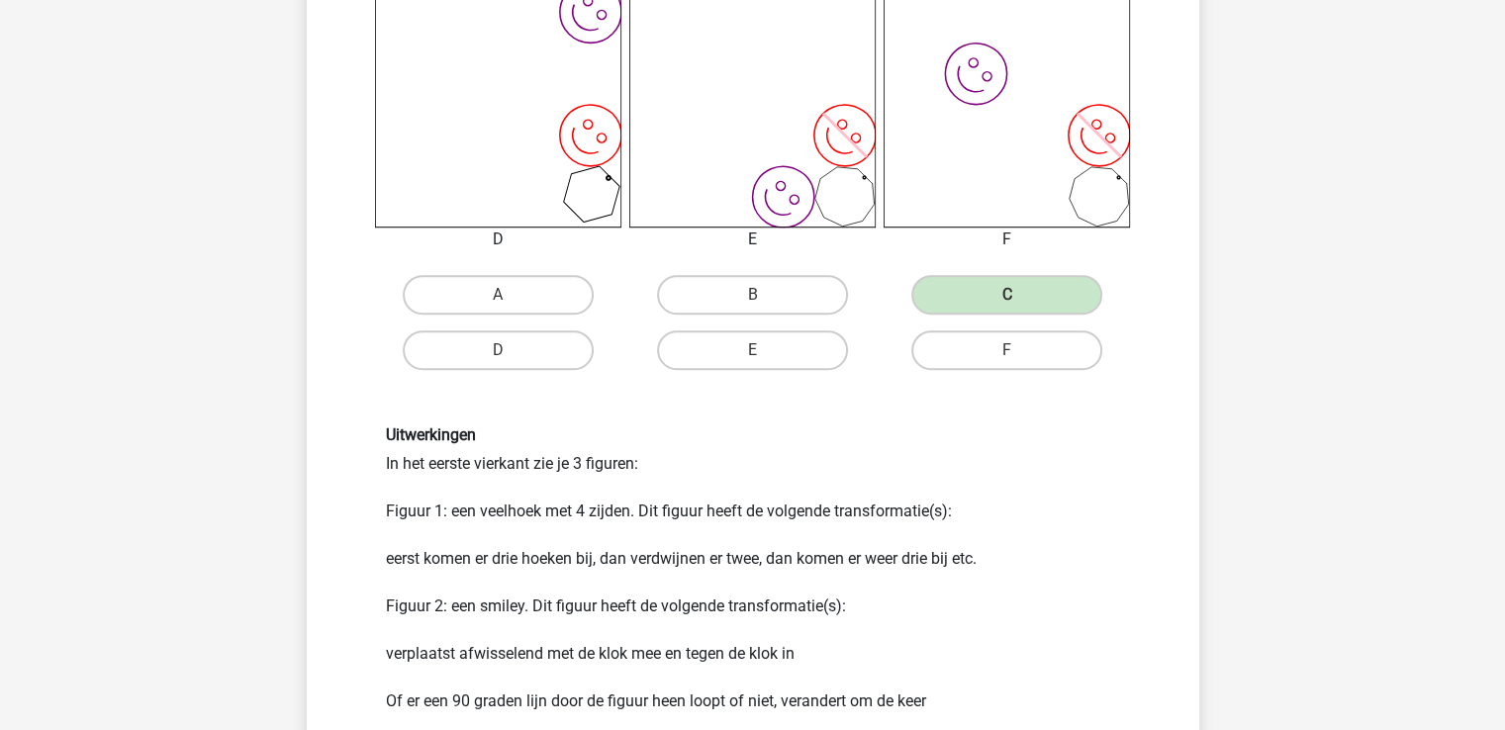
scroll to position [1159, 0]
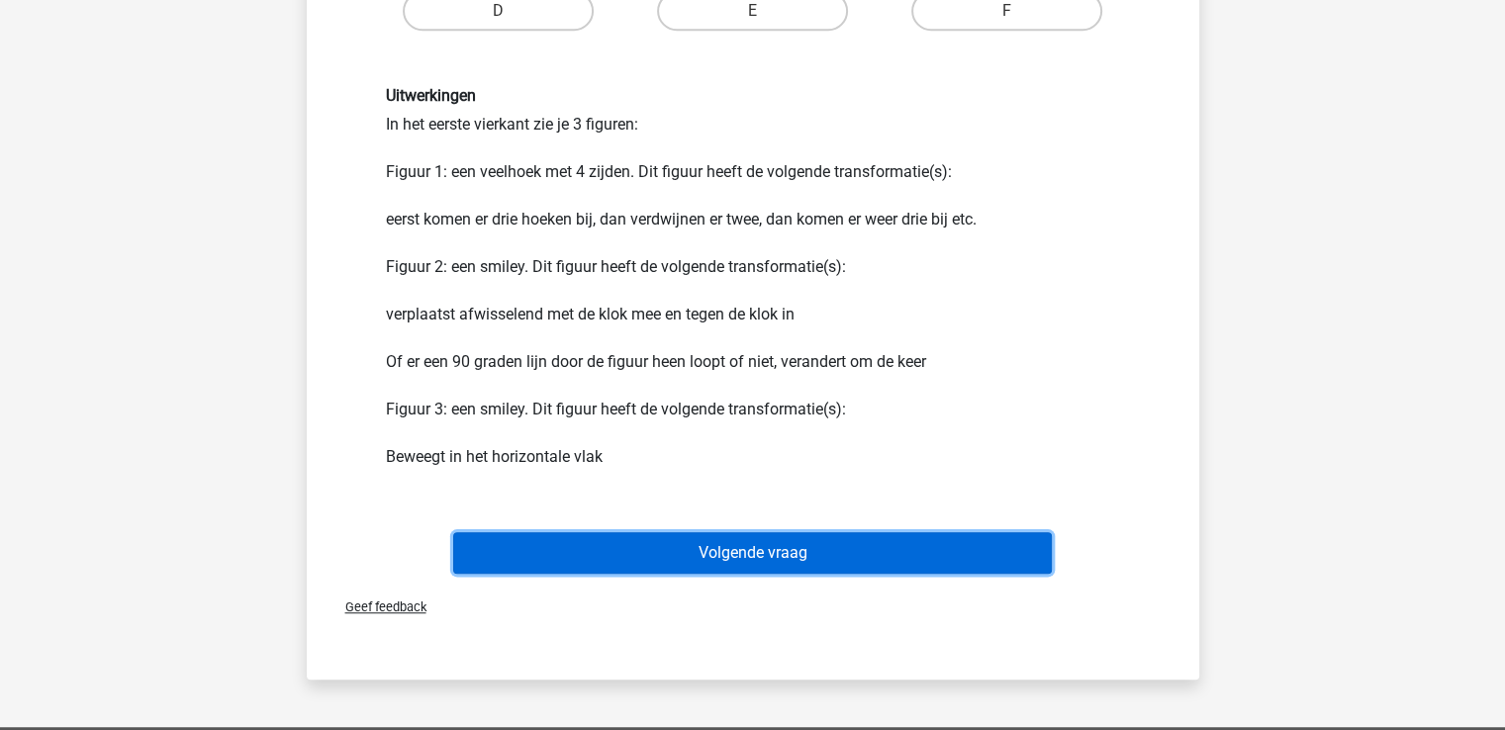
click at [784, 556] on button "Volgende vraag" at bounding box center [752, 553] width 599 height 42
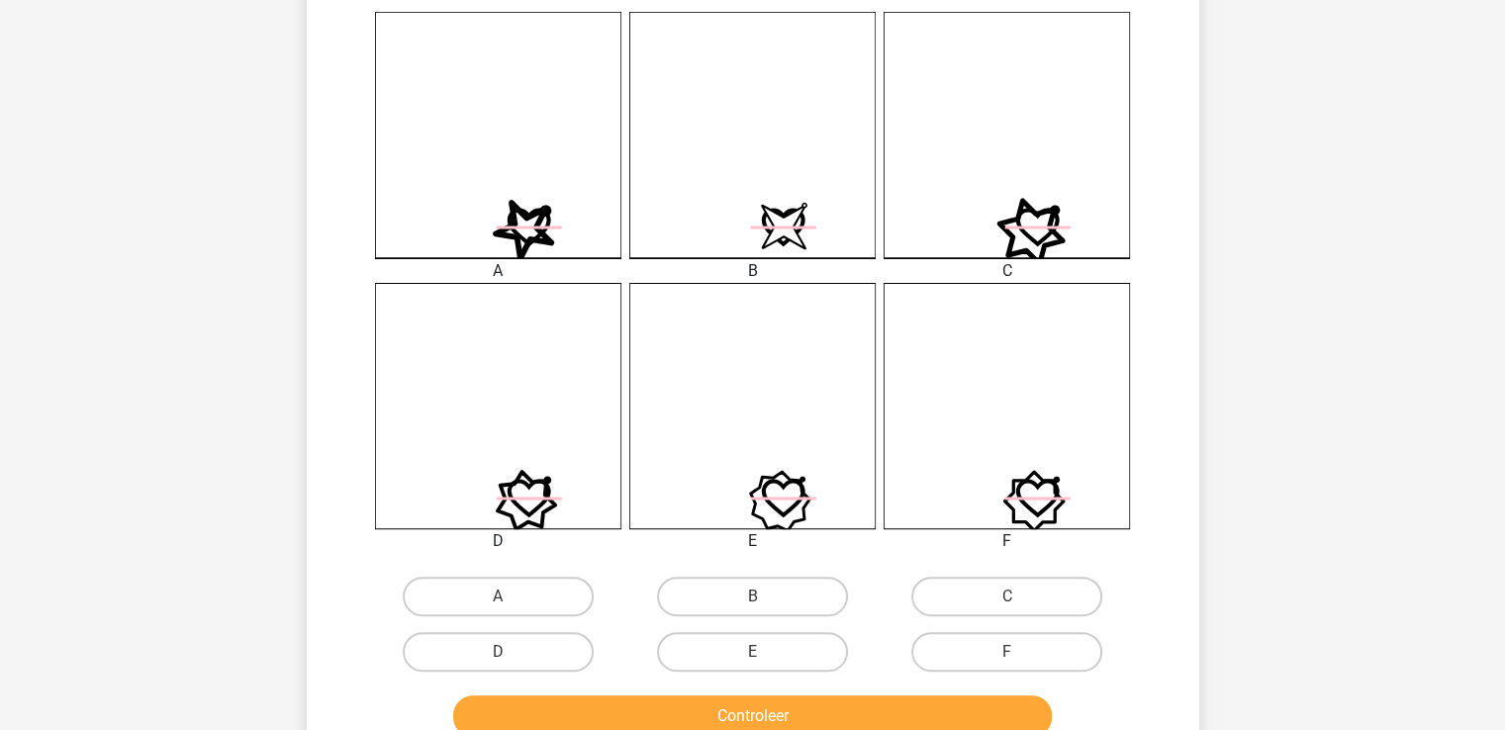
scroll to position [534, 0]
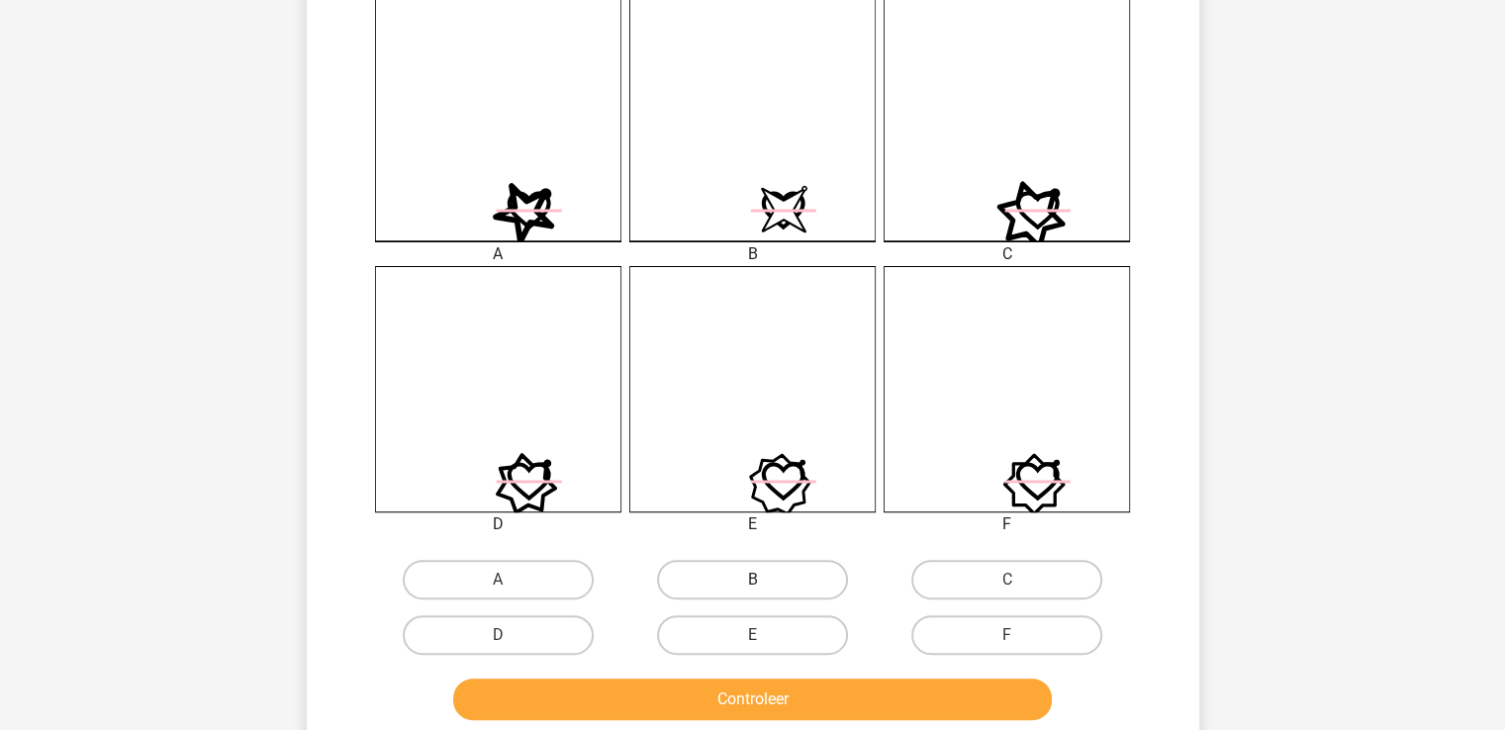
click at [769, 583] on label "B" at bounding box center [752, 580] width 191 height 40
click at [765, 583] on input "B" at bounding box center [758, 586] width 13 height 13
radio input "true"
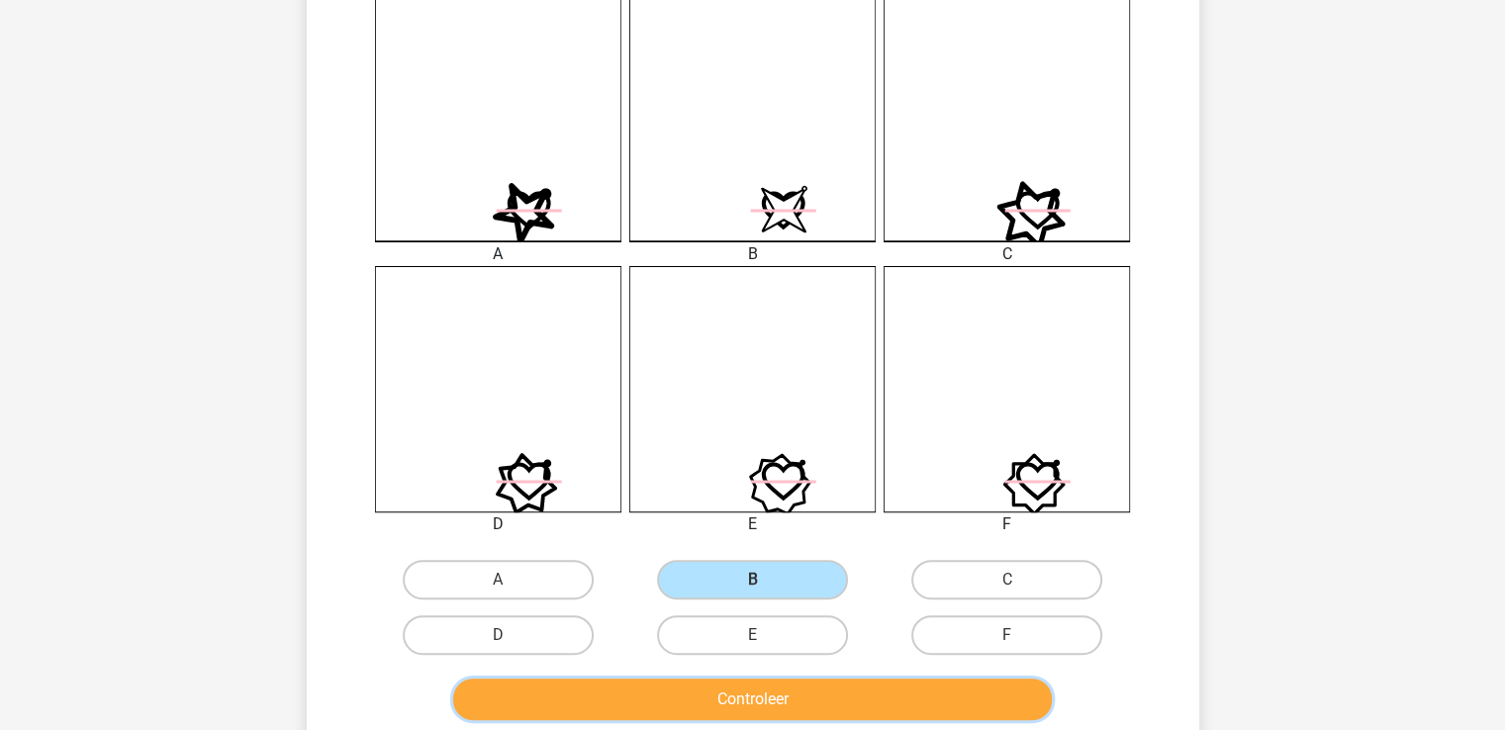
click at [755, 696] on button "Controleer" at bounding box center [752, 700] width 599 height 42
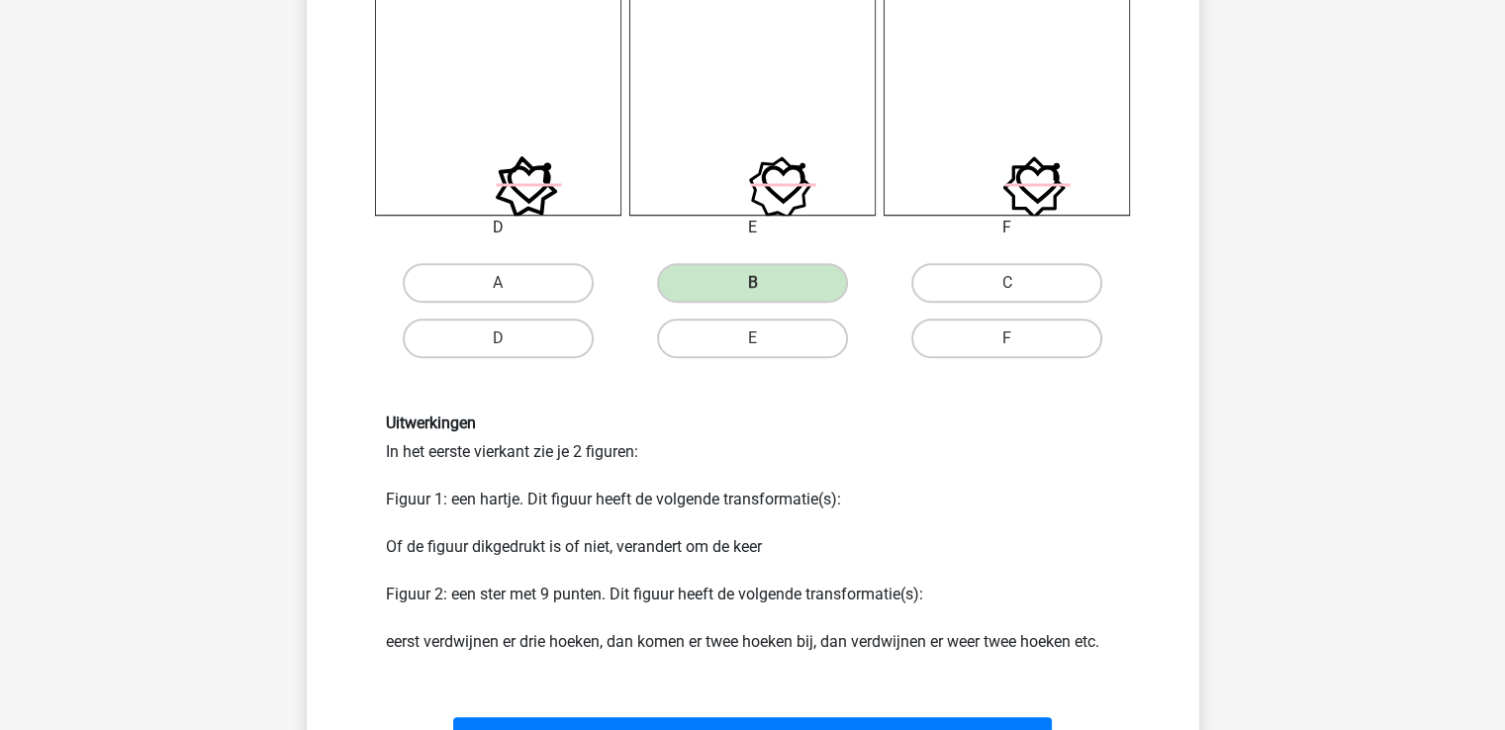
scroll to position [1174, 0]
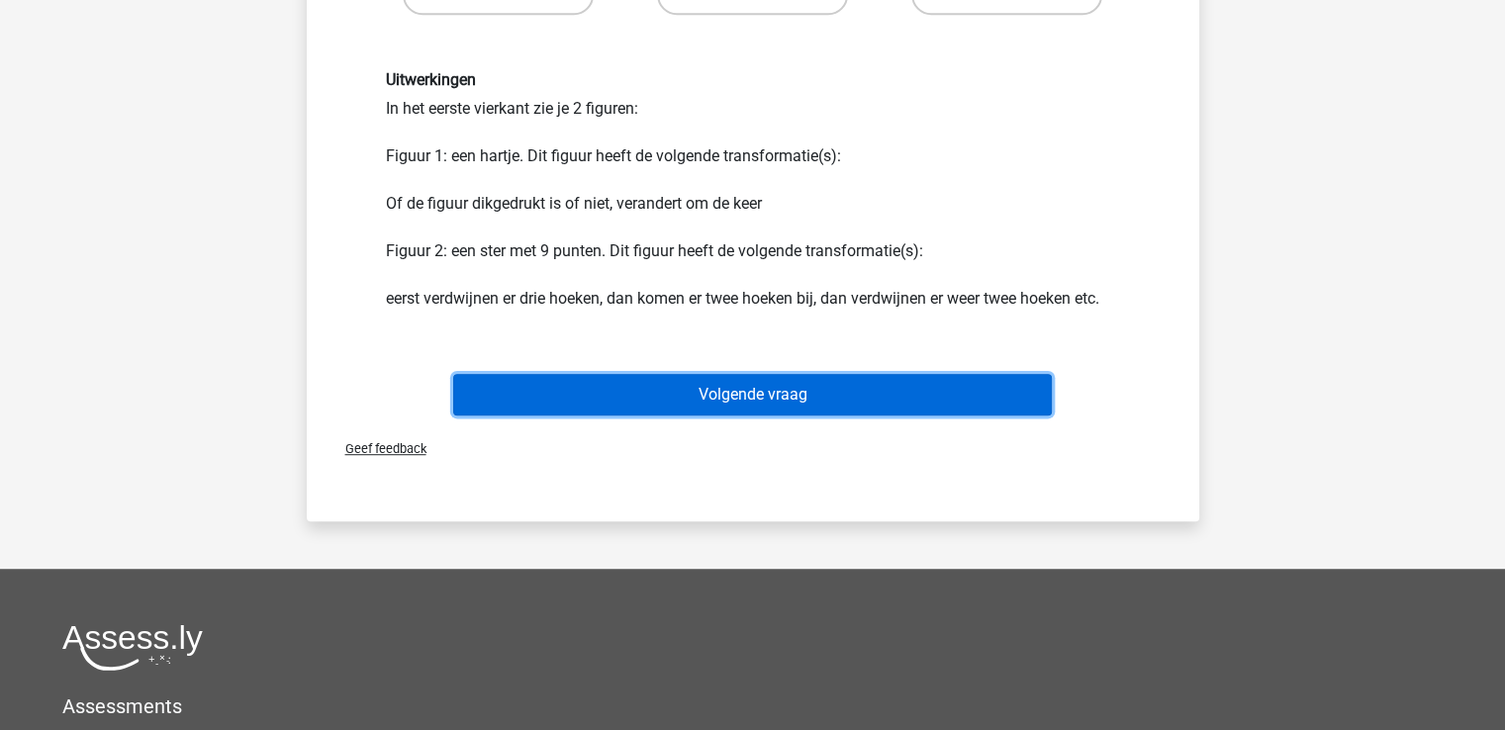
click at [792, 407] on button "Volgende vraag" at bounding box center [752, 395] width 599 height 42
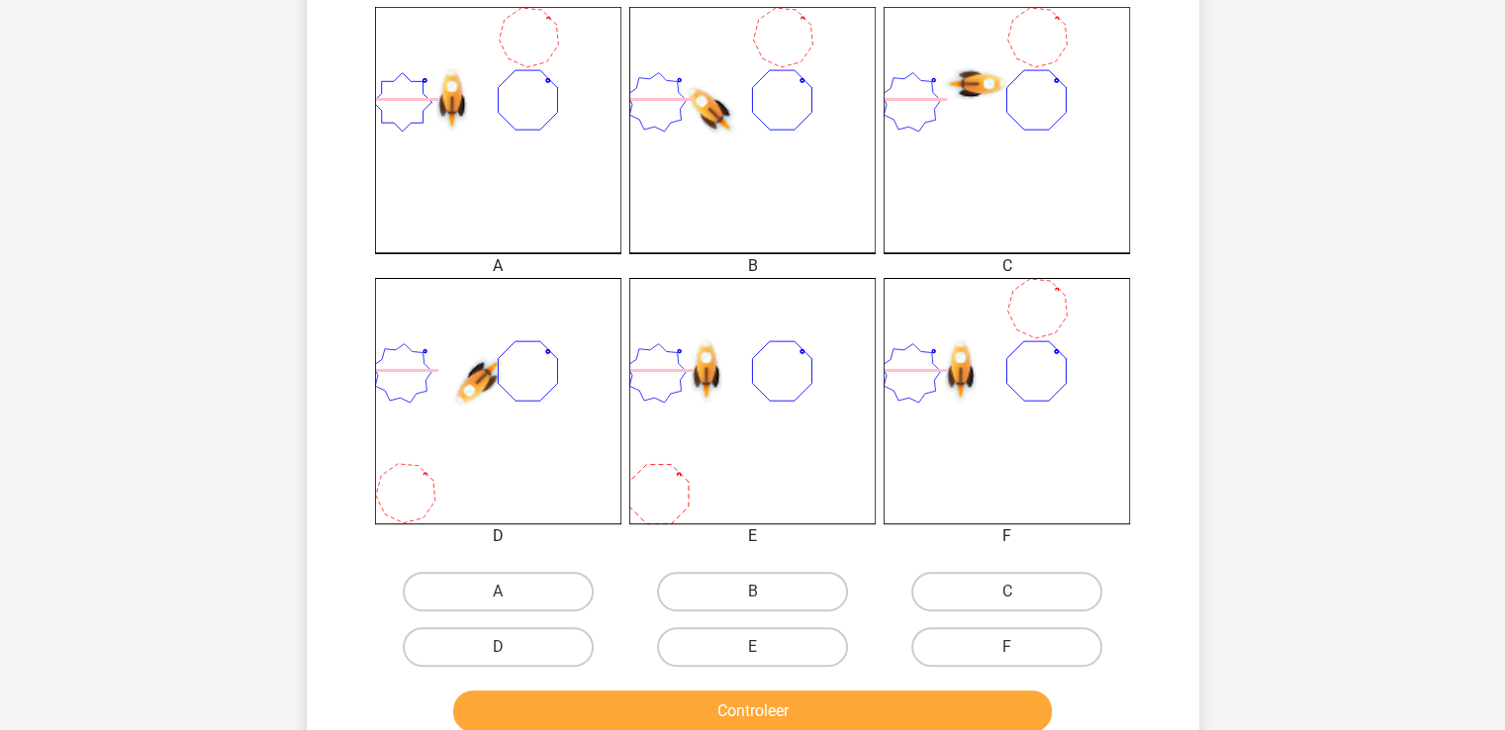
scroll to position [683, 0]
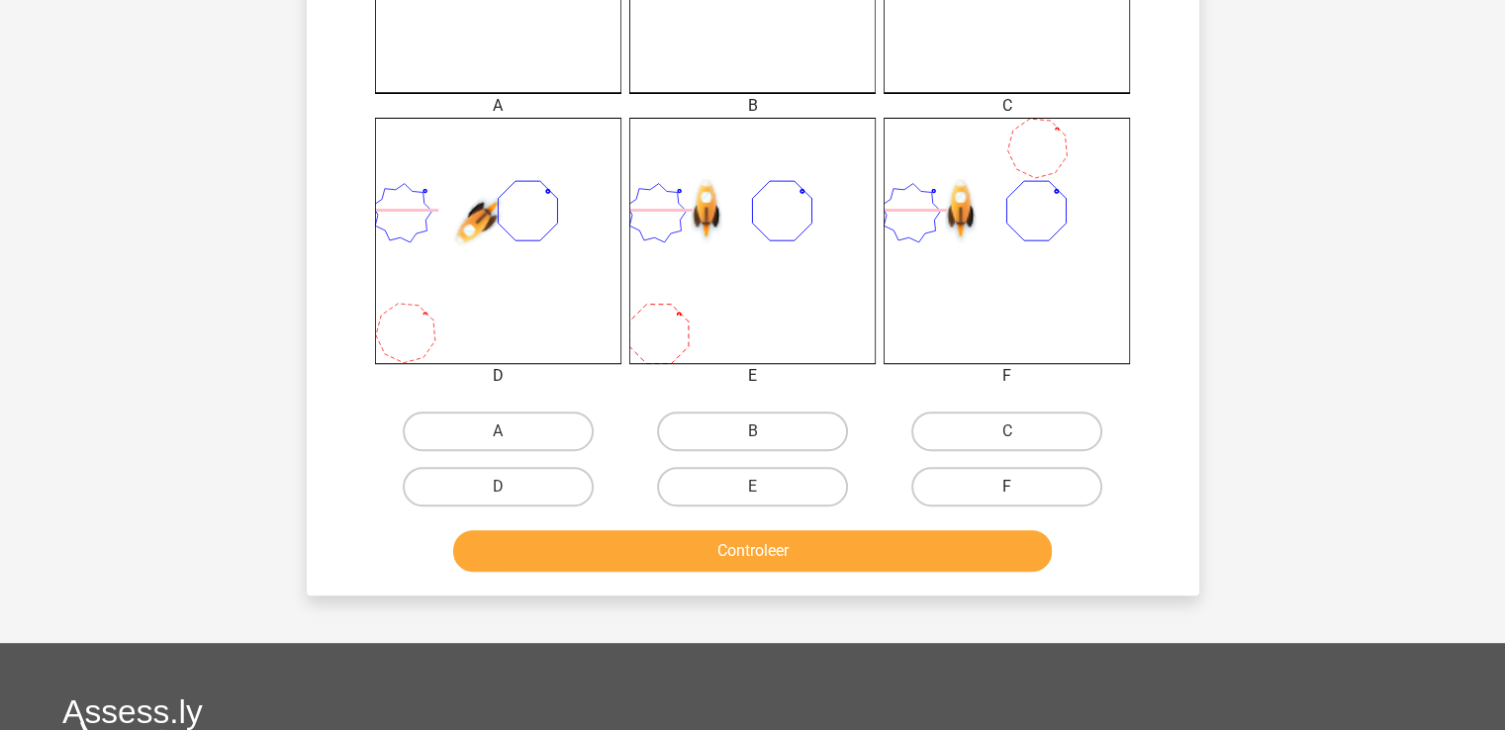
click at [993, 479] on label "F" at bounding box center [1006, 487] width 191 height 40
click at [1007, 487] on input "F" at bounding box center [1013, 493] width 13 height 13
radio input "true"
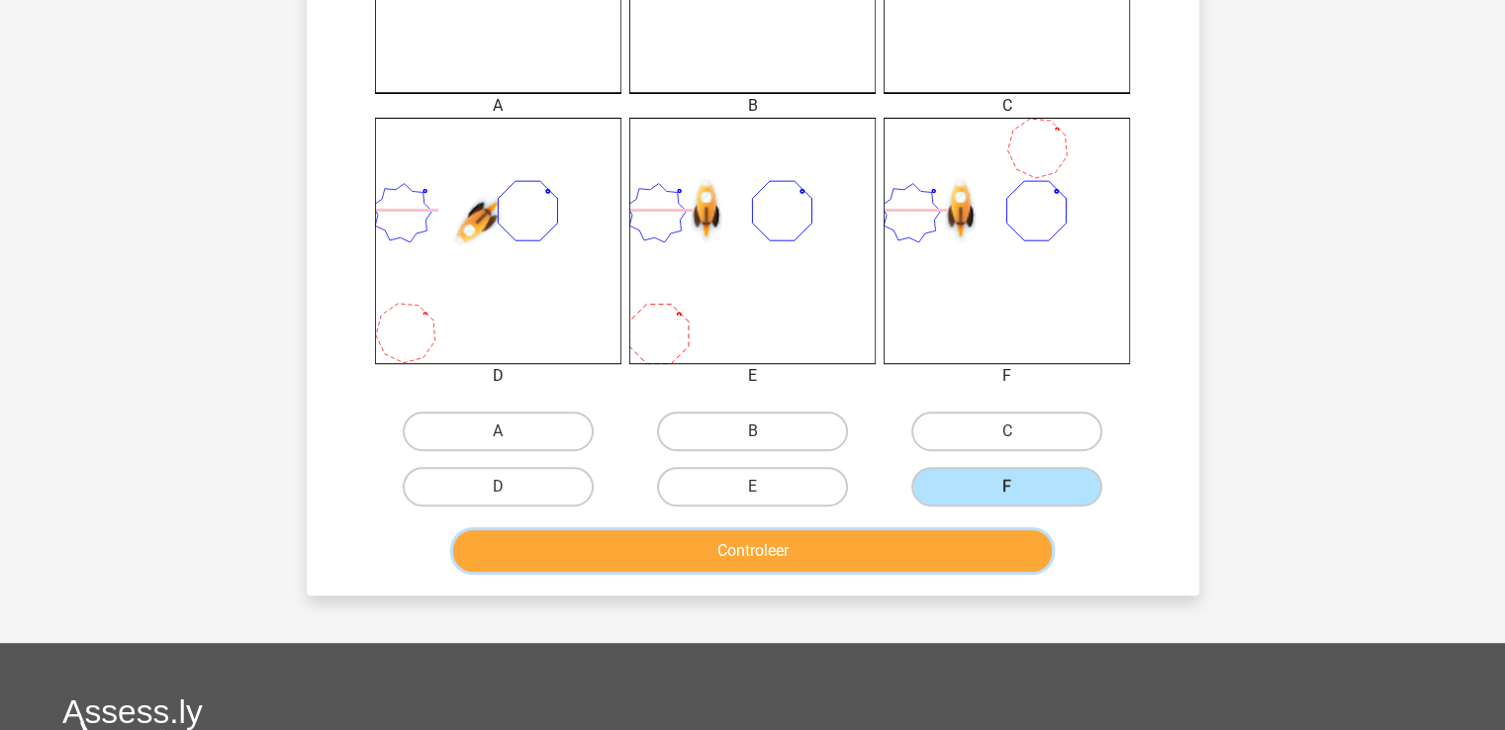
click at [786, 557] on button "Controleer" at bounding box center [752, 551] width 599 height 42
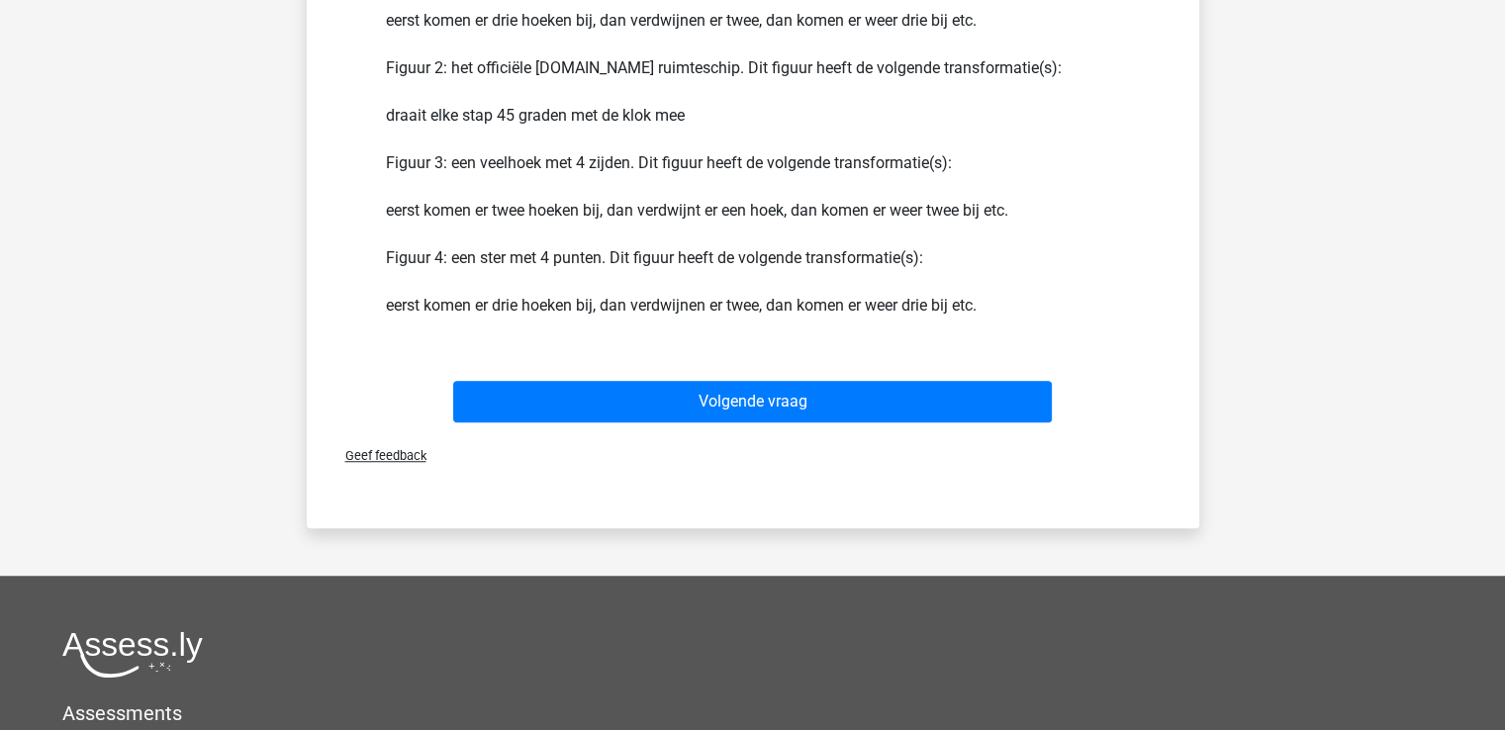
scroll to position [1651, 0]
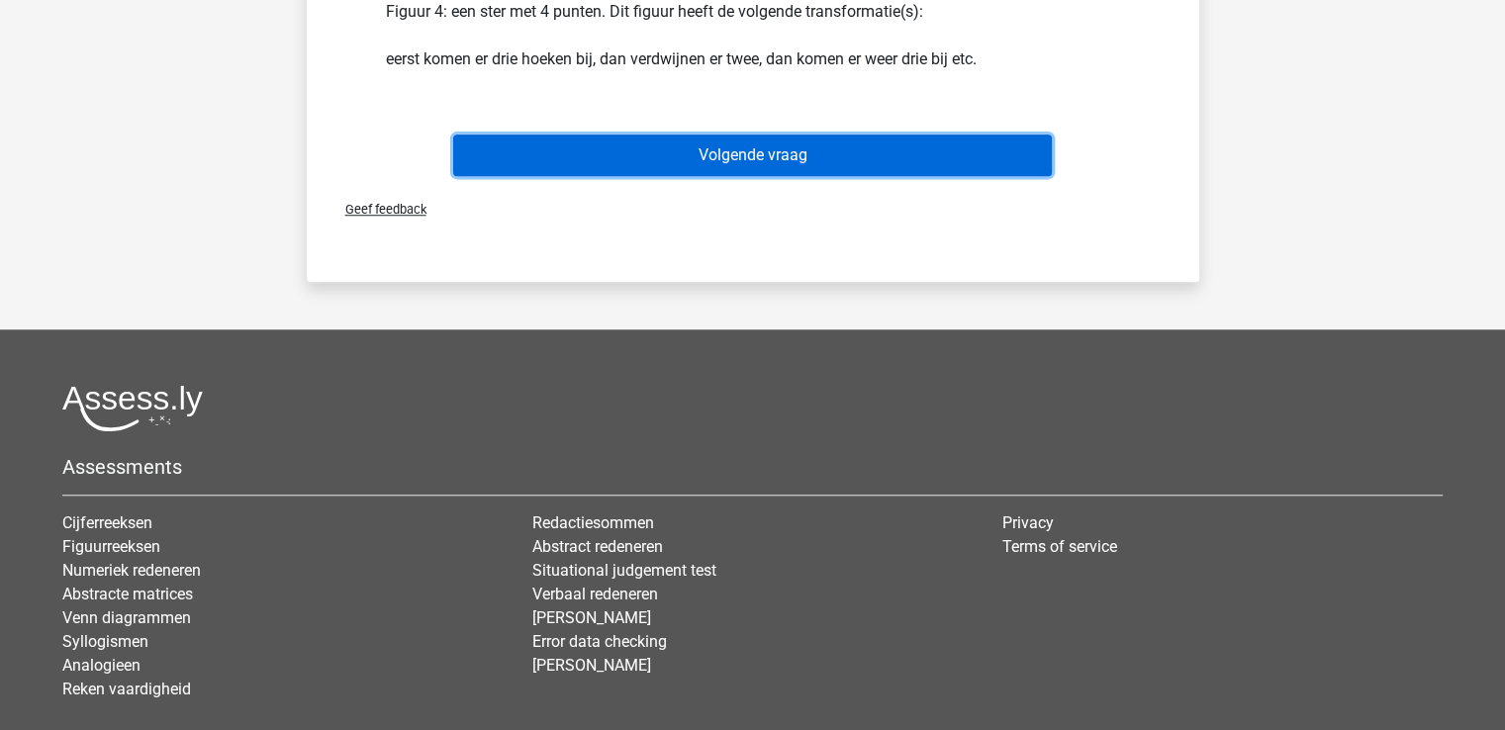
click at [798, 149] on button "Volgende vraag" at bounding box center [752, 156] width 599 height 42
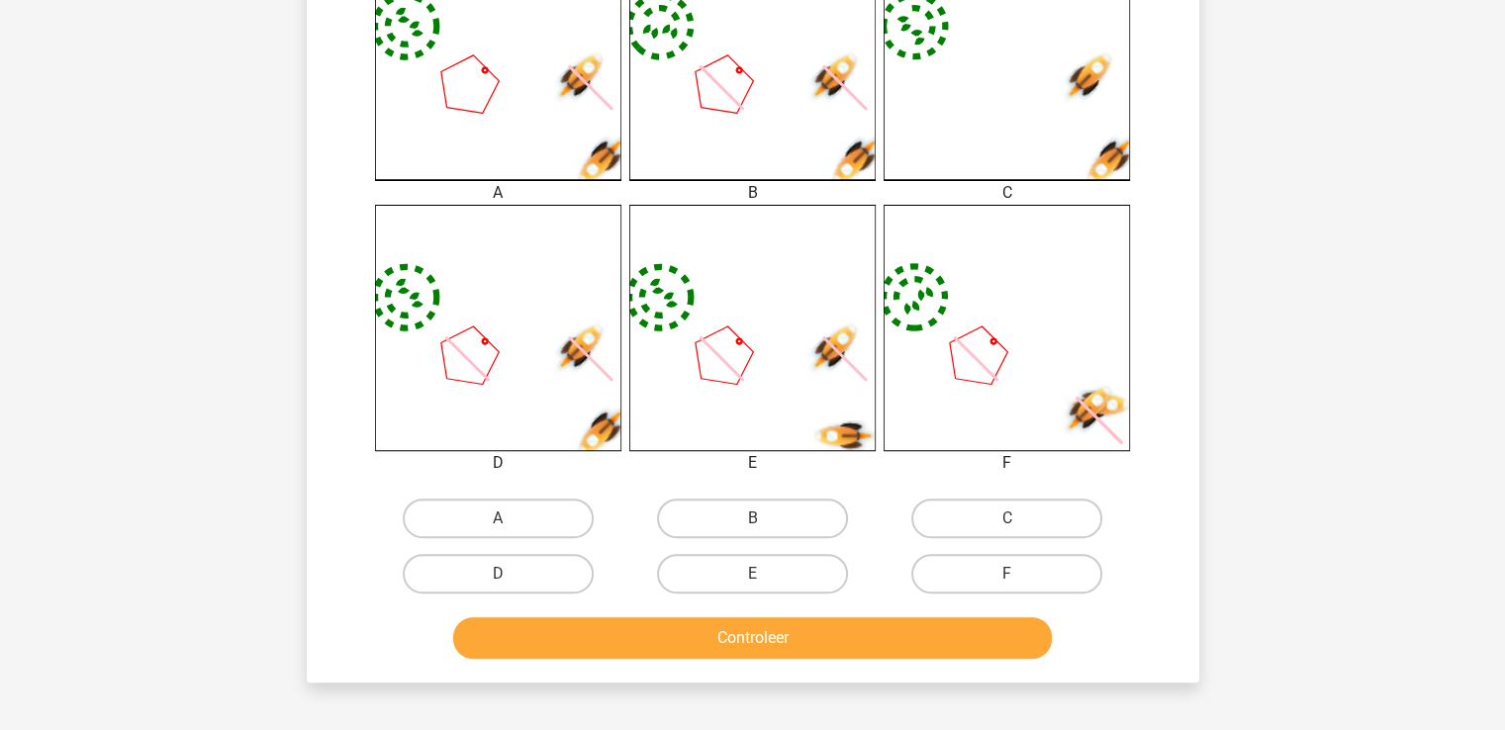
scroll to position [641, 0]
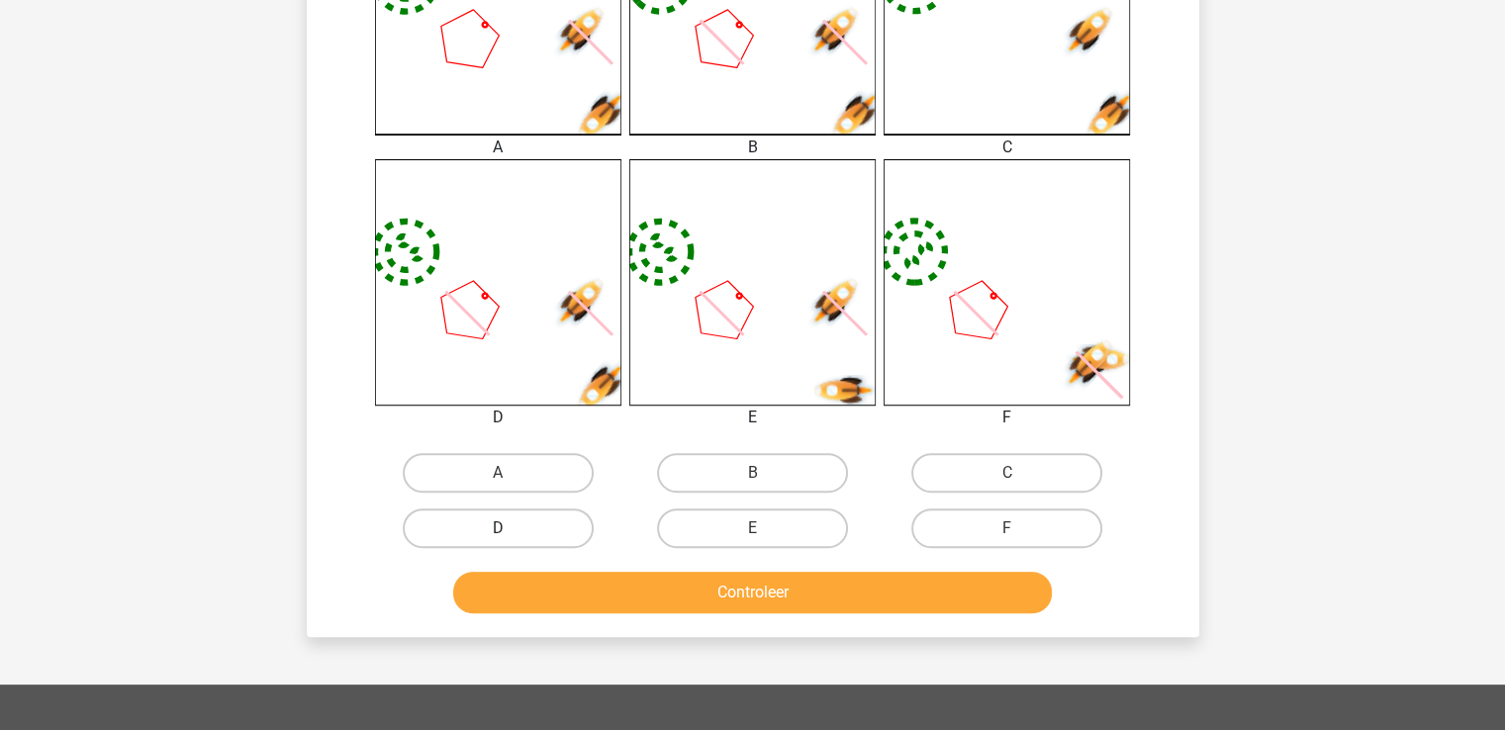
click at [534, 522] on label "D" at bounding box center [498, 529] width 191 height 40
click at [511, 528] on input "D" at bounding box center [504, 534] width 13 height 13
radio input "true"
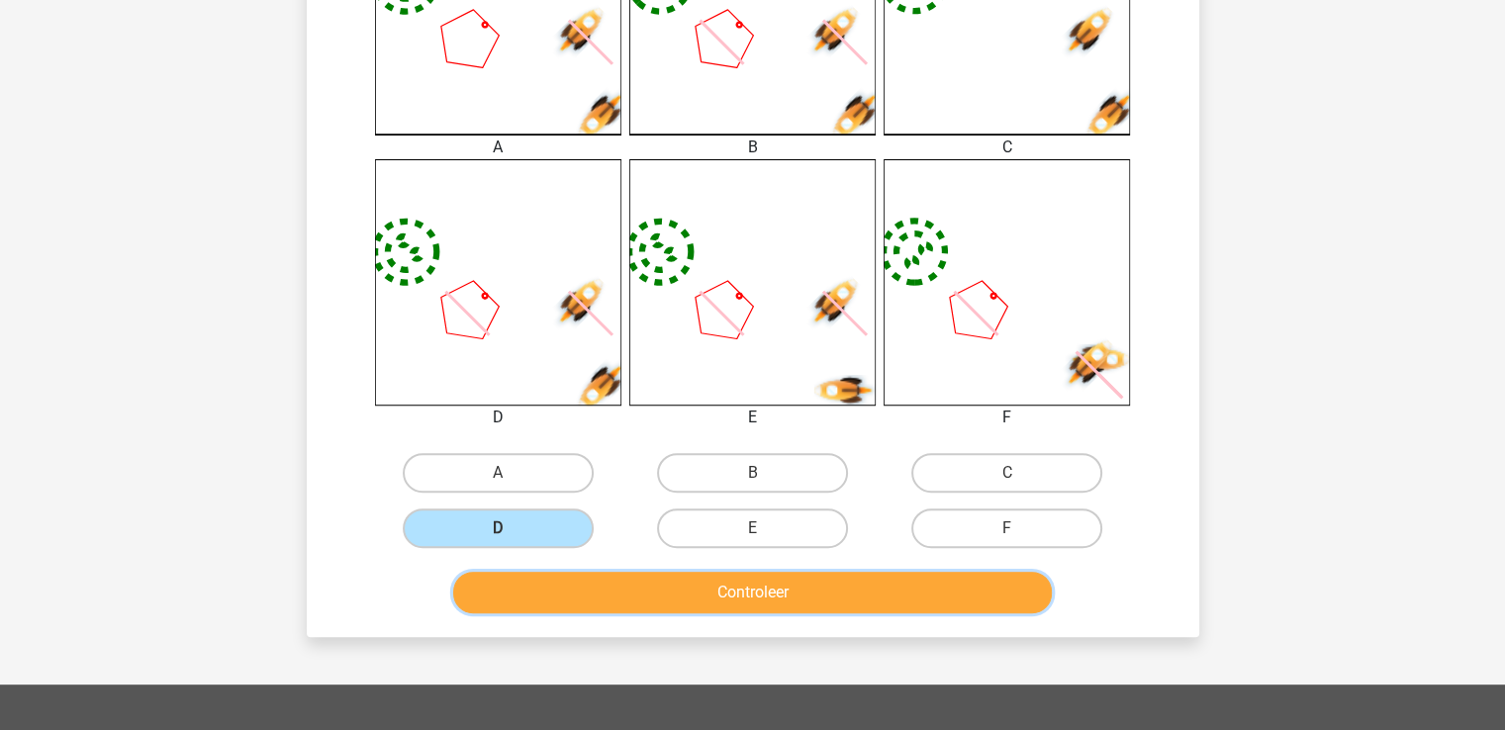
click at [724, 591] on button "Controleer" at bounding box center [752, 593] width 599 height 42
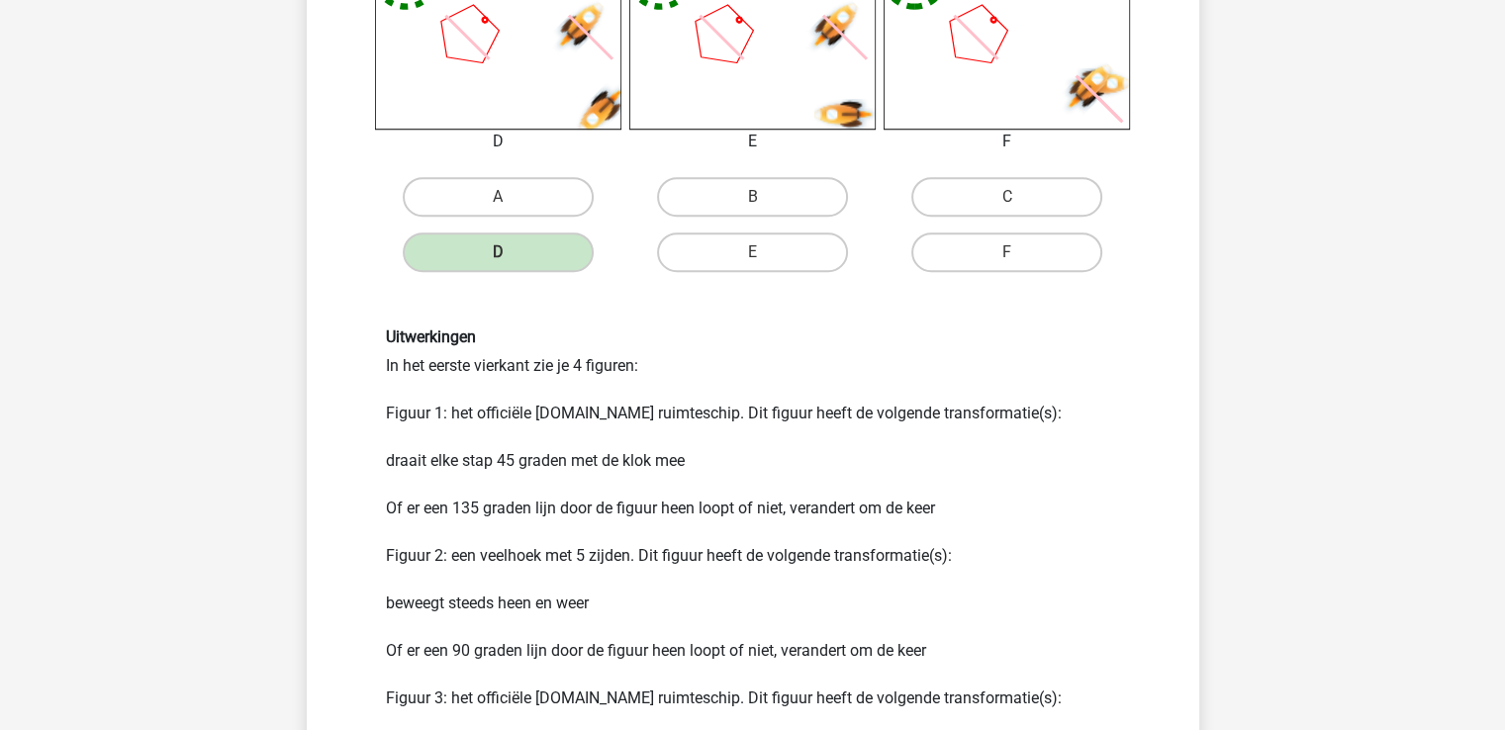
scroll to position [1299, 0]
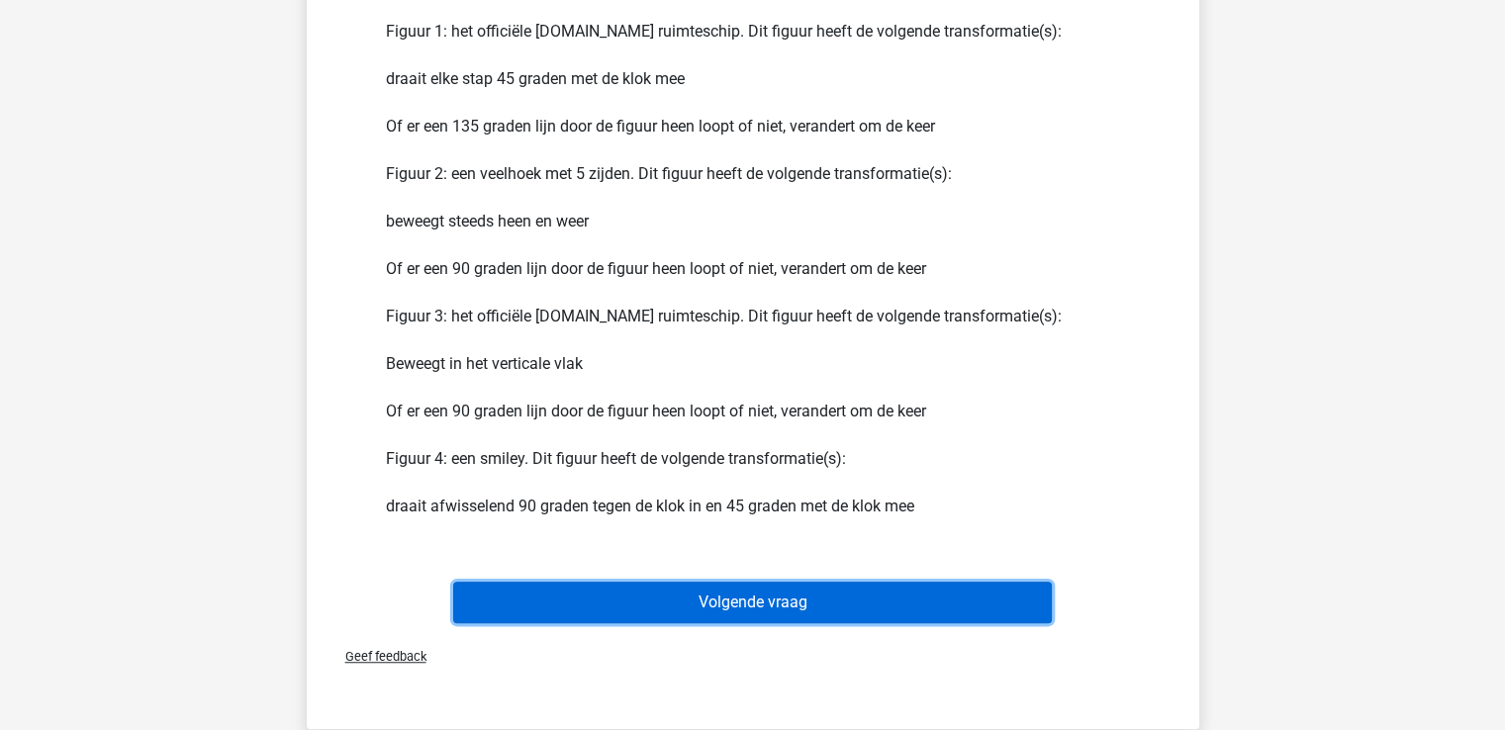
click at [758, 608] on button "Volgende vraag" at bounding box center [752, 603] width 599 height 42
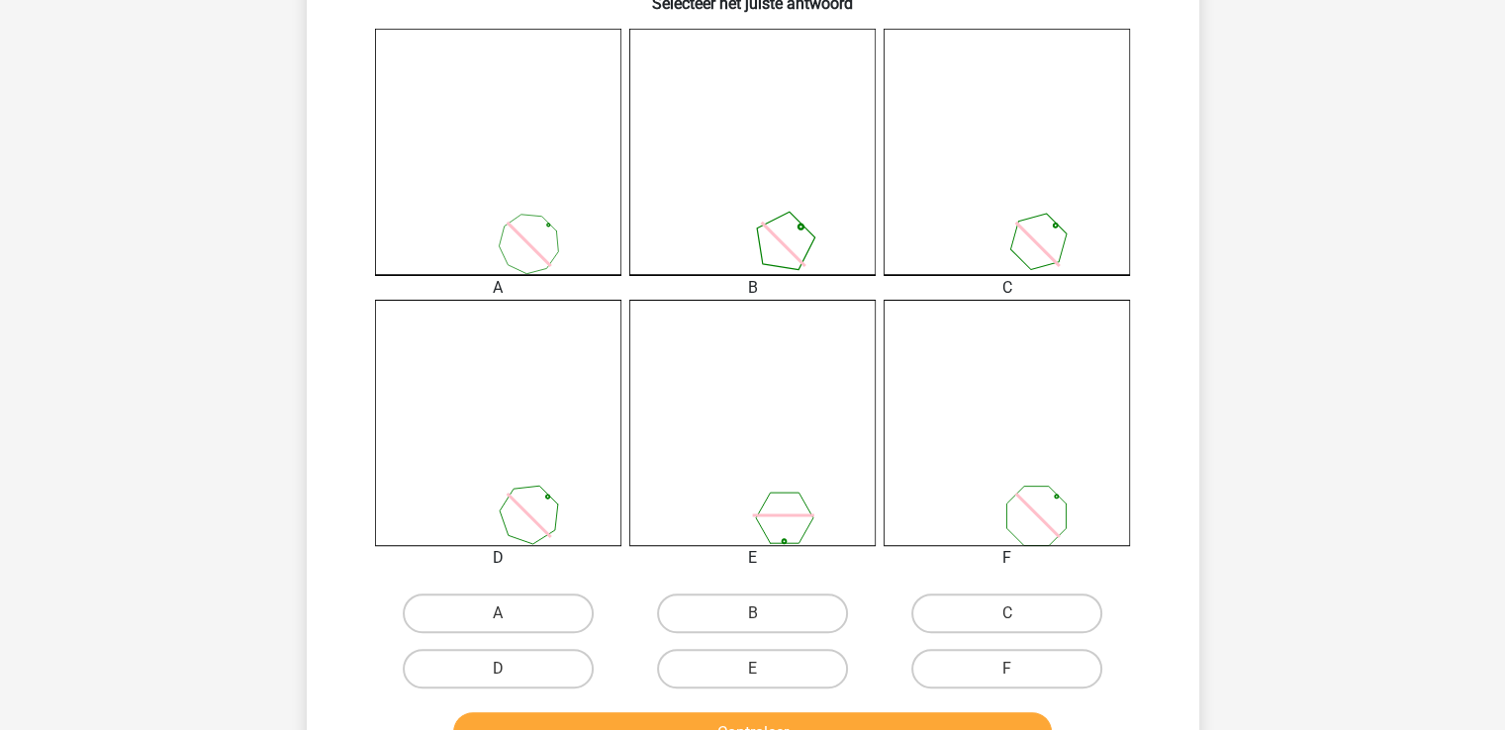
scroll to position [549, 0]
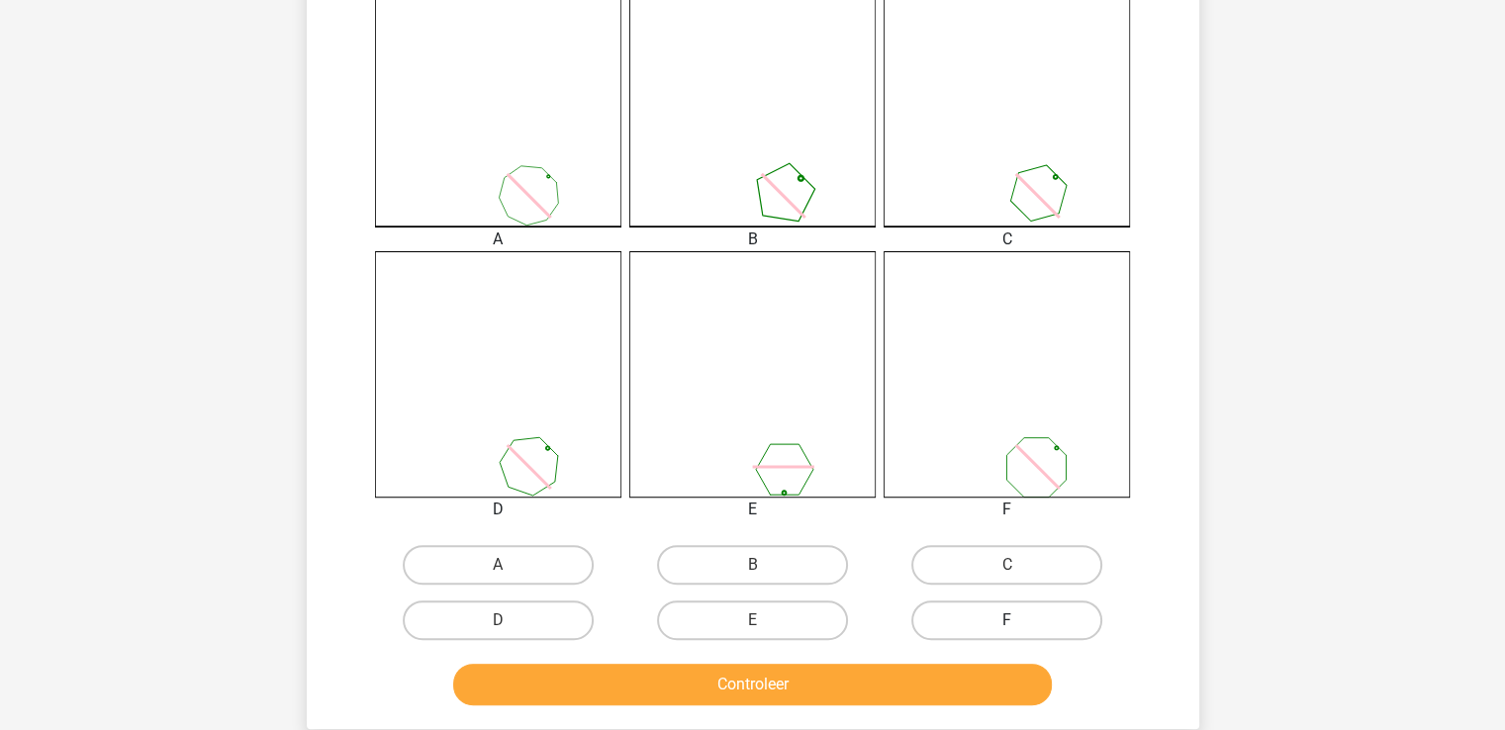
click at [1020, 617] on label "F" at bounding box center [1006, 621] width 191 height 40
click at [1020, 620] on input "F" at bounding box center [1013, 626] width 13 height 13
radio input "true"
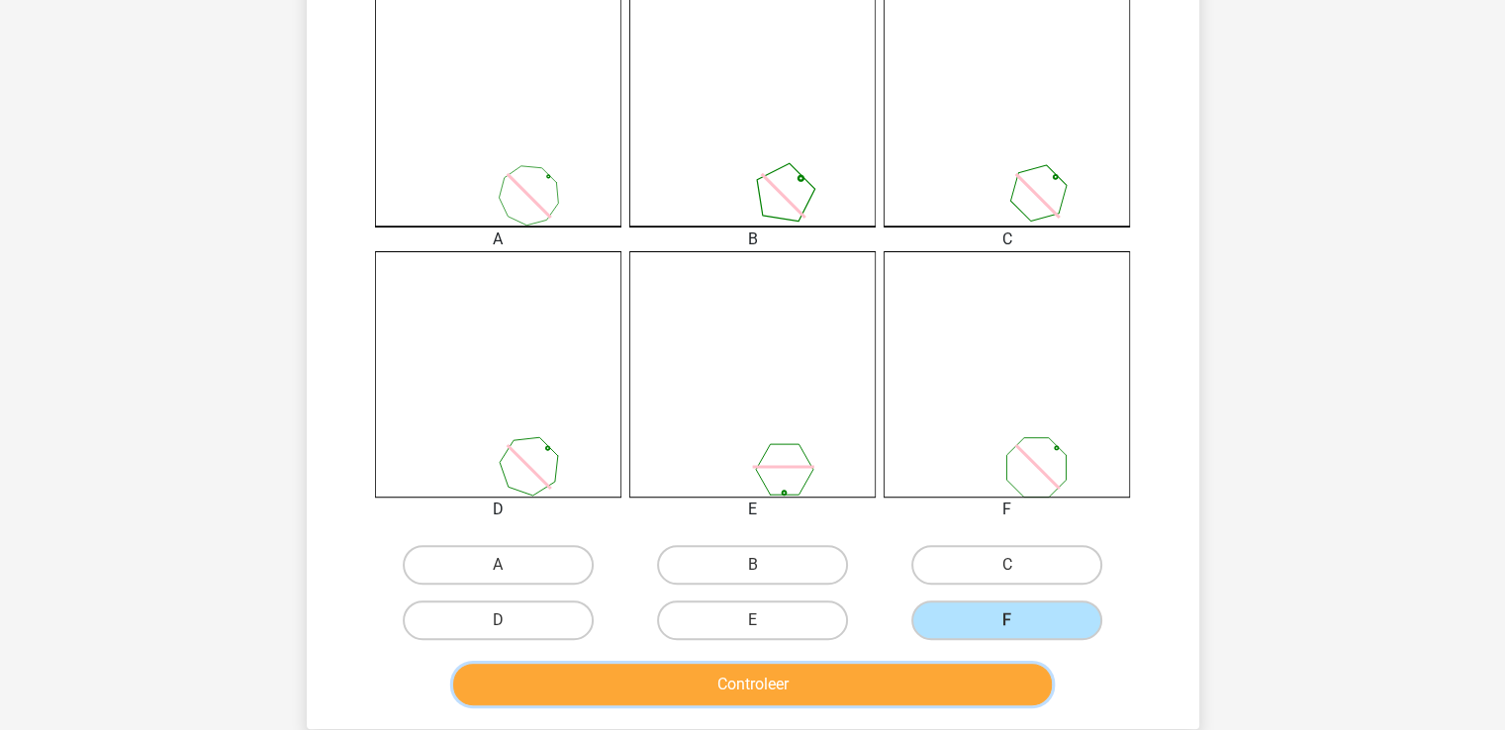
click at [863, 681] on button "Controleer" at bounding box center [752, 685] width 599 height 42
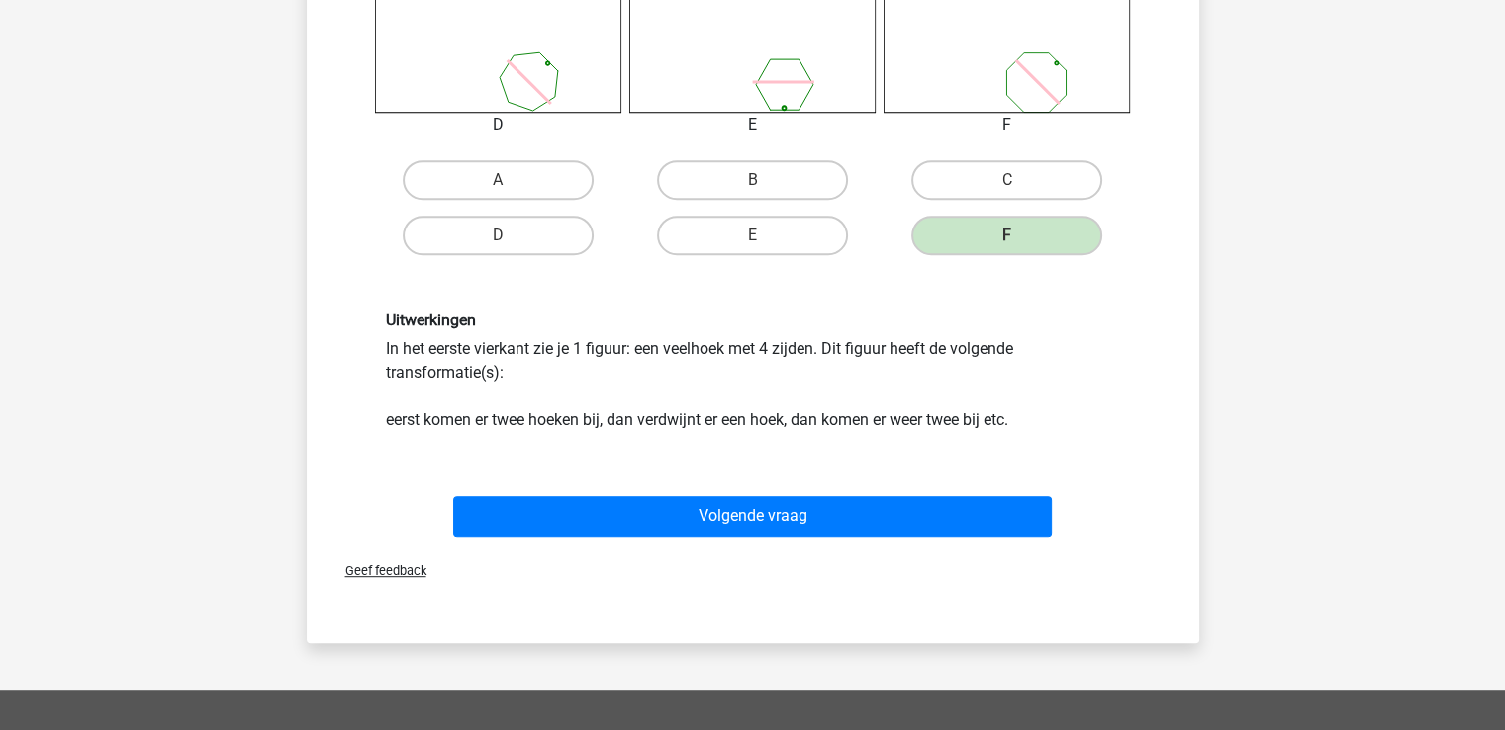
scroll to position [966, 0]
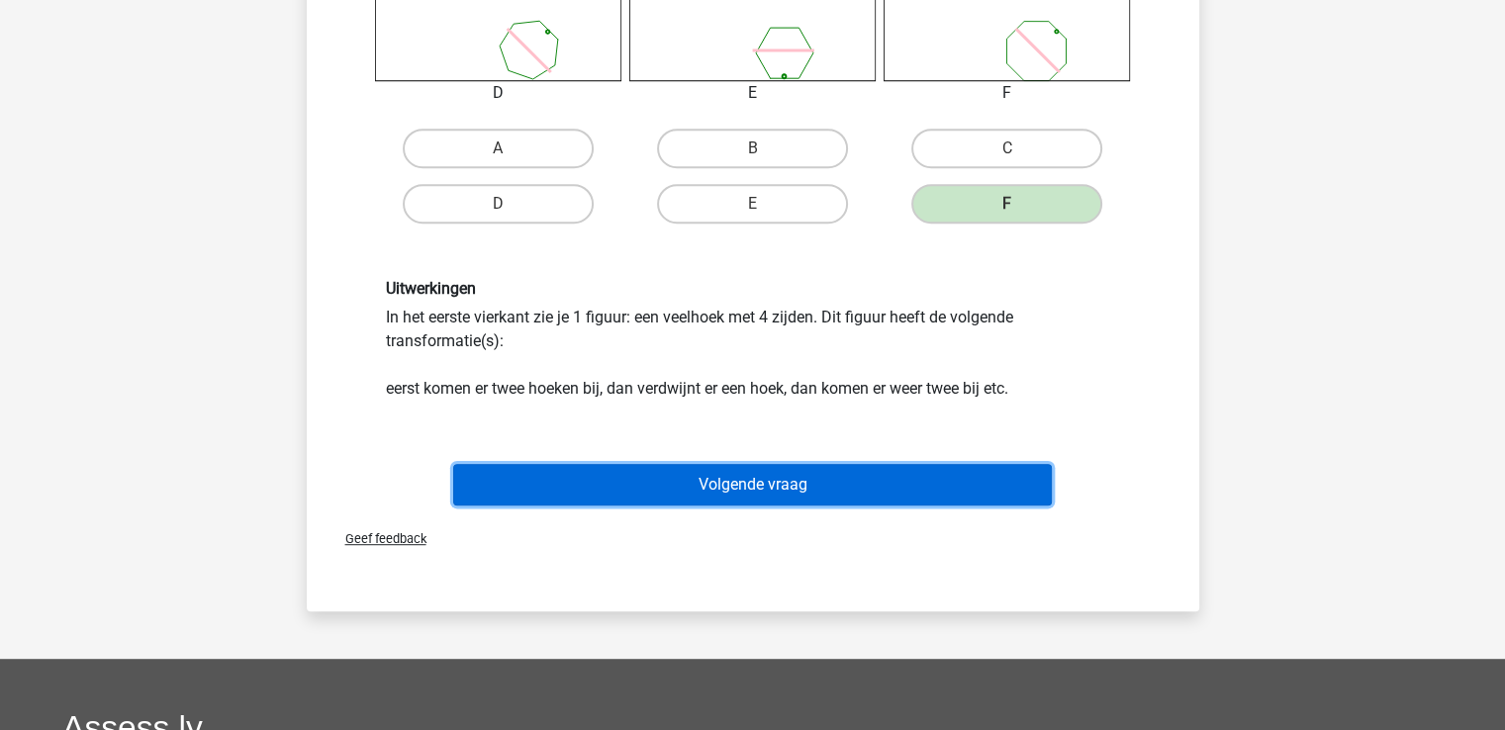
click at [689, 490] on button "Volgende vraag" at bounding box center [752, 485] width 599 height 42
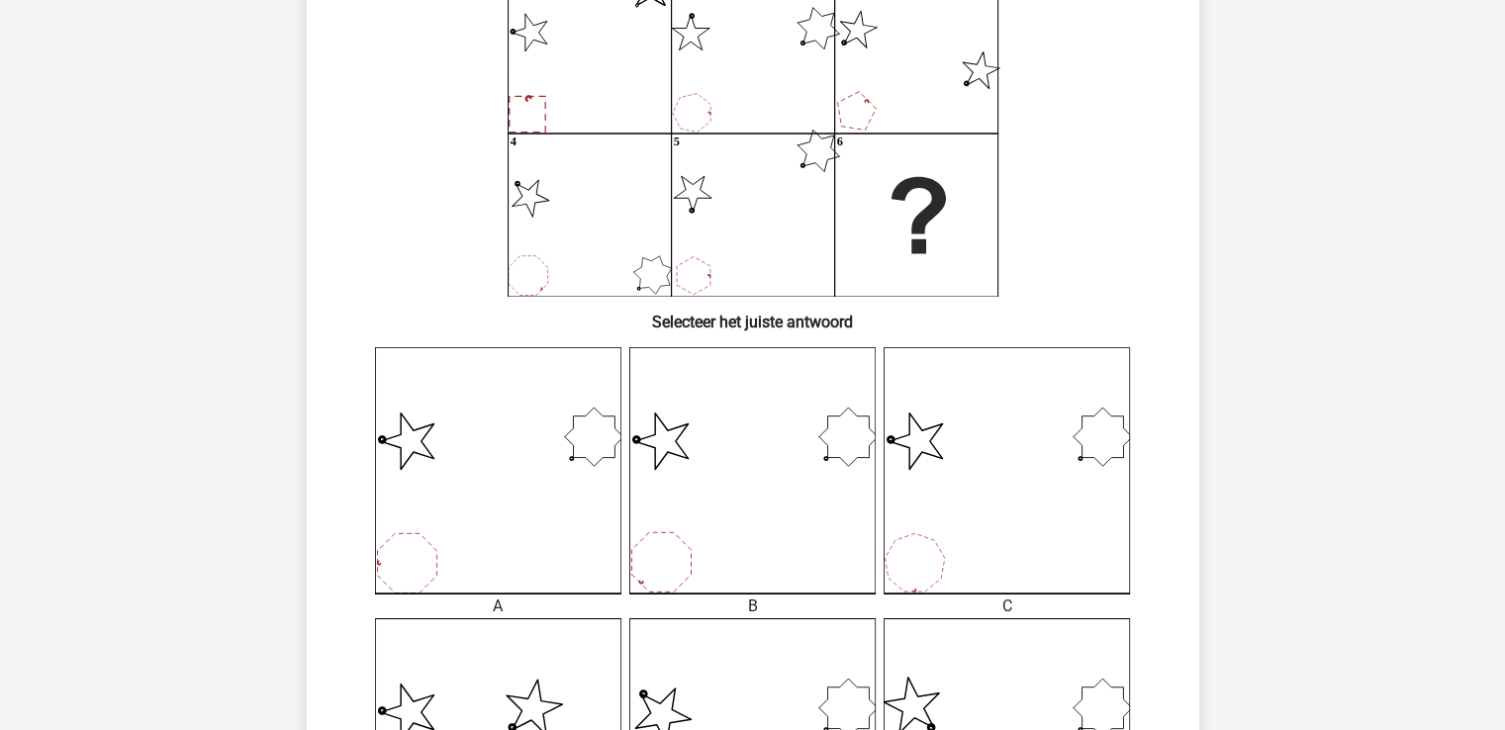
scroll to position [490, 0]
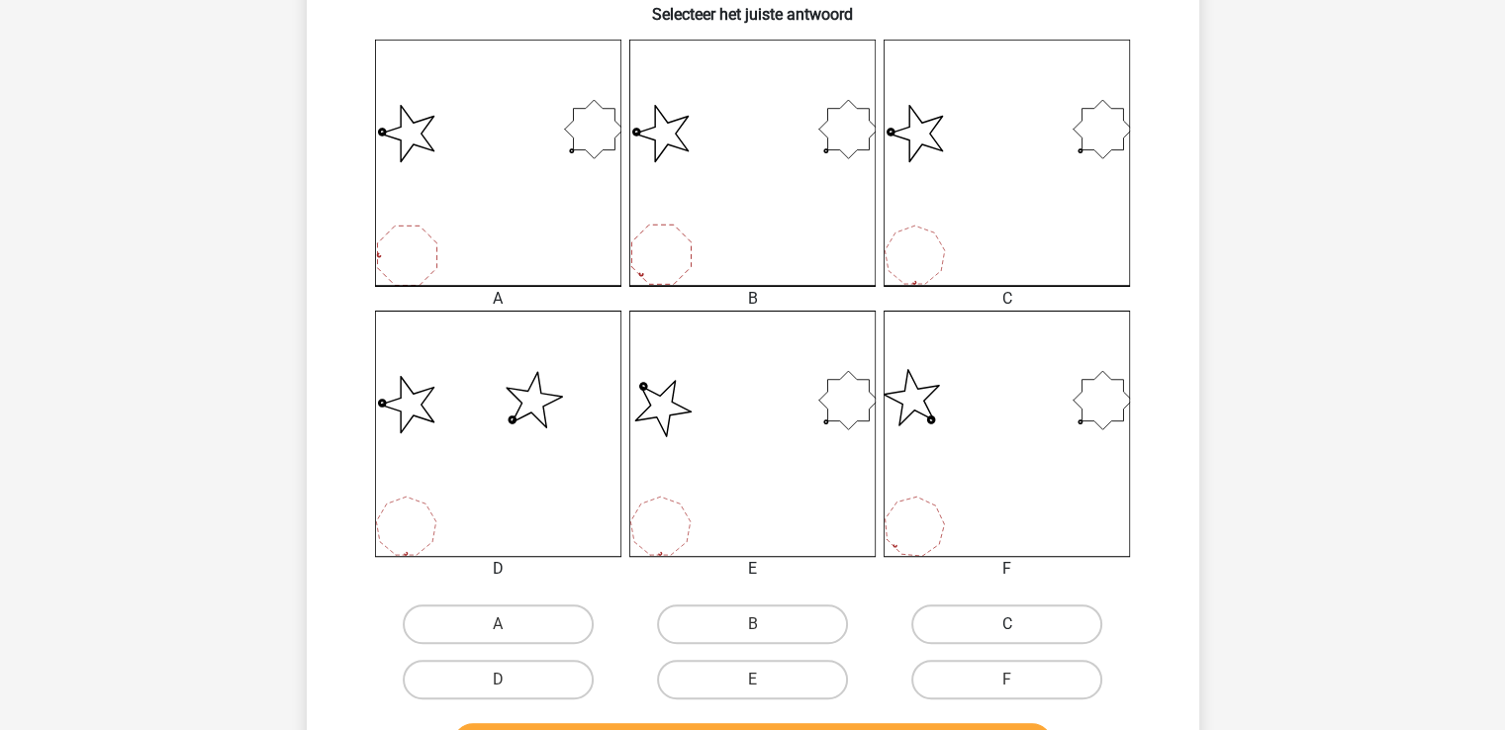
click at [1019, 607] on label "C" at bounding box center [1006, 625] width 191 height 40
click at [1019, 624] on input "C" at bounding box center [1013, 630] width 13 height 13
radio input "true"
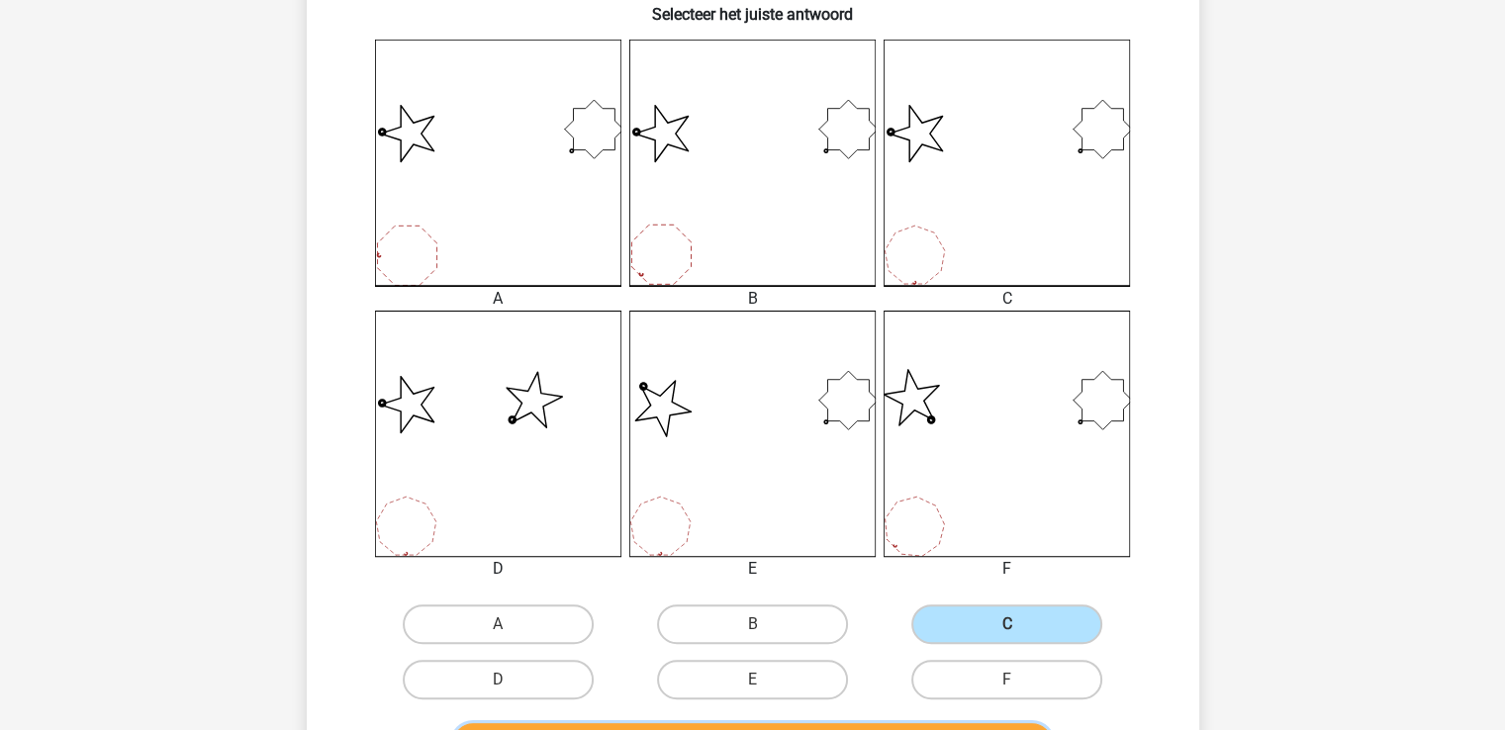
click at [947, 725] on button "Controleer" at bounding box center [752, 744] width 599 height 42
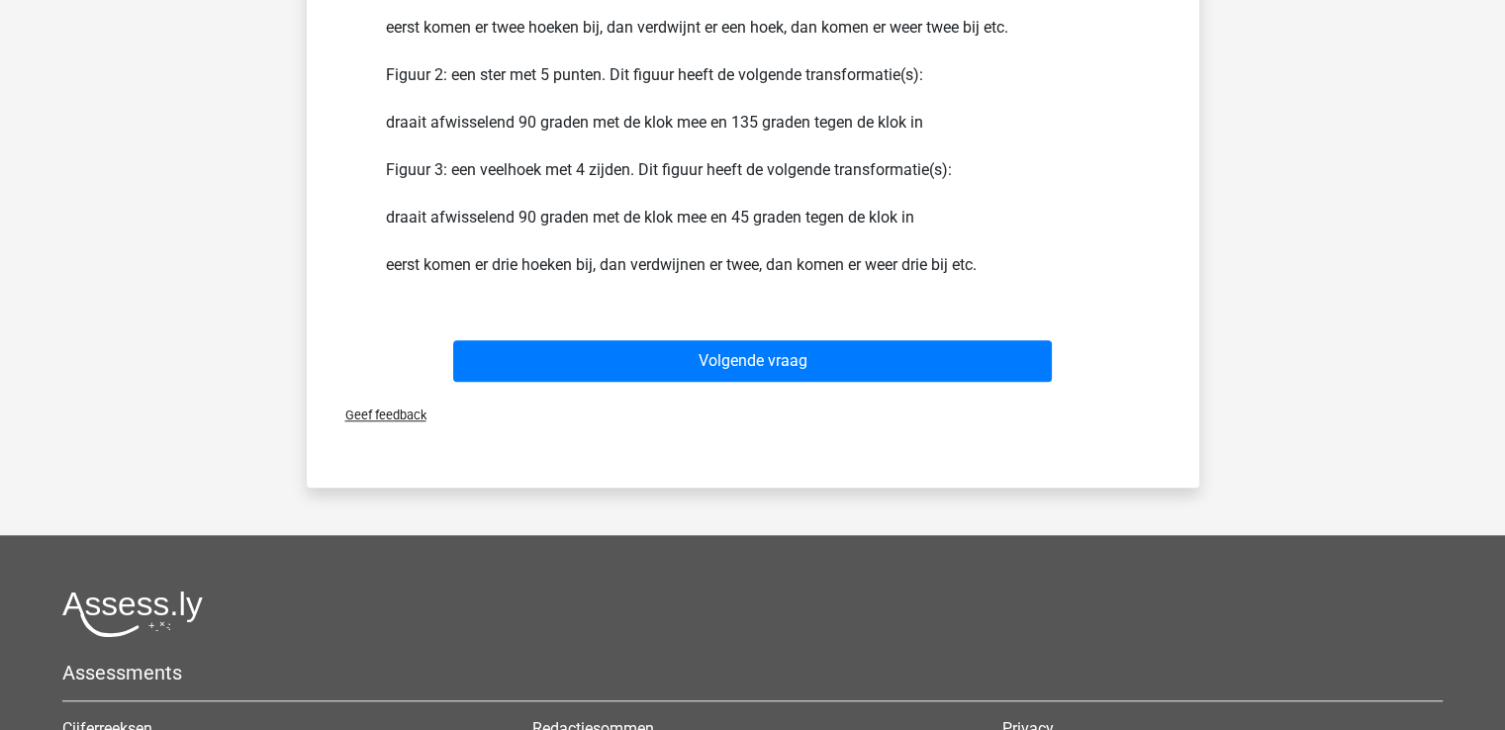
scroll to position [1393, 0]
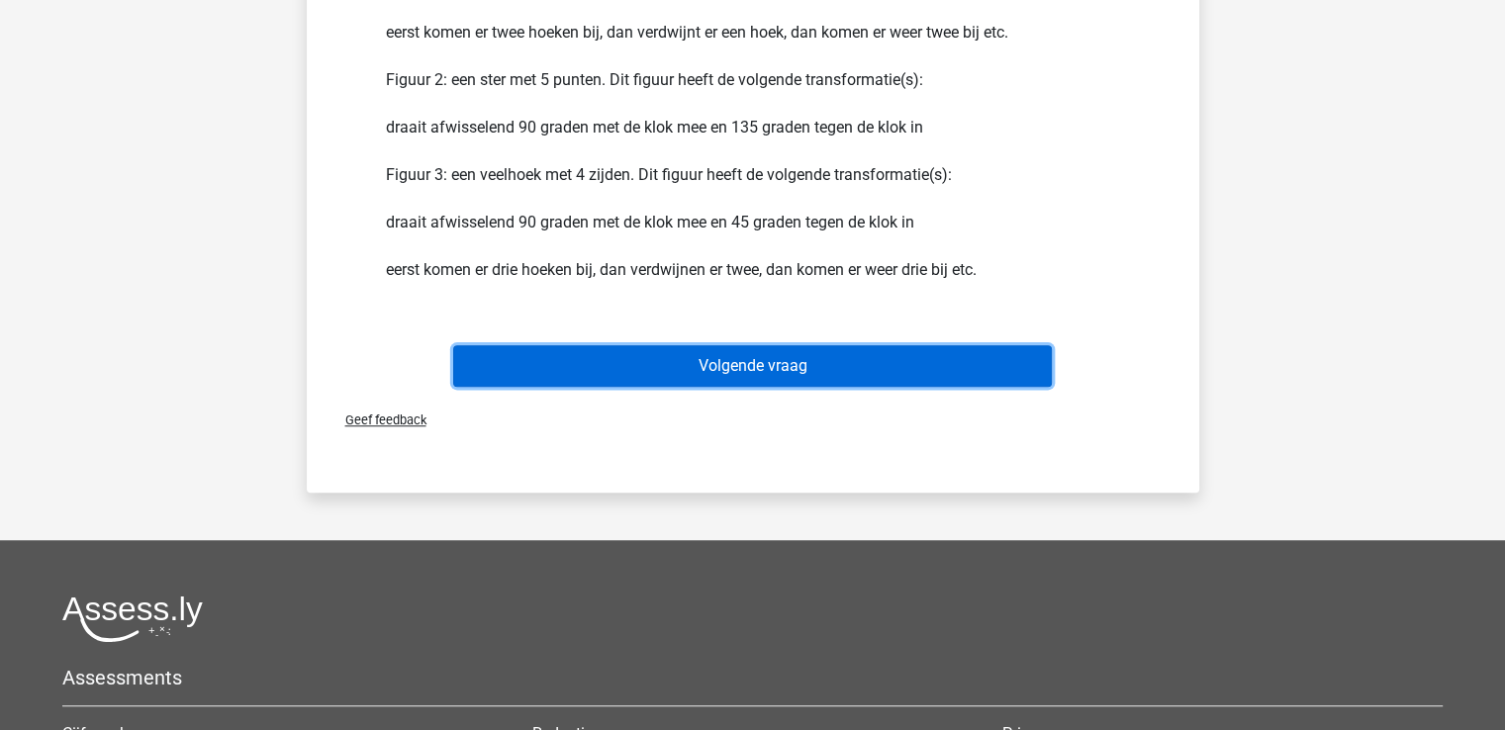
click at [807, 368] on button "Volgende vraag" at bounding box center [752, 366] width 599 height 42
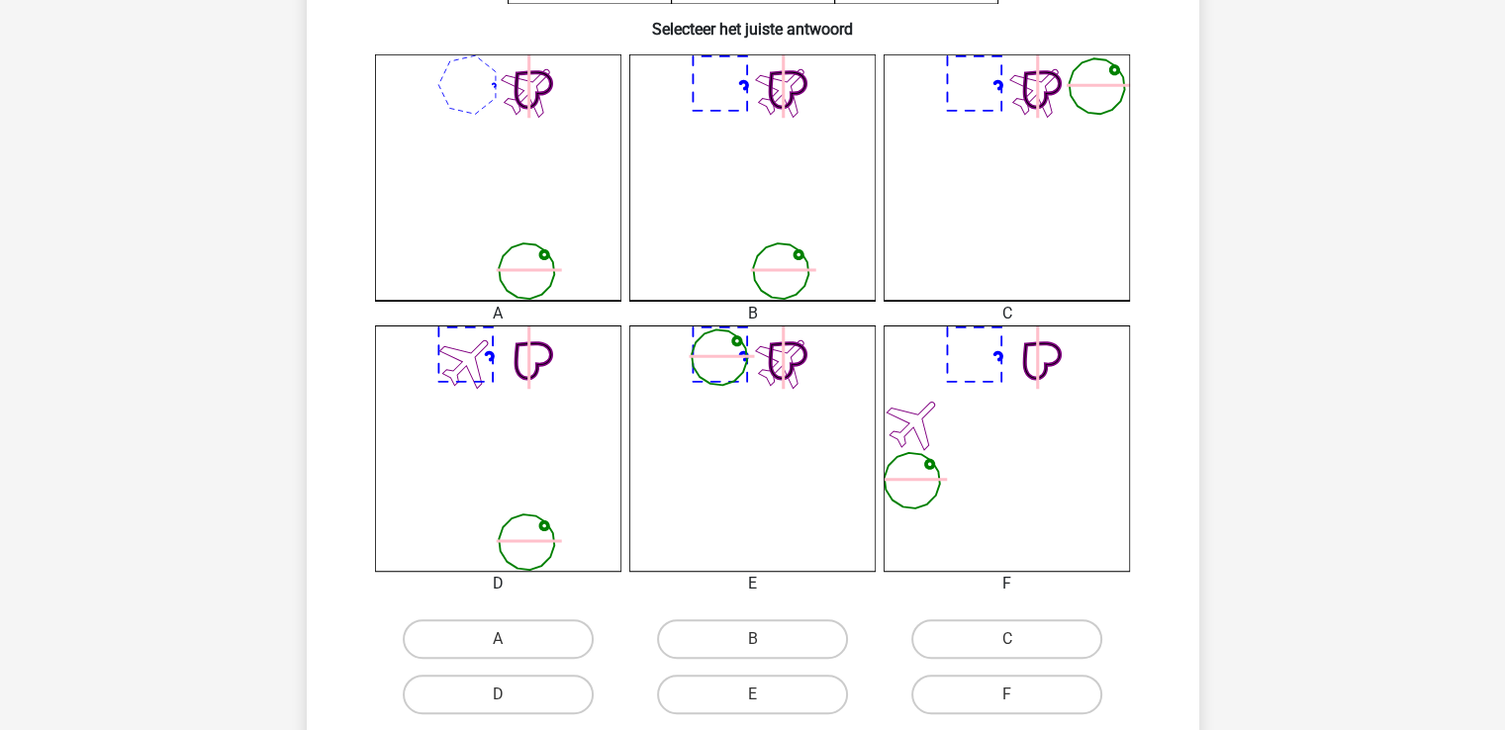
scroll to position [514, 0]
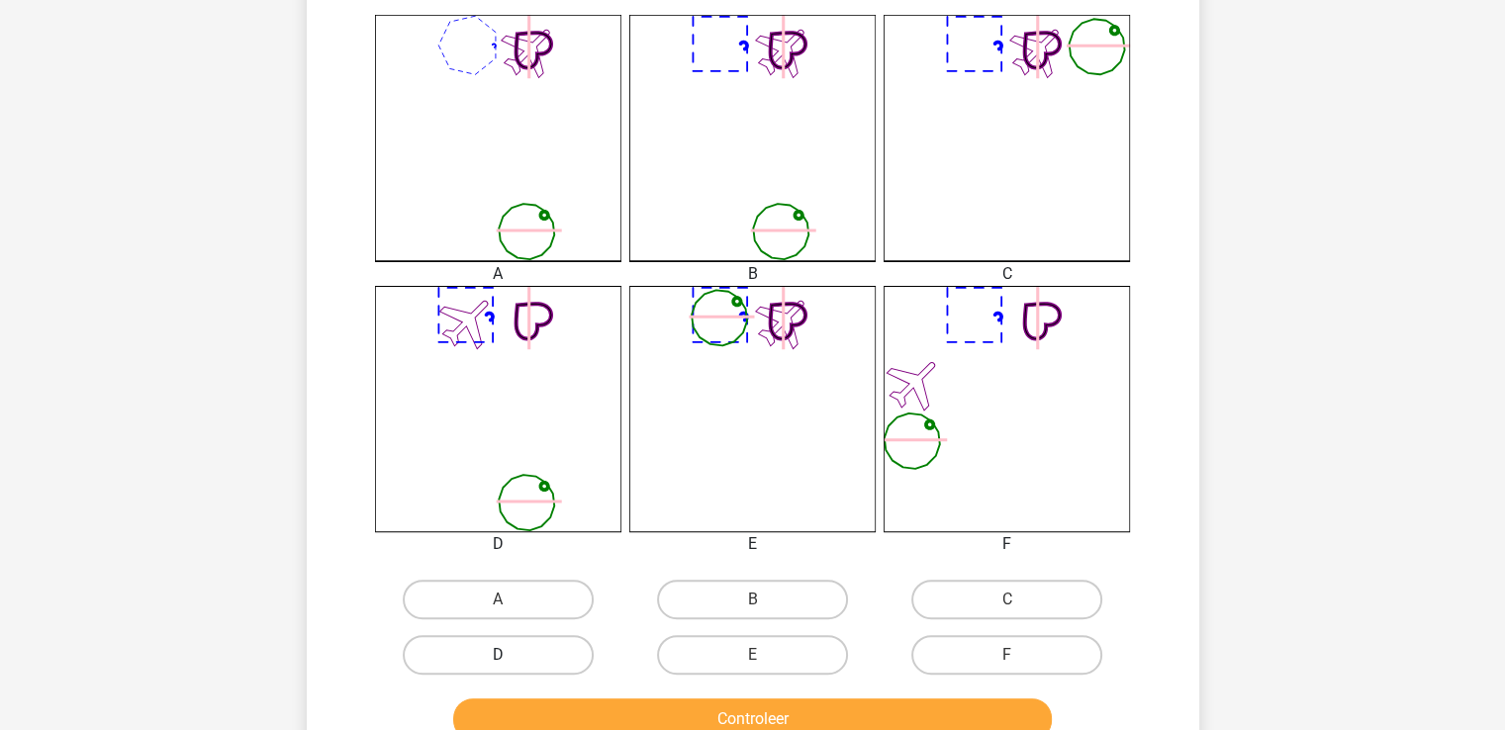
click at [544, 651] on label "D" at bounding box center [498, 655] width 191 height 40
click at [511, 655] on input "D" at bounding box center [504, 661] width 13 height 13
radio input "true"
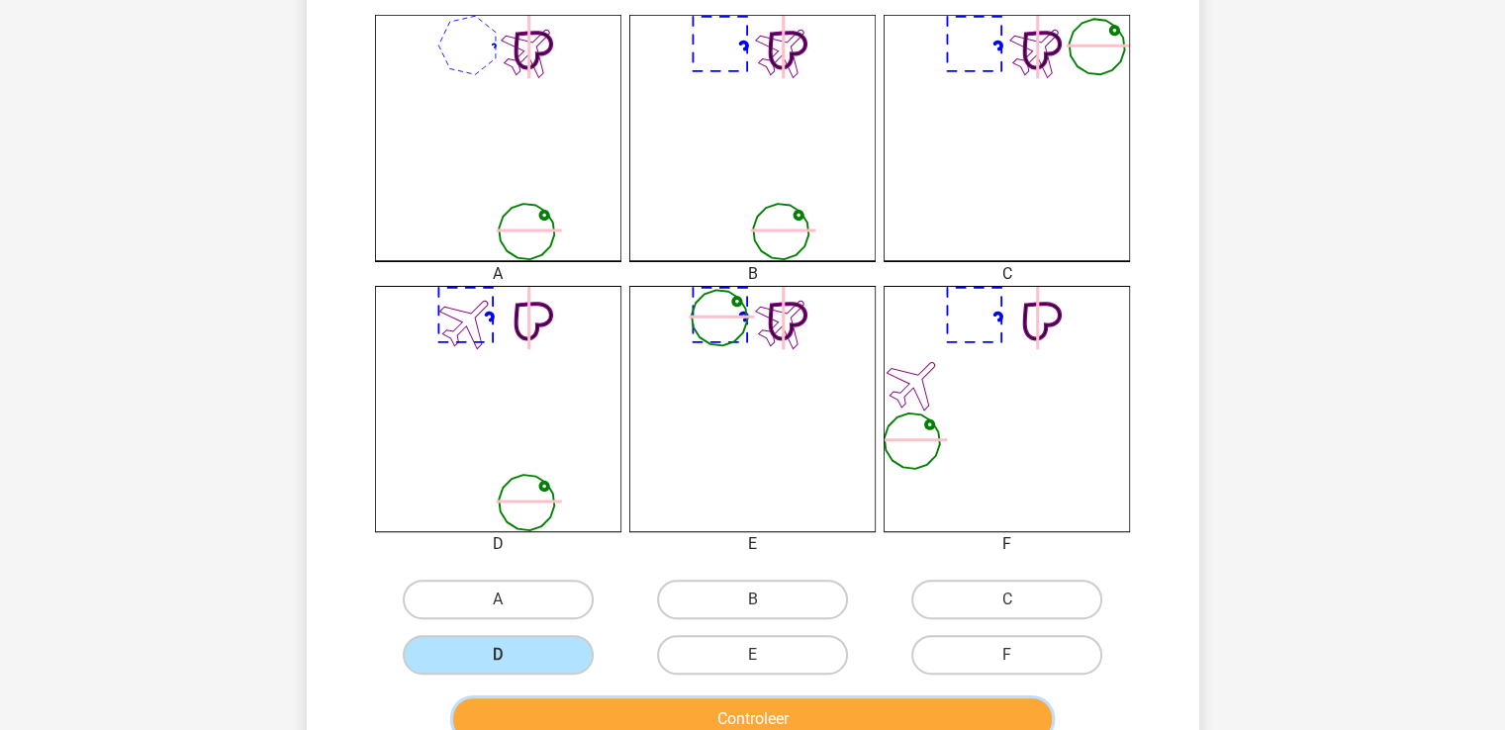
click at [752, 704] on button "Controleer" at bounding box center [752, 720] width 599 height 42
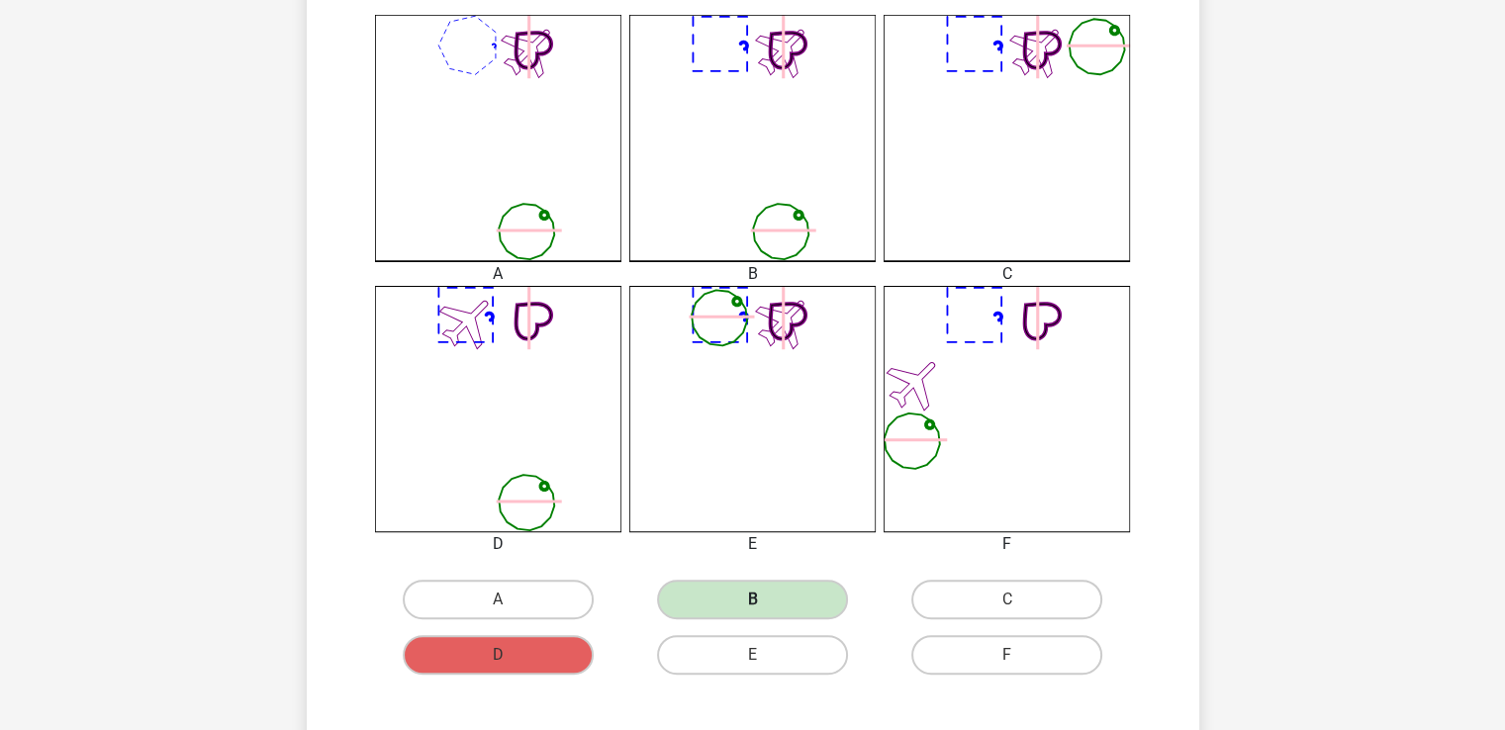
click at [771, 591] on label "B" at bounding box center [752, 600] width 191 height 40
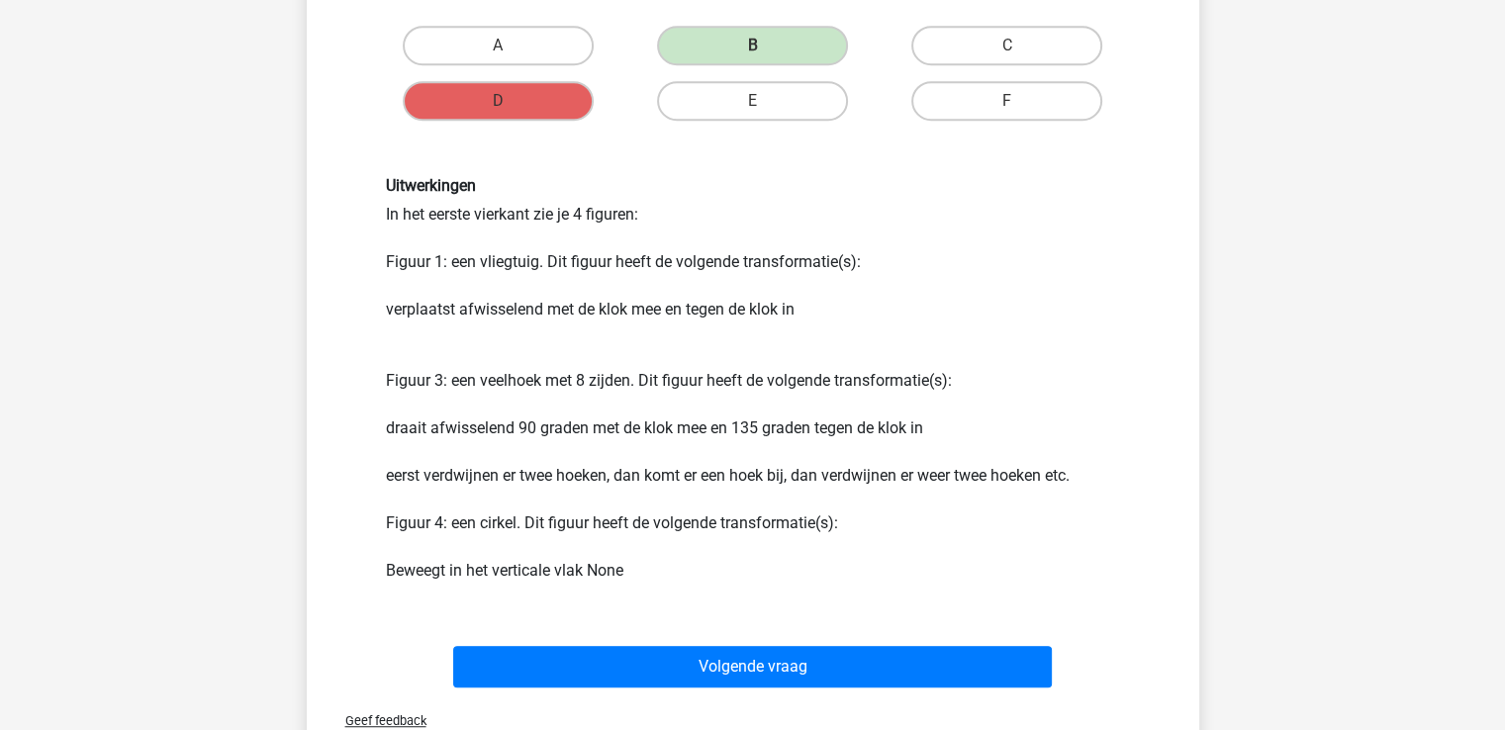
scroll to position [1108, 0]
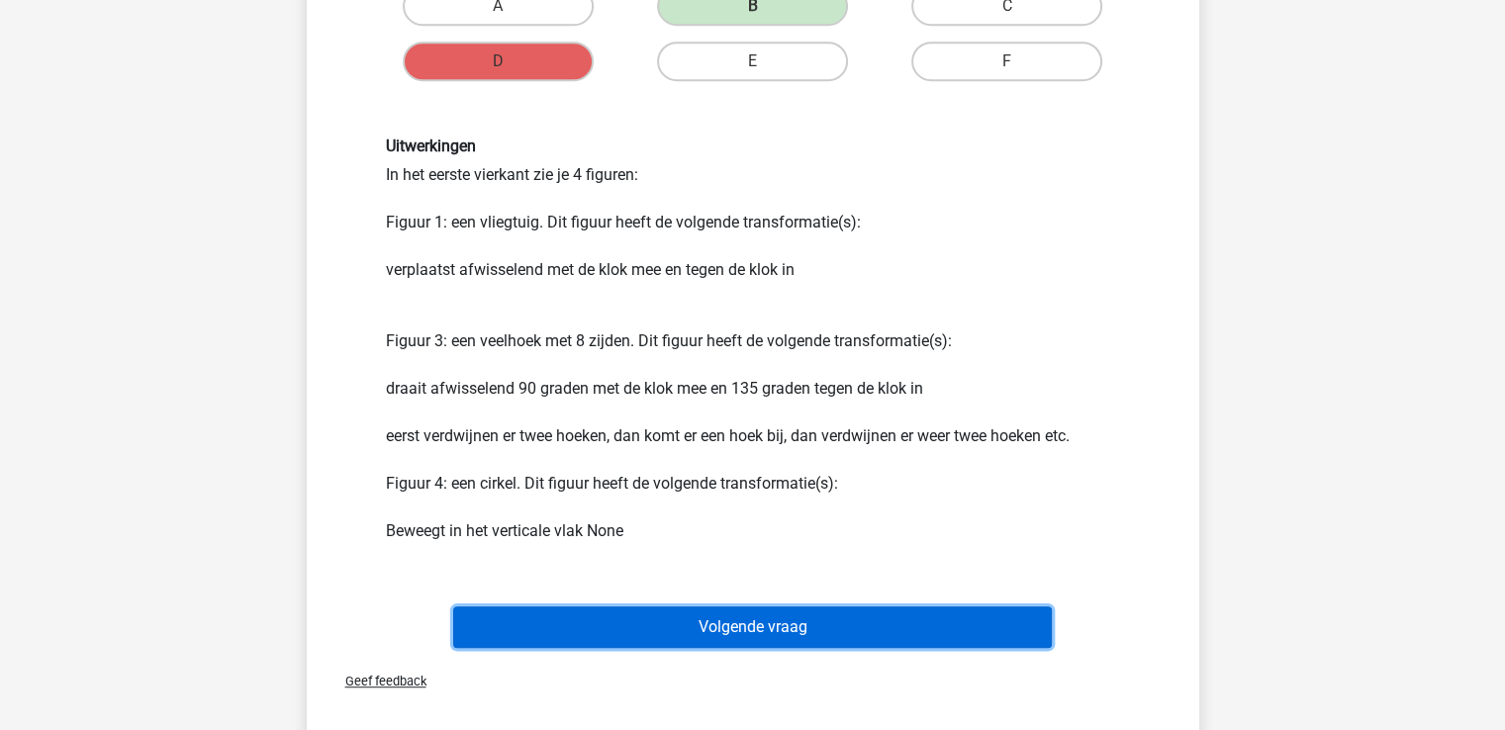
click at [756, 629] on button "Volgende vraag" at bounding box center [752, 628] width 599 height 42
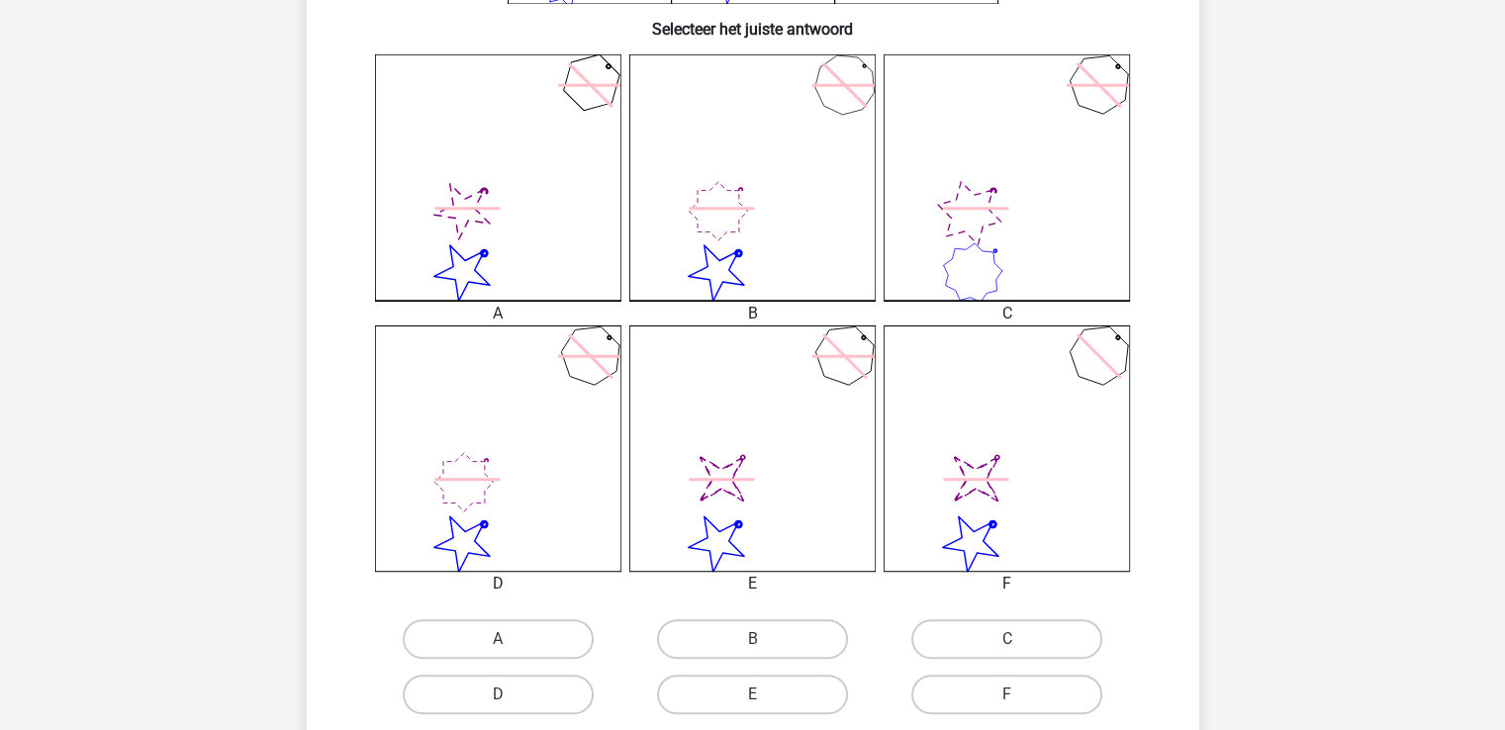
scroll to position [514, 0]
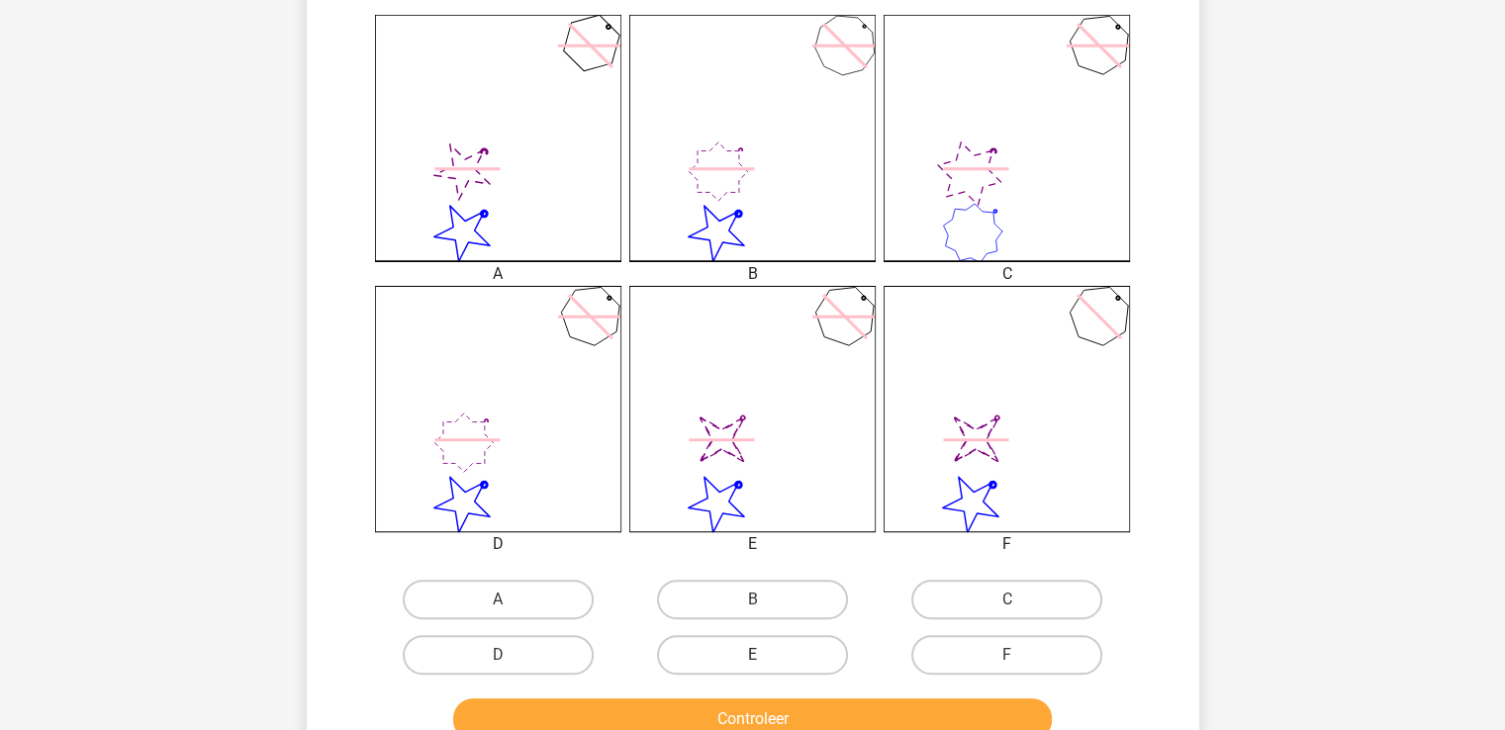
click at [753, 650] on label "E" at bounding box center [752, 655] width 191 height 40
click at [753, 655] on input "E" at bounding box center [758, 661] width 13 height 13
radio input "true"
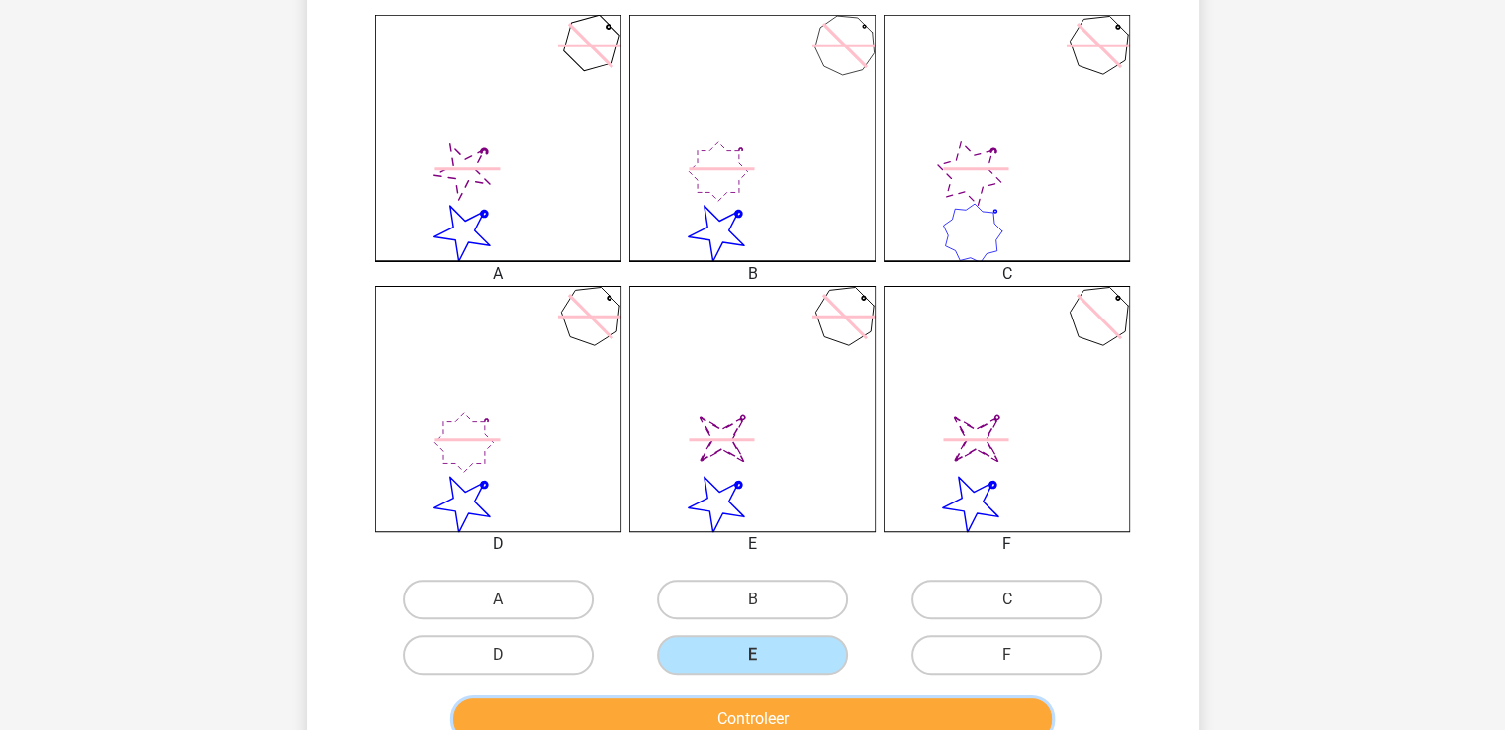
click at [735, 705] on button "Controleer" at bounding box center [752, 720] width 599 height 42
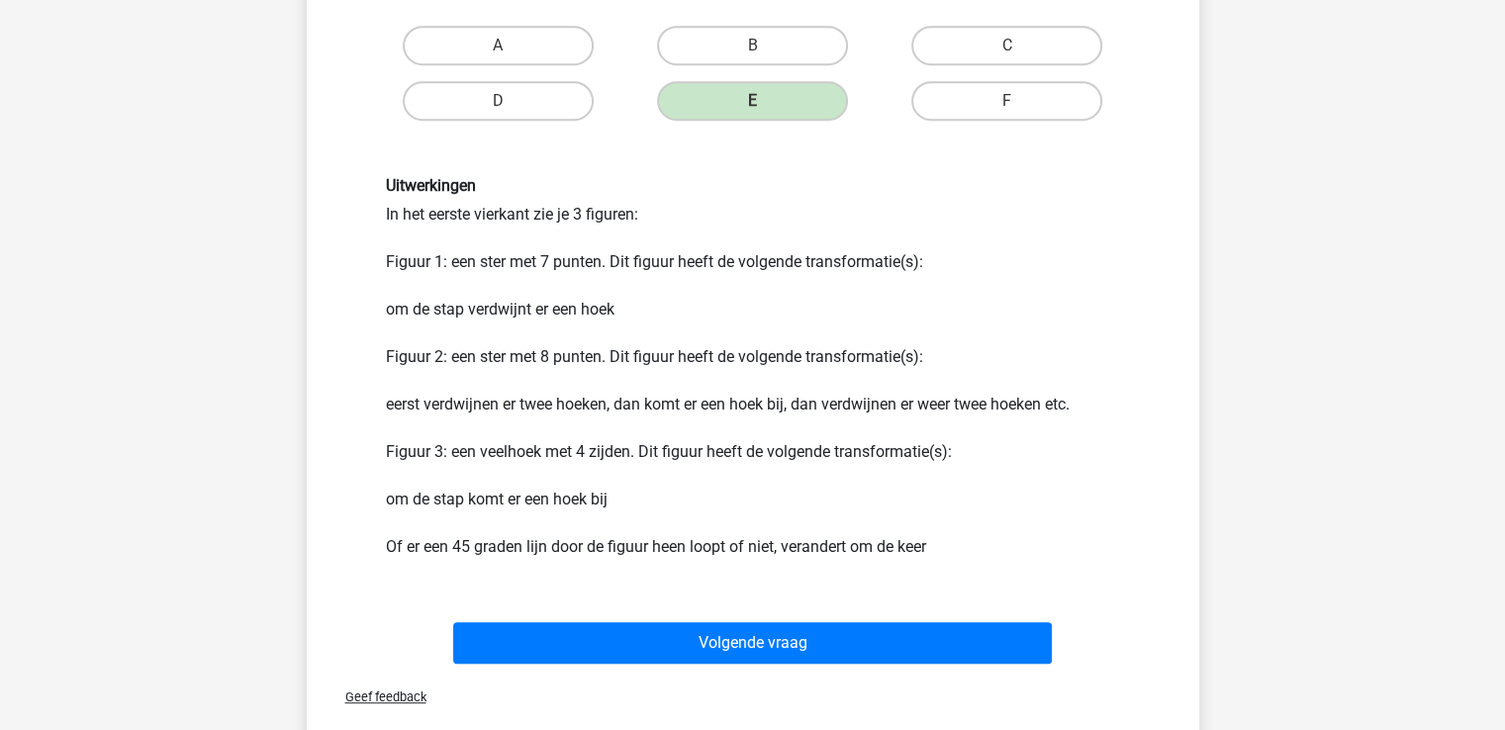
scroll to position [1108, 0]
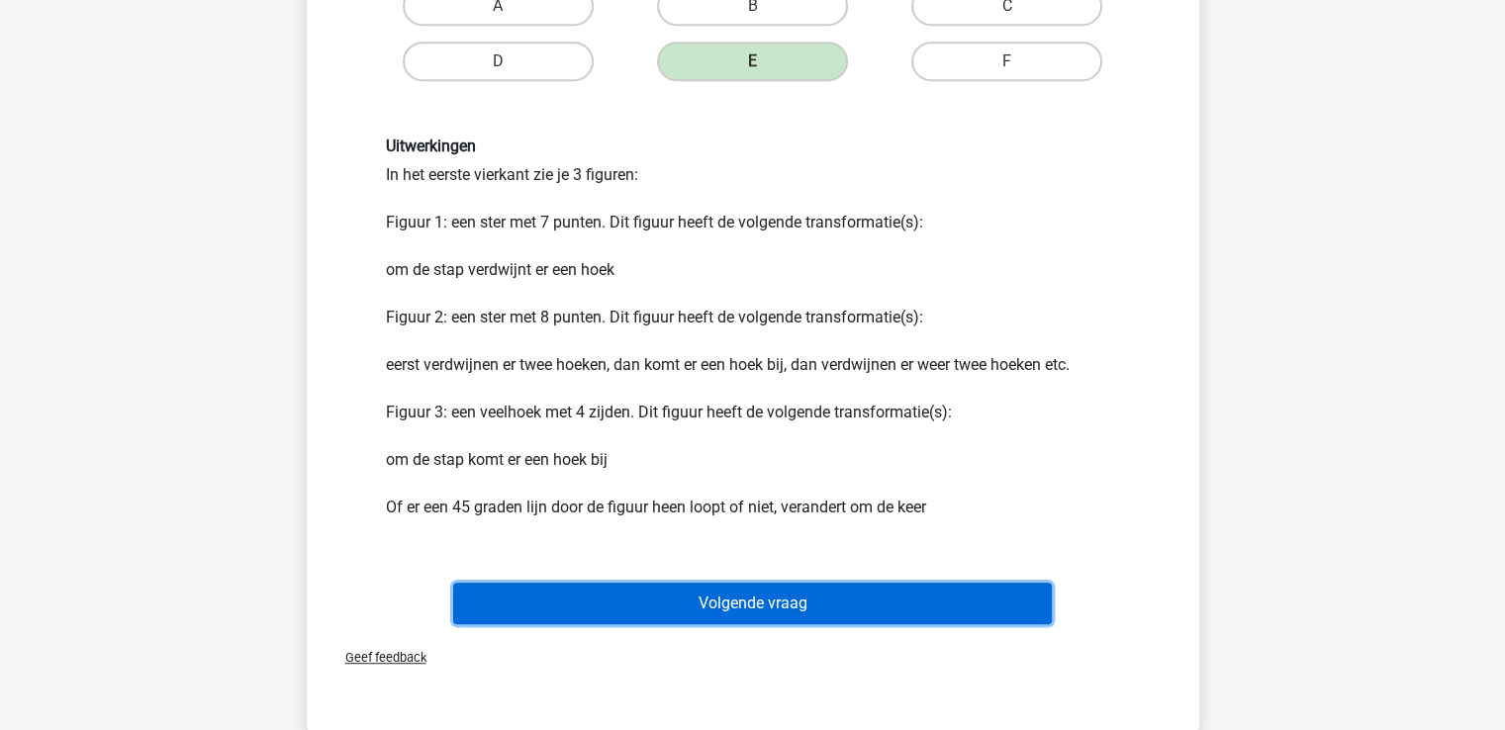
click at [759, 610] on button "Volgende vraag" at bounding box center [752, 604] width 599 height 42
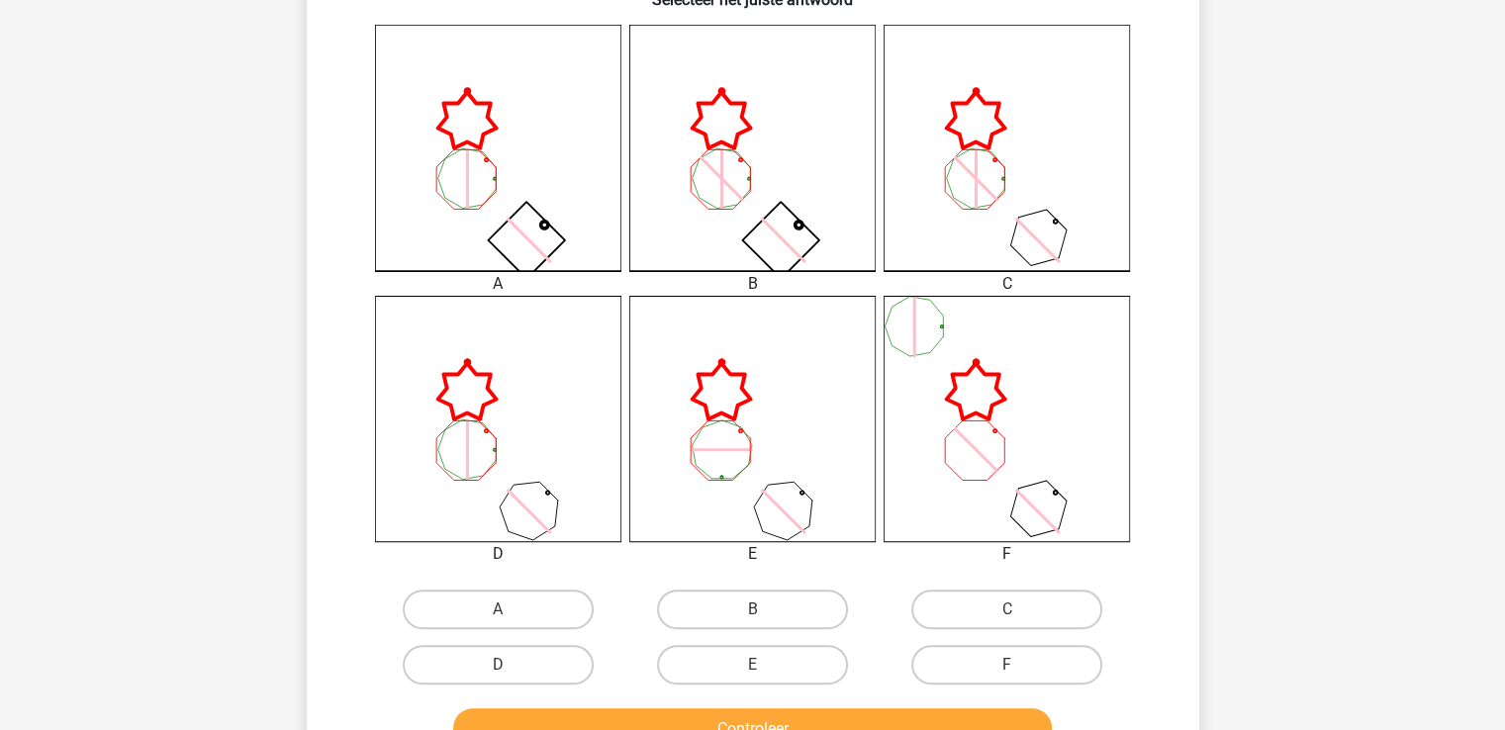
scroll to position [544, 0]
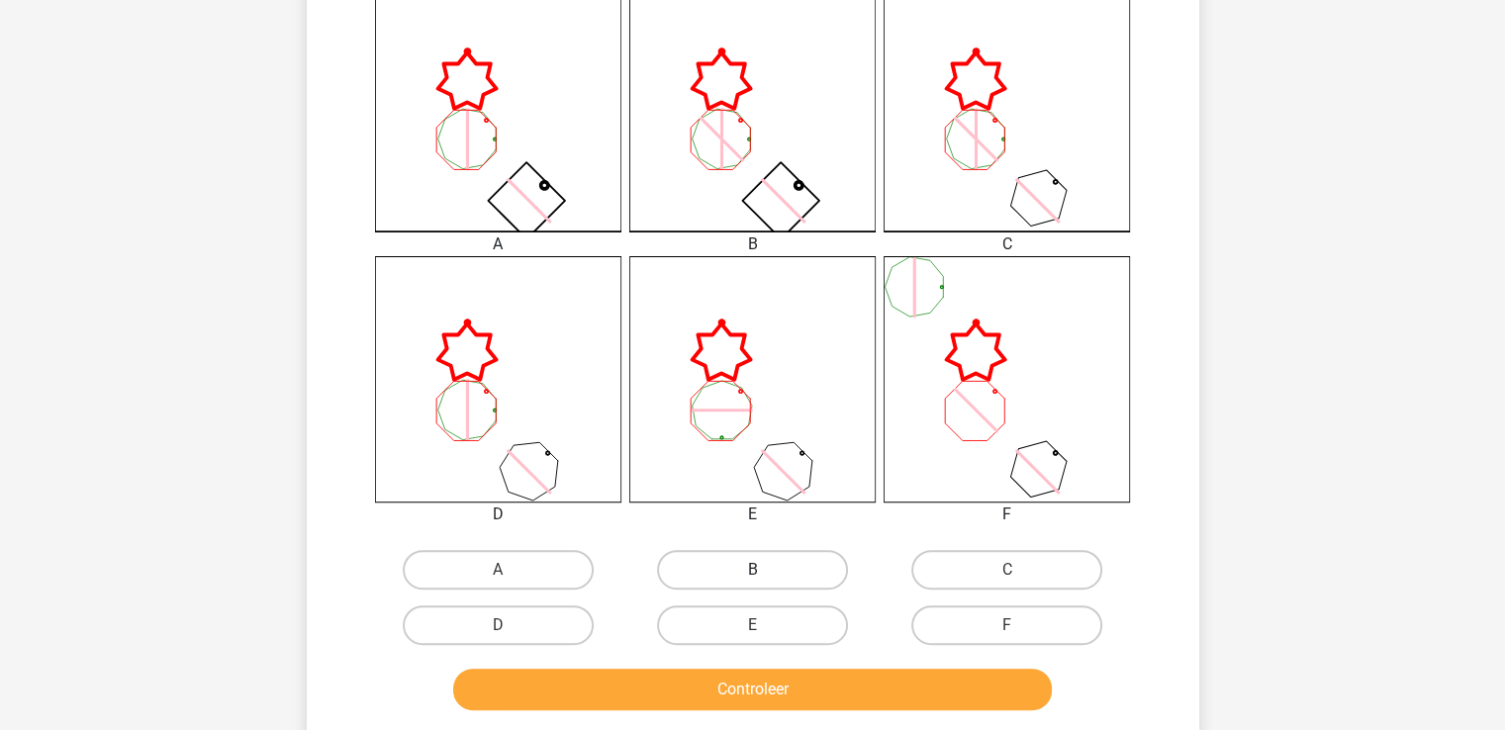
click at [779, 570] on label "B" at bounding box center [752, 570] width 191 height 40
click at [765, 570] on input "B" at bounding box center [758, 576] width 13 height 13
radio input "true"
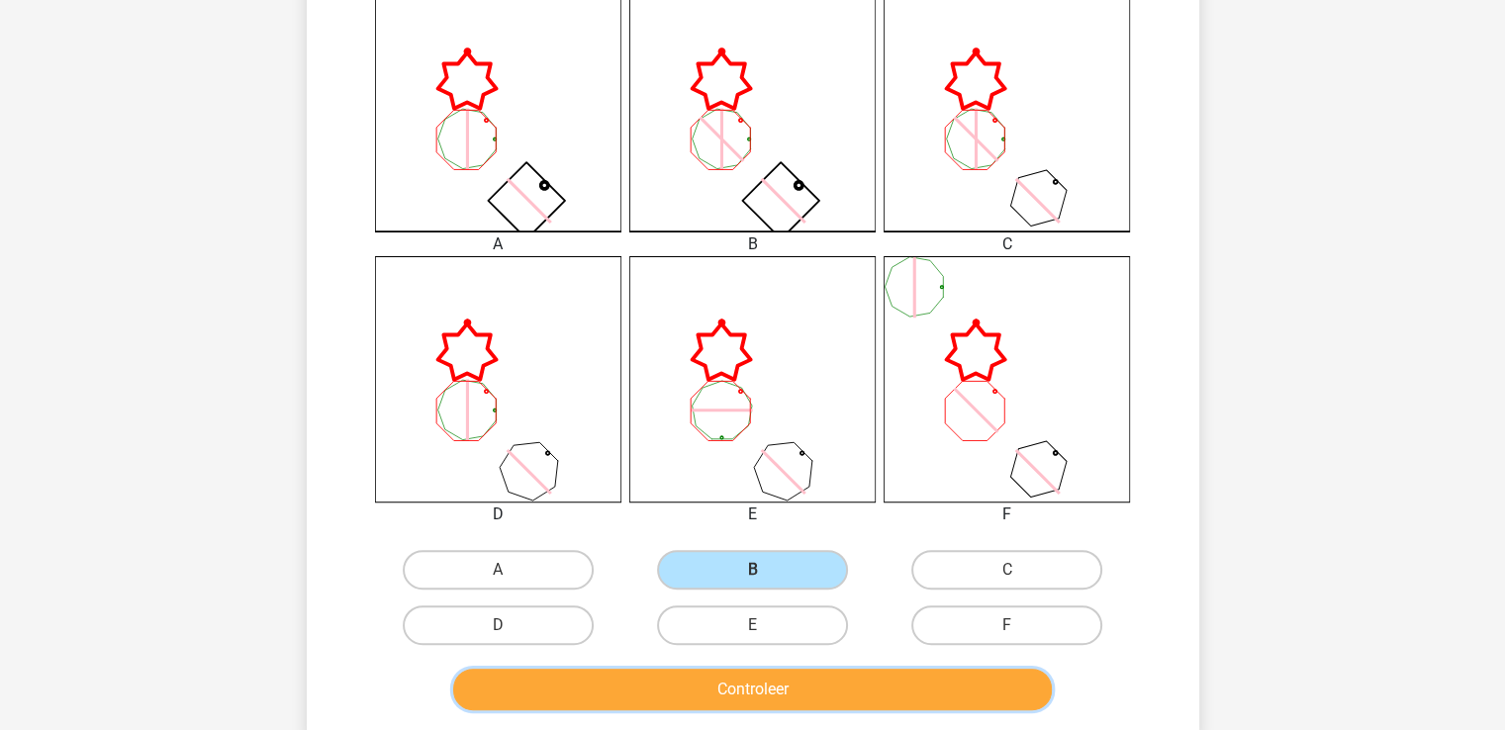
click at [746, 702] on button "Controleer" at bounding box center [752, 690] width 599 height 42
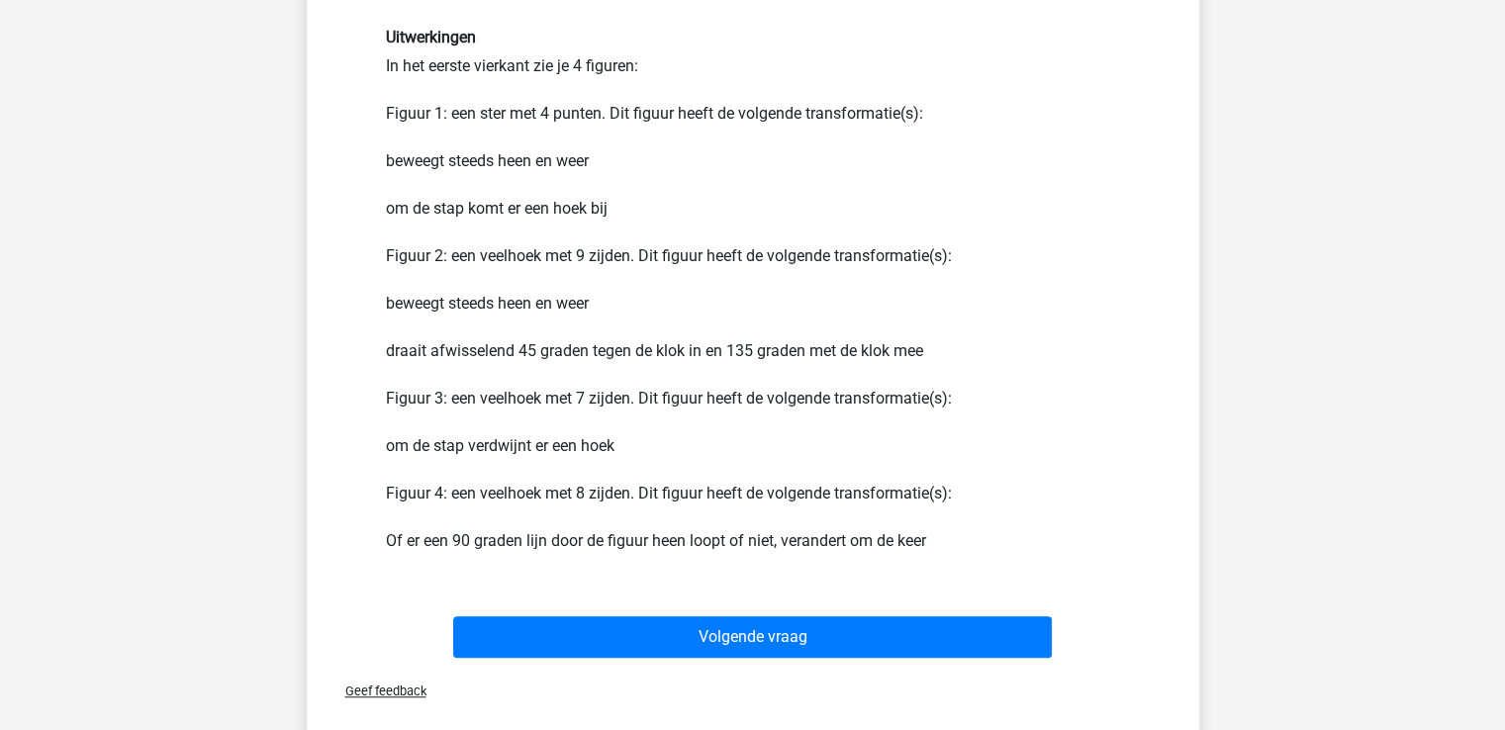
scroll to position [1257, 0]
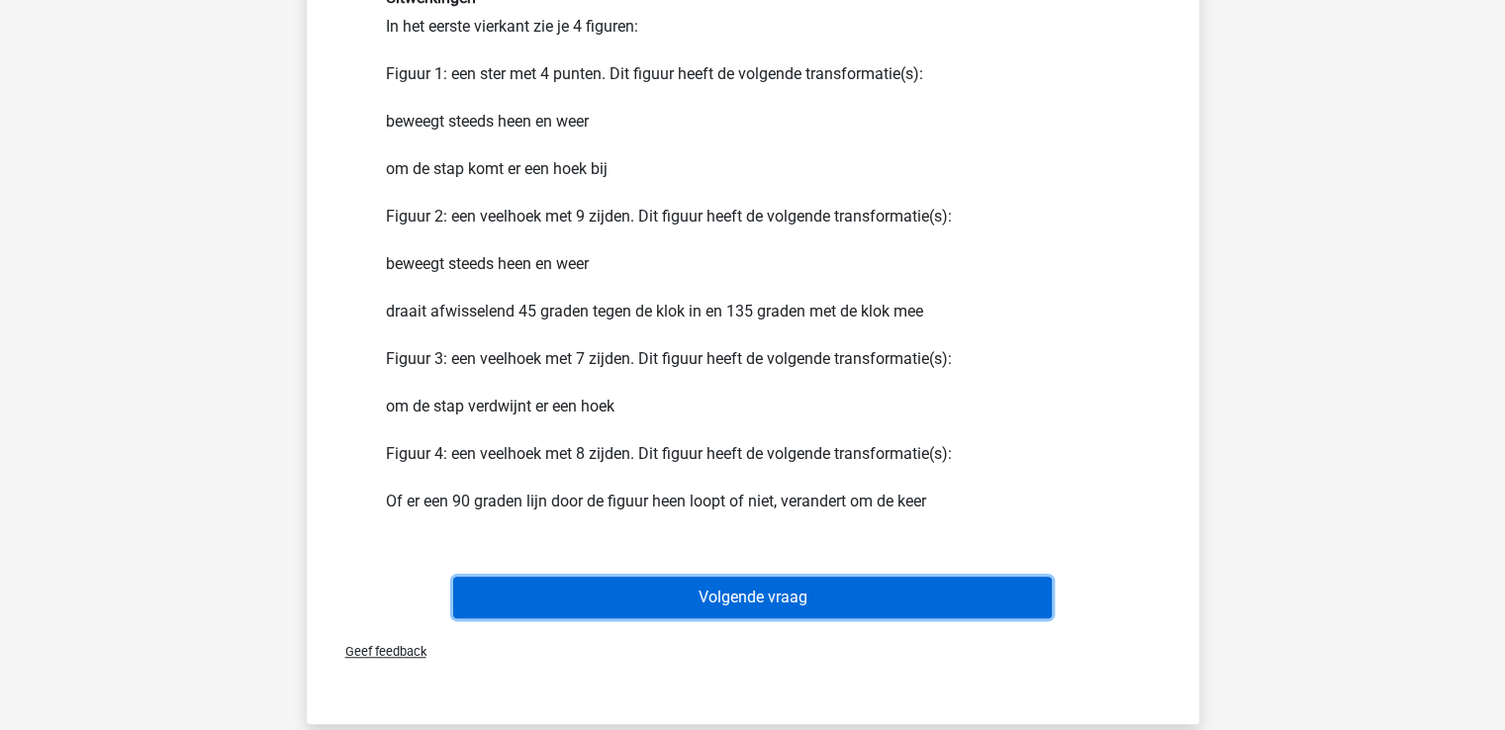
click at [789, 592] on button "Volgende vraag" at bounding box center [752, 598] width 599 height 42
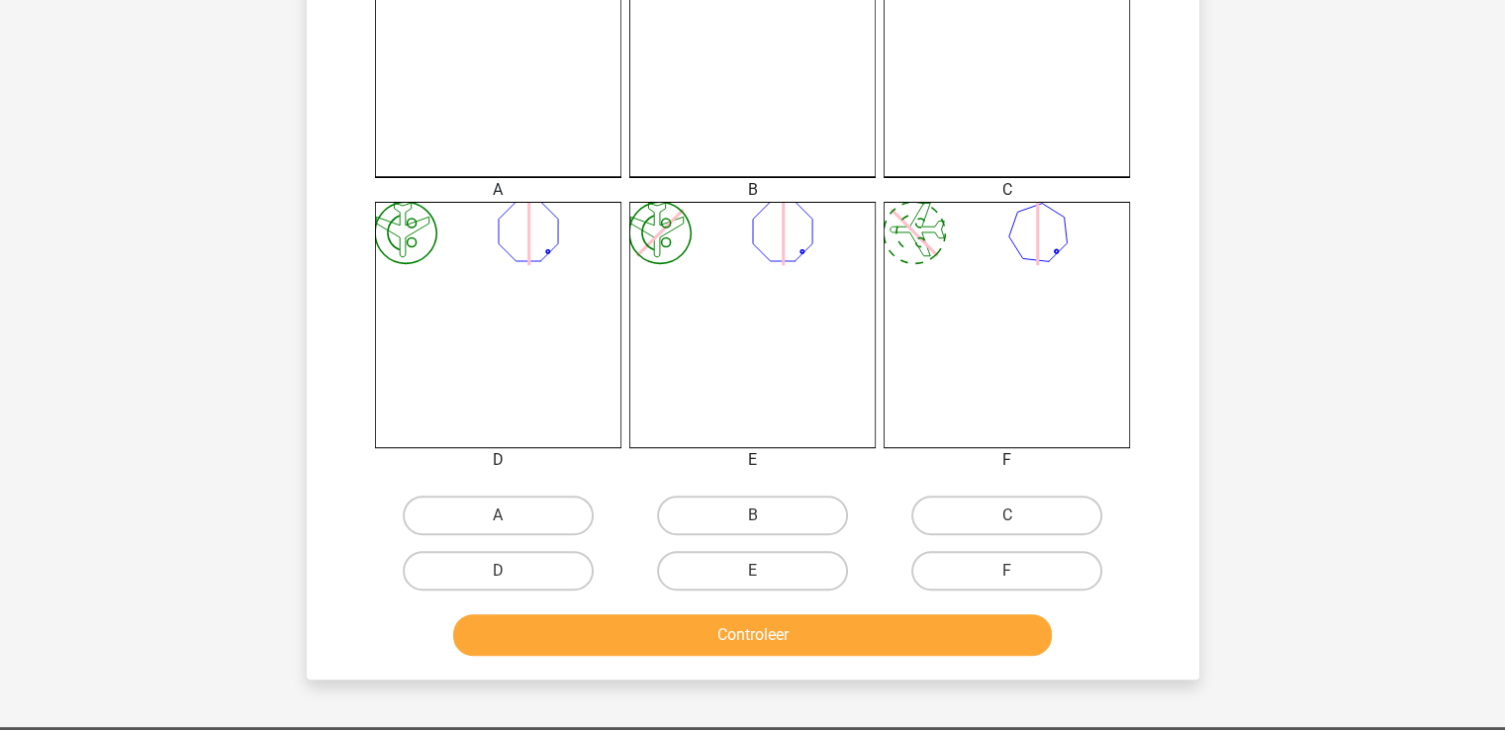
scroll to position [607, 0]
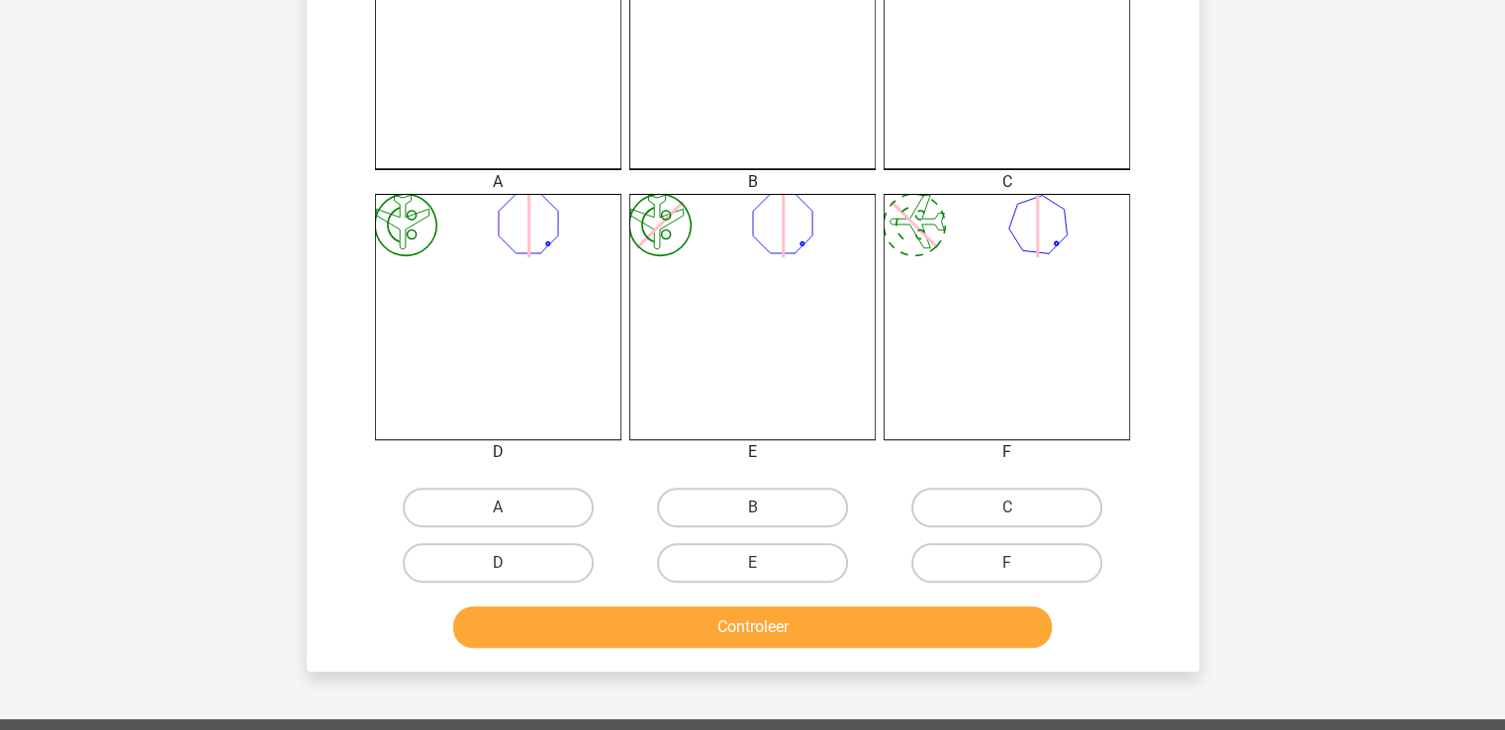
click at [756, 571] on input "E" at bounding box center [758, 569] width 13 height 13
radio input "true"
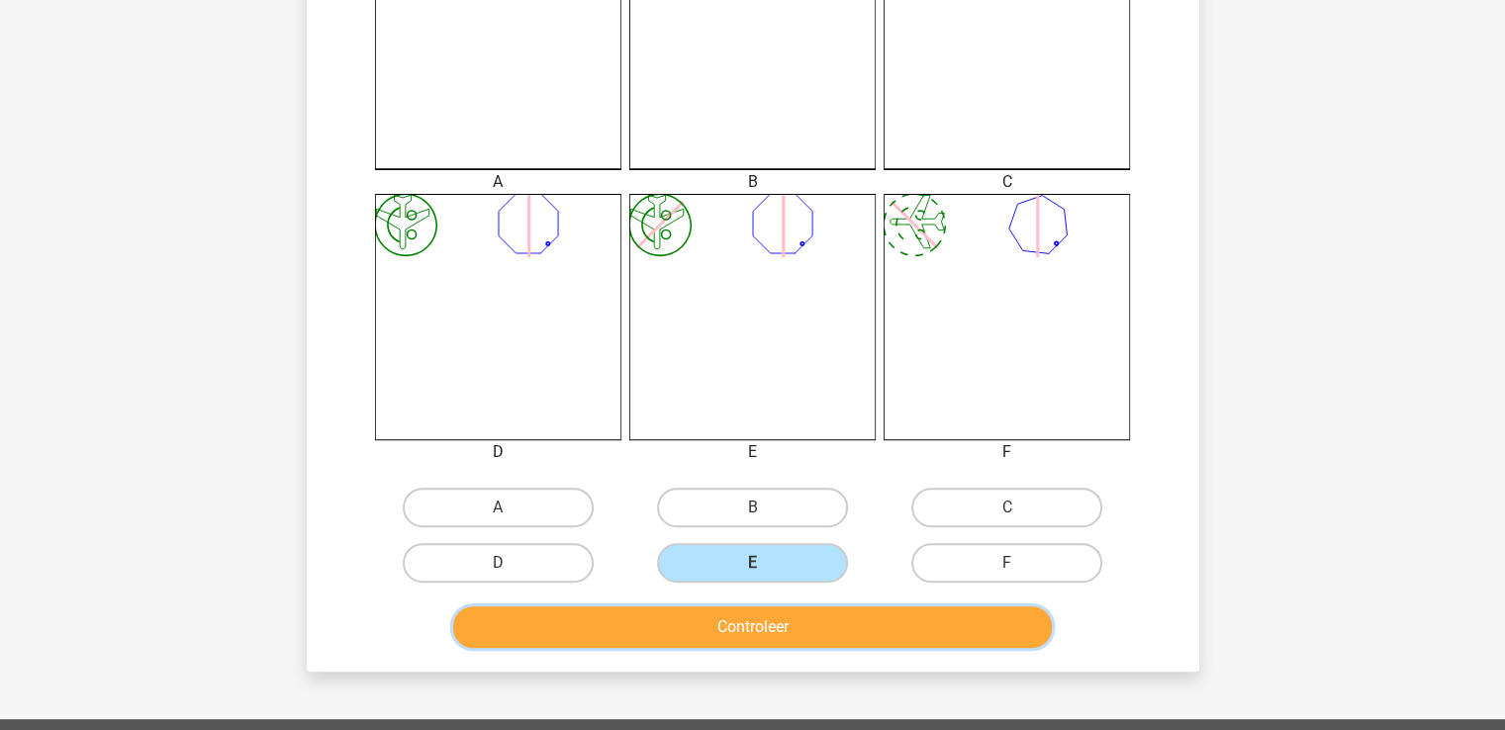
click at [753, 620] on button "Controleer" at bounding box center [752, 628] width 599 height 42
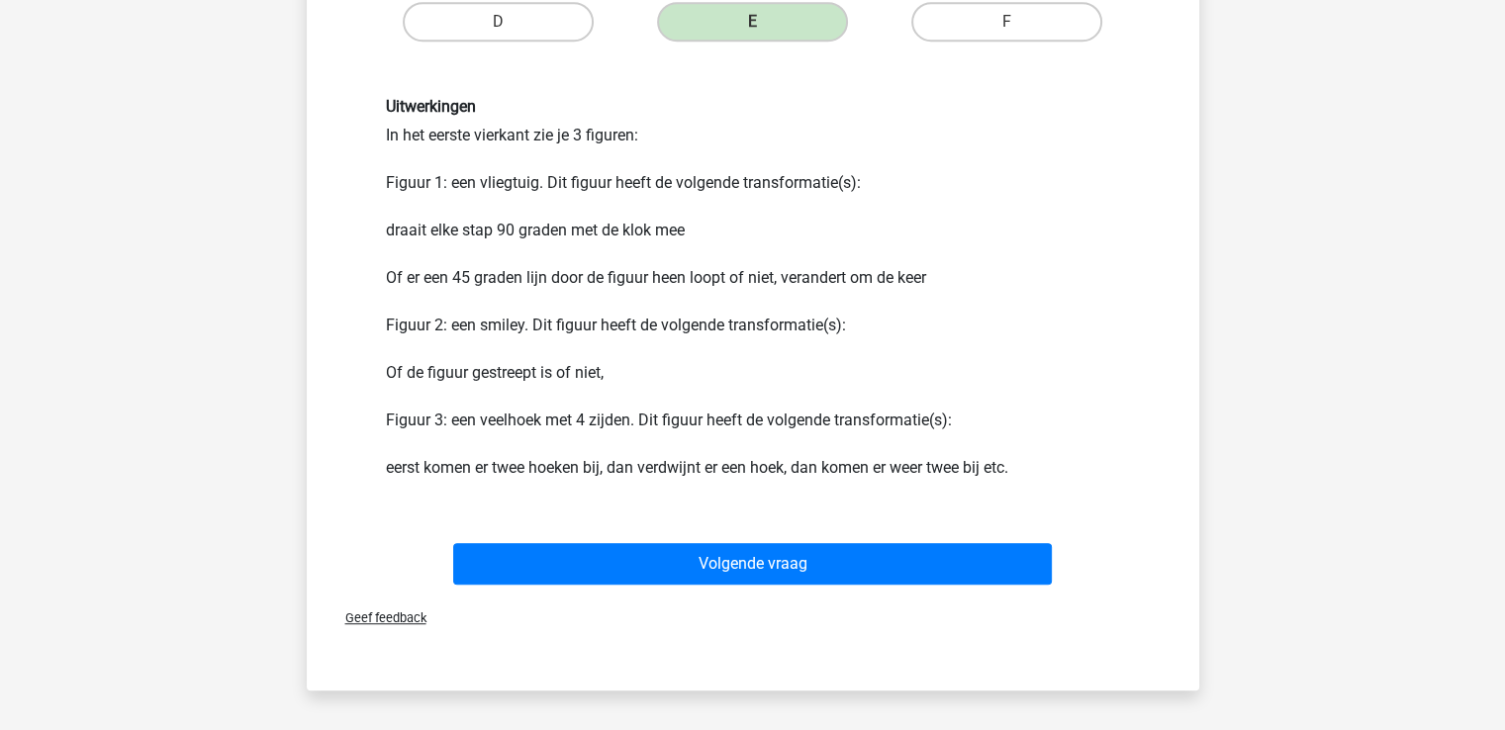
scroll to position [1164, 0]
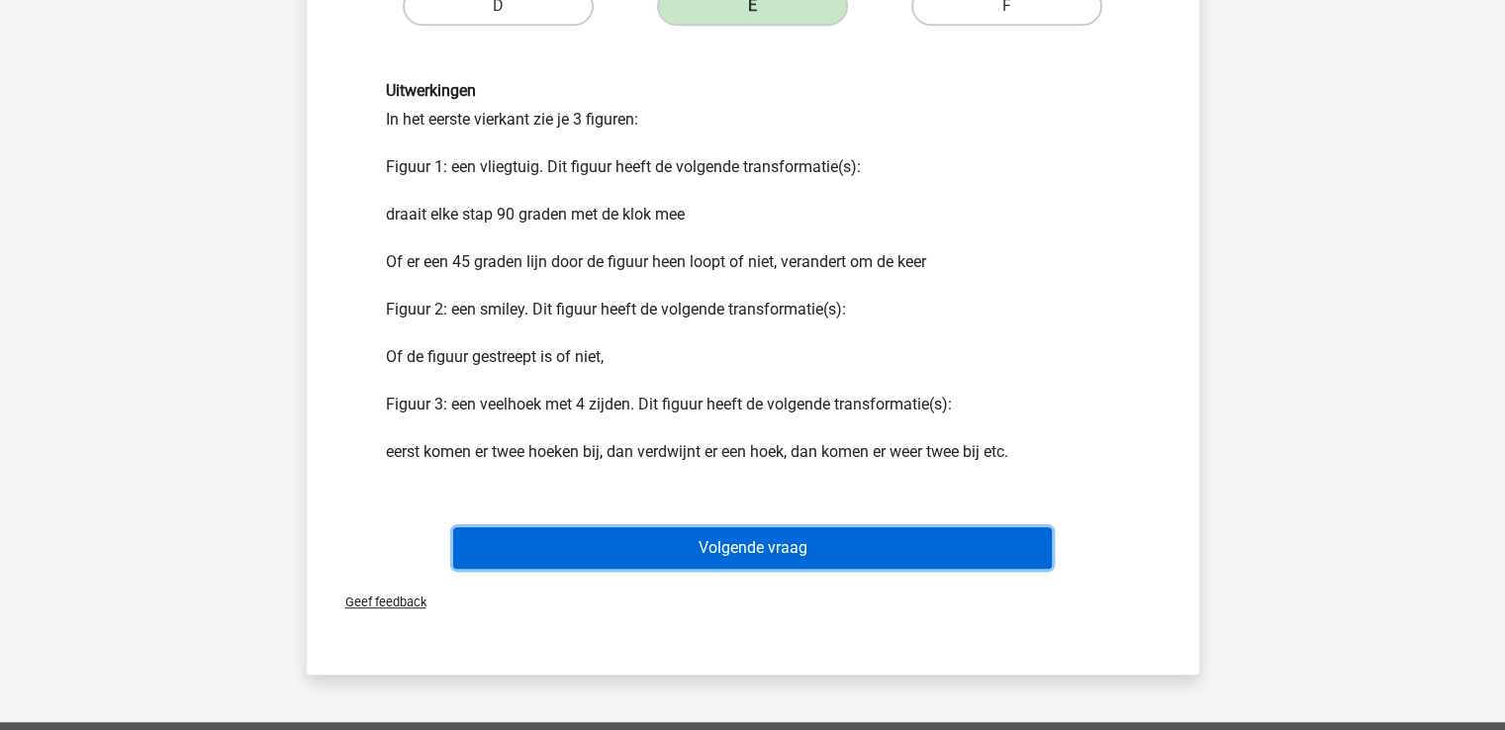
click at [747, 562] on button "Volgende vraag" at bounding box center [752, 548] width 599 height 42
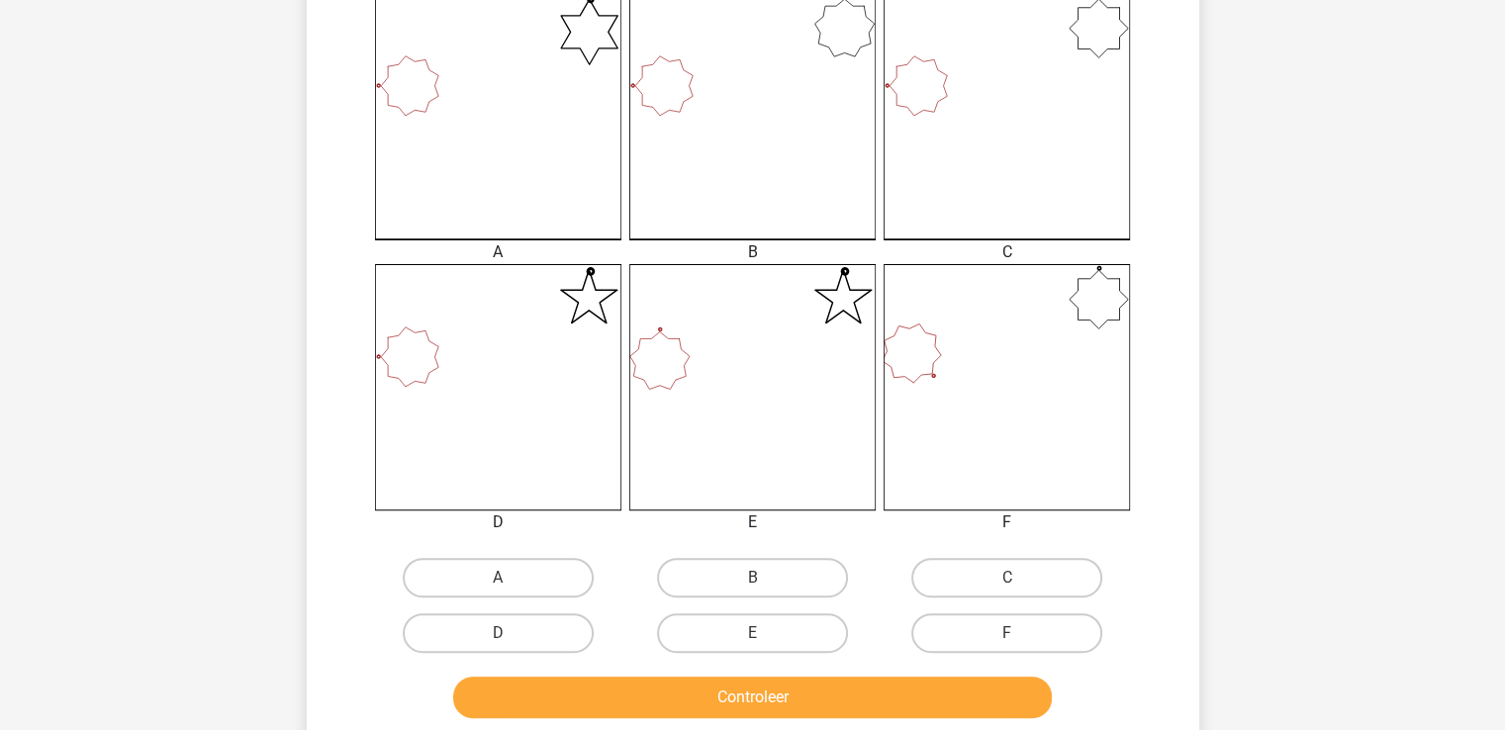
scroll to position [555, 0]
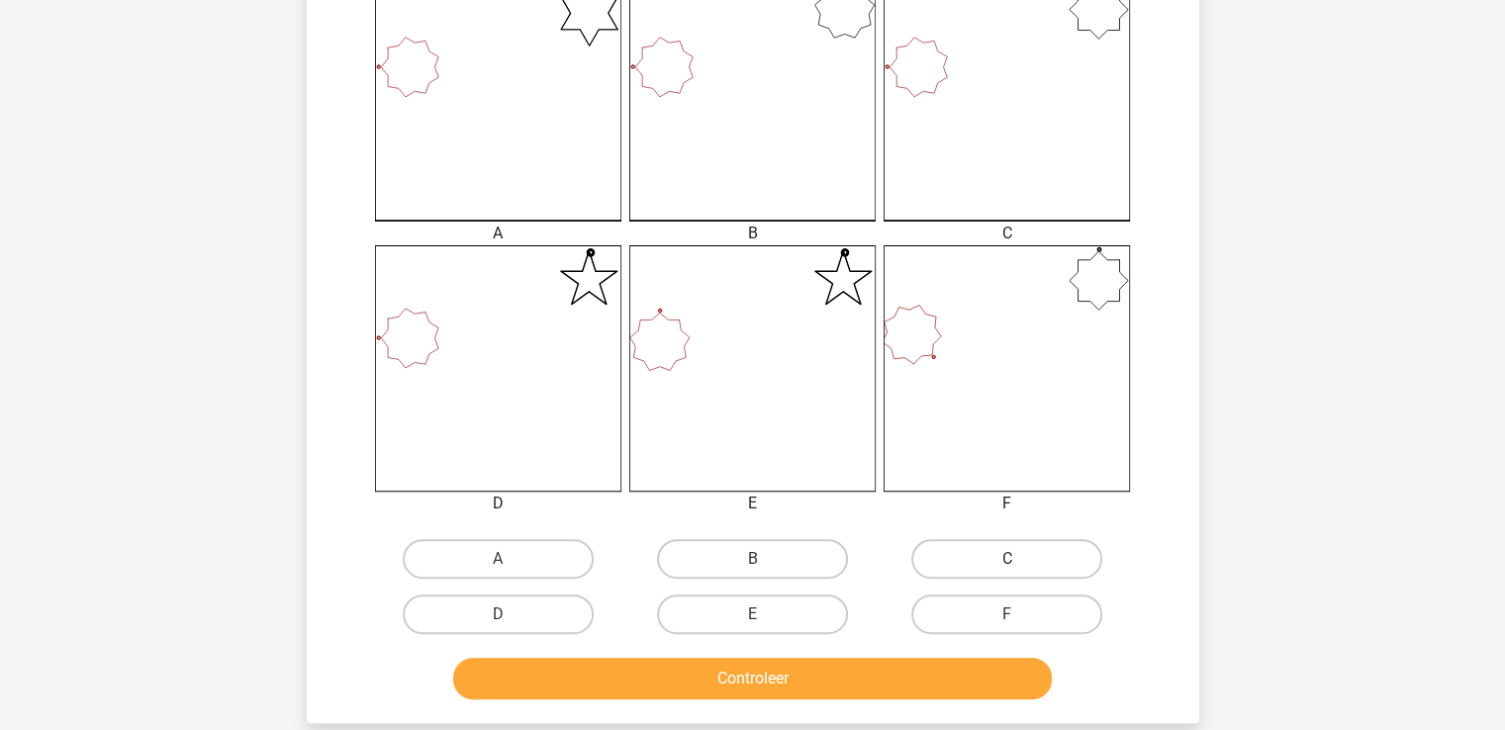
click at [1048, 556] on label "C" at bounding box center [1006, 559] width 191 height 40
click at [1020, 559] on input "C" at bounding box center [1013, 565] width 13 height 13
radio input "true"
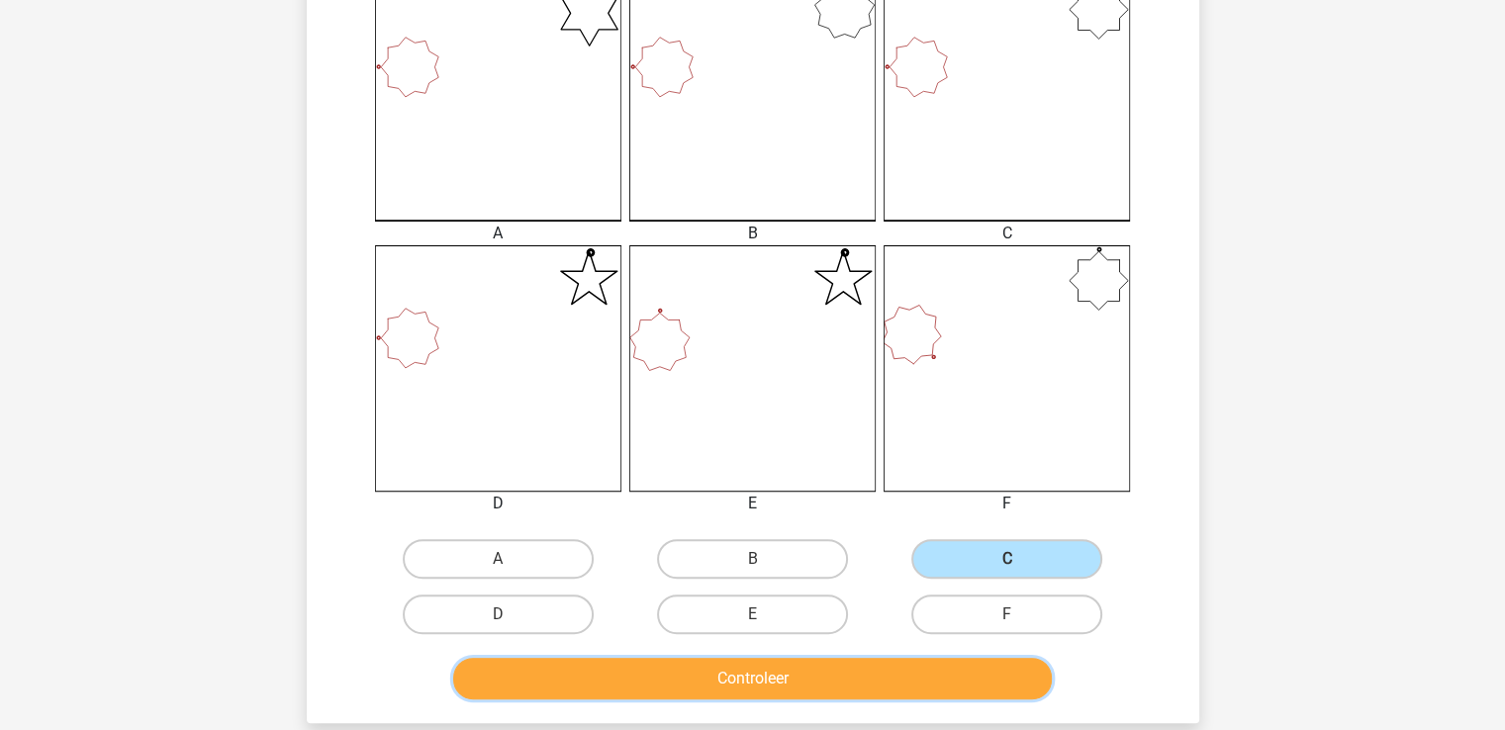
click at [886, 693] on button "Controleer" at bounding box center [752, 679] width 599 height 42
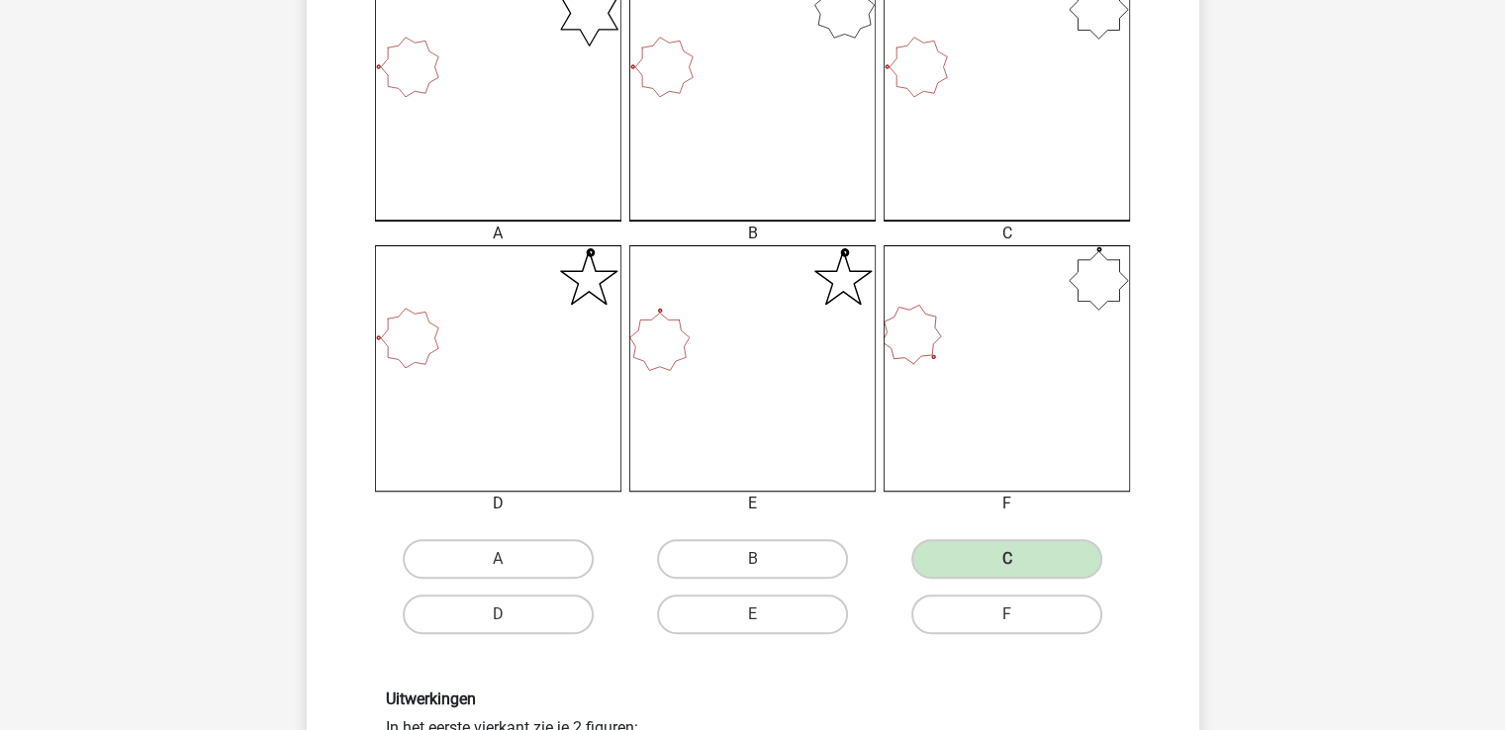
scroll to position [1131, 0]
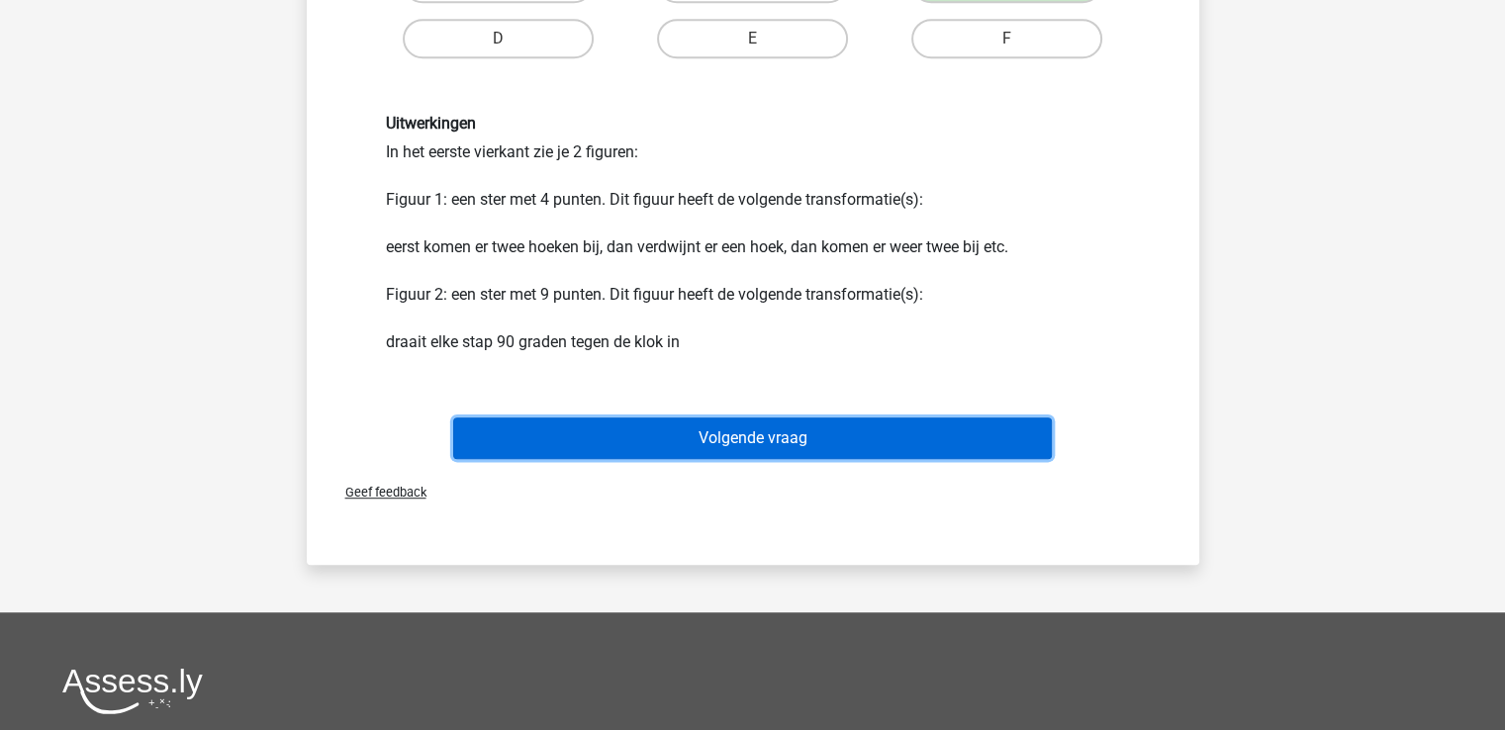
click at [736, 445] on button "Volgende vraag" at bounding box center [752, 439] width 599 height 42
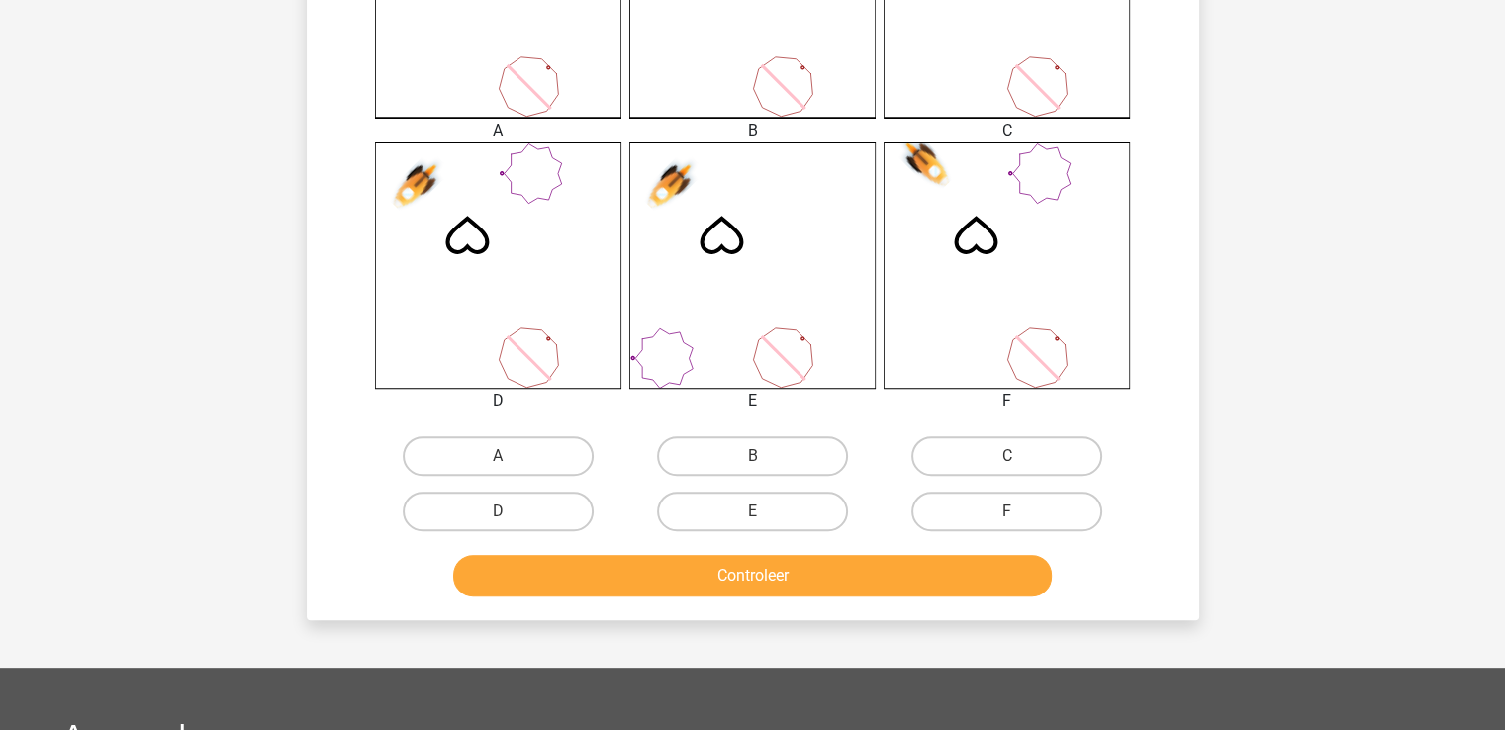
scroll to position [669, 0]
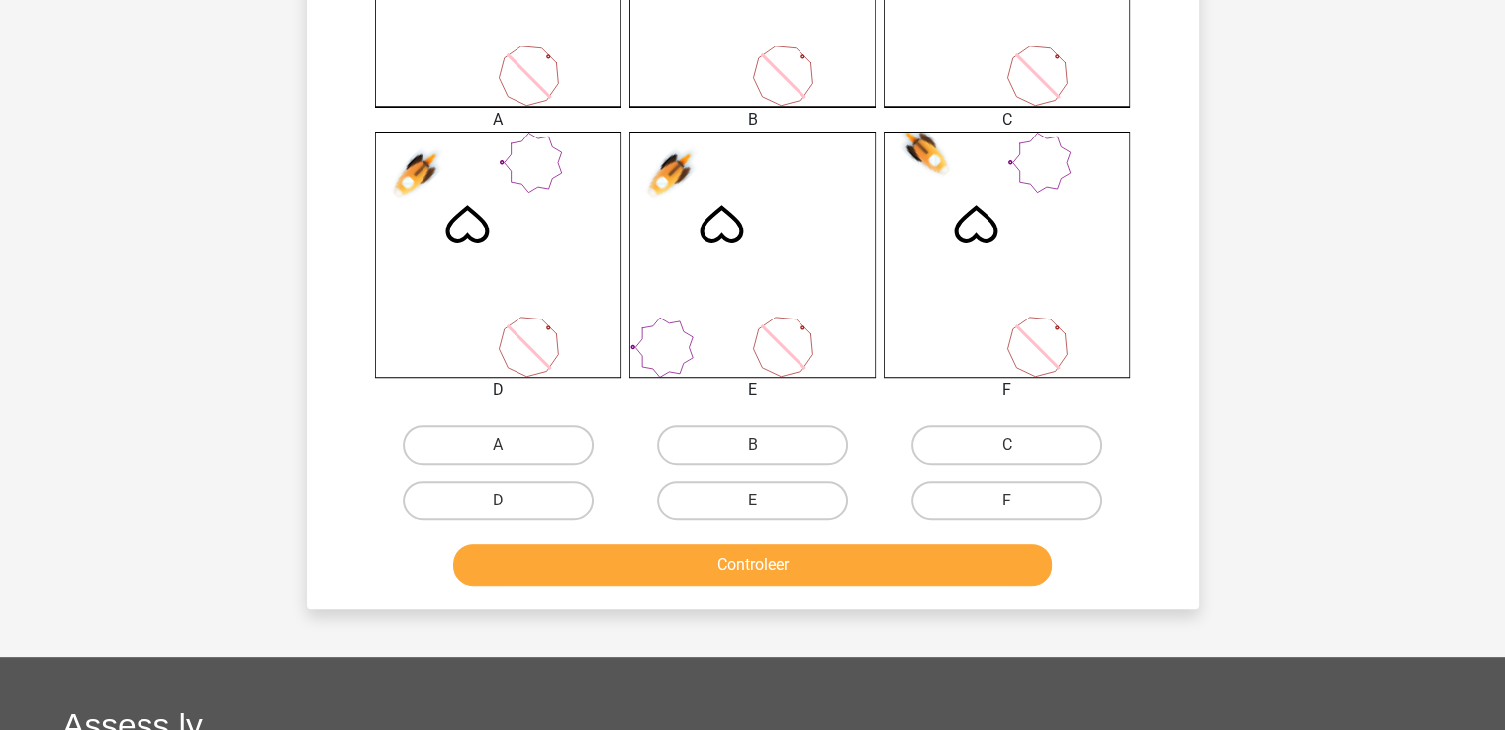
click at [507, 501] on input "D" at bounding box center [504, 507] width 13 height 13
radio input "true"
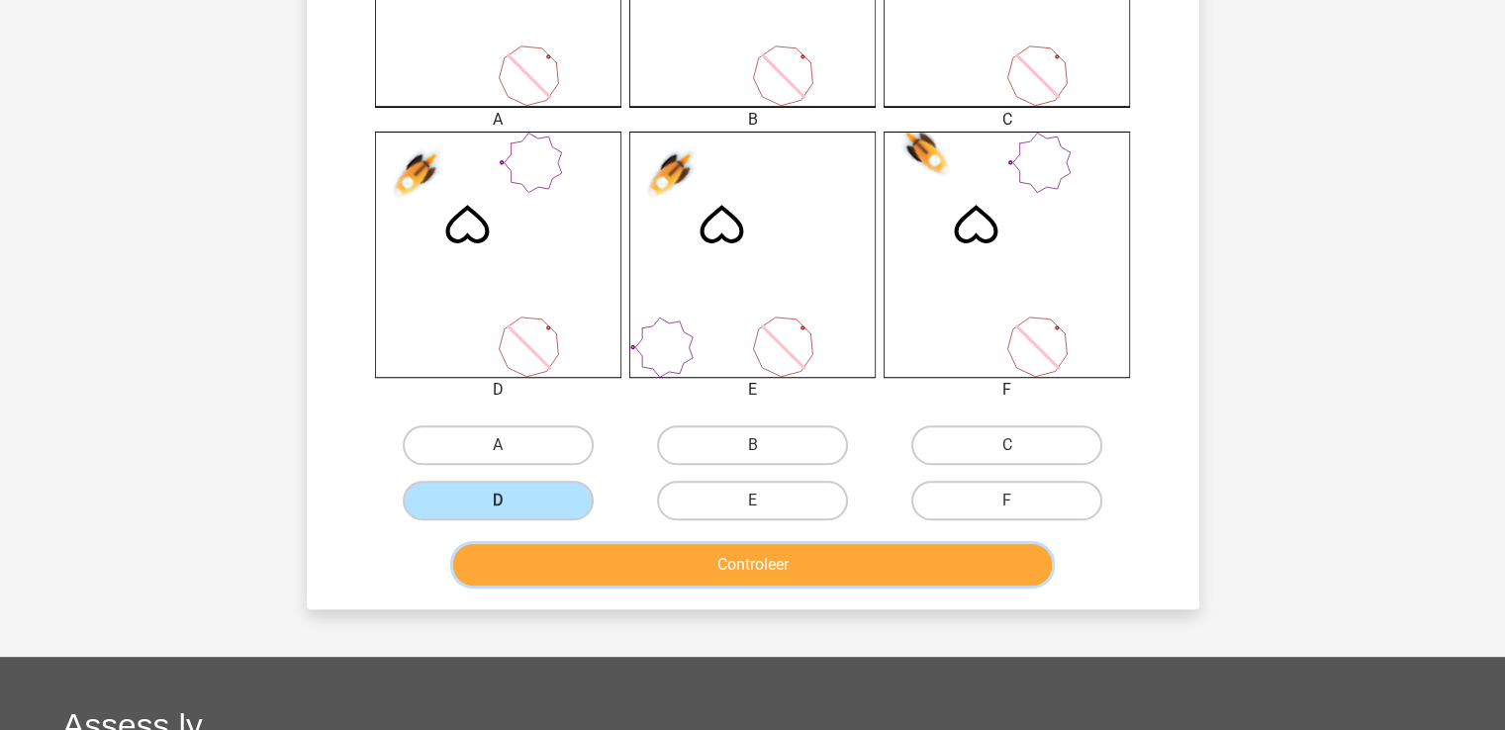
click at [761, 553] on button "Controleer" at bounding box center [752, 565] width 599 height 42
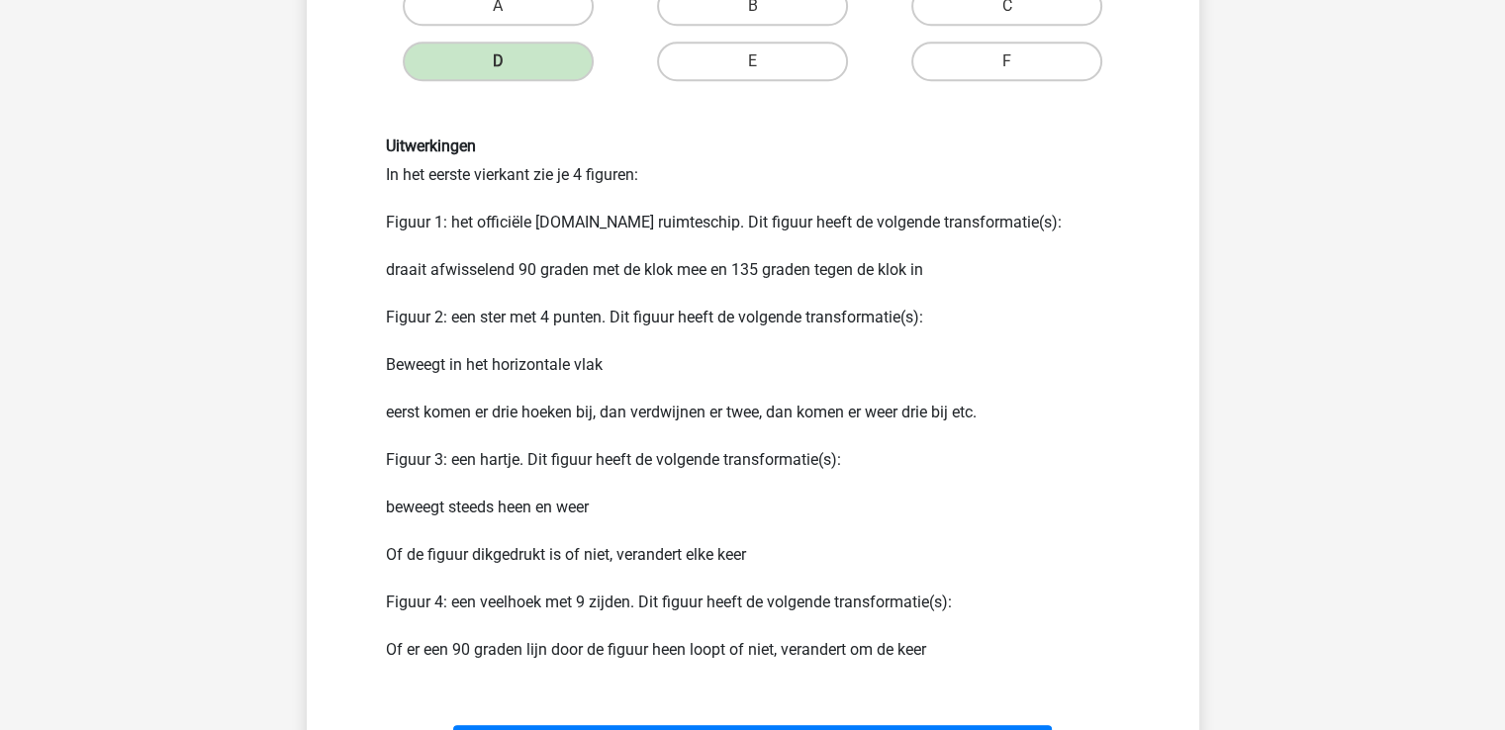
scroll to position [1140, 0]
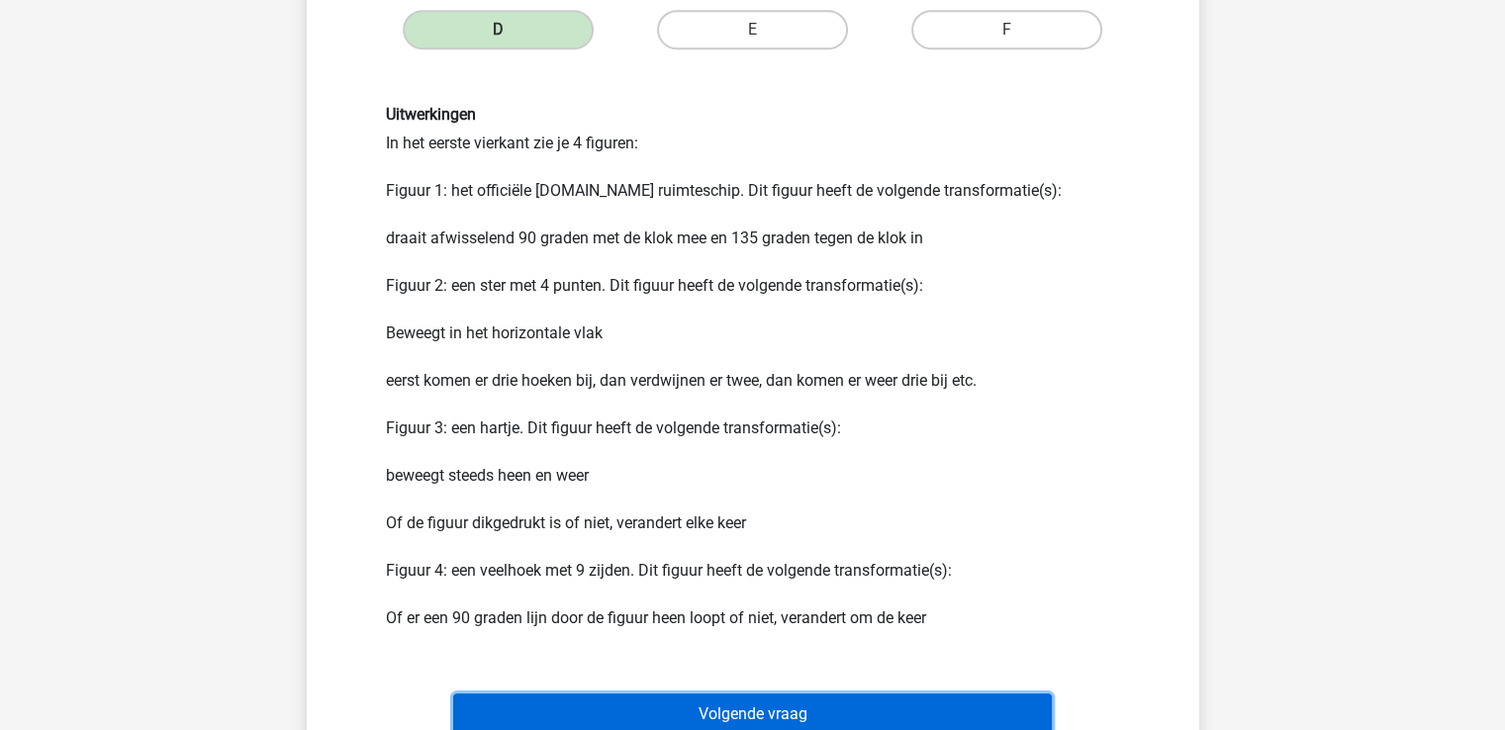
click at [713, 707] on button "Volgende vraag" at bounding box center [752, 715] width 599 height 42
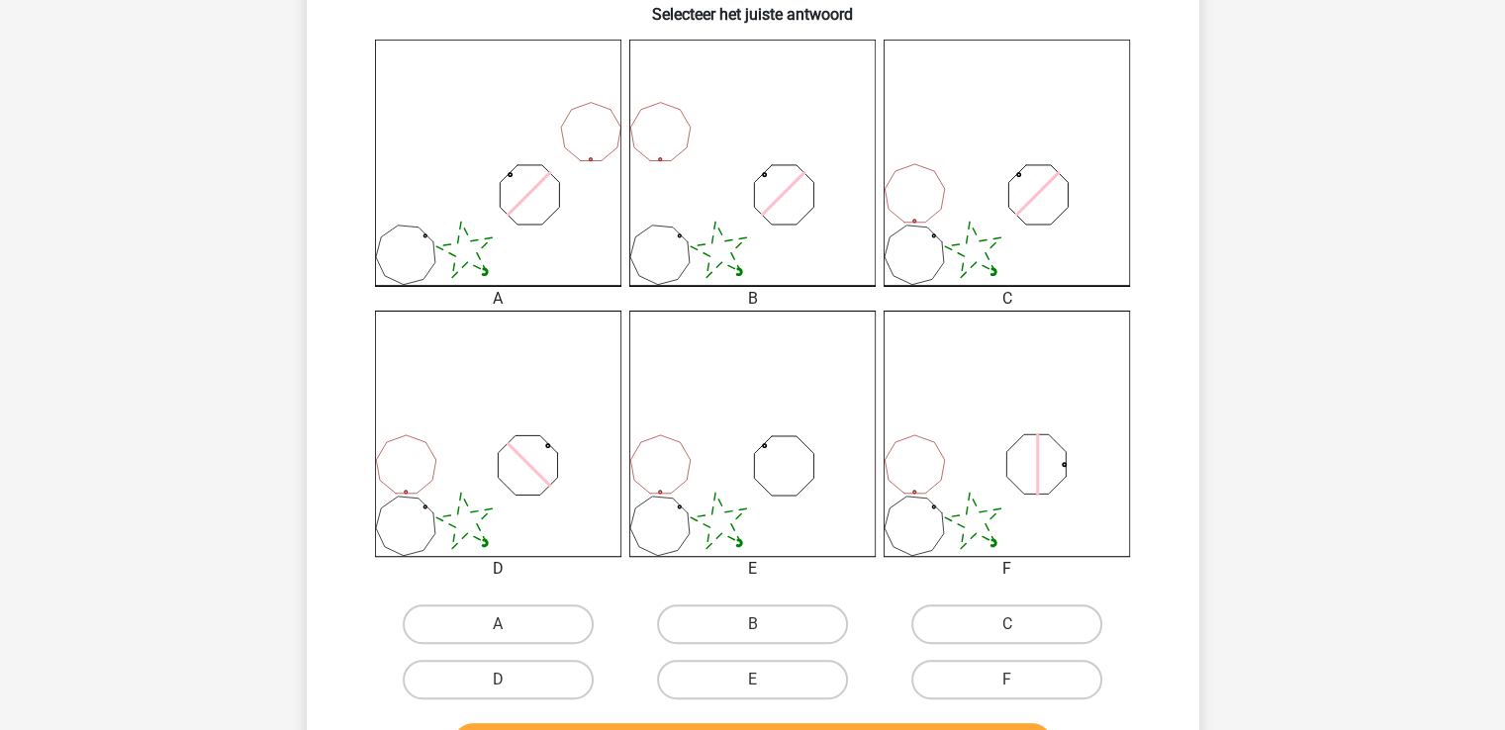
scroll to position [514, 0]
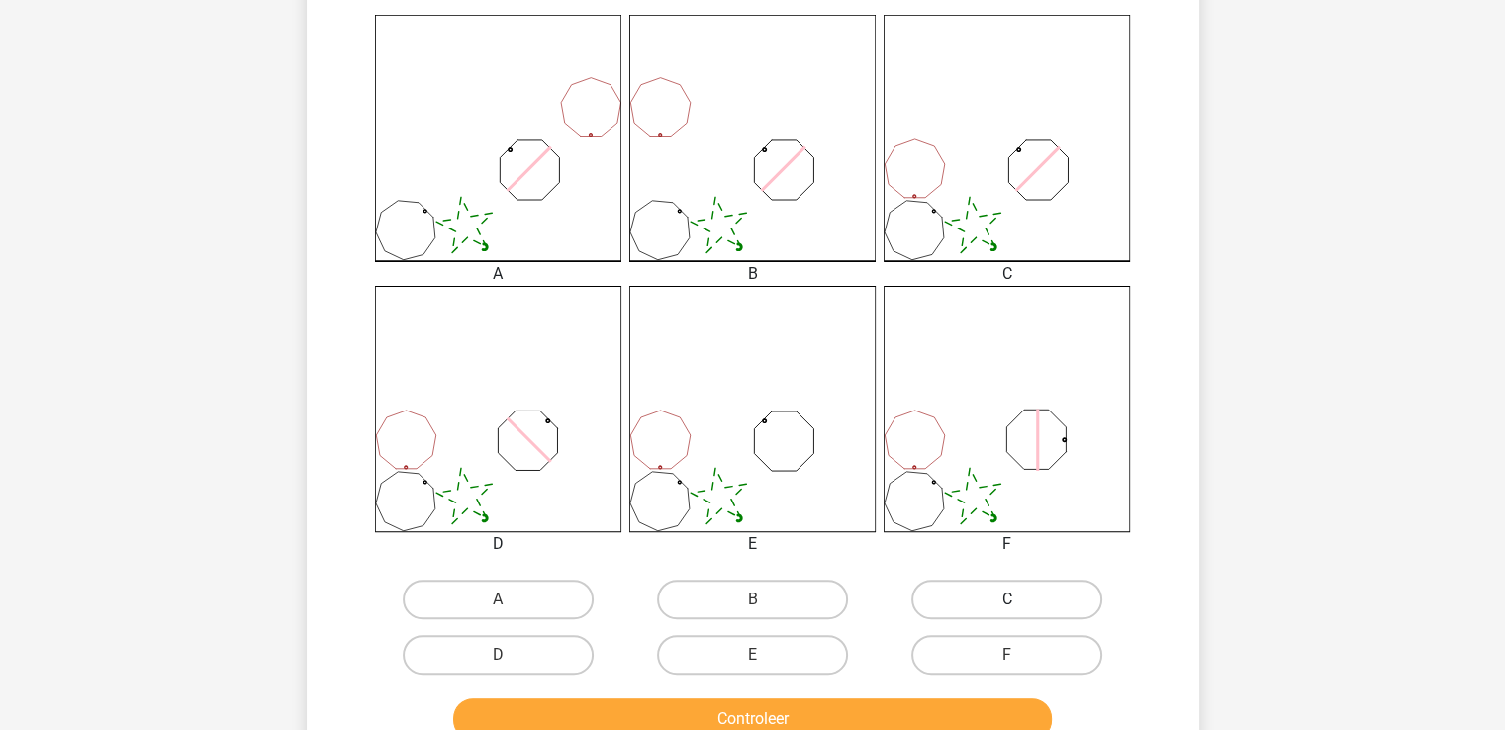
click at [1019, 595] on label "C" at bounding box center [1006, 600] width 191 height 40
click at [1019, 600] on input "C" at bounding box center [1013, 606] width 13 height 13
radio input "true"
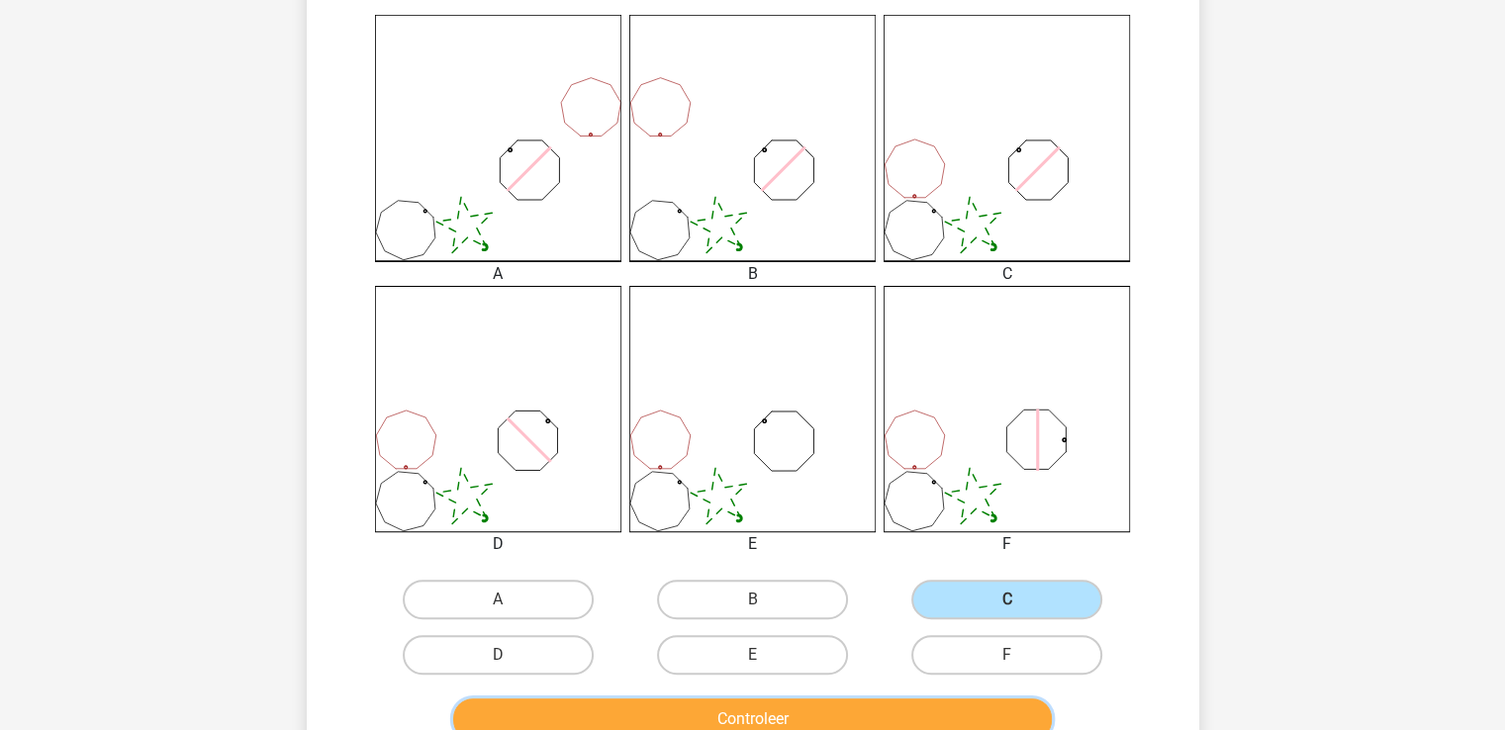
click at [890, 721] on button "Controleer" at bounding box center [752, 720] width 599 height 42
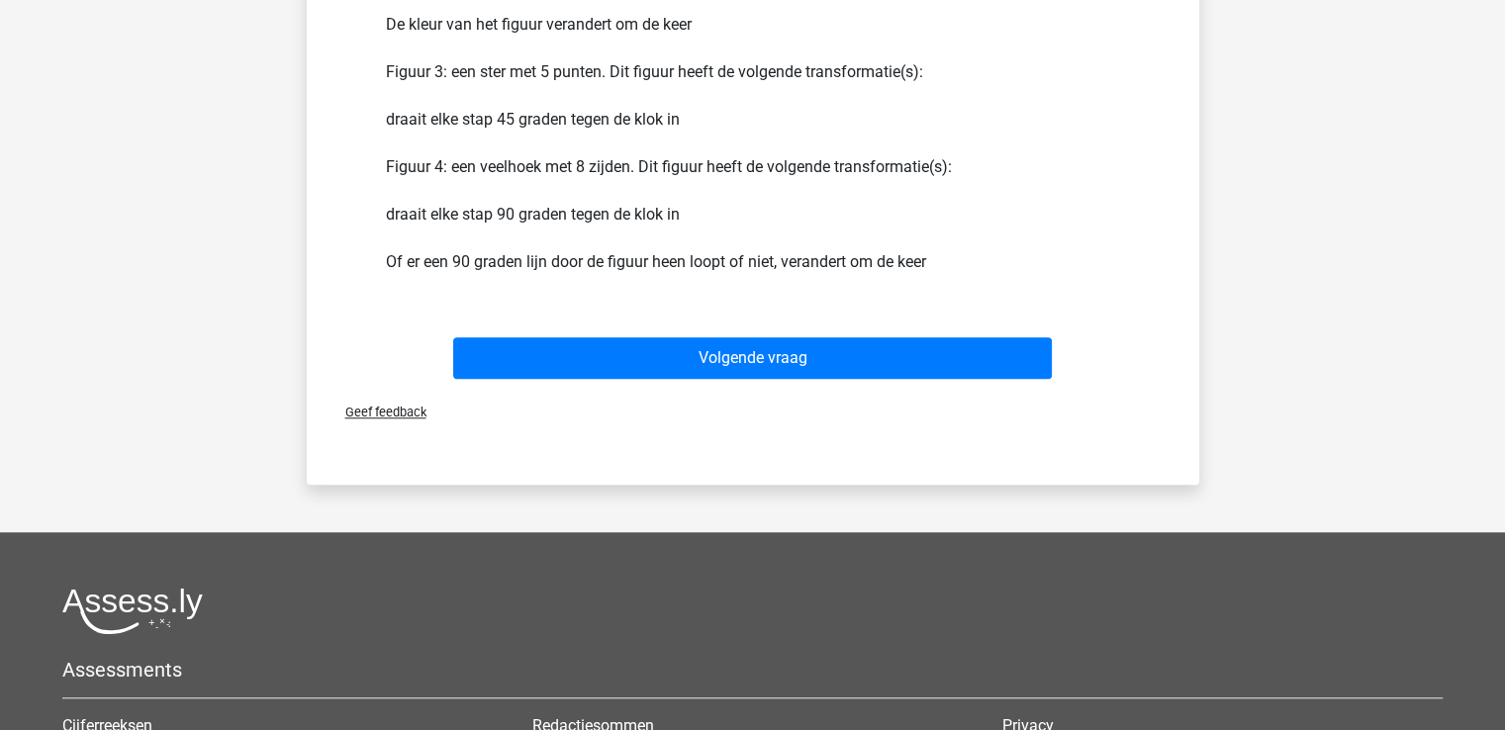
scroll to position [1495, 0]
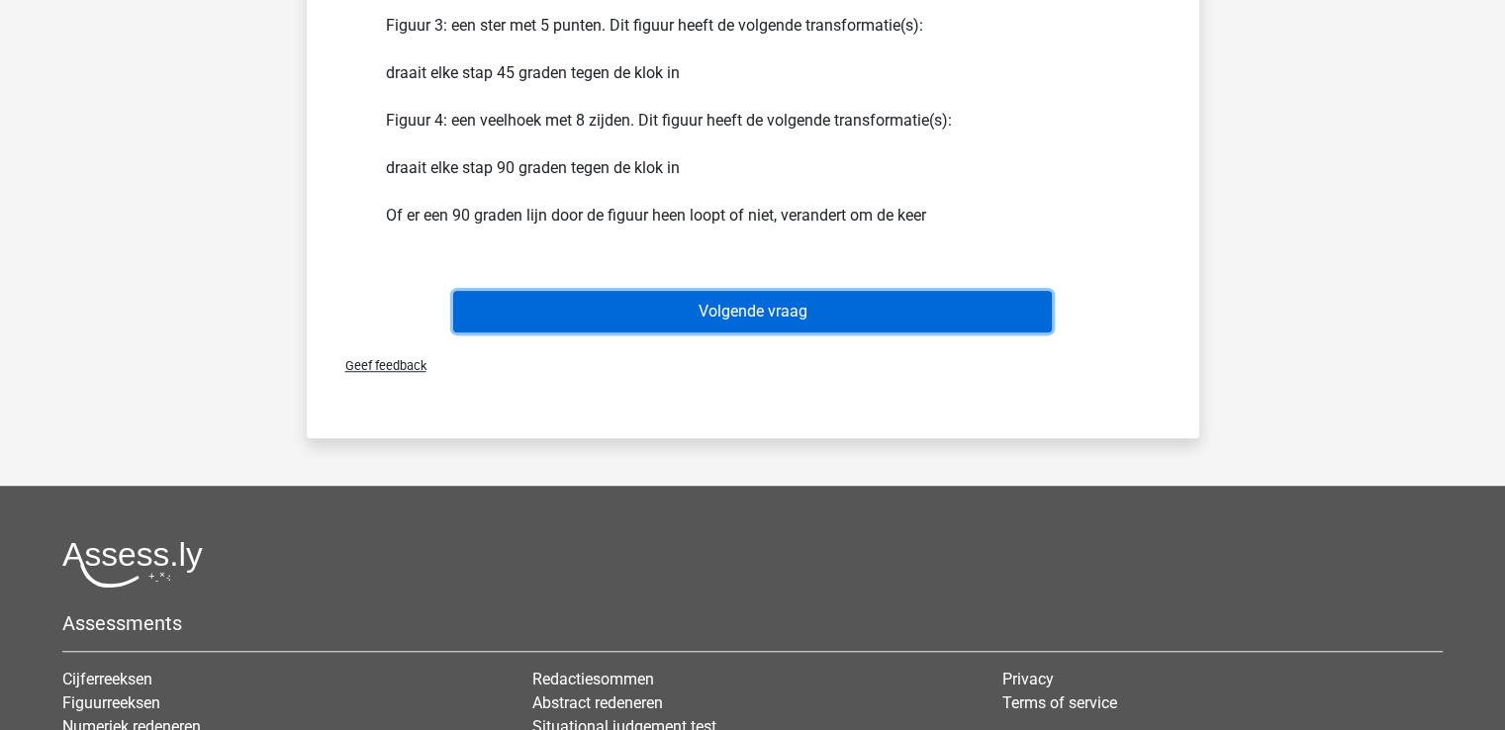
click at [820, 315] on button "Volgende vraag" at bounding box center [752, 312] width 599 height 42
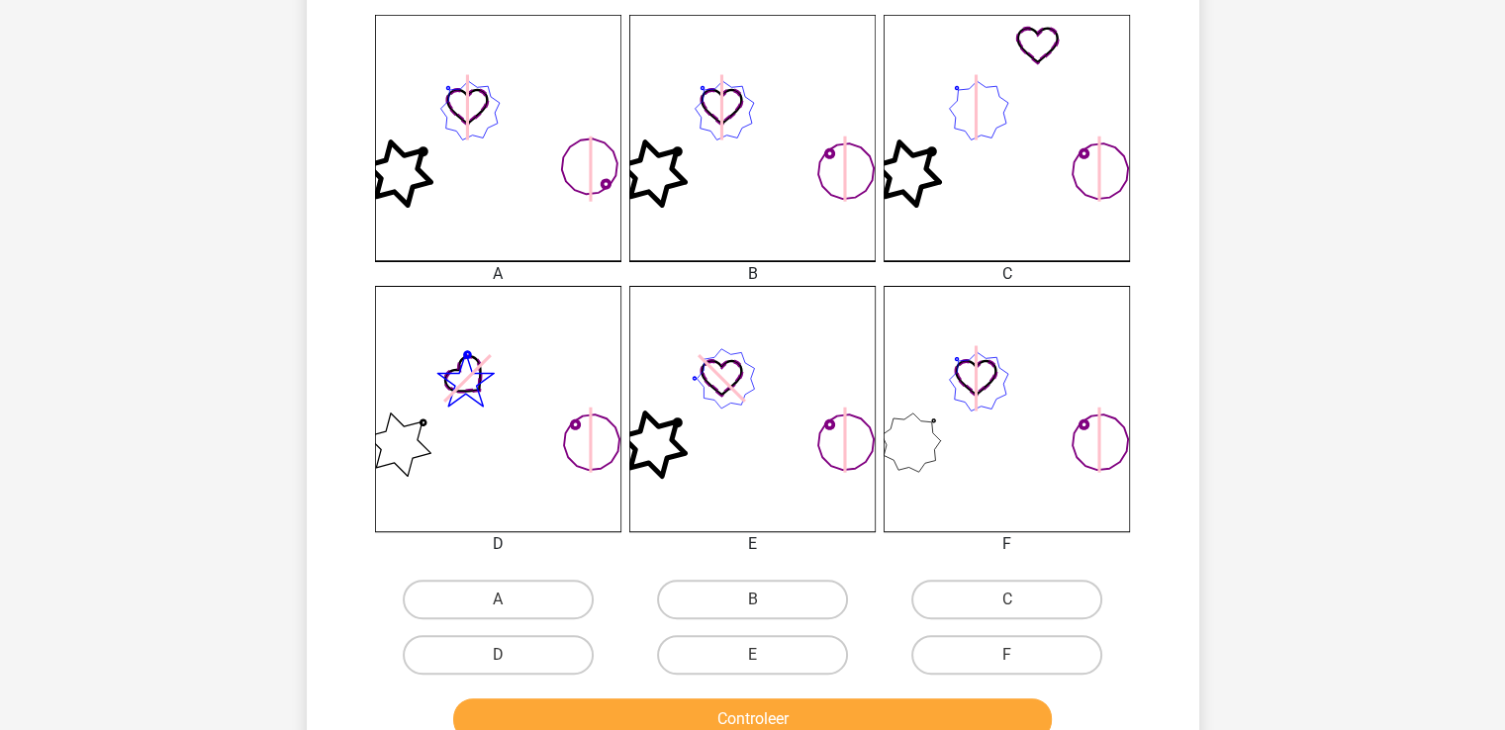
scroll to position [594, 0]
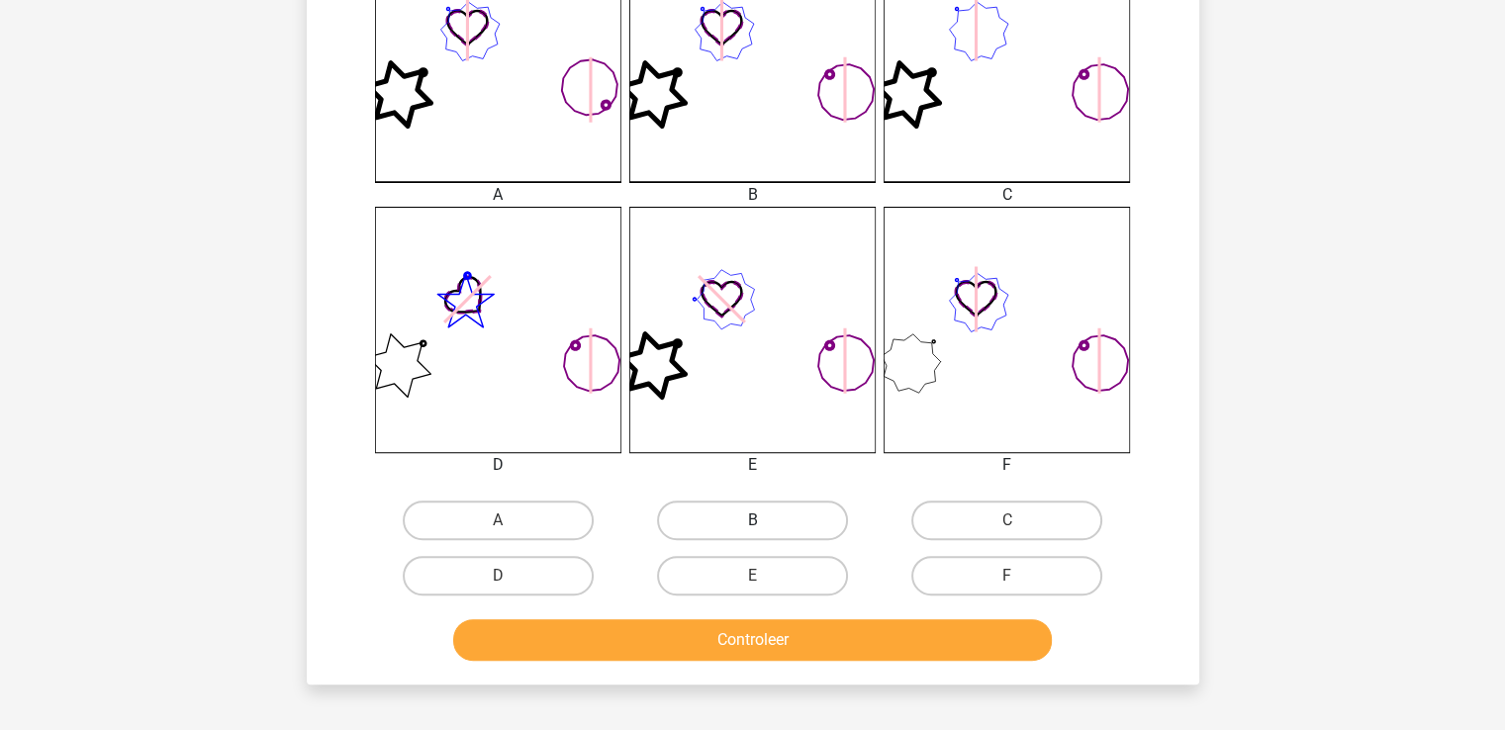
click at [783, 514] on label "B" at bounding box center [752, 521] width 191 height 40
click at [765, 520] on input "B" at bounding box center [758, 526] width 13 height 13
radio input "true"
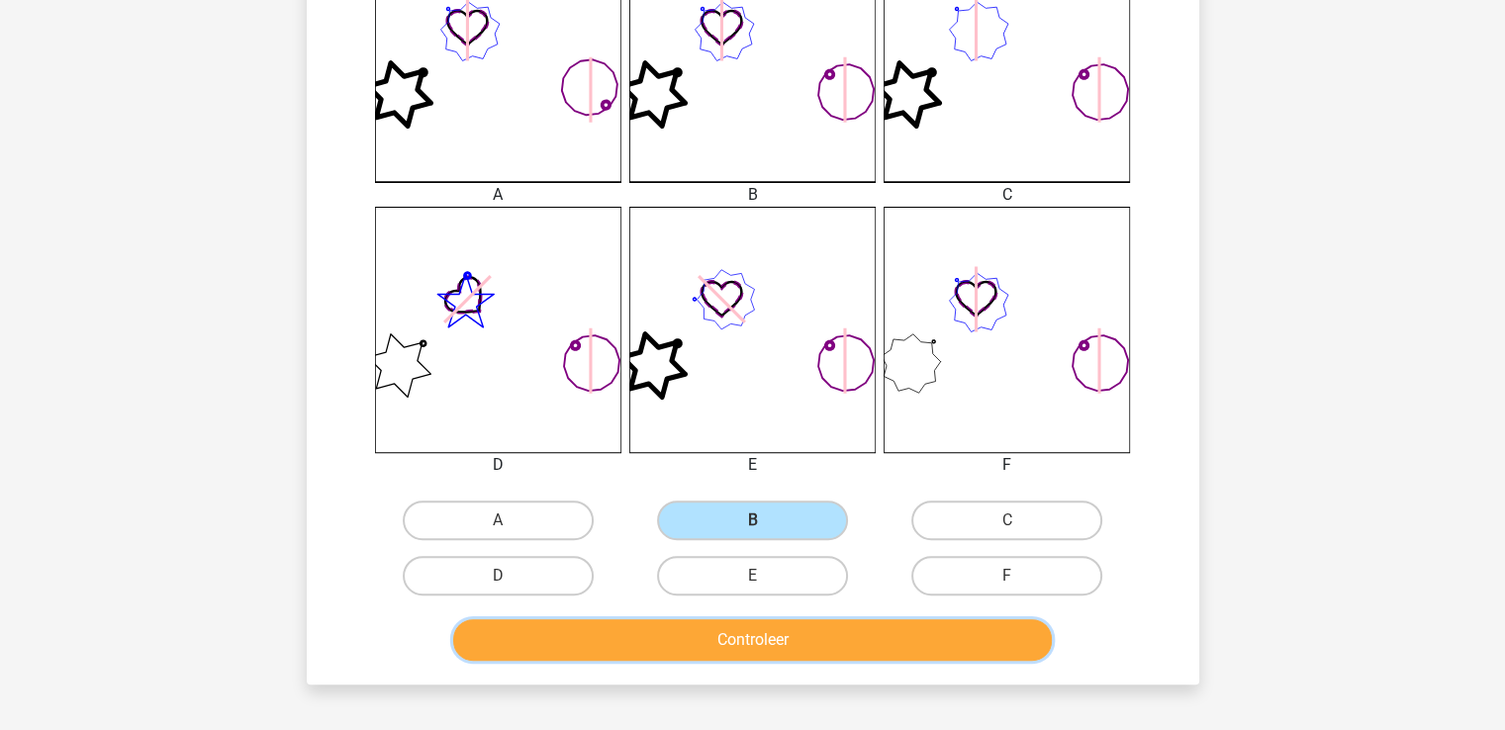
click at [753, 637] on button "Controleer" at bounding box center [752, 640] width 599 height 42
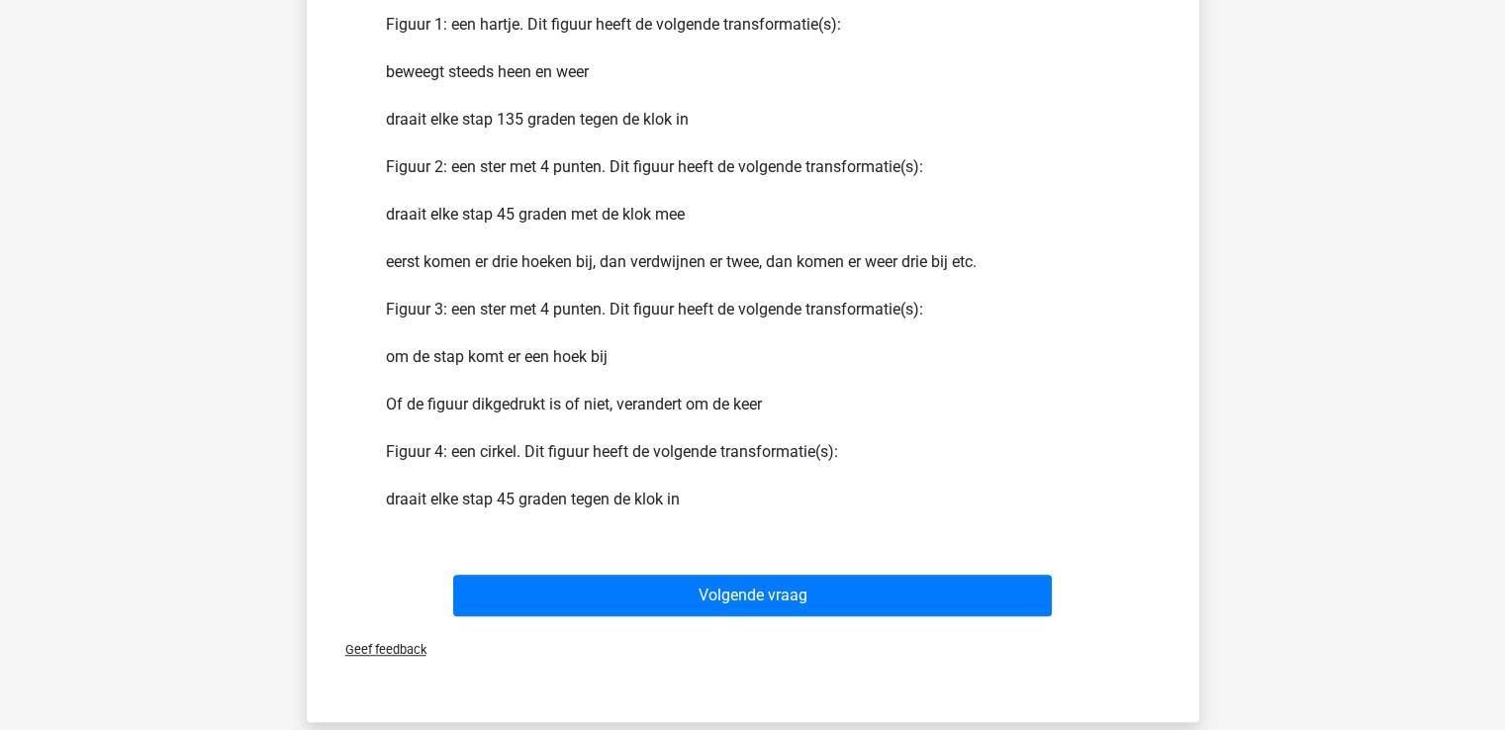
scroll to position [1381, 0]
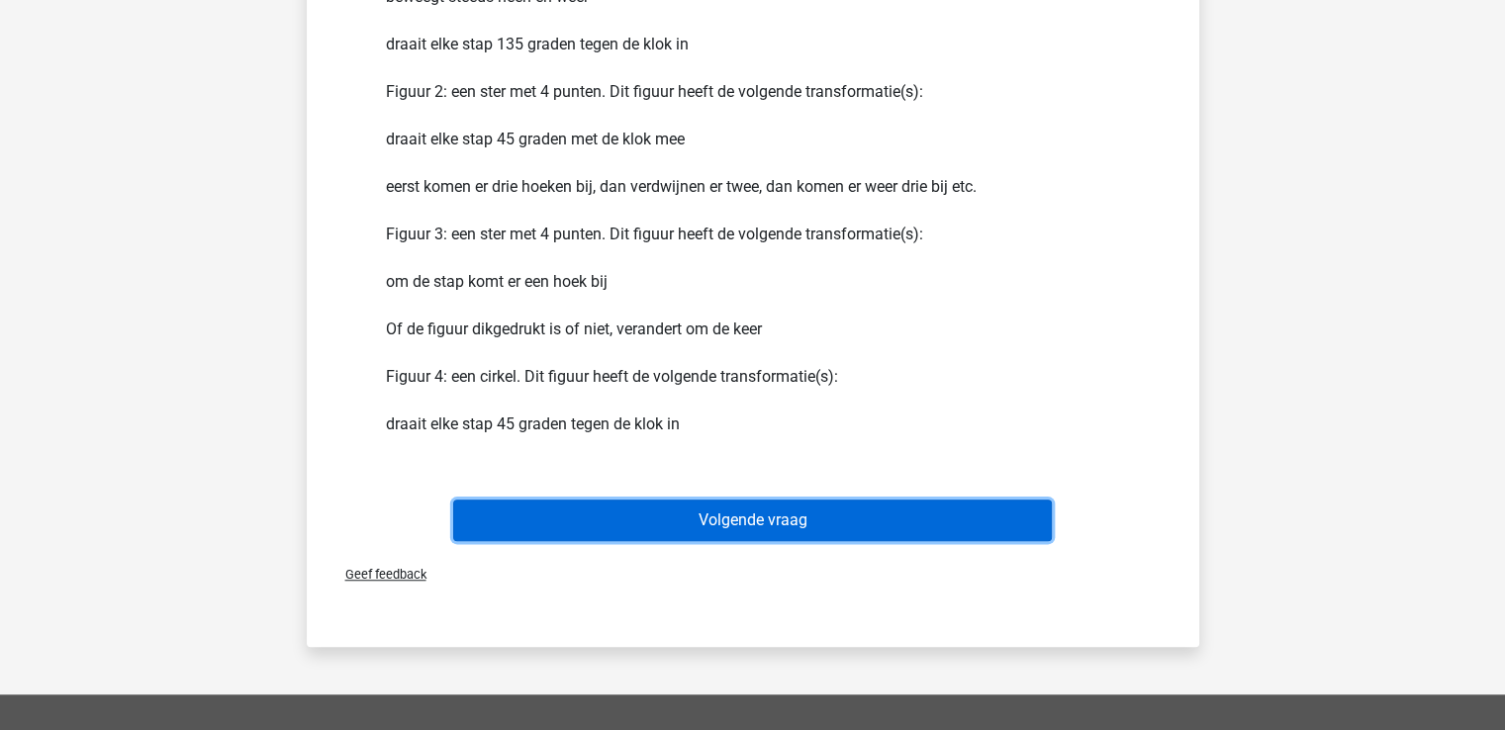
click at [765, 515] on button "Volgende vraag" at bounding box center [752, 521] width 599 height 42
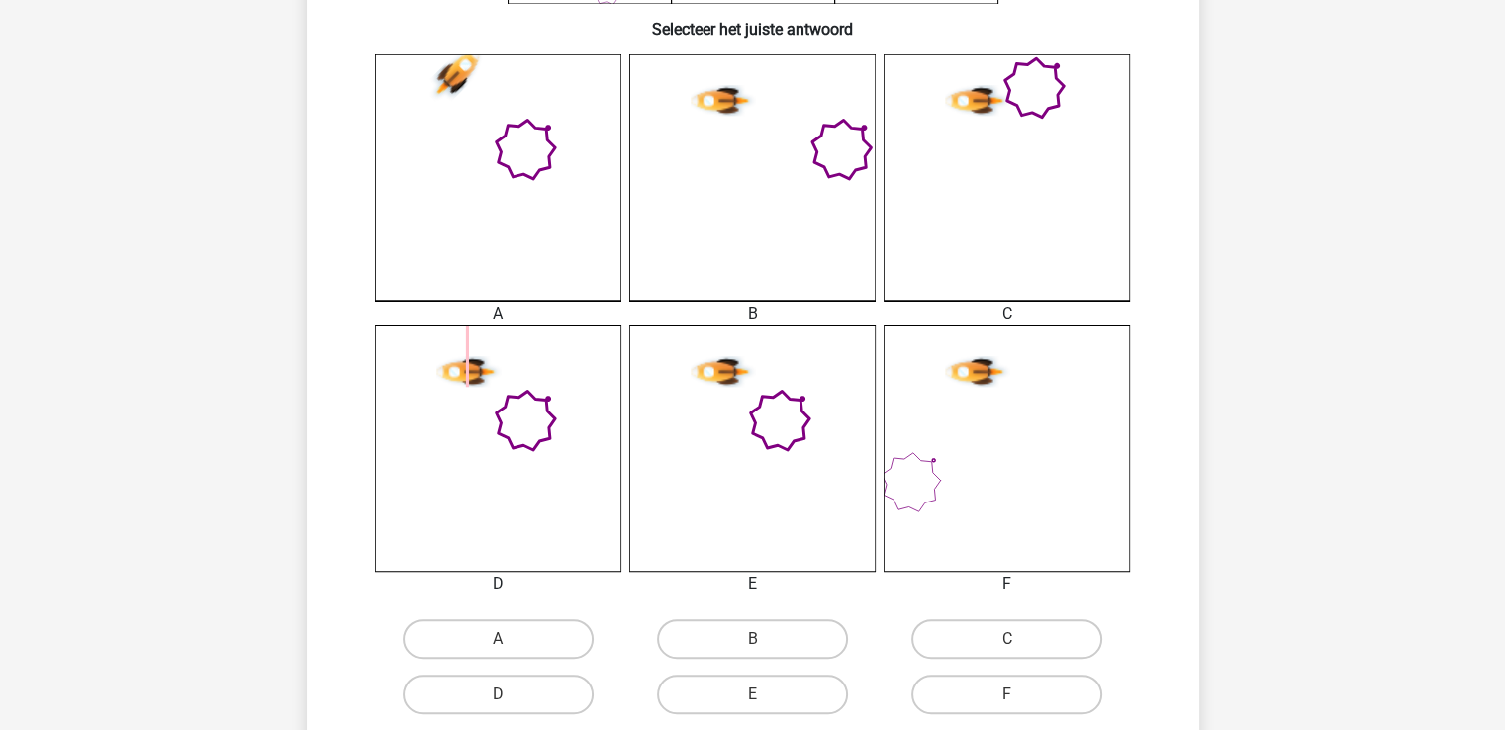
scroll to position [574, 0]
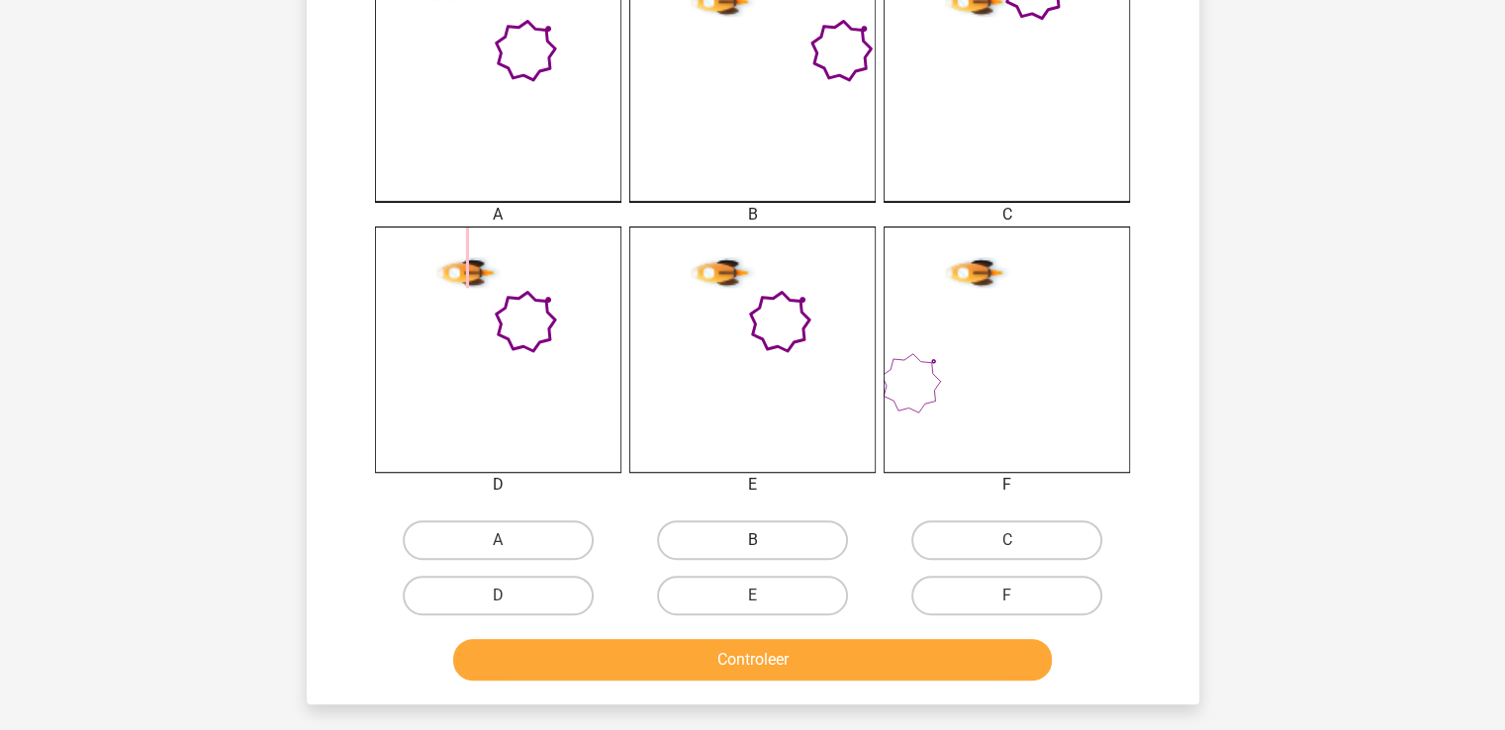
click at [782, 531] on label "B" at bounding box center [752, 540] width 191 height 40
click at [765, 540] on input "B" at bounding box center [758, 546] width 13 height 13
radio input "true"
click at [766, 665] on button "Controleer" at bounding box center [752, 660] width 599 height 42
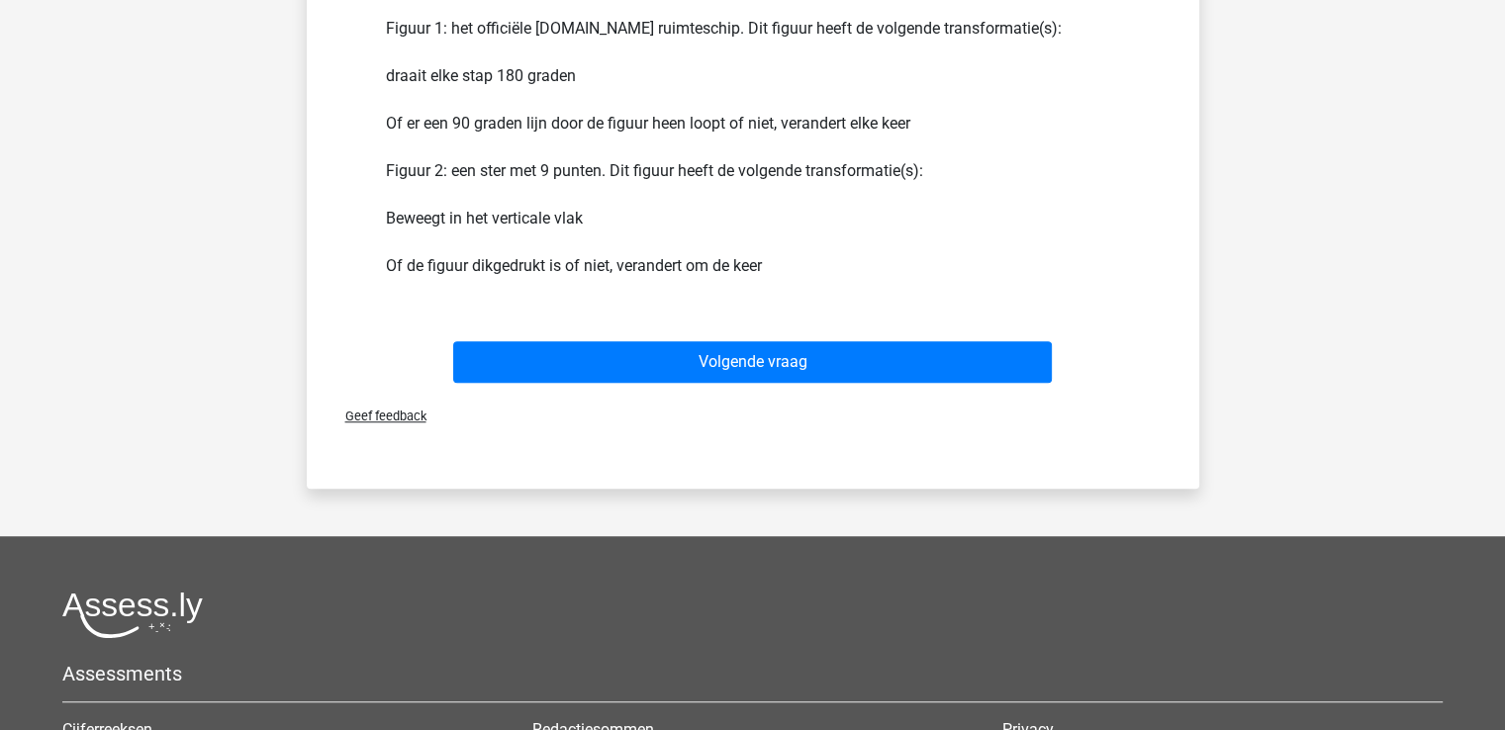
scroll to position [1310, 0]
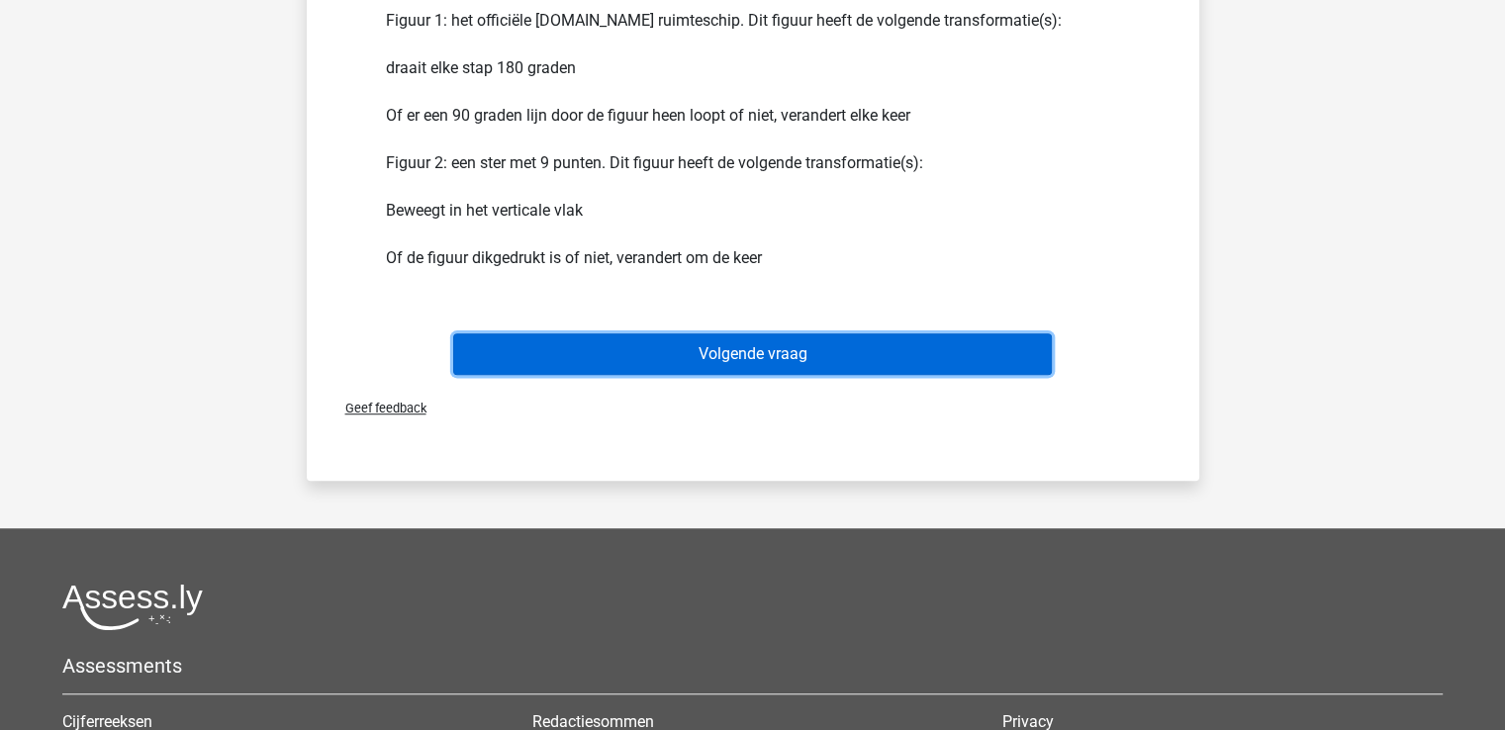
click at [785, 353] on button "Volgende vraag" at bounding box center [752, 354] width 599 height 42
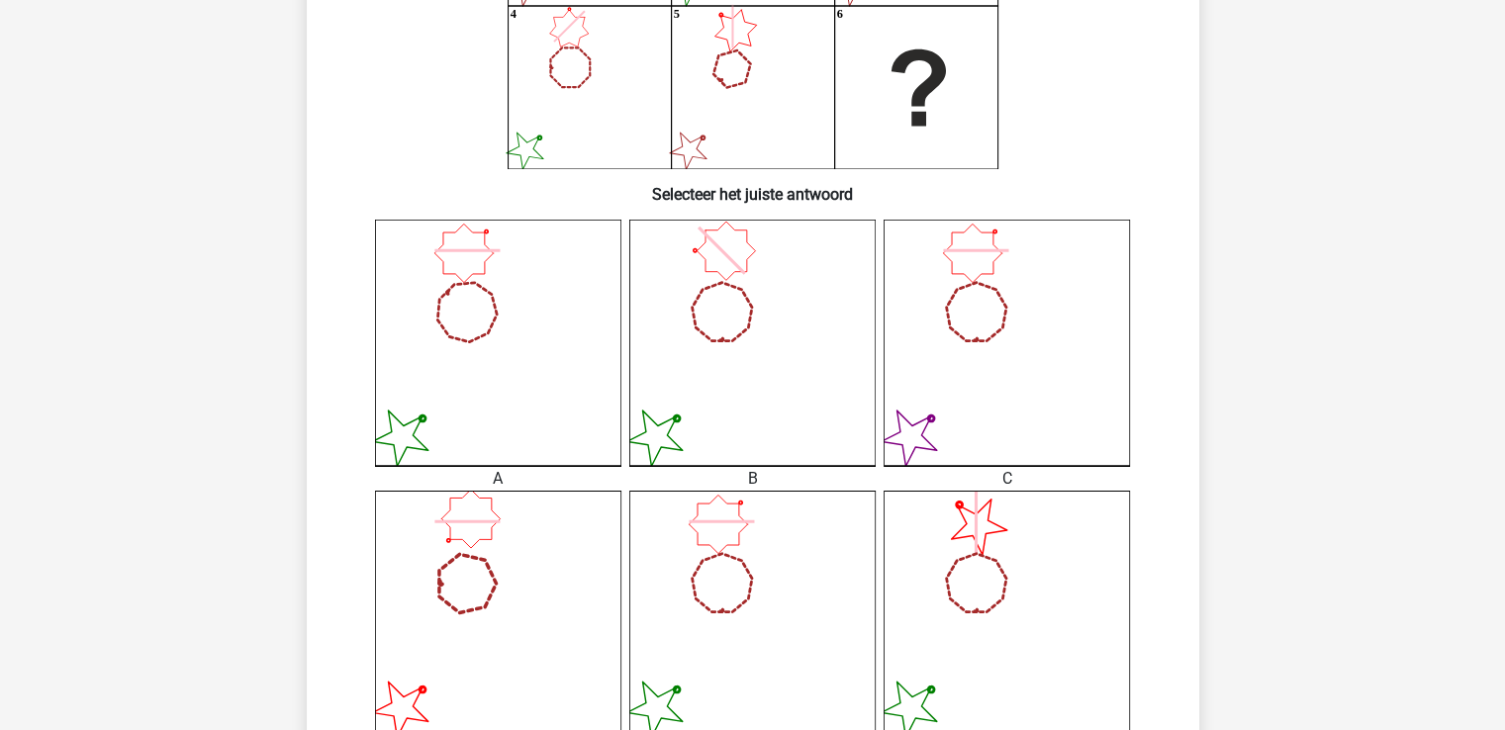
scroll to position [593, 0]
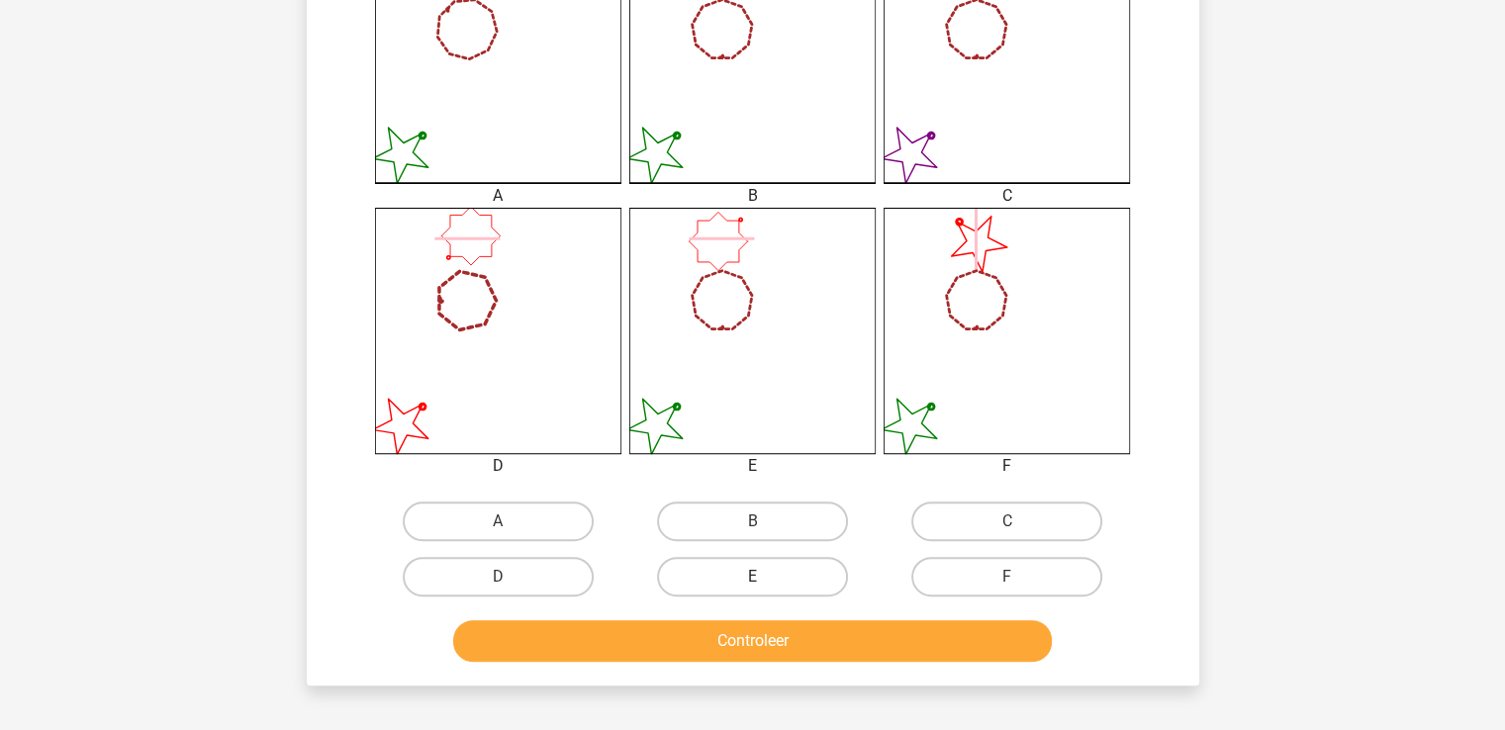
click at [775, 579] on label "E" at bounding box center [752, 577] width 191 height 40
click at [765, 579] on input "E" at bounding box center [758, 583] width 13 height 13
radio input "true"
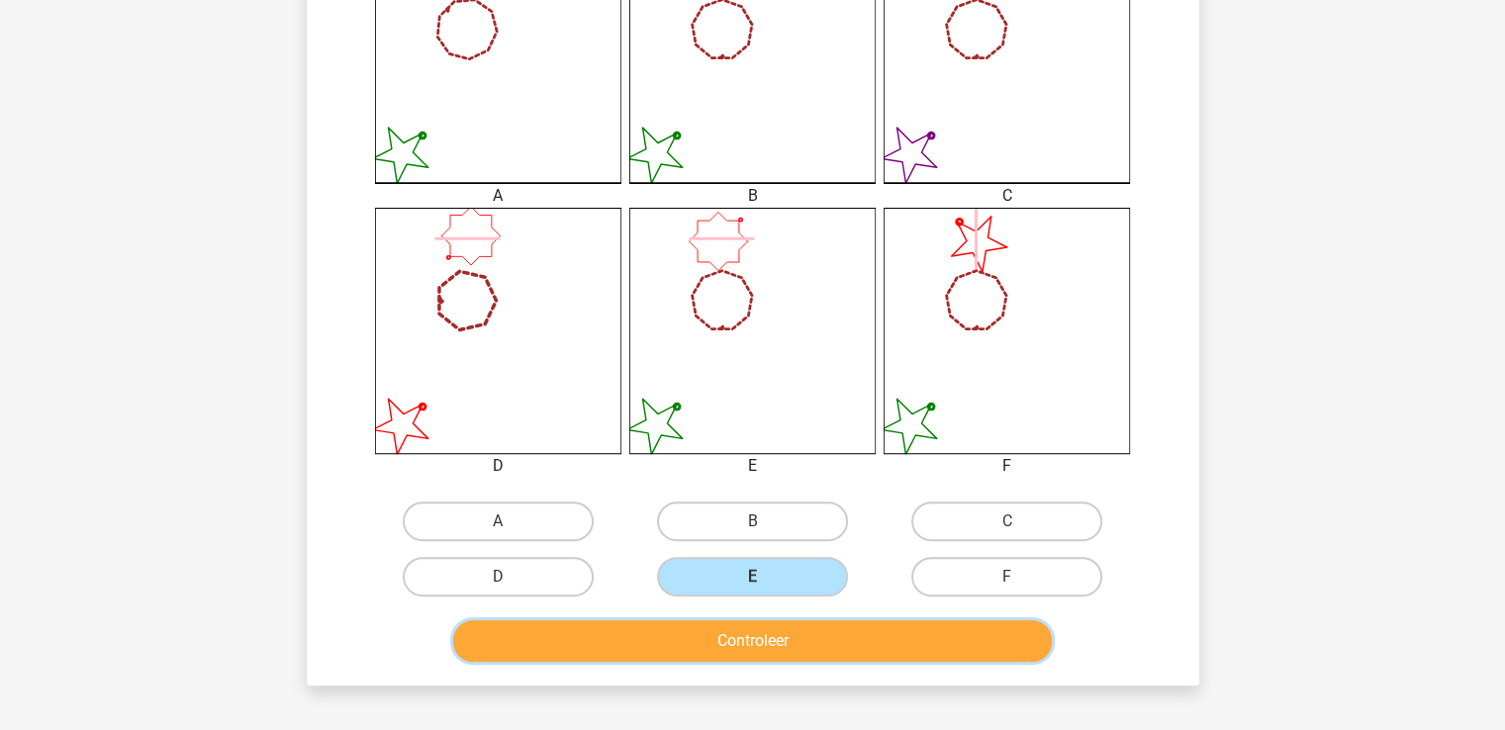
click at [766, 641] on button "Controleer" at bounding box center [752, 641] width 599 height 42
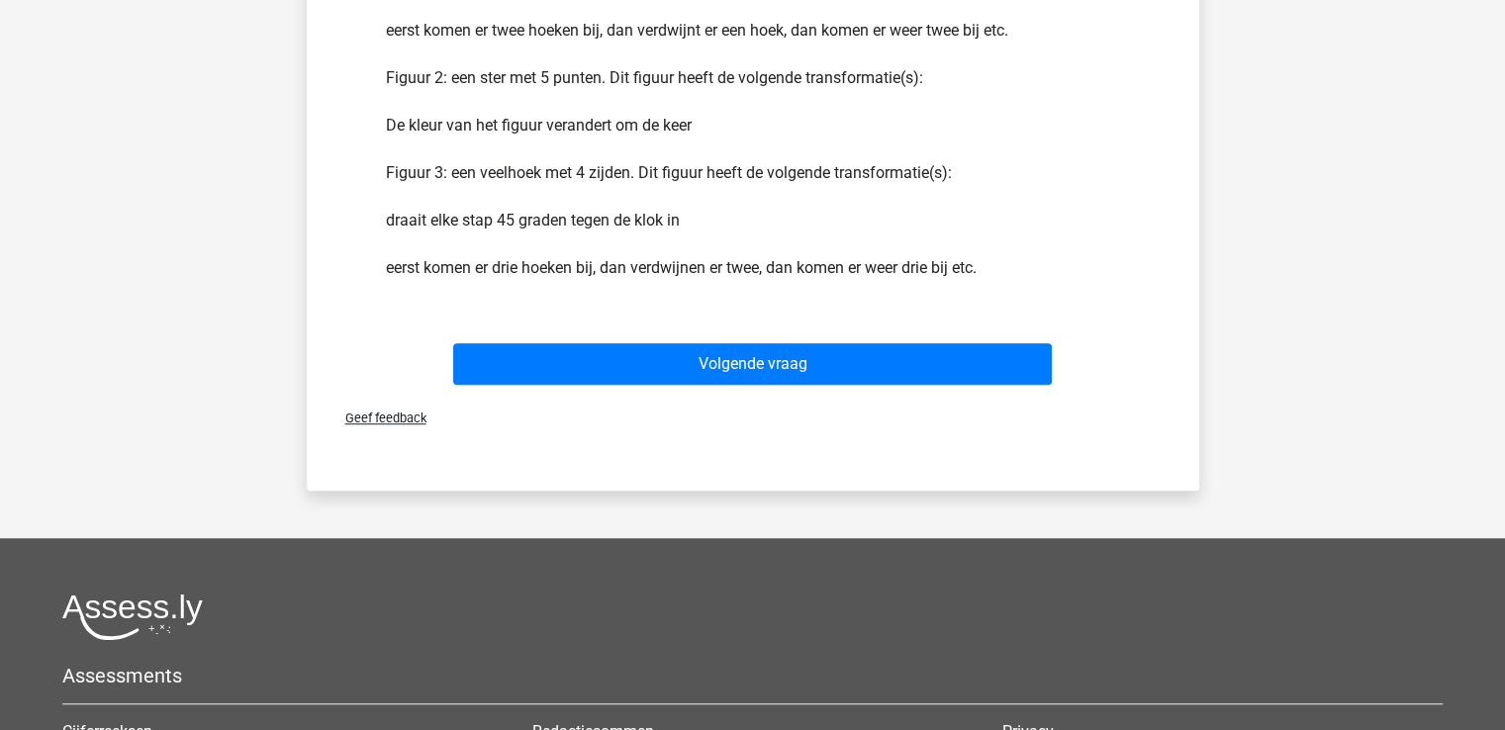
scroll to position [1661, 0]
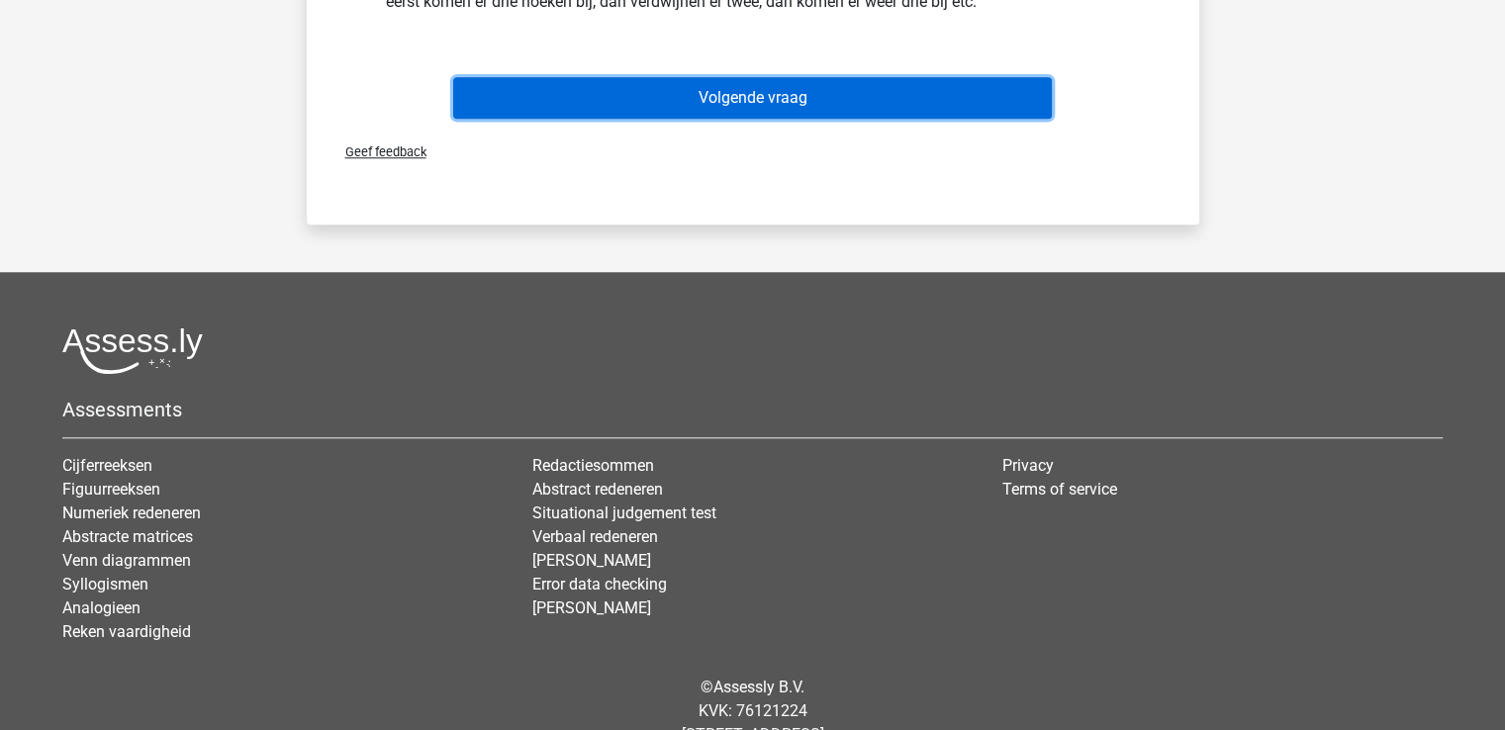
click at [803, 89] on button "Volgende vraag" at bounding box center [752, 98] width 599 height 42
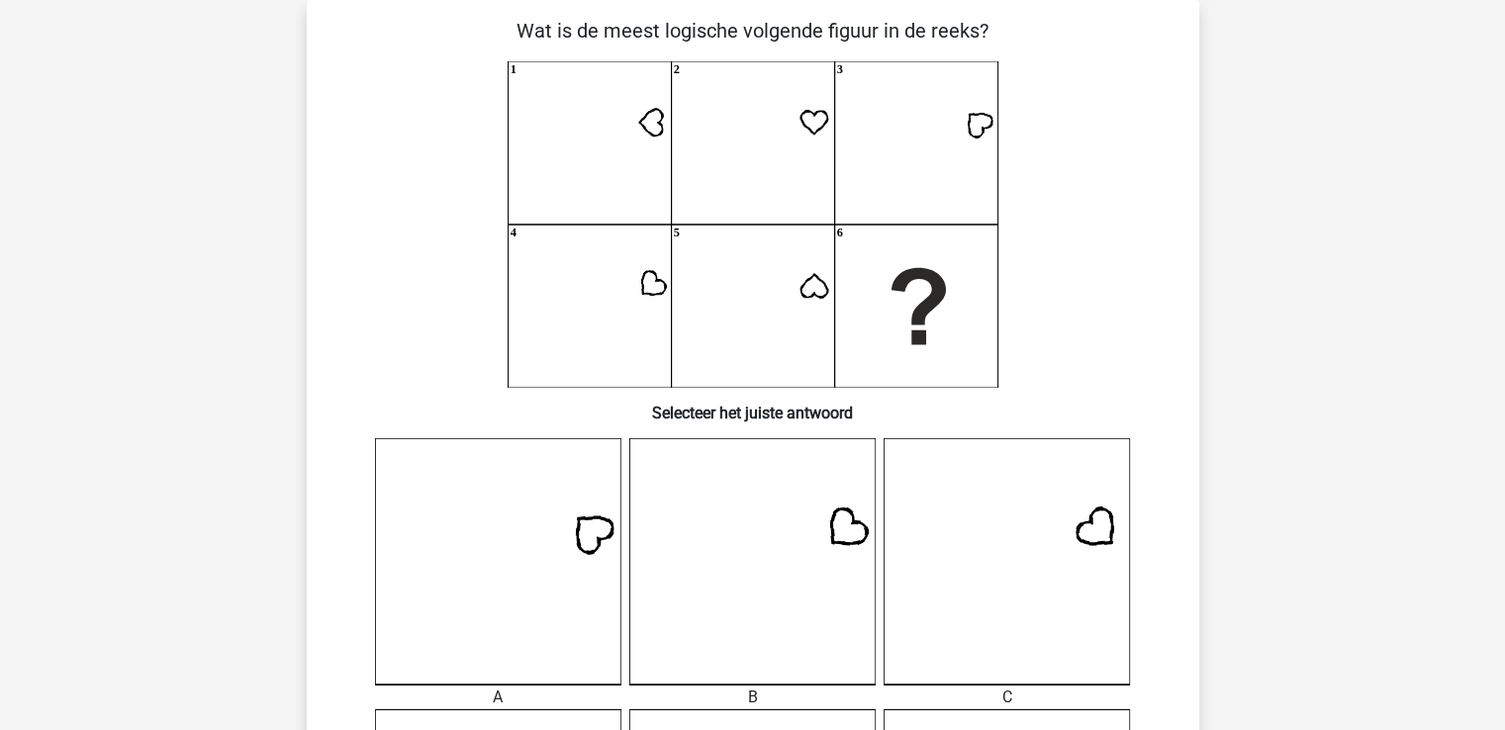
scroll to position [484, 0]
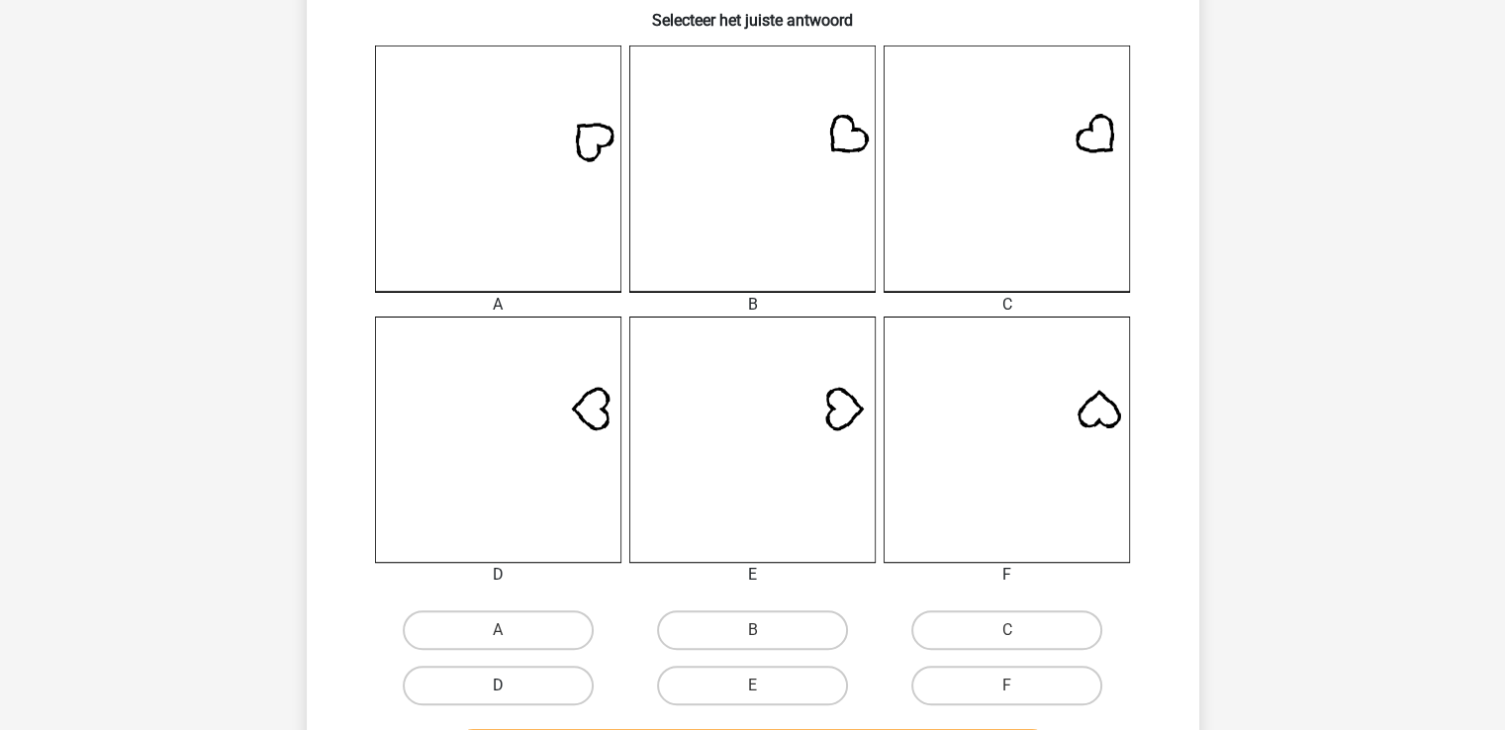
click at [546, 696] on label "D" at bounding box center [498, 686] width 191 height 40
click at [511, 696] on input "D" at bounding box center [504, 692] width 13 height 13
radio input "true"
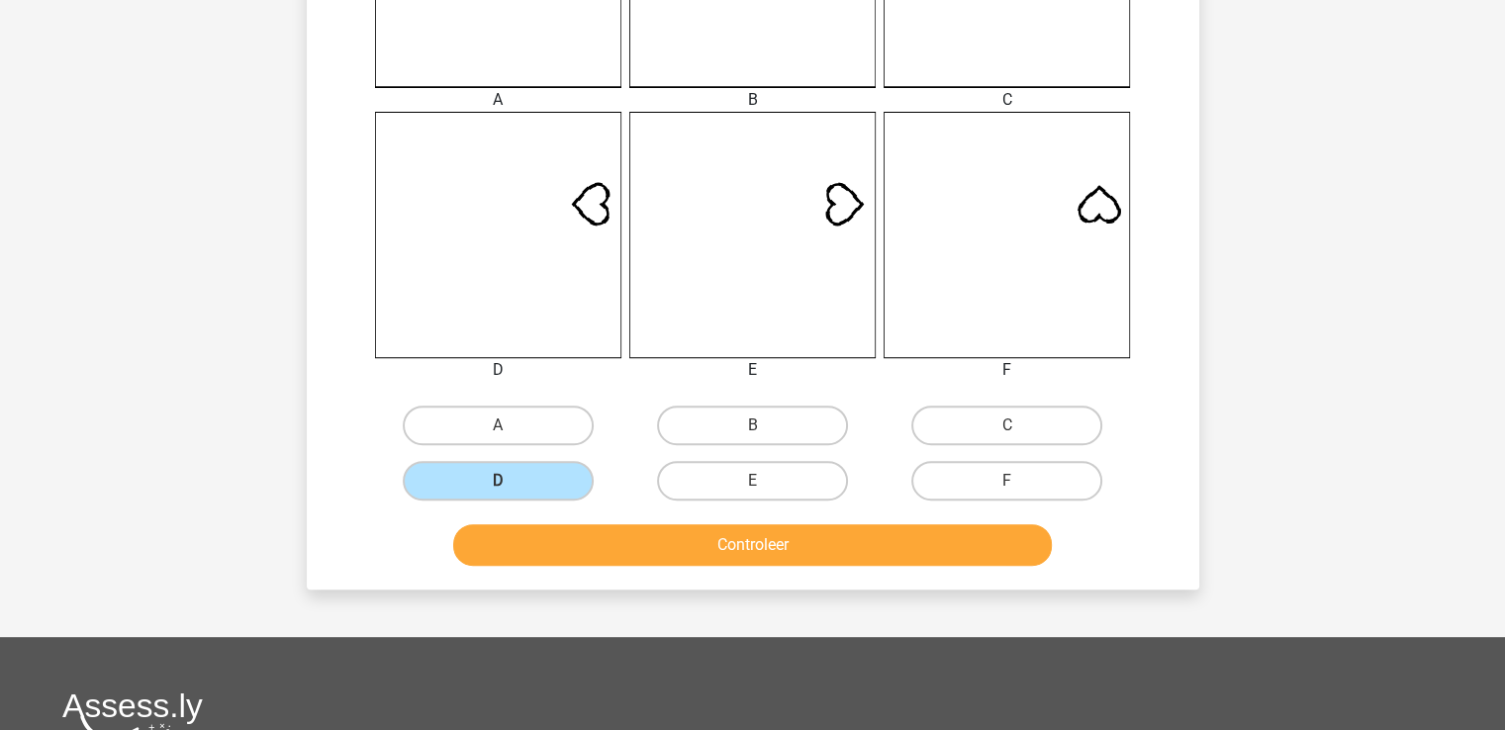
scroll to position [762, 0]
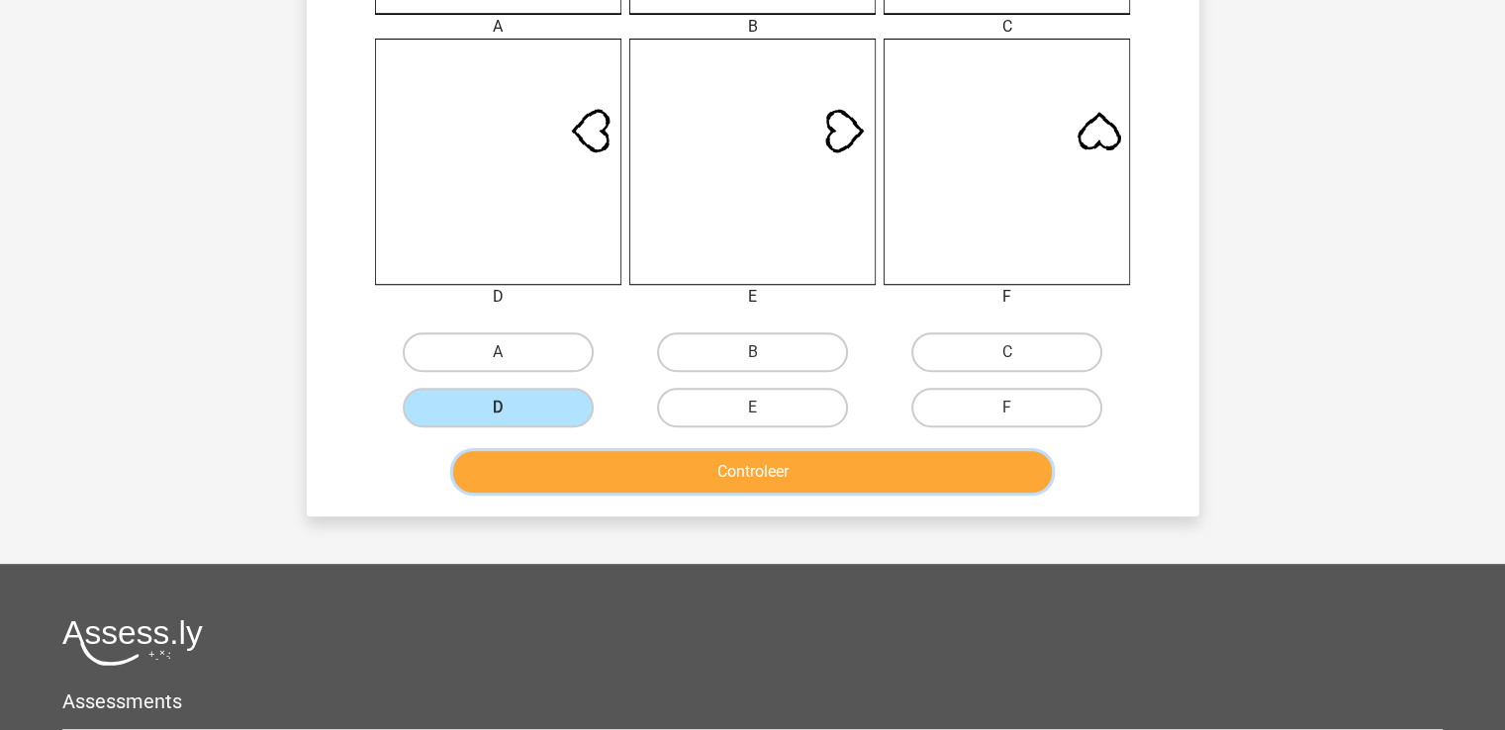
click at [779, 461] on button "Controleer" at bounding box center [752, 472] width 599 height 42
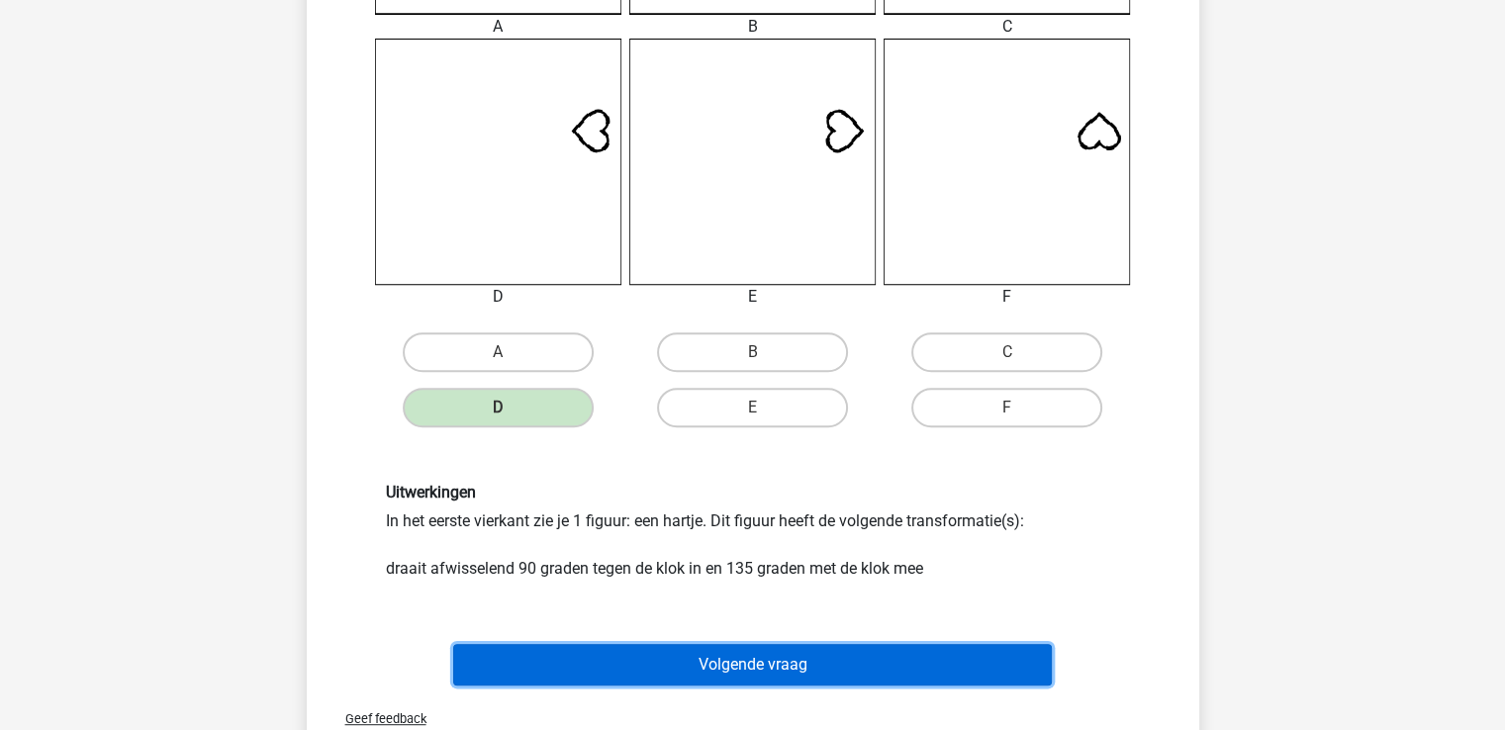
click at [751, 673] on button "Volgende vraag" at bounding box center [752, 665] width 599 height 42
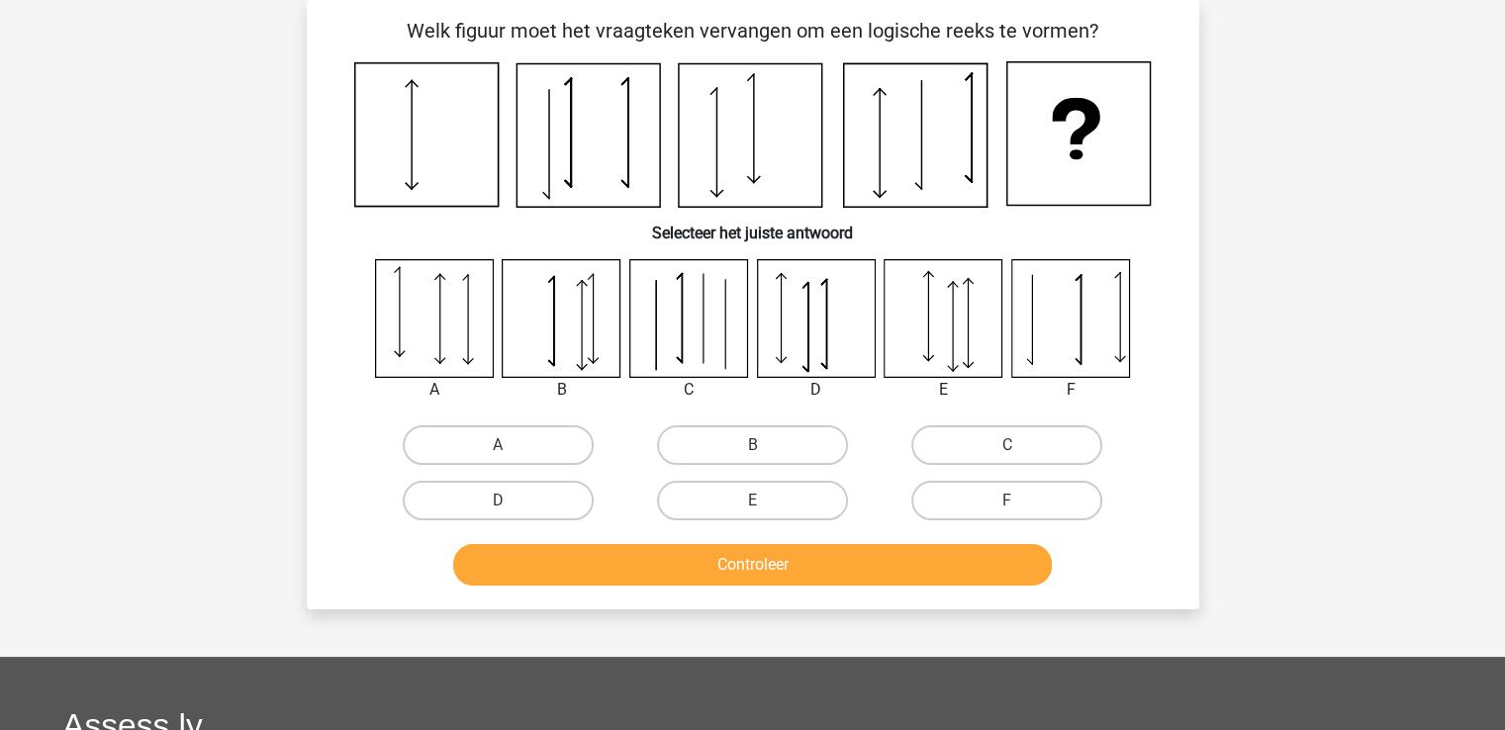
scroll to position [86, 0]
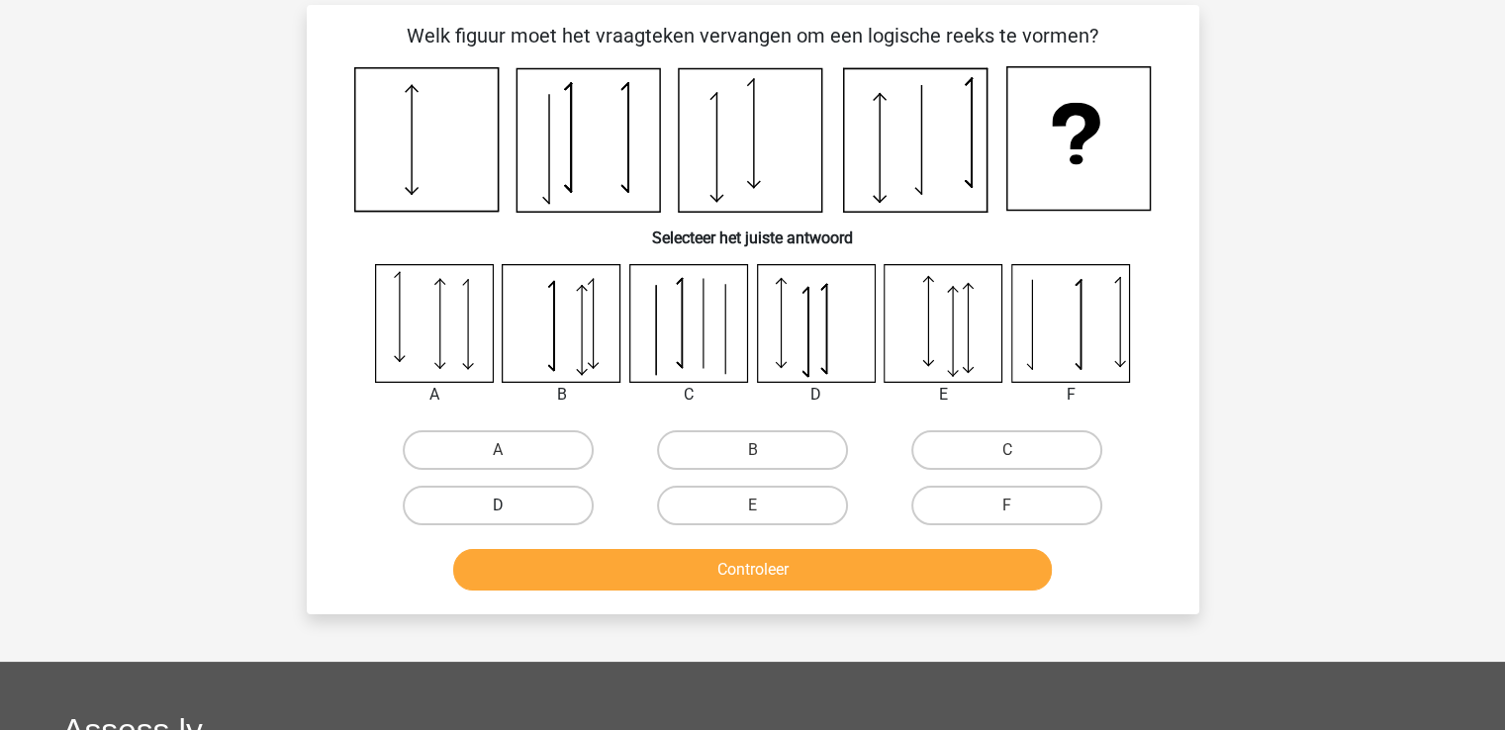
click at [563, 493] on label "D" at bounding box center [498, 506] width 191 height 40
click at [511, 506] on input "D" at bounding box center [504, 512] width 13 height 13
radio input "true"
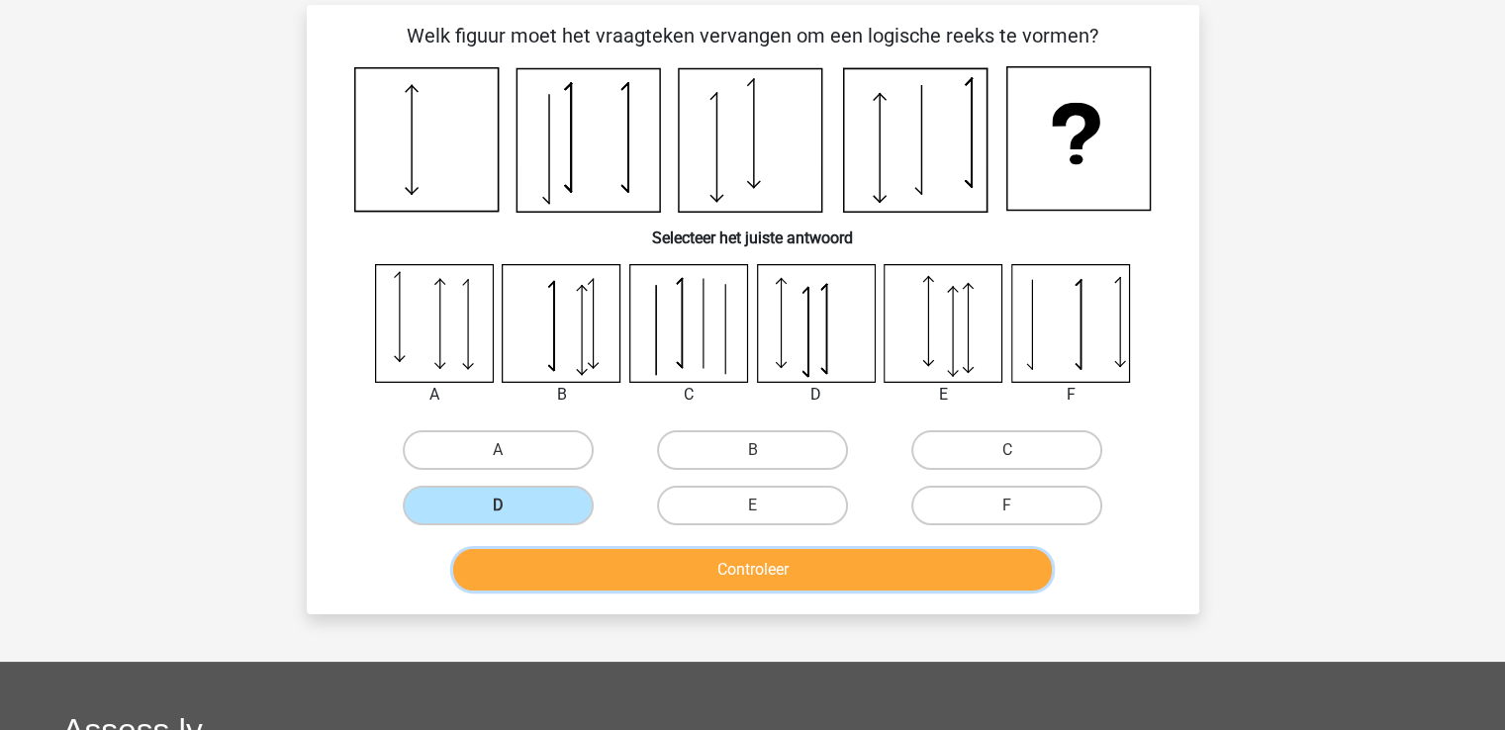
click at [748, 563] on button "Controleer" at bounding box center [752, 570] width 599 height 42
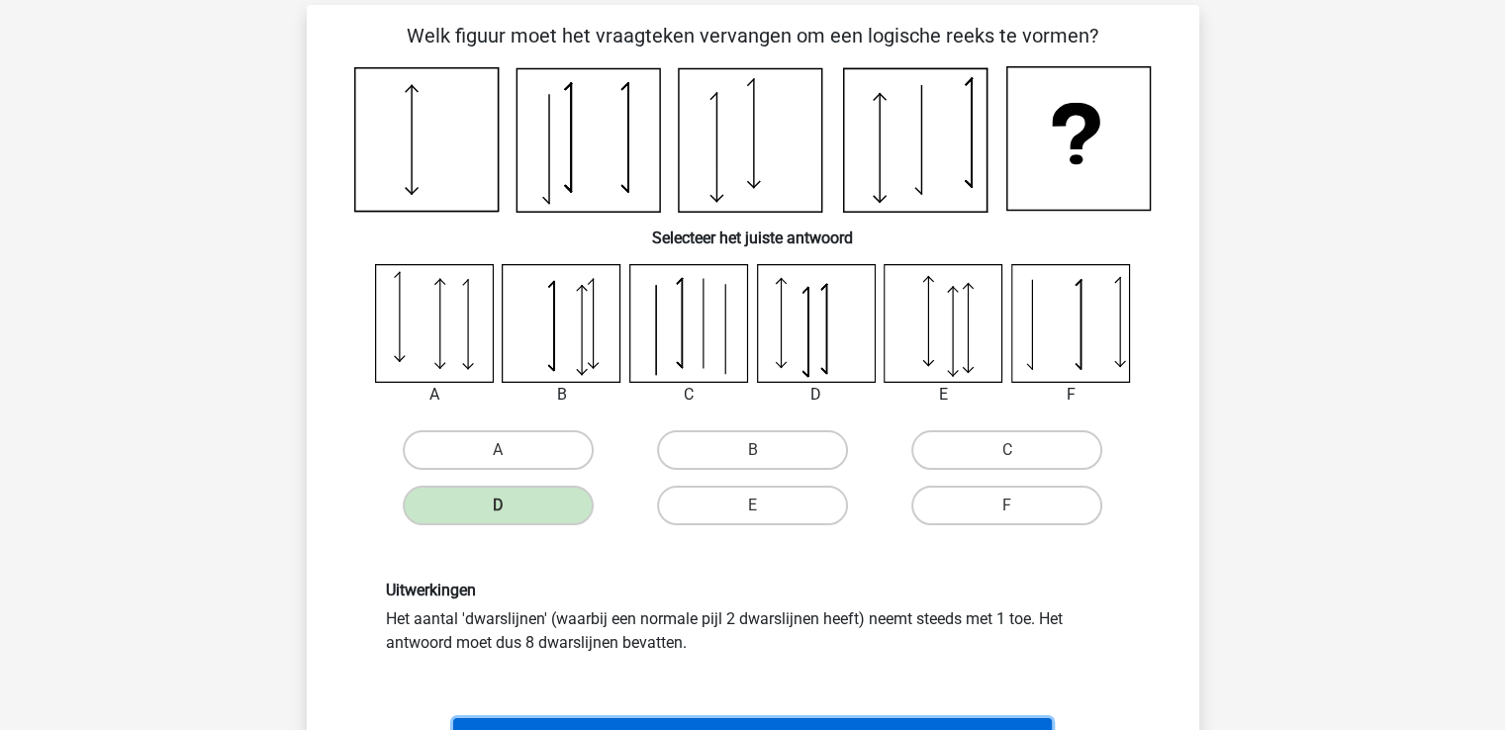
click at [828, 721] on button "Volgende vraag" at bounding box center [752, 739] width 599 height 42
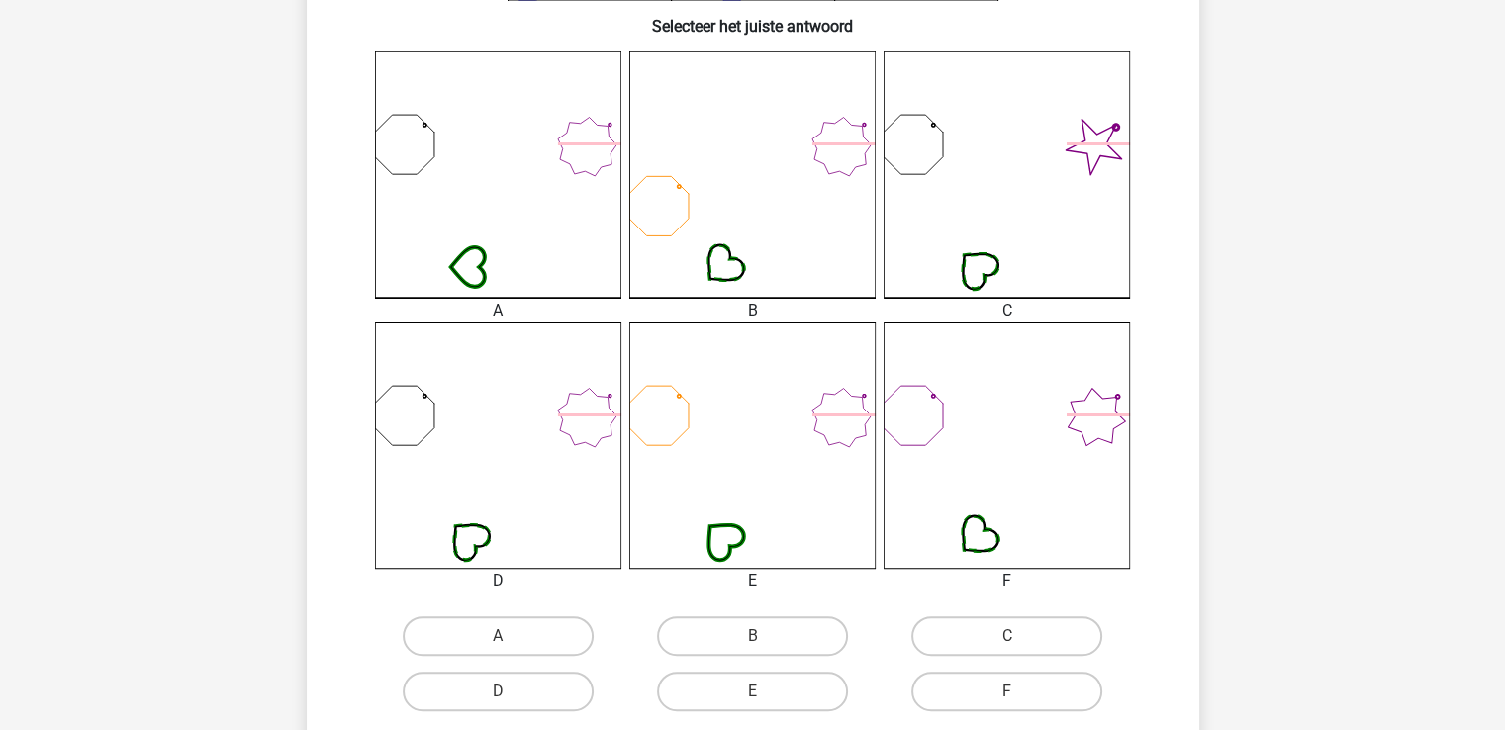
scroll to position [499, 0]
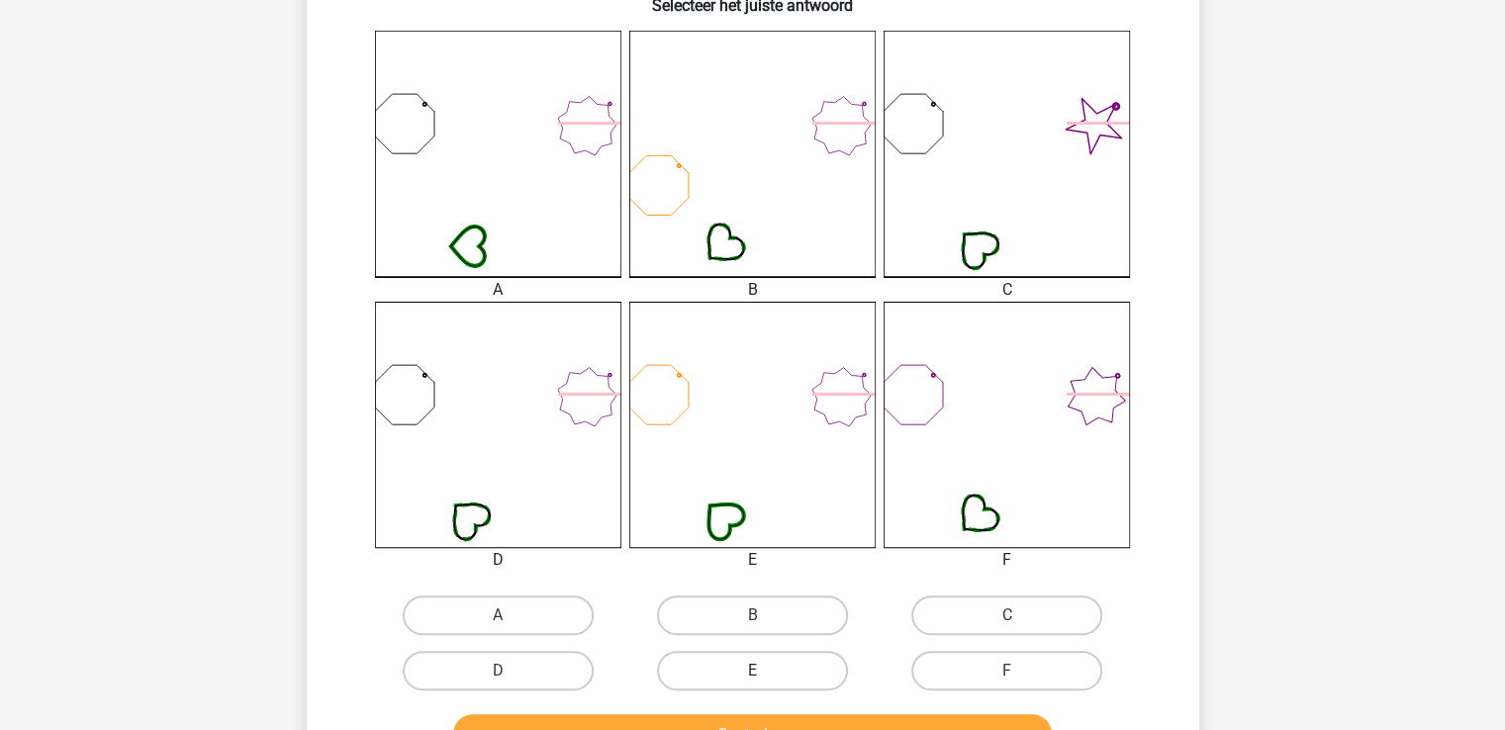
click at [784, 681] on label "E" at bounding box center [752, 671] width 191 height 40
click at [765, 681] on input "E" at bounding box center [758, 677] width 13 height 13
radio input "true"
click at [763, 723] on button "Controleer" at bounding box center [752, 735] width 599 height 42
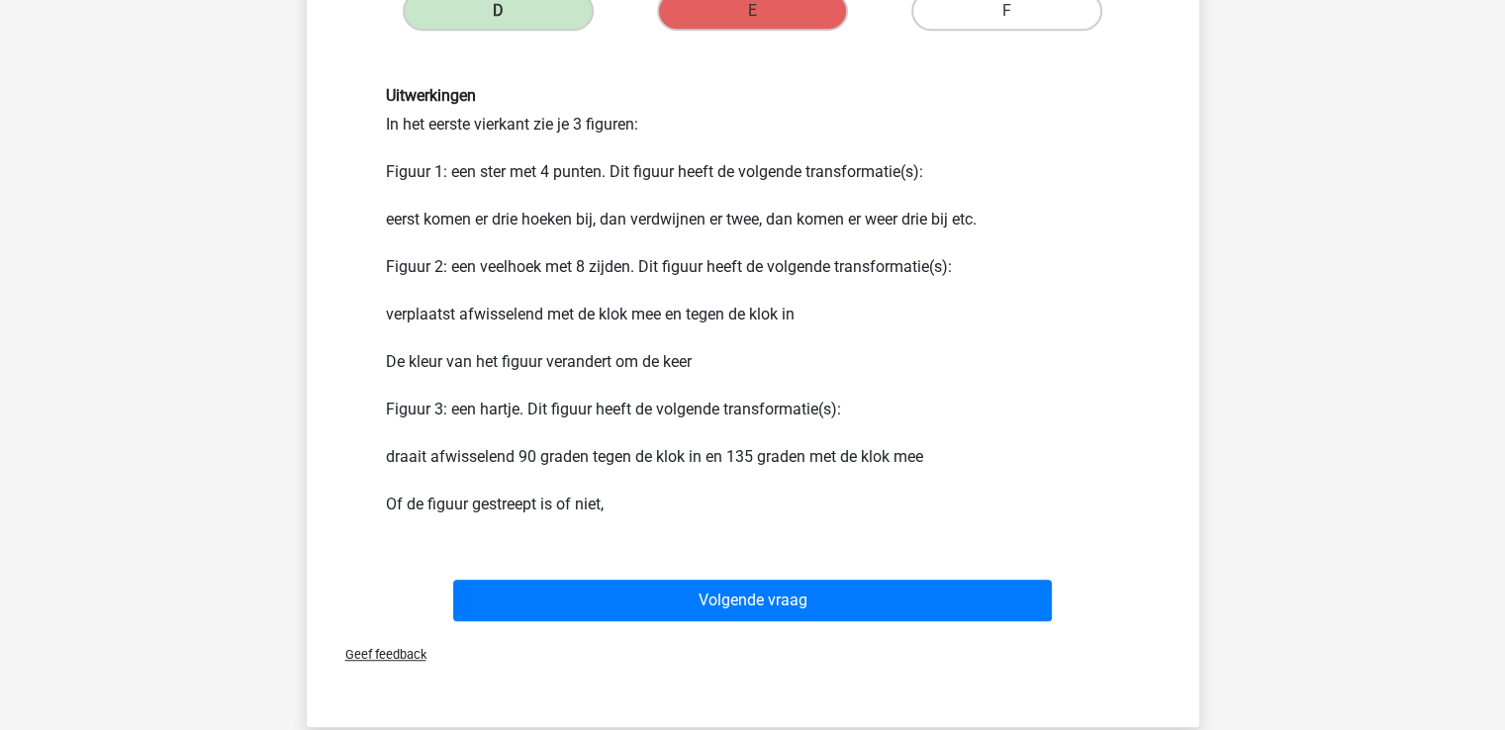
scroll to position [1198, 0]
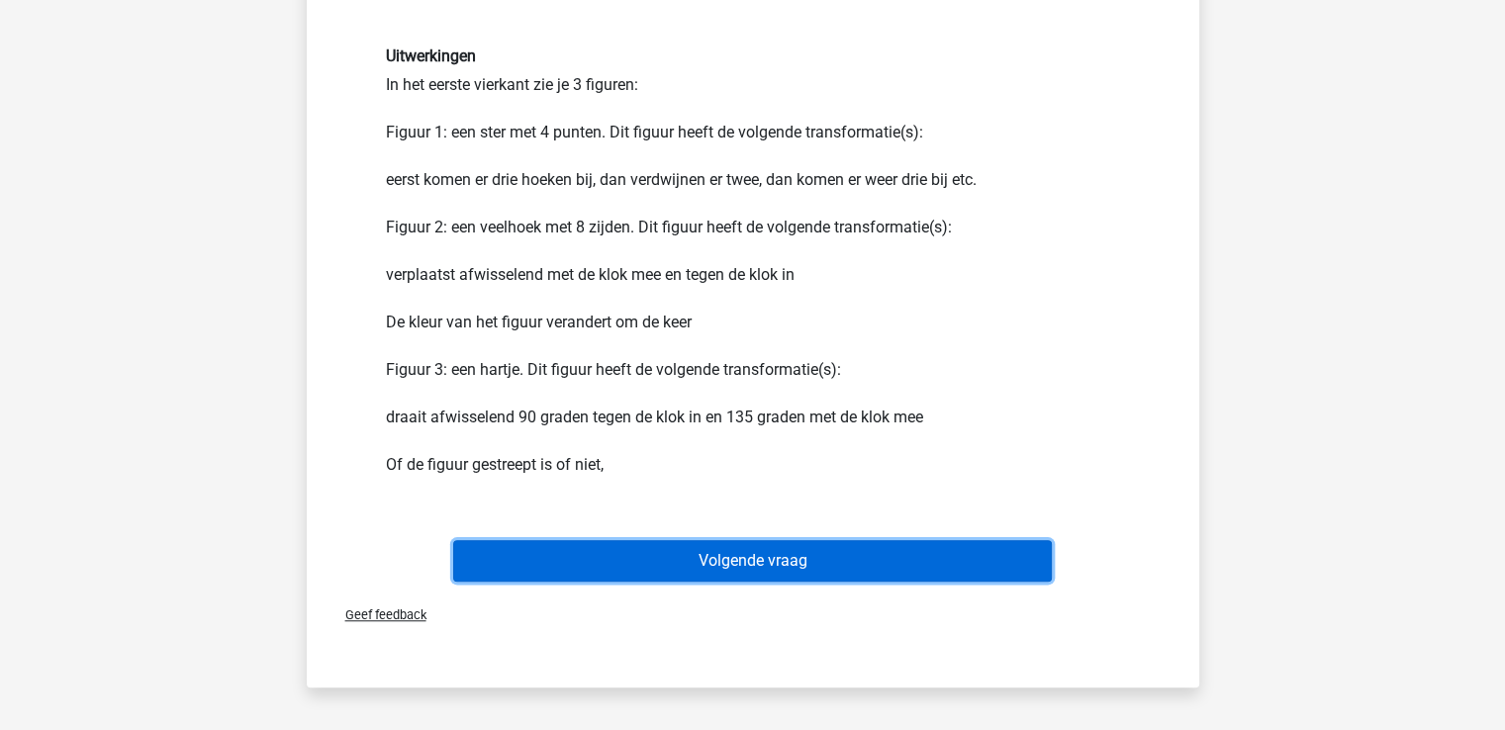
click at [763, 559] on button "Volgende vraag" at bounding box center [752, 561] width 599 height 42
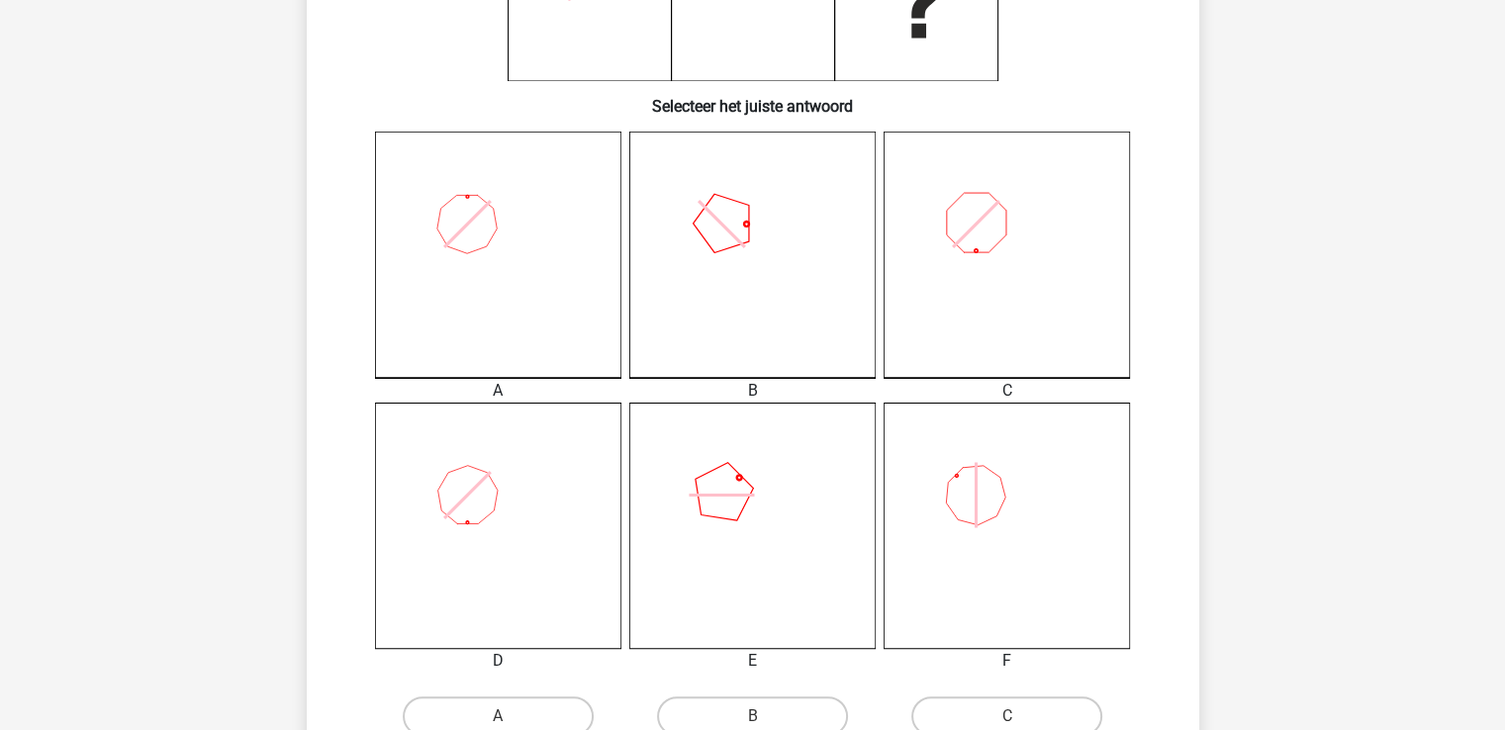
scroll to position [513, 0]
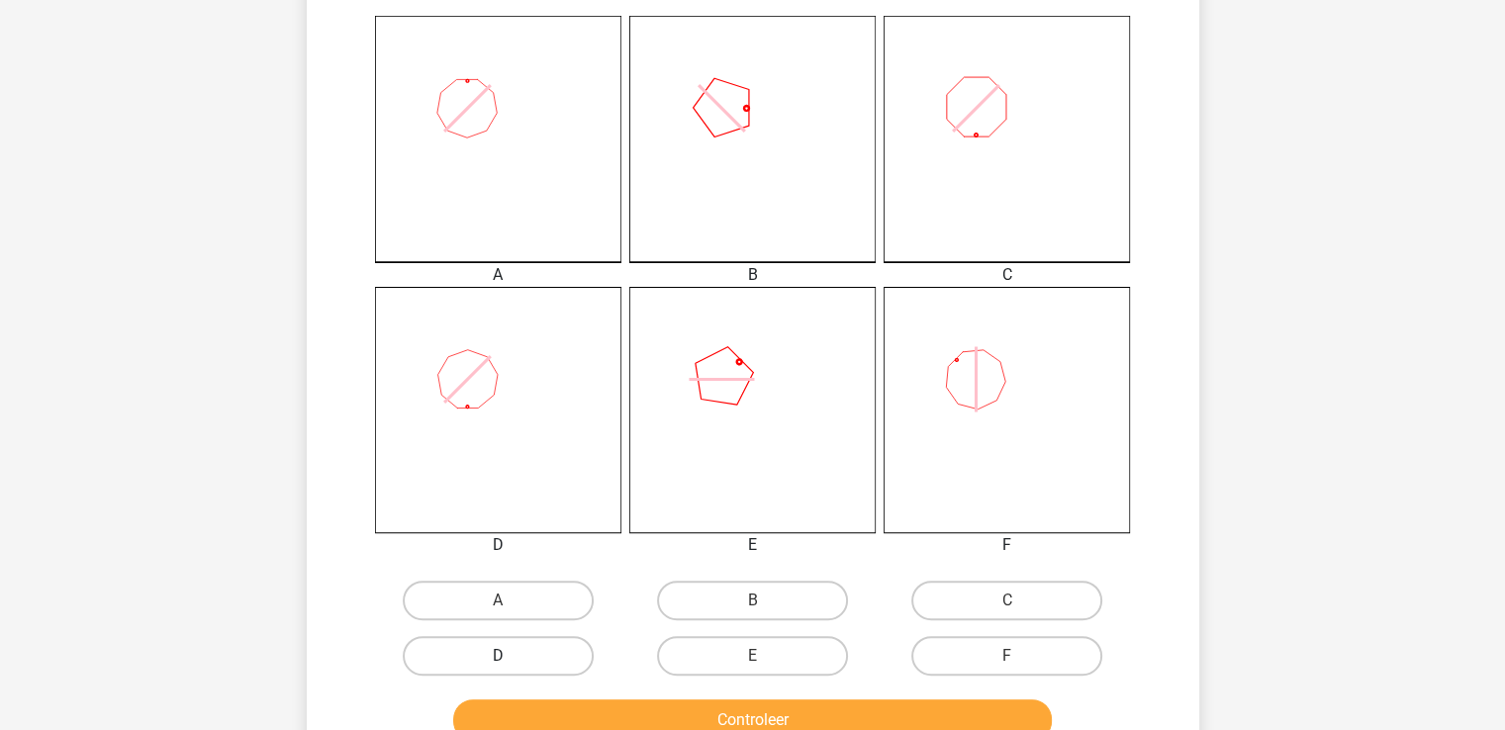
click at [504, 649] on label "D" at bounding box center [498, 656] width 191 height 40
click at [504, 656] on input "D" at bounding box center [504, 662] width 13 height 13
radio input "true"
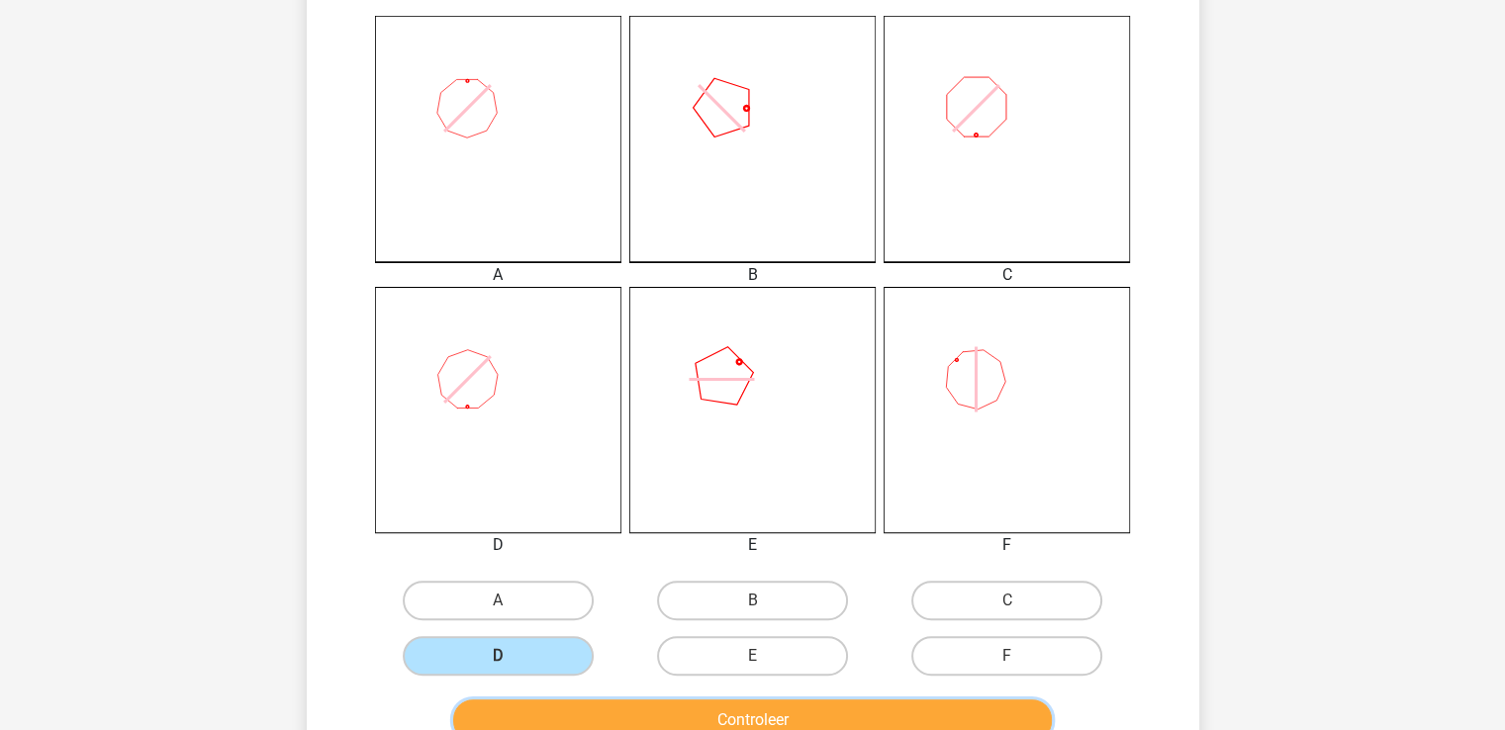
click at [694, 713] on button "Controleer" at bounding box center [752, 721] width 599 height 42
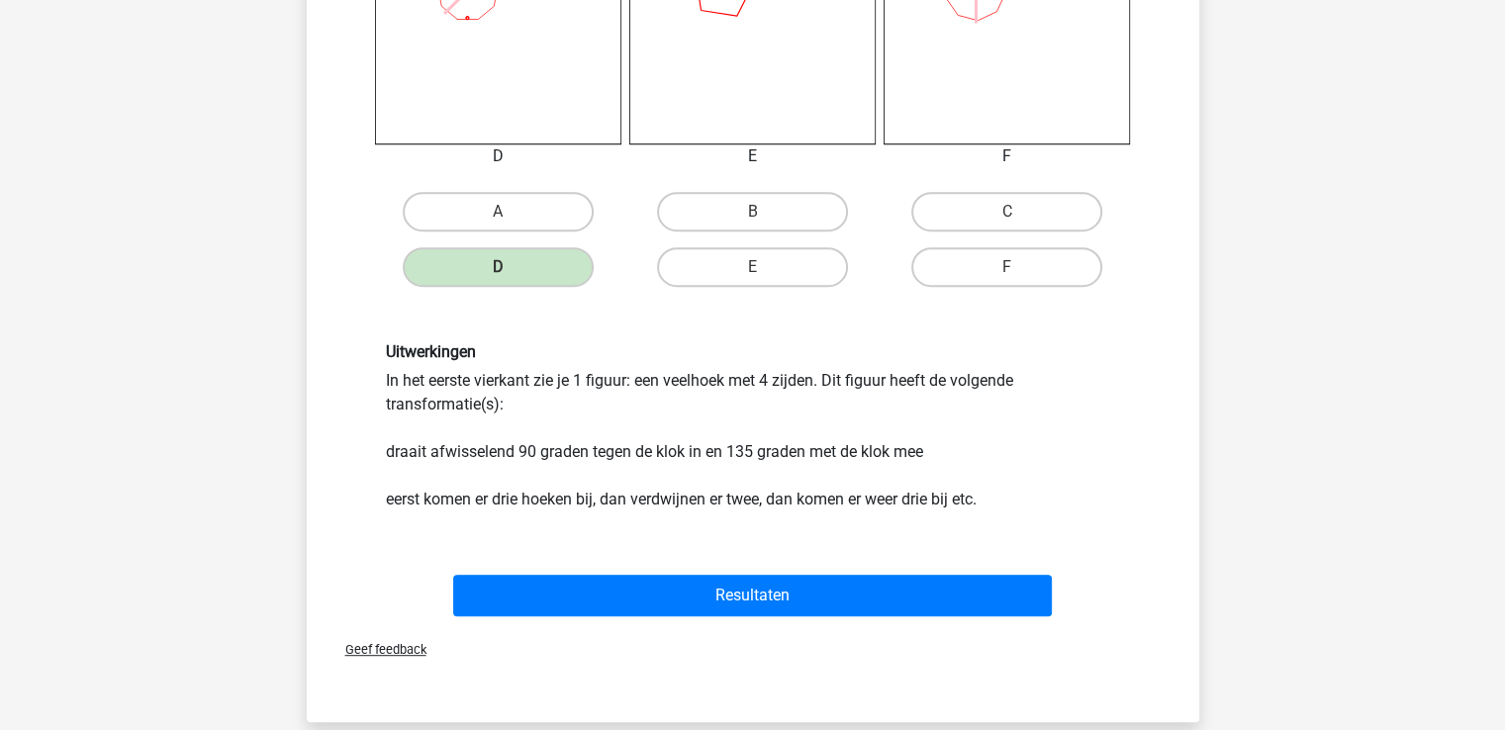
scroll to position [1061, 0]
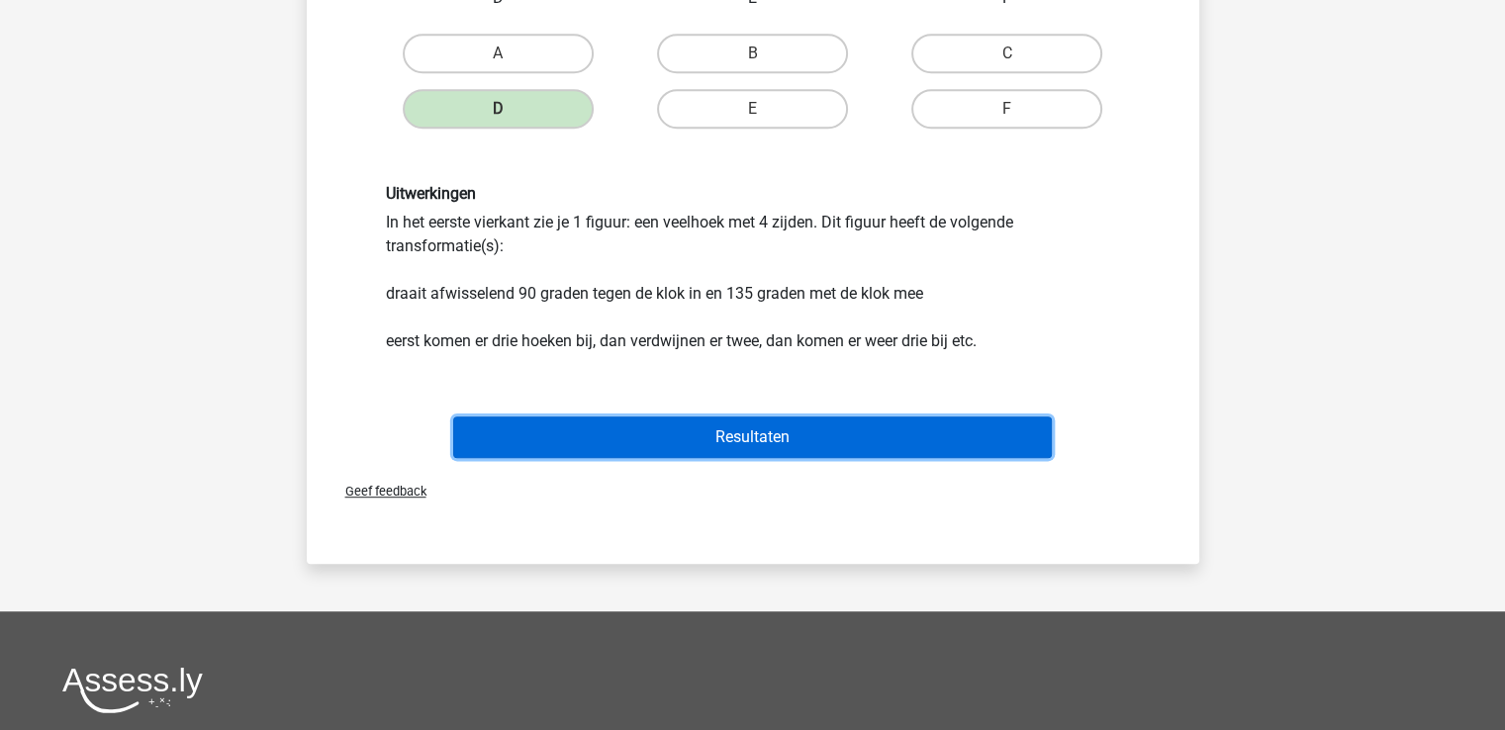
click at [764, 433] on button "Resultaten" at bounding box center [752, 438] width 599 height 42
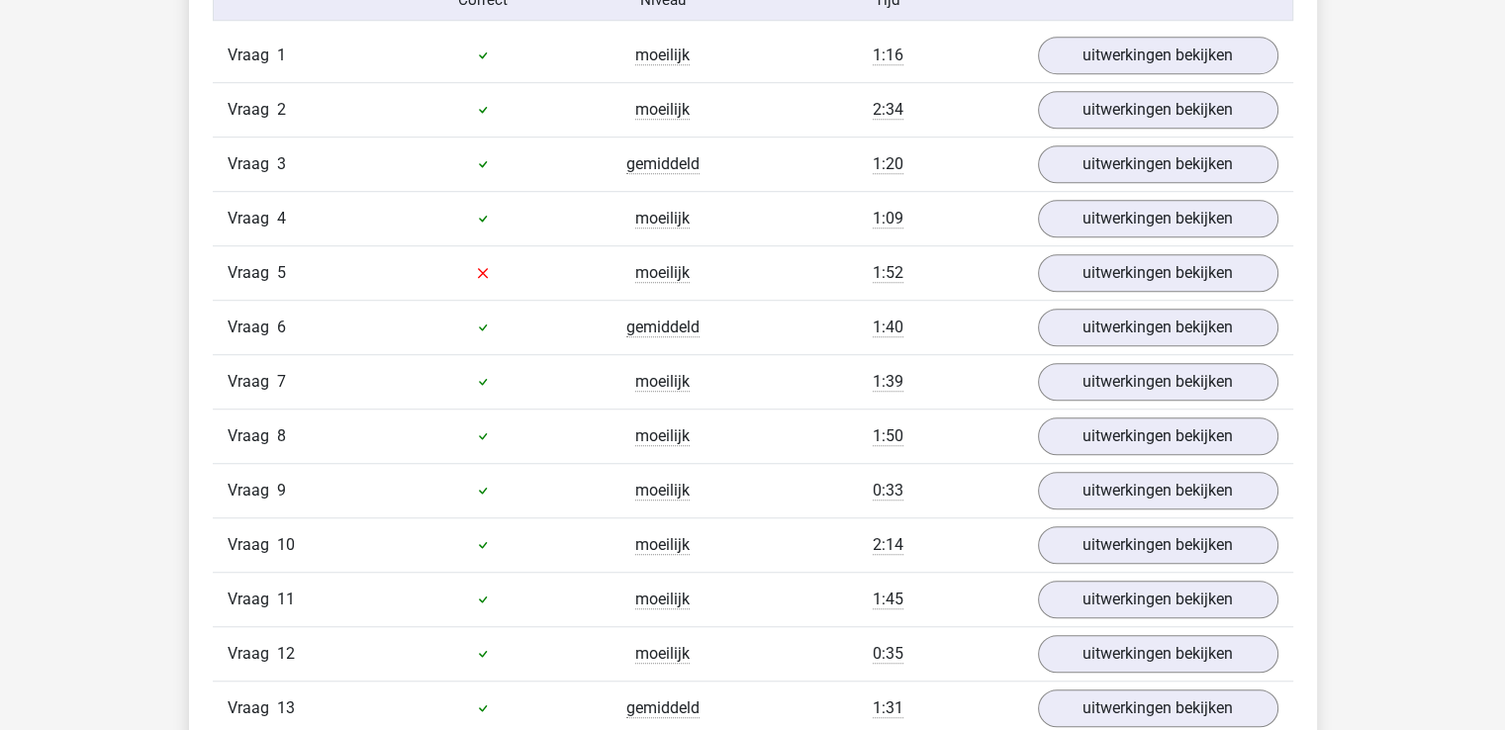
scroll to position [1346, 0]
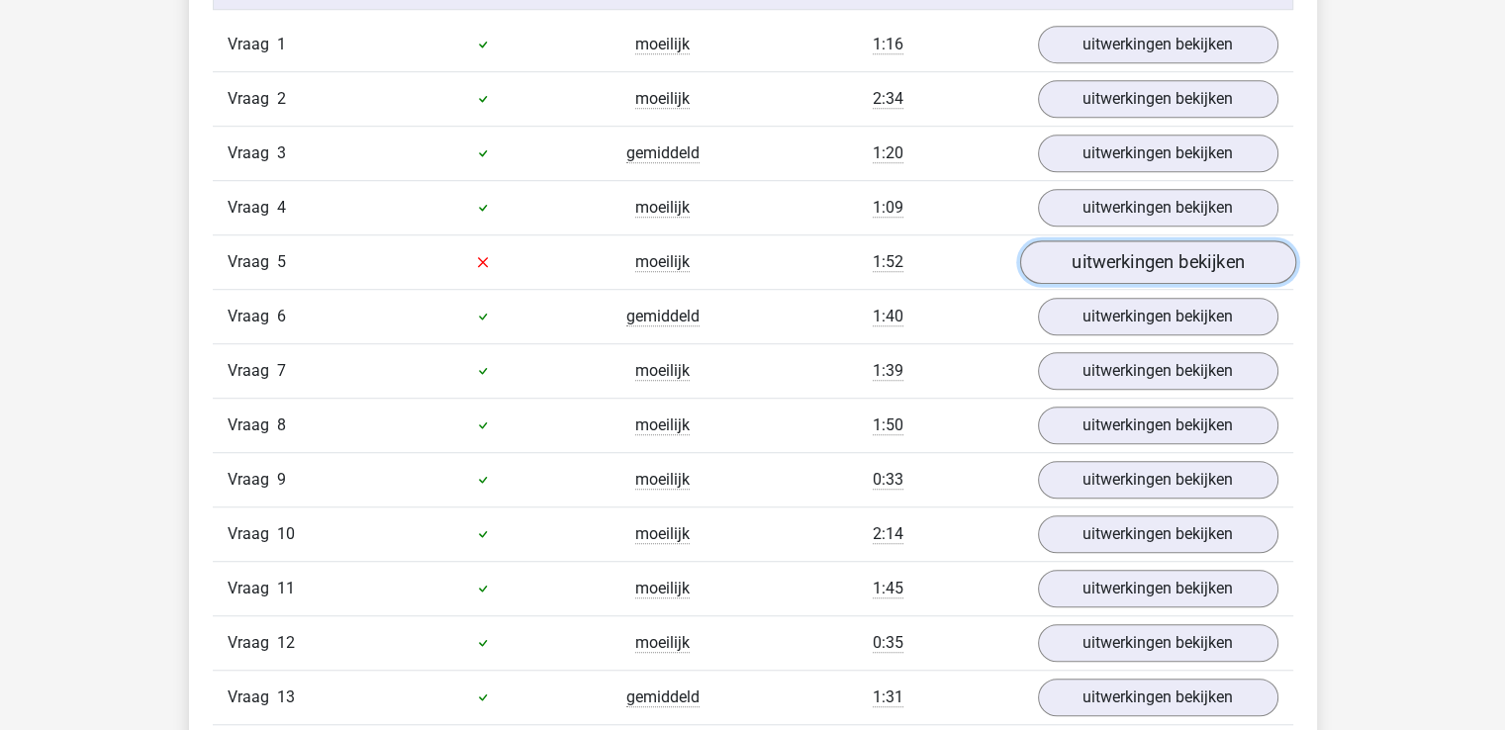
click at [1142, 254] on link "uitwerkingen bekijken" at bounding box center [1157, 262] width 276 height 44
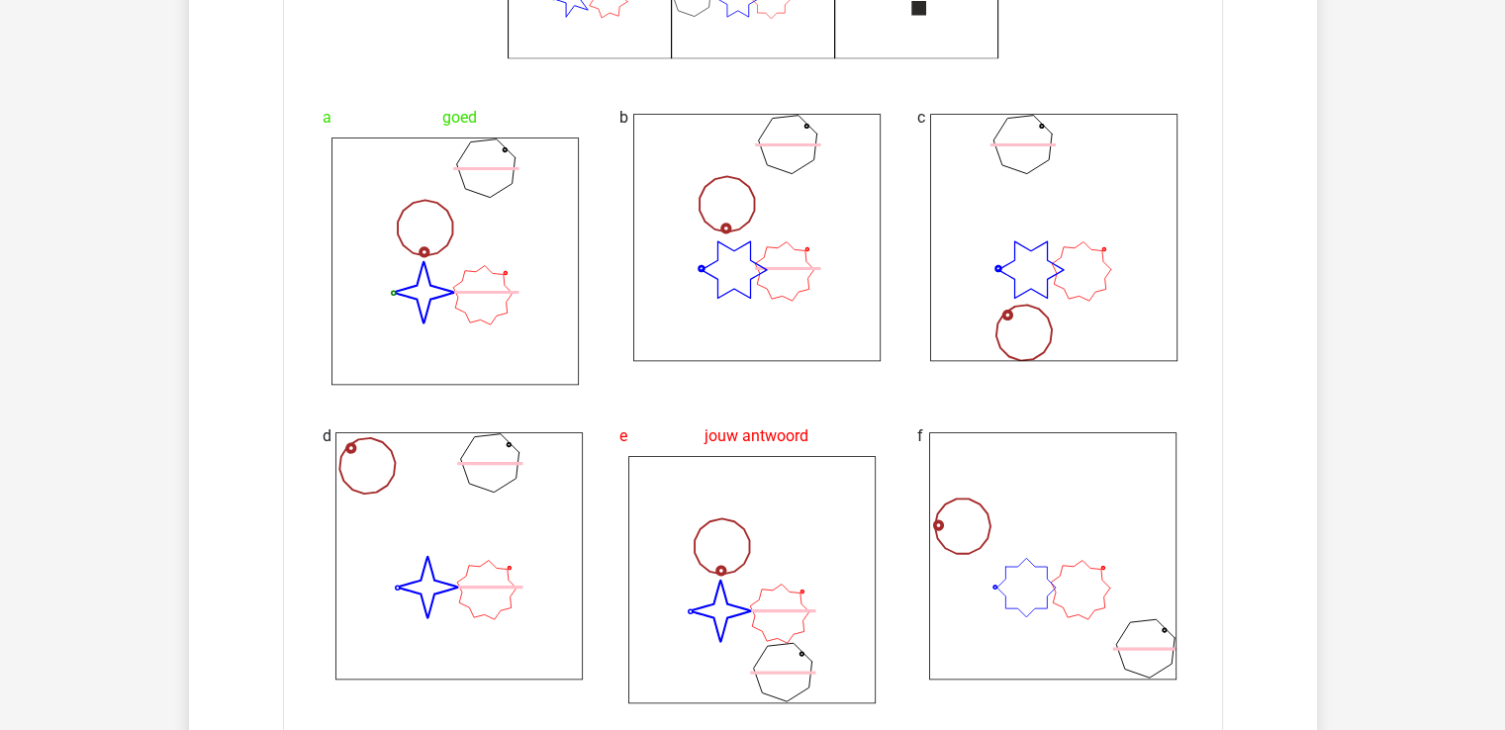
scroll to position [1078, 0]
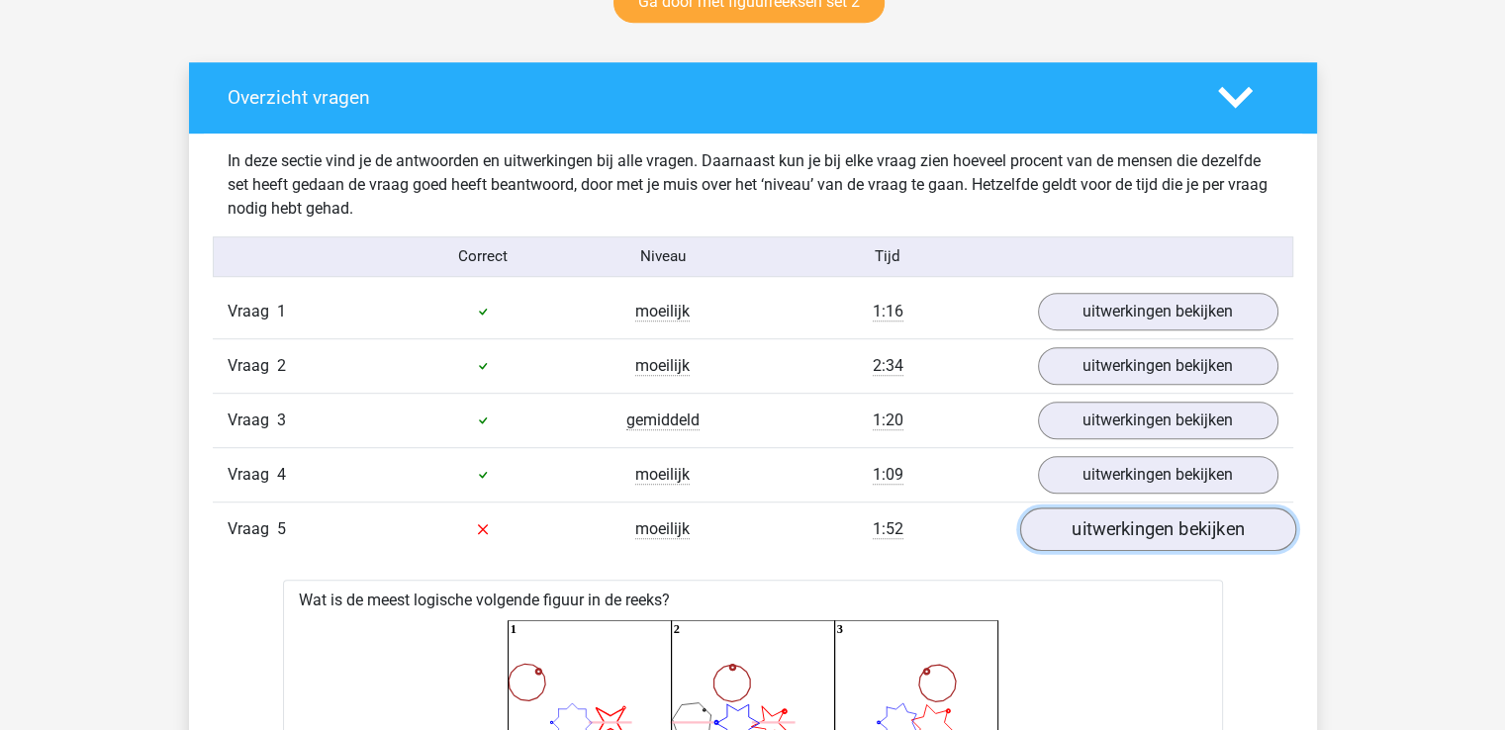
click at [1181, 530] on link "uitwerkingen bekijken" at bounding box center [1157, 530] width 276 height 44
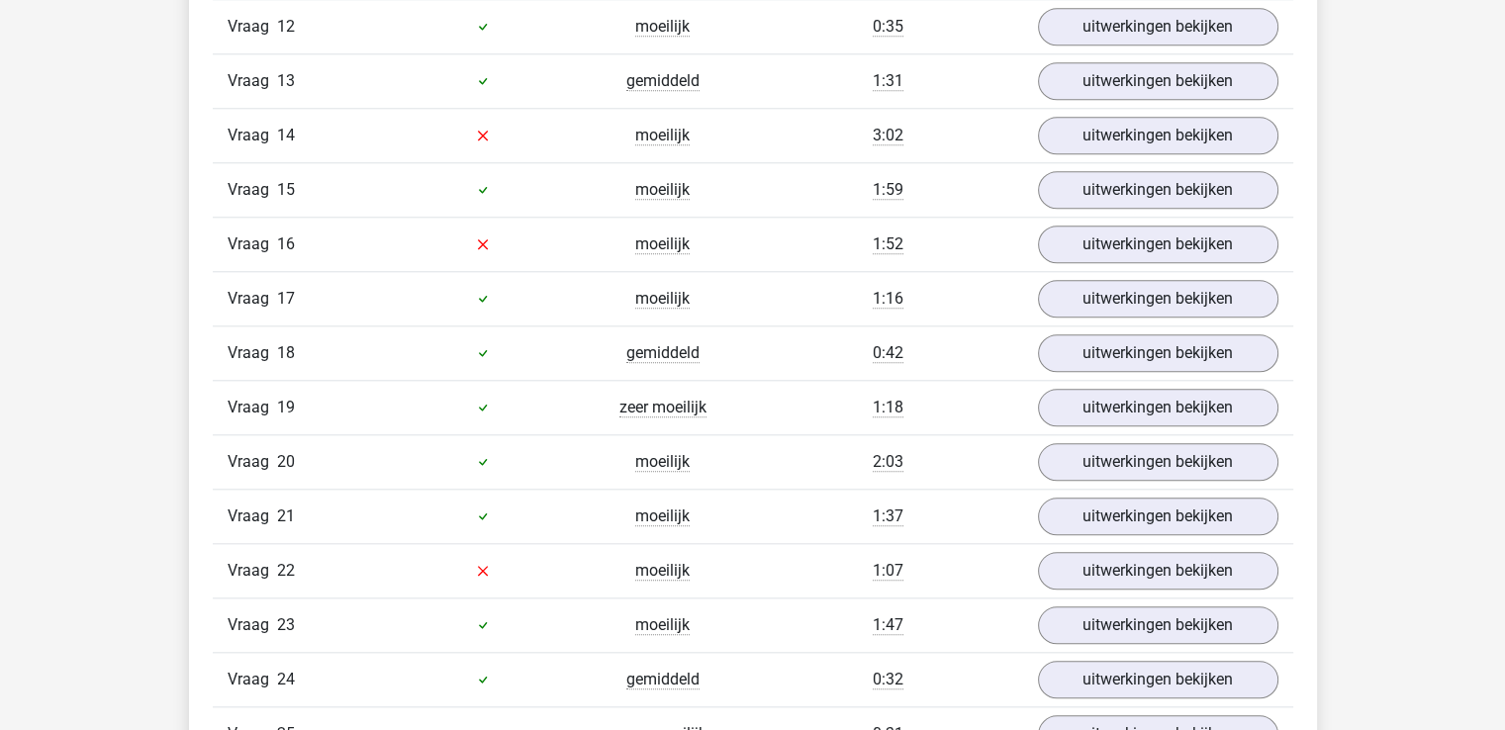
scroll to position [1988, 0]
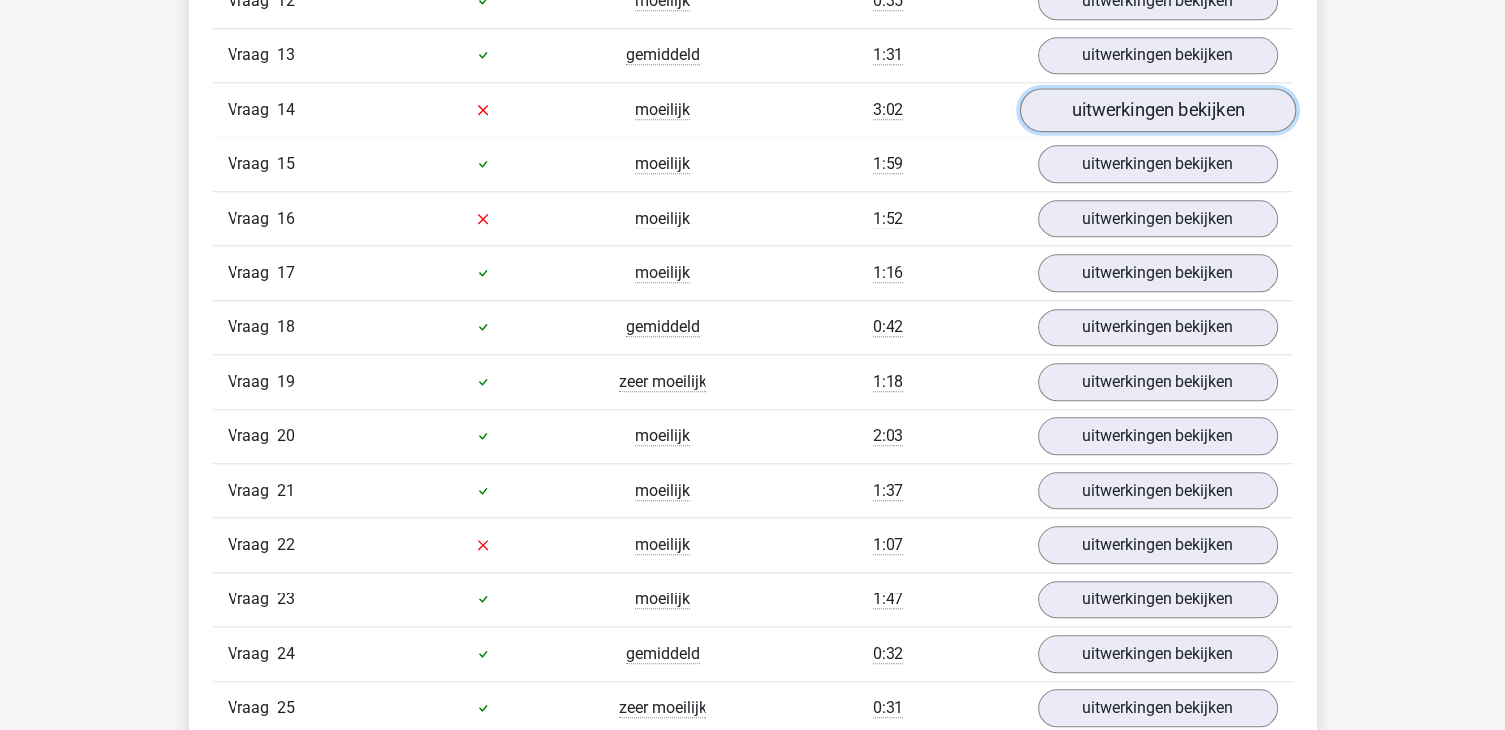
click at [1138, 100] on link "uitwerkingen bekijken" at bounding box center [1157, 110] width 276 height 44
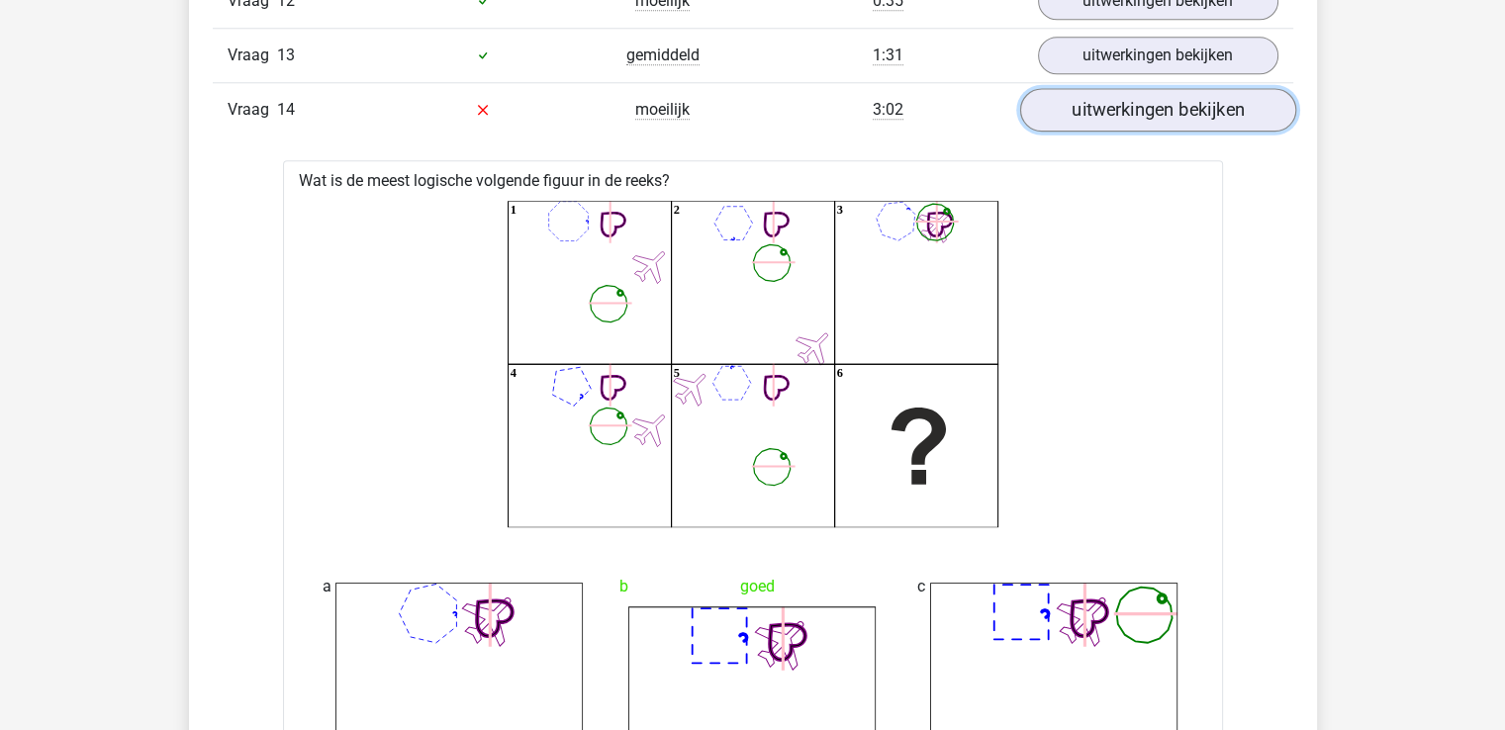
click at [1175, 99] on link "uitwerkingen bekijken" at bounding box center [1157, 110] width 276 height 44
